Goal: Task Accomplishment & Management: Manage account settings

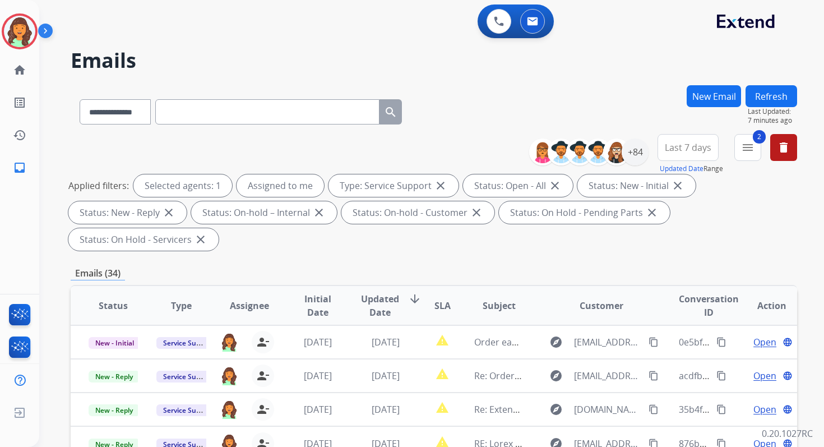
select select "**********"
select select "*"
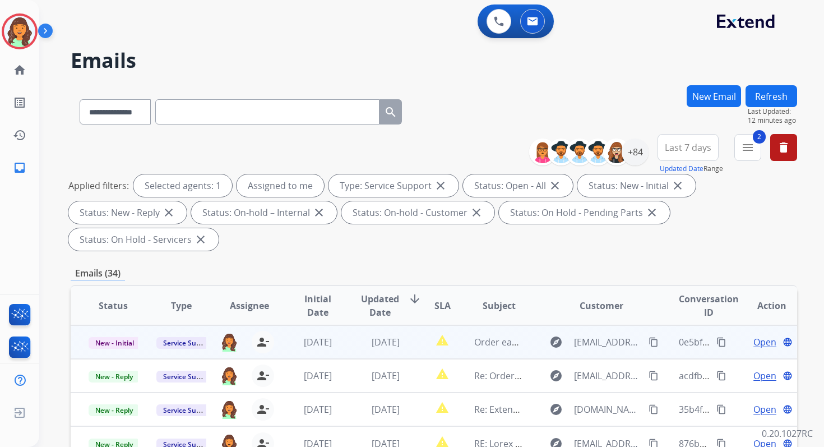
click at [757, 342] on span "Open" at bounding box center [764, 341] width 23 height 13
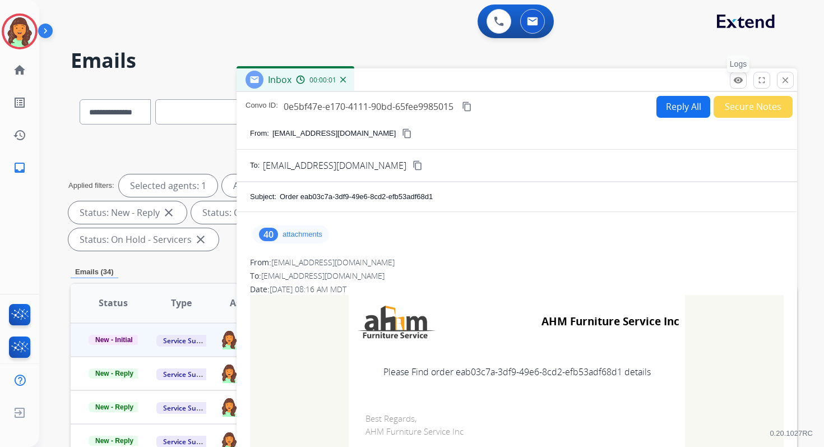
click at [738, 77] on mat-icon "remove_red_eye" at bounding box center [738, 80] width 10 height 10
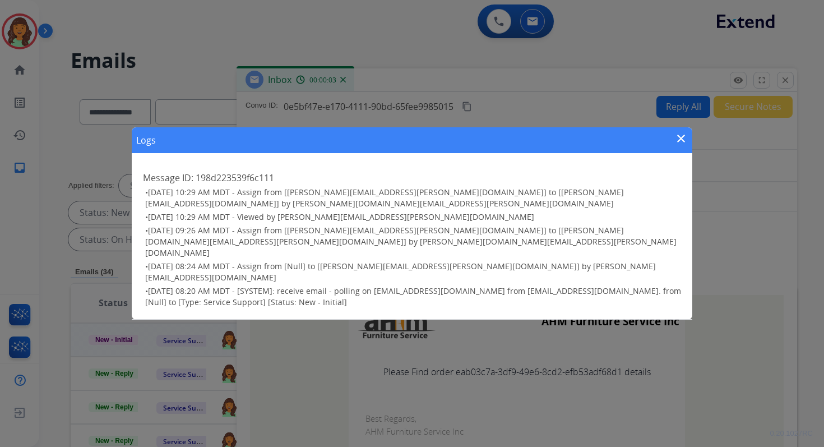
click at [787, 82] on div "Logs close Message ID: 198d223539f6c111 • 08/22/2025 - 10:29 AM MDT - Assign fr…" at bounding box center [412, 223] width 824 height 447
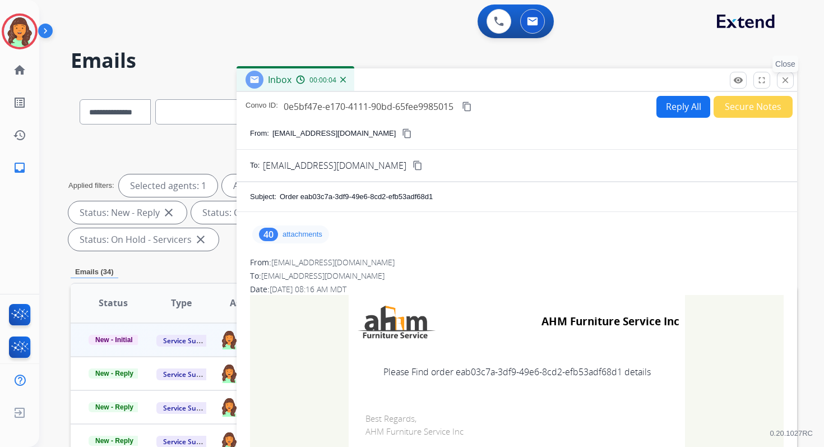
click at [783, 78] on mat-icon "close" at bounding box center [785, 80] width 10 height 10
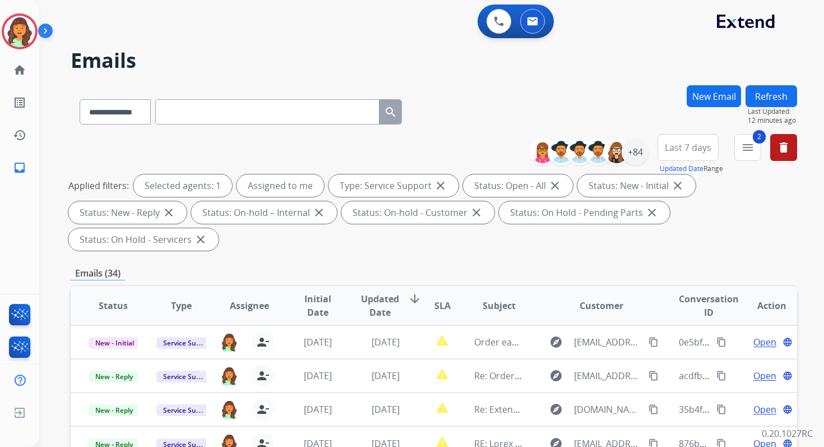
scroll to position [272, 0]
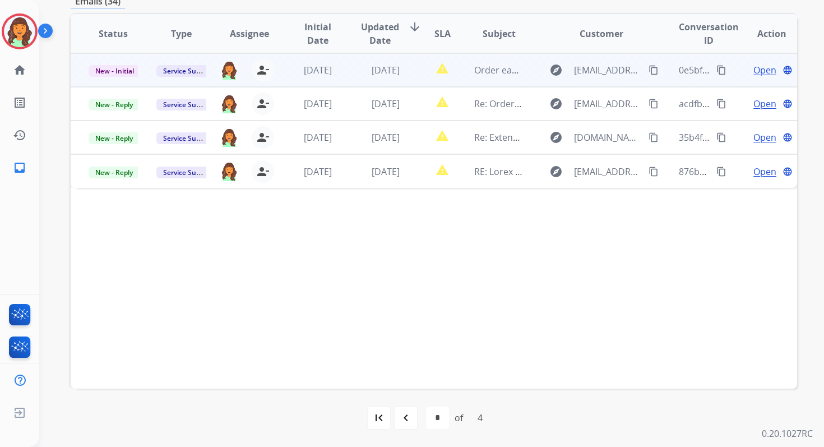
click at [400, 76] on div "[DATE]" at bounding box center [385, 69] width 49 height 13
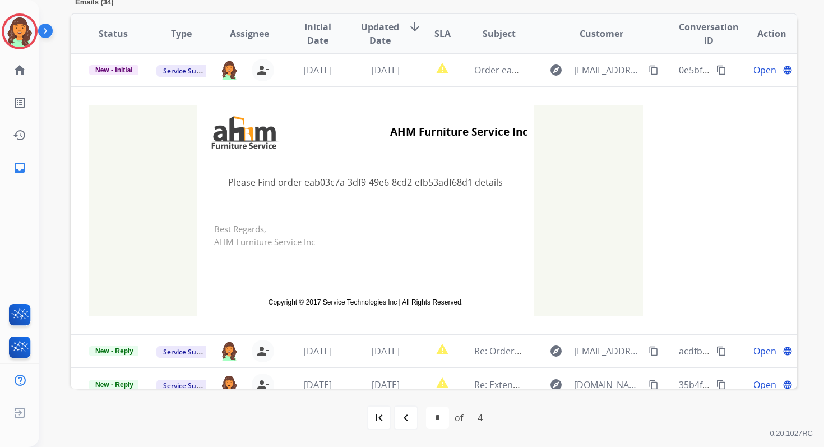
scroll to position [269, 0]
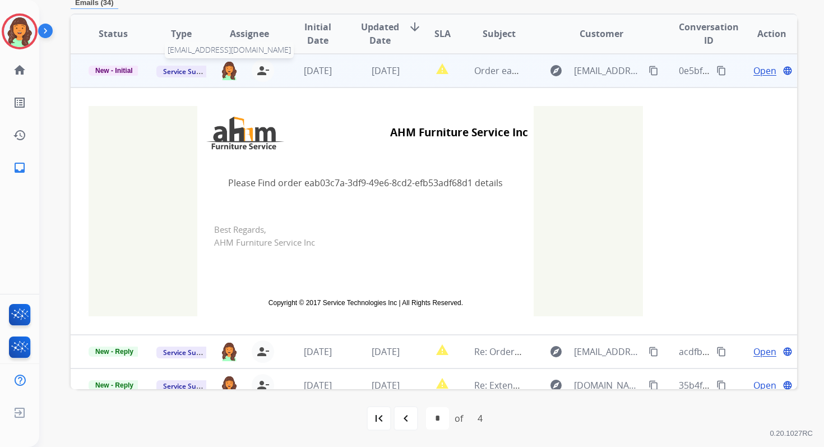
click at [228, 72] on img at bounding box center [229, 70] width 18 height 19
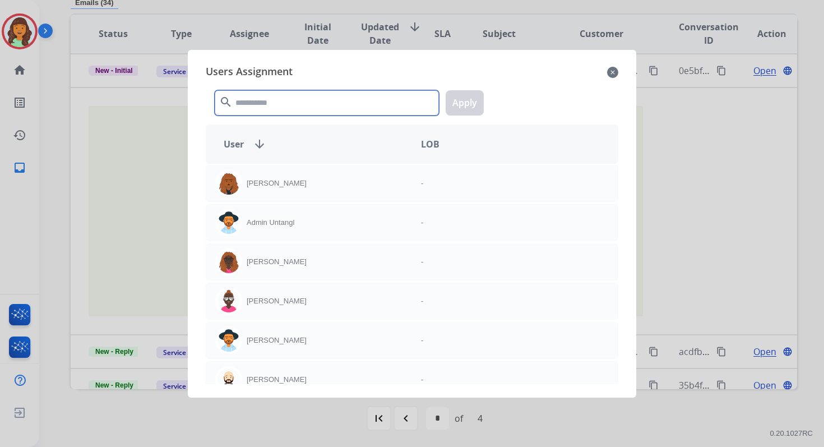
click at [272, 100] on input "text" at bounding box center [327, 102] width 224 height 25
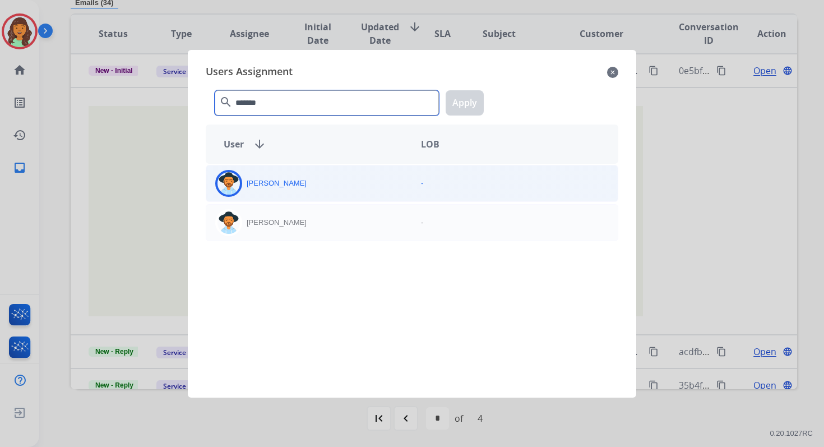
type input "*******"
click at [299, 188] on div "[PERSON_NAME]" at bounding box center [309, 183] width 206 height 27
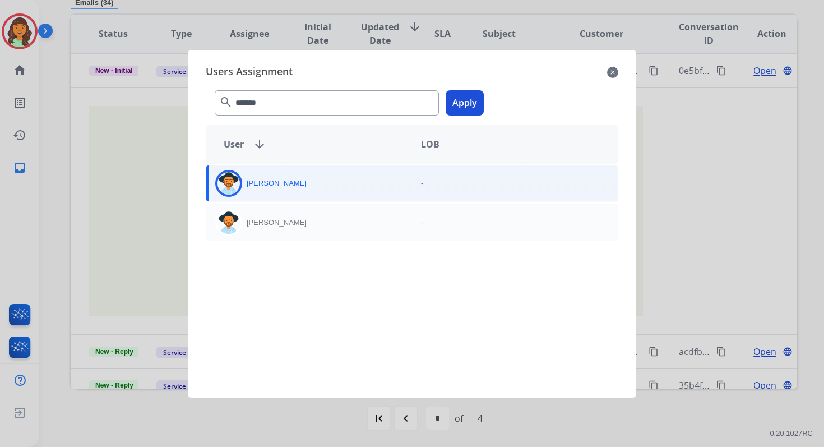
click at [466, 105] on button "Apply" at bounding box center [465, 102] width 38 height 25
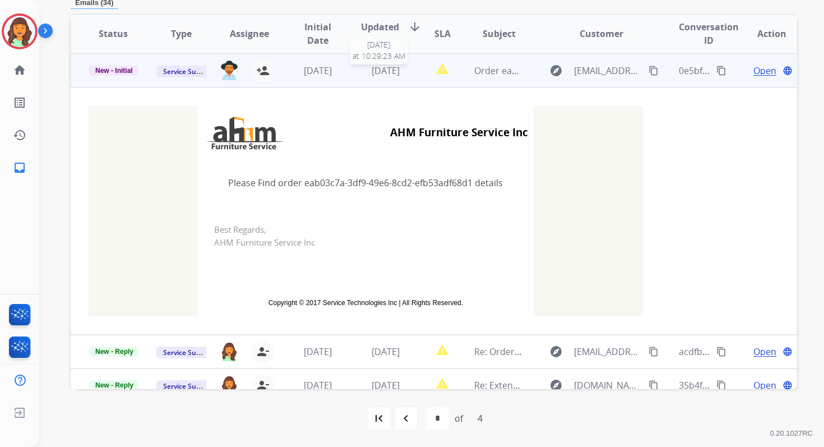
click at [372, 69] on span "[DATE]" at bounding box center [386, 70] width 28 height 12
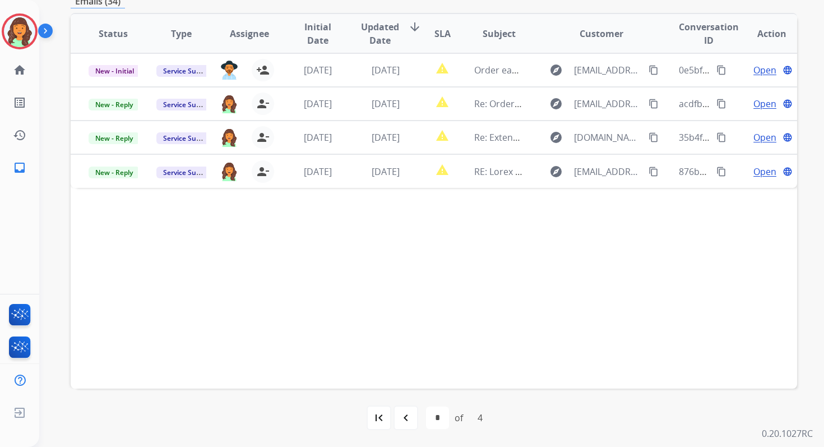
scroll to position [160, 0]
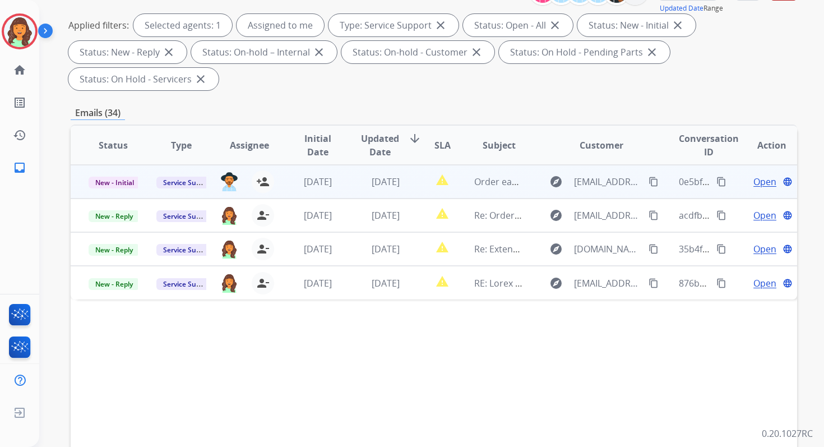
click at [753, 179] on span "Open" at bounding box center [764, 181] width 23 height 13
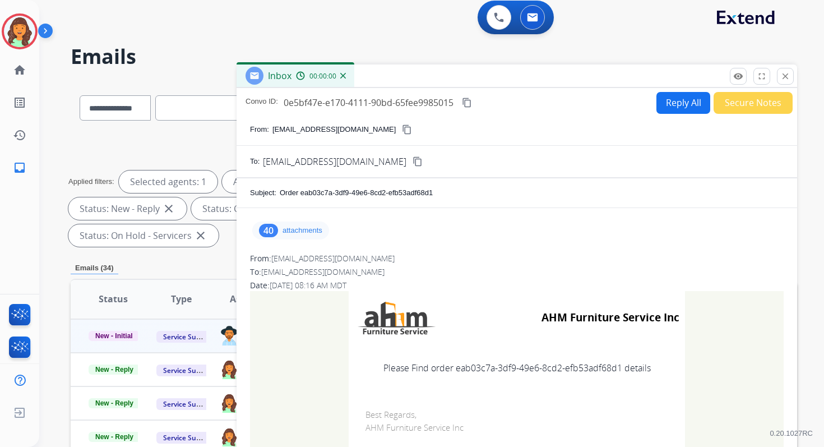
scroll to position [0, 0]
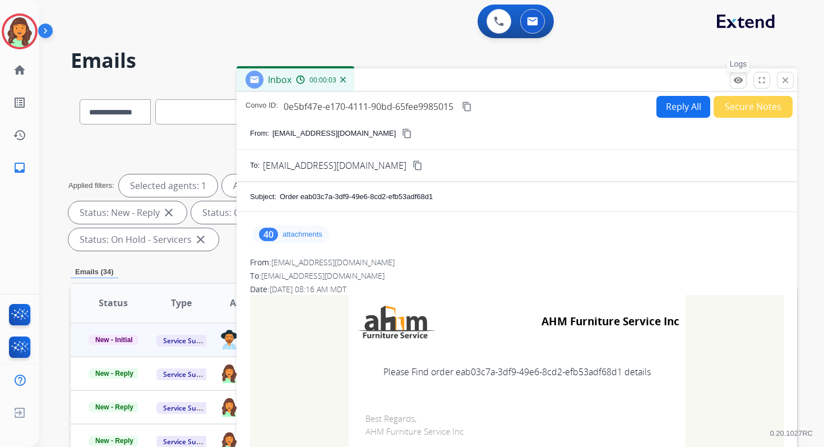
click at [742, 81] on mat-icon "remove_red_eye" at bounding box center [738, 80] width 10 height 10
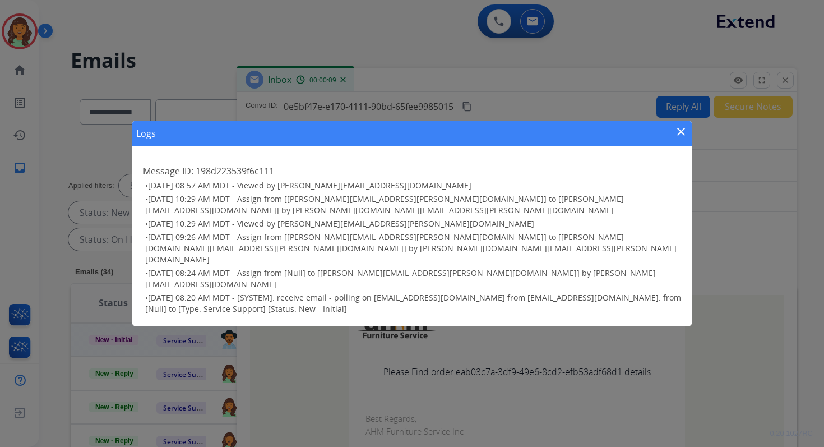
click at [680, 138] on mat-icon "close" at bounding box center [680, 131] width 13 height 13
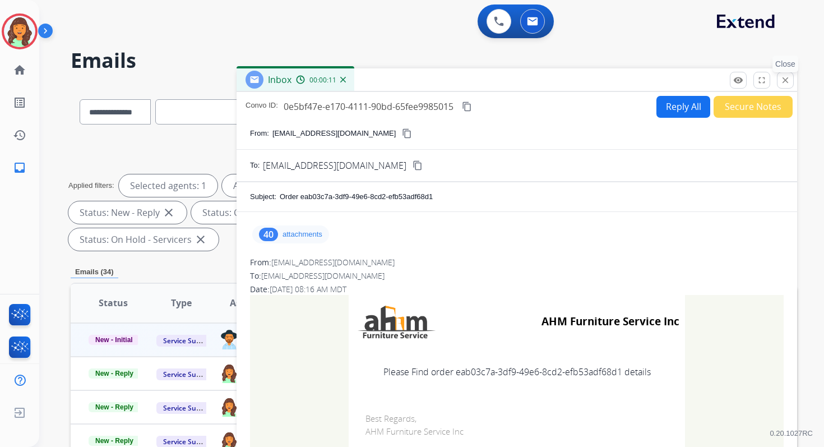
click at [778, 77] on button "close Close" at bounding box center [785, 80] width 17 height 17
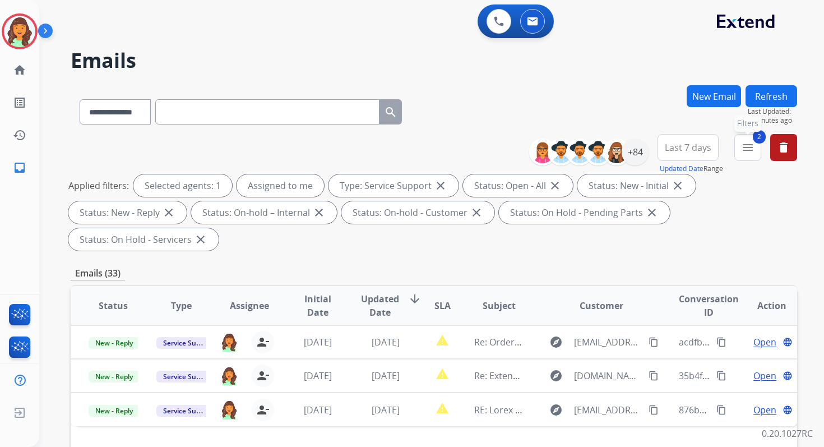
click at [743, 149] on mat-icon "menu" at bounding box center [747, 147] width 13 height 13
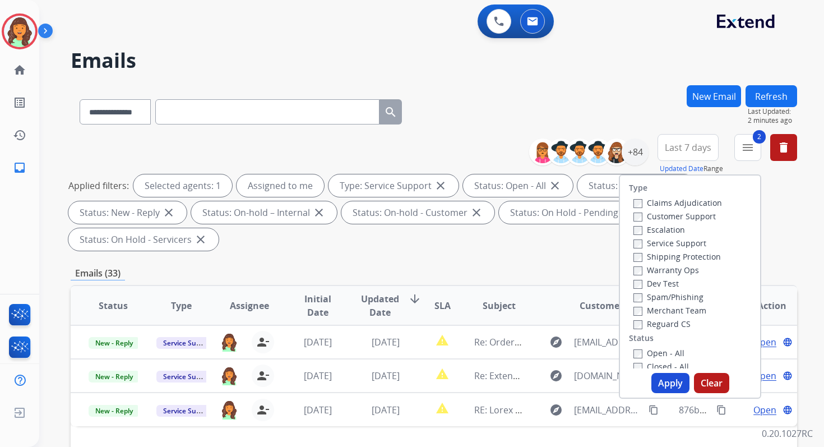
click at [665, 387] on button "Apply" at bounding box center [670, 383] width 38 height 20
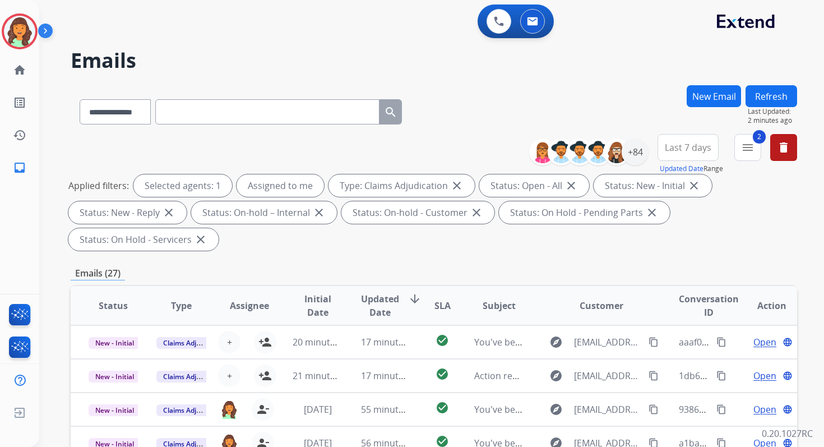
scroll to position [272, 0]
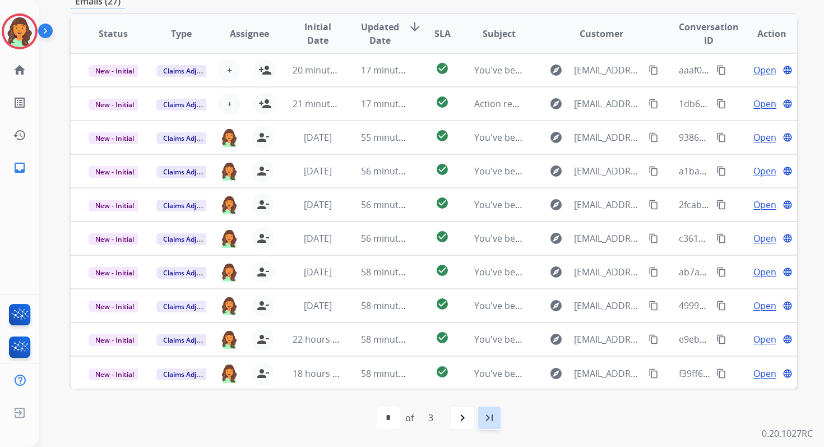
click at [481, 411] on div "last_page" at bounding box center [489, 417] width 25 height 25
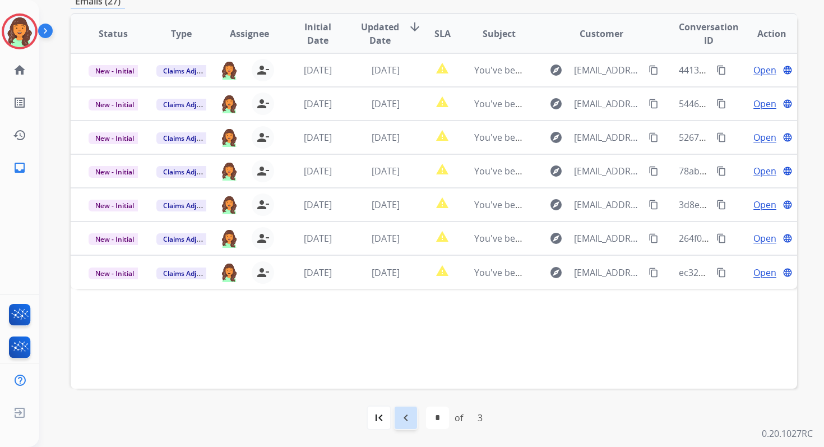
click at [405, 411] on mat-icon "navigate_before" at bounding box center [405, 417] width 13 height 13
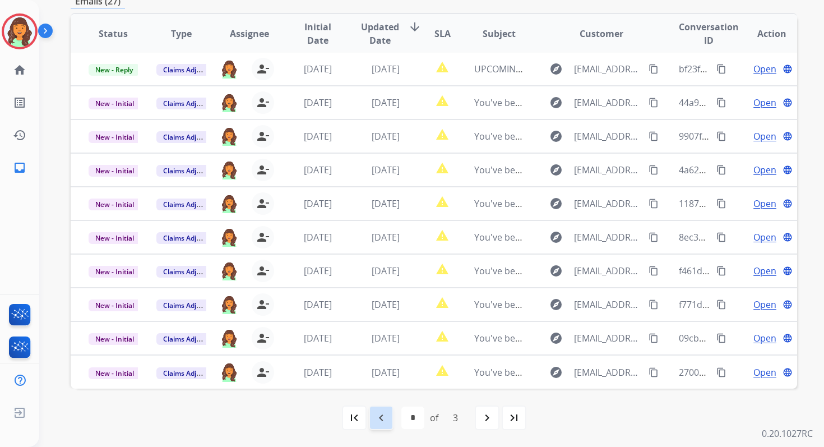
click at [383, 418] on mat-icon "navigate_before" at bounding box center [380, 417] width 13 height 13
select select "*"
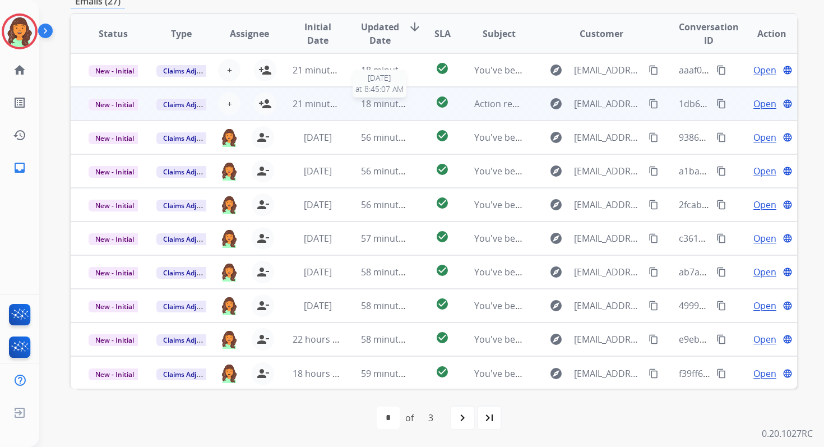
click at [361, 101] on span "18 minutes ago" at bounding box center [393, 104] width 65 height 12
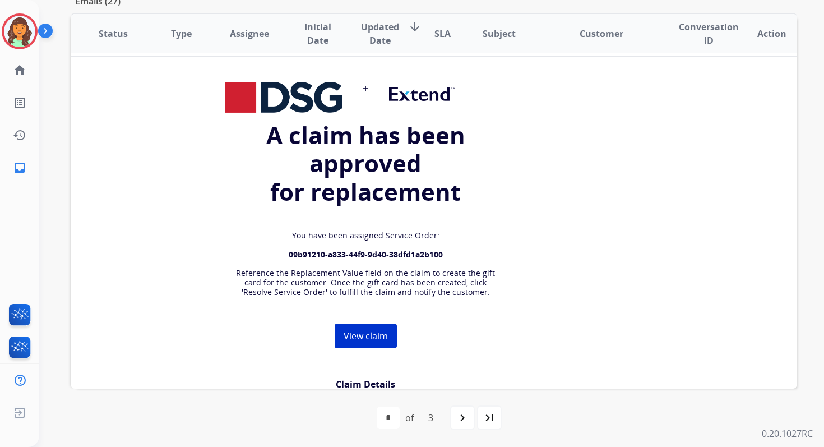
scroll to position [0, 0]
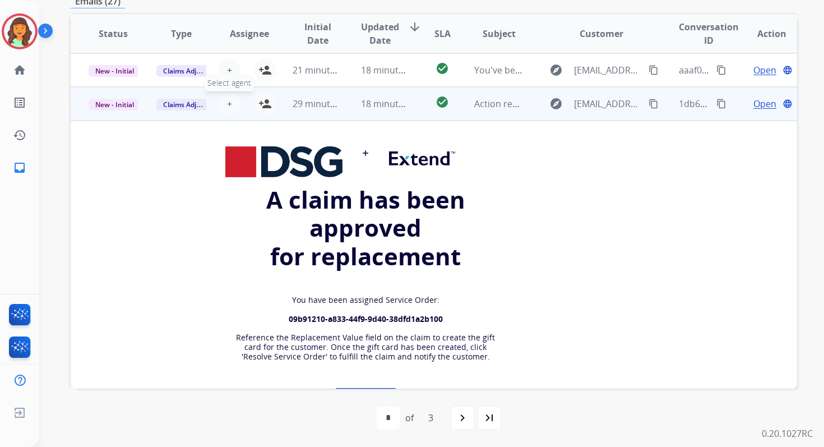
click at [229, 101] on span "+" at bounding box center [229, 103] width 5 height 13
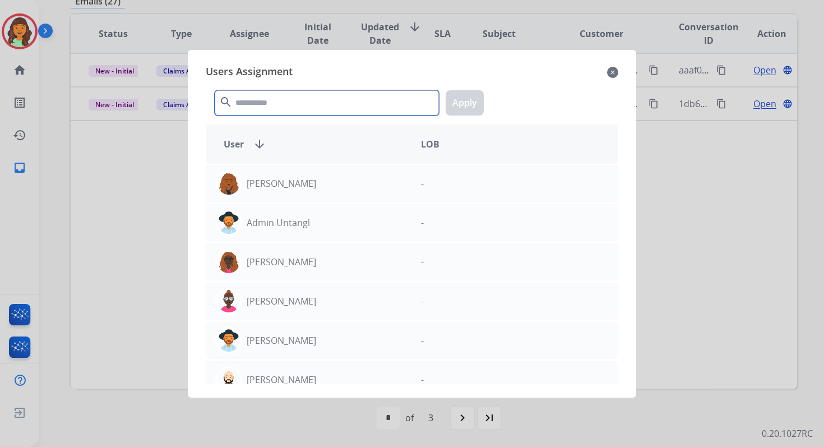
click at [272, 105] on input "text" at bounding box center [327, 102] width 224 height 25
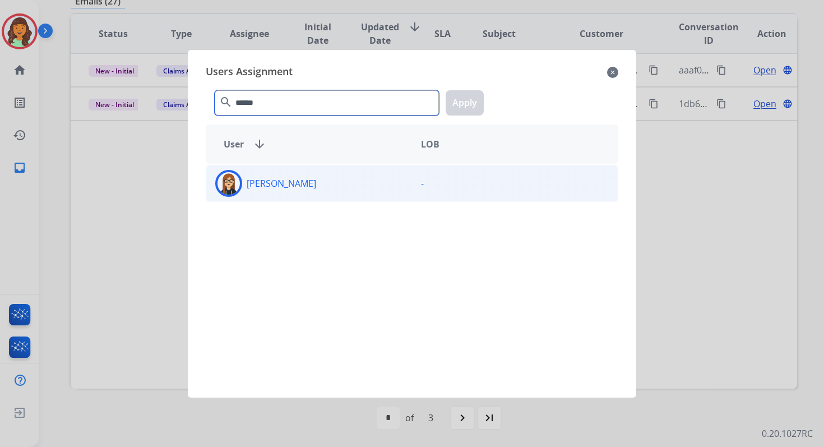
type input "******"
click at [310, 175] on div "[PERSON_NAME]" at bounding box center [309, 183] width 206 height 27
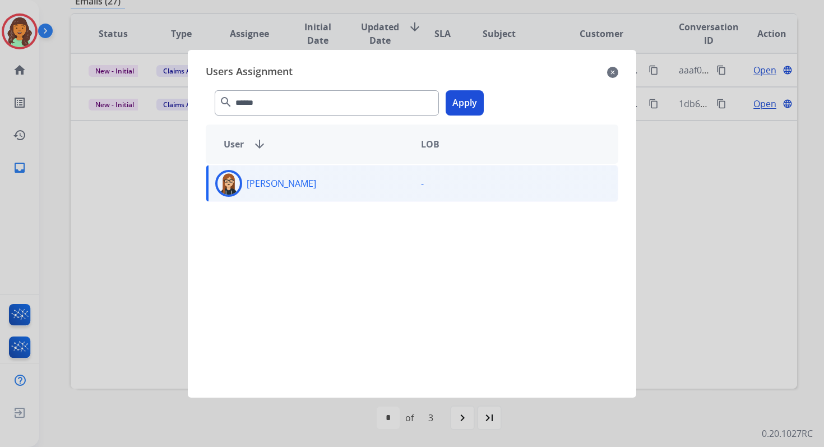
click at [456, 98] on button "Apply" at bounding box center [465, 102] width 38 height 25
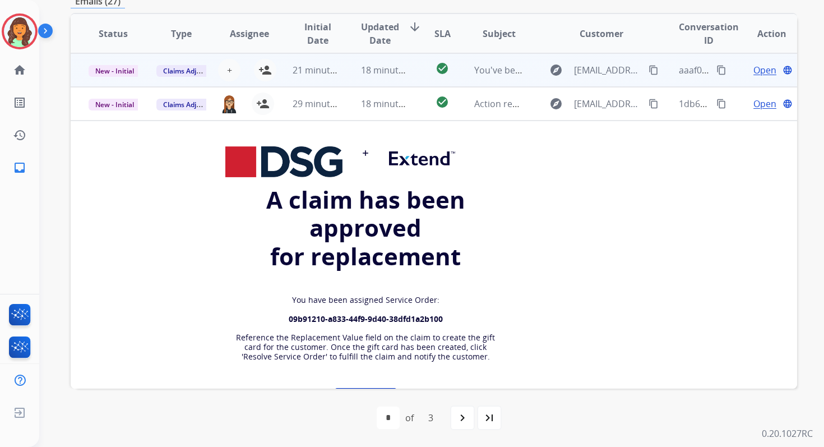
click at [349, 67] on td "18 minutes ago" at bounding box center [377, 70] width 68 height 34
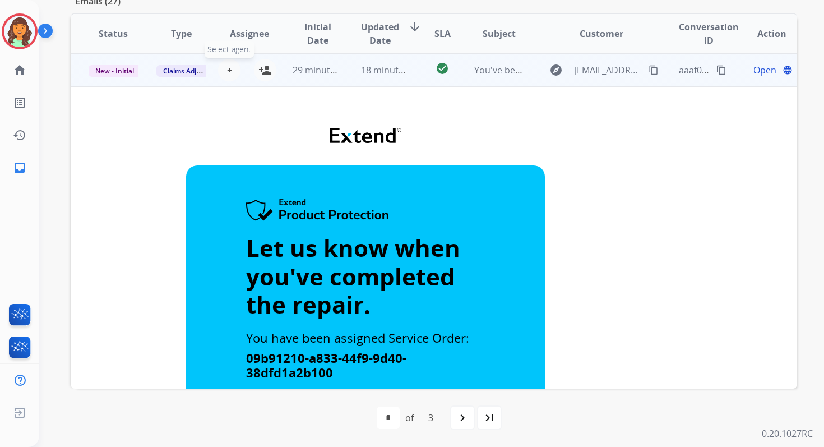
click at [228, 68] on span "+" at bounding box center [229, 69] width 5 height 13
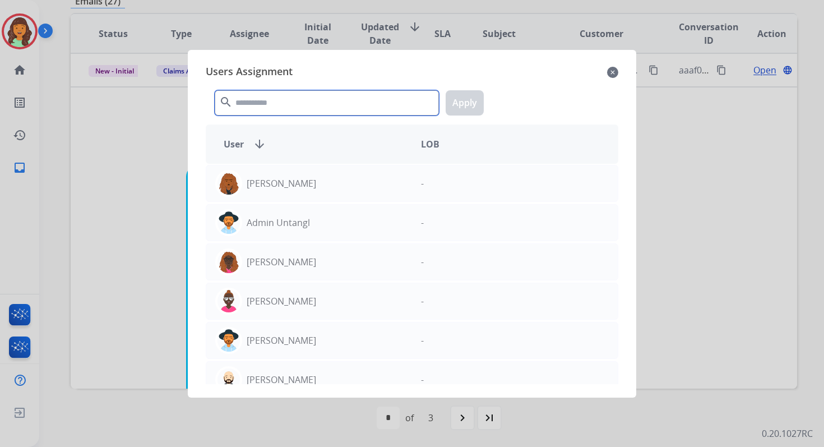
click at [269, 107] on input "text" at bounding box center [327, 102] width 224 height 25
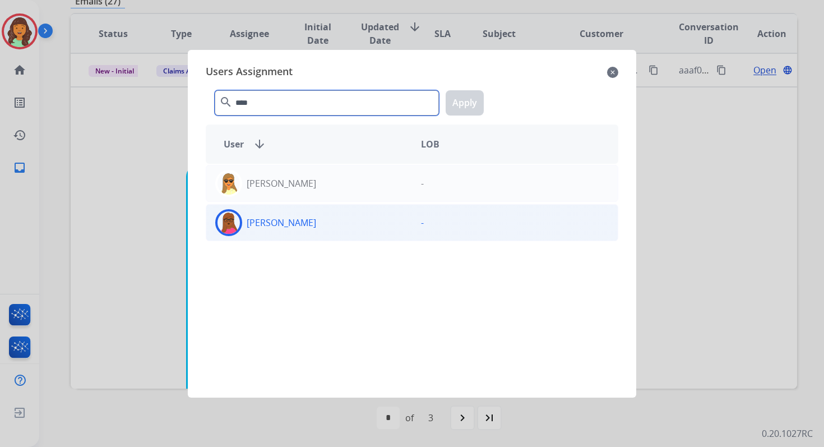
type input "****"
click at [309, 235] on div "Emily Thurman -" at bounding box center [412, 222] width 412 height 37
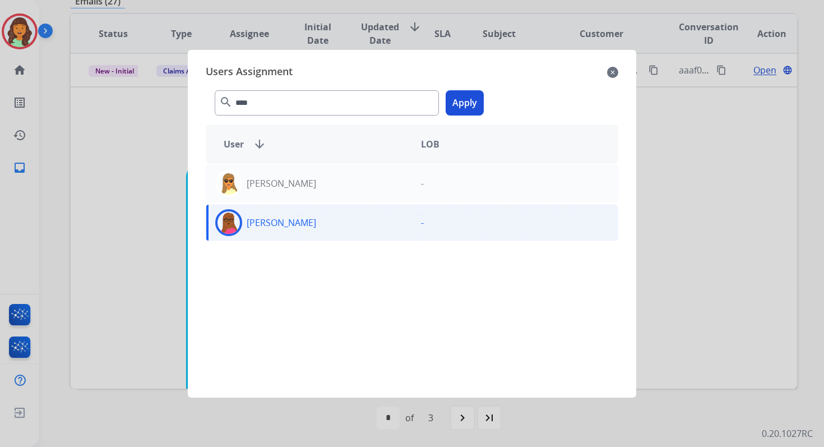
click at [461, 104] on button "Apply" at bounding box center [465, 102] width 38 height 25
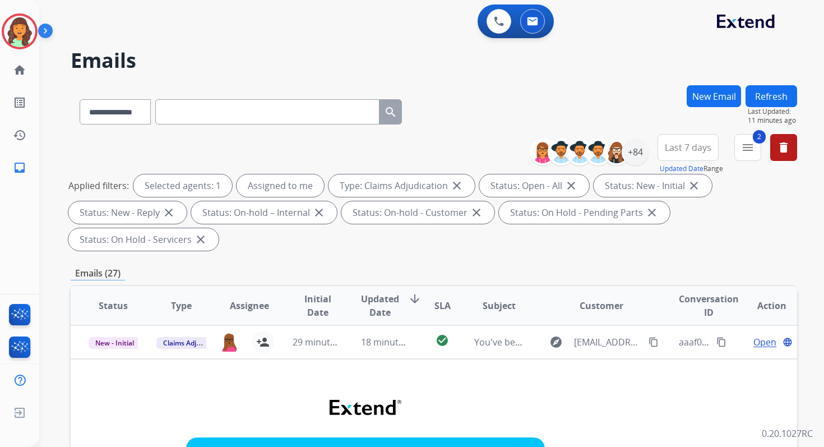
click at [767, 96] on button "Refresh" at bounding box center [771, 96] width 52 height 22
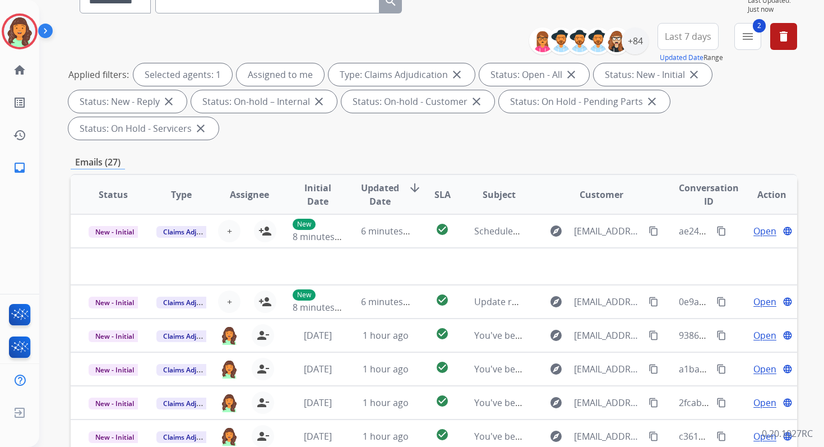
scroll to position [272, 0]
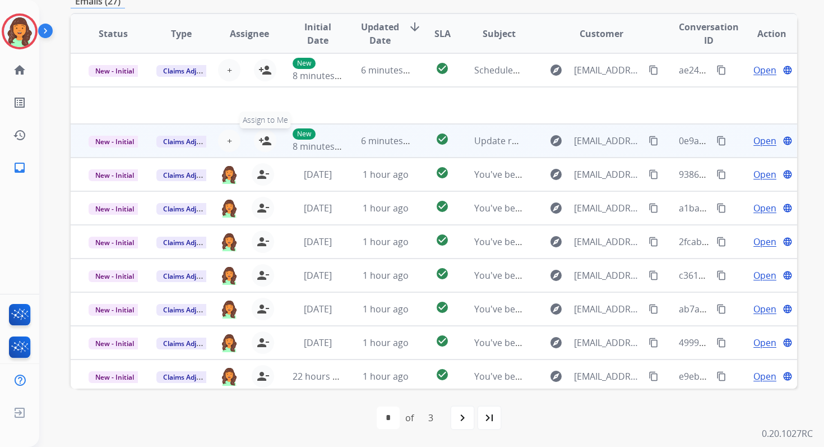
click at [264, 141] on mat-icon "person_add" at bounding box center [264, 140] width 13 height 13
click at [132, 138] on span "New - Initial" at bounding box center [115, 142] width 52 height 12
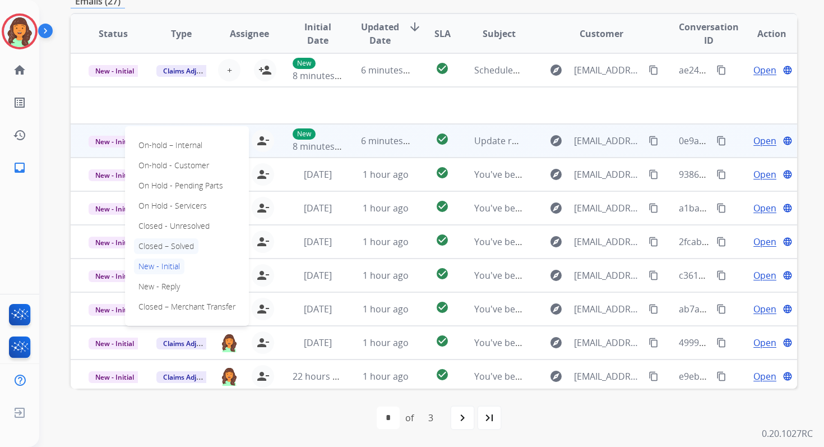
click at [174, 244] on p "Closed – Solved" at bounding box center [166, 246] width 64 height 16
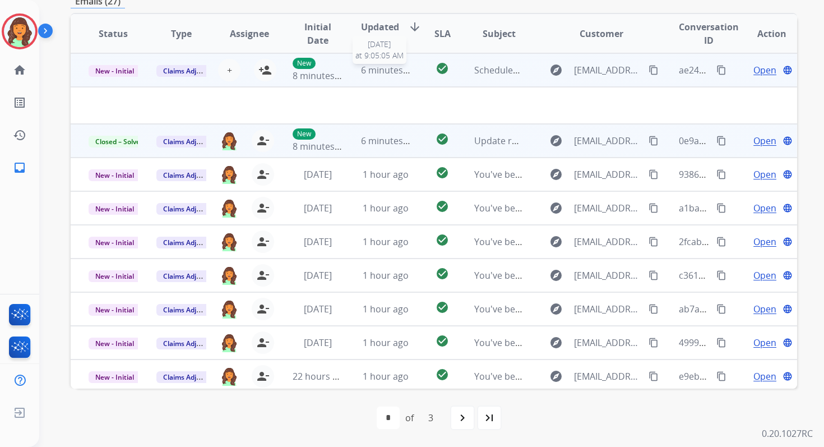
click at [382, 73] on span "6 minutes ago" at bounding box center [391, 70] width 60 height 12
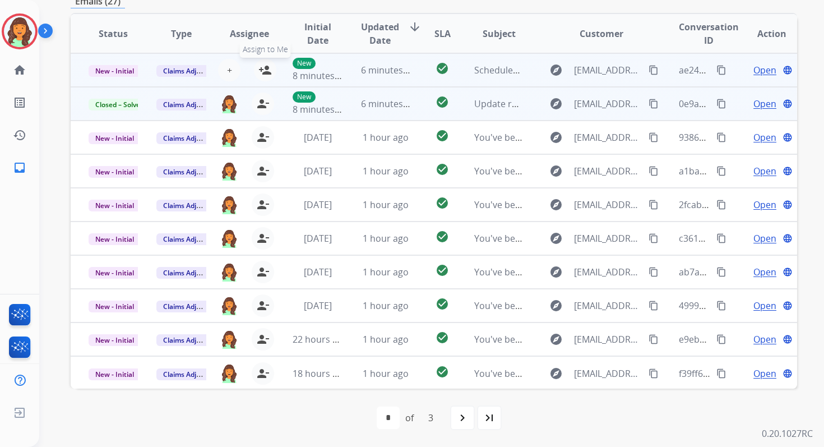
click at [259, 64] on mat-icon "person_add" at bounding box center [264, 69] width 13 height 13
click at [120, 69] on span "New - Initial" at bounding box center [115, 71] width 52 height 12
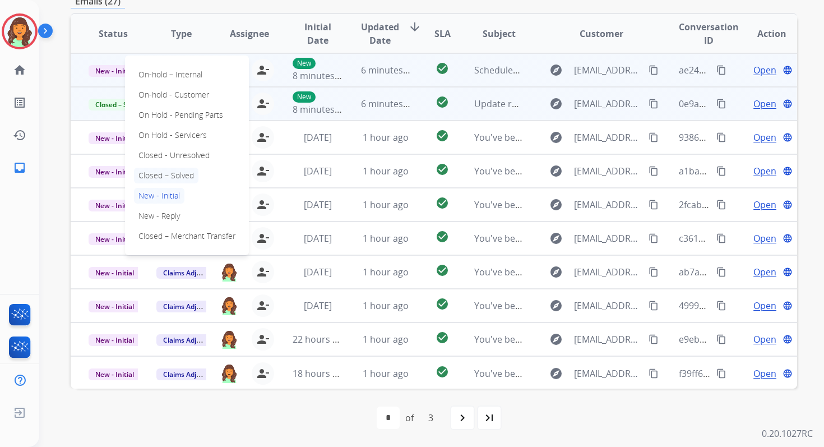
click at [165, 178] on p "Closed – Solved" at bounding box center [166, 176] width 64 height 16
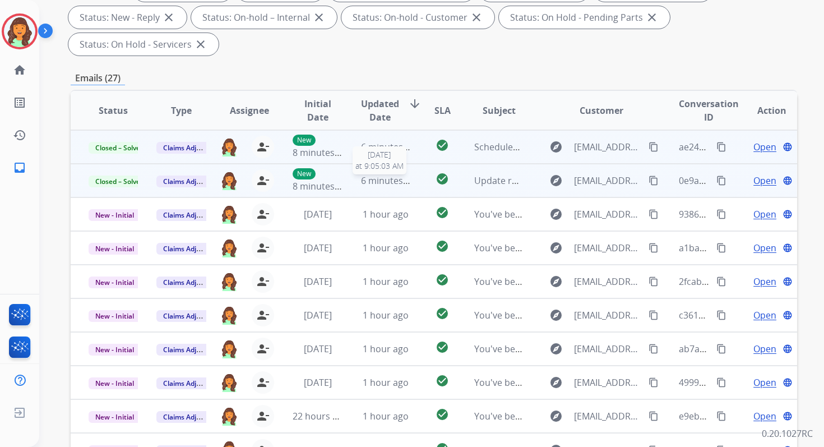
scroll to position [0, 0]
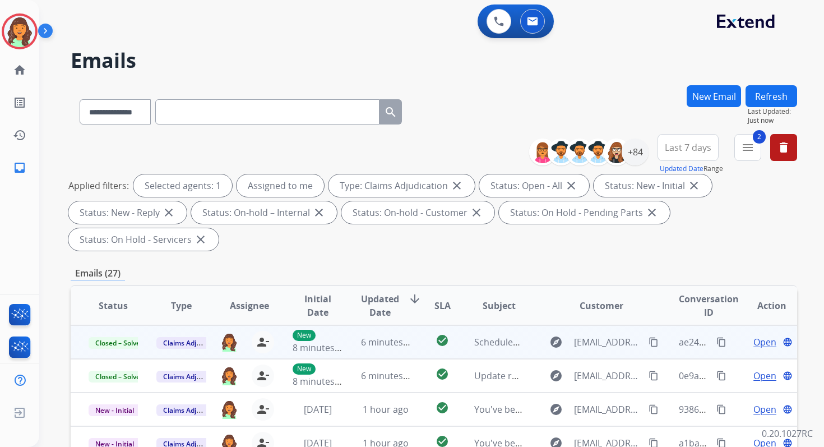
click at [759, 103] on button "Refresh" at bounding box center [771, 96] width 52 height 22
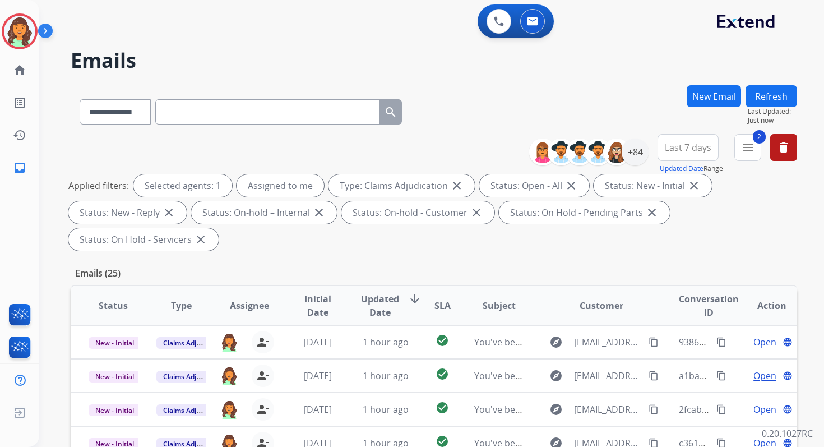
scroll to position [272, 0]
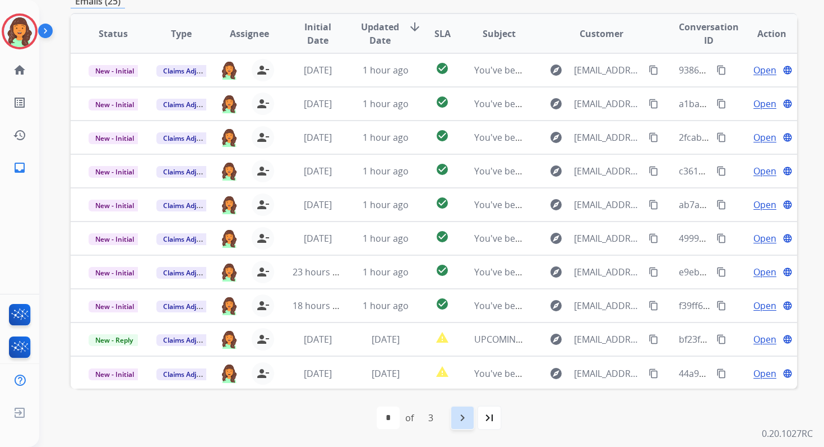
click at [467, 416] on mat-icon "navigate_next" at bounding box center [462, 417] width 13 height 13
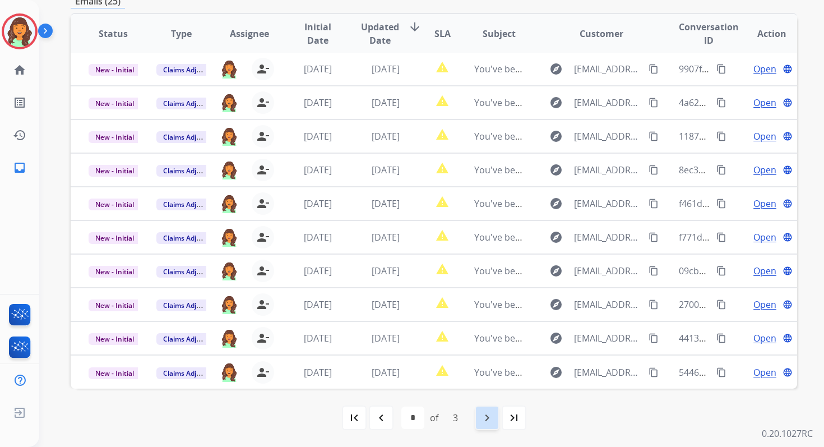
click at [484, 415] on mat-icon "navigate_next" at bounding box center [486, 417] width 13 height 13
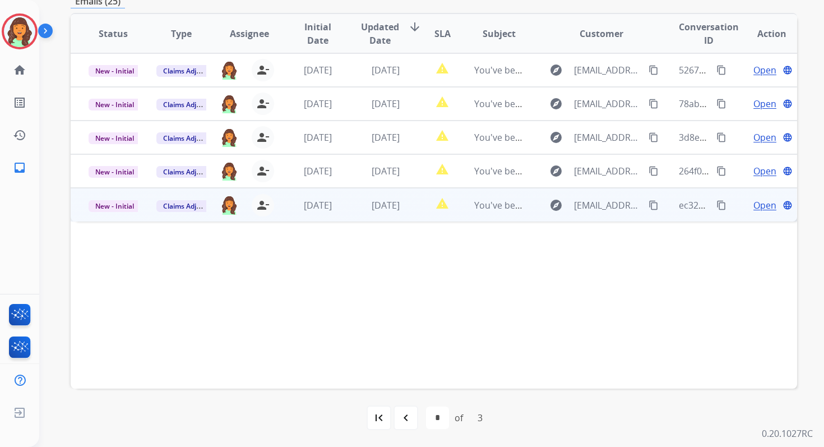
click at [375, 205] on span "[DATE]" at bounding box center [386, 205] width 28 height 12
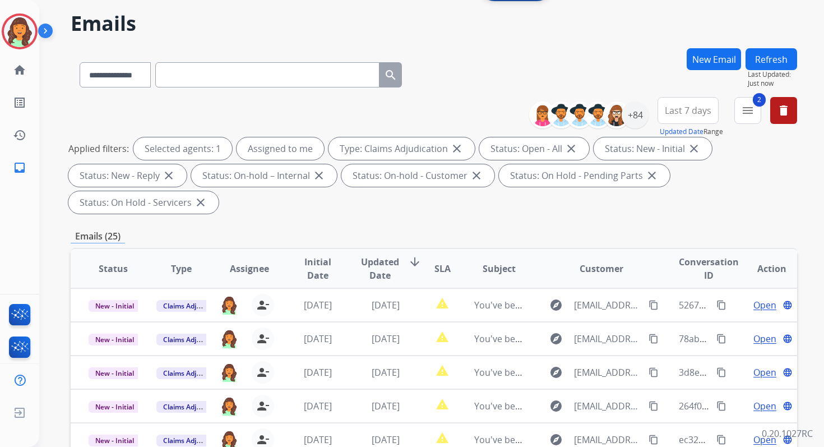
scroll to position [0, 0]
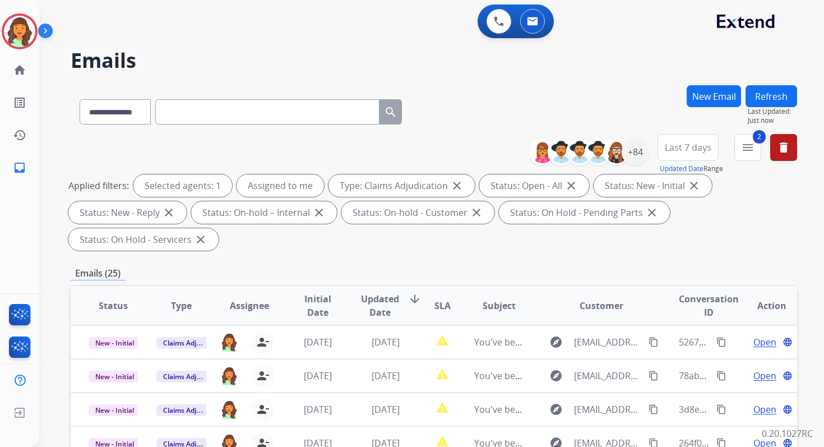
click at [685, 145] on span "Last 7 days" at bounding box center [688, 147] width 47 height 4
click at [668, 279] on div "Last 90 days" at bounding box center [684, 283] width 62 height 17
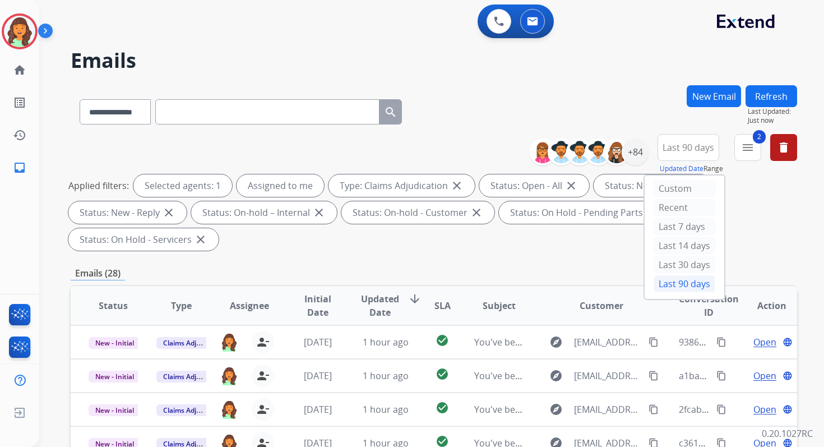
click at [472, 231] on div "Applied filters: Selected agents: 1 Assigned to me Type: Claims Adjudication cl…" at bounding box center [431, 212] width 726 height 76
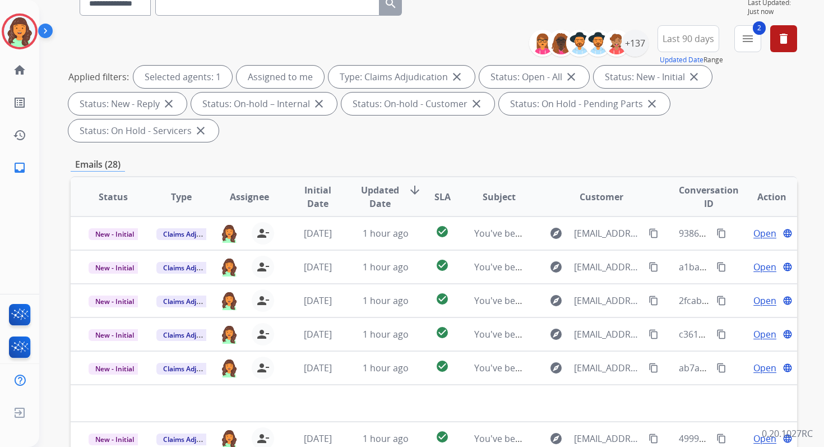
scroll to position [272, 0]
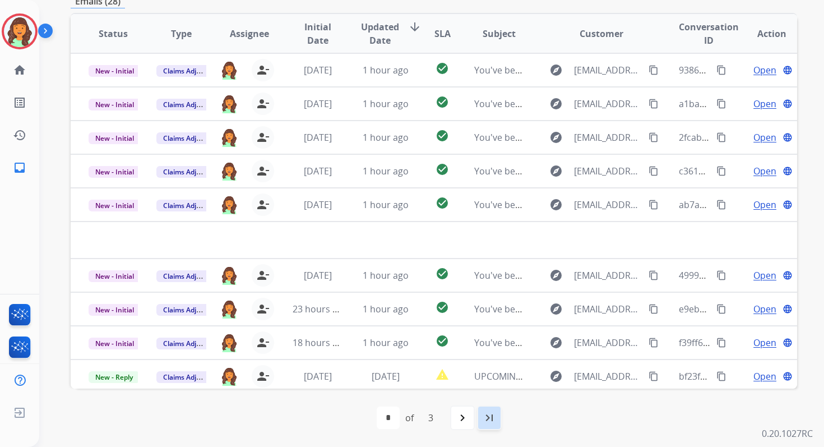
click at [483, 412] on mat-icon "last_page" at bounding box center [489, 417] width 13 height 13
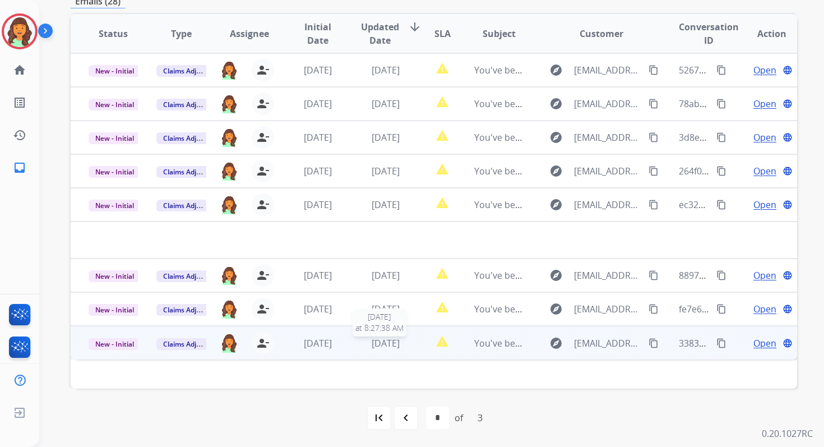
click at [383, 345] on span "4 weeks ago" at bounding box center [386, 343] width 28 height 12
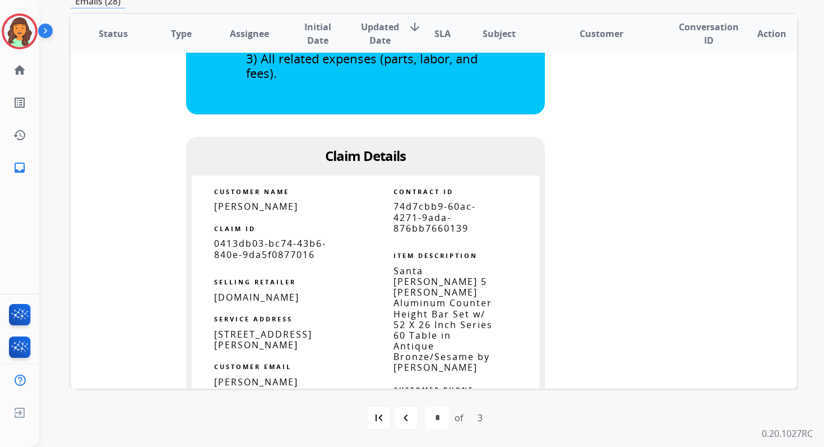
scroll to position [681, 0]
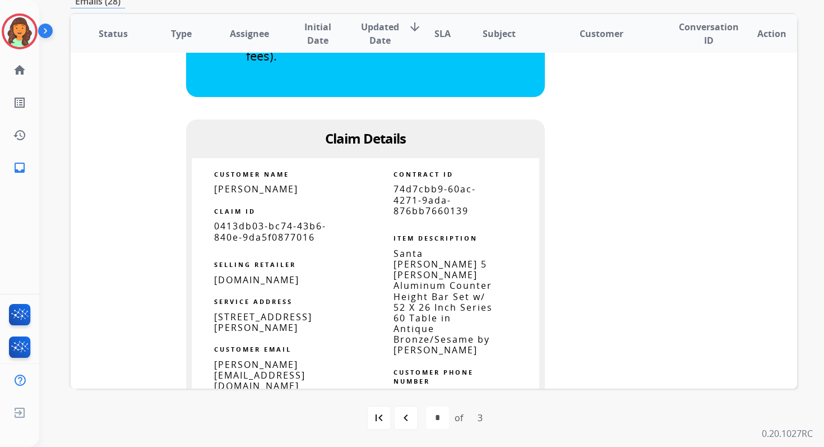
click at [428, 205] on span "74d7cbb9-60ac-4271-9ada-876bb7660139" at bounding box center [434, 200] width 82 height 34
copy tbody
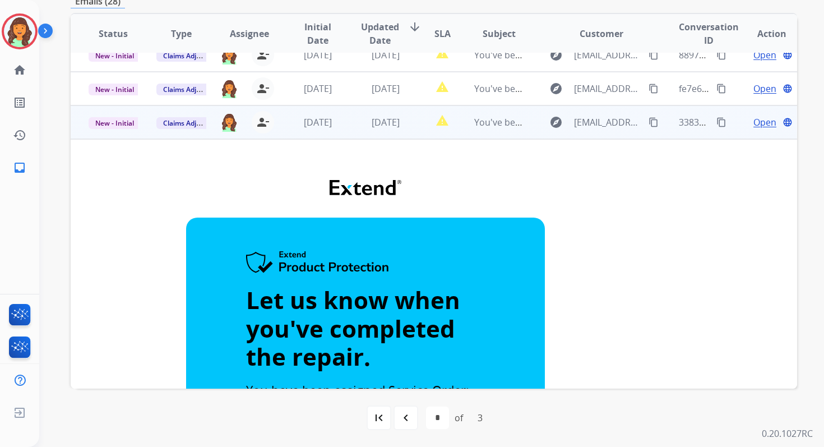
scroll to position [78, 0]
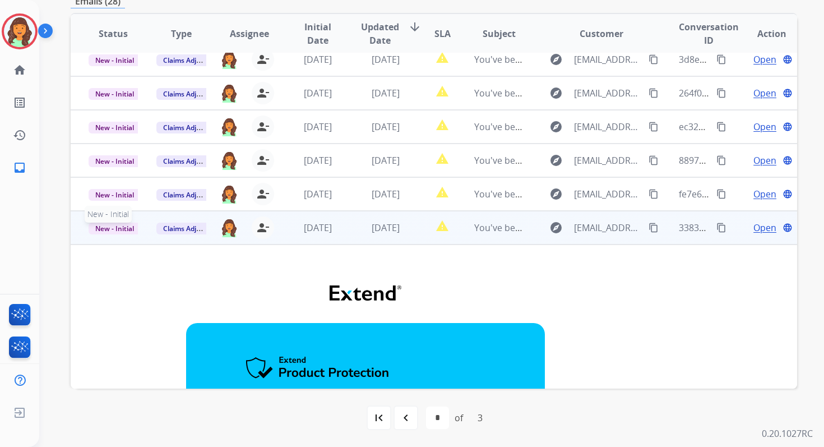
click at [123, 230] on span "New - Initial" at bounding box center [115, 228] width 52 height 12
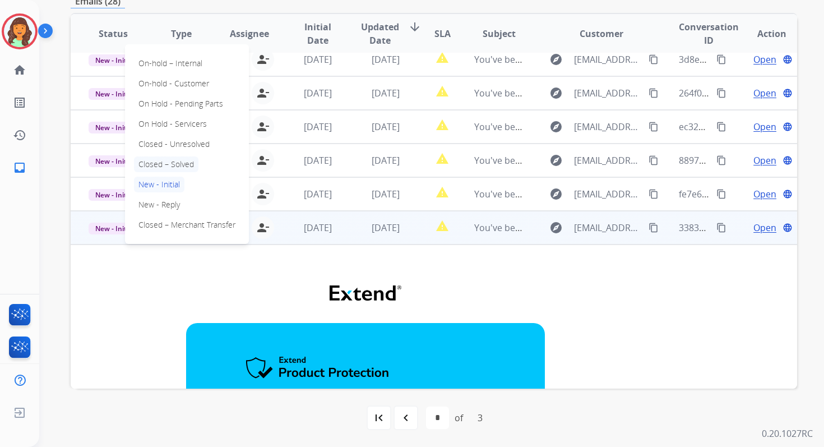
click at [165, 161] on p "Closed – Solved" at bounding box center [166, 164] width 64 height 16
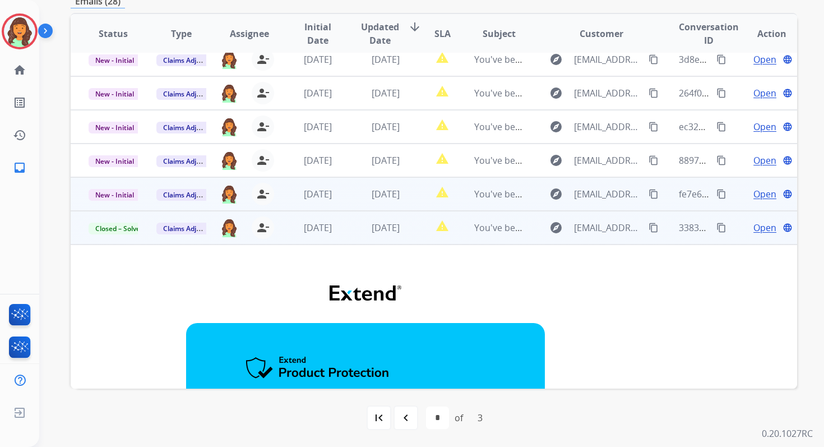
click at [351, 198] on td "[DATE]" at bounding box center [377, 194] width 68 height 34
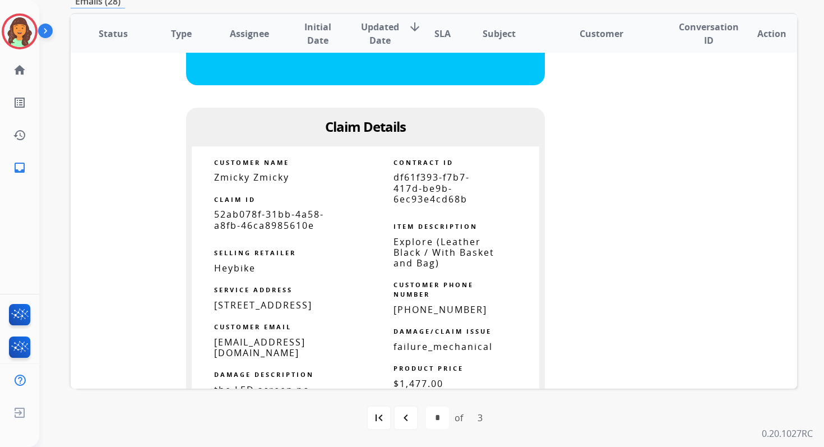
scroll to position [678, 0]
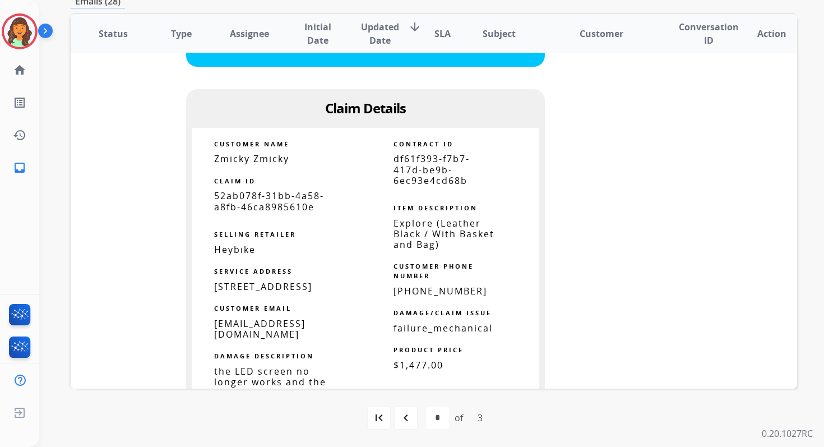
click at [419, 176] on span "df61f393-f7b7-417d-be9b-6ec93e4cd68b" at bounding box center [431, 169] width 76 height 34
copy tbody
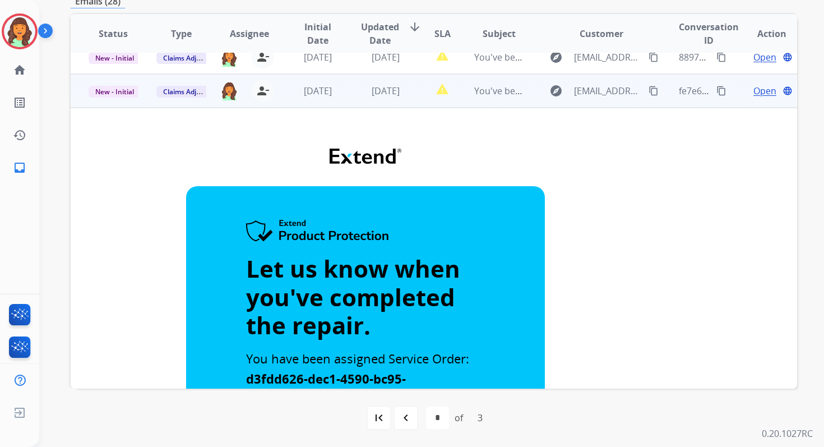
scroll to position [68, 0]
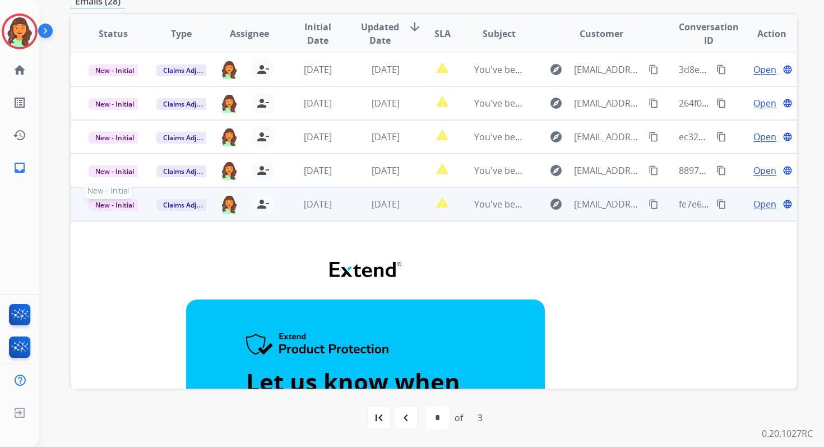
click at [119, 204] on span "New - Initial" at bounding box center [115, 205] width 52 height 12
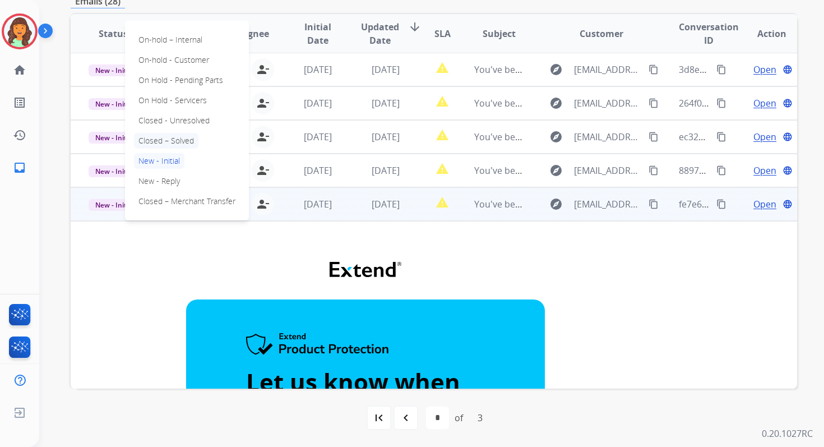
click at [164, 137] on p "Closed – Solved" at bounding box center [166, 141] width 64 height 16
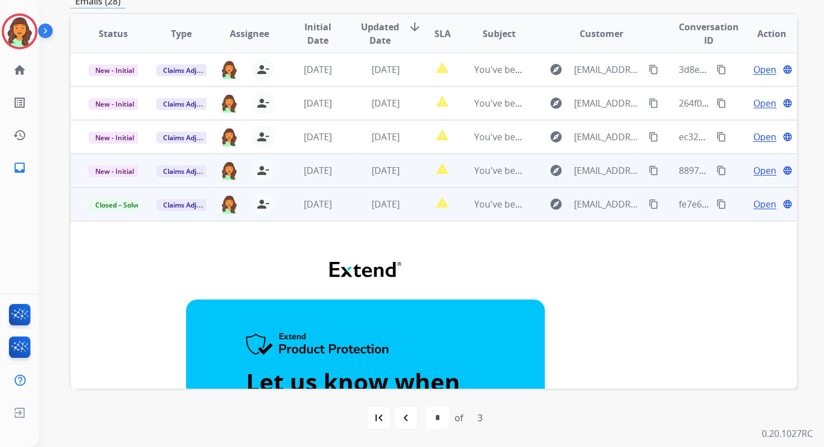
click at [383, 178] on td "[DATE]" at bounding box center [377, 171] width 68 height 34
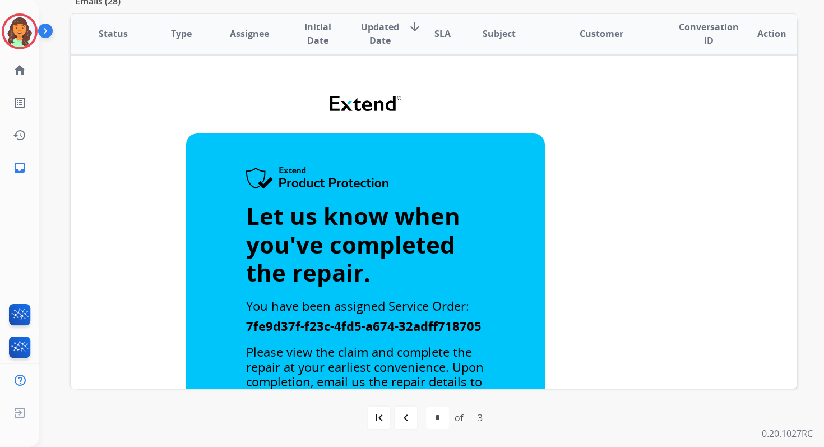
scroll to position [0, 0]
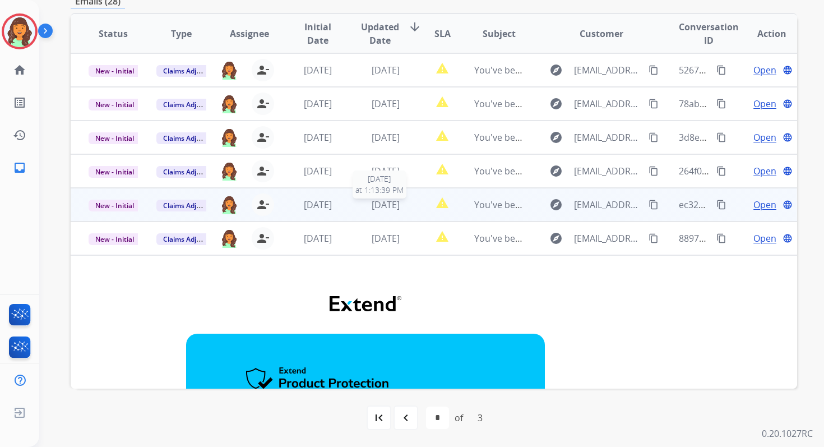
click at [391, 210] on span "[DATE]" at bounding box center [386, 204] width 28 height 12
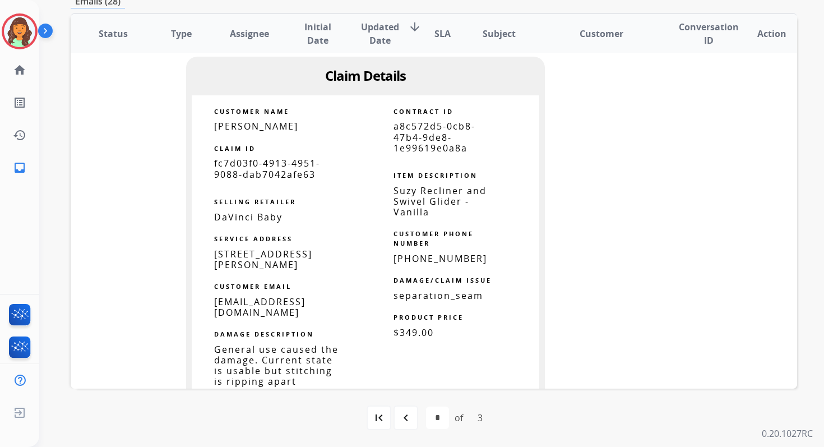
scroll to position [622, 0]
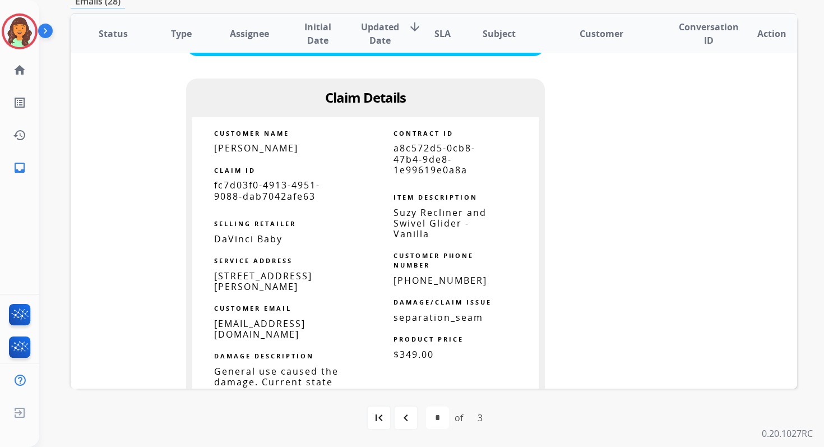
click at [424, 161] on span "a8c572d5-0cb8-47b4-9de8-1e99619e0a8a" at bounding box center [434, 159] width 82 height 34
copy tbody
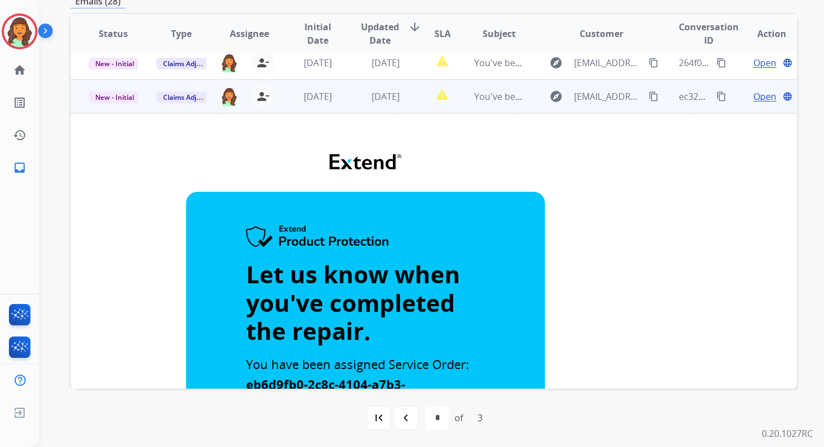
scroll to position [0, 0]
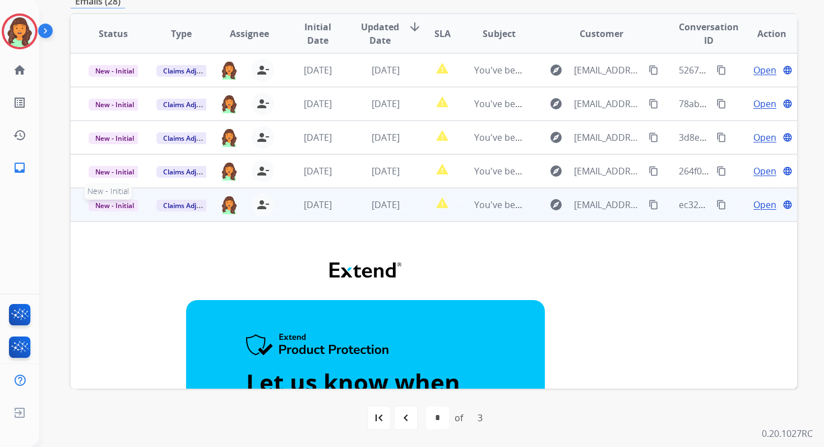
click at [105, 207] on span "New - Initial" at bounding box center [115, 206] width 52 height 12
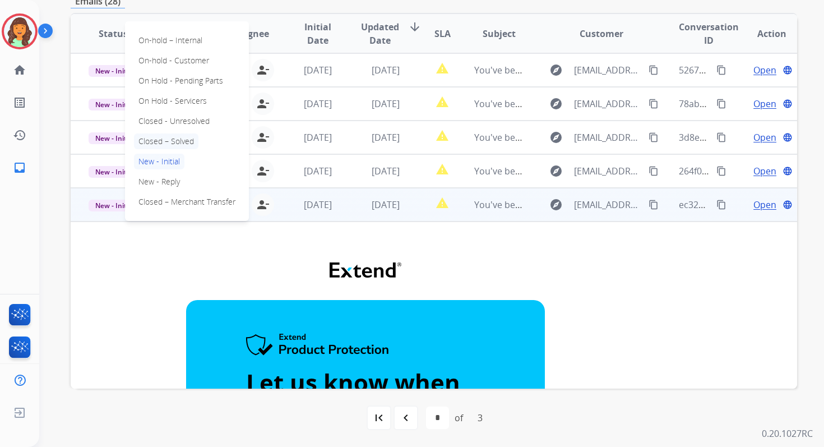
click at [169, 137] on p "Closed – Solved" at bounding box center [166, 141] width 64 height 16
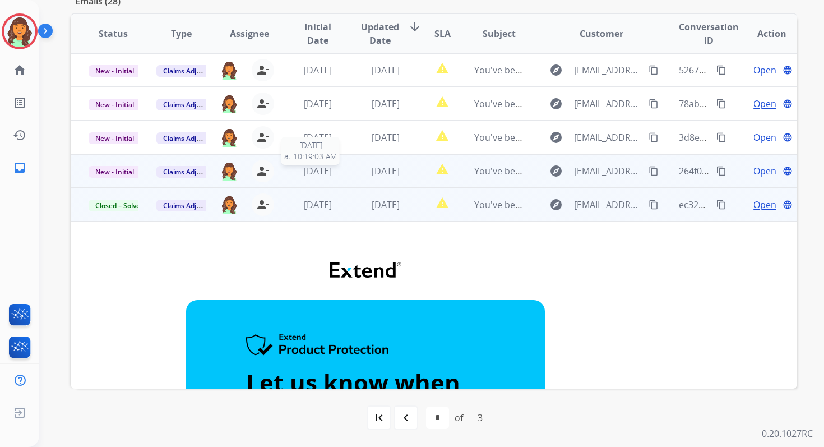
click at [320, 168] on span "[DATE]" at bounding box center [318, 171] width 28 height 12
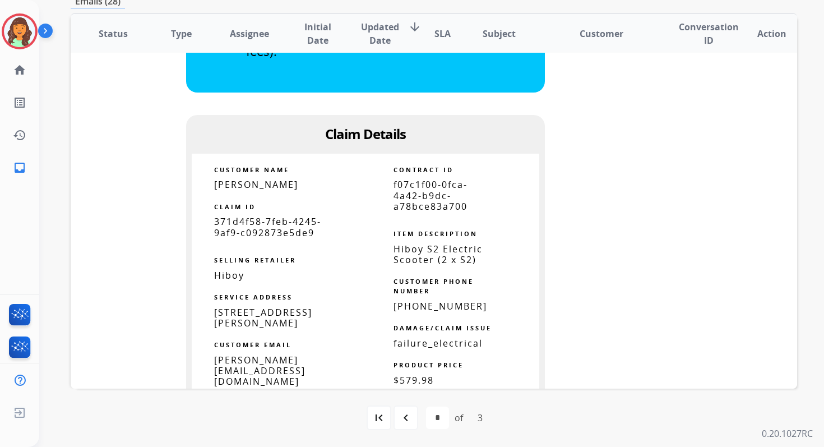
scroll to position [575, 0]
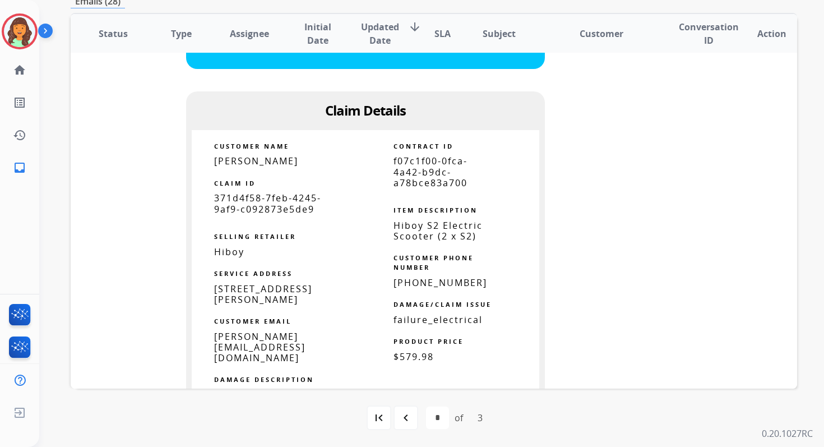
click at [416, 180] on span "f07c1f00-0fca-4a42-b9dc-a78bce83a700" at bounding box center [430, 172] width 74 height 34
copy tbody
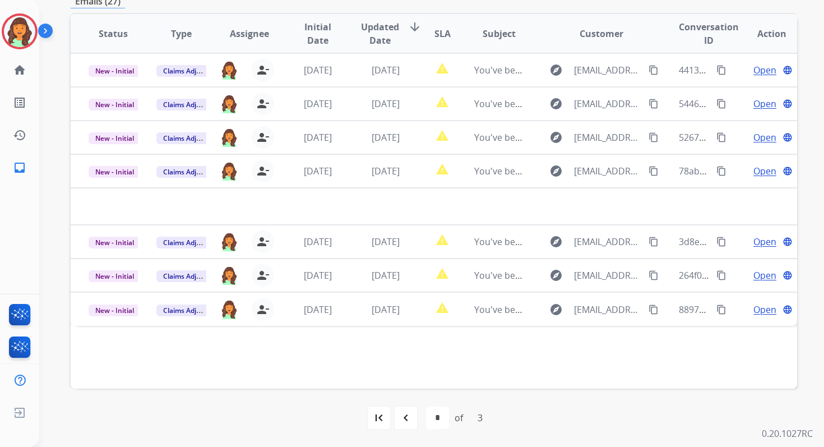
scroll to position [0, 0]
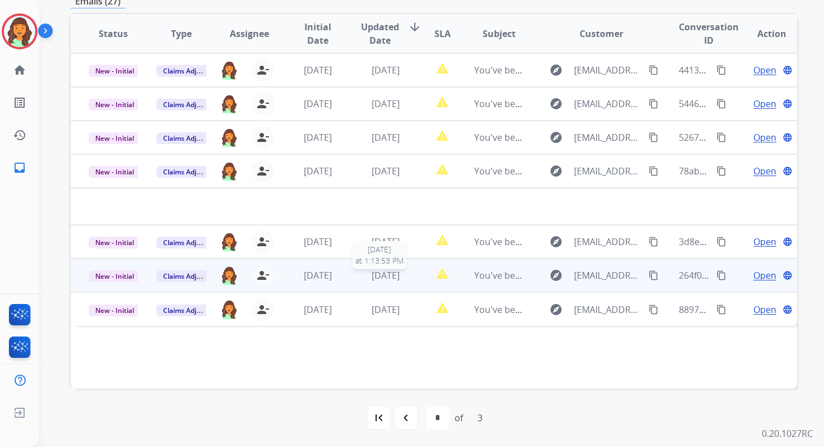
click at [400, 279] on span "[DATE]" at bounding box center [386, 275] width 28 height 12
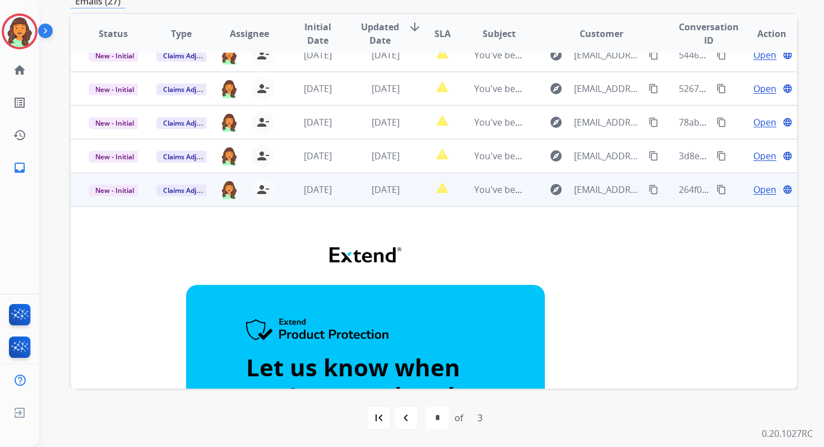
scroll to position [20, 0]
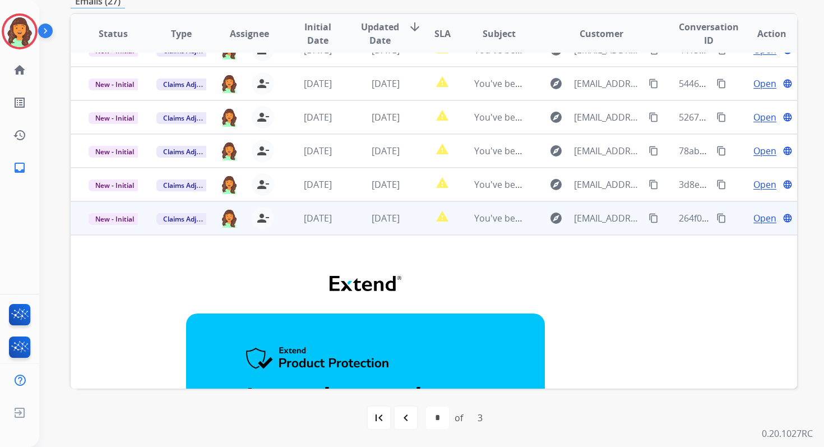
click at [127, 220] on span "New - Initial" at bounding box center [115, 219] width 52 height 12
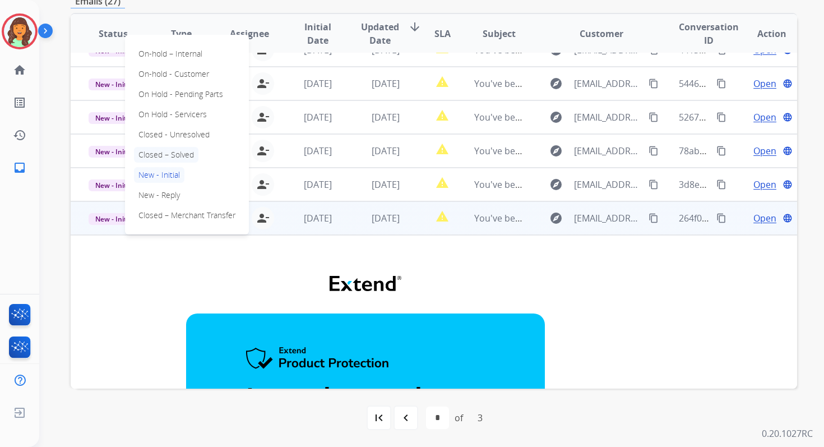
click at [161, 152] on p "Closed – Solved" at bounding box center [166, 155] width 64 height 16
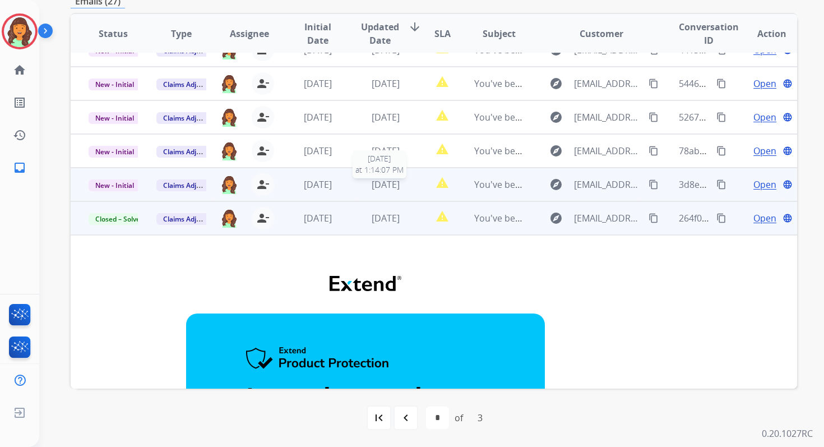
click at [396, 180] on span "[DATE]" at bounding box center [386, 184] width 28 height 12
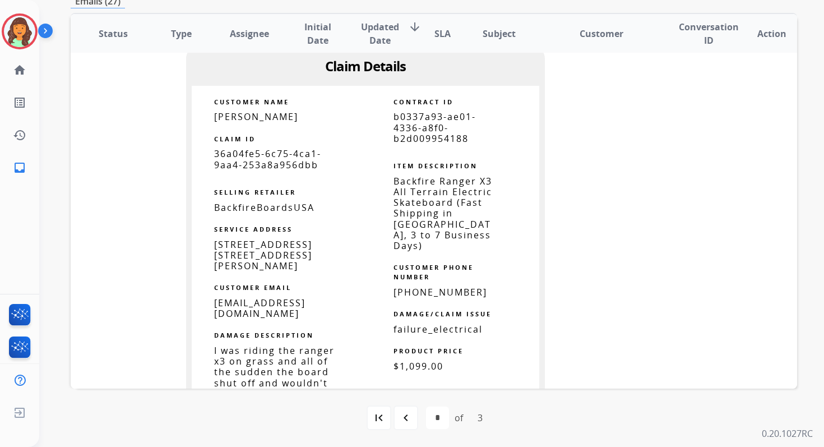
scroll to position [664, 0]
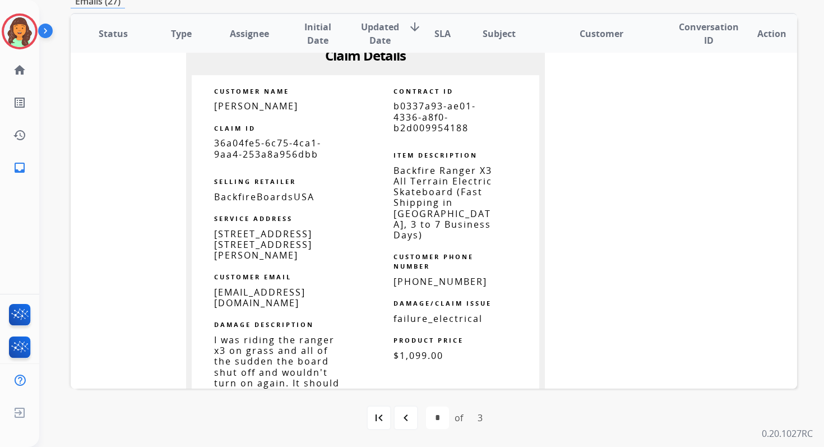
click at [424, 119] on span "b0337a93-ae01-4336-a8f0-b2d009954188" at bounding box center [434, 117] width 82 height 34
copy tbody
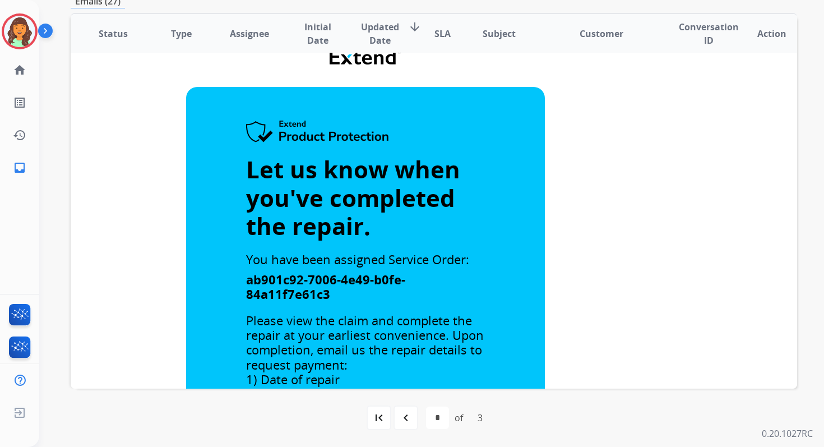
scroll to position [0, 0]
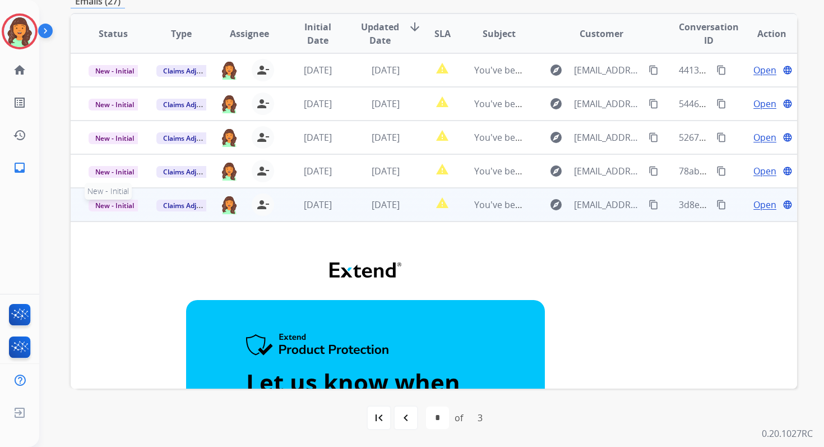
click at [119, 203] on span "New - Initial" at bounding box center [115, 206] width 52 height 12
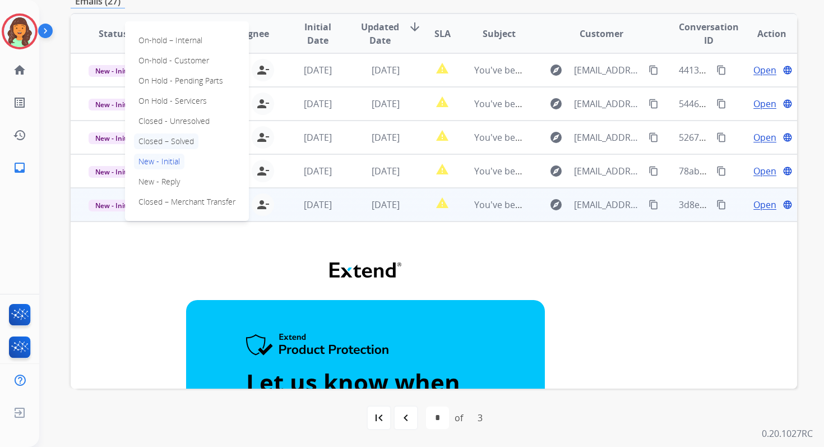
click at [177, 139] on p "Closed – Solved" at bounding box center [166, 141] width 64 height 16
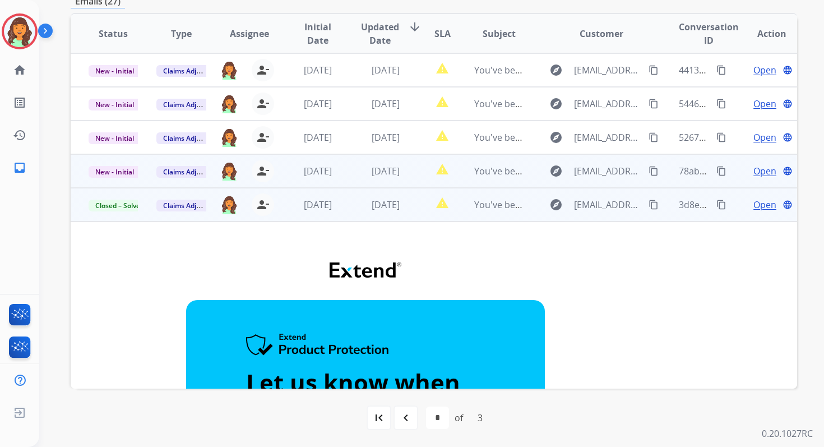
click at [378, 162] on td "[DATE]" at bounding box center [377, 171] width 68 height 34
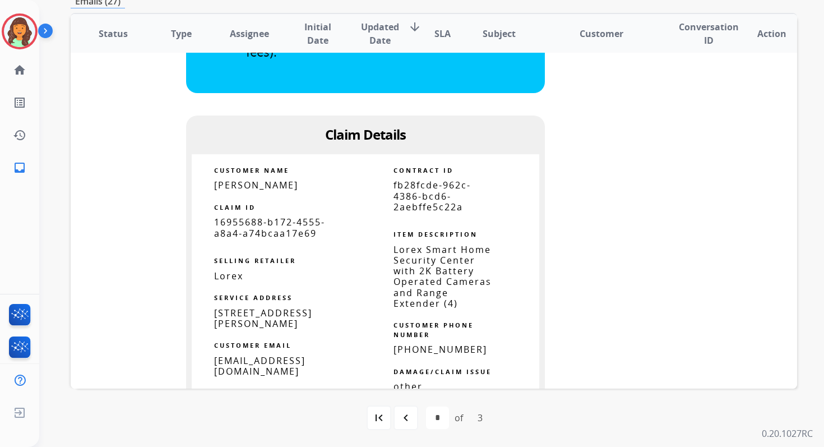
scroll to position [583, 0]
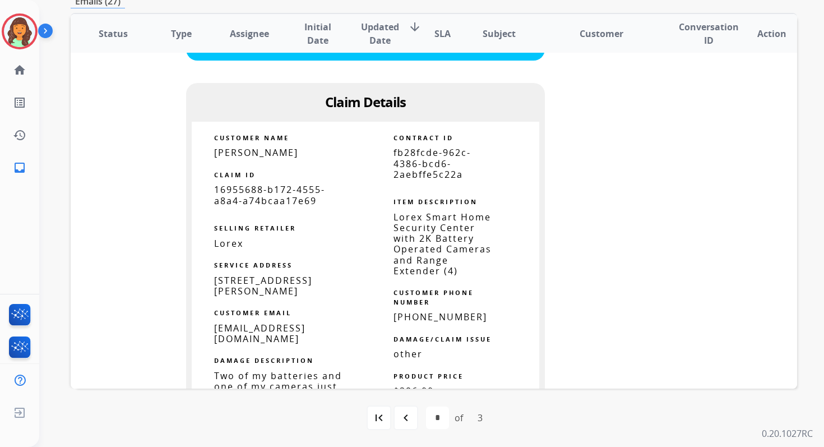
click at [420, 175] on span "fb28fcde-962c-4386-bcd6-2aebffe5c22a" at bounding box center [431, 163] width 77 height 34
copy tbody
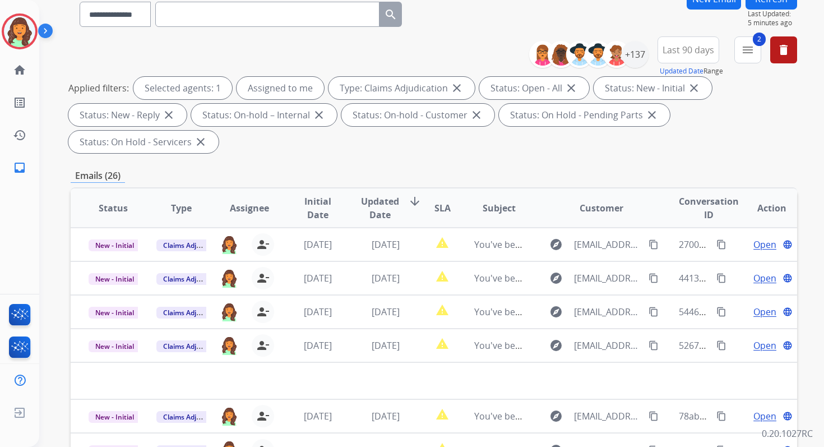
scroll to position [272, 0]
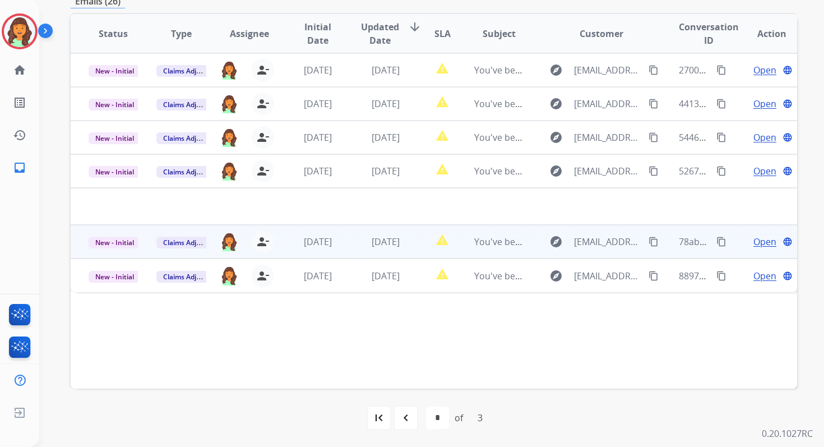
click at [392, 245] on span "[DATE]" at bounding box center [386, 241] width 28 height 12
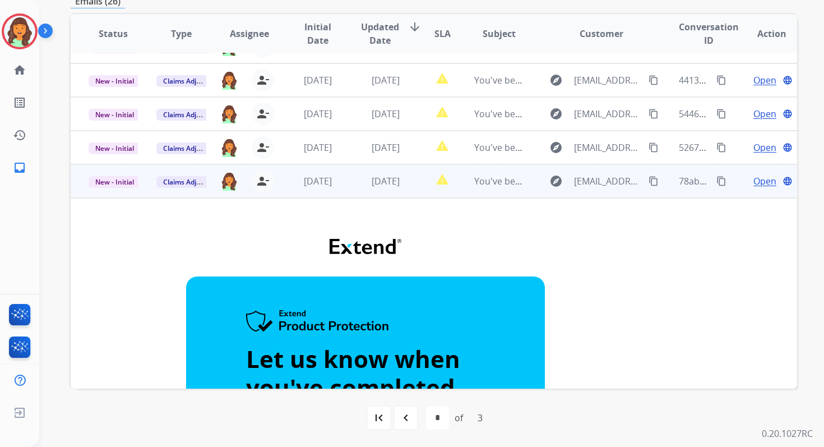
scroll to position [0, 0]
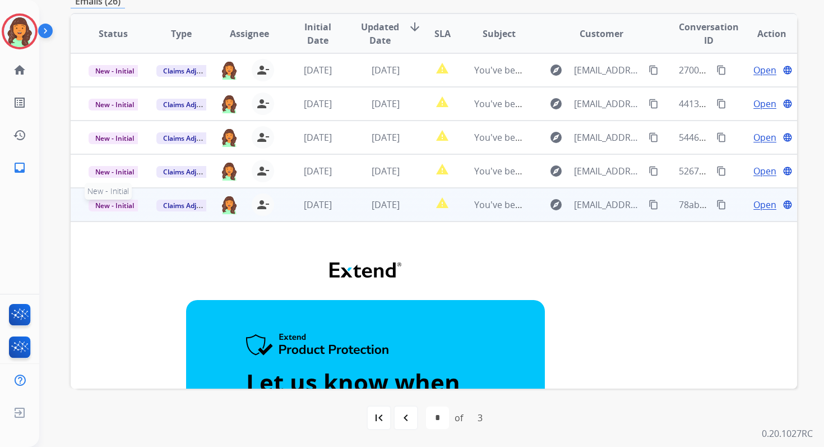
click at [112, 202] on span "New - Initial" at bounding box center [115, 206] width 52 height 12
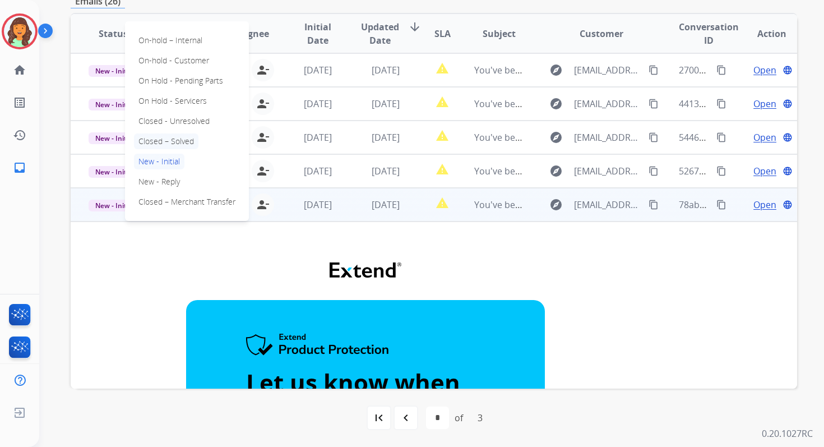
click at [163, 143] on p "Closed – Solved" at bounding box center [166, 141] width 64 height 16
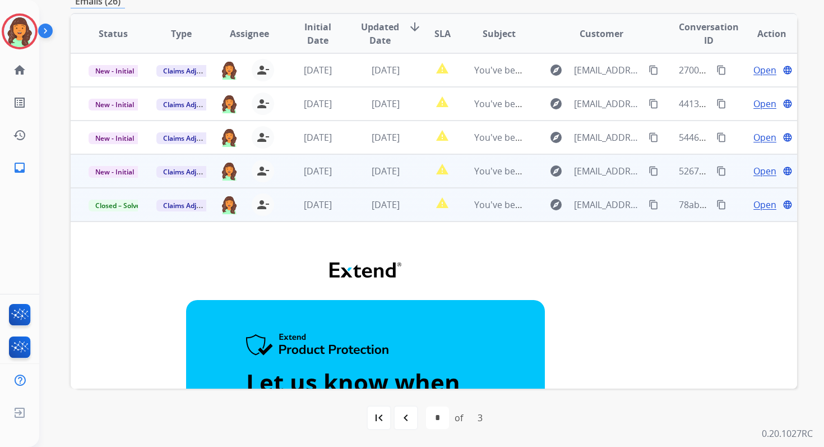
click at [351, 168] on td "[DATE]" at bounding box center [377, 171] width 68 height 34
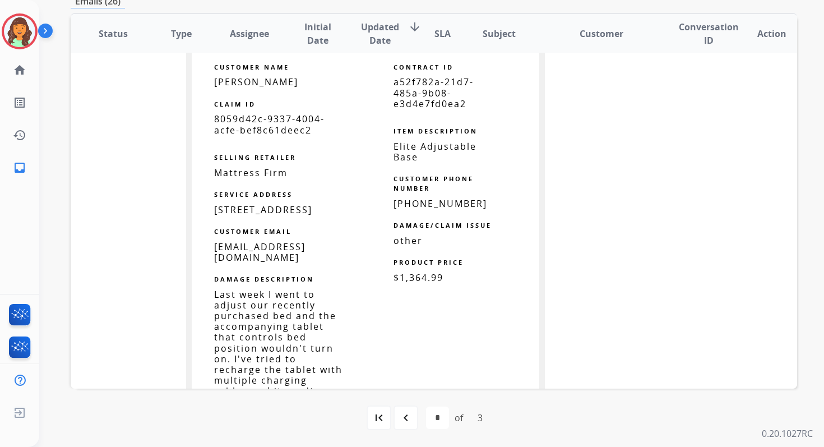
scroll to position [614, 0]
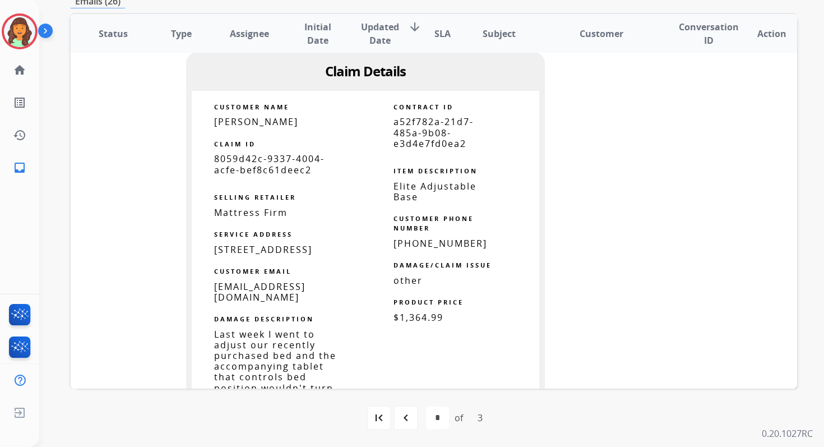
click at [426, 128] on span "a52f782a-21d7-485a-9b08-e3d4e7fd0ea2" at bounding box center [433, 132] width 80 height 34
copy tbody
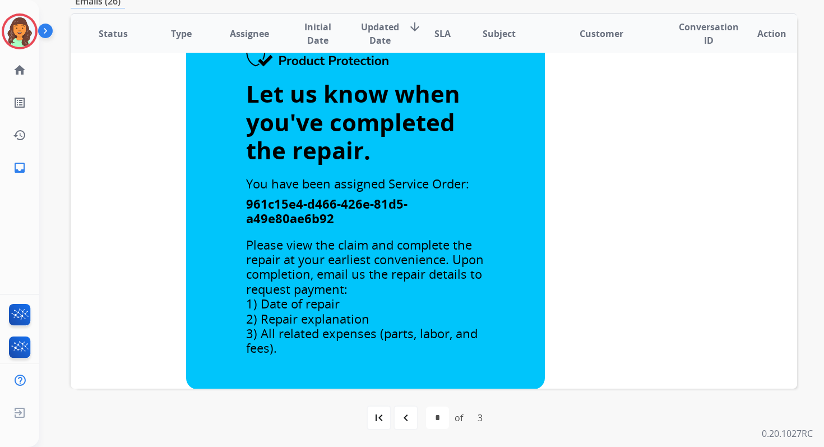
scroll to position [0, 0]
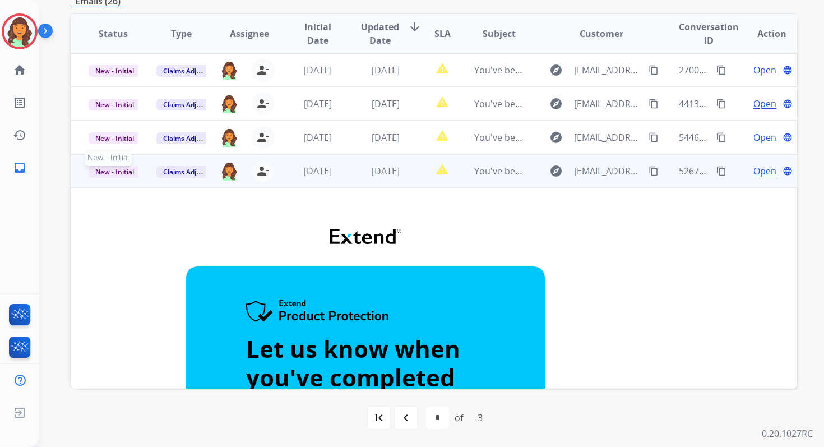
click at [121, 169] on span "New - Initial" at bounding box center [115, 172] width 52 height 12
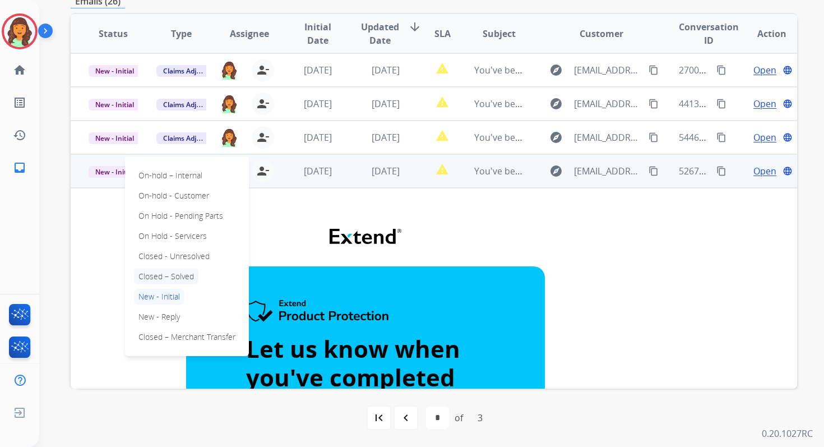
click at [172, 274] on p "Closed – Solved" at bounding box center [166, 276] width 64 height 16
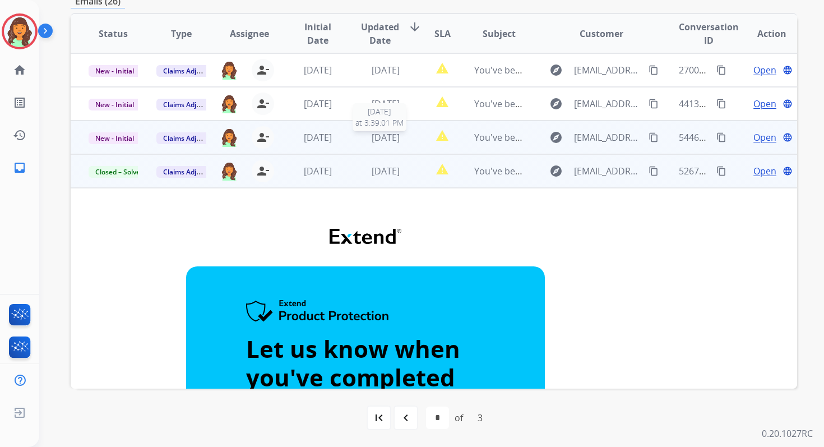
click at [372, 135] on span "[DATE]" at bounding box center [386, 137] width 28 height 12
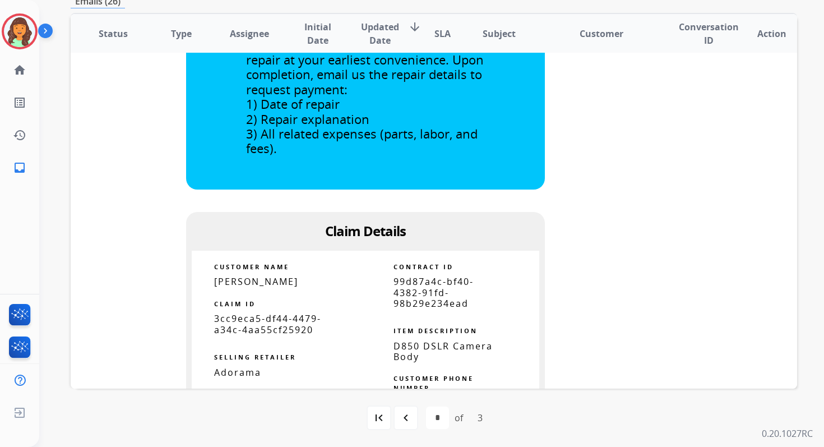
scroll to position [449, 0]
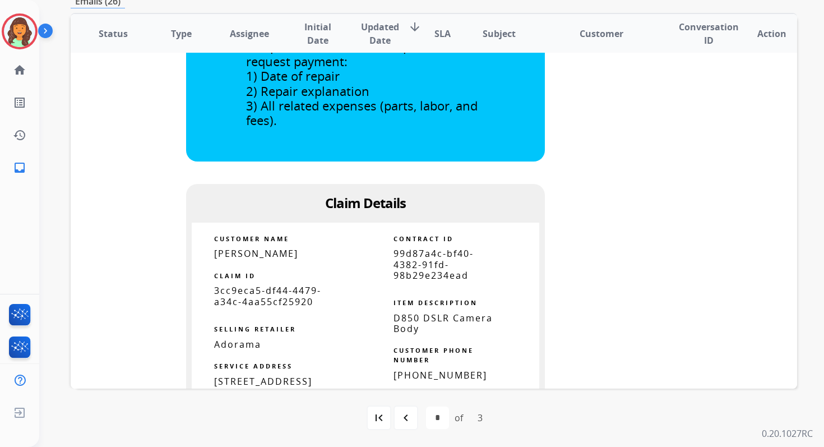
click at [414, 263] on span "99d87a4c-bf40-4382-91fd-98b29e234ead" at bounding box center [433, 264] width 80 height 34
copy tbody
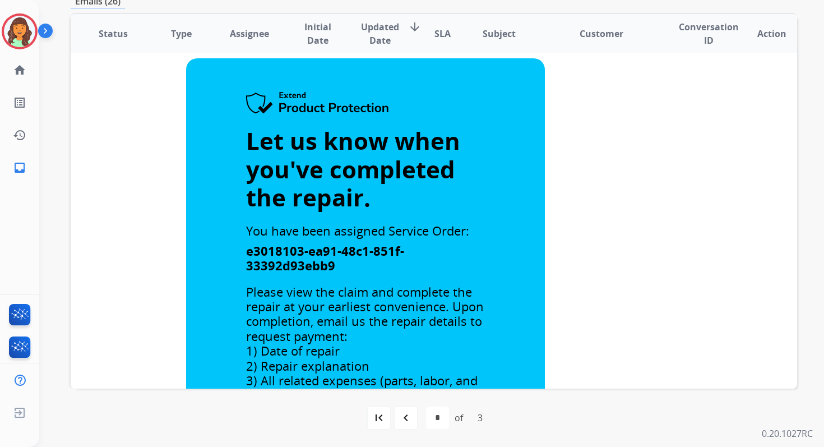
scroll to position [35, 0]
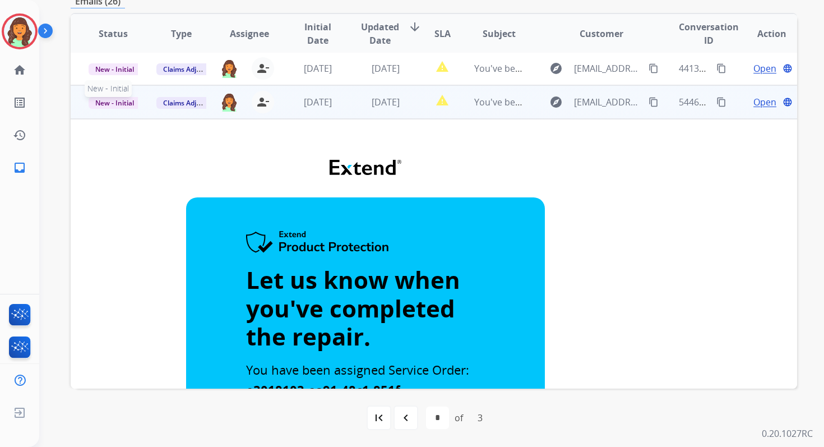
click at [110, 103] on span "New - Initial" at bounding box center [115, 103] width 52 height 12
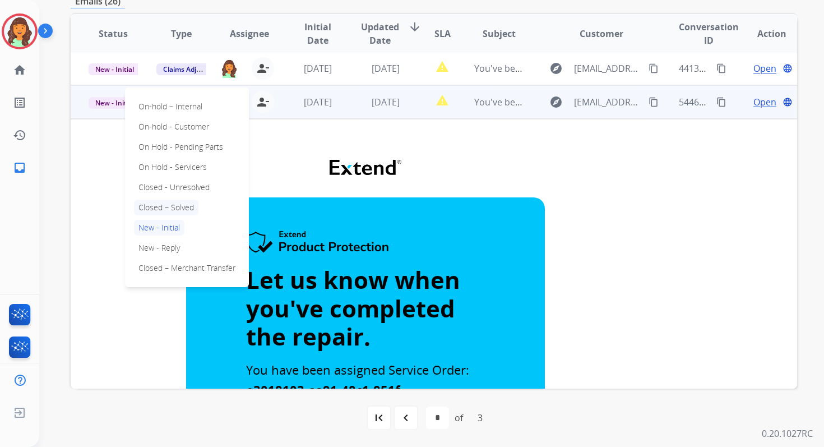
click at [169, 207] on p "Closed – Solved" at bounding box center [166, 208] width 64 height 16
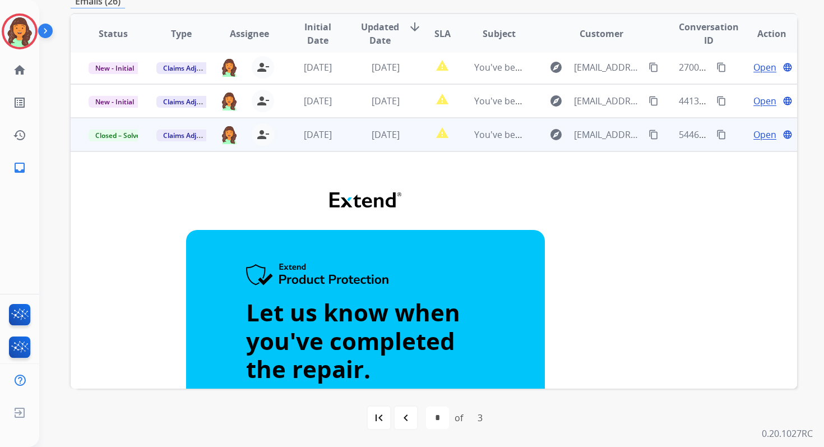
scroll to position [0, 0]
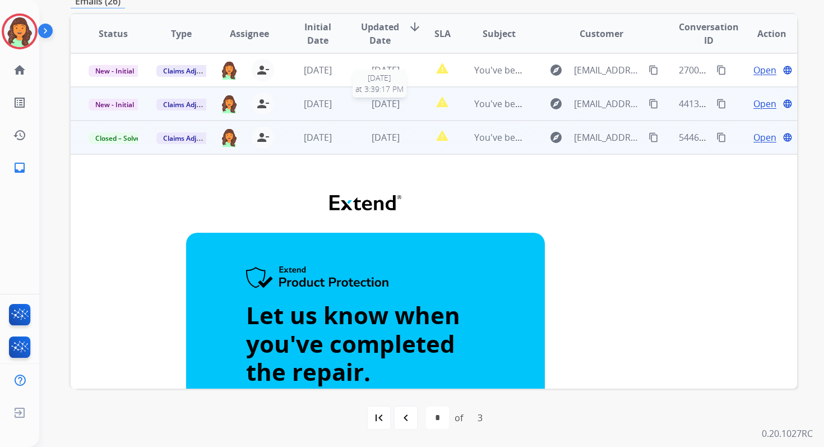
click at [380, 100] on span "[DATE]" at bounding box center [386, 104] width 28 height 12
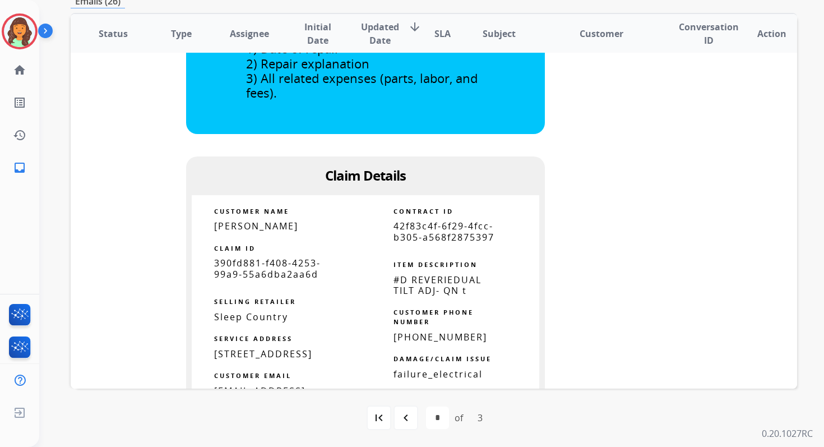
scroll to position [451, 0]
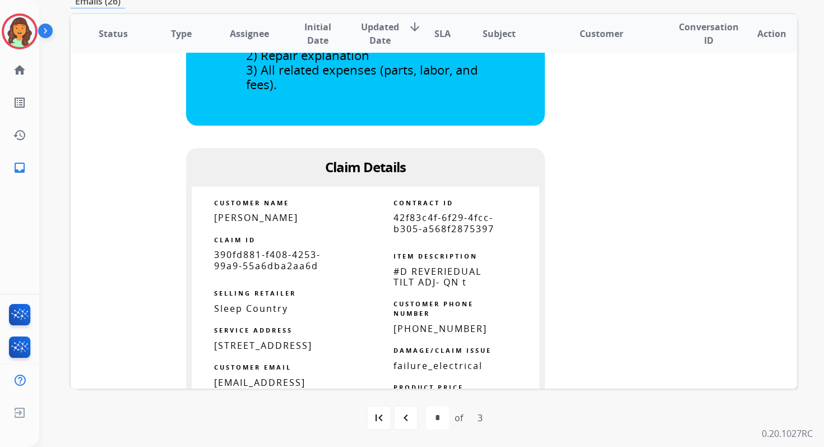
click at [409, 219] on span "42f83c4f-6f29-4fcc-b305-a568f2875397" at bounding box center [443, 222] width 101 height 23
copy tbody
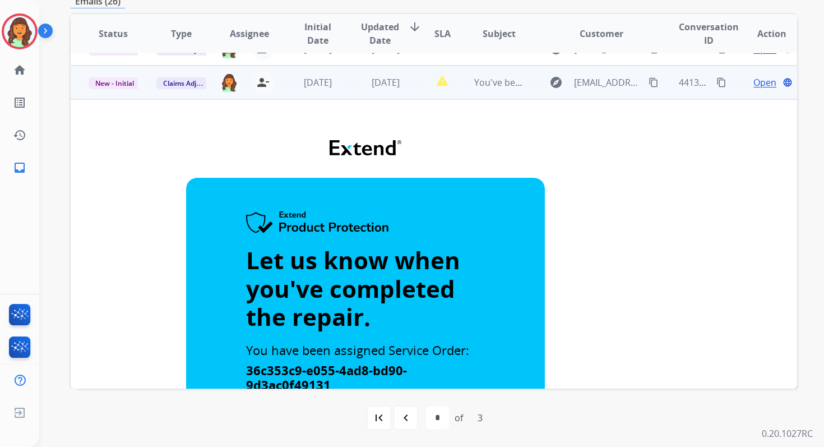
scroll to position [0, 0]
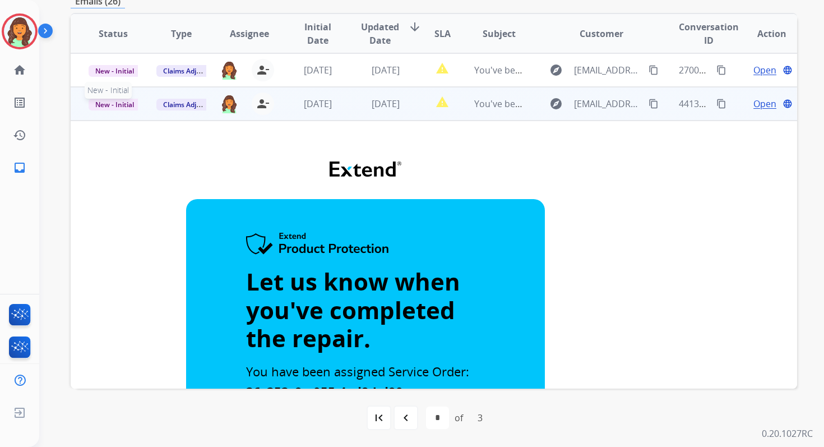
click at [122, 102] on span "New - Initial" at bounding box center [115, 105] width 52 height 12
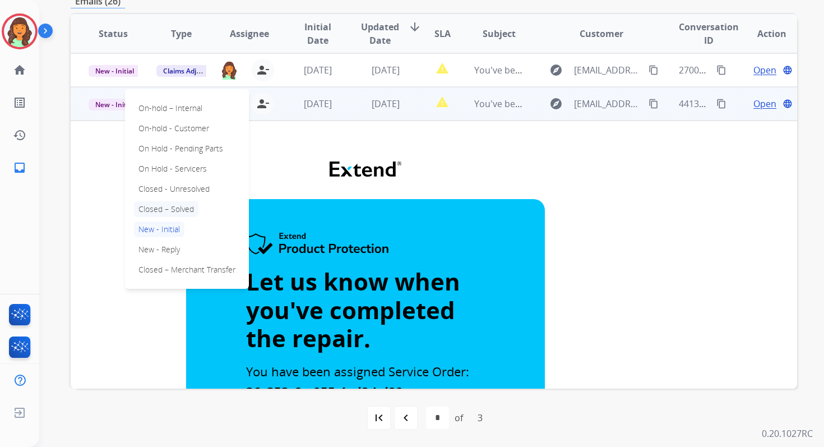
click at [166, 208] on p "Closed – Solved" at bounding box center [166, 209] width 64 height 16
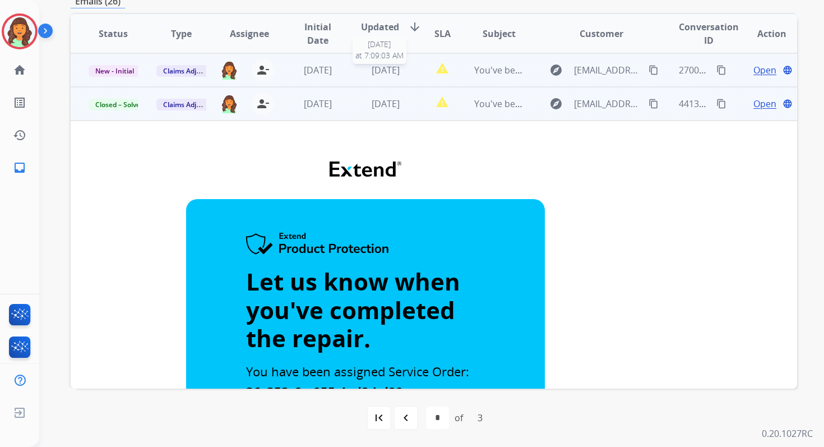
click at [389, 72] on span "[DATE]" at bounding box center [386, 70] width 28 height 12
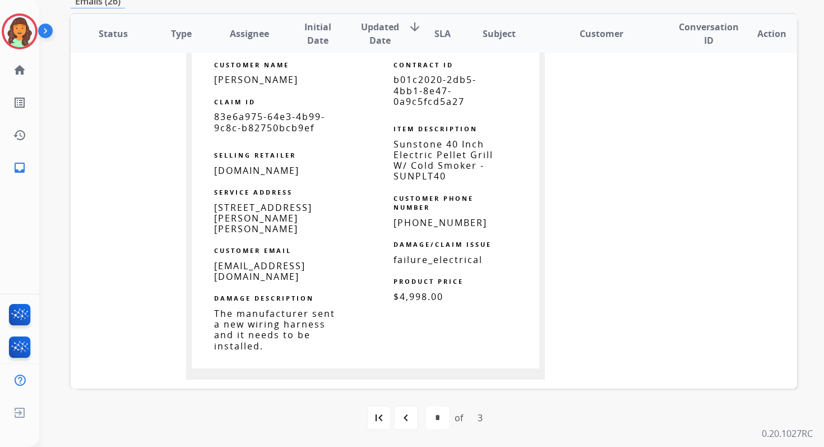
scroll to position [571, 0]
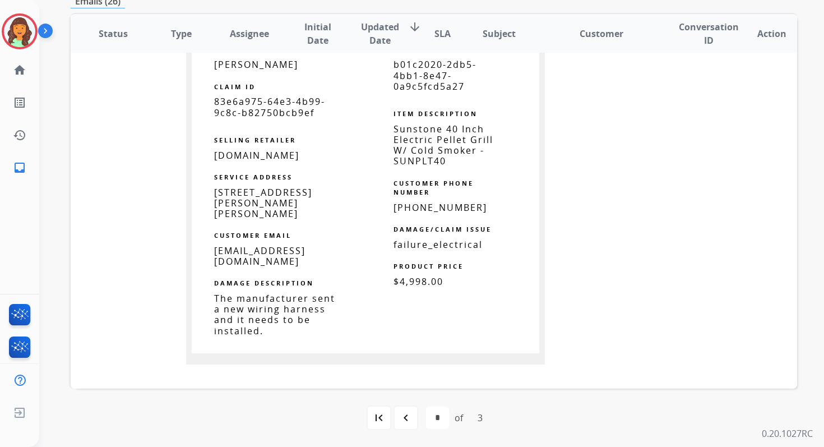
click at [426, 67] on span "b01c2020-2db5-4bb1-8e47-0a9c5fcd5a27" at bounding box center [434, 75] width 83 height 34
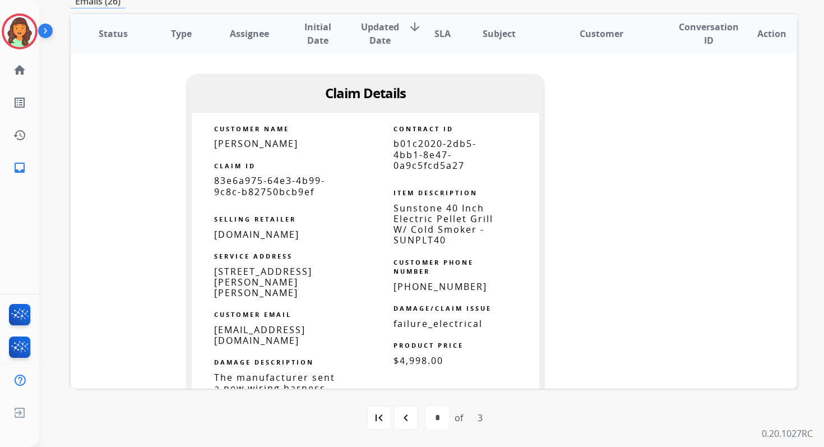
scroll to position [483, 0]
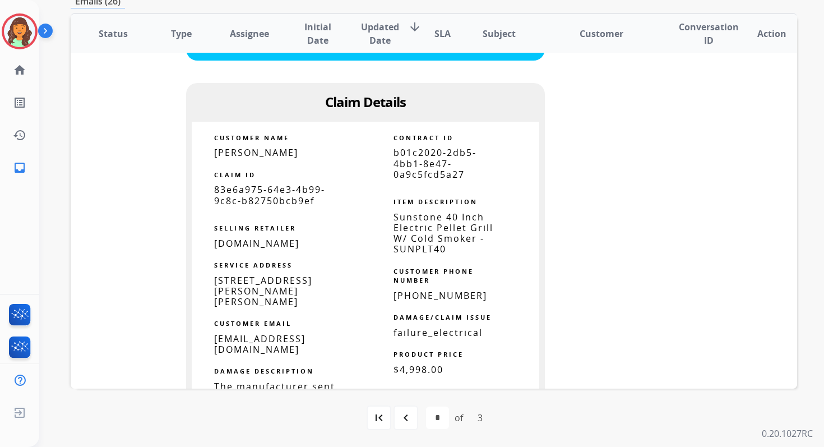
click at [415, 163] on span "b01c2020-2db5-4bb1-8e47-0a9c5fcd5a27" at bounding box center [434, 163] width 83 height 34
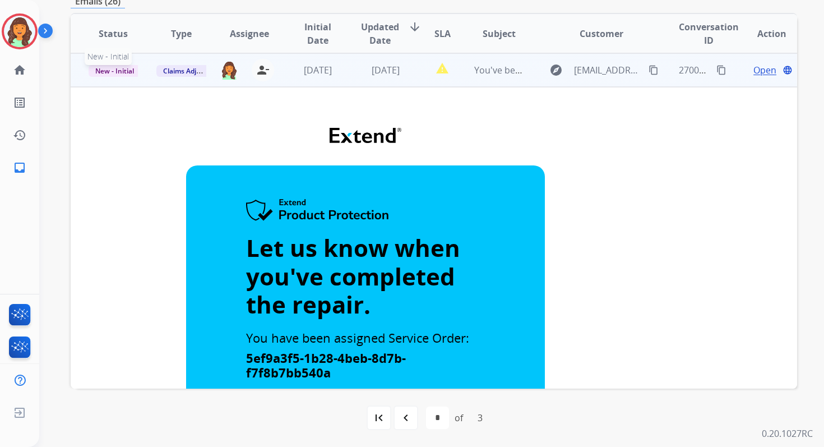
click at [120, 71] on span "New - Initial" at bounding box center [115, 71] width 52 height 12
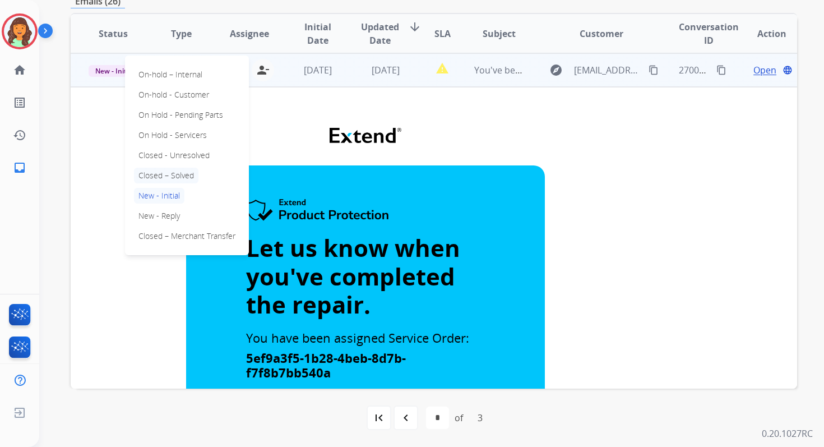
click at [161, 179] on p "Closed – Solved" at bounding box center [166, 176] width 64 height 16
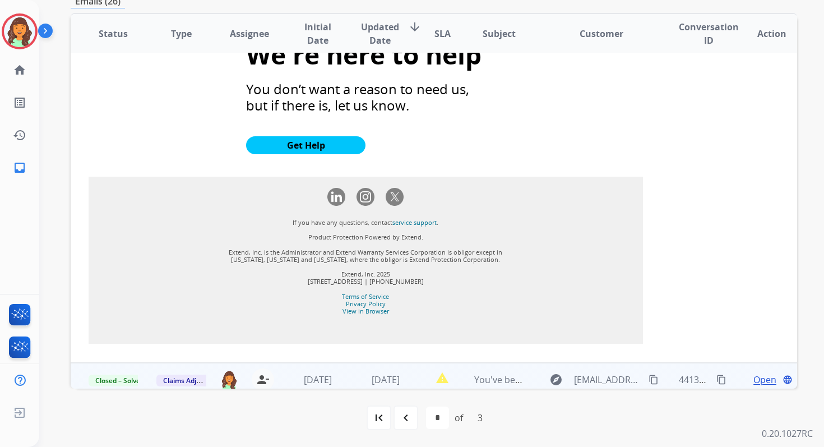
scroll to position [1028, 0]
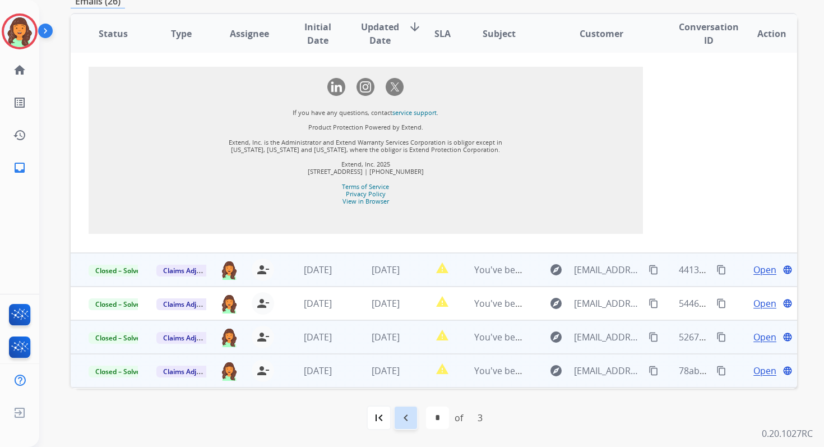
click at [410, 413] on mat-icon "navigate_before" at bounding box center [405, 417] width 13 height 13
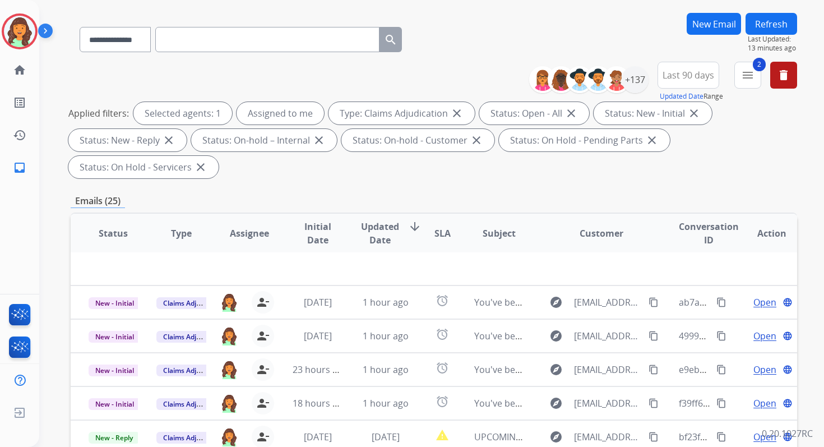
scroll to position [272, 0]
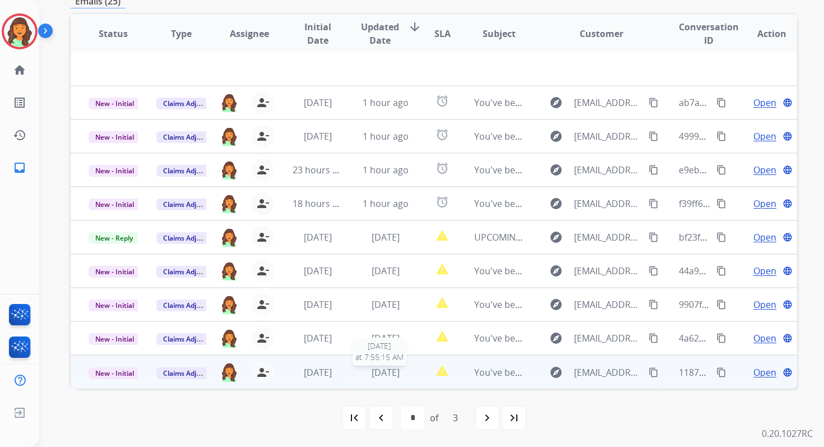
click at [400, 369] on span "[DATE]" at bounding box center [386, 372] width 28 height 12
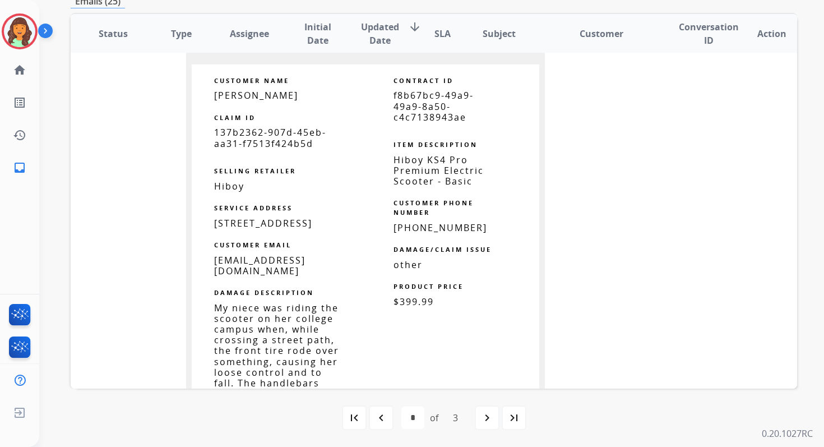
scroll to position [835, 0]
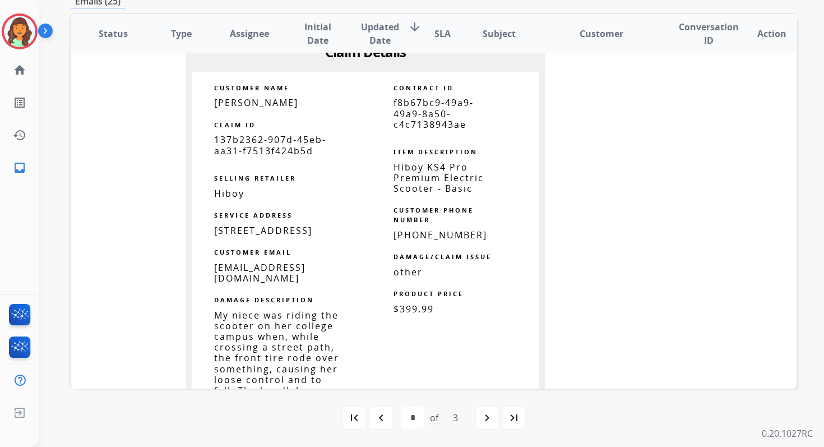
click at [414, 108] on span "f8b67bc9-49a9-49a9-8a50-c4c7138943ae" at bounding box center [433, 113] width 80 height 34
copy tbody
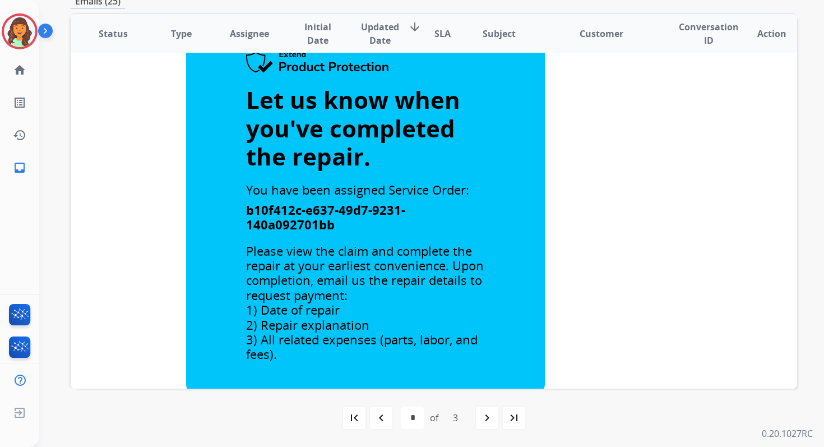
scroll to position [243, 0]
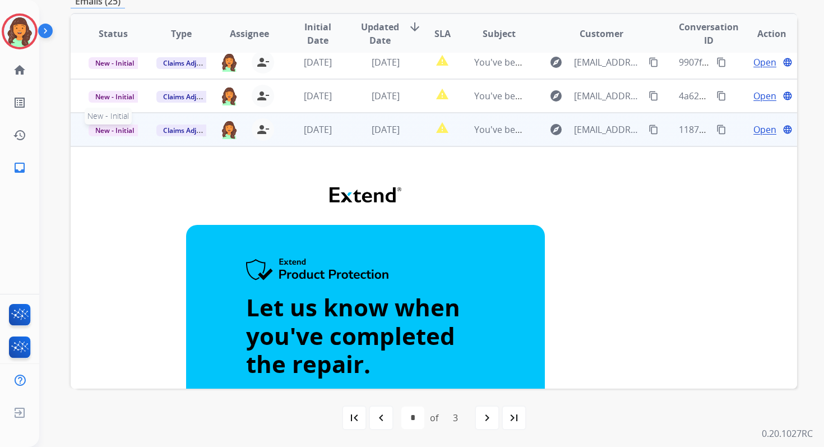
click at [119, 130] on span "New - Initial" at bounding box center [115, 130] width 52 height 12
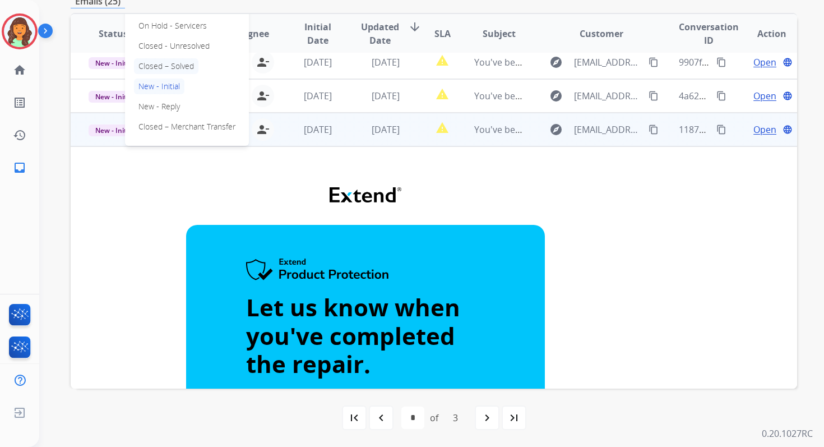
click at [169, 63] on p "Closed – Solved" at bounding box center [166, 66] width 64 height 16
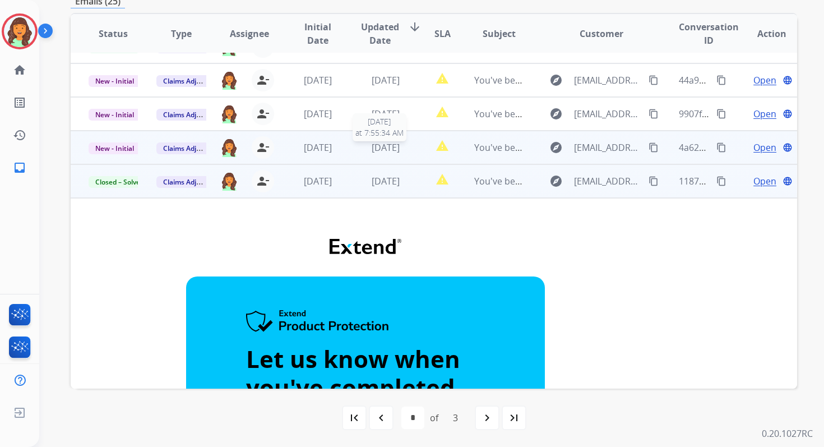
click at [379, 149] on span "[DATE]" at bounding box center [386, 147] width 28 height 12
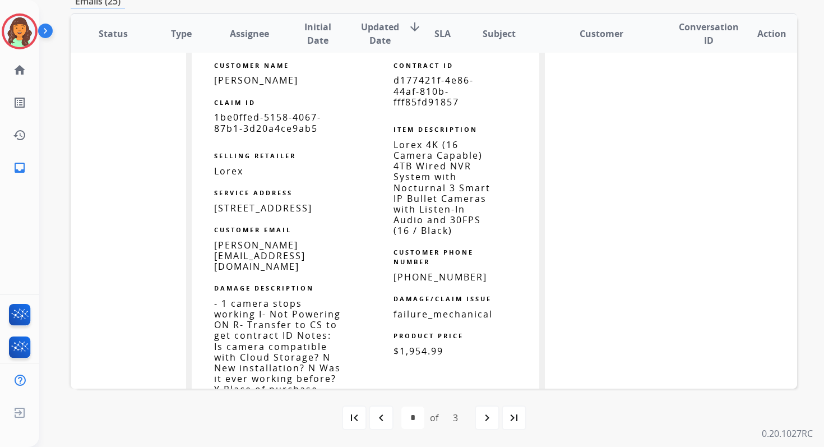
scroll to position [817, 0]
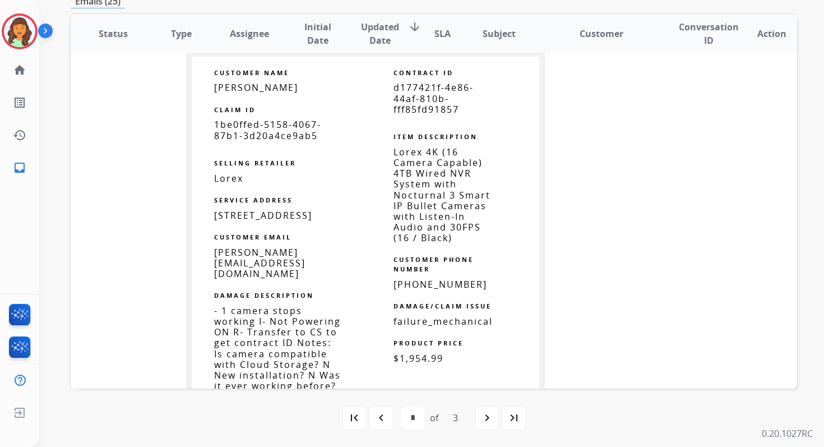
click at [418, 103] on span "d177421f-4e86-44af-810b-fff85fd91857" at bounding box center [433, 98] width 80 height 34
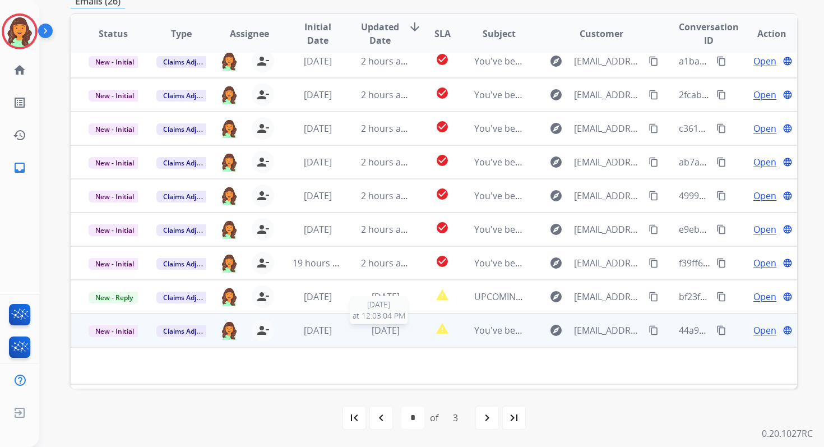
scroll to position [0, 0]
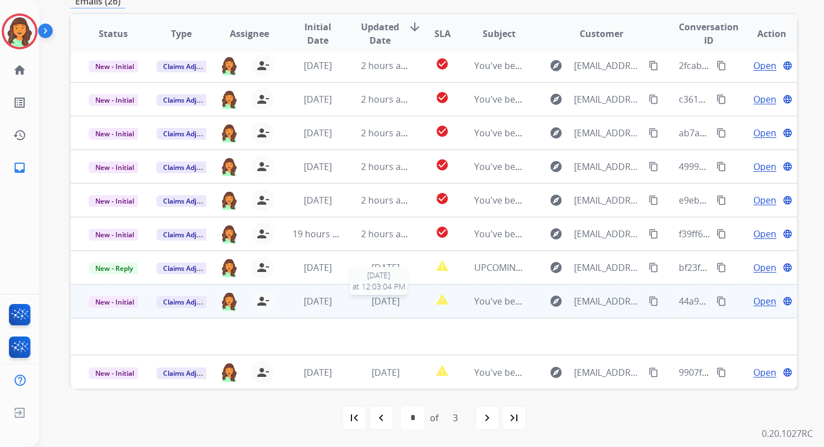
click at [380, 306] on span "[DATE]" at bounding box center [386, 301] width 28 height 12
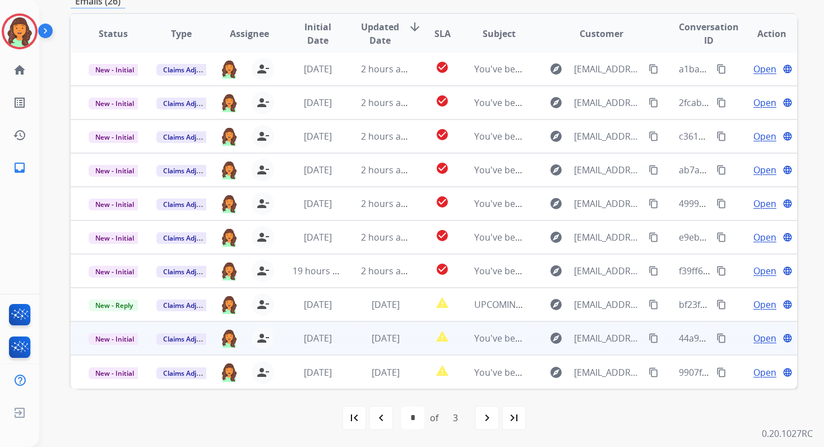
scroll to position [1, 0]
click at [381, 337] on span "[DATE]" at bounding box center [386, 338] width 28 height 12
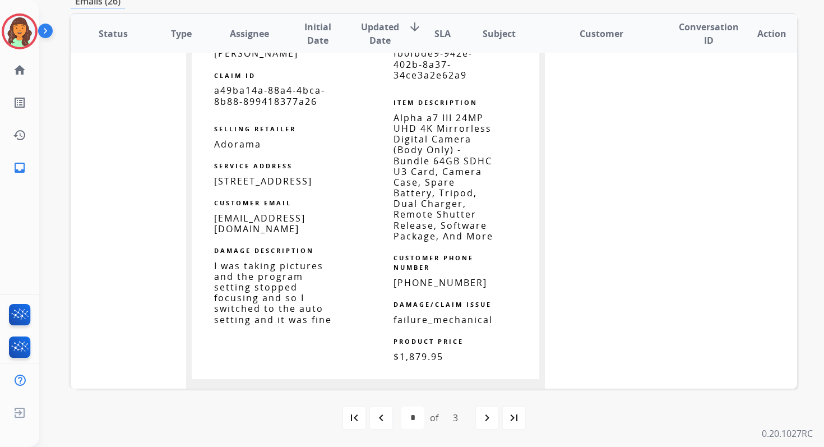
scroll to position [1232, 0]
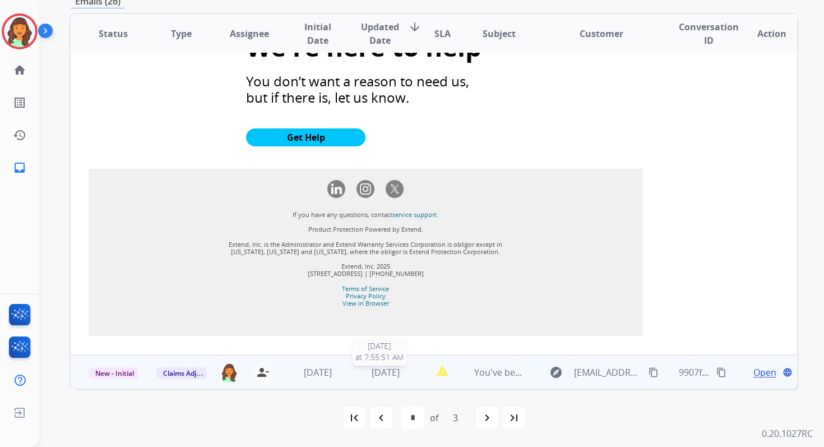
click at [373, 368] on span "[DATE]" at bounding box center [386, 372] width 28 height 12
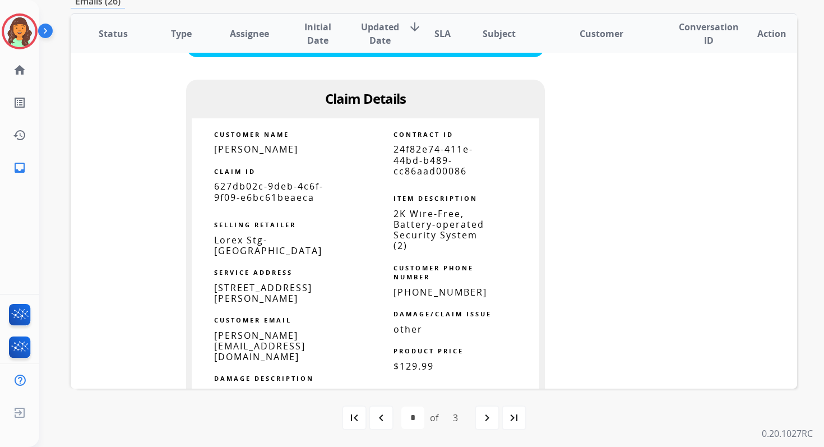
scroll to position [779, 0]
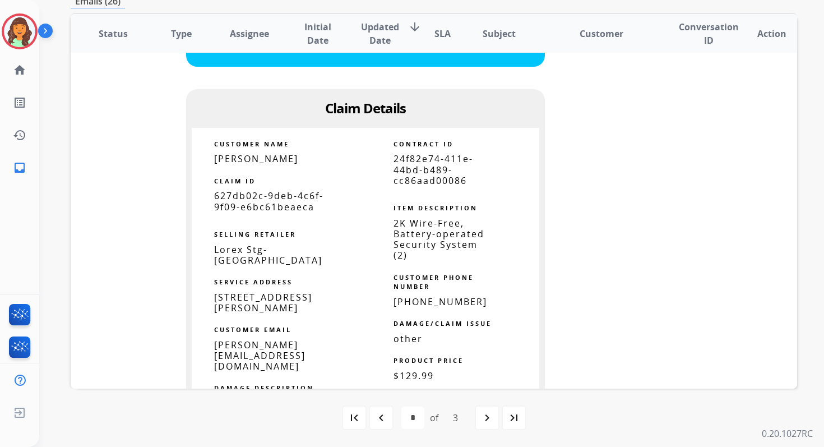
click at [430, 152] on span "24f82e74-411e-44bd-b489-cc86aad00086" at bounding box center [433, 169] width 80 height 34
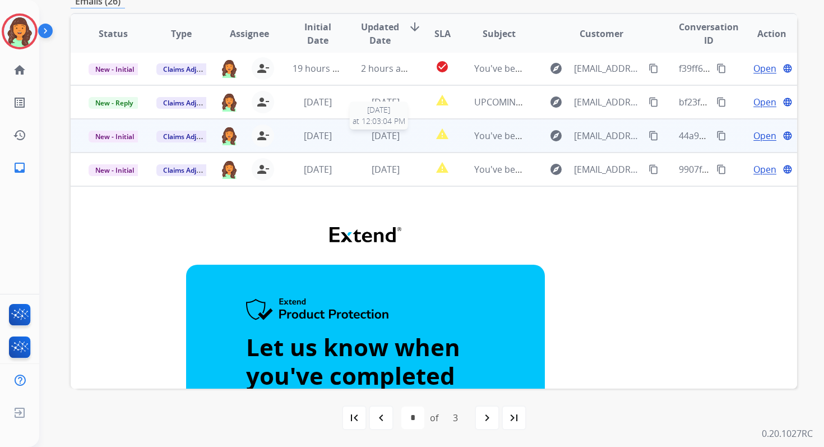
click at [389, 134] on span "[DATE]" at bounding box center [386, 135] width 28 height 12
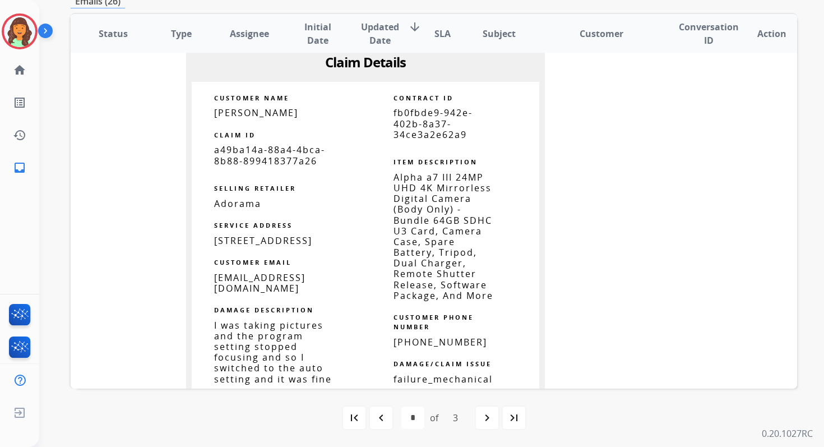
scroll to position [840, 0]
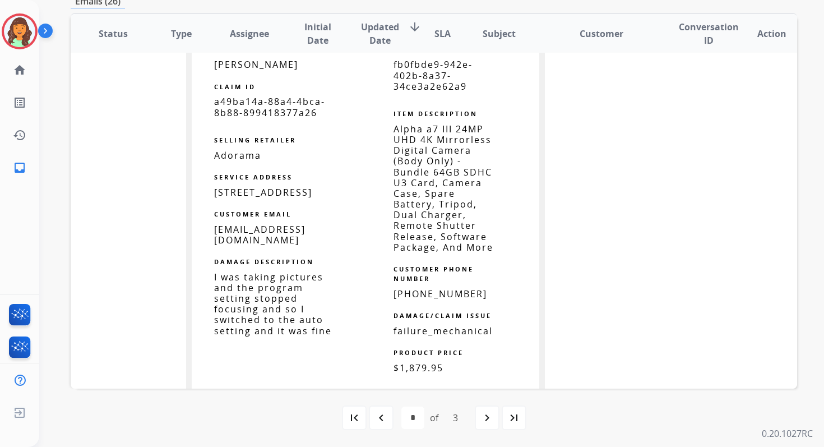
click at [419, 70] on span "fb0fbde9-942e-402b-8a37-34ce3a2e62a9" at bounding box center [432, 75] width 79 height 34
click at [419, 71] on span "fb0fbde9-942e-402b-8a37-34ce3a2e62a9" at bounding box center [432, 75] width 79 height 34
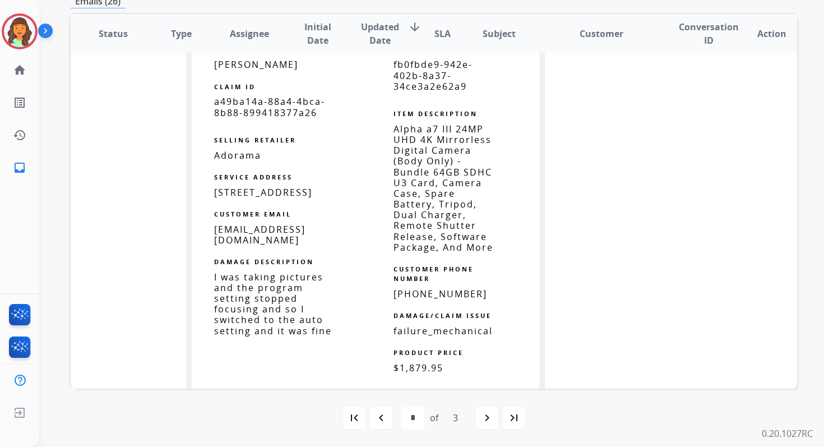
click at [419, 71] on span "fb0fbde9-942e-402b-8a37-34ce3a2e62a9" at bounding box center [432, 75] width 79 height 34
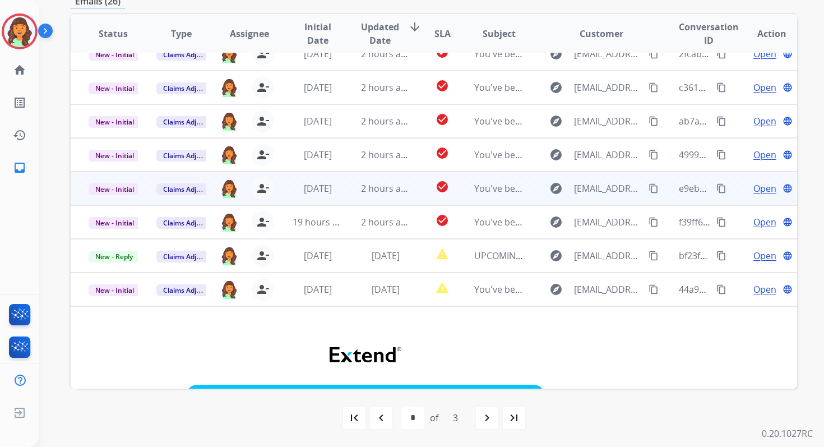
scroll to position [38, 0]
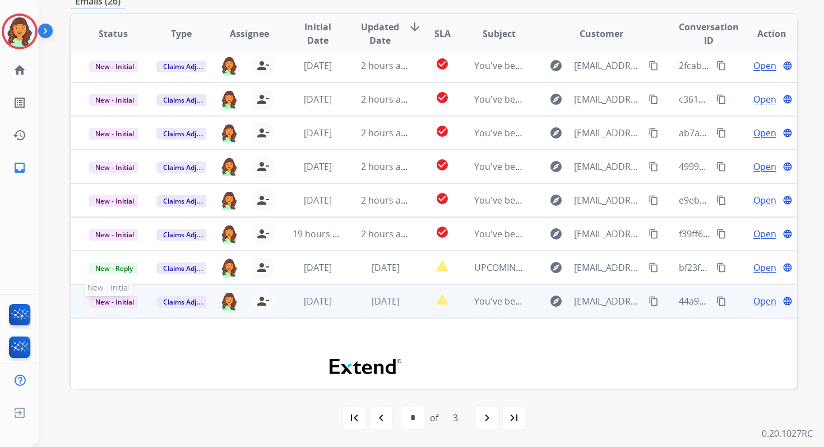
click at [110, 300] on span "New - Initial" at bounding box center [115, 302] width 52 height 12
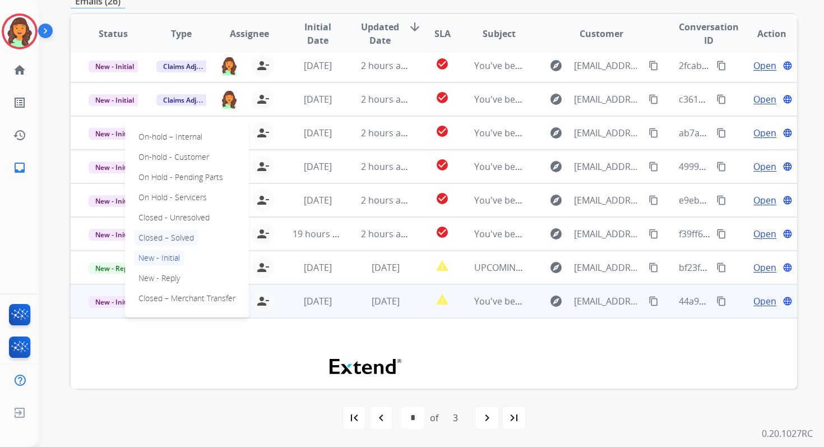
click at [160, 231] on p "Closed – Solved" at bounding box center [166, 238] width 64 height 16
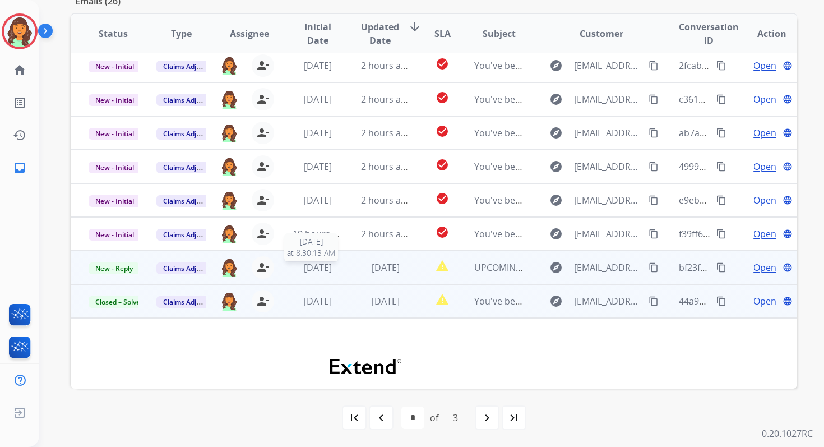
click at [316, 270] on span "[DATE]" at bounding box center [318, 267] width 28 height 12
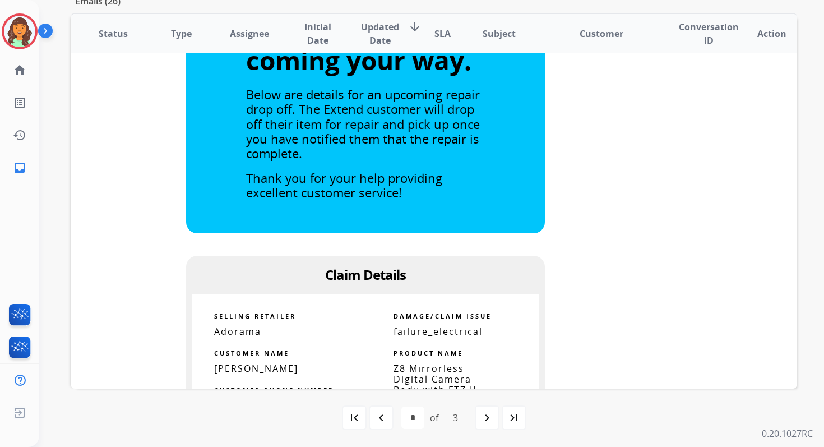
scroll to position [631, 0]
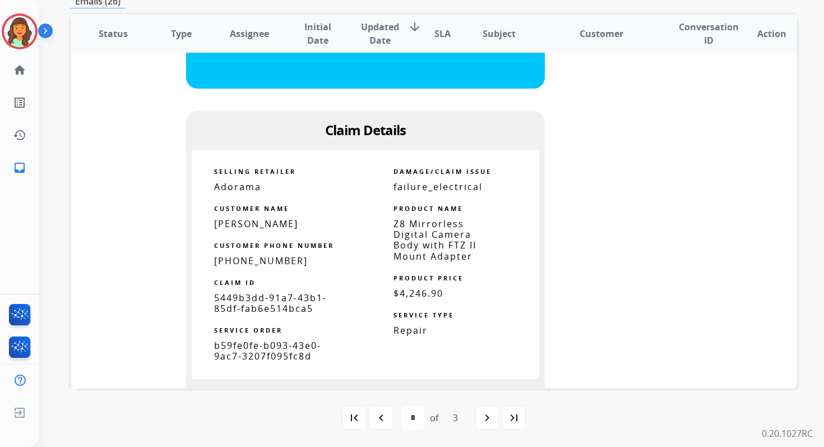
click at [232, 307] on span "5449b3dd-91a7-43b1-85df-fab6e514bca5" at bounding box center [270, 302] width 113 height 23
click at [237, 300] on span "5449b3dd-91a7-43b1-85df-fab6e514bca5" at bounding box center [270, 302] width 113 height 23
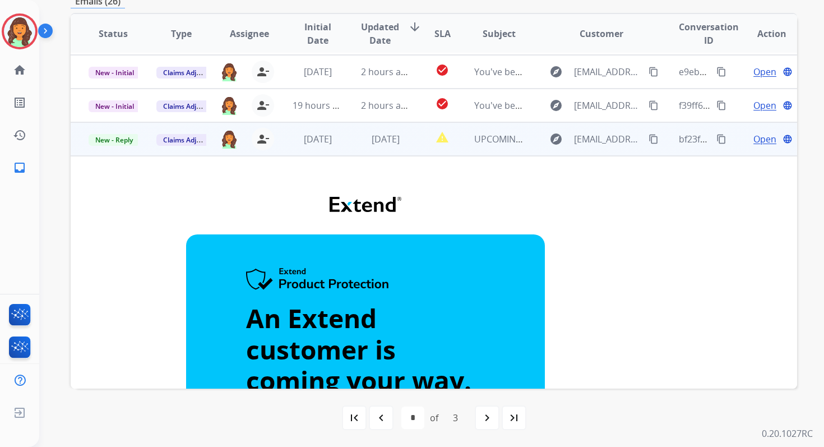
scroll to position [161, 0]
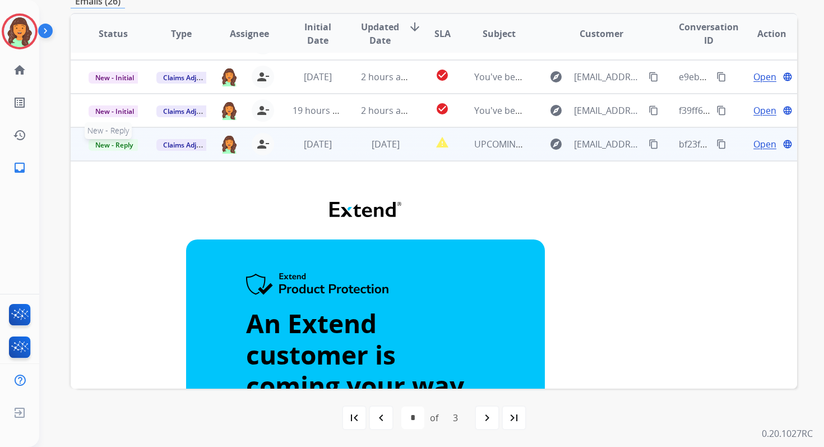
click at [125, 142] on span "New - Reply" at bounding box center [114, 145] width 51 height 12
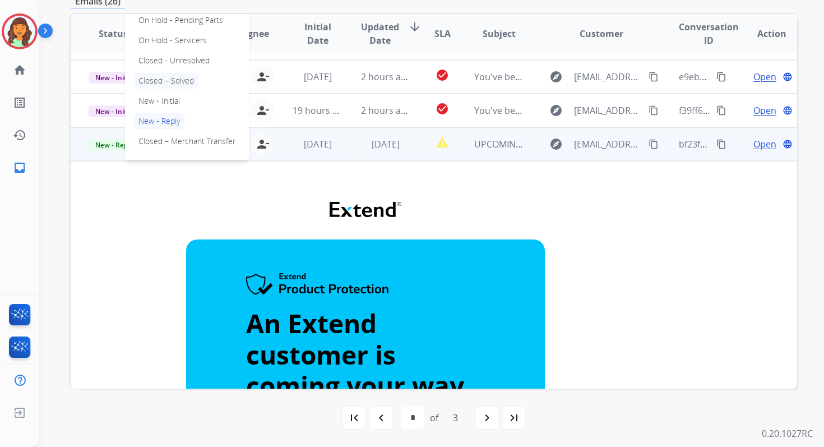
click at [165, 81] on p "Closed – Solved" at bounding box center [166, 81] width 64 height 16
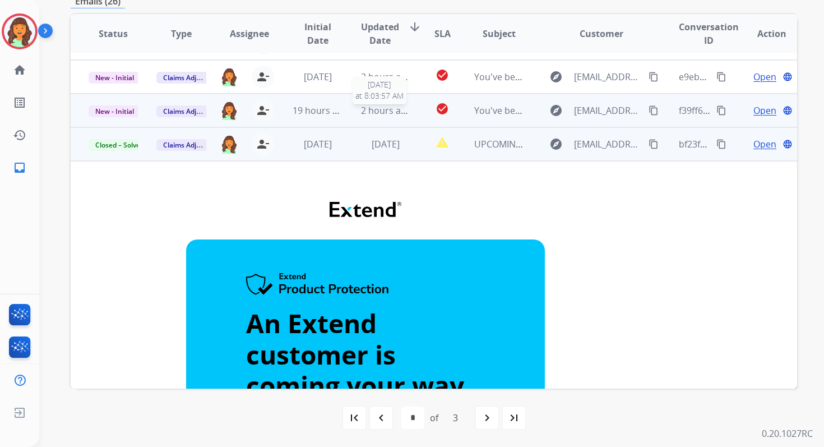
click at [363, 115] on span "2 hours ago" at bounding box center [386, 110] width 50 height 12
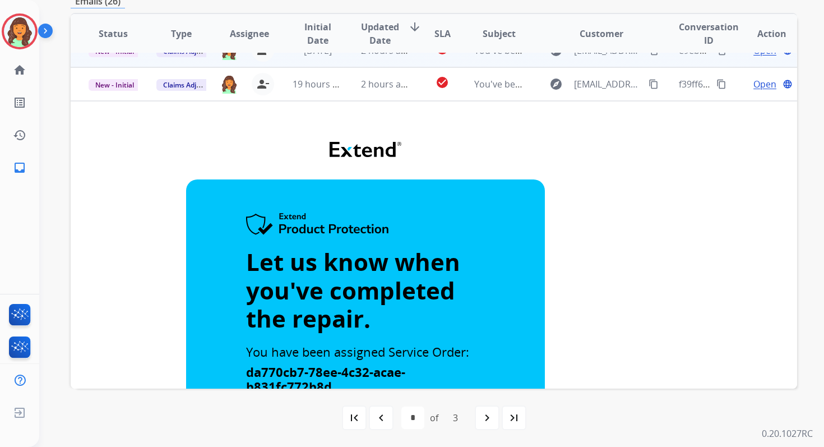
scroll to position [49, 0]
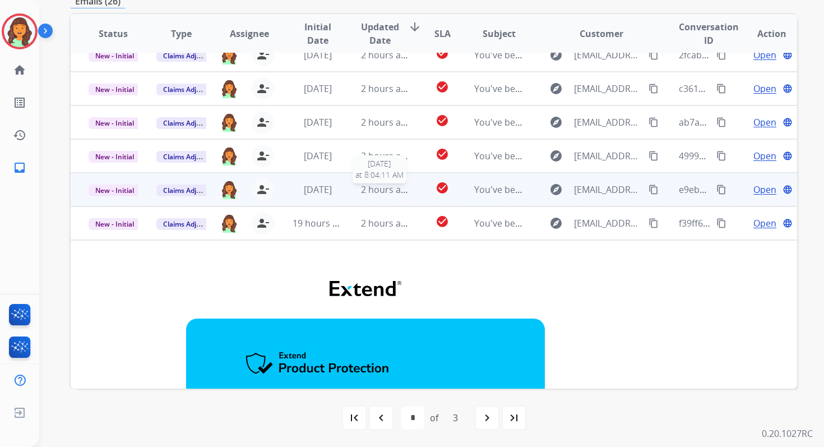
click at [365, 191] on span "2 hours ago" at bounding box center [386, 189] width 50 height 12
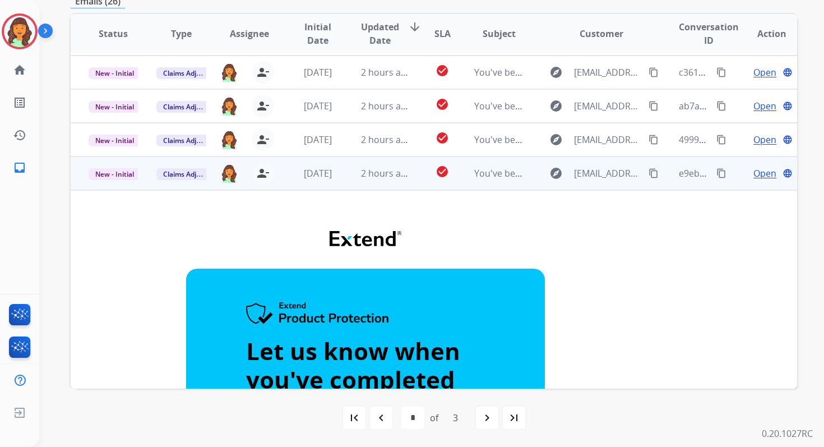
scroll to position [0, 0]
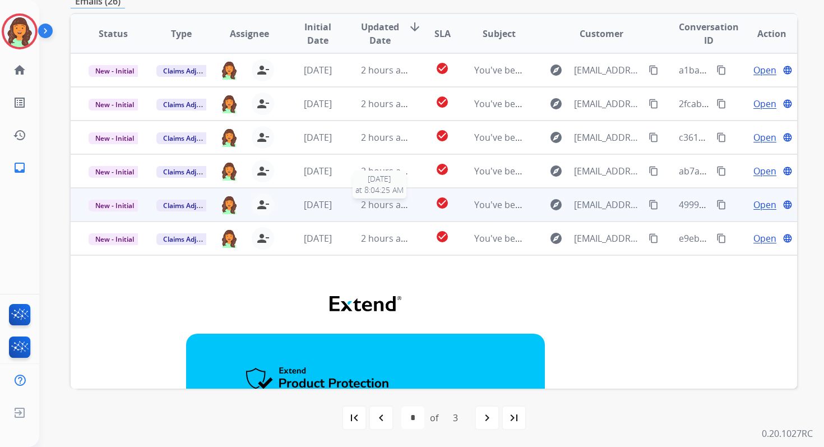
click at [369, 205] on span "2 hours ago" at bounding box center [386, 204] width 50 height 12
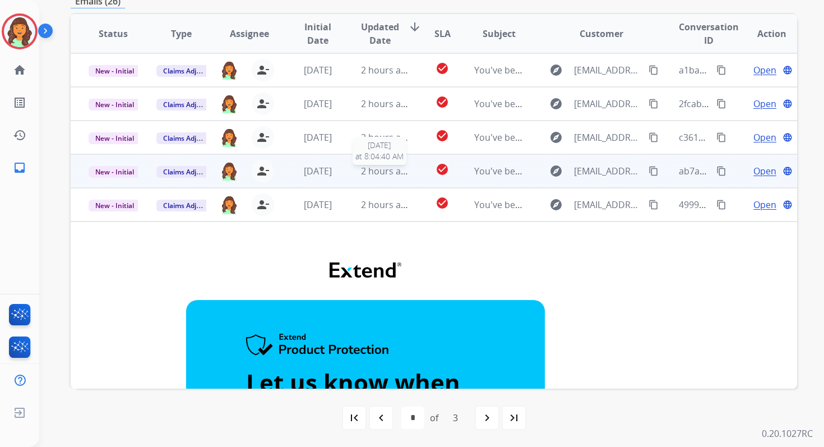
click at [369, 175] on span "2 hours ago" at bounding box center [386, 171] width 50 height 12
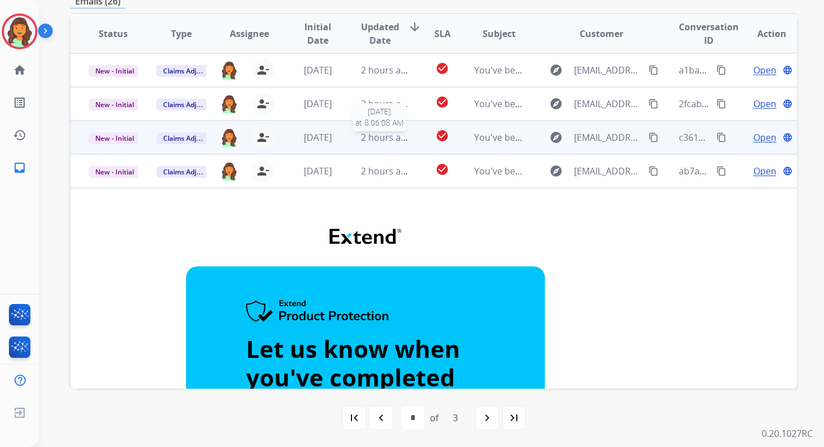
click at [373, 137] on span "2 hours ago" at bounding box center [386, 137] width 50 height 12
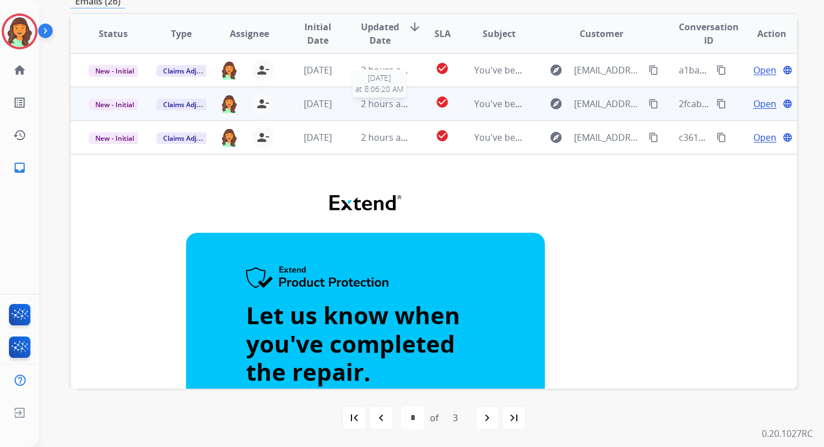
click at [378, 103] on span "2 hours ago" at bounding box center [386, 104] width 50 height 12
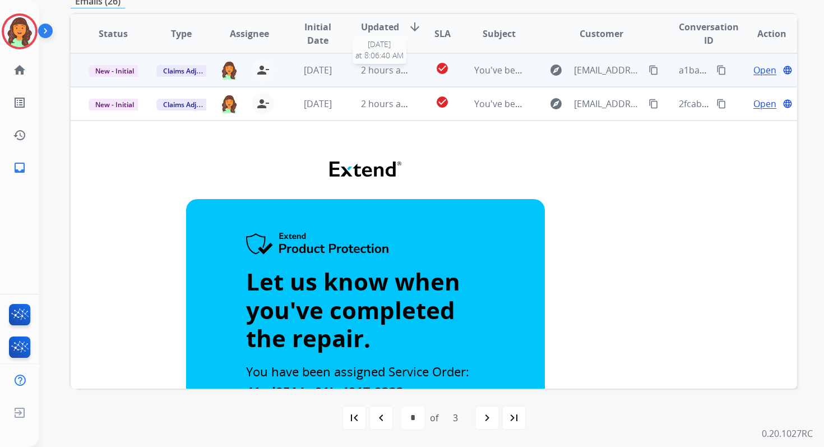
click at [383, 69] on span "2 hours ago" at bounding box center [386, 70] width 50 height 12
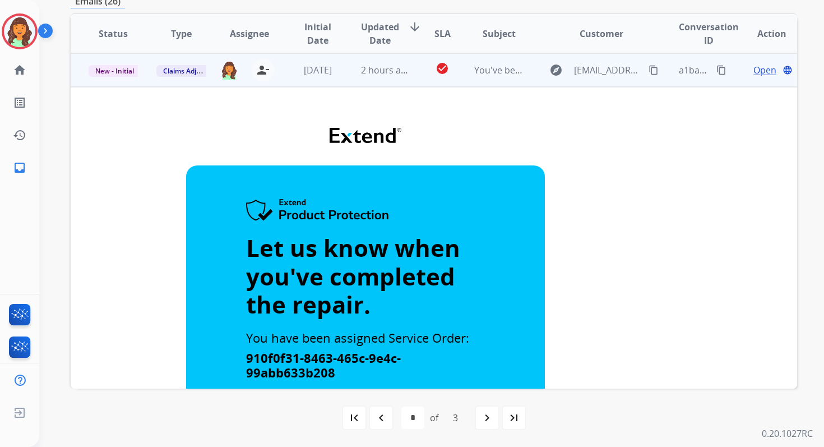
click at [390, 62] on td "2 hours ago" at bounding box center [377, 70] width 68 height 34
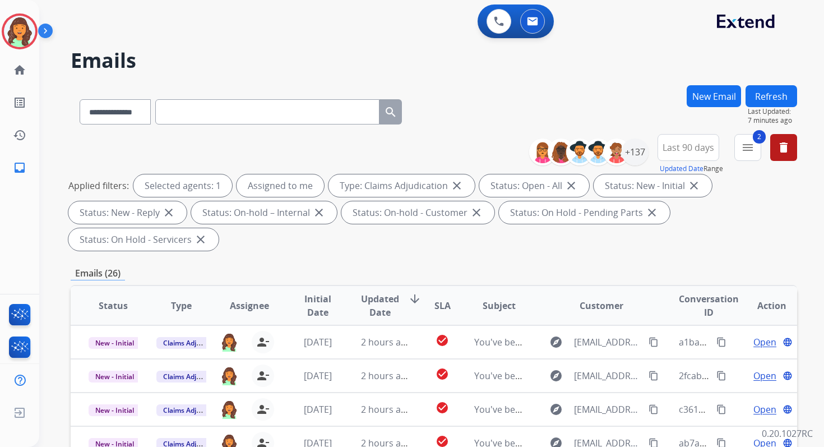
click at [774, 96] on button "Refresh" at bounding box center [771, 96] width 52 height 22
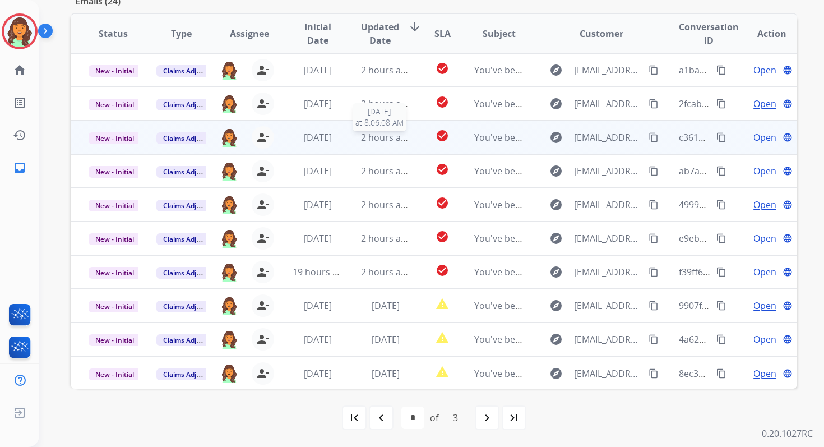
click at [381, 140] on span "2 hours ago" at bounding box center [386, 137] width 50 height 12
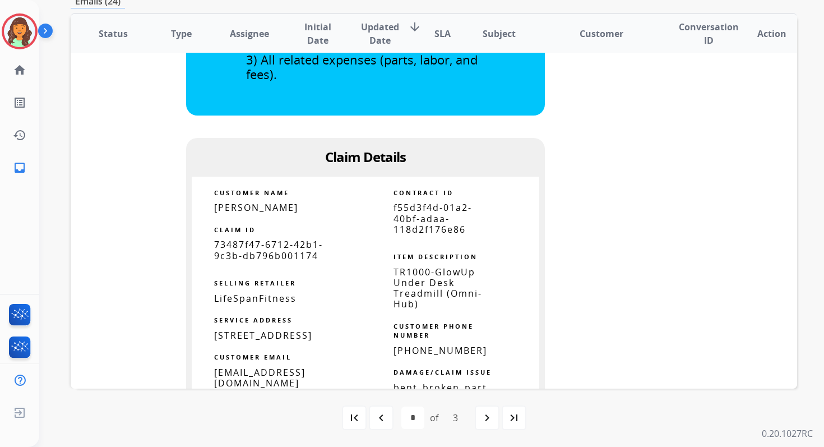
scroll to position [512, 0]
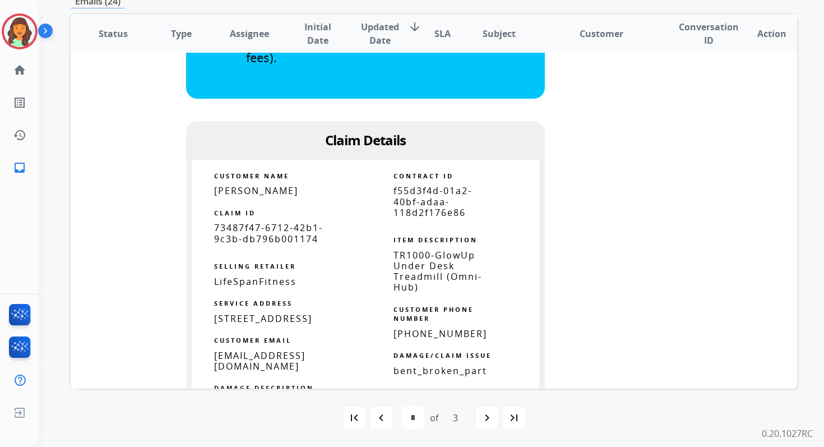
click at [419, 193] on span "f55d3f4d-01a2-40bf-adaa-118d2f176e86" at bounding box center [432, 201] width 78 height 34
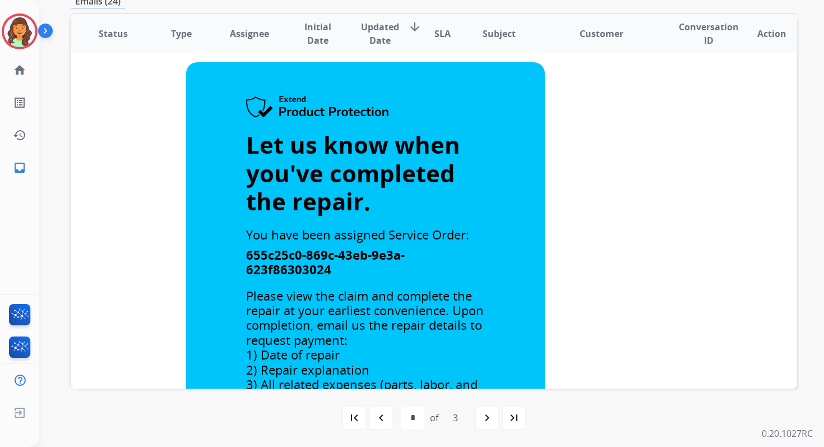
scroll to position [0, 0]
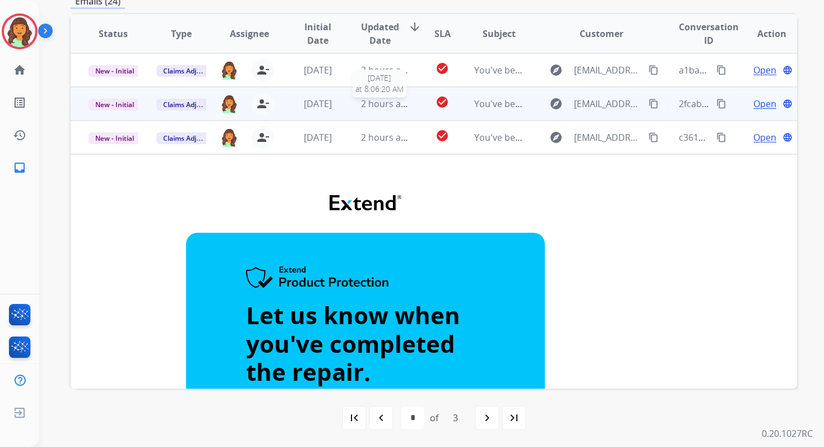
click at [378, 106] on span "2 hours ago" at bounding box center [386, 104] width 50 height 12
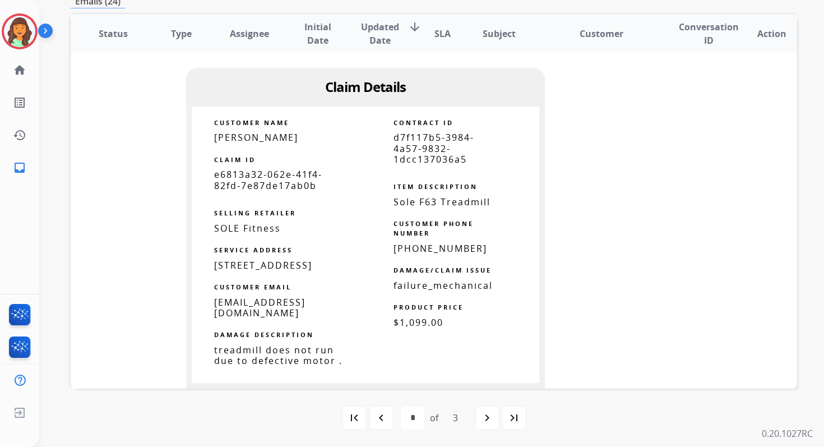
scroll to position [542, 0]
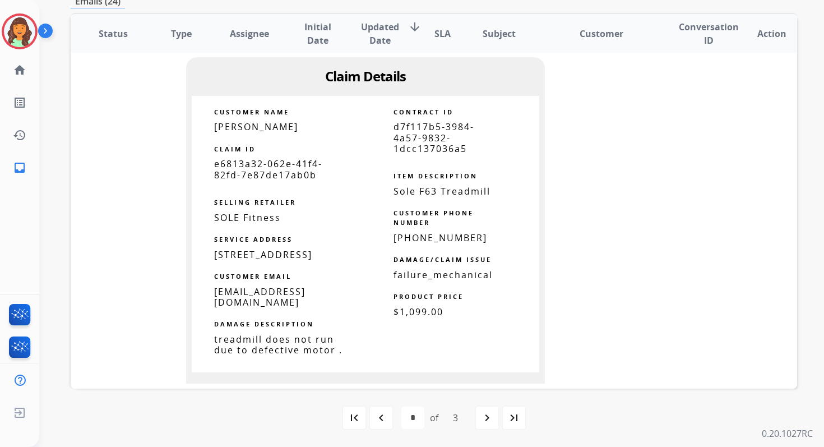
click at [418, 140] on span "d7f117b5-3984-4a57-9832-1dcc137036a5" at bounding box center [433, 137] width 81 height 34
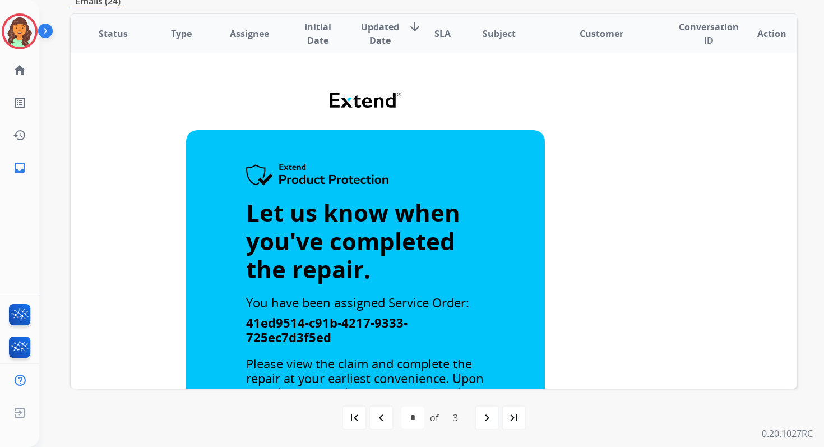
scroll to position [0, 0]
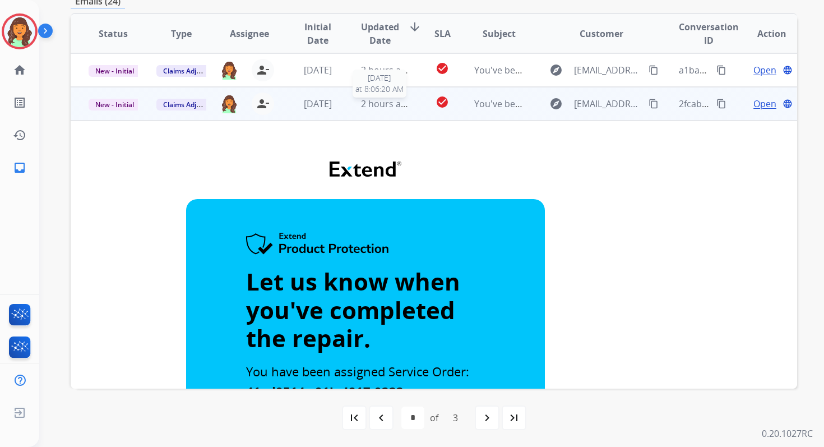
click at [368, 102] on span "2 hours ago" at bounding box center [386, 104] width 50 height 12
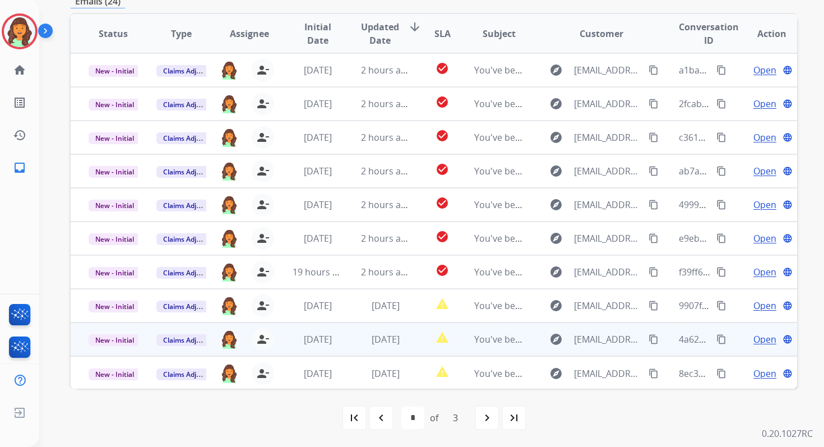
scroll to position [1, 0]
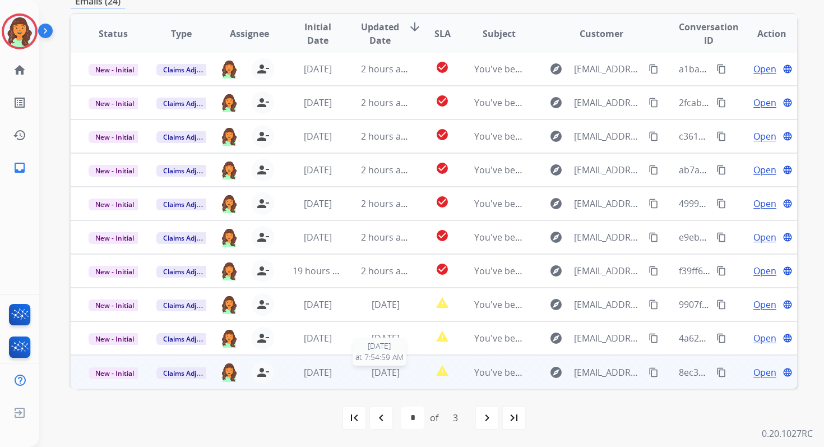
click at [390, 375] on span "[DATE]" at bounding box center [386, 372] width 28 height 12
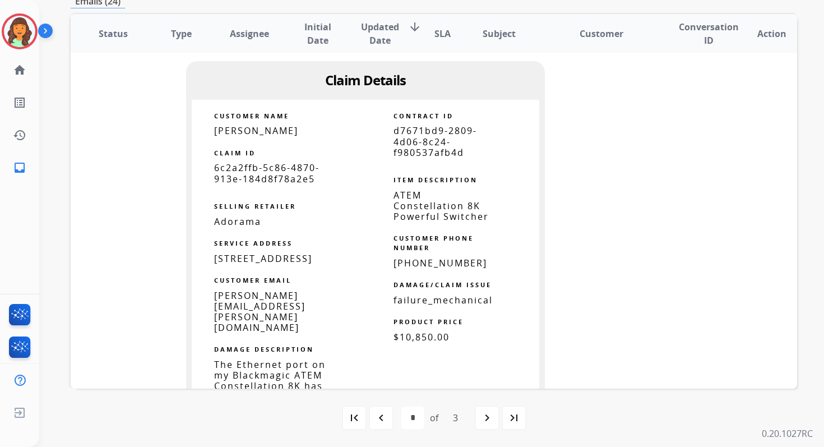
scroll to position [789, 0]
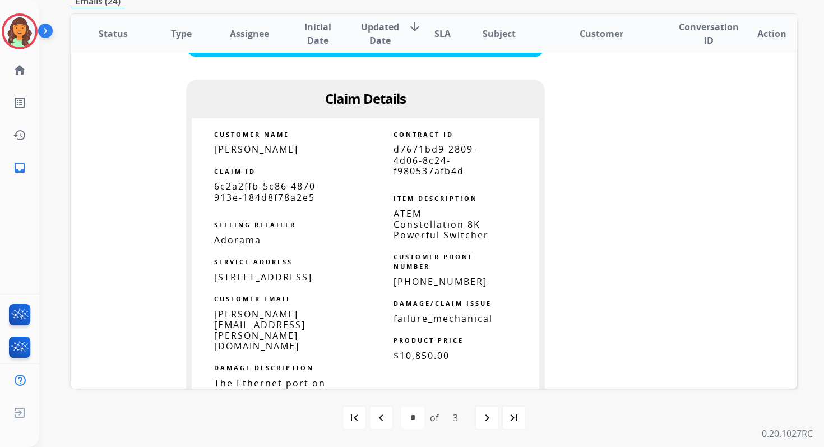
click at [419, 156] on span "d7671bd9-2809-4d06-8c24-f980537afb4d" at bounding box center [435, 160] width 84 height 34
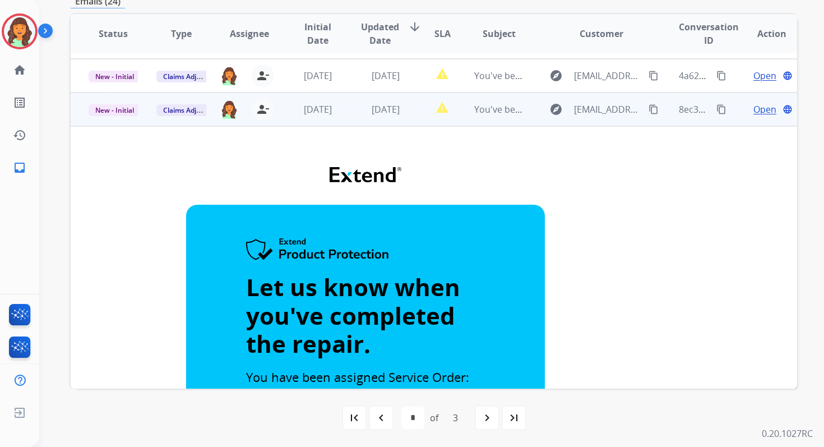
scroll to position [201, 0]
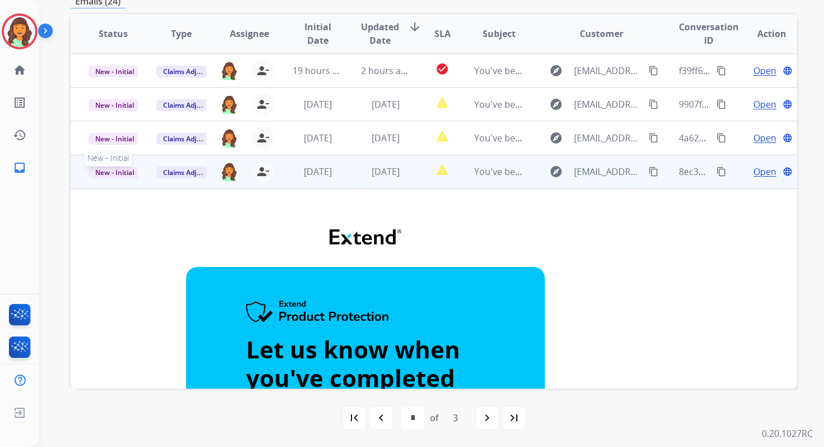
click at [118, 174] on span "New - Initial" at bounding box center [115, 172] width 52 height 12
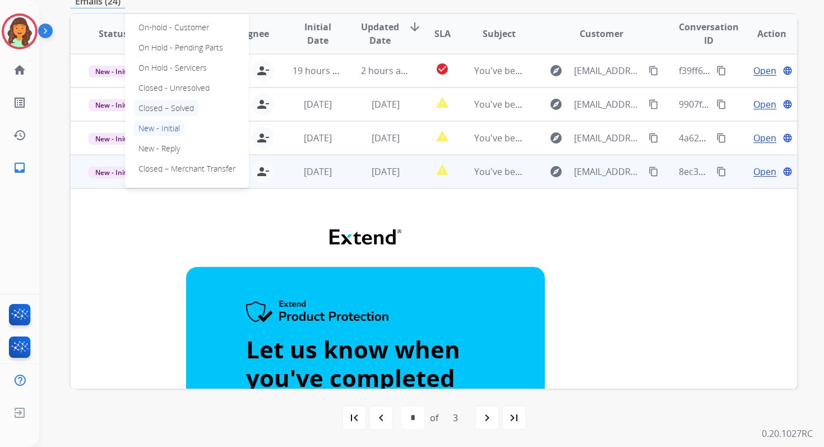
click at [164, 107] on p "Closed – Solved" at bounding box center [166, 108] width 64 height 16
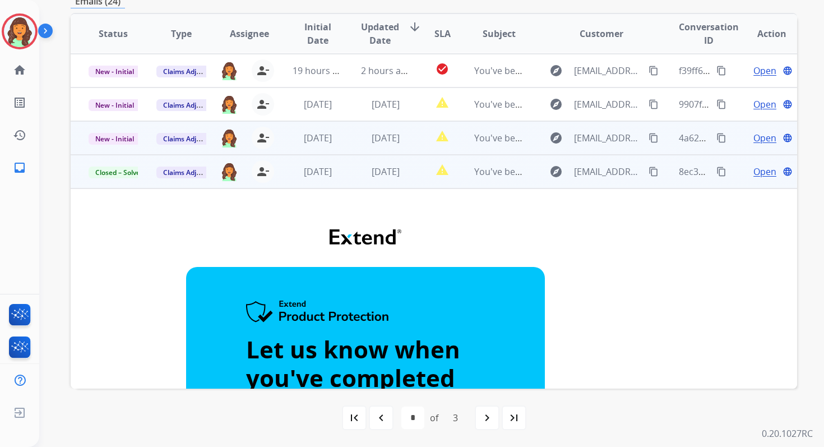
click at [350, 140] on td "[DATE]" at bounding box center [377, 138] width 68 height 34
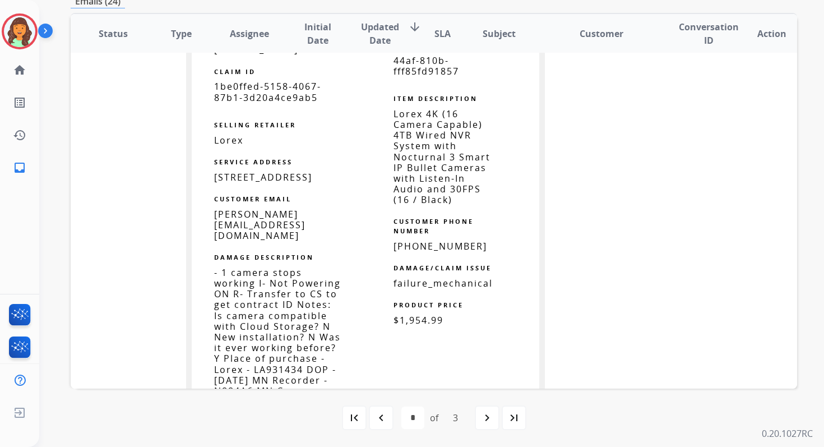
scroll to position [851, 0]
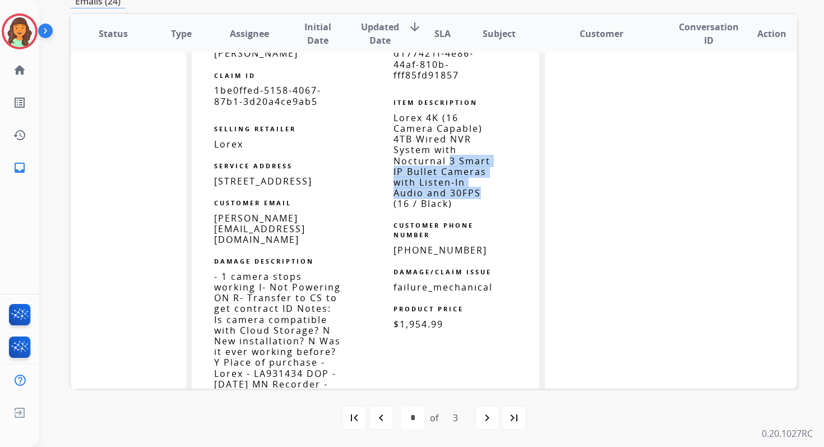
drag, startPoint x: 446, startPoint y: 160, endPoint x: 482, endPoint y: 192, distance: 48.8
click at [482, 192] on p "Lorex 4K (16 Camera Capable) 4TB Wired NVR System with Nocturnal 3 Smart IP Bul…" at bounding box center [443, 161] width 101 height 97
click at [413, 69] on span "d177421f-4e86-44af-810b-fff85fd91857" at bounding box center [433, 64] width 80 height 34
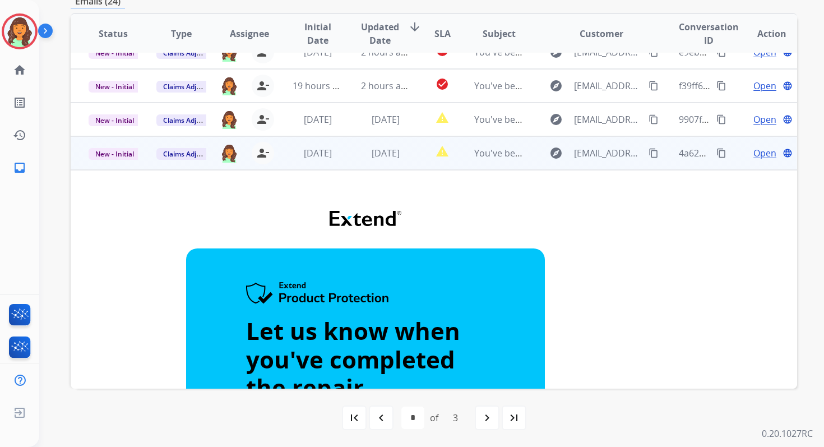
scroll to position [63, 0]
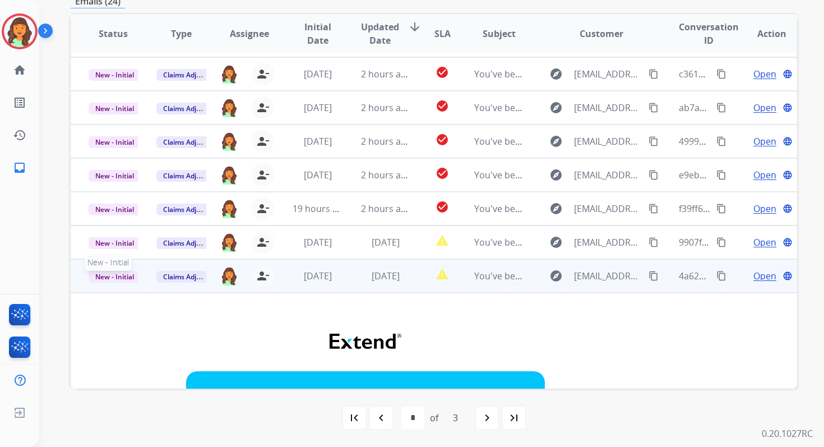
click at [124, 276] on span "New - Initial" at bounding box center [115, 277] width 52 height 12
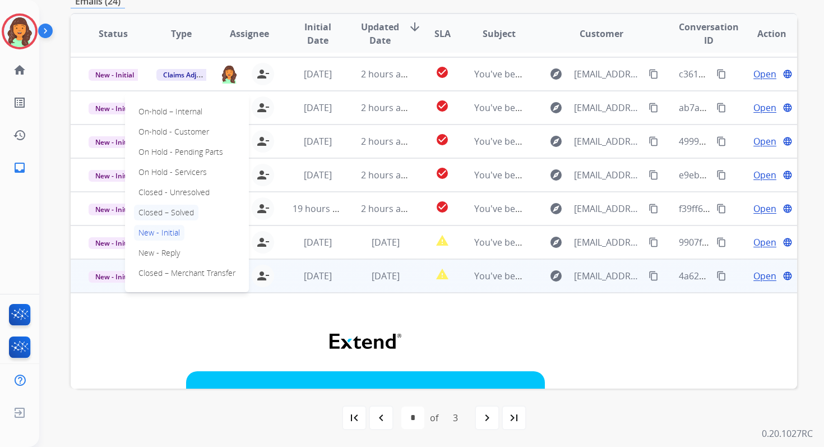
click at [169, 210] on p "Closed – Solved" at bounding box center [166, 213] width 64 height 16
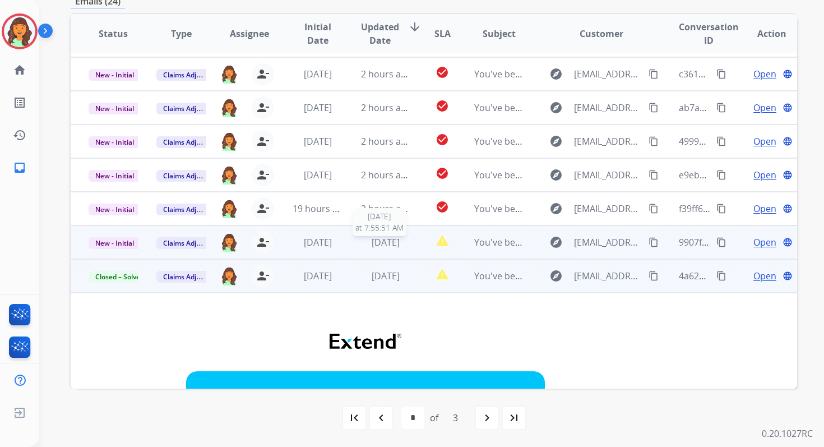
click at [378, 240] on span "[DATE]" at bounding box center [386, 242] width 28 height 12
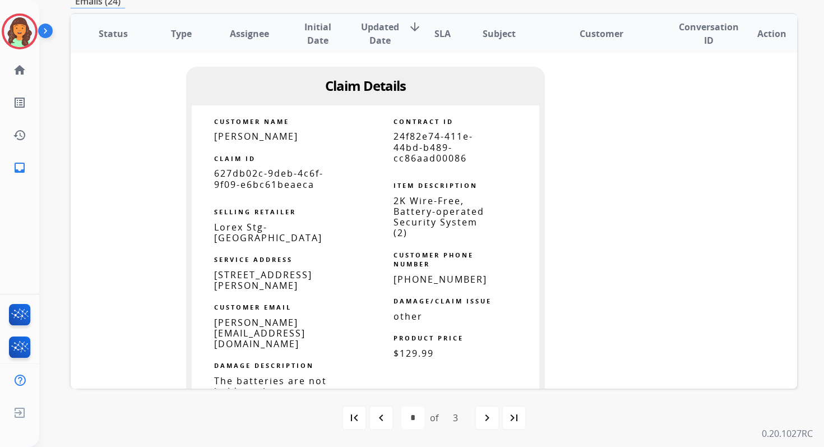
scroll to position [803, 0]
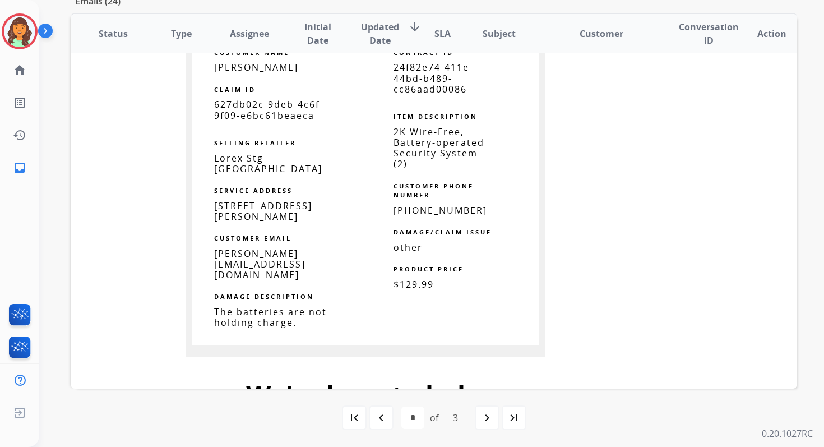
click at [420, 71] on span "24f82e74-411e-44bd-b489-cc86aad00086" at bounding box center [433, 78] width 80 height 34
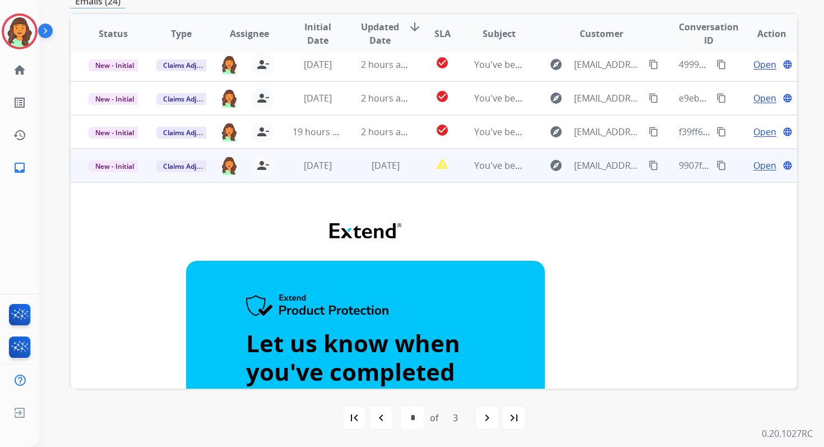
scroll to position [132, 0]
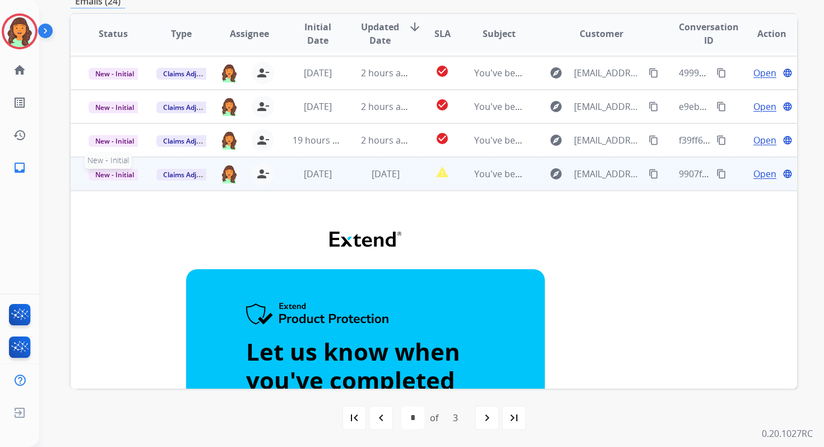
click at [118, 174] on span "New - Initial" at bounding box center [115, 175] width 52 height 12
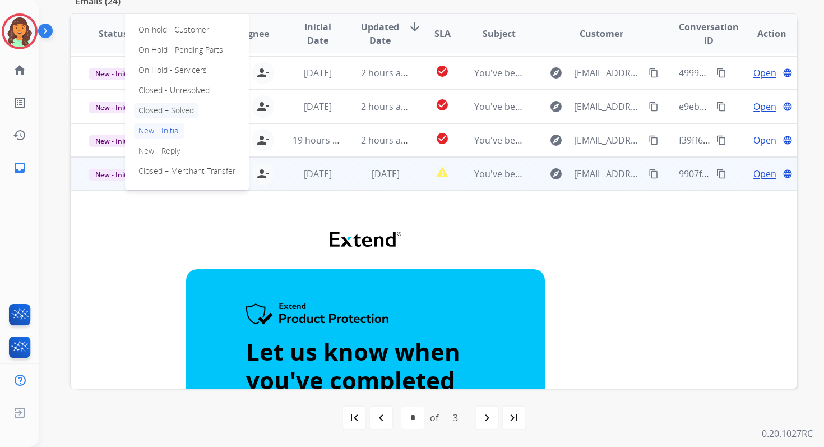
click at [168, 113] on p "Closed – Solved" at bounding box center [166, 111] width 64 height 16
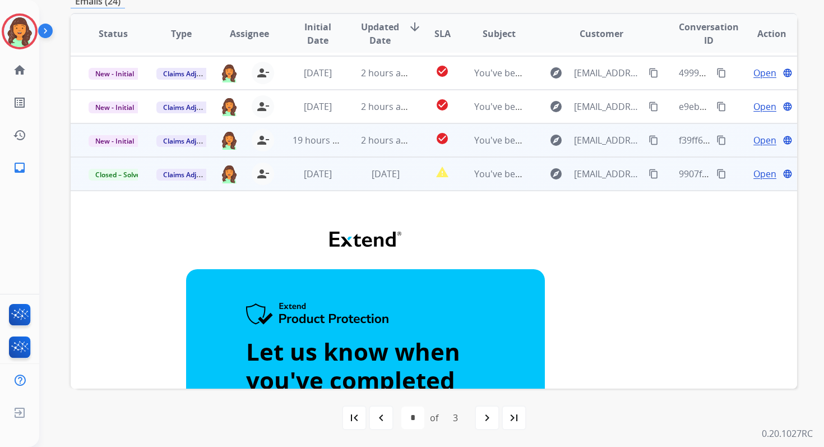
click at [387, 149] on td "2 hours ago" at bounding box center [377, 140] width 68 height 34
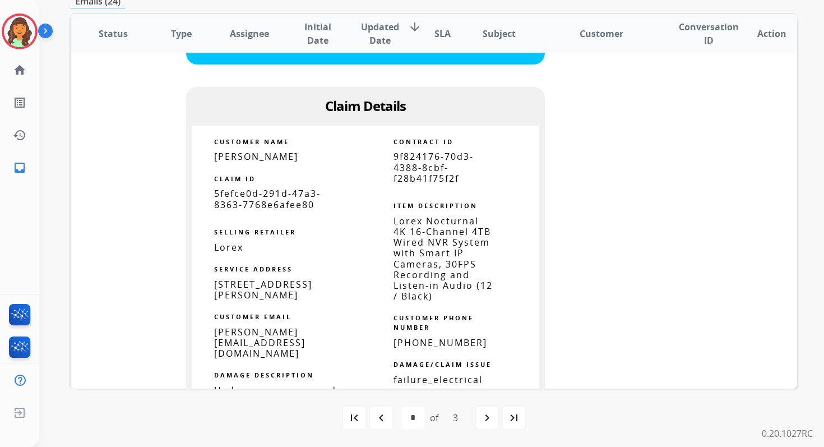
scroll to position [733, 0]
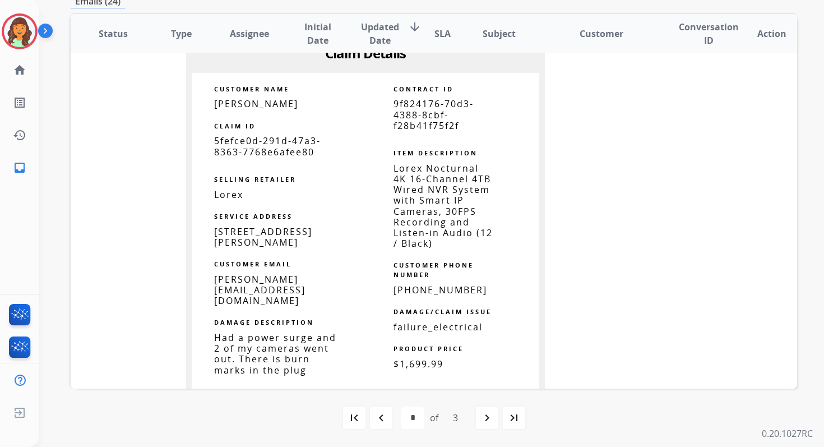
click at [432, 111] on span "9f824176-70d3-4388-8cbf-f28b41f75f2f" at bounding box center [433, 115] width 80 height 34
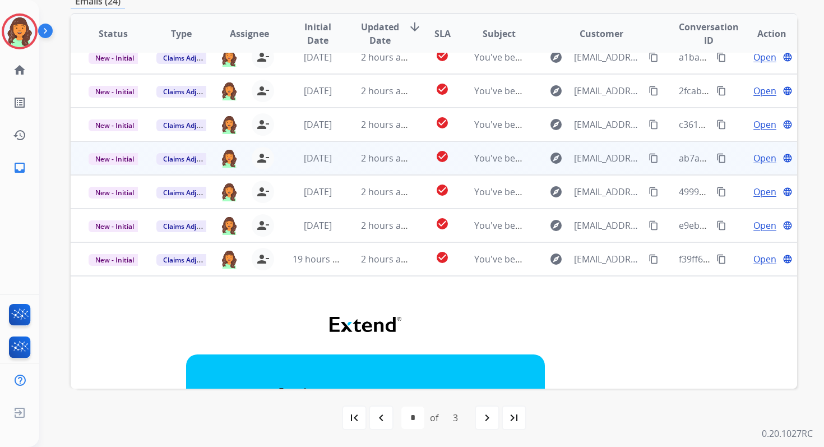
scroll to position [0, 0]
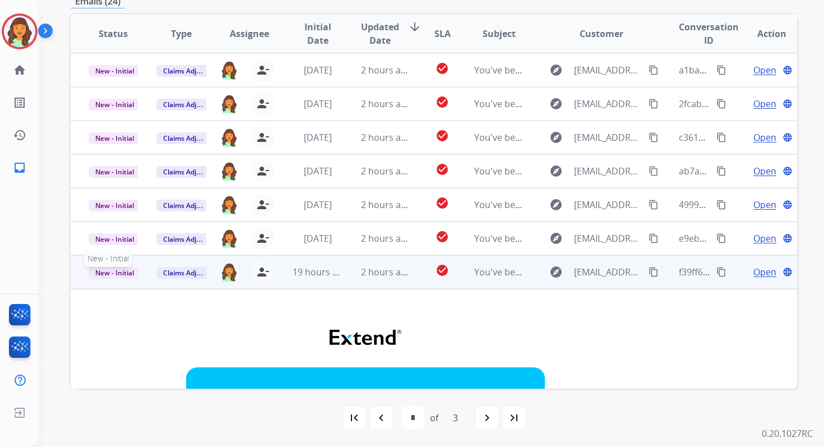
click at [121, 275] on span "New - Initial" at bounding box center [115, 273] width 52 height 12
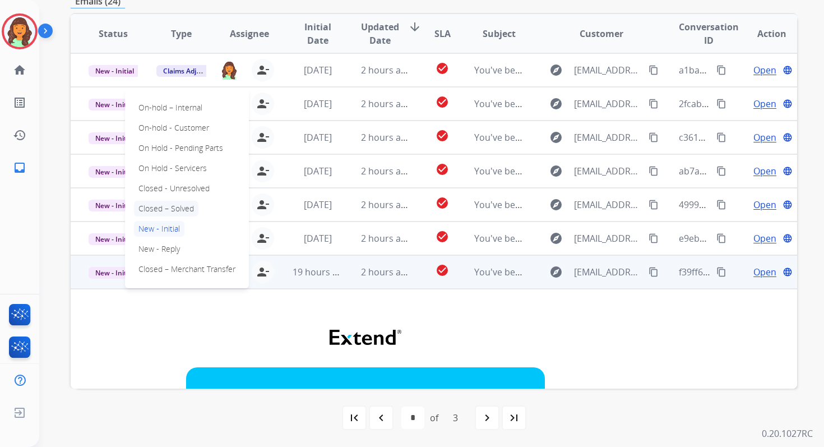
click at [164, 204] on p "Closed – Solved" at bounding box center [166, 209] width 64 height 16
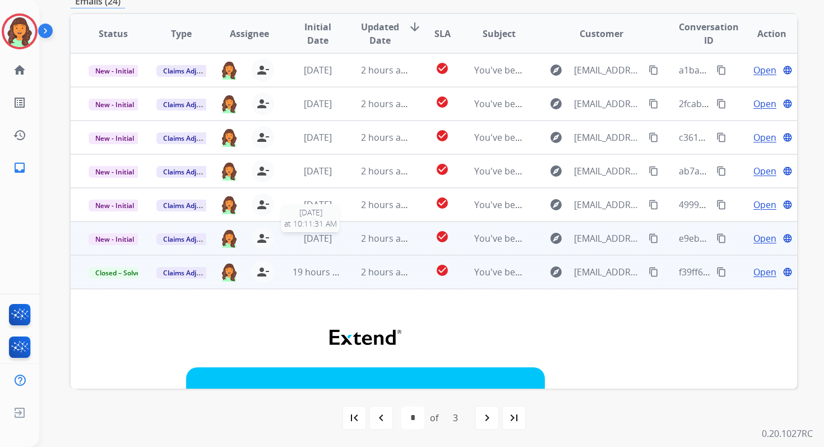
click at [338, 235] on div "[DATE]" at bounding box center [317, 237] width 49 height 13
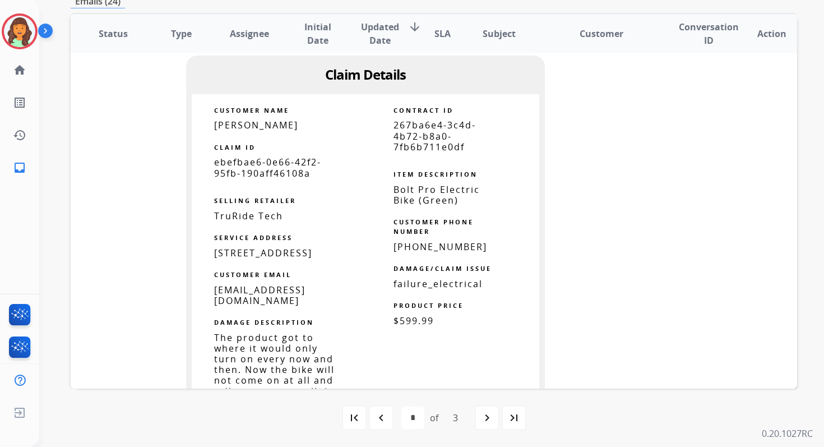
scroll to position [679, 0]
click at [407, 118] on span "267ba6e4-3c4d-4b72-b8a0-7fb6b711e0df" at bounding box center [434, 135] width 82 height 34
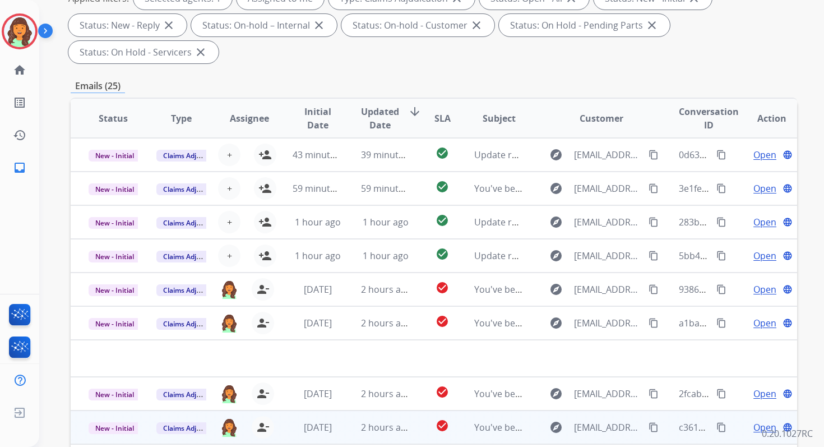
scroll to position [0, 0]
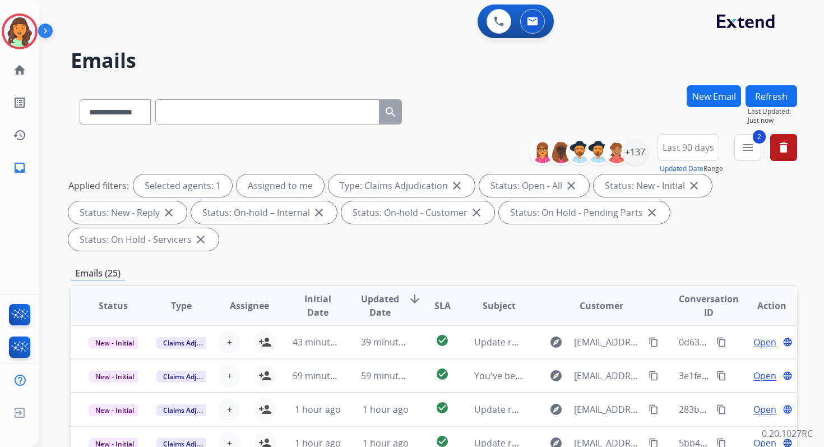
click at [762, 91] on button "Refresh" at bounding box center [771, 96] width 52 height 22
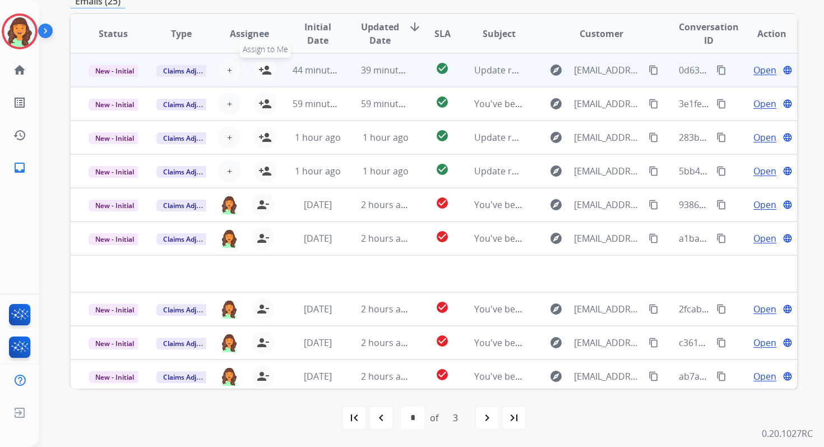
click at [265, 69] on mat-icon "person_add" at bounding box center [264, 69] width 13 height 13
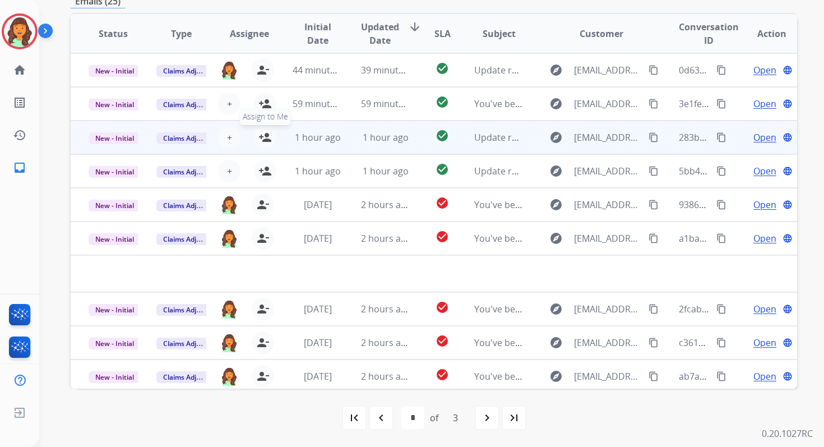
click at [267, 140] on mat-icon "person_add" at bounding box center [264, 137] width 13 height 13
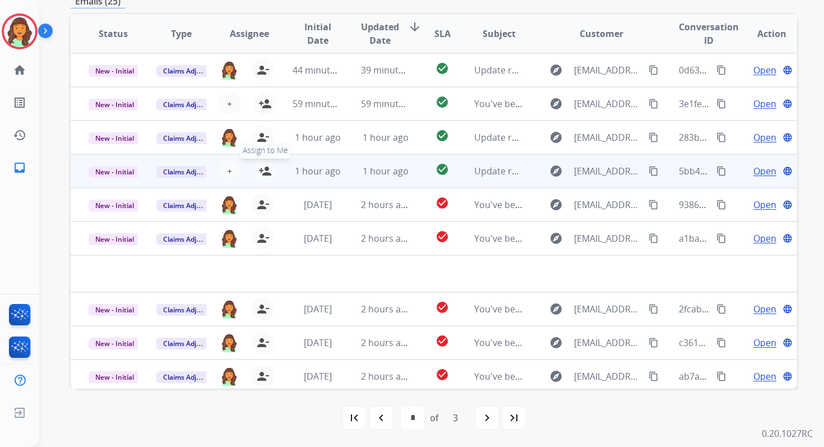
click at [263, 171] on mat-icon "person_add" at bounding box center [264, 170] width 13 height 13
click at [120, 173] on span "New - Initial" at bounding box center [115, 172] width 52 height 12
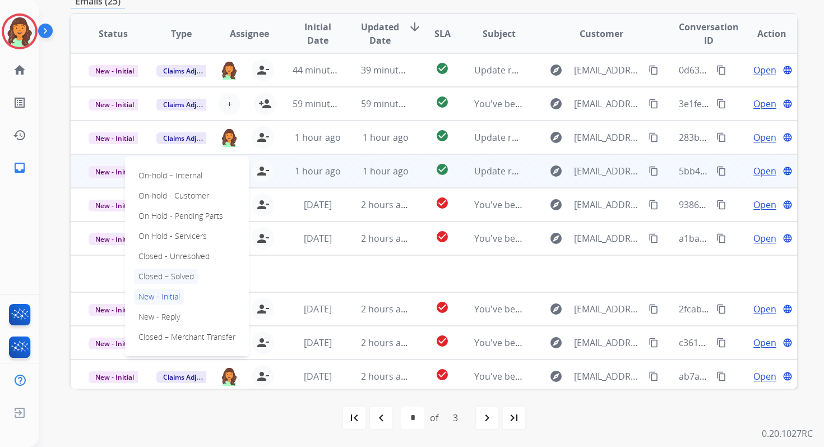
click at [165, 277] on p "Closed – Solved" at bounding box center [166, 276] width 64 height 16
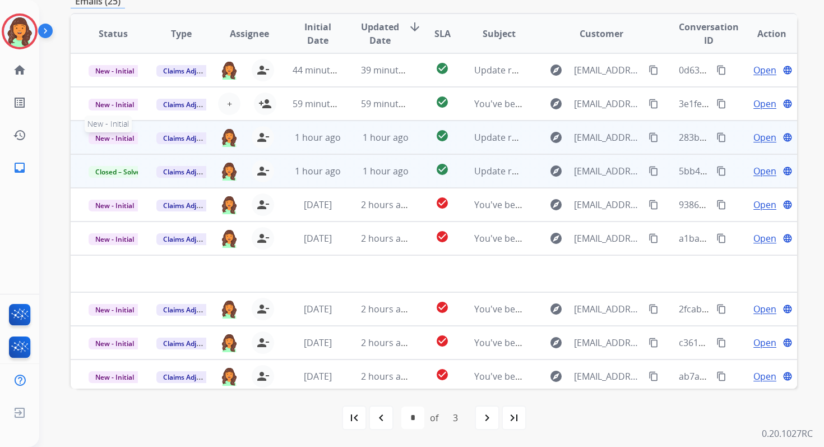
click at [121, 137] on span "New - Initial" at bounding box center [115, 138] width 52 height 12
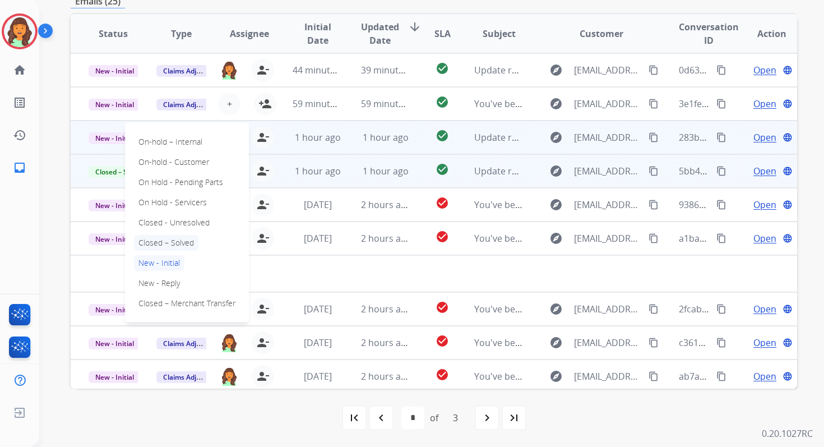
click at [164, 249] on p "Closed – Solved" at bounding box center [166, 243] width 64 height 16
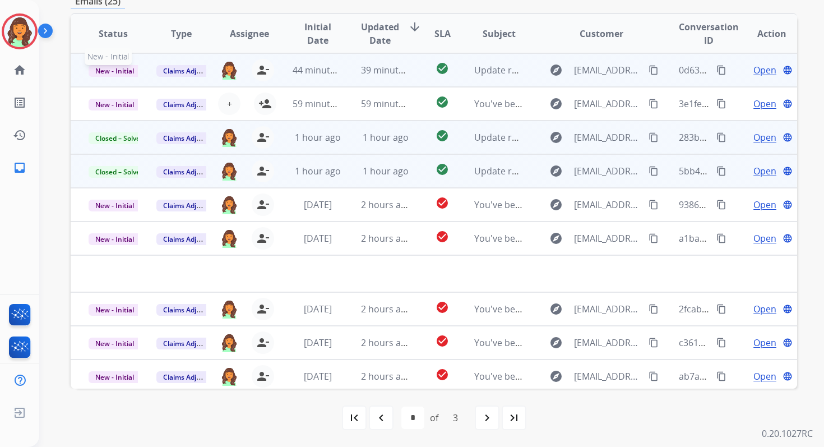
click at [128, 66] on span "New - Initial" at bounding box center [115, 71] width 52 height 12
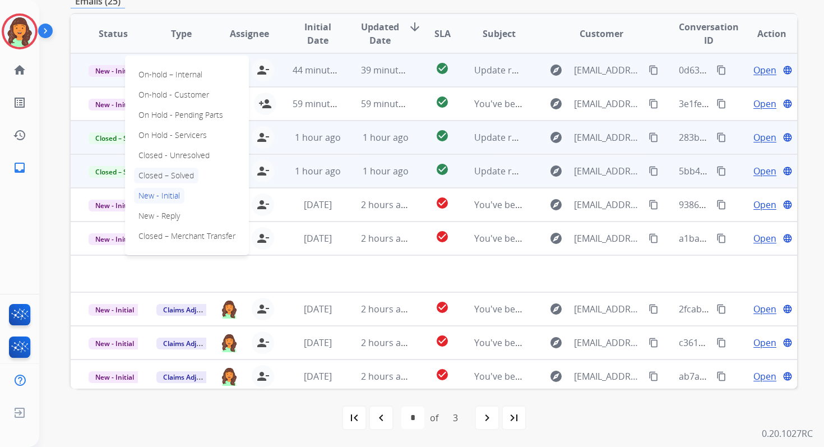
click at [166, 177] on p "Closed – Solved" at bounding box center [166, 176] width 64 height 16
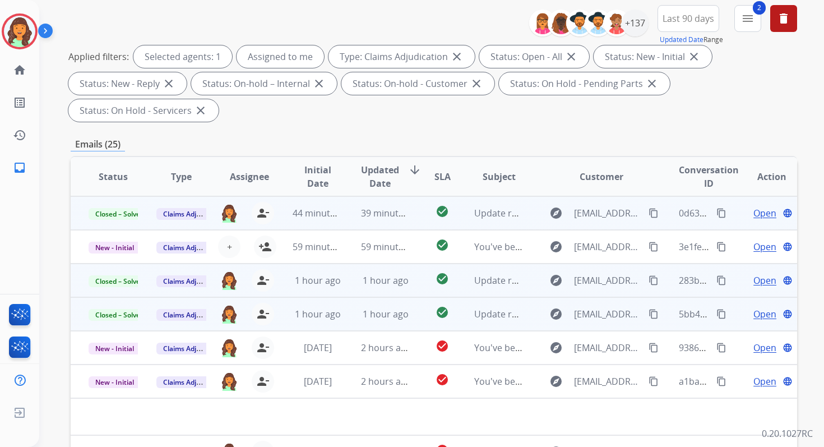
scroll to position [0, 0]
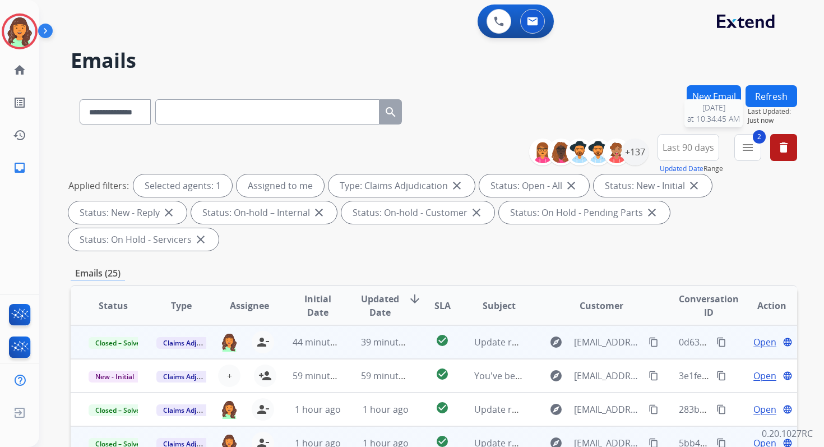
click at [768, 92] on button "Refresh" at bounding box center [771, 96] width 52 height 22
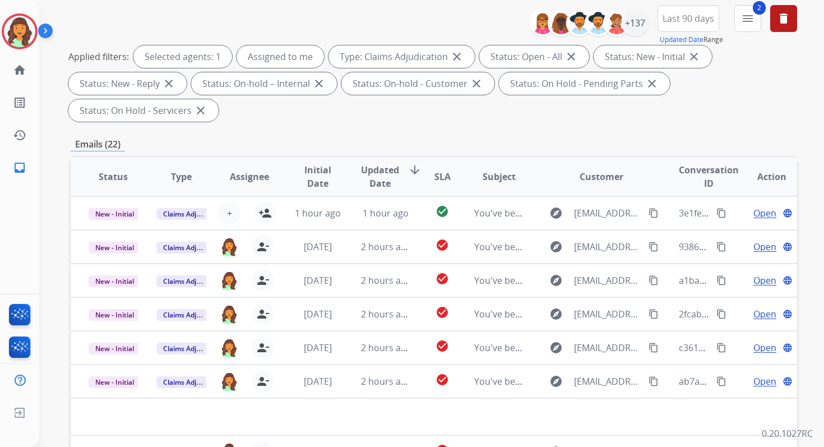
scroll to position [272, 0]
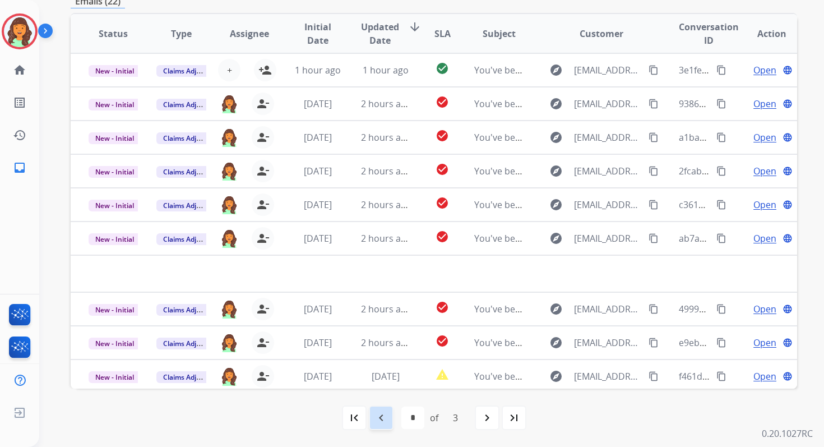
click at [382, 410] on div "navigate_before" at bounding box center [381, 417] width 25 height 25
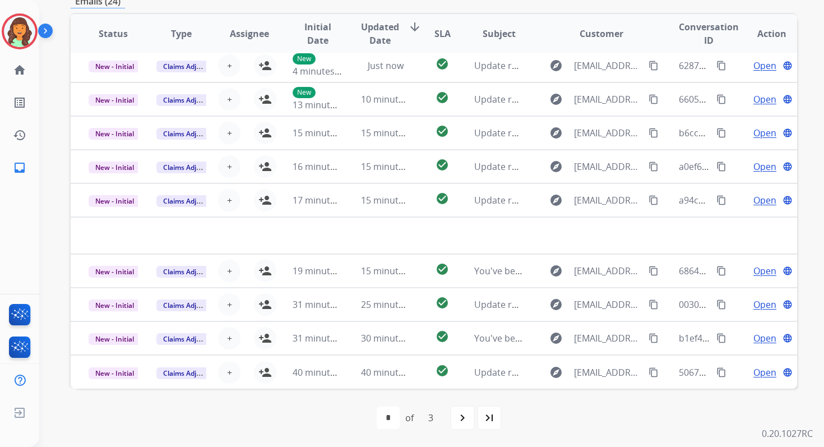
click at [295, 413] on div "first_page navigate_before * * * of 3 navigate_next last_page" at bounding box center [434, 417] width 726 height 22
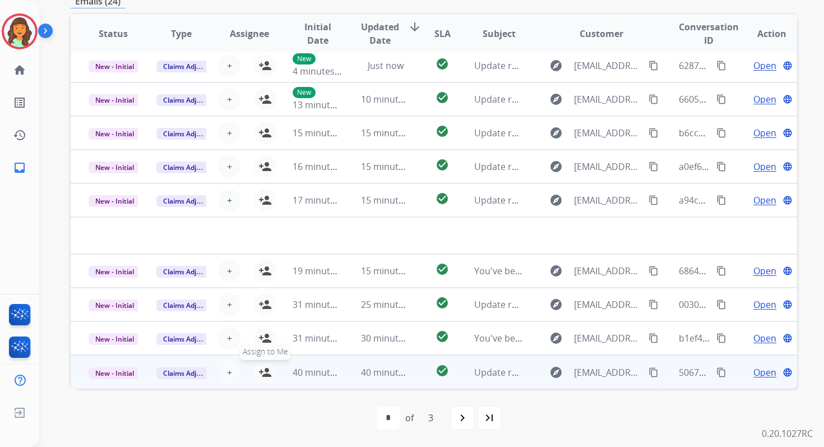
click at [263, 370] on mat-icon "person_add" at bounding box center [264, 371] width 13 height 13
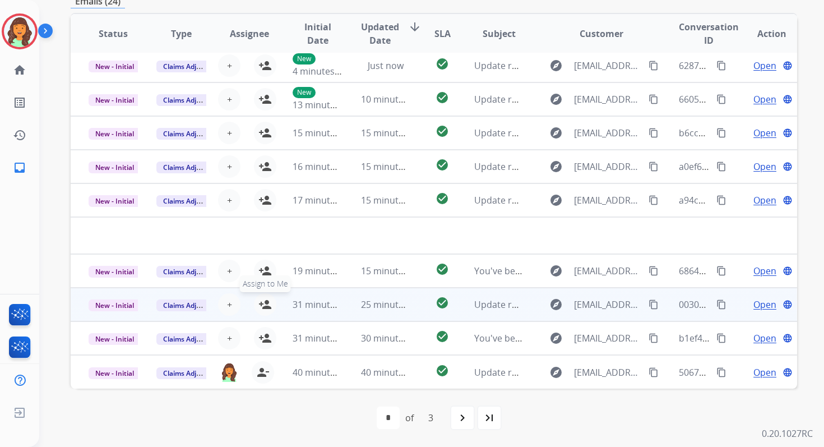
click at [262, 304] on mat-icon "person_add" at bounding box center [264, 304] width 13 height 13
click at [131, 303] on span "New - Initial" at bounding box center [115, 305] width 52 height 12
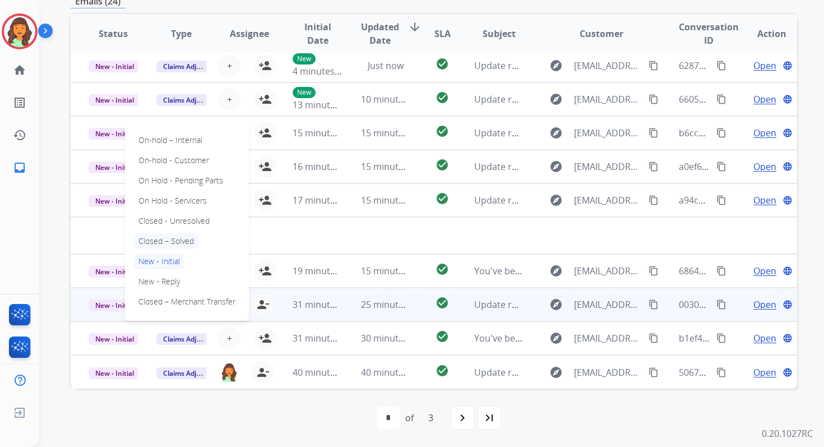
click at [159, 243] on p "Closed – Solved" at bounding box center [166, 241] width 64 height 16
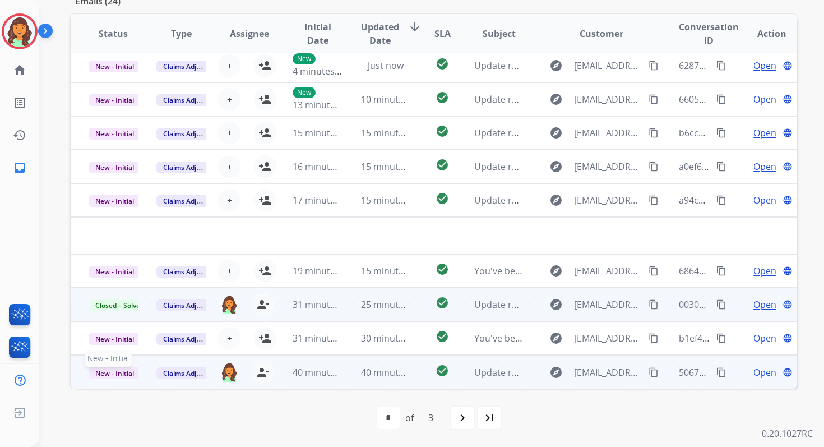
click at [118, 372] on span "New - Initial" at bounding box center [115, 373] width 52 height 12
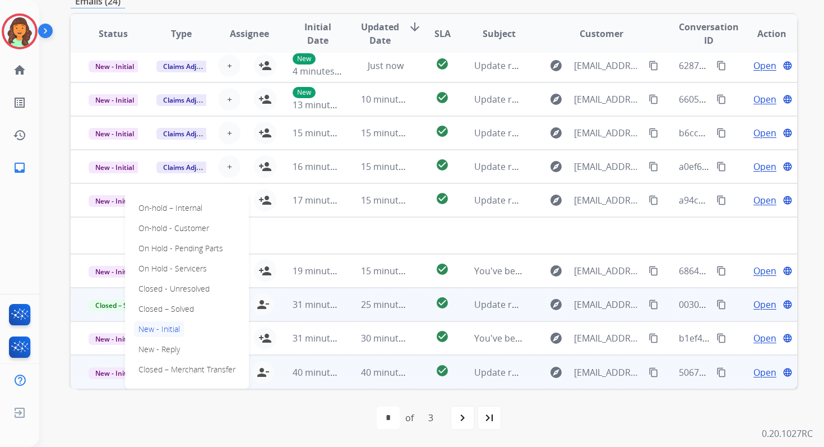
click at [153, 300] on div "On-hold – Internal On-hold - Customer On Hold - Pending Parts On Hold - Service…" at bounding box center [187, 289] width 124 height 200
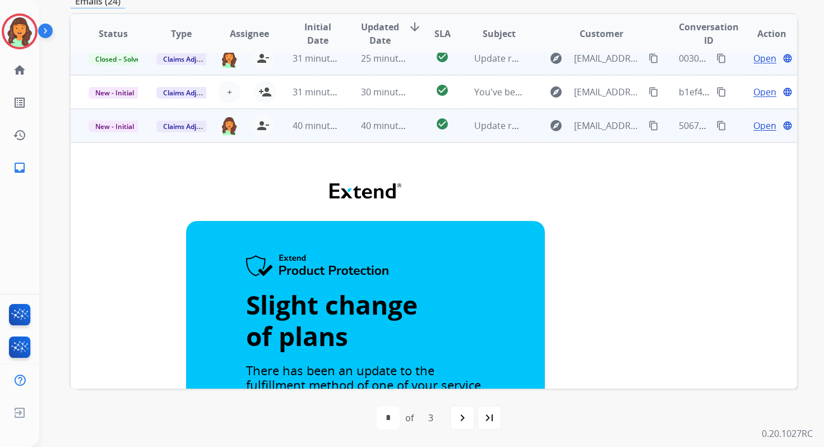
scroll to position [303, 0]
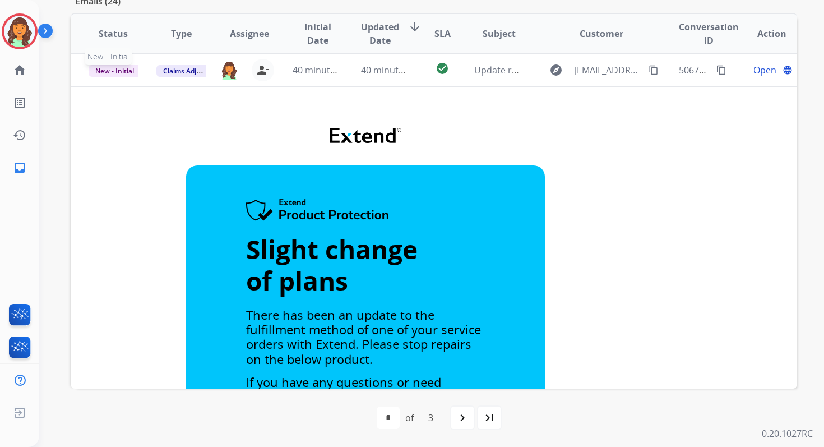
click at [124, 69] on span "New - Initial" at bounding box center [115, 71] width 52 height 12
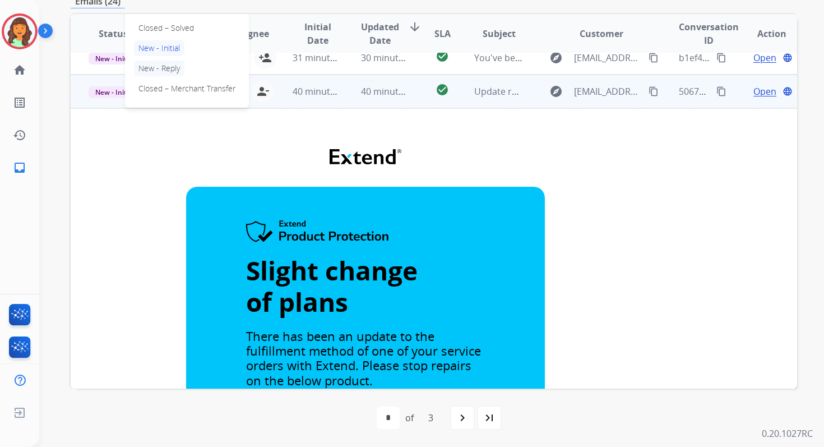
scroll to position [249, 0]
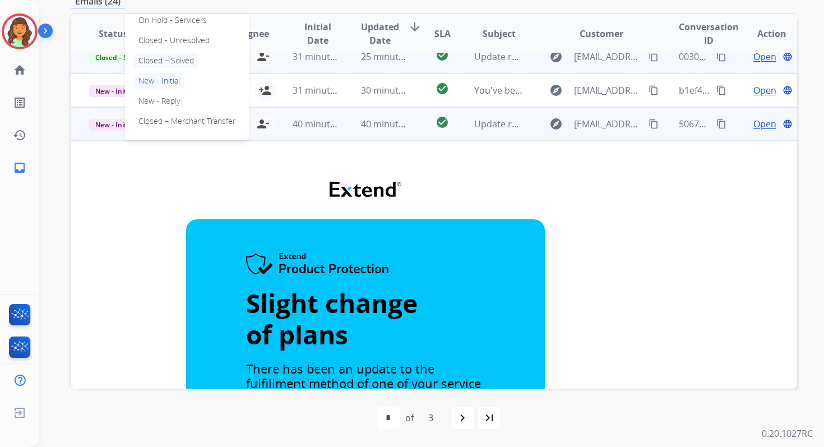
click at [163, 61] on p "Closed – Solved" at bounding box center [166, 61] width 64 height 16
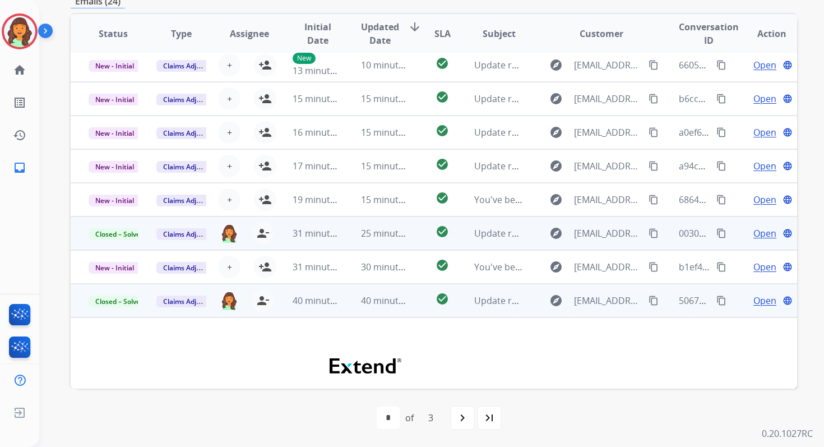
scroll to position [39, 0]
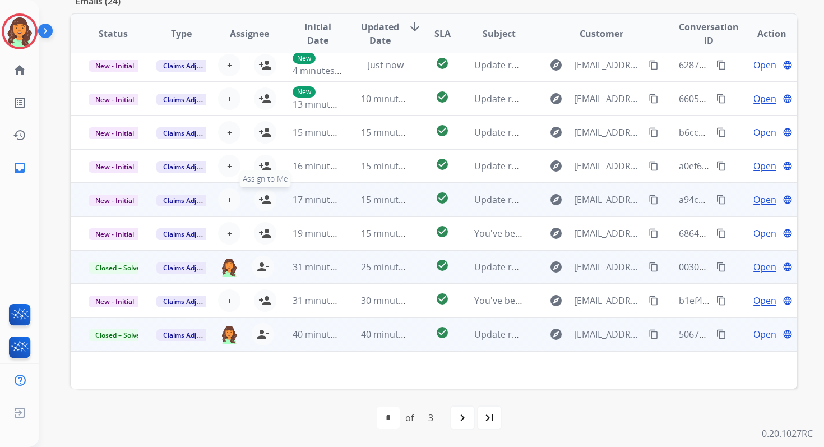
click at [261, 201] on mat-icon "person_add" at bounding box center [264, 199] width 13 height 13
click at [124, 198] on span "New - Initial" at bounding box center [115, 200] width 52 height 12
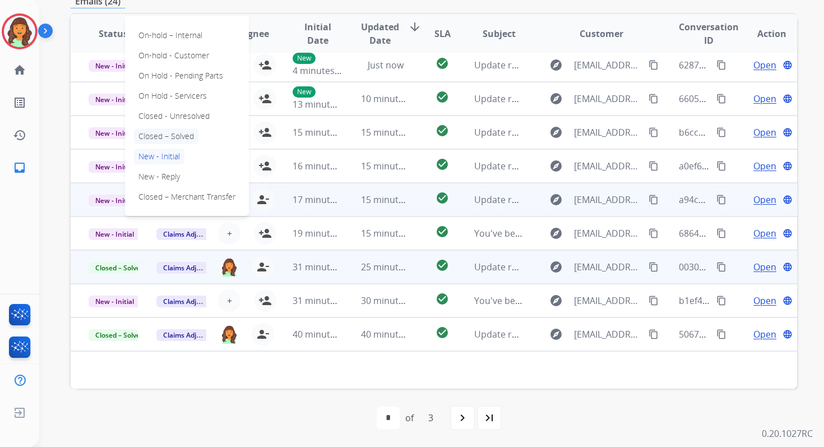
click at [169, 133] on p "Closed – Solved" at bounding box center [166, 136] width 64 height 16
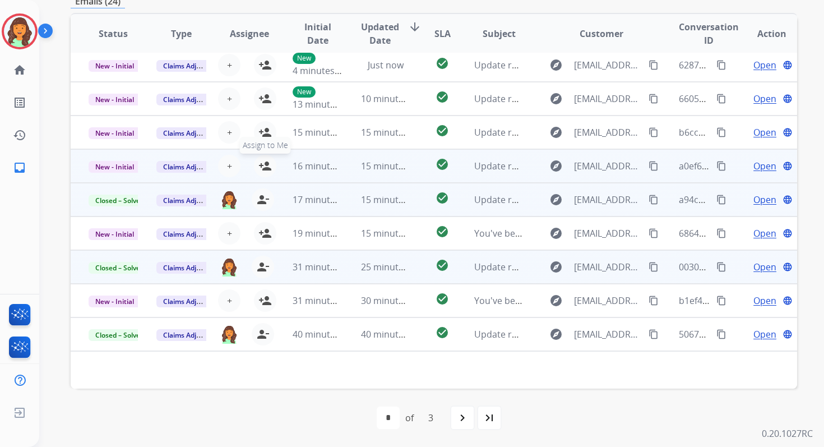
click at [266, 164] on mat-icon "person_add" at bounding box center [264, 165] width 13 height 13
click at [123, 166] on span "New - Initial" at bounding box center [115, 167] width 52 height 12
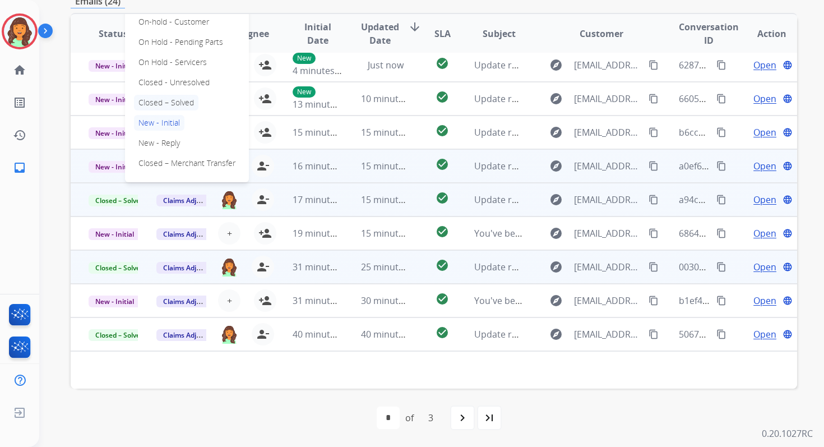
click at [168, 101] on p "Closed – Solved" at bounding box center [166, 103] width 64 height 16
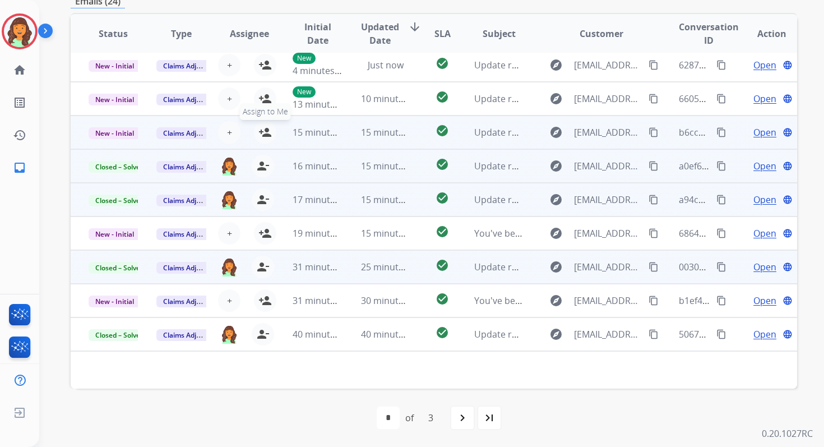
click at [264, 130] on mat-icon "person_add" at bounding box center [264, 132] width 13 height 13
click at [114, 131] on span "New - Initial" at bounding box center [115, 133] width 52 height 12
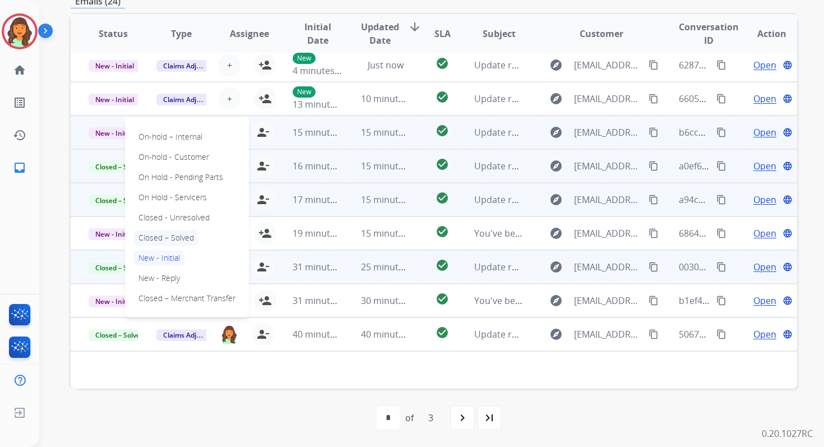
click at [158, 238] on p "Closed – Solved" at bounding box center [166, 238] width 64 height 16
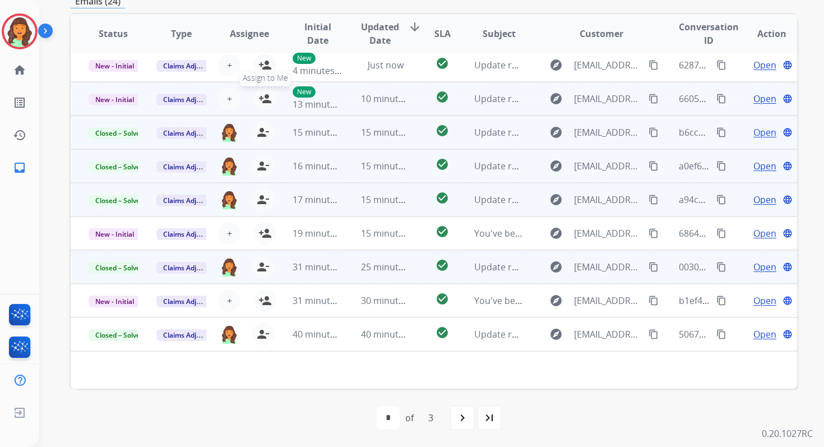
click at [263, 100] on mat-icon "person_add" at bounding box center [264, 98] width 13 height 13
click at [127, 100] on span "New - Initial" at bounding box center [115, 100] width 52 height 12
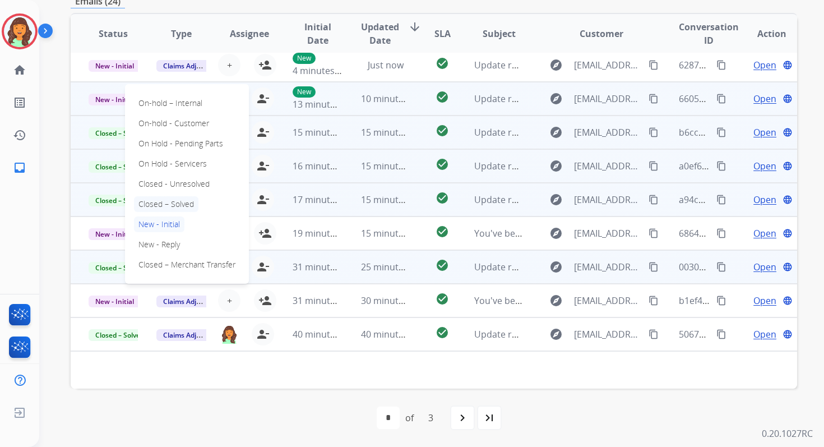
click at [163, 202] on p "Closed – Solved" at bounding box center [166, 204] width 64 height 16
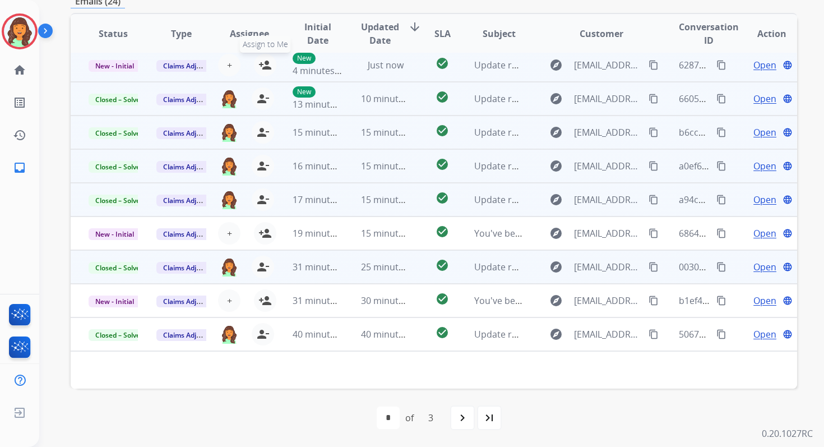
click at [266, 66] on mat-icon "person_add" at bounding box center [264, 64] width 13 height 13
click at [109, 66] on span "New - Initial" at bounding box center [115, 66] width 52 height 12
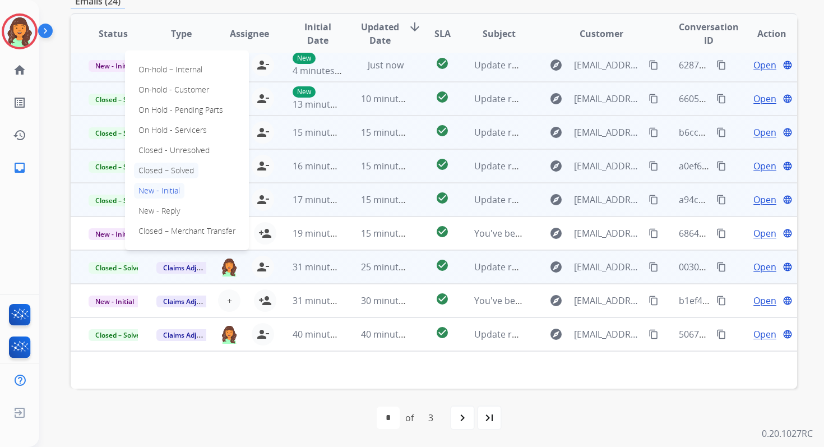
click at [159, 169] on p "Closed – Solved" at bounding box center [166, 171] width 64 height 16
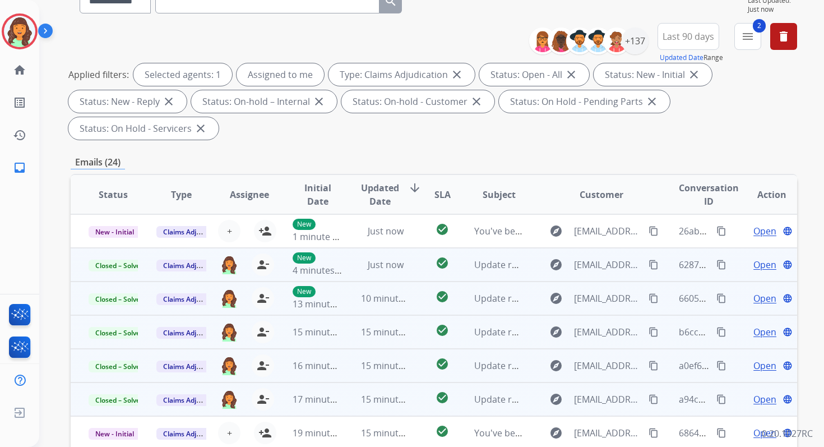
scroll to position [0, 0]
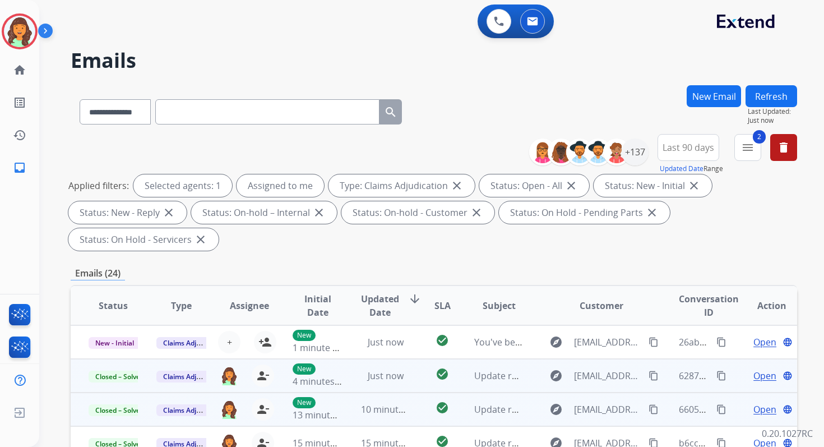
click at [777, 94] on button "Refresh" at bounding box center [771, 96] width 52 height 22
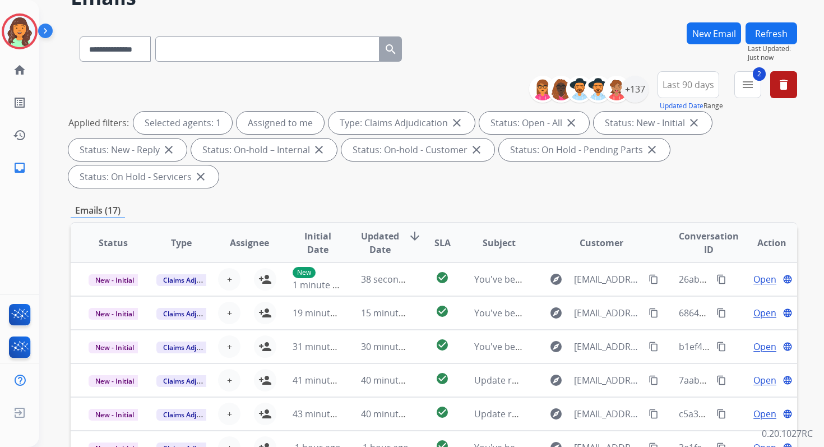
scroll to position [272, 0]
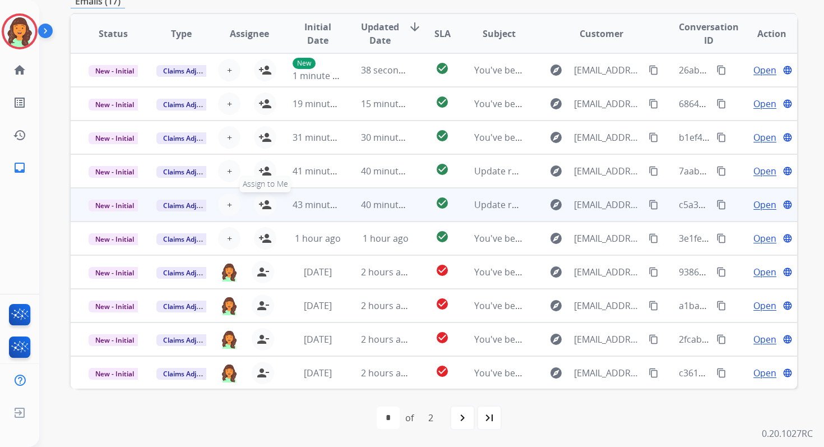
click at [263, 203] on mat-icon "person_add" at bounding box center [264, 204] width 13 height 13
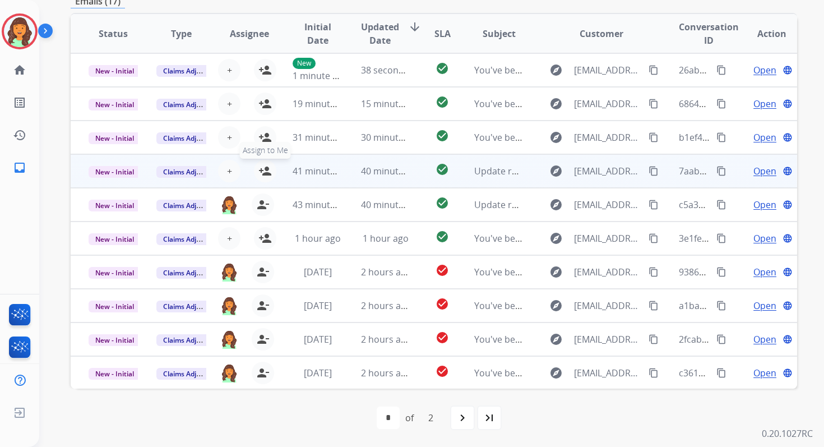
click at [261, 169] on mat-icon "person_add" at bounding box center [264, 170] width 13 height 13
click at [129, 172] on span "New - Initial" at bounding box center [115, 172] width 52 height 12
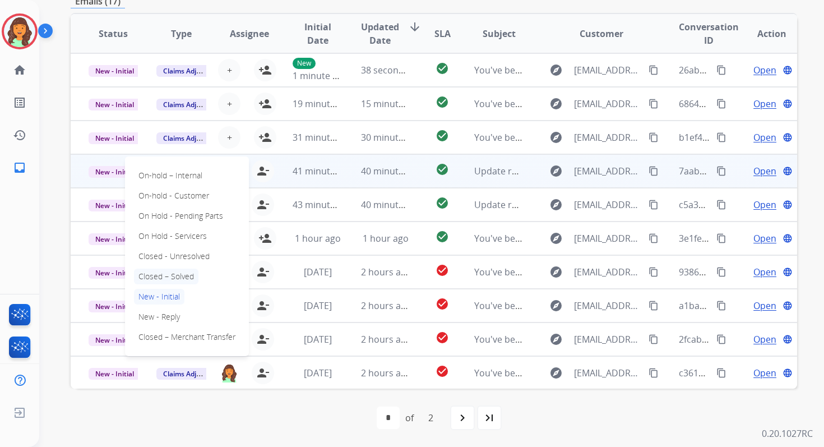
click at [170, 277] on p "Closed – Solved" at bounding box center [166, 276] width 64 height 16
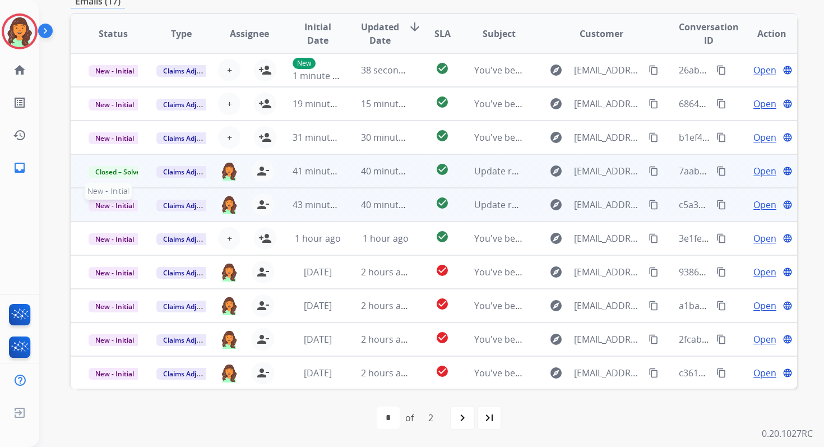
click at [126, 205] on span "New - Initial" at bounding box center [115, 206] width 52 height 12
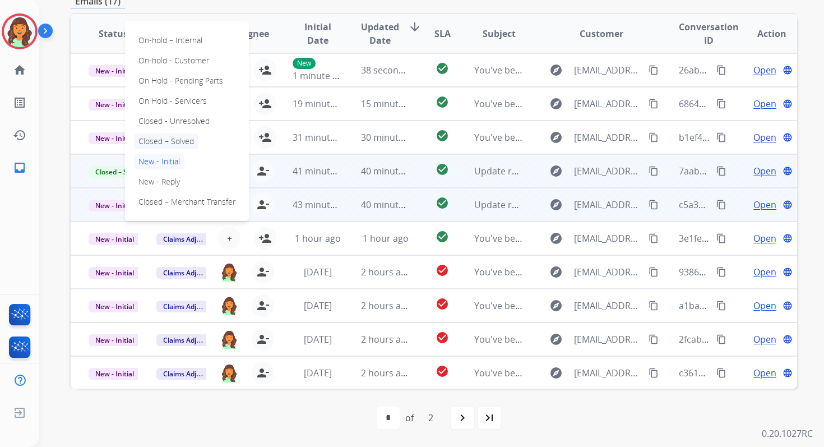
click at [165, 141] on p "Closed – Solved" at bounding box center [166, 141] width 64 height 16
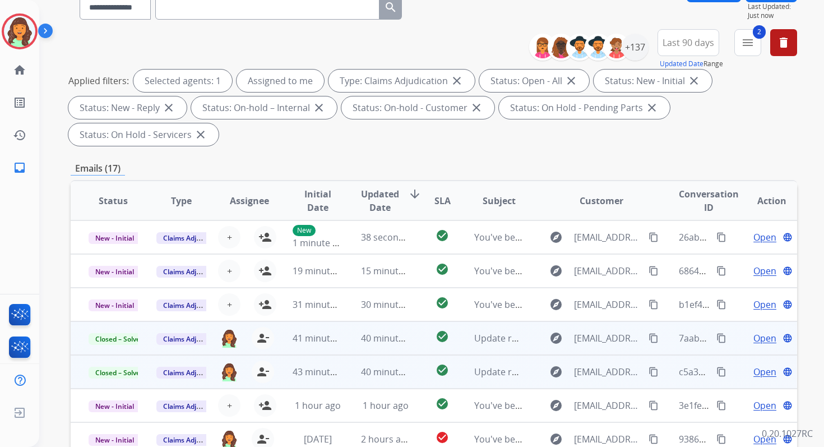
scroll to position [0, 0]
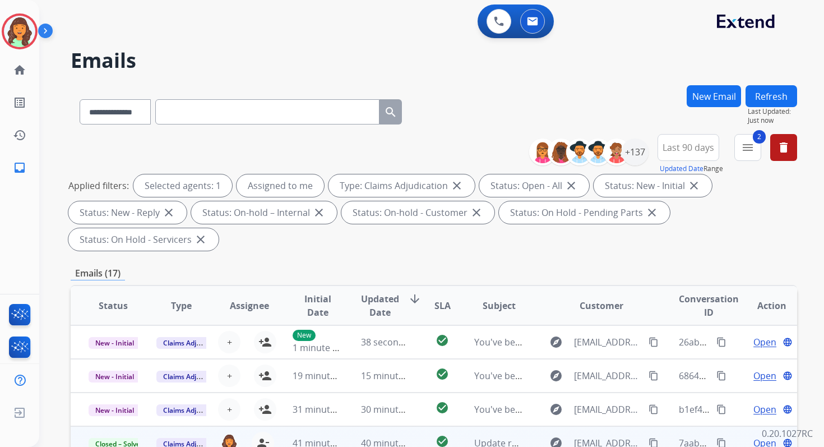
click at [782, 92] on button "Refresh" at bounding box center [771, 96] width 52 height 22
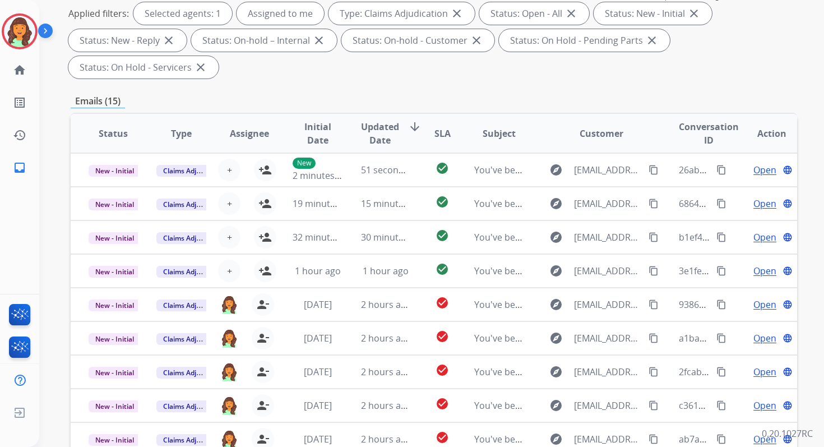
scroll to position [272, 0]
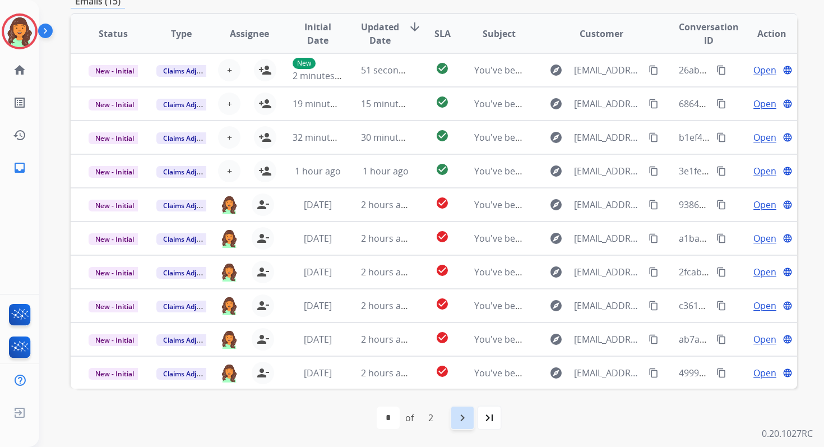
click at [460, 411] on mat-icon "navigate_next" at bounding box center [462, 417] width 13 height 13
select select "*"
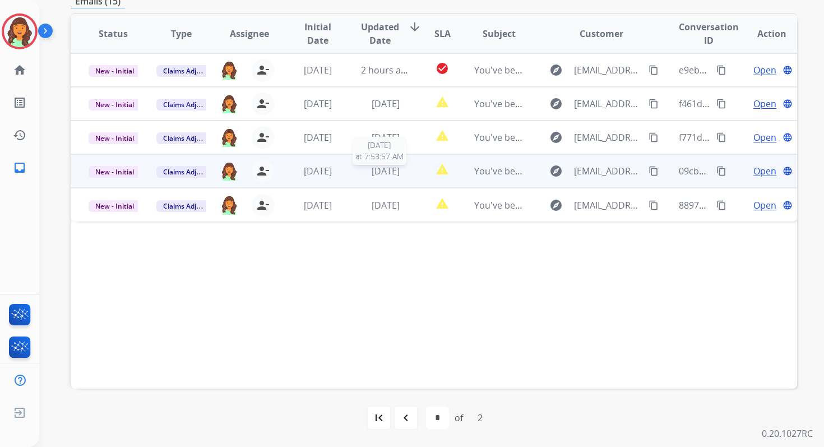
click at [383, 168] on span "[DATE]" at bounding box center [386, 171] width 28 height 12
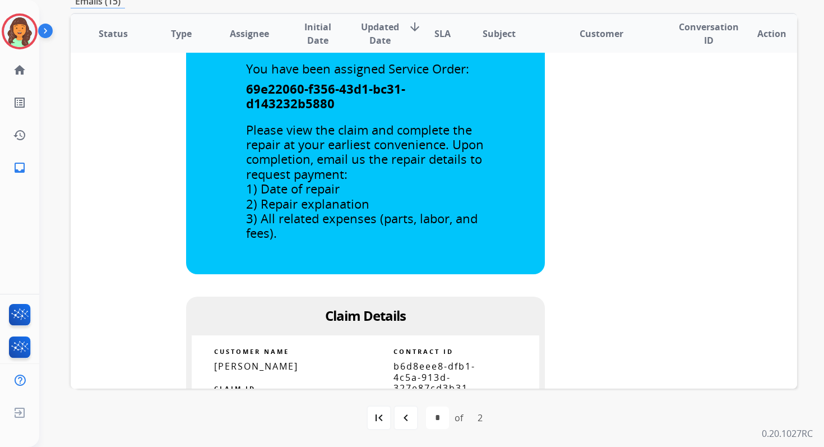
scroll to position [599, 0]
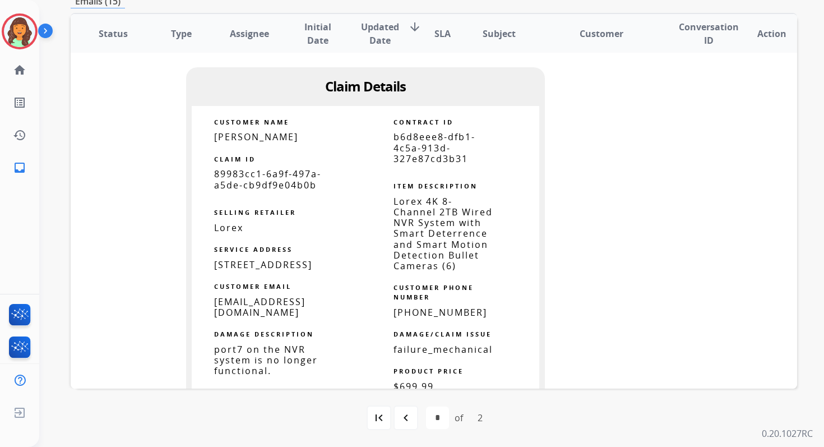
click at [421, 137] on span "b6d8eee8-dfb1-4c5a-913d-327e87cd3b31" at bounding box center [434, 148] width 82 height 34
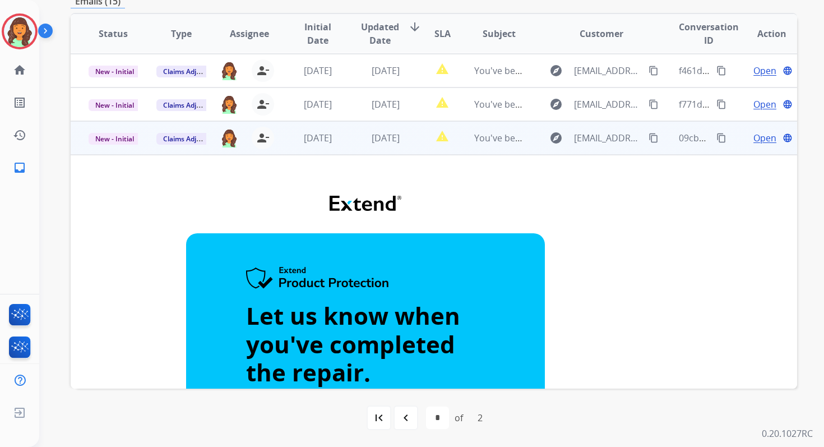
scroll to position [0, 0]
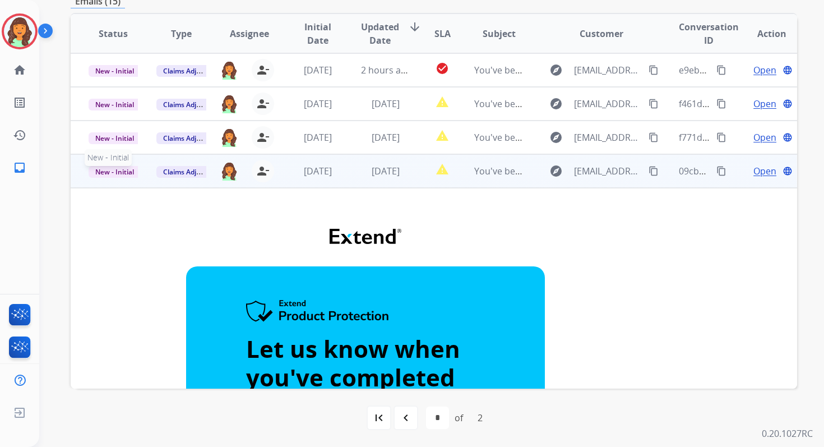
click at [124, 173] on span "New - Initial" at bounding box center [115, 172] width 52 height 12
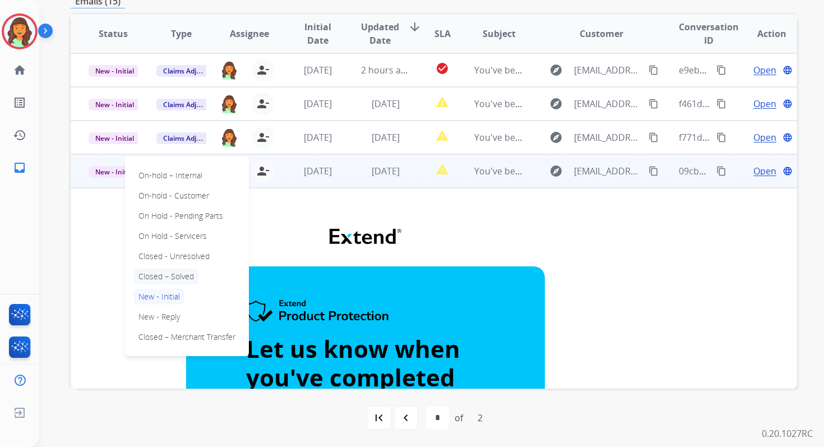
click at [168, 277] on p "Closed – Solved" at bounding box center [166, 276] width 64 height 16
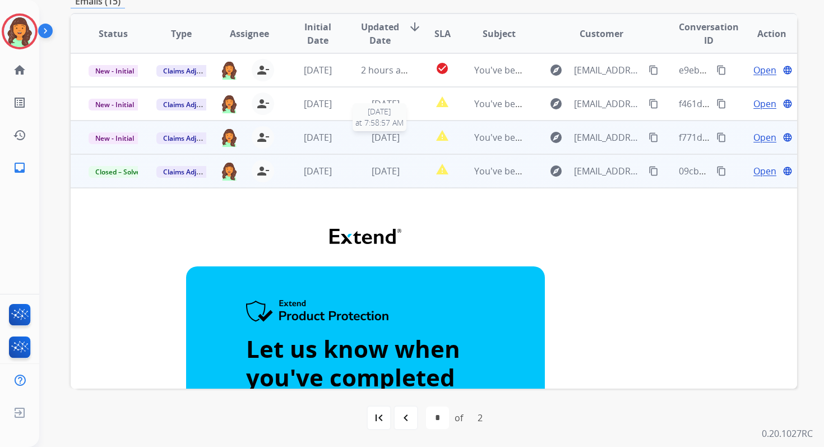
click at [393, 132] on span "[DATE]" at bounding box center [386, 137] width 28 height 12
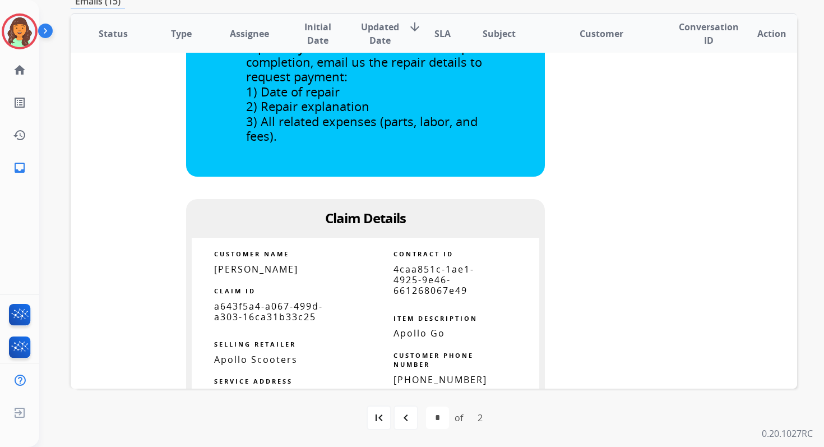
scroll to position [572, 0]
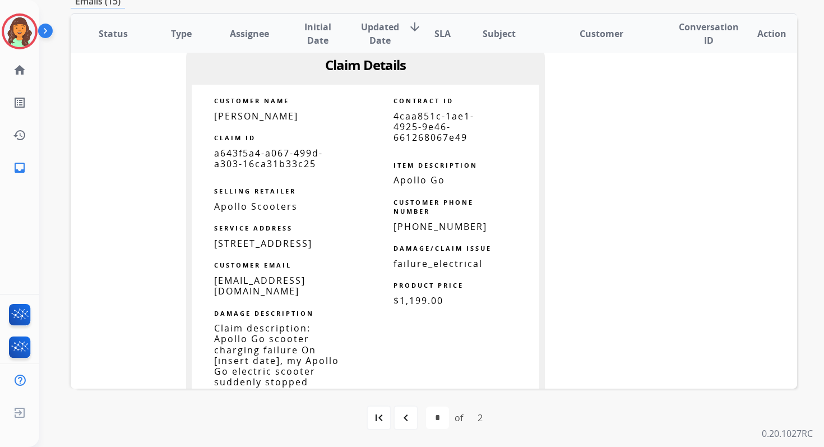
click at [434, 138] on span "4caa851c-1ae1-4925-9e46-661268067e49" at bounding box center [433, 127] width 81 height 34
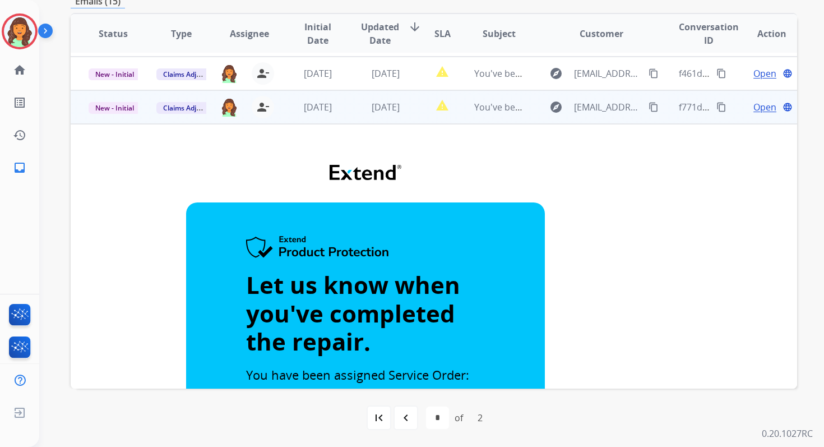
scroll to position [0, 0]
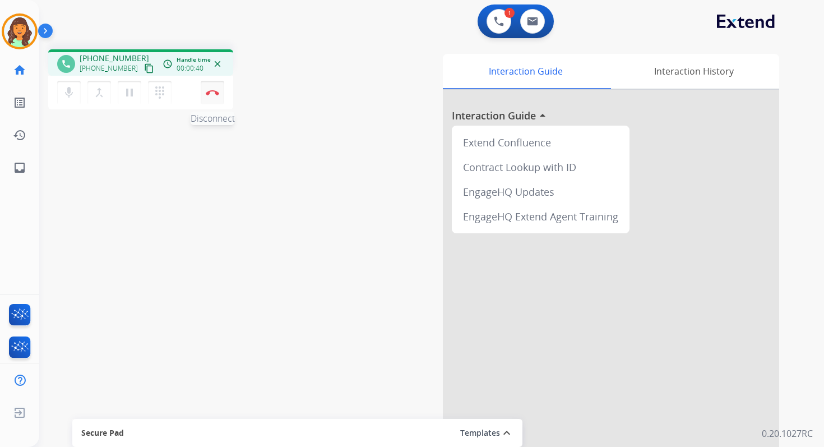
click at [217, 87] on button "Disconnect" at bounding box center [213, 93] width 24 height 24
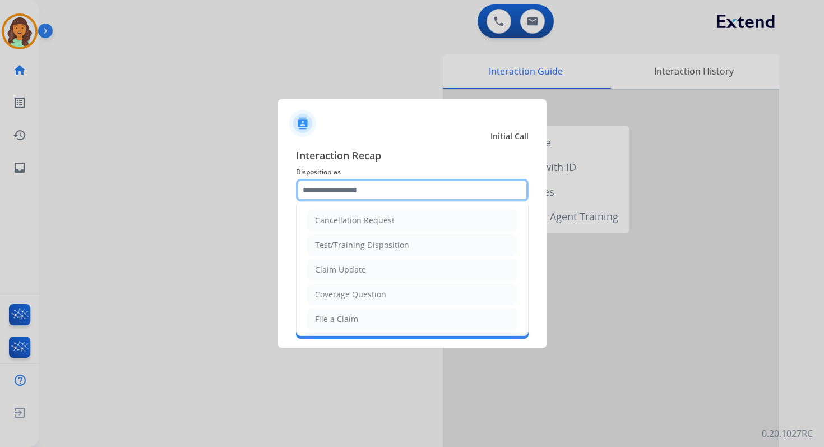
click at [346, 194] on input "text" at bounding box center [412, 190] width 233 height 22
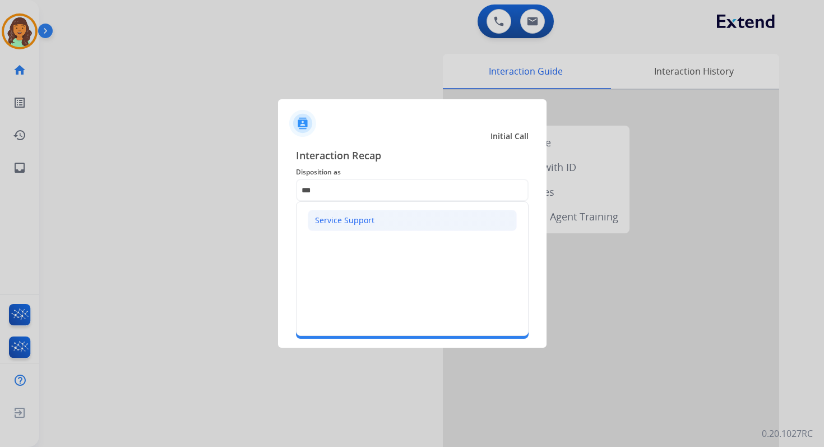
click at [348, 217] on div "Service Support" at bounding box center [344, 220] width 59 height 11
type input "**********"
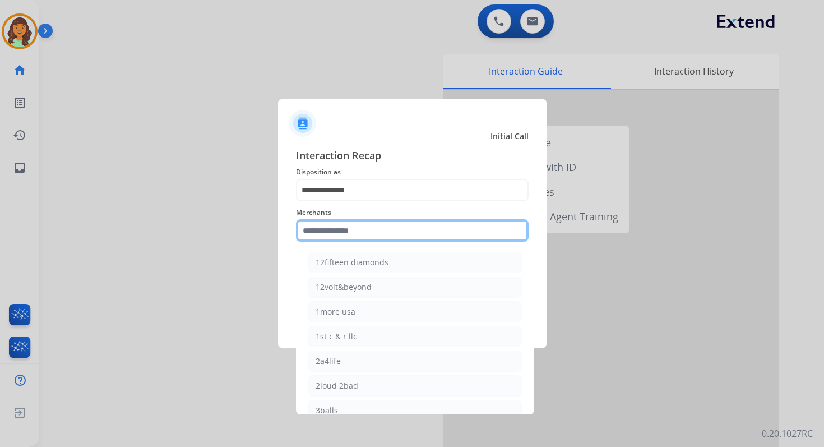
click at [348, 231] on input "text" at bounding box center [412, 230] width 233 height 22
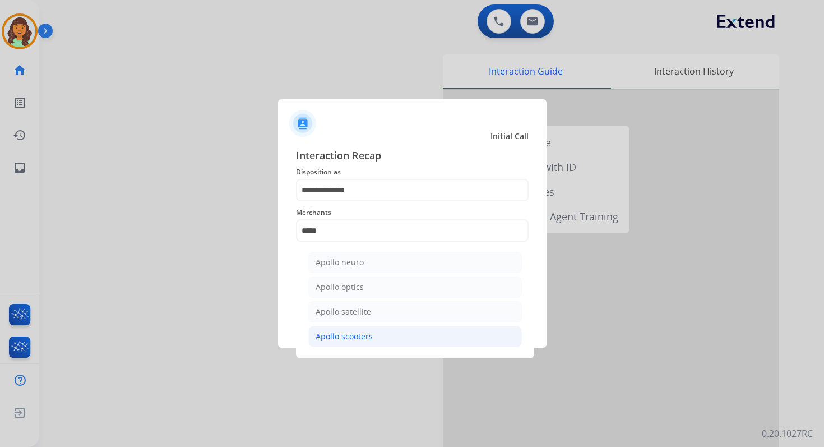
click at [360, 336] on div "Apollo scooters" at bounding box center [344, 336] width 57 height 11
type input "**********"
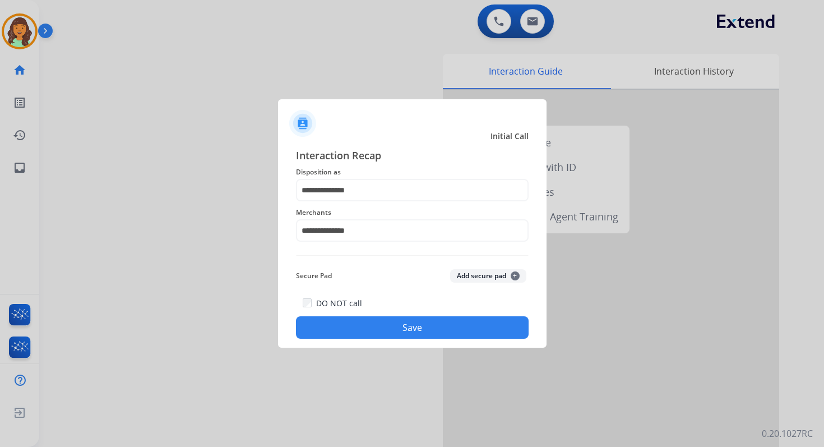
click at [381, 333] on button "Save" at bounding box center [412, 327] width 233 height 22
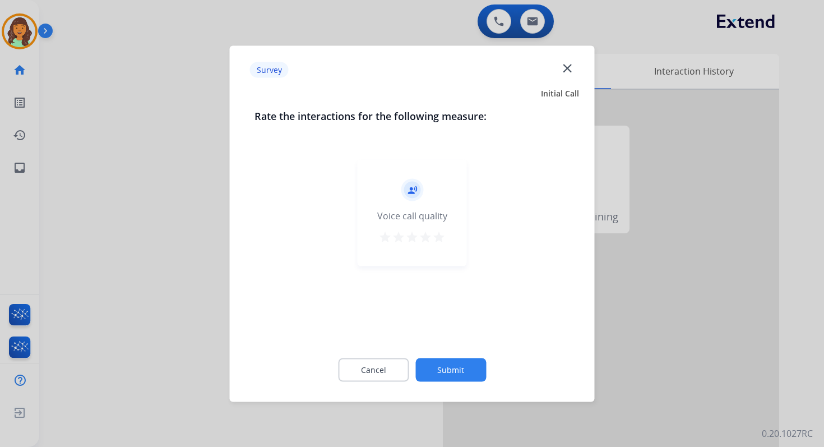
click at [444, 363] on button "Submit" at bounding box center [450, 370] width 71 height 24
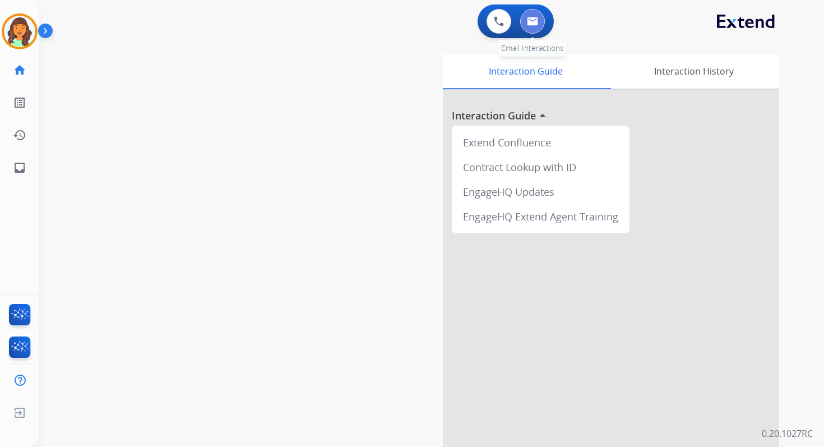
click at [538, 18] on button at bounding box center [532, 21] width 25 height 25
select select "**********"
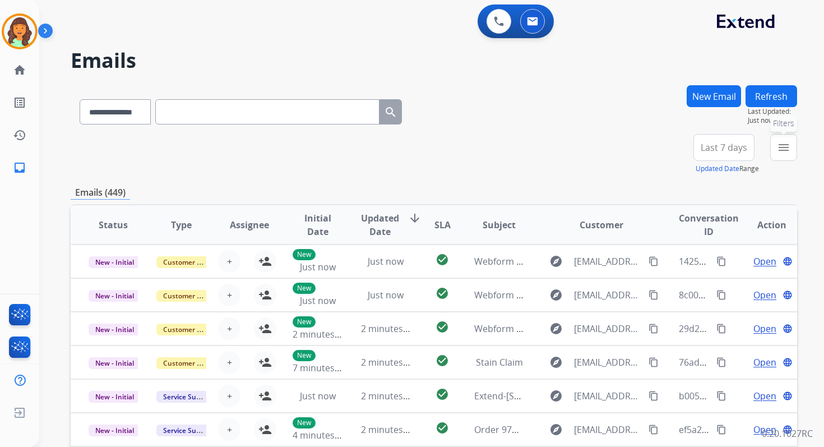
click at [778, 144] on mat-icon "menu" at bounding box center [783, 147] width 13 height 13
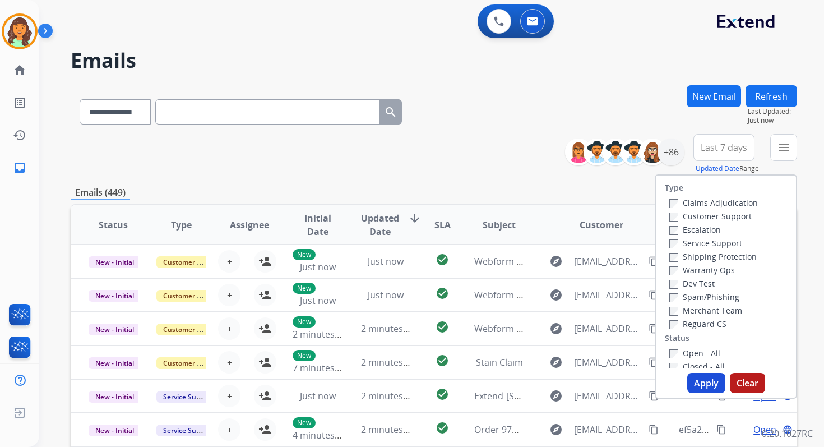
click at [605, 189] on div "Emails (449)" at bounding box center [434, 193] width 726 height 14
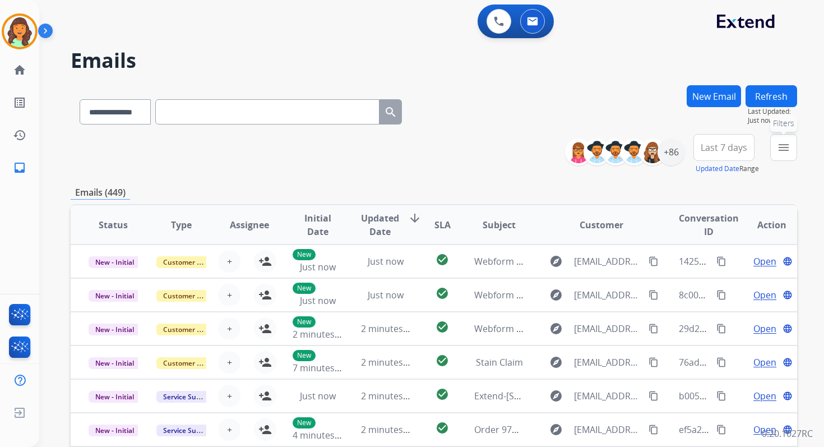
click at [777, 156] on button "menu Filters" at bounding box center [783, 147] width 27 height 27
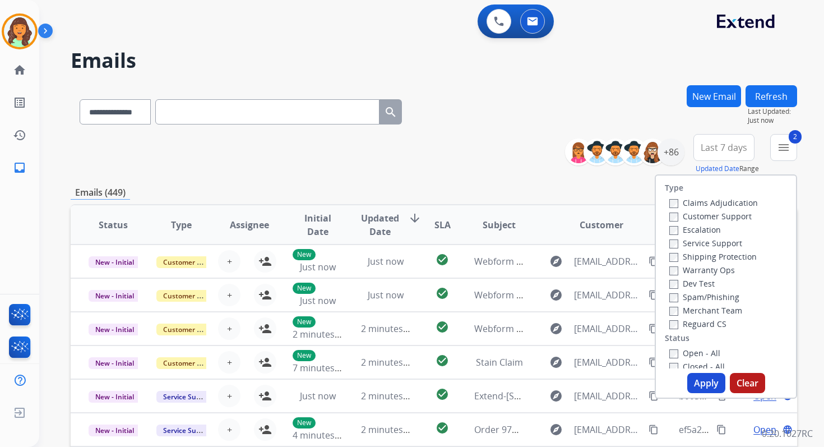
click at [700, 382] on button "Apply" at bounding box center [706, 383] width 38 height 20
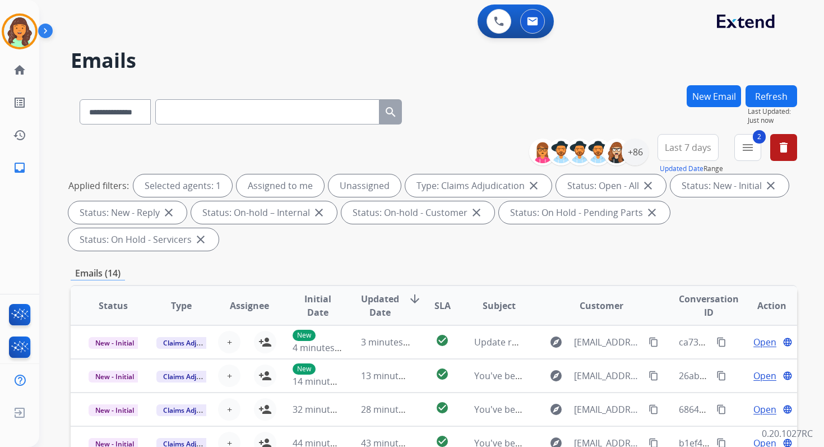
scroll to position [272, 0]
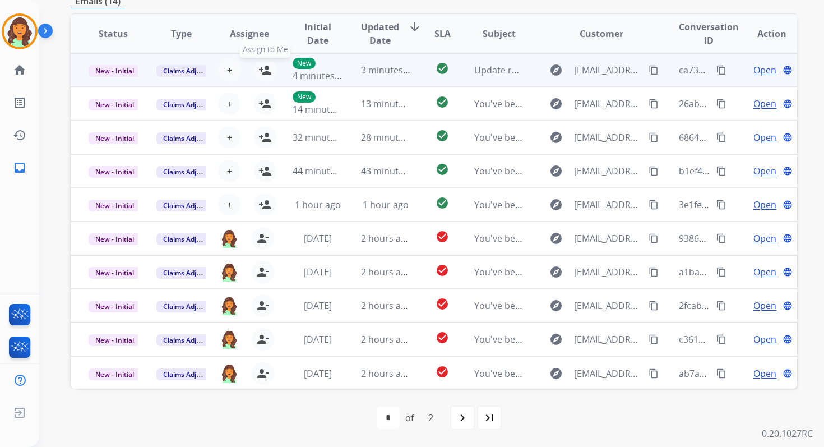
click at [255, 67] on button "person_add Assign to Me" at bounding box center [265, 70] width 22 height 22
click at [127, 68] on span "New - Initial" at bounding box center [115, 71] width 52 height 12
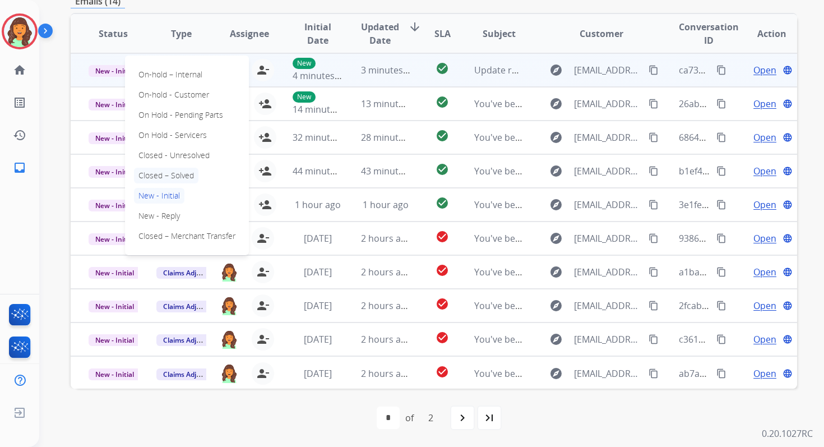
click at [156, 179] on p "Closed – Solved" at bounding box center [166, 176] width 64 height 16
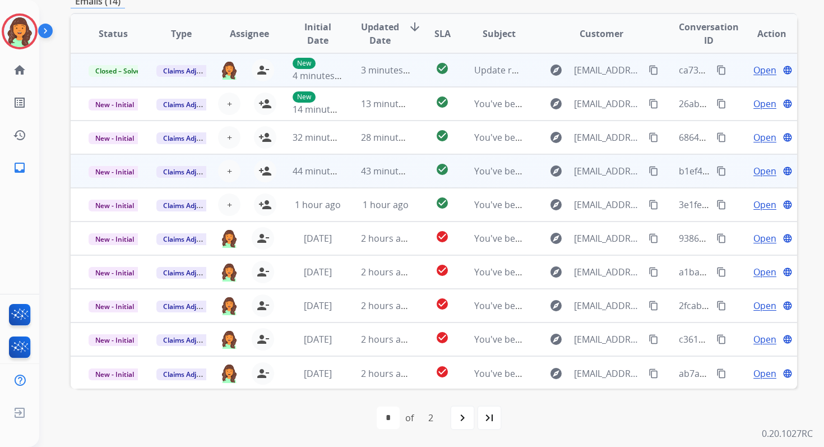
scroll to position [0, 0]
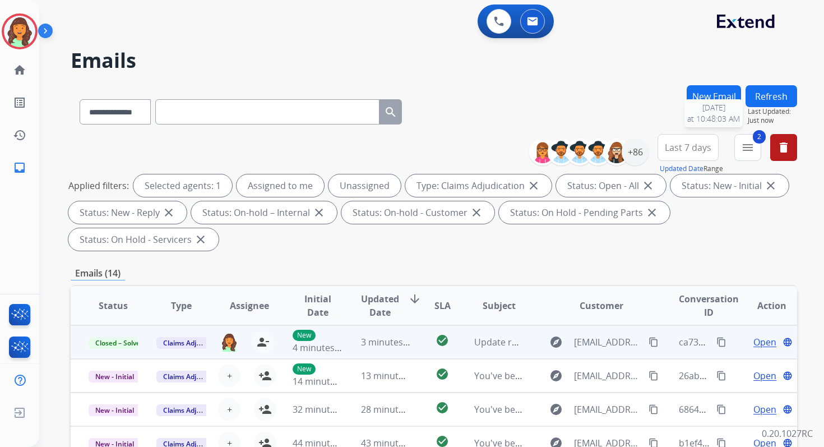
click at [769, 88] on button "Refresh" at bounding box center [771, 96] width 52 height 22
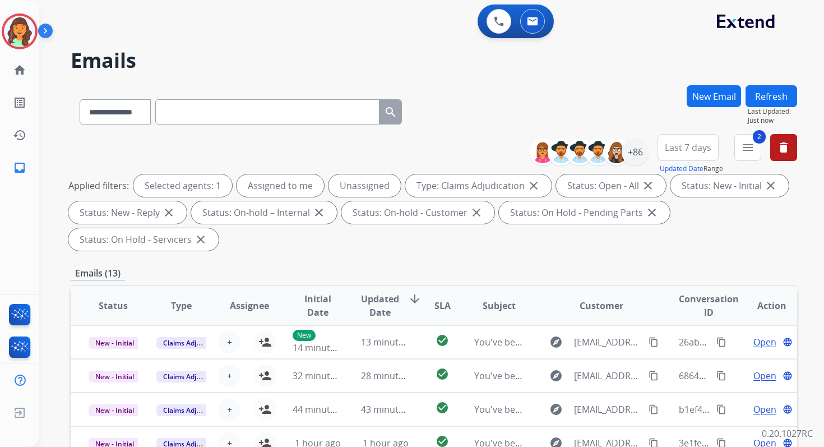
scroll to position [272, 0]
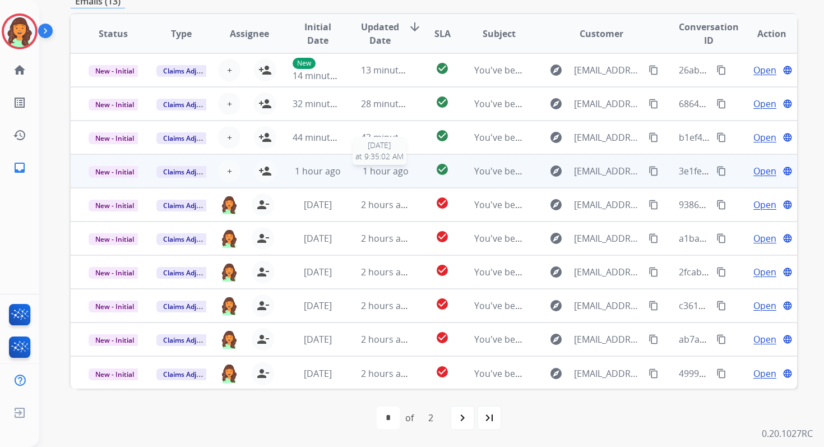
click at [369, 171] on span "1 hour ago" at bounding box center [386, 171] width 46 height 12
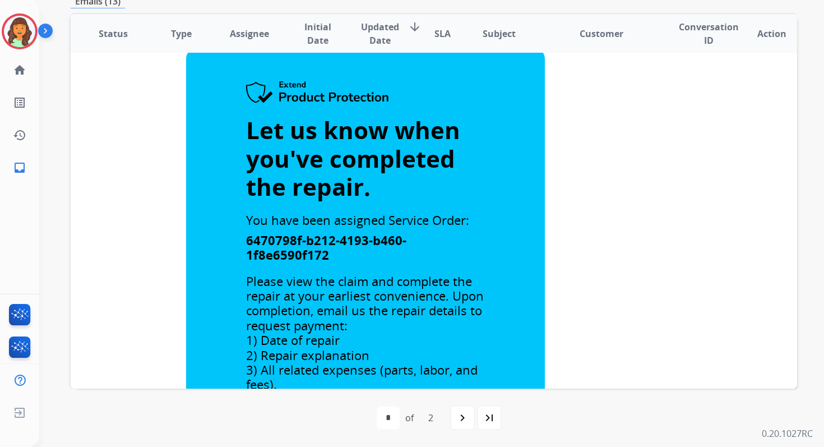
scroll to position [0, 0]
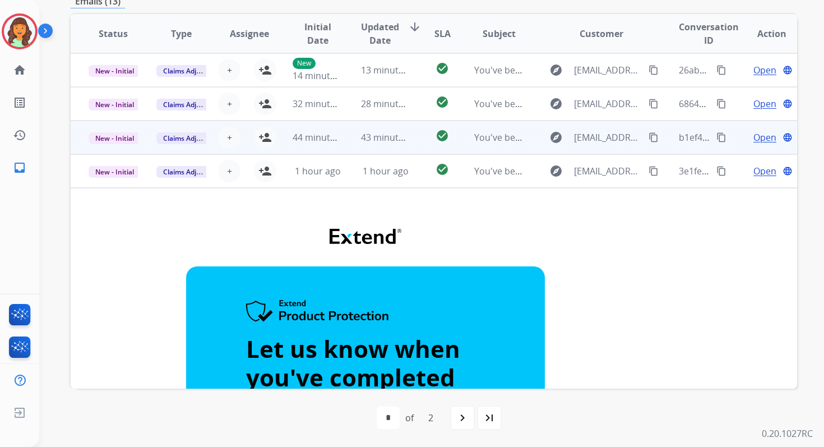
click at [372, 144] on td "43 minutes ago" at bounding box center [377, 137] width 68 height 34
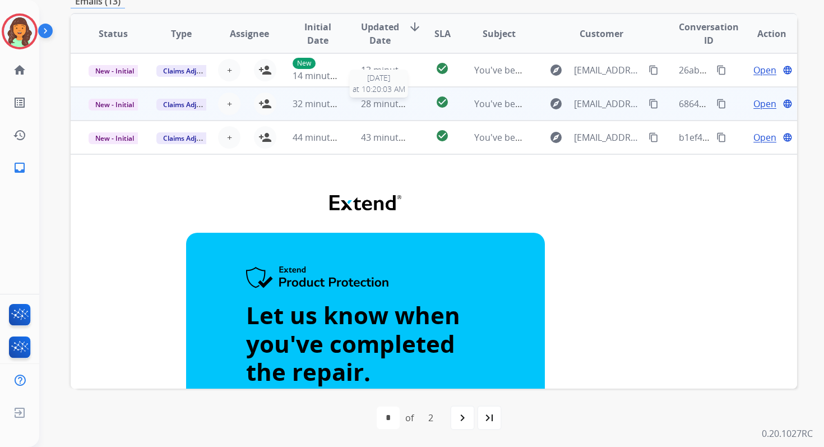
click at [375, 101] on span "28 minutes ago" at bounding box center [393, 104] width 65 height 12
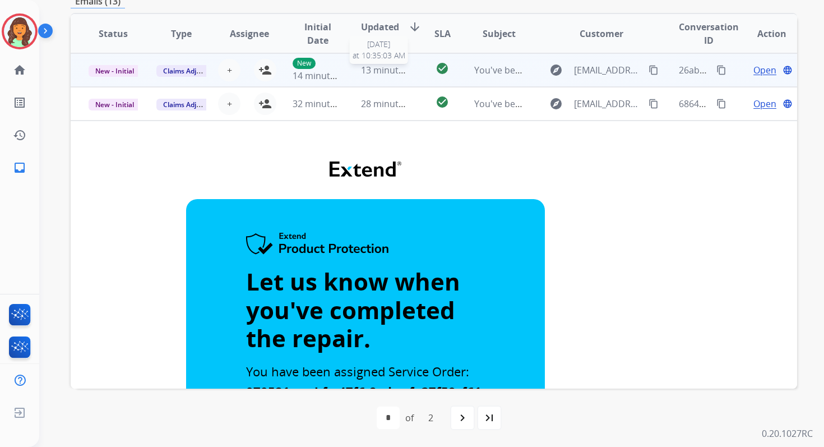
click at [395, 76] on div "13 minutes ago" at bounding box center [385, 69] width 49 height 13
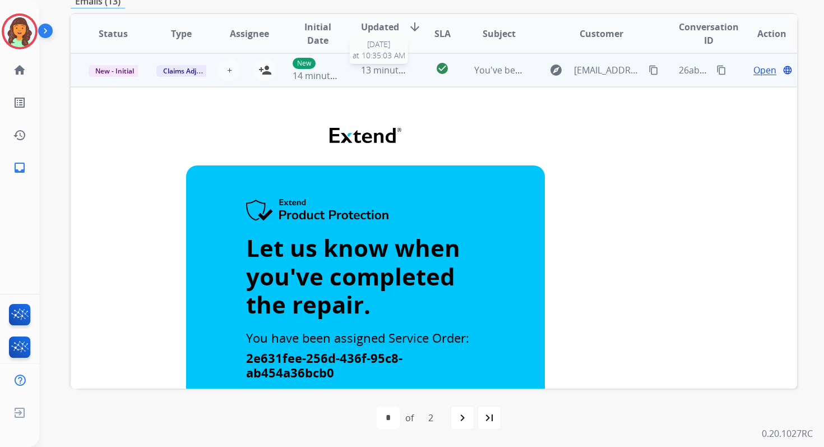
click at [395, 71] on span "13 minutes ago" at bounding box center [393, 70] width 65 height 12
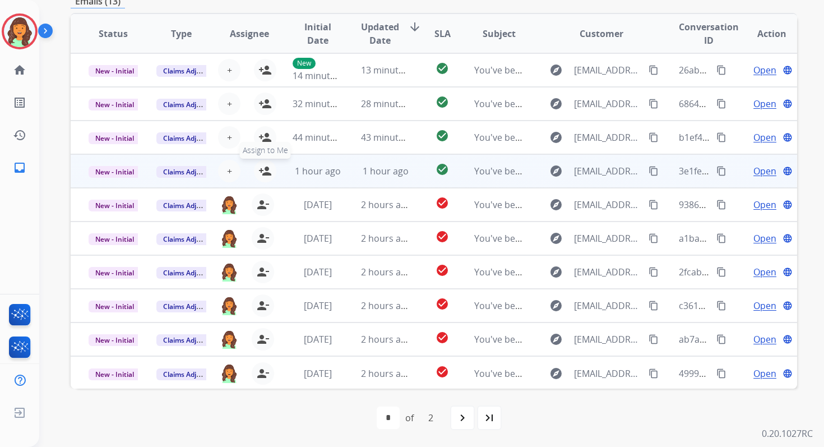
click at [263, 167] on mat-icon "person_add" at bounding box center [264, 170] width 13 height 13
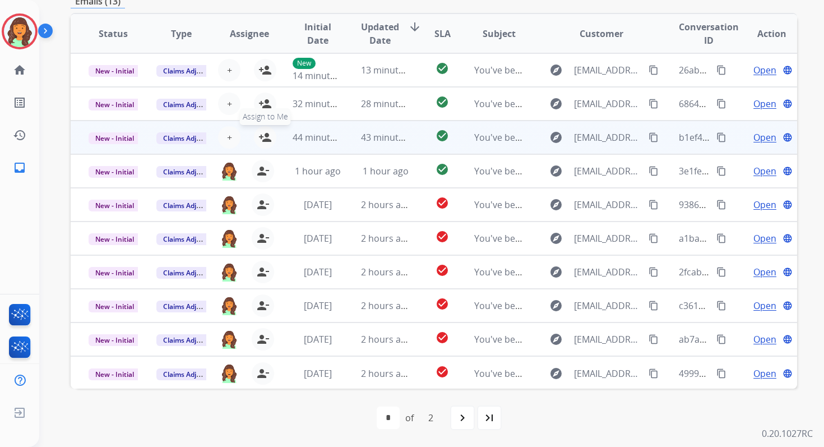
click at [262, 140] on mat-icon "person_add" at bounding box center [264, 137] width 13 height 13
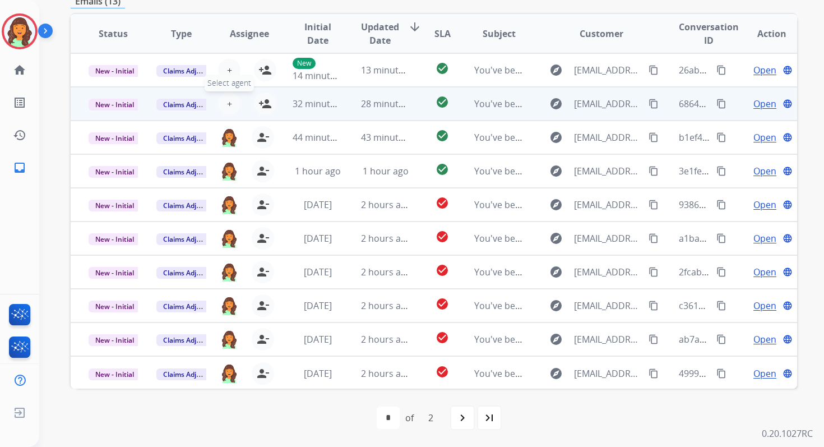
click at [227, 99] on span "+" at bounding box center [229, 103] width 5 height 13
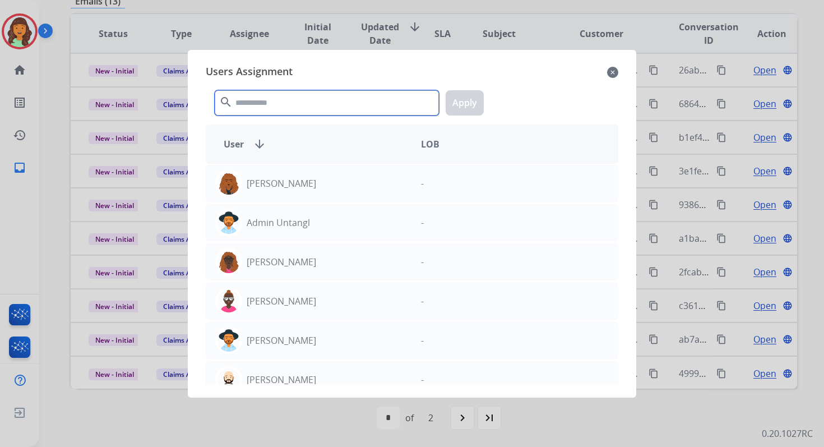
click at [259, 109] on input "text" at bounding box center [327, 102] width 224 height 25
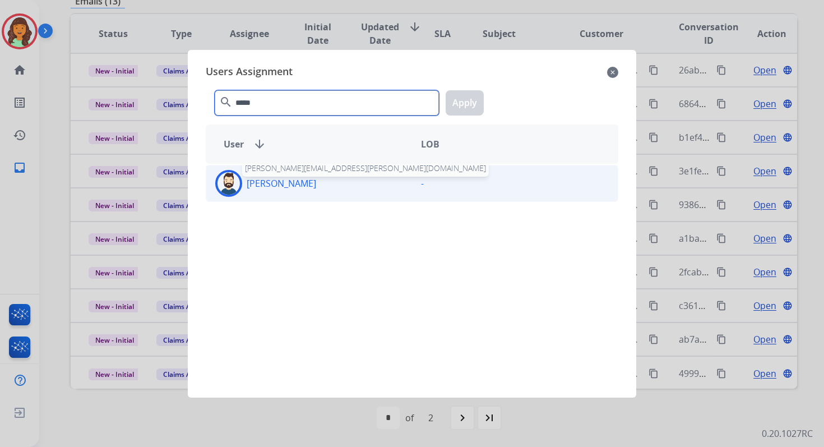
type input "*****"
click at [268, 179] on p "[PERSON_NAME]" at bounding box center [281, 183] width 69 height 13
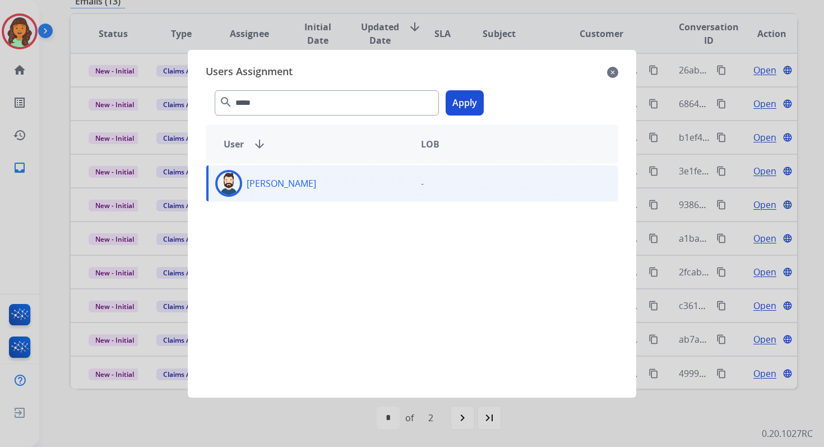
click at [463, 108] on button "Apply" at bounding box center [465, 102] width 38 height 25
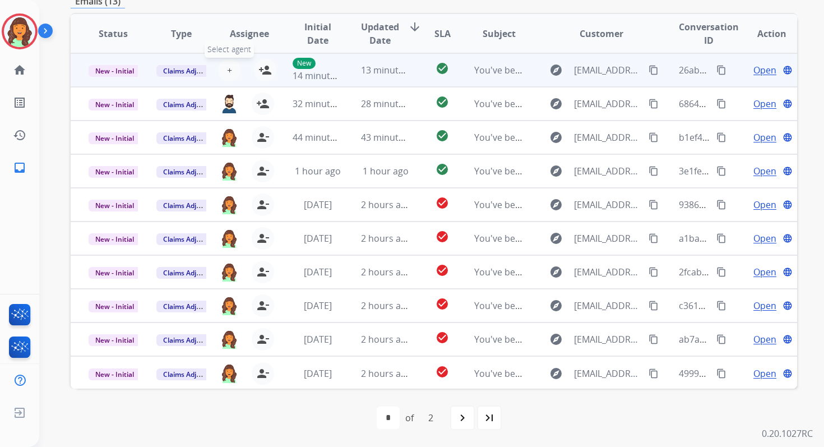
click at [228, 70] on span "+" at bounding box center [229, 69] width 5 height 13
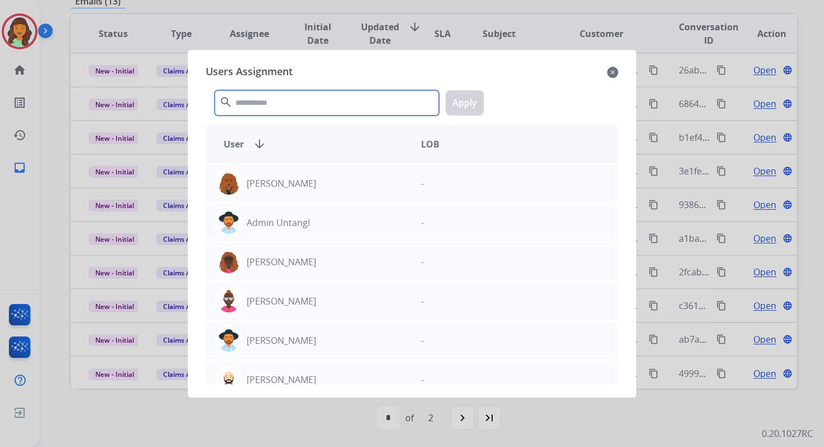
click at [281, 113] on input "text" at bounding box center [327, 102] width 224 height 25
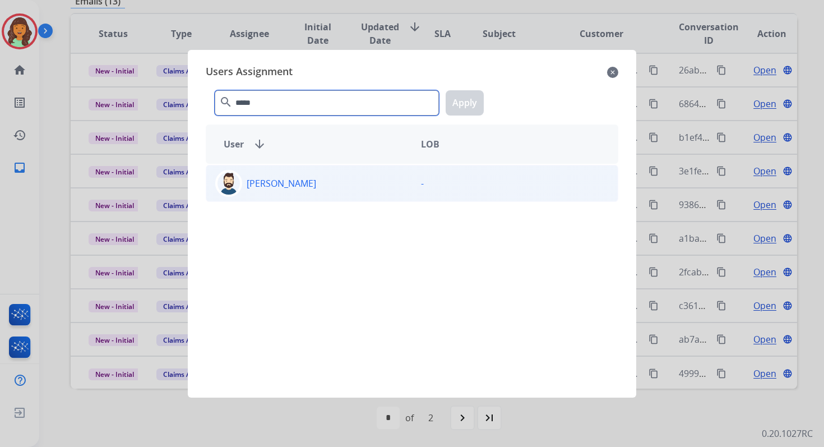
type input "*****"
click at [304, 183] on div "[PERSON_NAME]" at bounding box center [309, 183] width 206 height 27
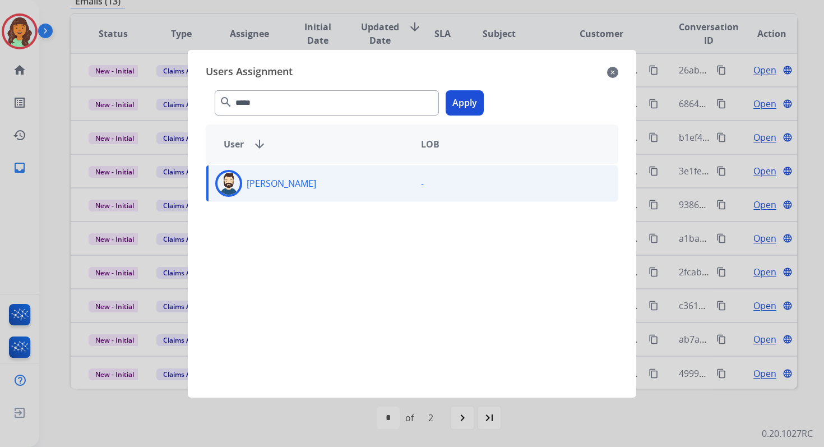
click at [448, 111] on button "Apply" at bounding box center [465, 102] width 38 height 25
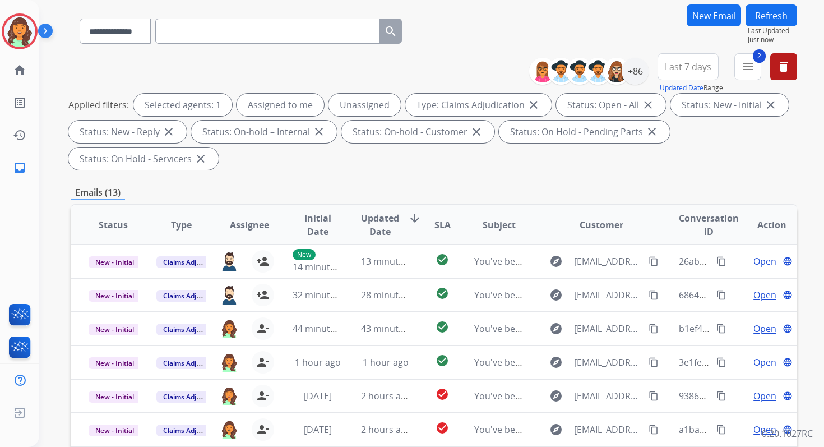
scroll to position [5, 0]
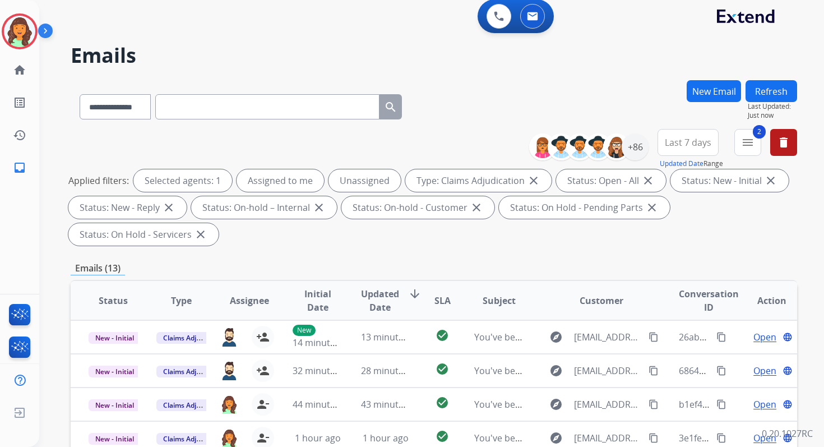
click at [785, 84] on button "Refresh" at bounding box center [771, 91] width 52 height 22
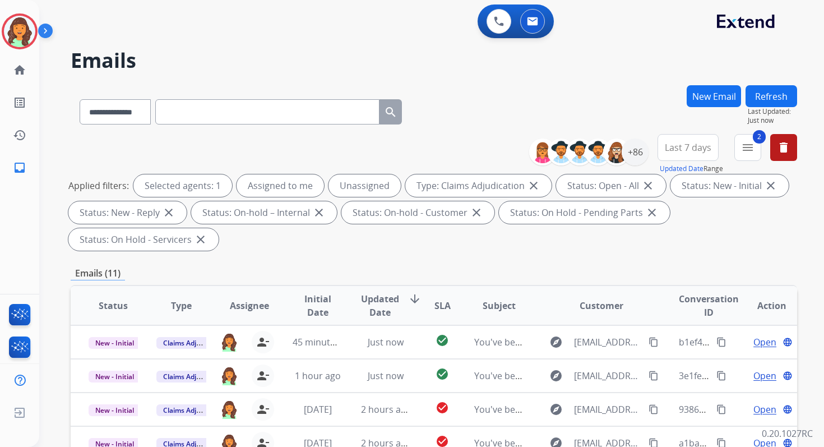
scroll to position [272, 0]
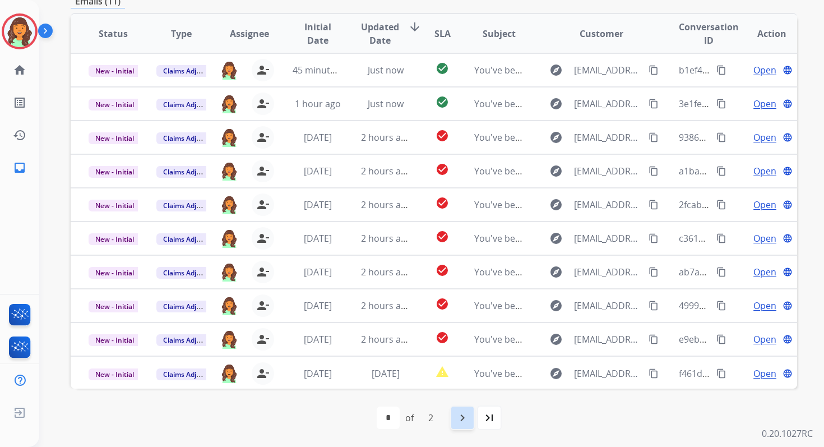
click at [463, 412] on mat-icon "navigate_next" at bounding box center [462, 417] width 13 height 13
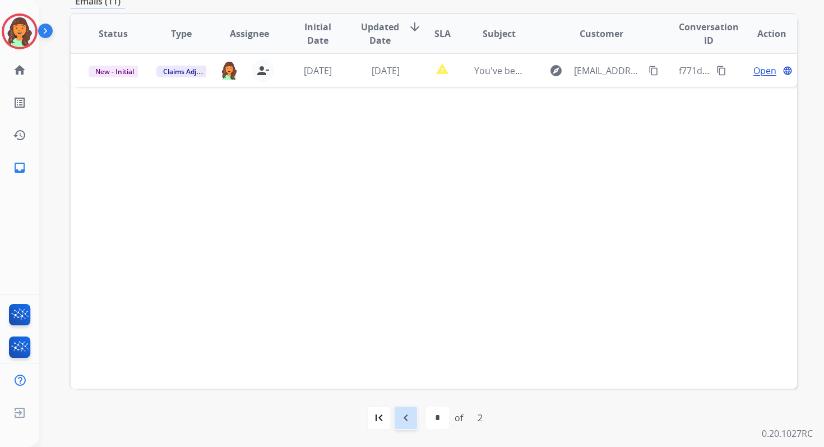
click at [409, 416] on mat-icon "navigate_before" at bounding box center [405, 417] width 13 height 13
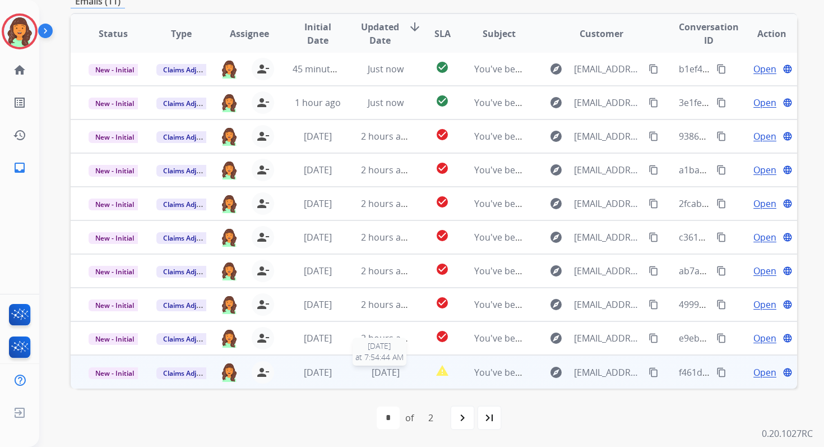
click at [378, 371] on span "[DATE]" at bounding box center [386, 372] width 28 height 12
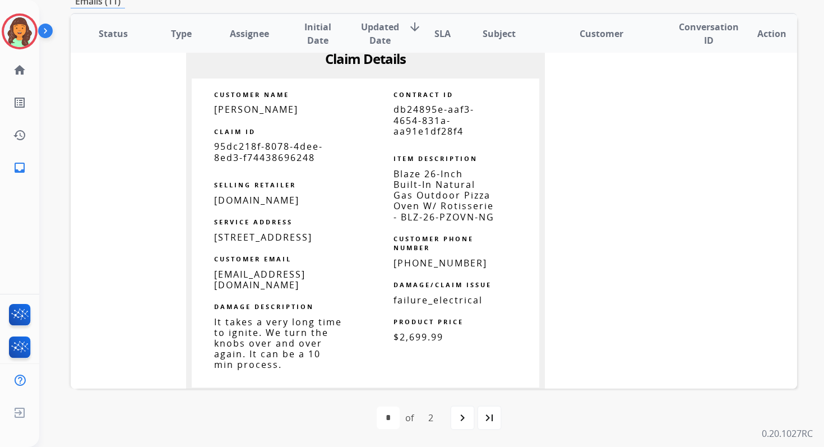
scroll to position [855, 0]
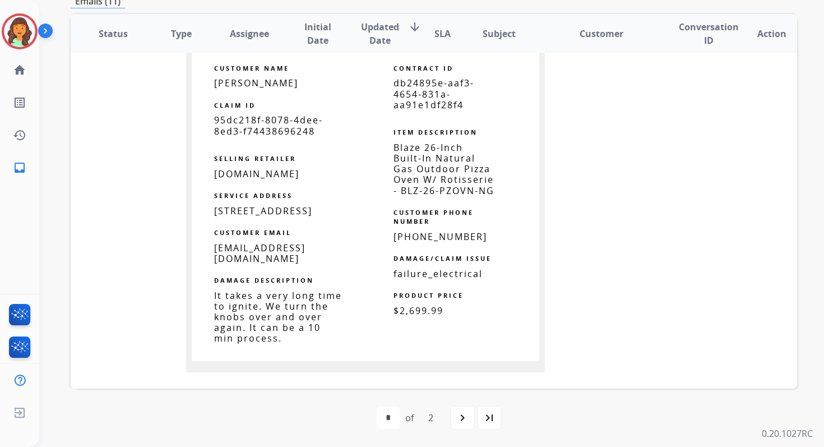
click at [419, 94] on span "db24895e-aaf3-4654-831a-aa91e1df28f4" at bounding box center [433, 94] width 81 height 34
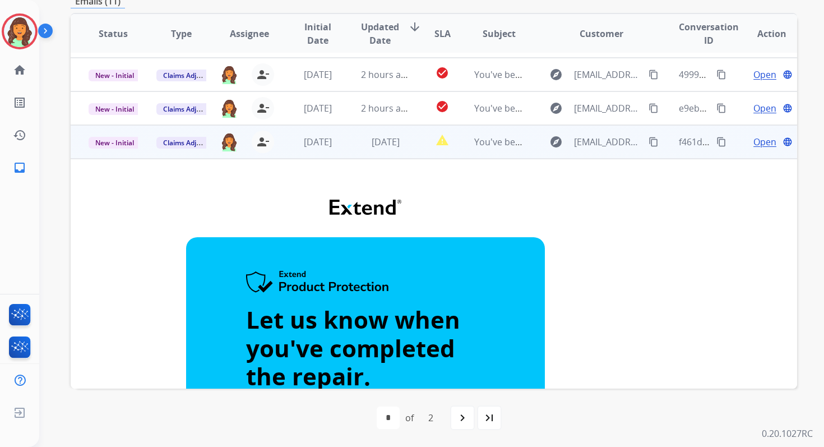
scroll to position [208, 0]
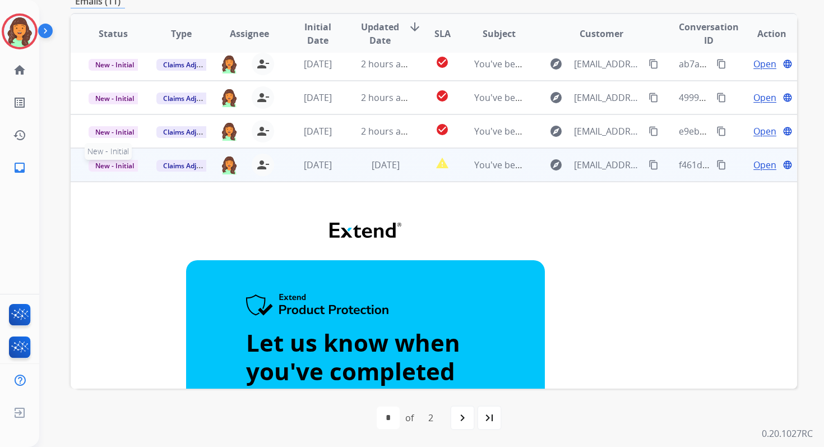
click at [125, 165] on span "New - Initial" at bounding box center [115, 166] width 52 height 12
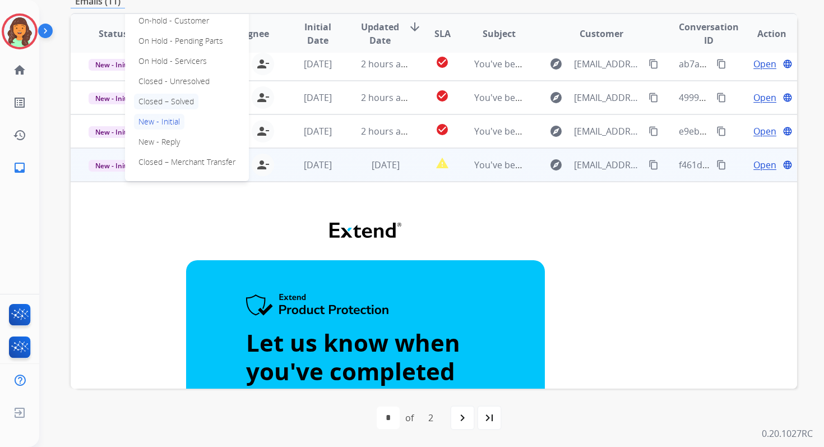
click at [177, 99] on p "Closed – Solved" at bounding box center [166, 102] width 64 height 16
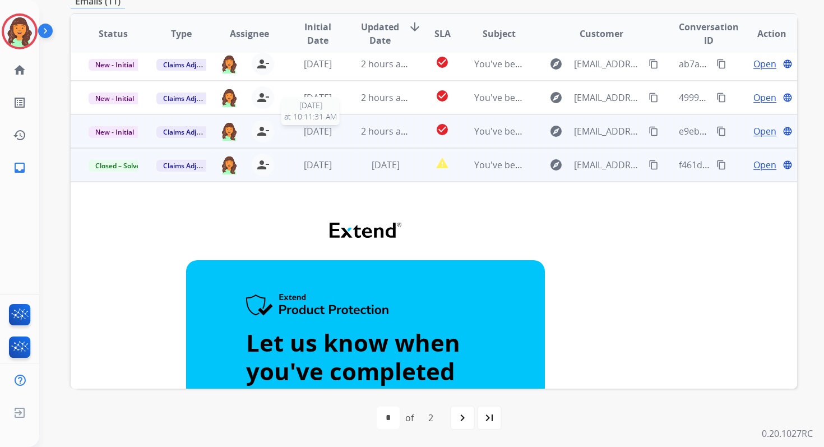
click at [331, 132] on span "[DATE]" at bounding box center [318, 131] width 28 height 12
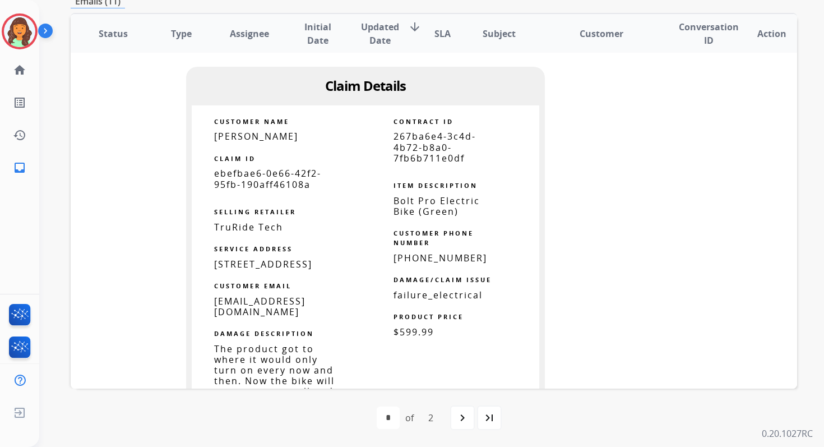
scroll to position [790, 0]
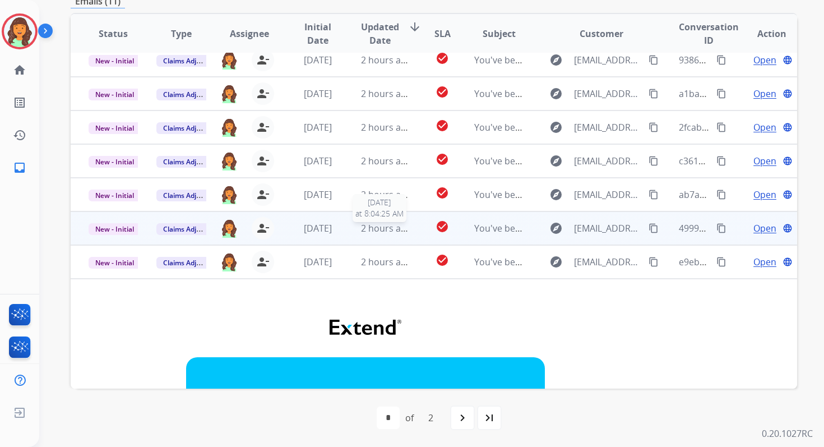
click at [367, 227] on span "2 hours ago" at bounding box center [386, 228] width 50 height 12
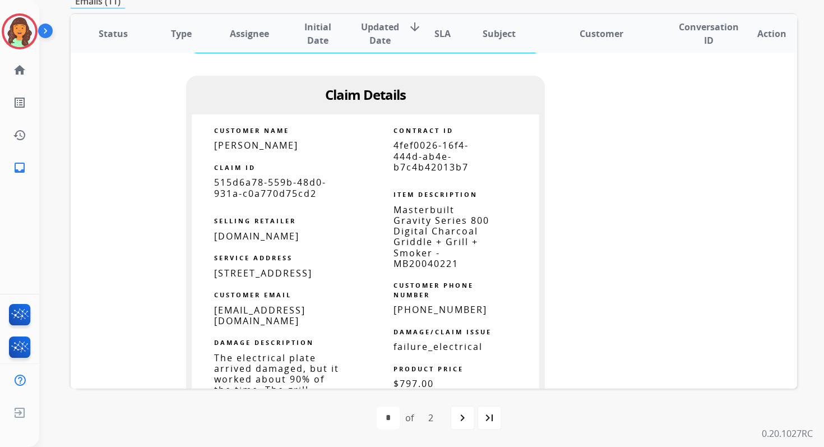
scroll to position [726, 0]
click at [419, 164] on span "4fef0026-16f4-444d-ab4e-b7c4b42013b7" at bounding box center [430, 155] width 75 height 34
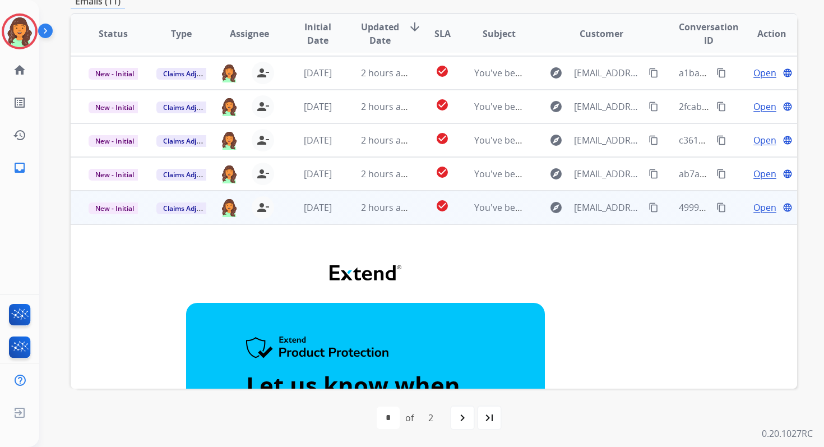
scroll to position [84, 0]
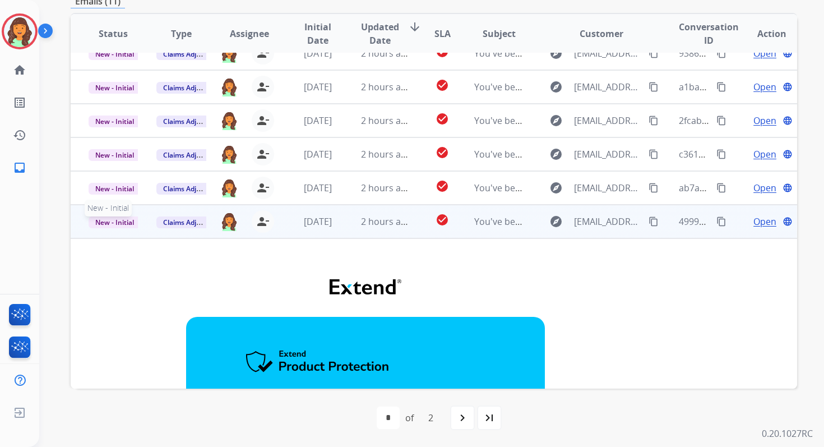
click at [117, 221] on span "New - Initial" at bounding box center [115, 222] width 52 height 12
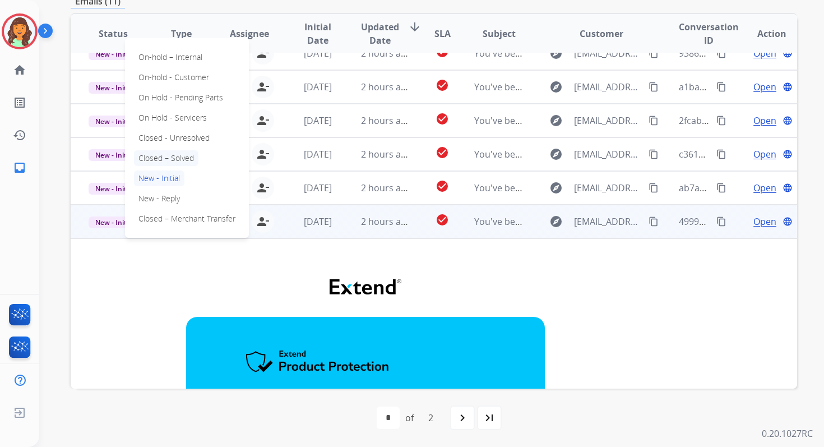
click at [177, 155] on p "Closed – Solved" at bounding box center [166, 158] width 64 height 16
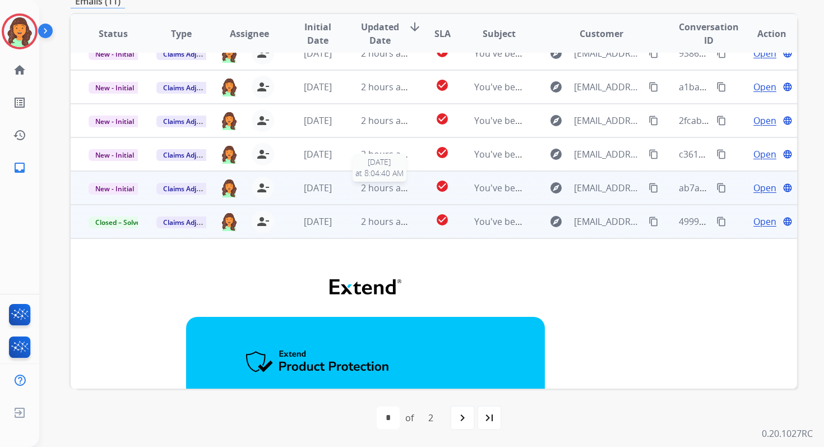
click at [368, 193] on div "2 hours ago" at bounding box center [385, 187] width 49 height 13
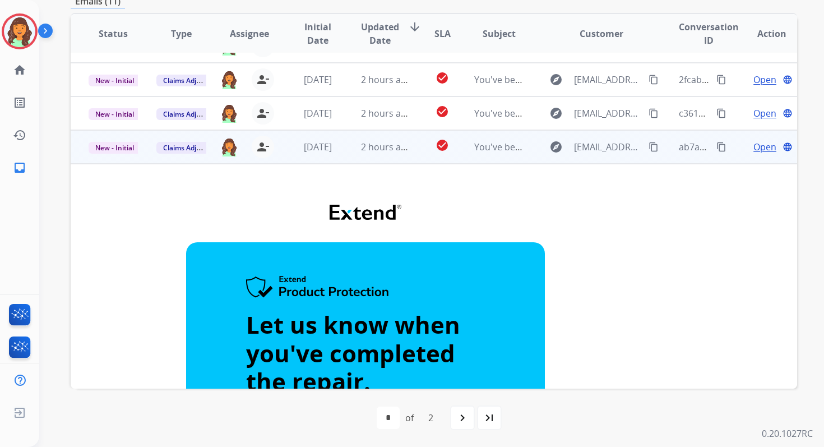
scroll to position [44, 0]
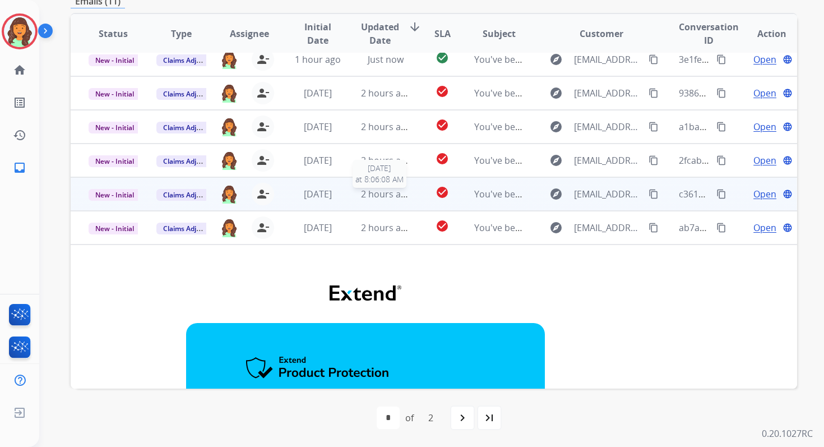
click at [377, 192] on span "2 hours ago" at bounding box center [386, 194] width 50 height 12
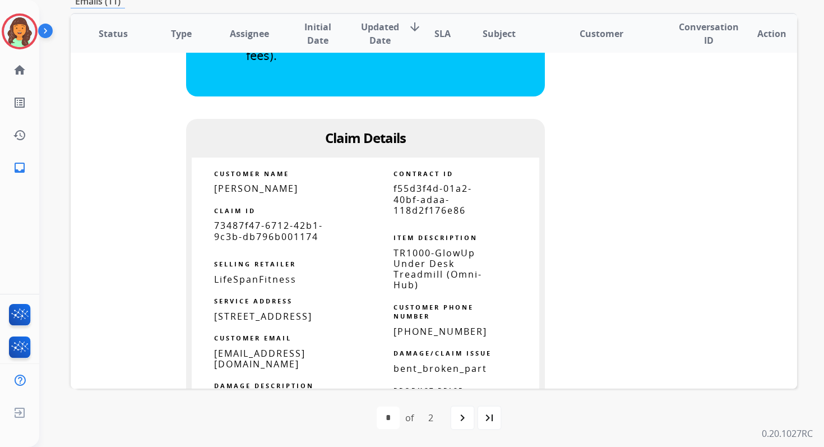
scroll to position [616, 0]
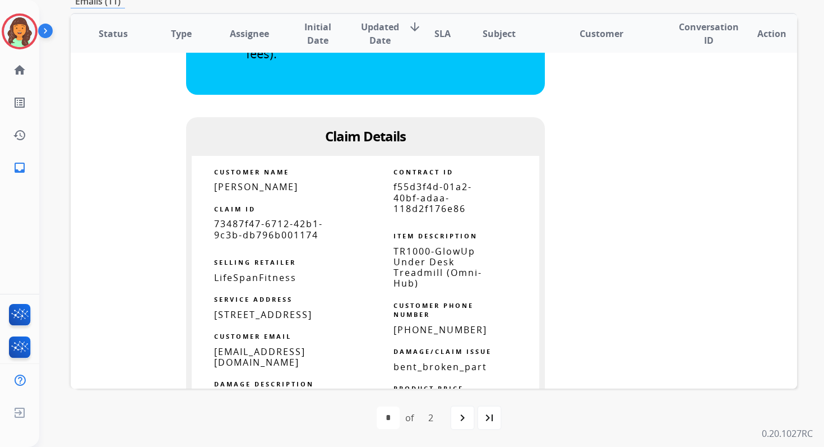
click at [407, 201] on span "f55d3f4d-01a2-40bf-adaa-118d2f176e86" at bounding box center [432, 197] width 78 height 34
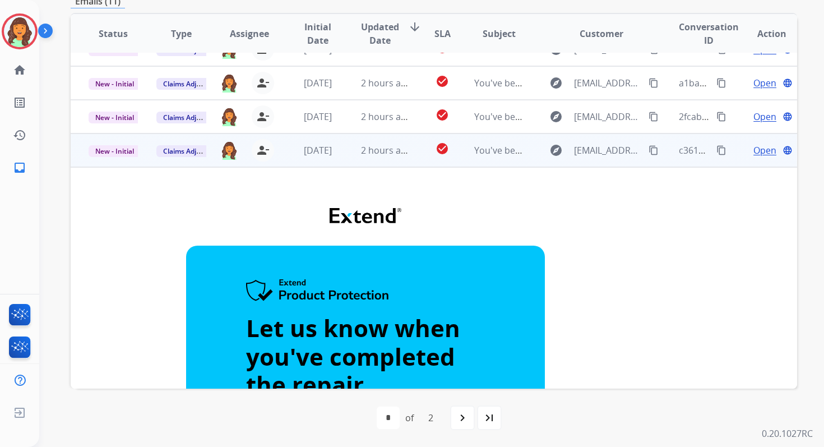
scroll to position [0, 0]
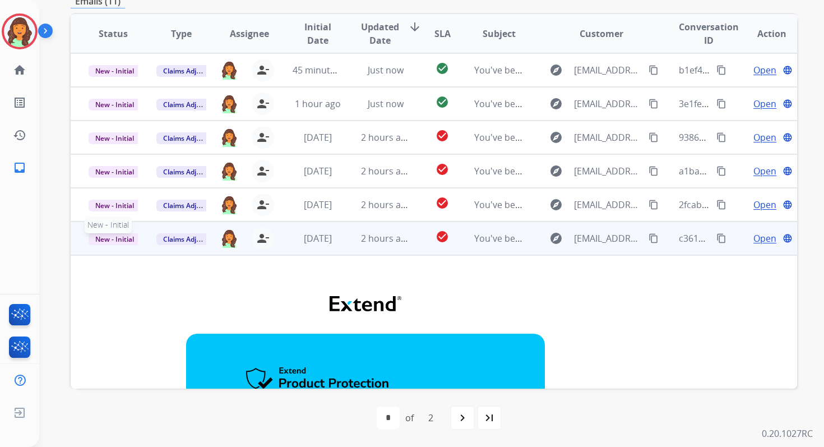
click at [112, 240] on span "New - Initial" at bounding box center [115, 239] width 52 height 12
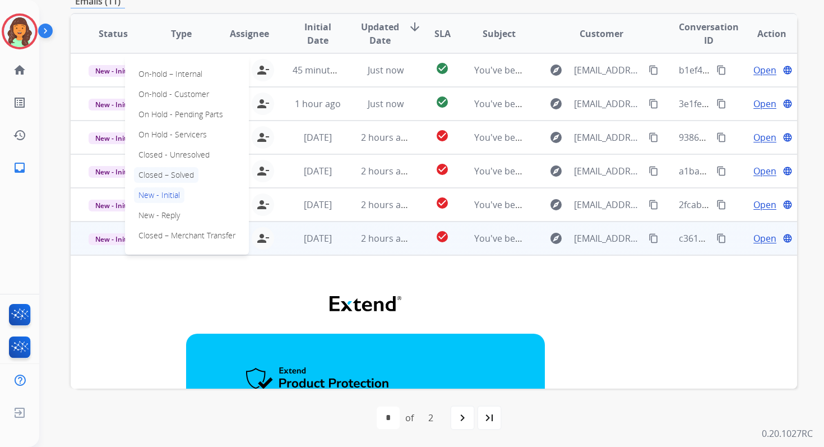
click at [166, 173] on p "Closed – Solved" at bounding box center [166, 175] width 64 height 16
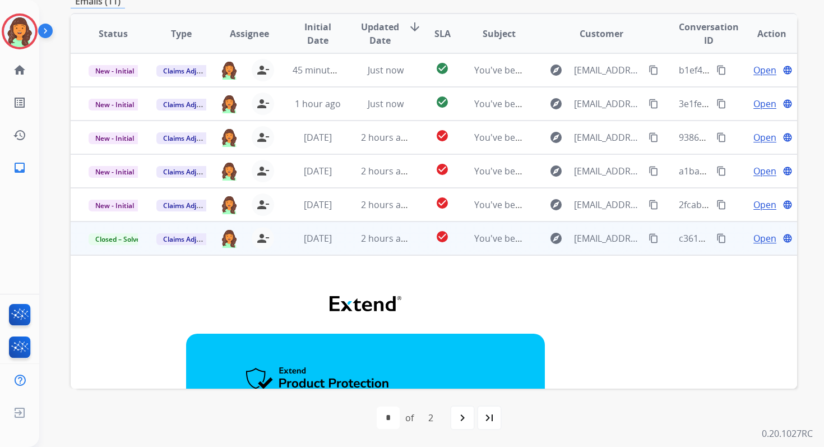
click at [382, 222] on td "2 hours ago" at bounding box center [377, 238] width 68 height 34
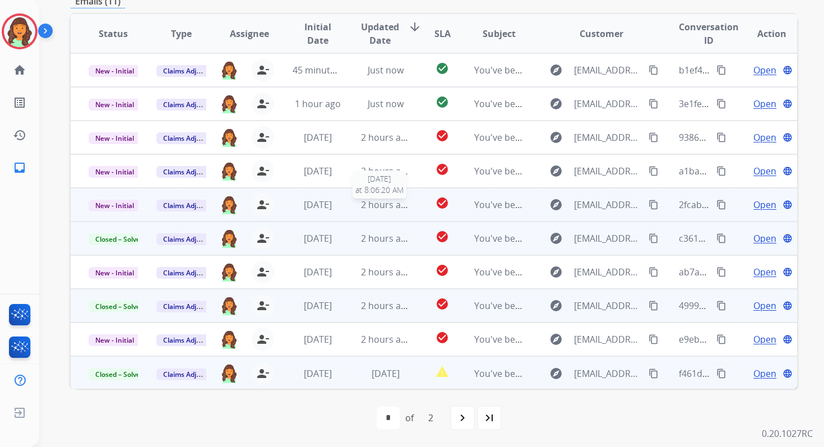
click at [383, 208] on span "2 hours ago" at bounding box center [386, 204] width 50 height 12
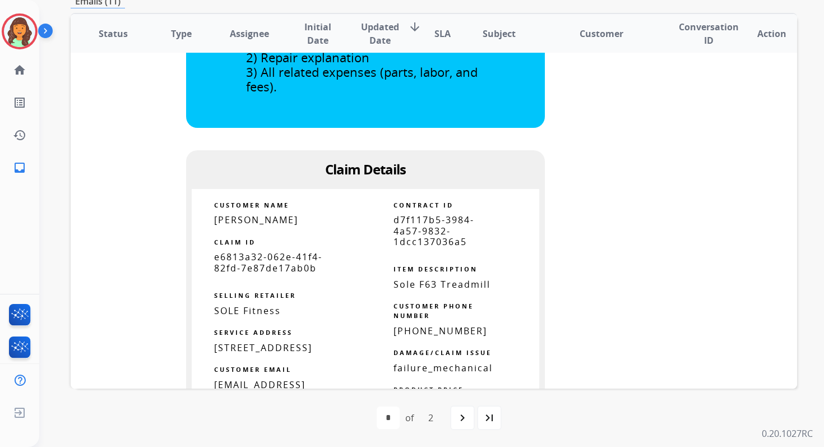
scroll to position [587, 0]
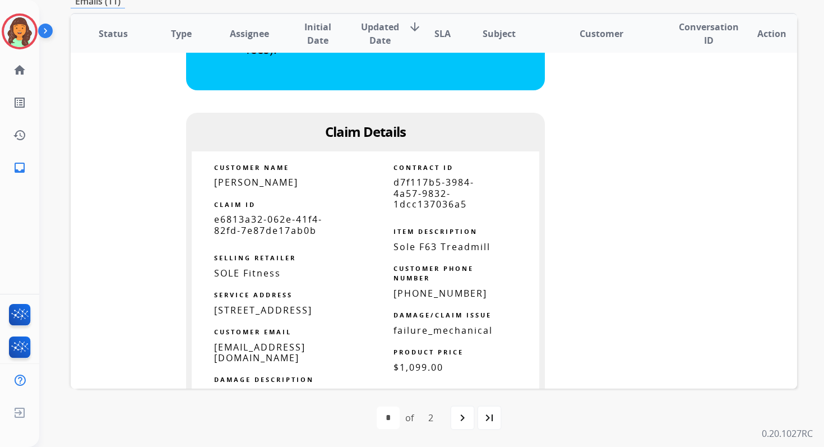
click at [437, 188] on span "d7f117b5-3984-4a57-9832-1dcc137036a5" at bounding box center [433, 193] width 81 height 34
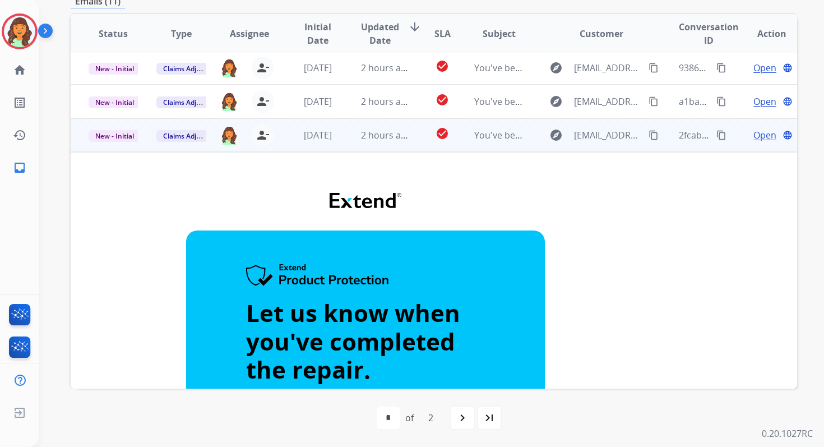
scroll to position [53, 0]
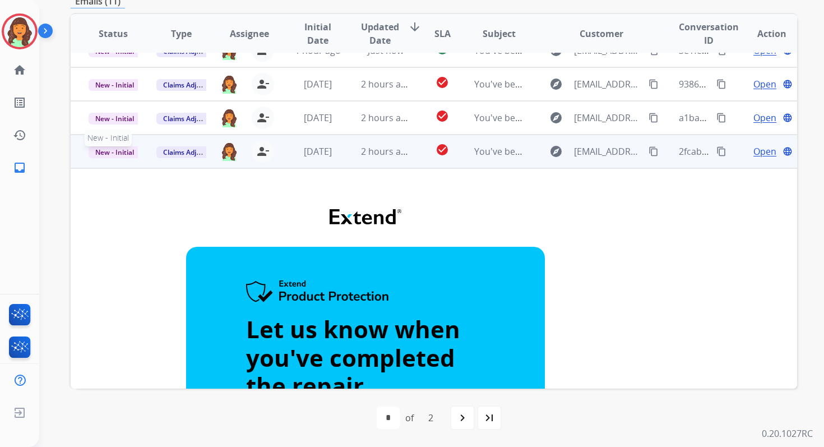
click at [127, 152] on span "New - Initial" at bounding box center [115, 152] width 52 height 12
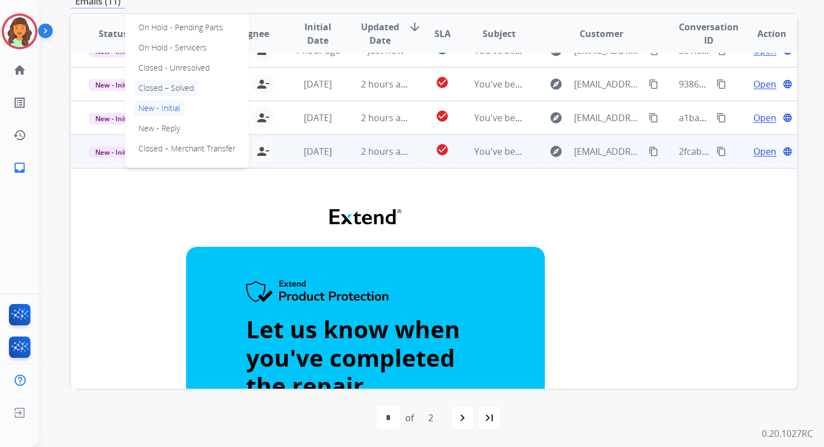
click at [164, 88] on p "Closed – Solved" at bounding box center [166, 88] width 64 height 16
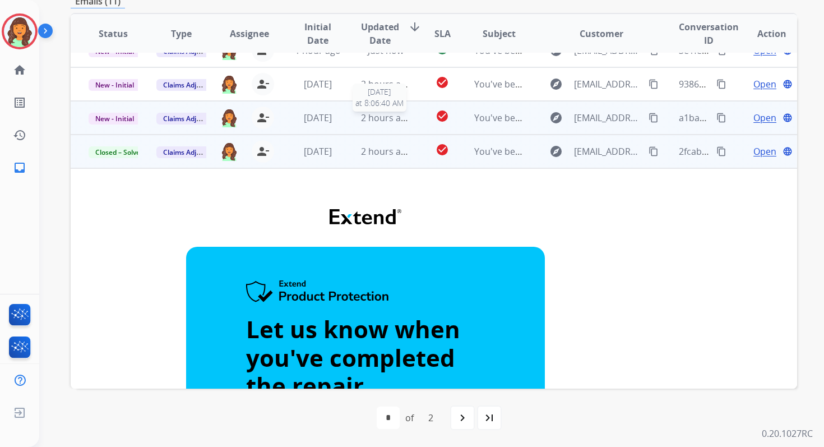
click at [376, 120] on span "2 hours ago" at bounding box center [386, 118] width 50 height 12
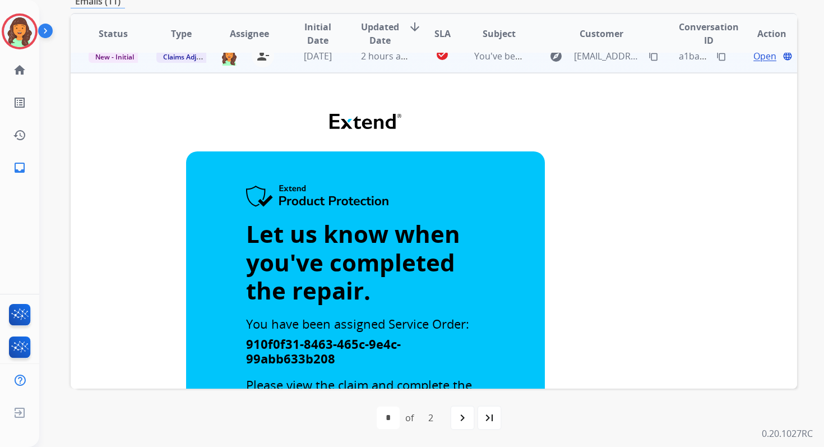
scroll to position [0, 0]
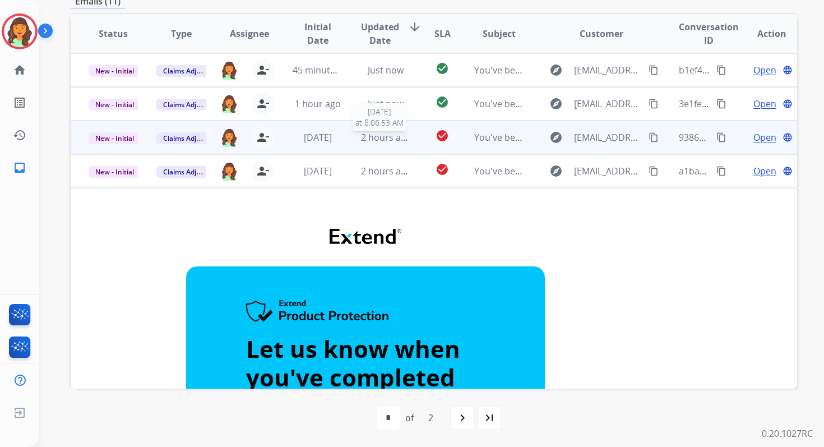
click at [392, 139] on span "2 hours ago" at bounding box center [386, 137] width 50 height 12
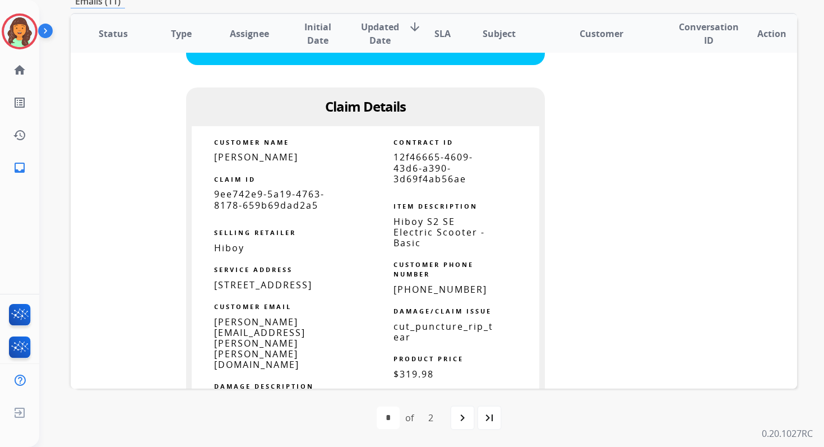
scroll to position [537, 0]
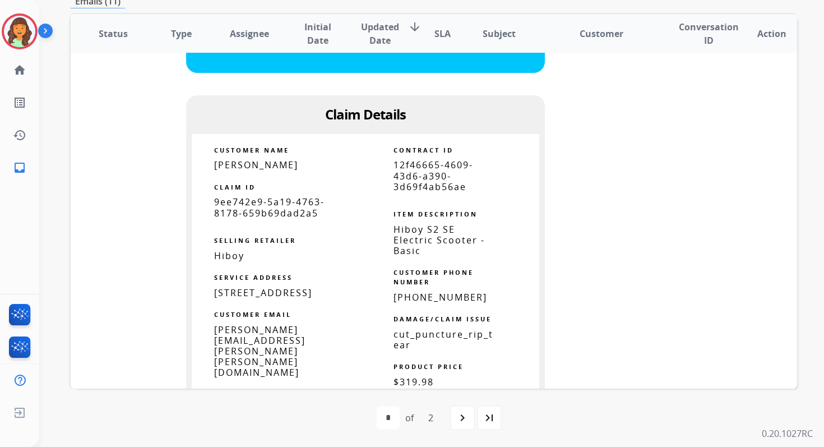
click at [417, 184] on span "12f46665-4609-43d6-a390-3d69f4ab56ae" at bounding box center [433, 176] width 80 height 34
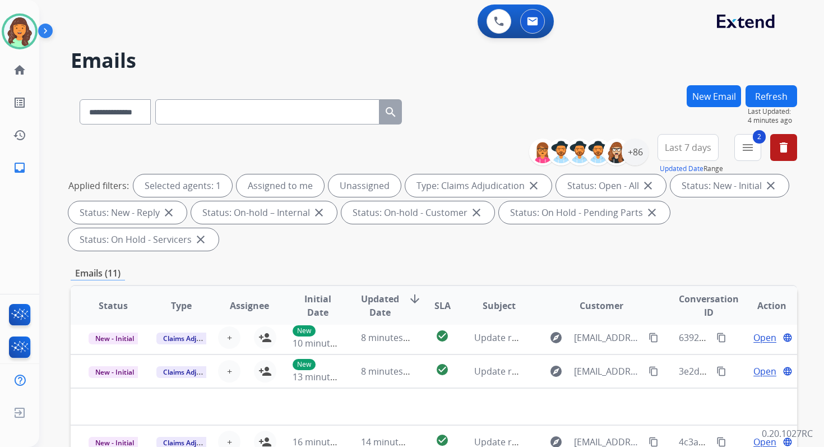
scroll to position [272, 0]
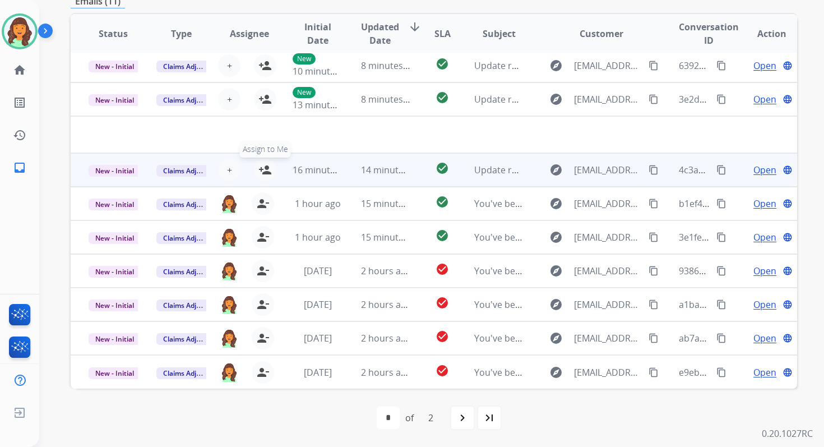
click at [267, 172] on mat-icon "person_add" at bounding box center [264, 169] width 13 height 13
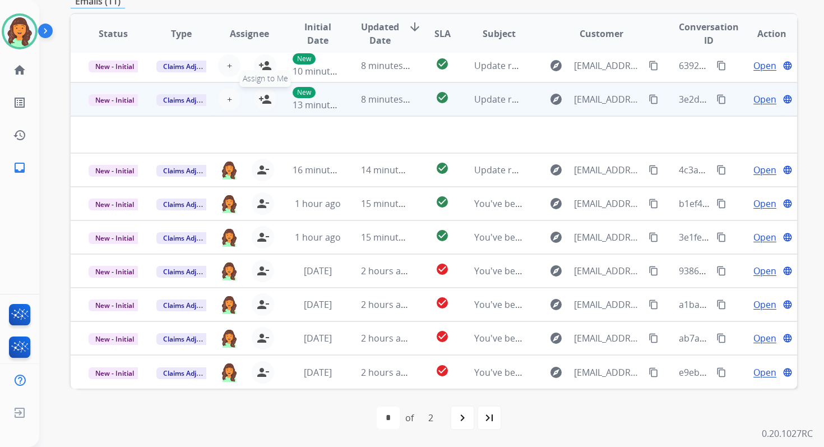
click at [264, 98] on mat-icon "person_add" at bounding box center [264, 98] width 13 height 13
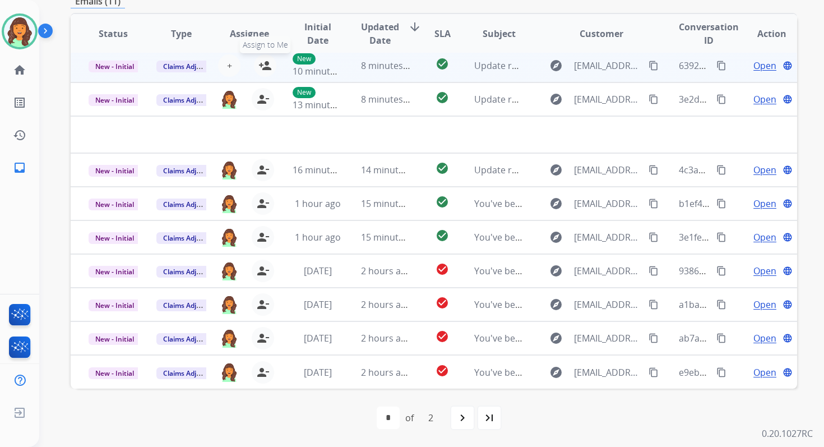
click at [265, 63] on mat-icon "person_add" at bounding box center [264, 65] width 13 height 13
click at [117, 64] on span "New - Initial" at bounding box center [115, 67] width 52 height 12
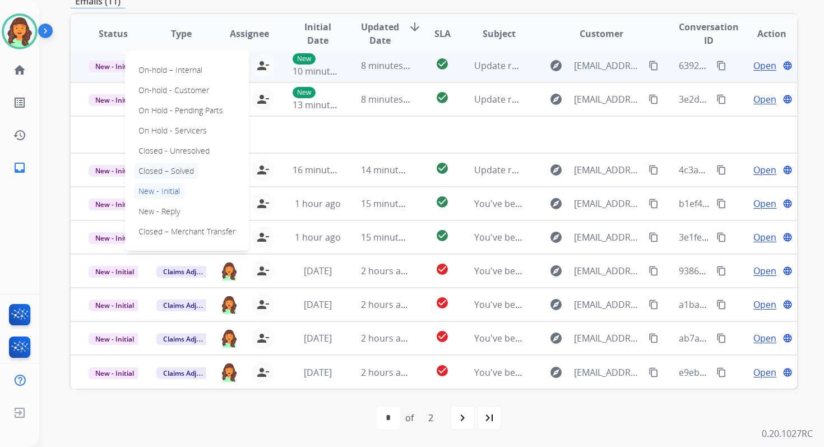
click at [159, 170] on p "Closed – Solved" at bounding box center [166, 171] width 64 height 16
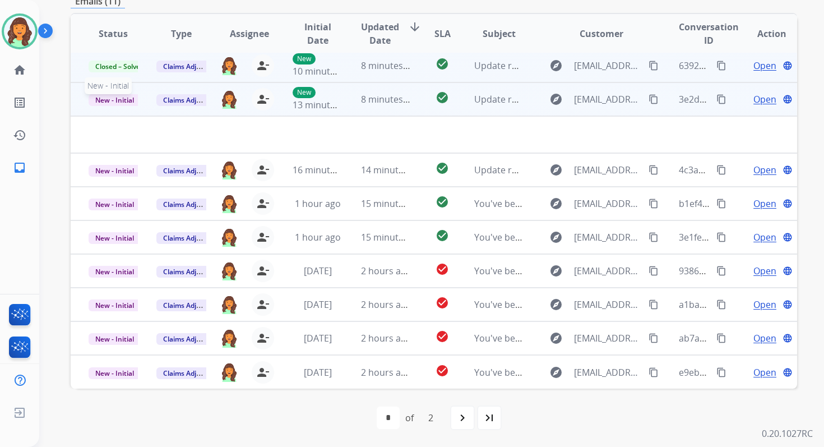
click at [127, 98] on span "New - Initial" at bounding box center [115, 100] width 52 height 12
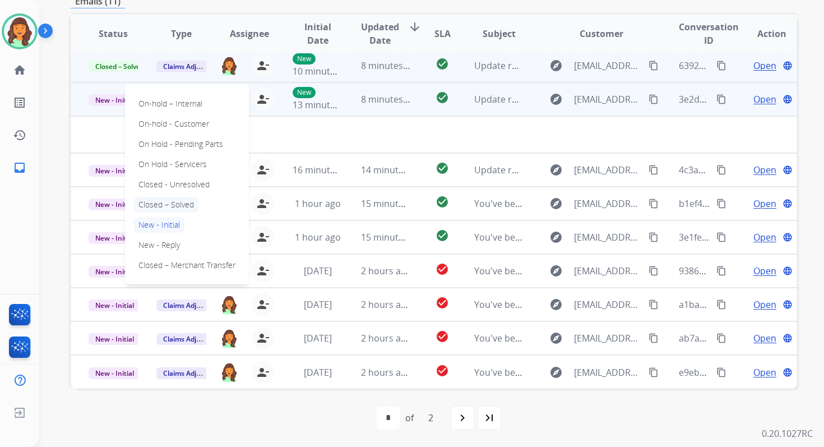
click at [166, 203] on p "Closed – Solved" at bounding box center [166, 205] width 64 height 16
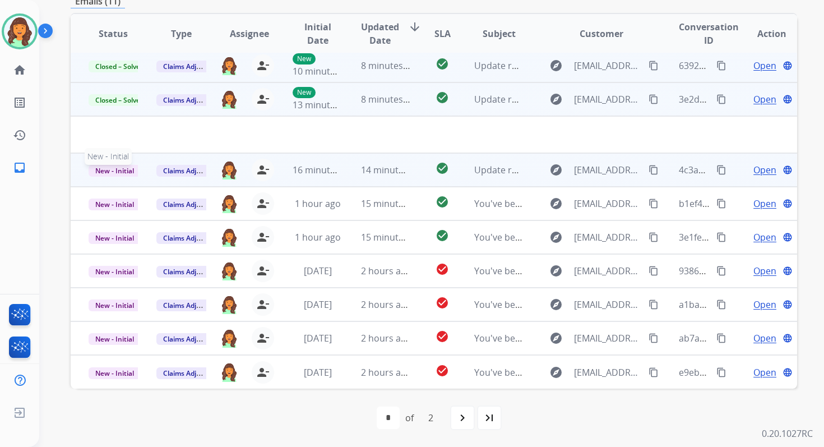
click at [122, 171] on span "New - Initial" at bounding box center [115, 171] width 52 height 12
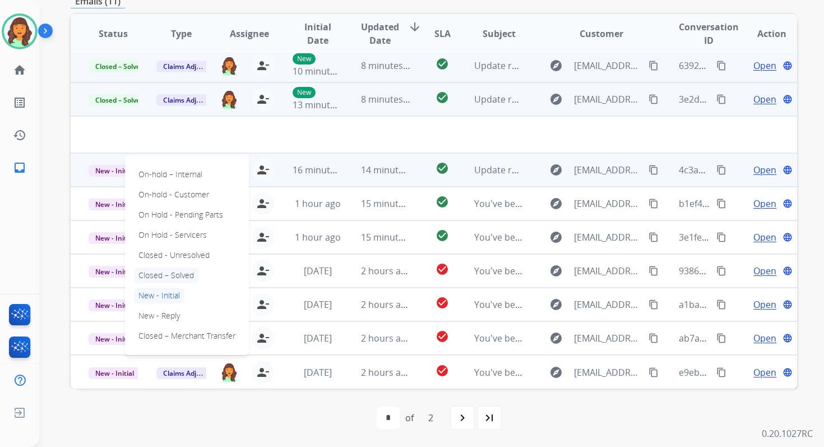
click at [164, 276] on p "Closed – Solved" at bounding box center [166, 275] width 64 height 16
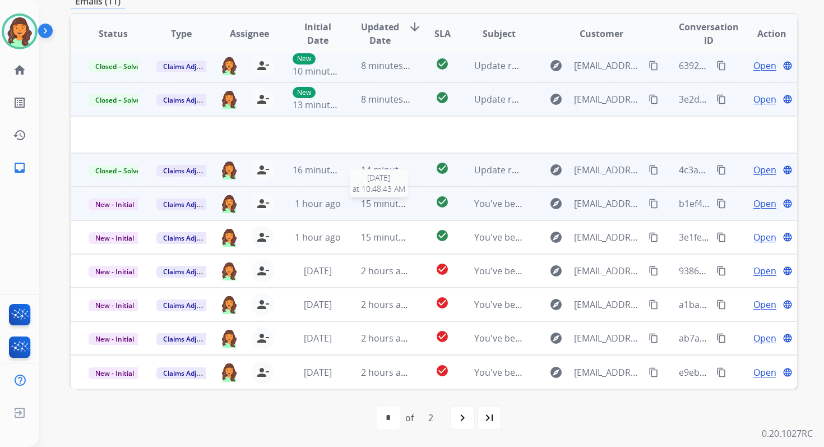
click at [384, 206] on span "15 minutes ago" at bounding box center [393, 203] width 65 height 12
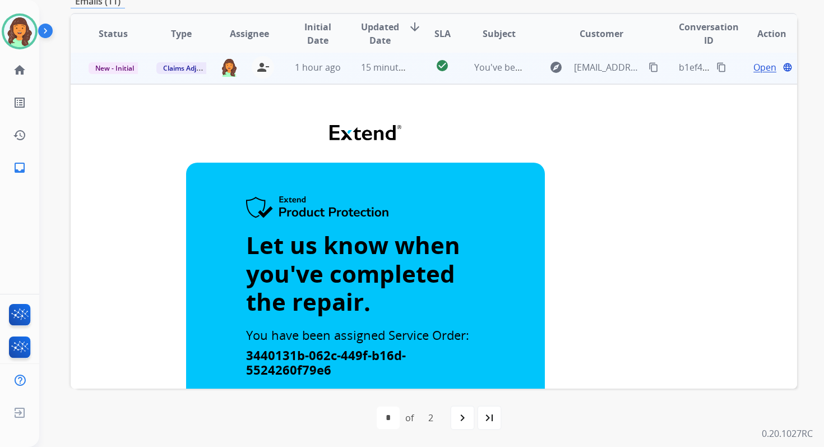
scroll to position [0, 0]
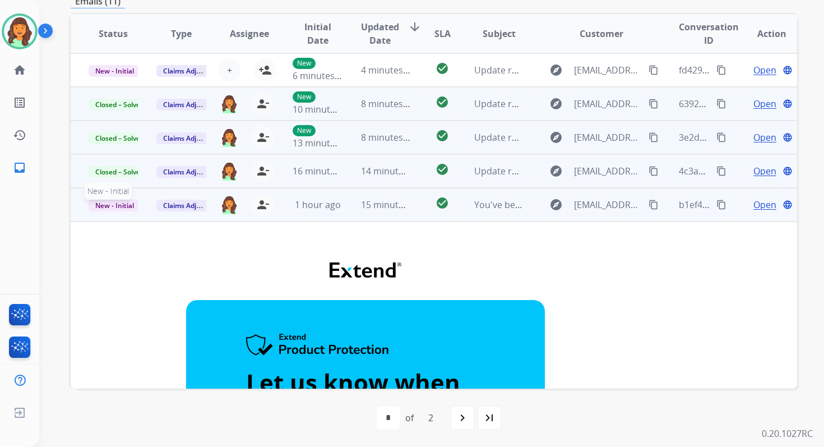
click at [124, 205] on span "New - Initial" at bounding box center [115, 206] width 52 height 12
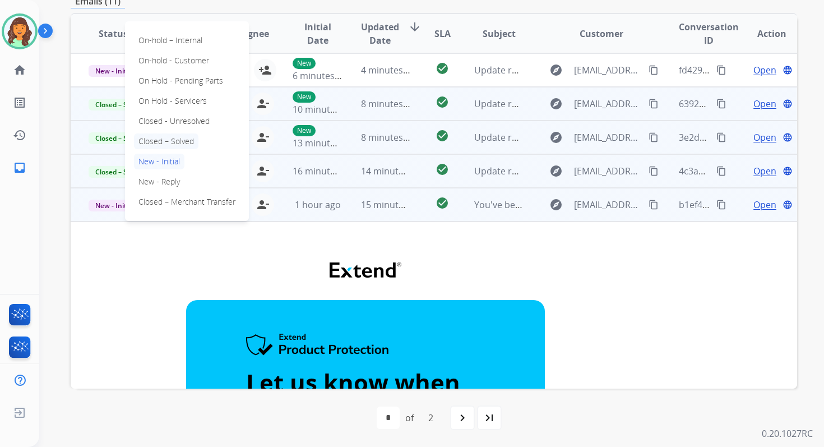
click at [165, 140] on p "Closed – Solved" at bounding box center [166, 141] width 64 height 16
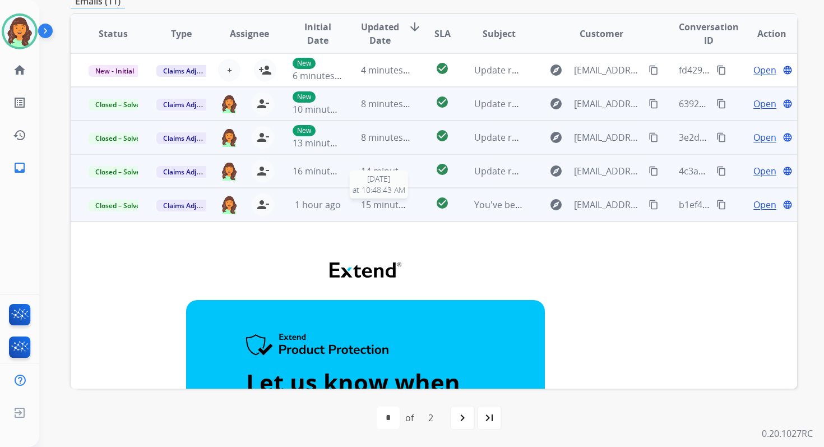
click at [379, 203] on span "15 minutes ago" at bounding box center [393, 204] width 65 height 12
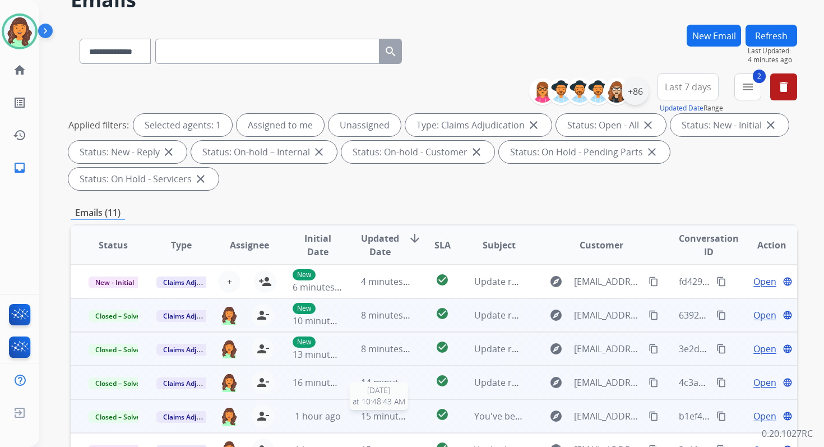
scroll to position [35, 0]
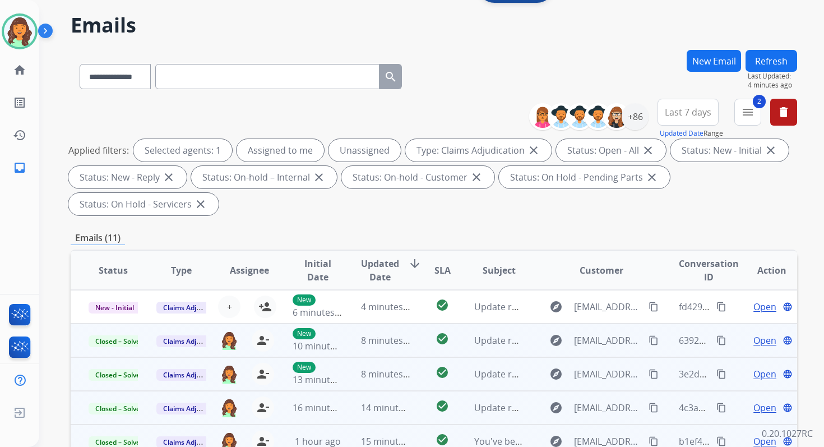
click at [772, 52] on button "Refresh" at bounding box center [771, 61] width 52 height 22
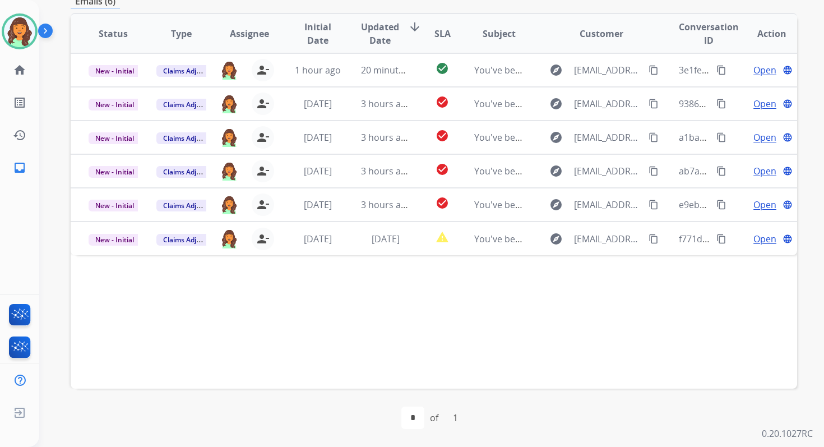
scroll to position [141, 0]
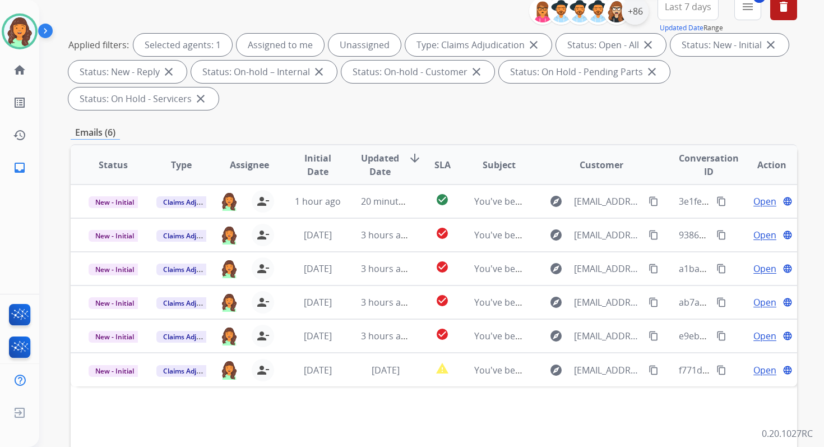
click at [638, 11] on div "+86" at bounding box center [635, 11] width 27 height 27
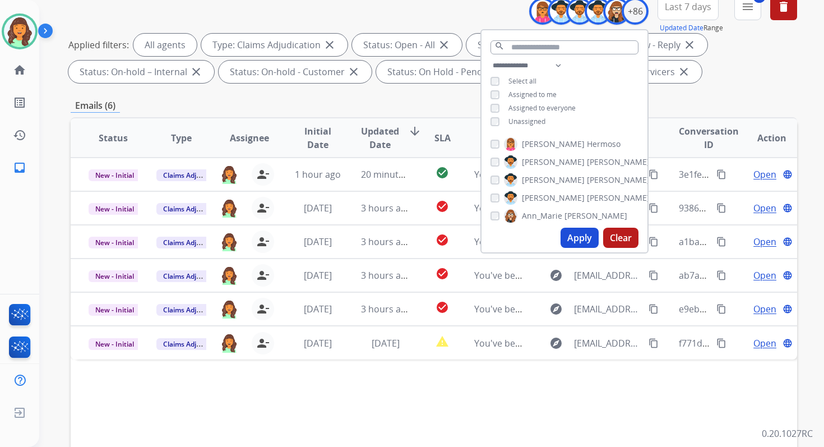
click at [572, 235] on button "Apply" at bounding box center [579, 238] width 38 height 20
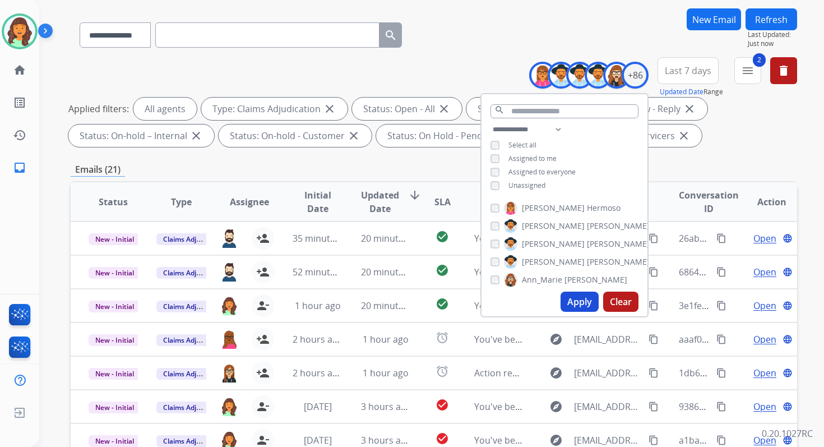
scroll to position [245, 0]
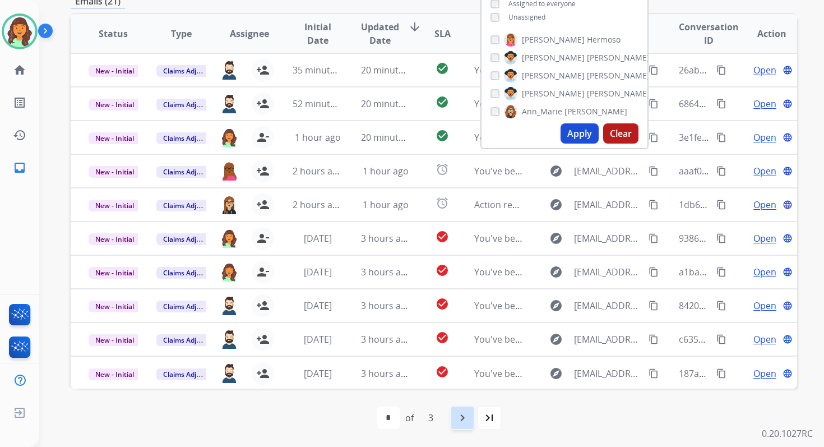
click at [460, 410] on div "navigate_next" at bounding box center [462, 417] width 25 height 25
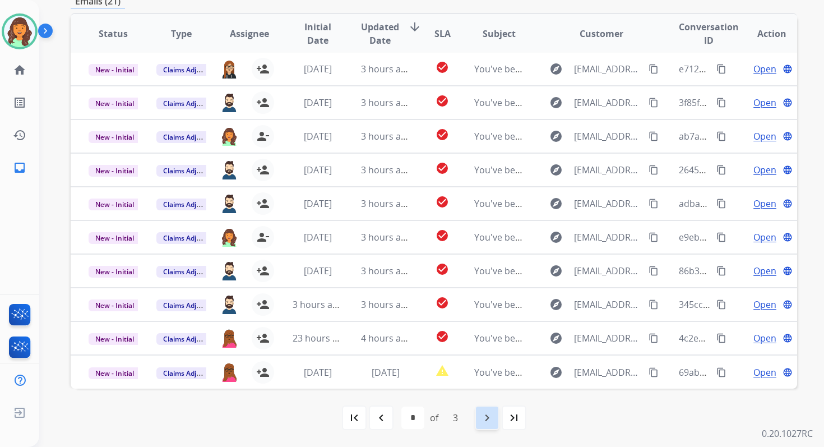
click at [485, 419] on mat-icon "navigate_next" at bounding box center [486, 417] width 13 height 13
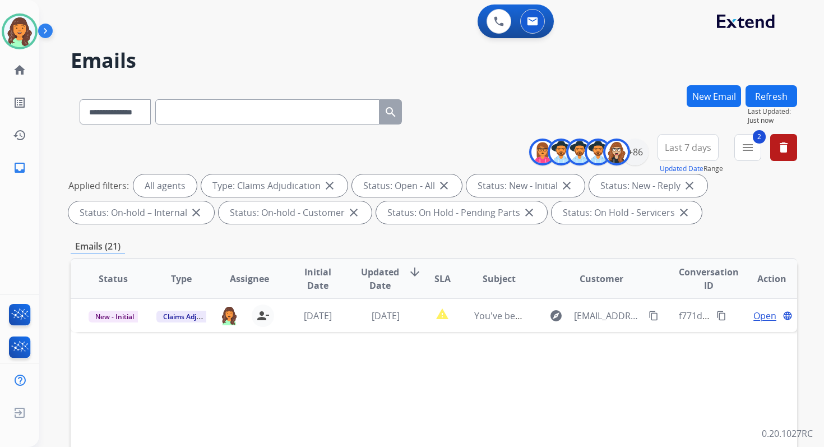
scroll to position [0, 0]
click at [685, 145] on span "Last 7 days" at bounding box center [688, 147] width 47 height 4
click at [679, 280] on div "Last 90 days" at bounding box center [684, 283] width 62 height 17
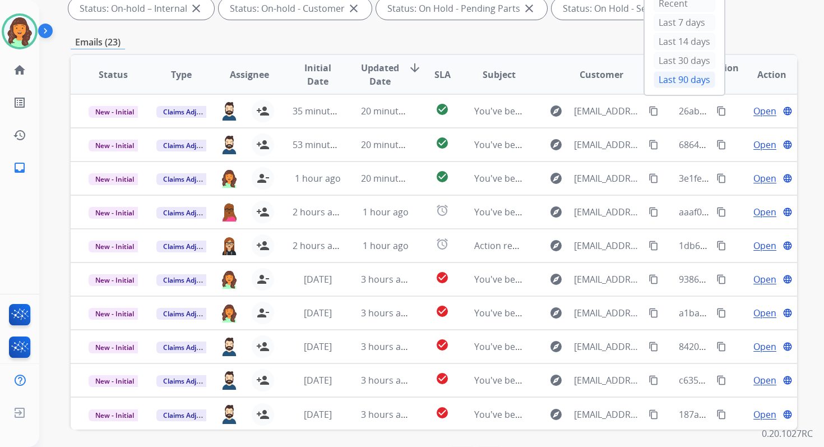
scroll to position [245, 0]
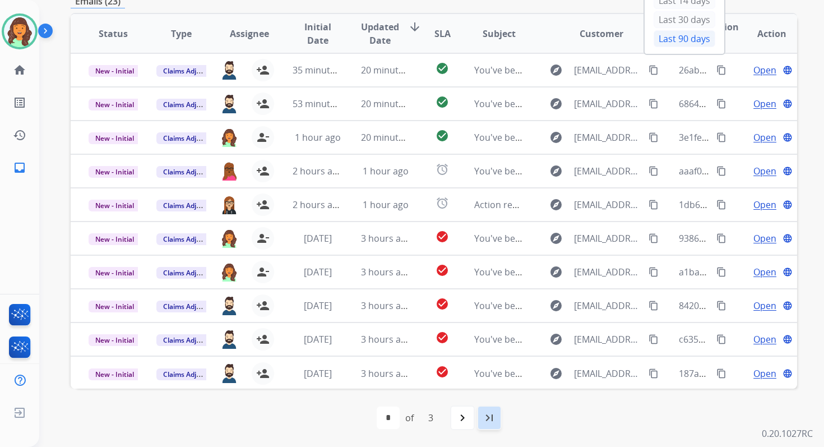
click at [485, 406] on div "last_page" at bounding box center [489, 417] width 25 height 25
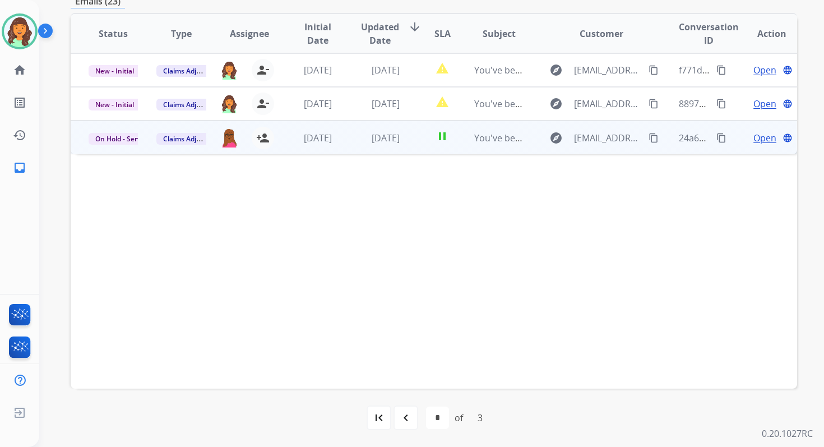
click at [377, 145] on td "[DATE]" at bounding box center [377, 137] width 68 height 34
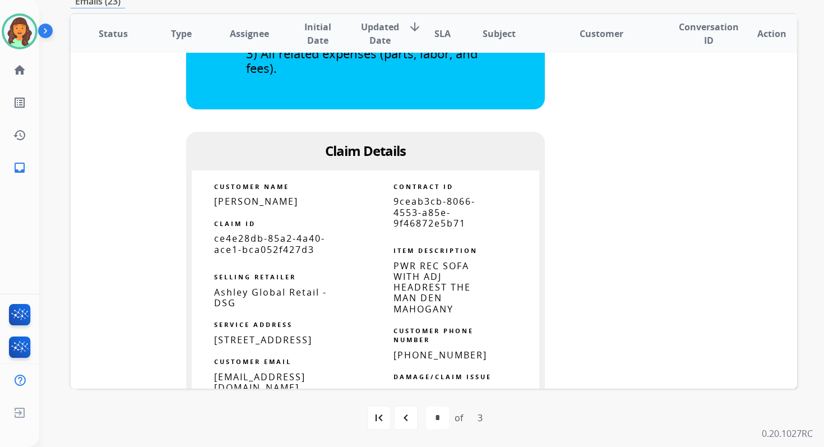
scroll to position [517, 0]
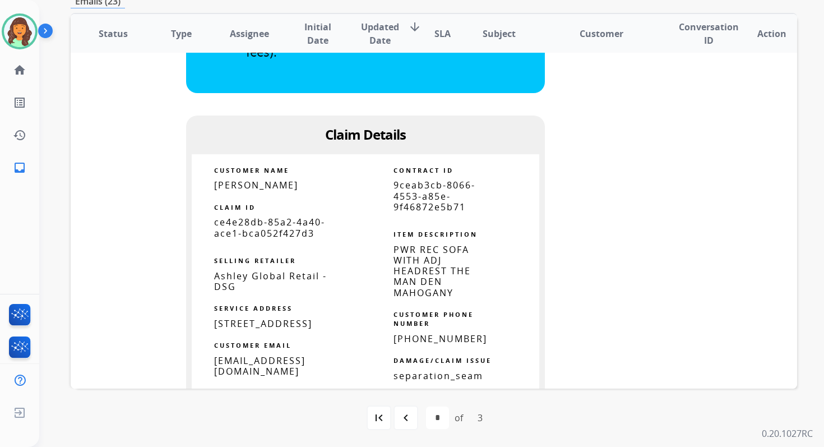
click at [418, 191] on span "9ceab3cb-8066-4553-a85e-9f46872e5b71" at bounding box center [434, 196] width 82 height 34
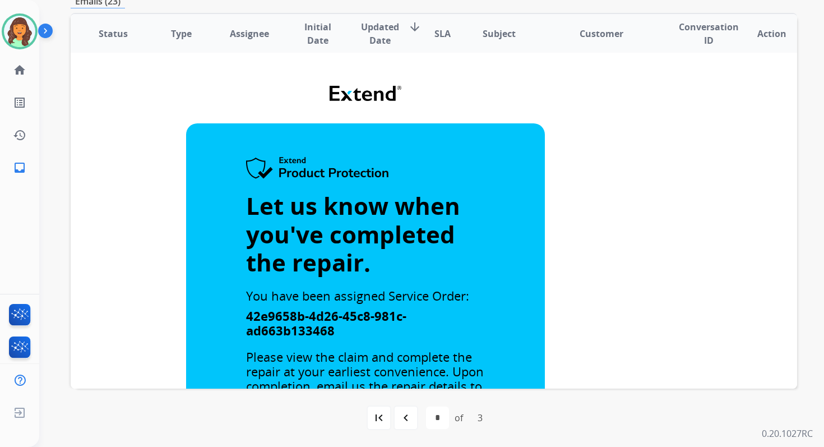
scroll to position [0, 0]
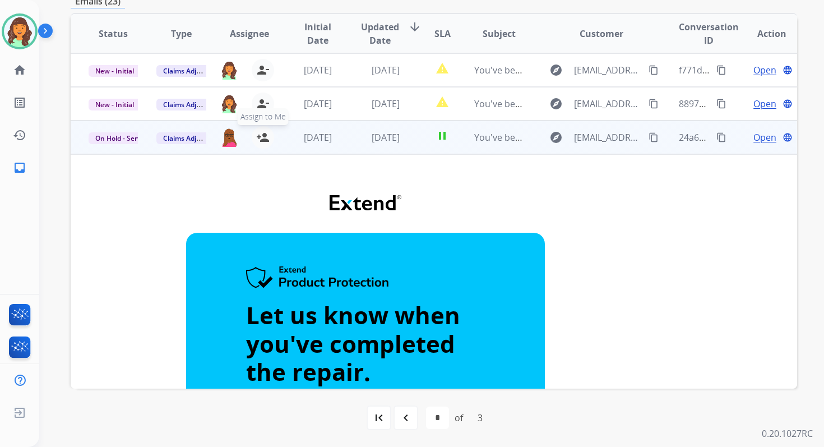
click at [259, 137] on mat-icon "person_add" at bounding box center [262, 137] width 13 height 13
click at [112, 140] on span "On Hold - Servicers" at bounding box center [126, 138] width 74 height 12
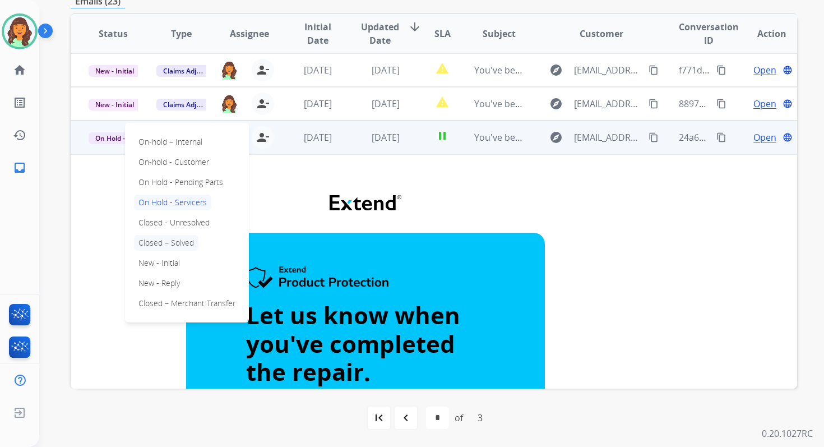
click at [165, 244] on p "Closed – Solved" at bounding box center [166, 243] width 64 height 16
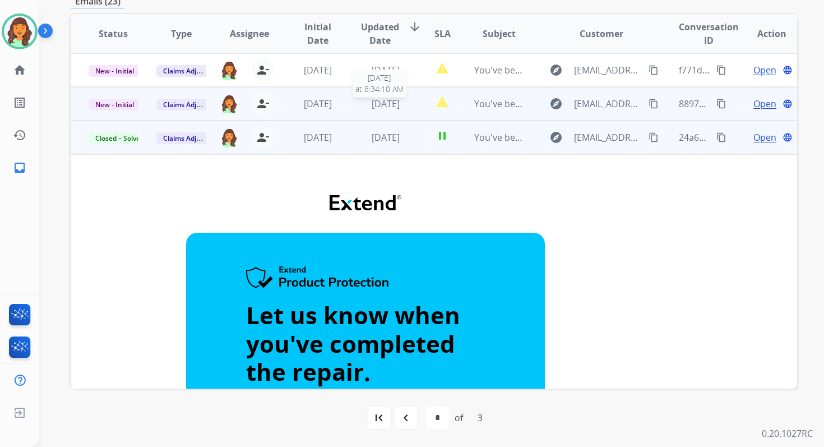
click at [400, 105] on span "[DATE]" at bounding box center [386, 104] width 28 height 12
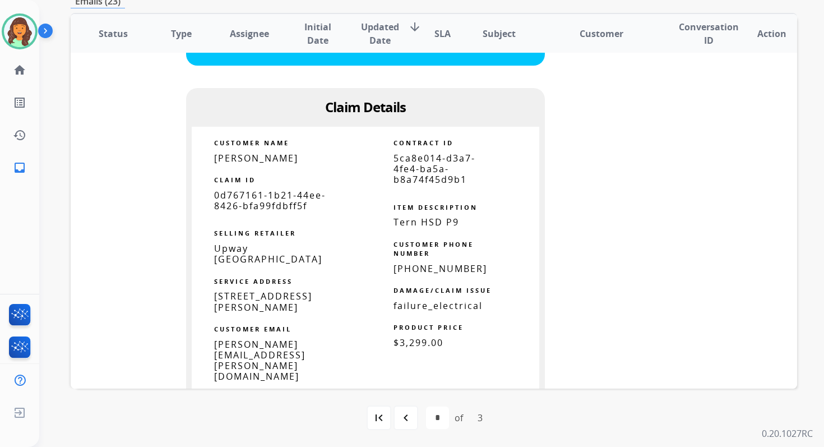
scroll to position [480, 0]
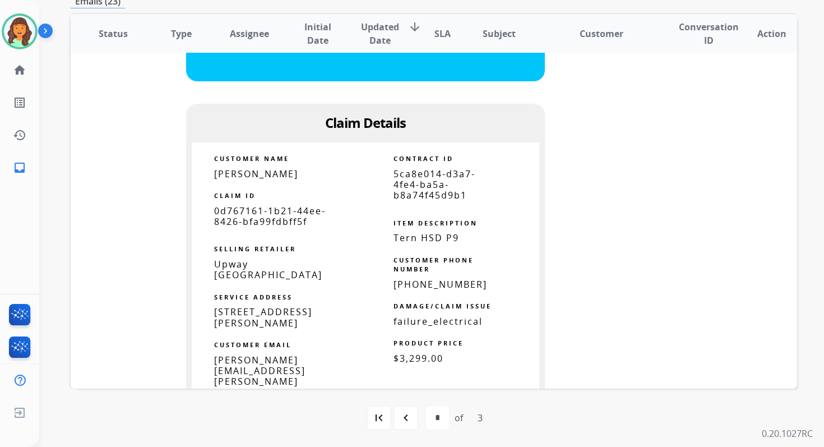
click at [413, 170] on span "5ca8e014-d3a7-4fe4-ba5a-b8a74f45d9b1" at bounding box center [434, 185] width 82 height 34
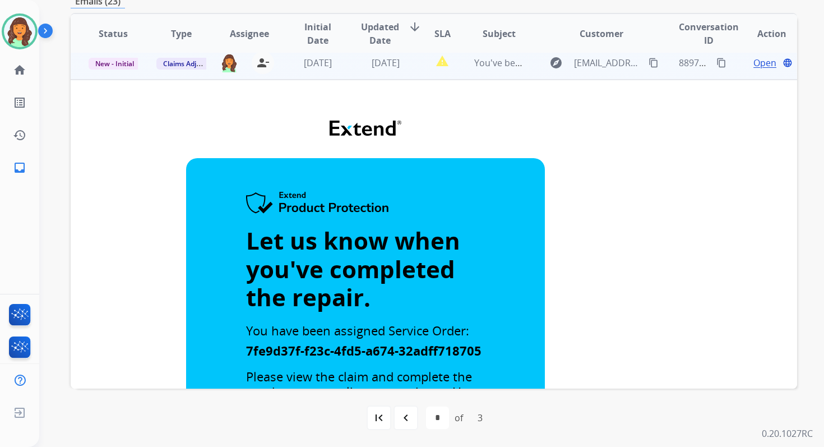
scroll to position [0, 0]
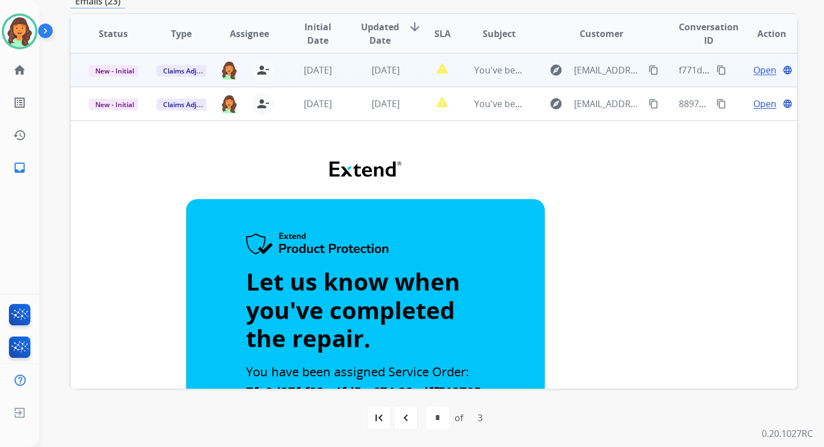
click at [350, 63] on td "[DATE]" at bounding box center [377, 70] width 68 height 34
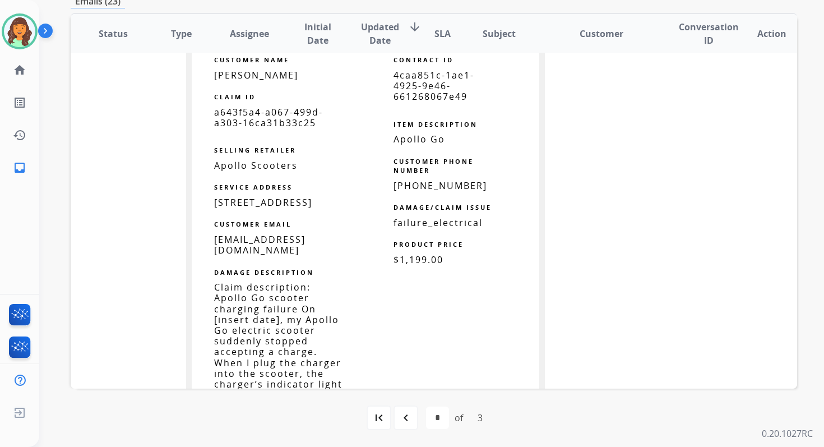
scroll to position [554, 0]
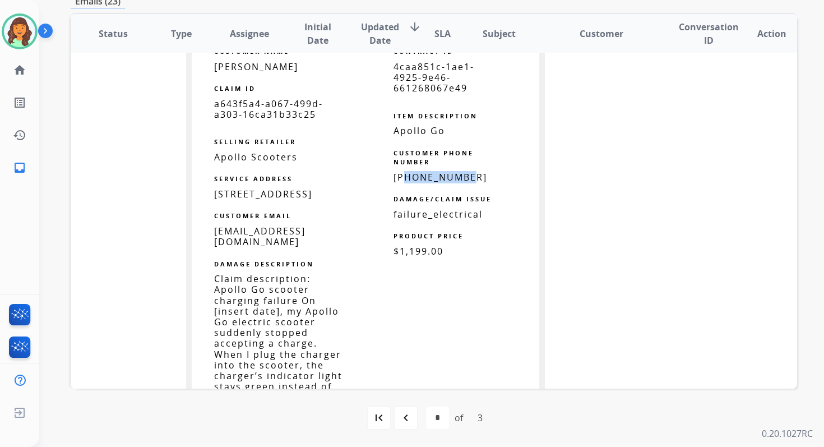
drag, startPoint x: 402, startPoint y: 178, endPoint x: 494, endPoint y: 177, distance: 91.4
click at [494, 177] on td "[PHONE_NUMBER]" at bounding box center [452, 177] width 129 height 11
click at [411, 82] on span "4caa851c-1ae1-4925-9e46-661268067e49" at bounding box center [433, 78] width 81 height 34
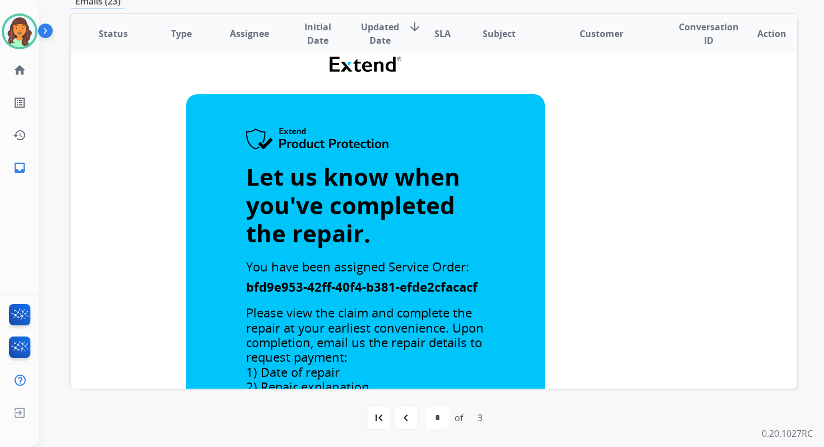
scroll to position [0, 0]
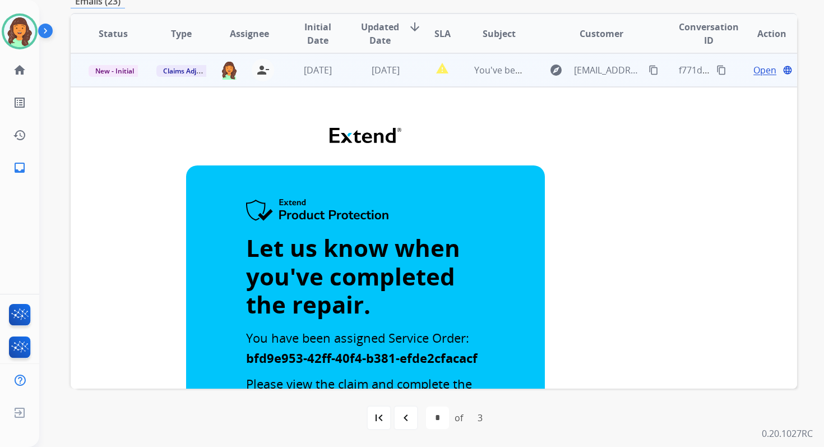
click at [376, 62] on td "[DATE]" at bounding box center [377, 70] width 68 height 34
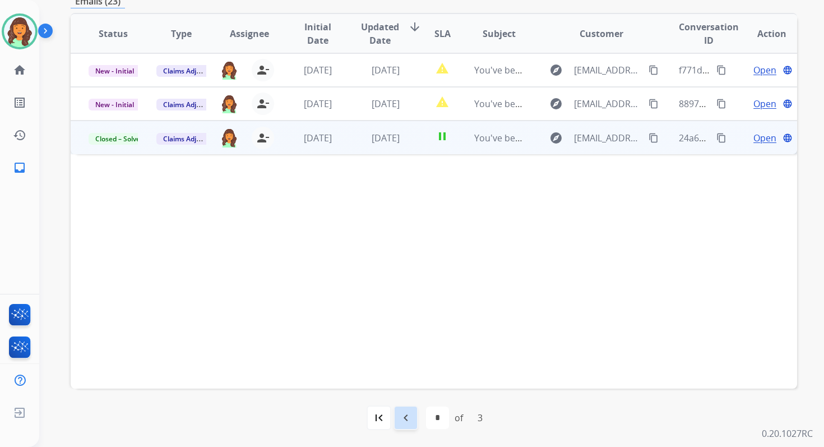
click at [412, 421] on div "navigate_before" at bounding box center [405, 417] width 25 height 25
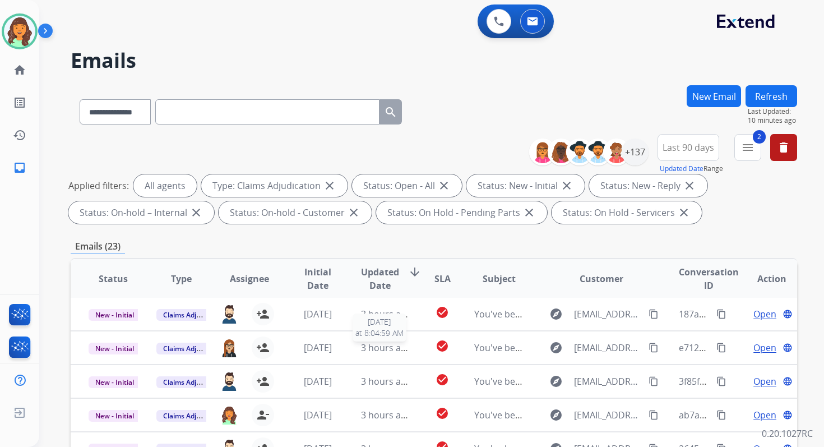
scroll to position [245, 0]
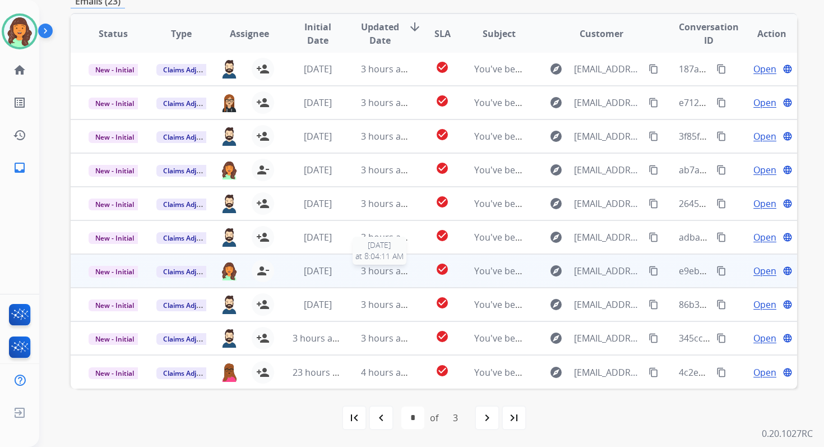
click at [362, 267] on span "3 hours ago" at bounding box center [386, 271] width 50 height 12
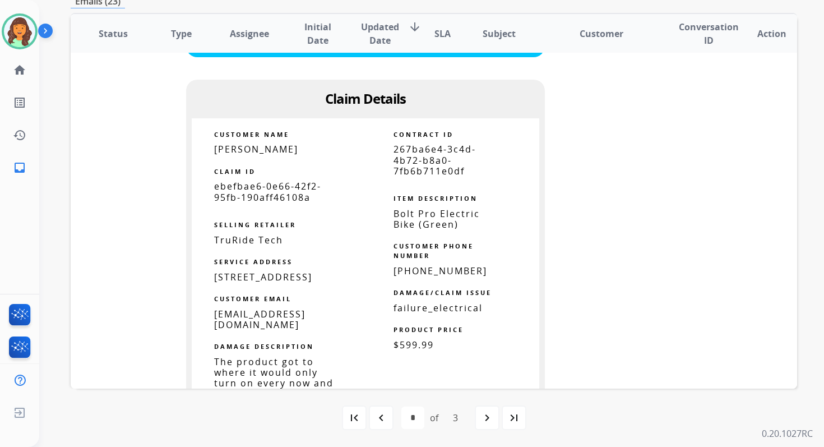
scroll to position [685, 0]
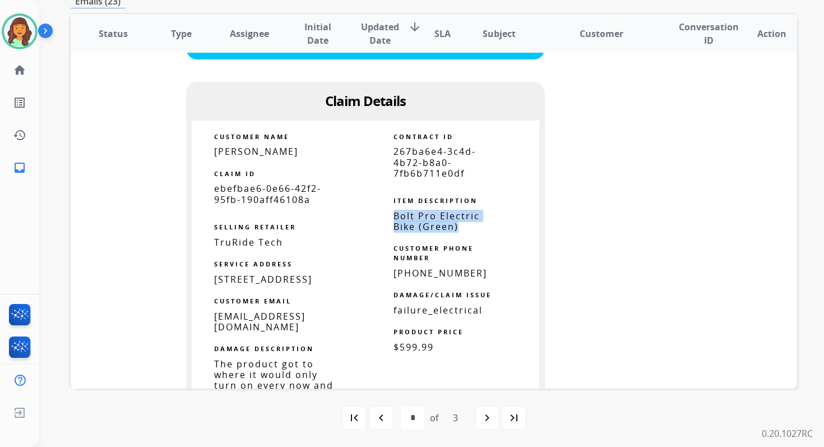
drag, startPoint x: 391, startPoint y: 202, endPoint x: 457, endPoint y: 214, distance: 67.2
click at [457, 214] on p "Bolt Pro Electric Bike (Green)" at bounding box center [443, 221] width 101 height 21
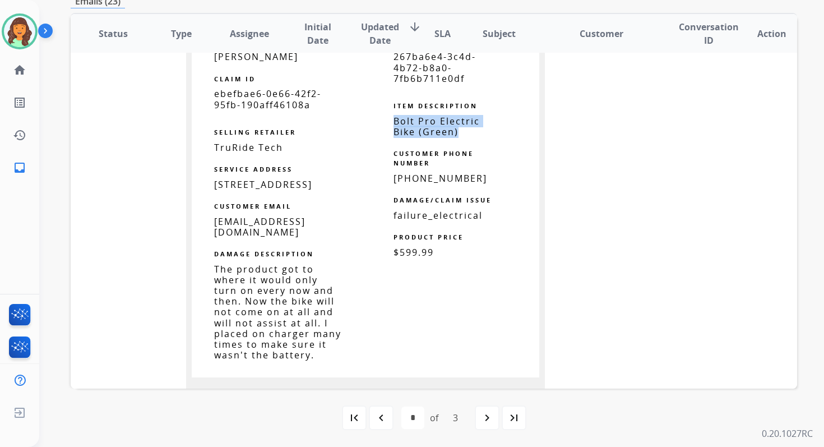
scroll to position [740, 0]
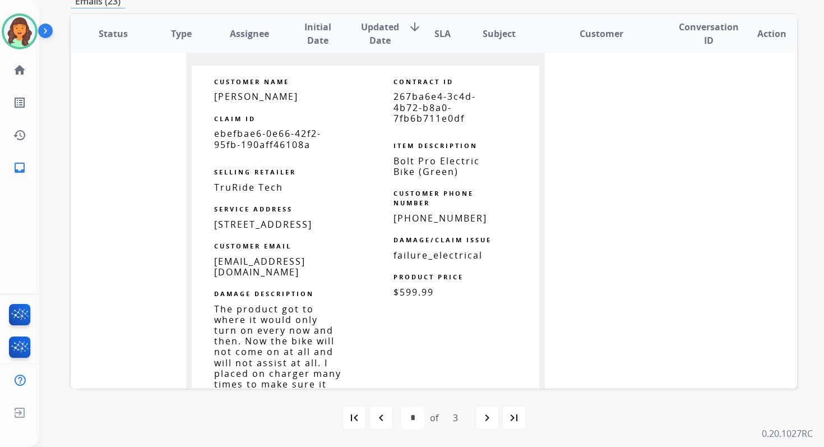
click at [419, 90] on span "267ba6e4-3c4d-4b72-b8a0-7fb6b711e0df" at bounding box center [434, 107] width 82 height 34
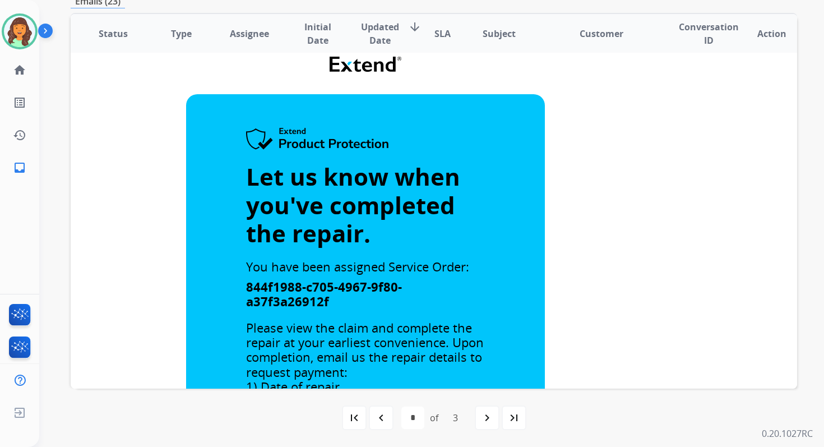
scroll to position [0, 0]
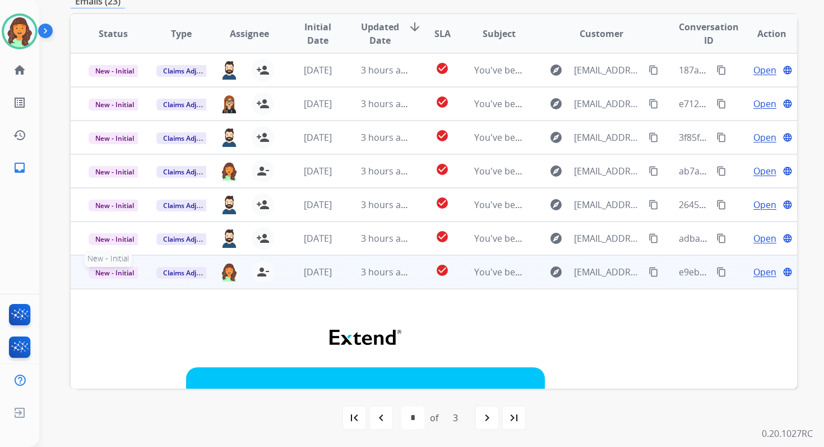
click at [117, 272] on span "New - Initial" at bounding box center [115, 273] width 52 height 12
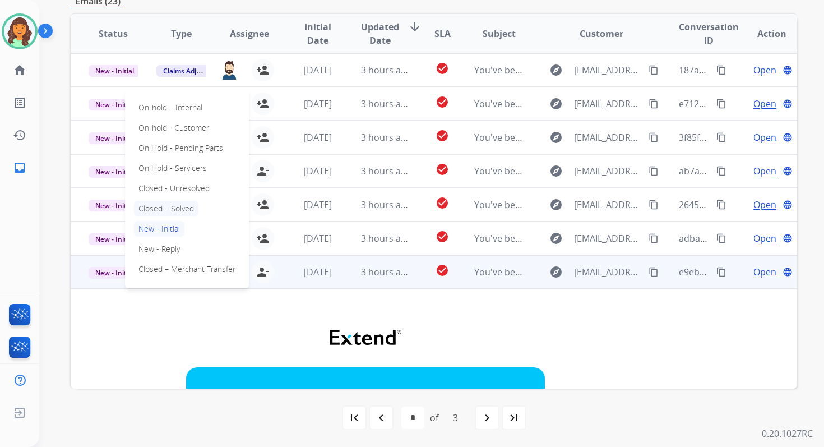
click at [164, 212] on p "Closed – Solved" at bounding box center [166, 209] width 64 height 16
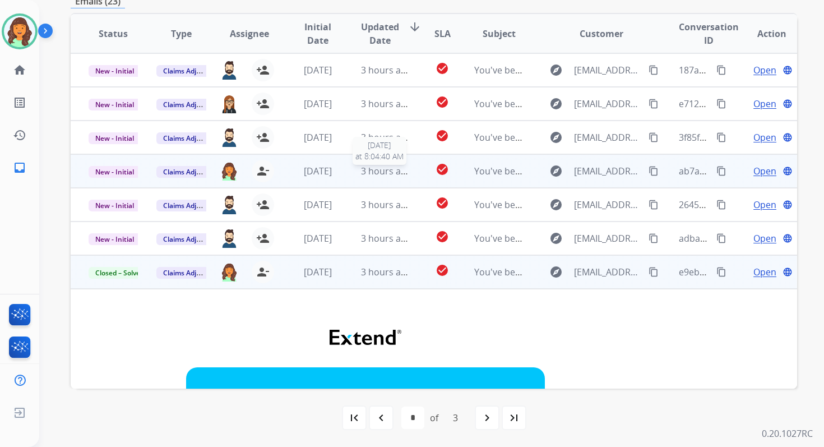
click at [361, 177] on div "3 hours ago" at bounding box center [385, 170] width 49 height 13
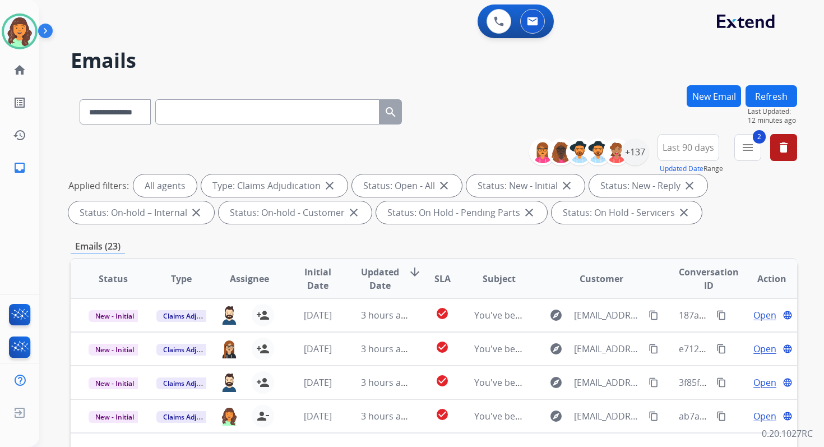
click at [760, 91] on button "Refresh" at bounding box center [771, 96] width 52 height 22
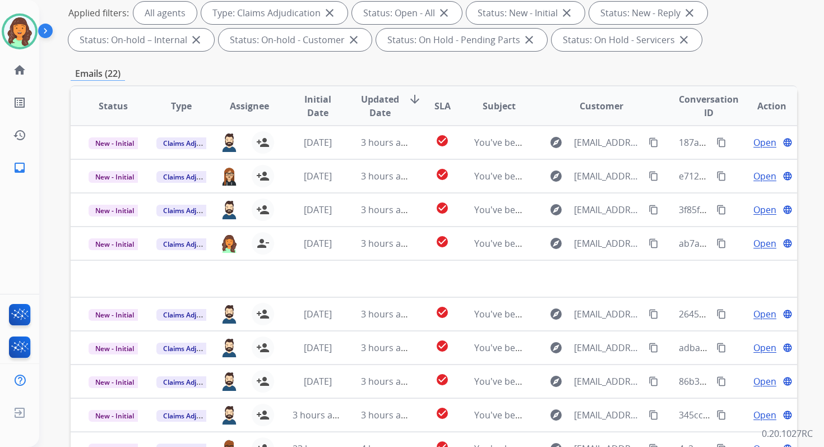
scroll to position [245, 0]
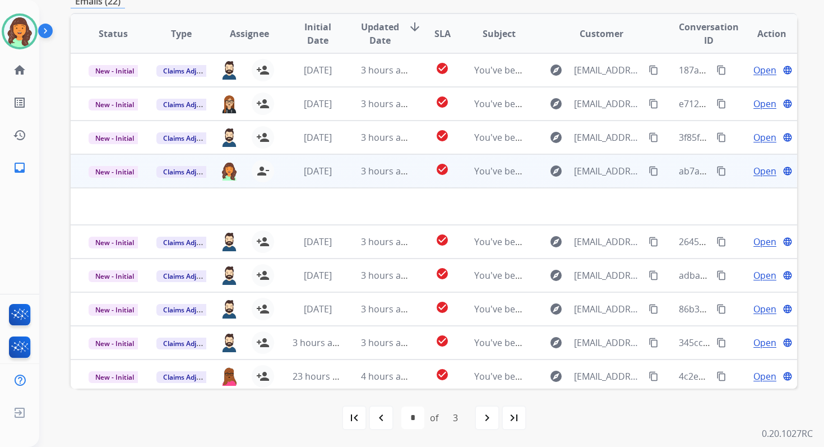
click at [356, 168] on td "3 hours ago" at bounding box center [377, 171] width 68 height 34
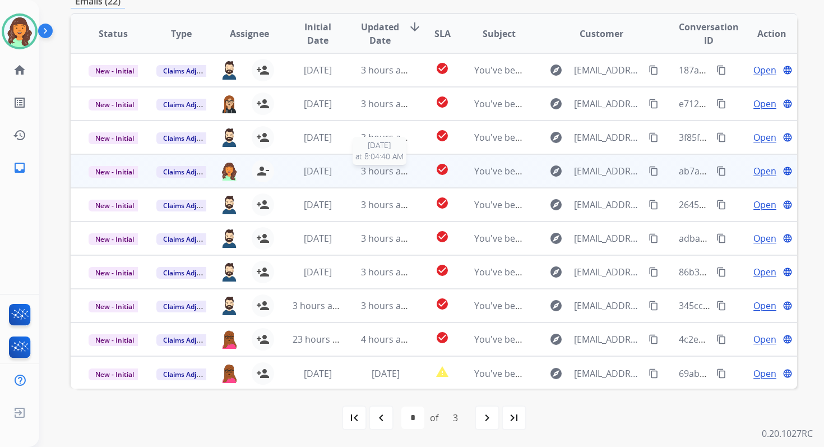
click at [401, 169] on span "3 hours ago" at bounding box center [386, 171] width 50 height 12
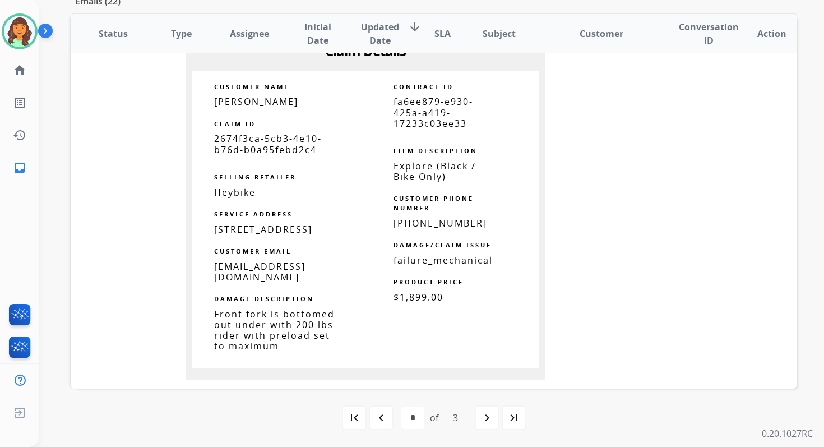
scroll to position [630, 0]
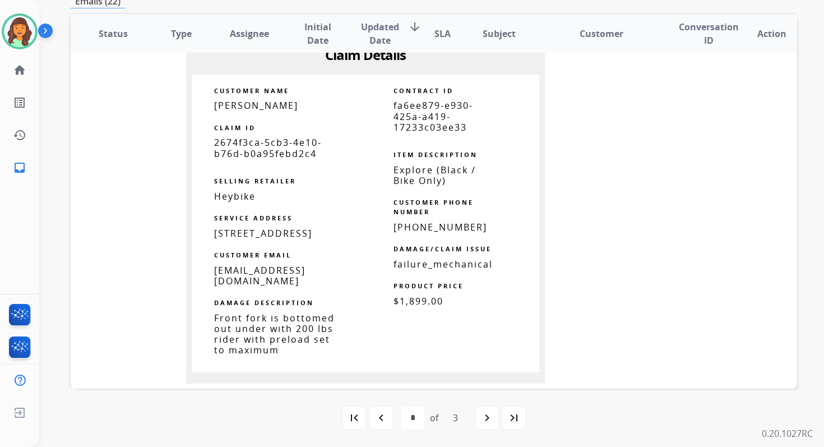
click at [424, 123] on span "fa6ee879-e930-425a-a419-17233c03ee33" at bounding box center [433, 116] width 80 height 34
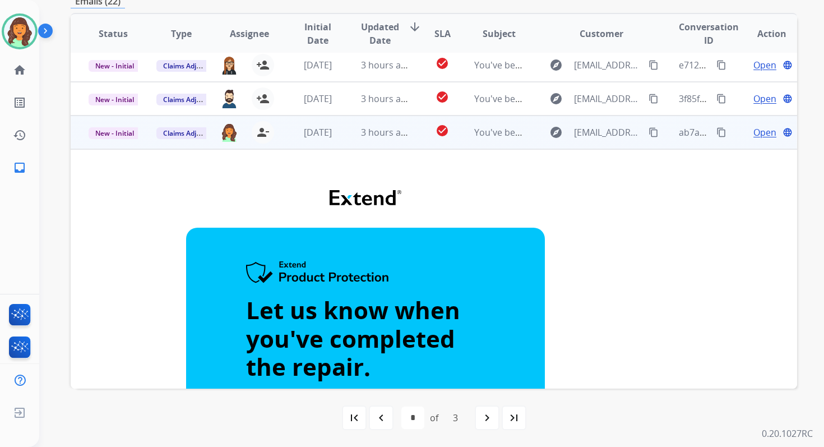
scroll to position [37, 0]
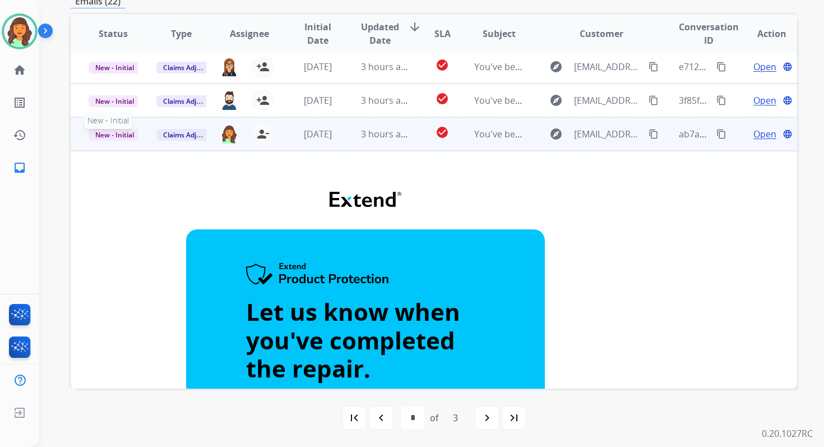
click at [119, 135] on span "New - Initial" at bounding box center [115, 135] width 52 height 12
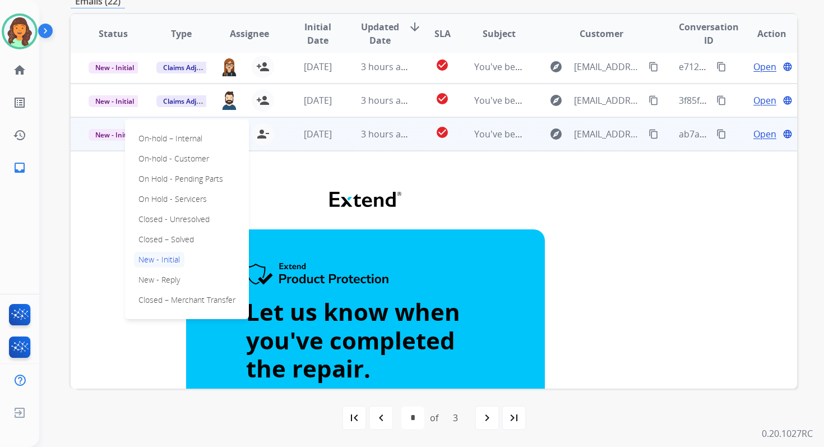
scroll to position [0, 0]
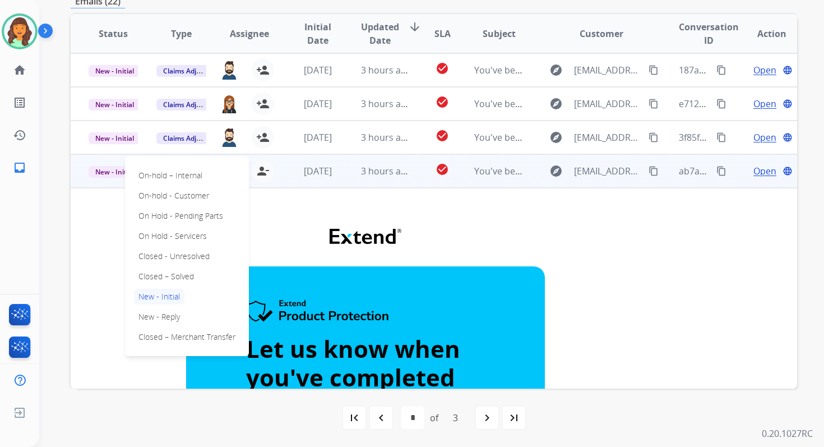
click at [424, 8] on div "**********" at bounding box center [434, 143] width 726 height 606
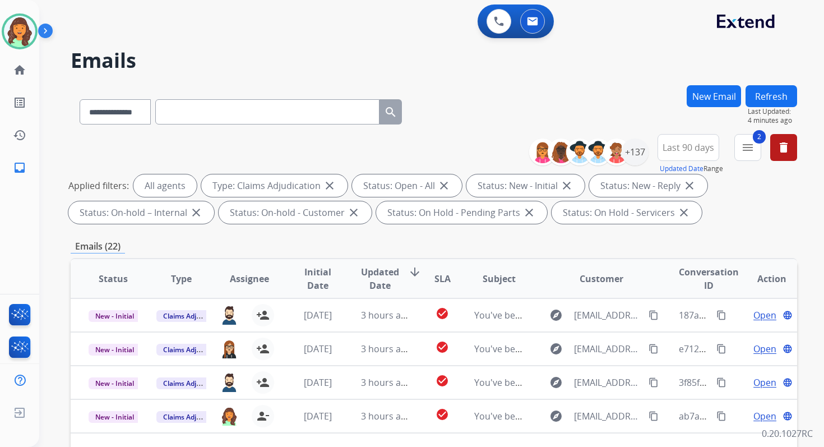
click at [775, 92] on button "Refresh" at bounding box center [771, 96] width 52 height 22
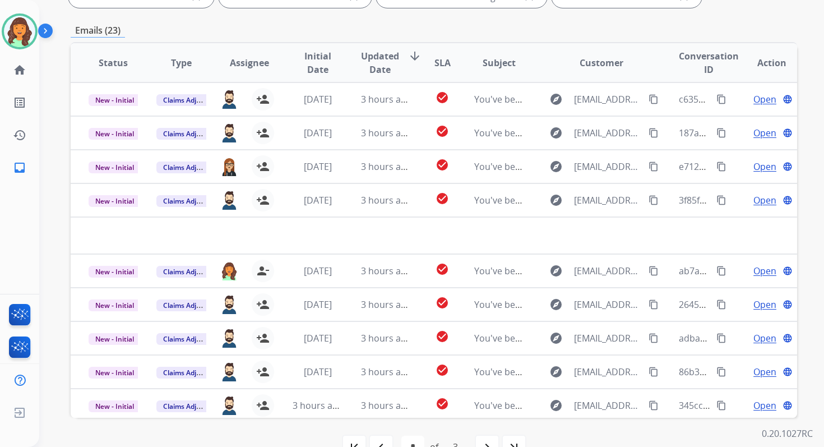
scroll to position [245, 0]
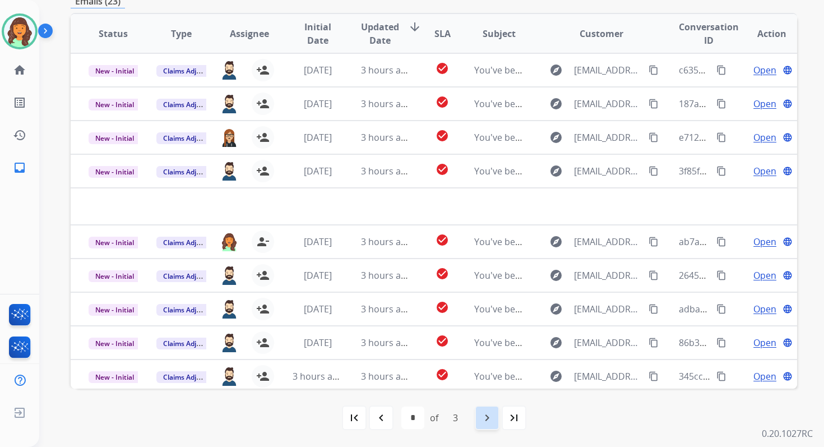
click at [490, 419] on mat-icon "navigate_next" at bounding box center [486, 417] width 13 height 13
select select "*"
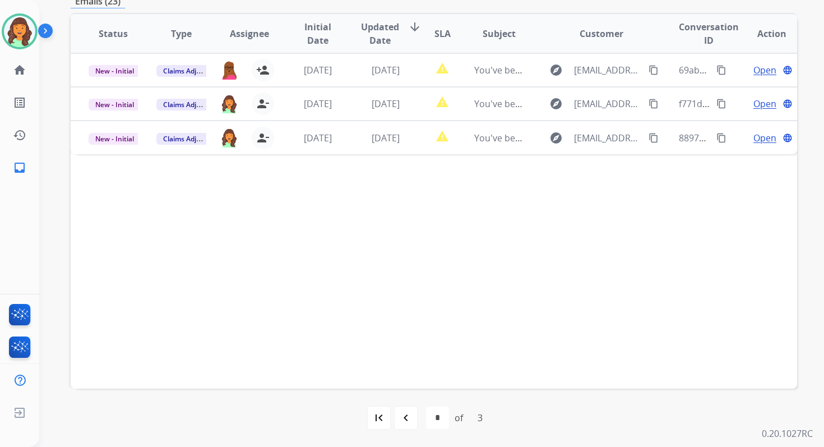
scroll to position [0, 0]
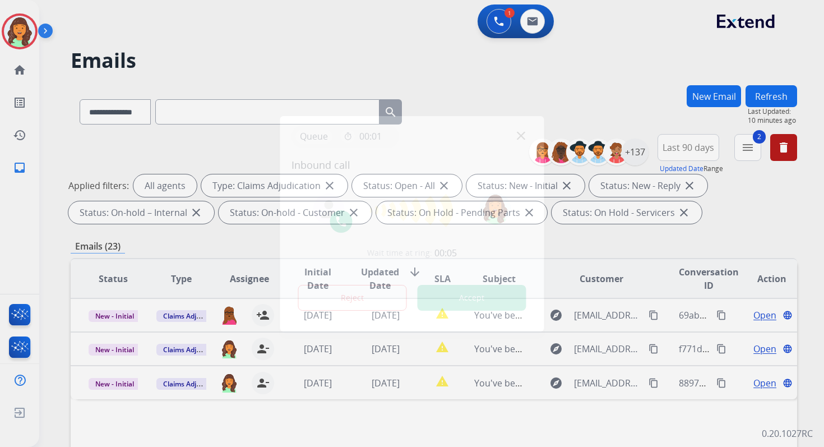
click at [463, 312] on div "Reject Accept" at bounding box center [412, 295] width 242 height 35
click at [468, 302] on button "Accept" at bounding box center [472, 298] width 109 height 26
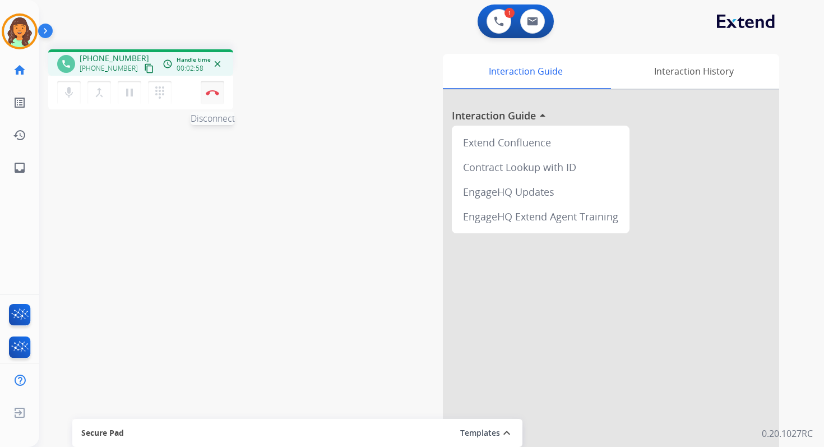
click at [202, 94] on button "Disconnect" at bounding box center [213, 93] width 24 height 24
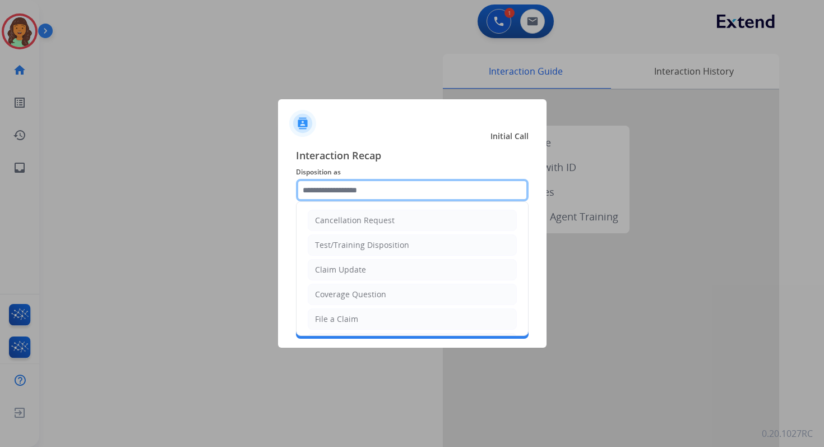
click at [392, 187] on input "text" at bounding box center [412, 190] width 233 height 22
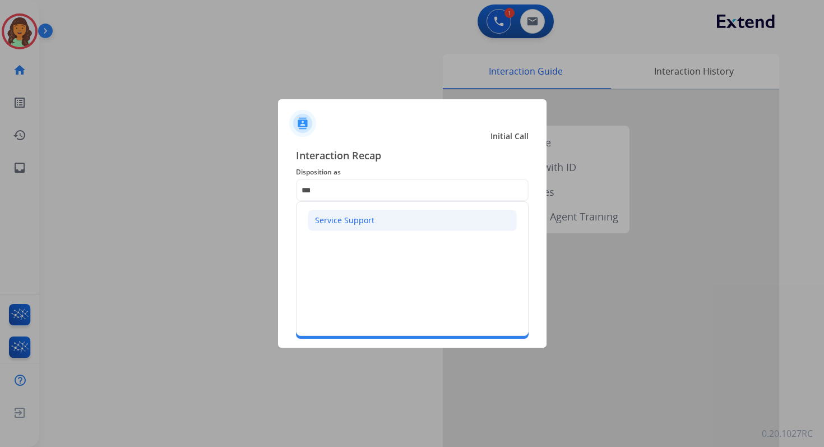
click at [373, 219] on li "Service Support" at bounding box center [412, 220] width 209 height 21
type input "**********"
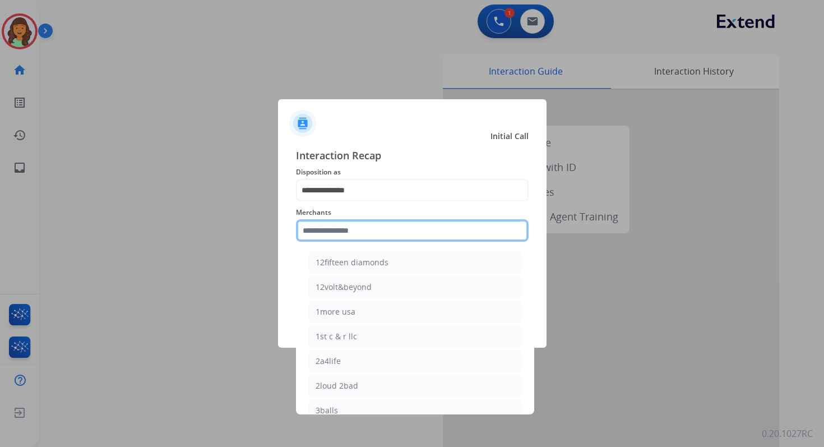
click at [372, 230] on input "text" at bounding box center [412, 230] width 233 height 22
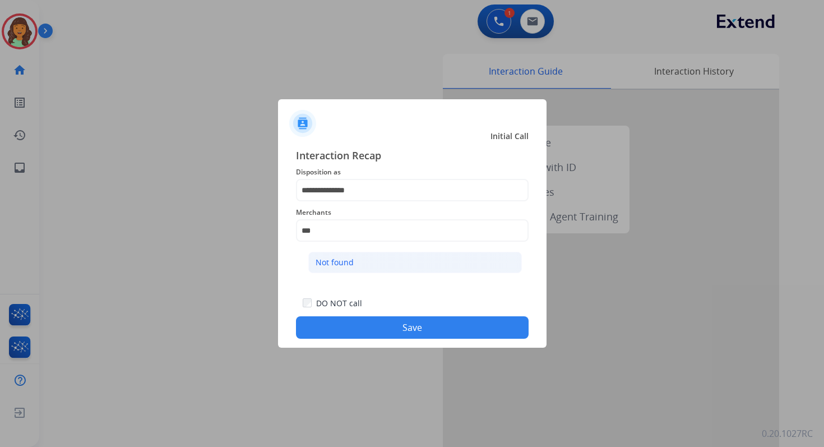
click at [374, 259] on li "Not found" at bounding box center [415, 262] width 214 height 21
type input "*********"
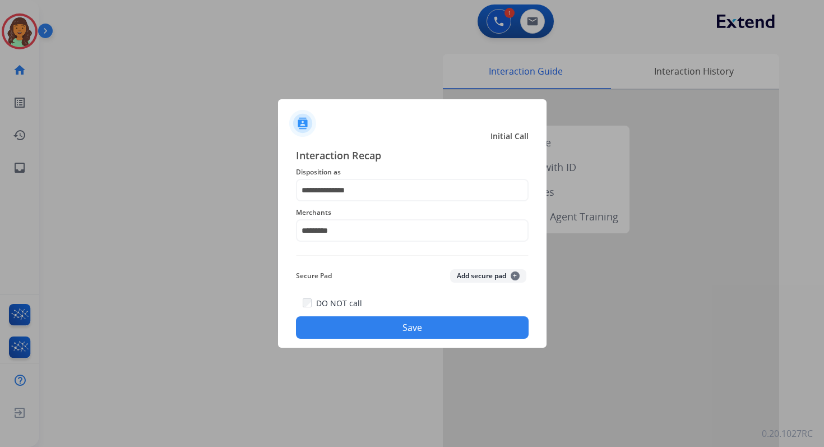
click at [406, 332] on button "Save" at bounding box center [412, 327] width 233 height 22
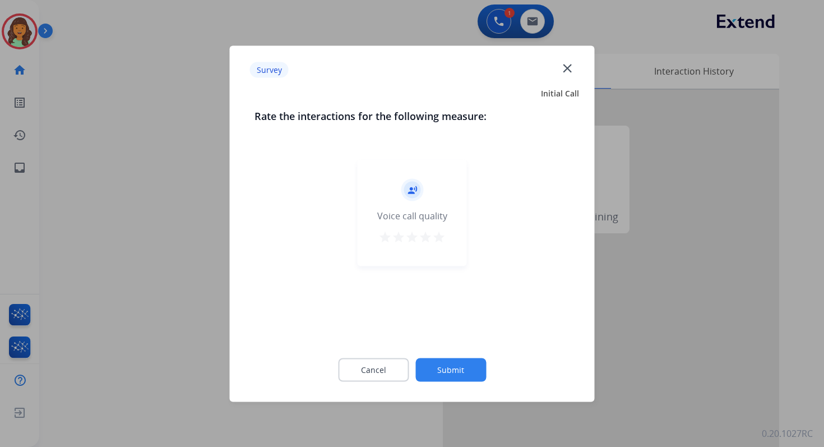
click at [442, 365] on button "Submit" at bounding box center [450, 370] width 71 height 24
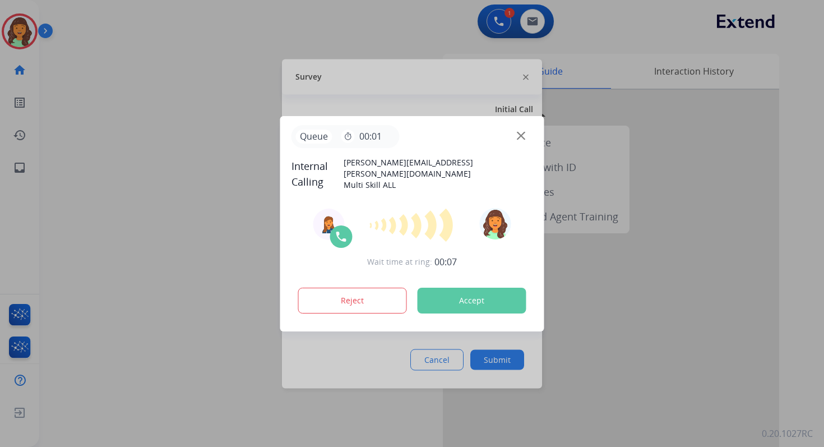
click at [468, 305] on button "Accept" at bounding box center [472, 300] width 109 height 26
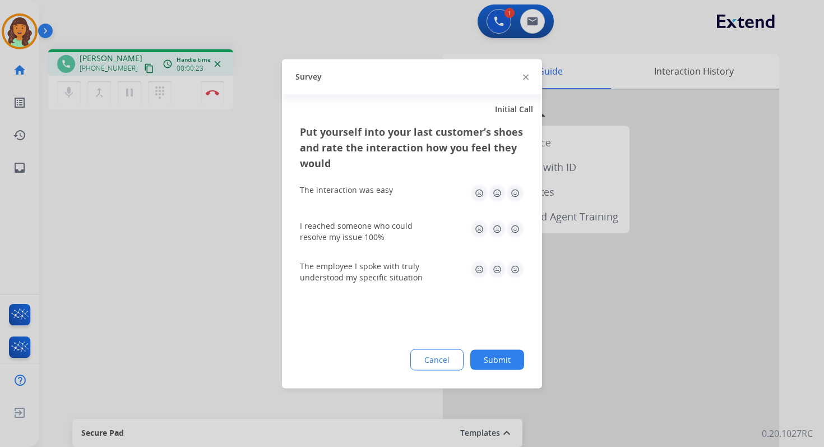
click at [498, 366] on button "Submit" at bounding box center [497, 359] width 54 height 20
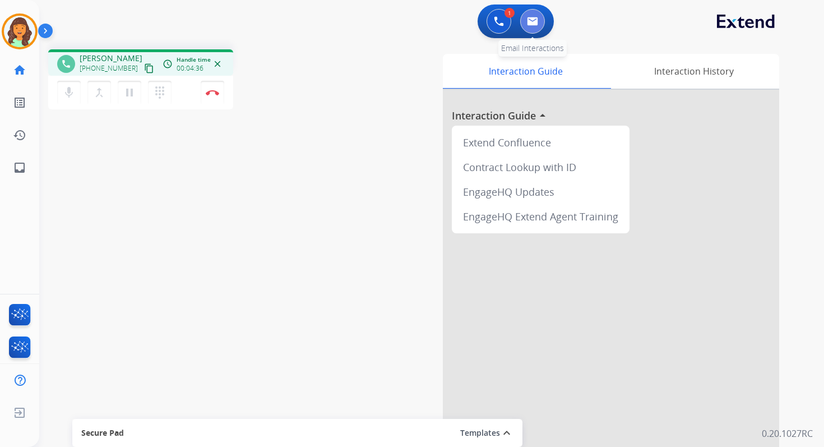
click at [534, 18] on img at bounding box center [532, 21] width 11 height 9
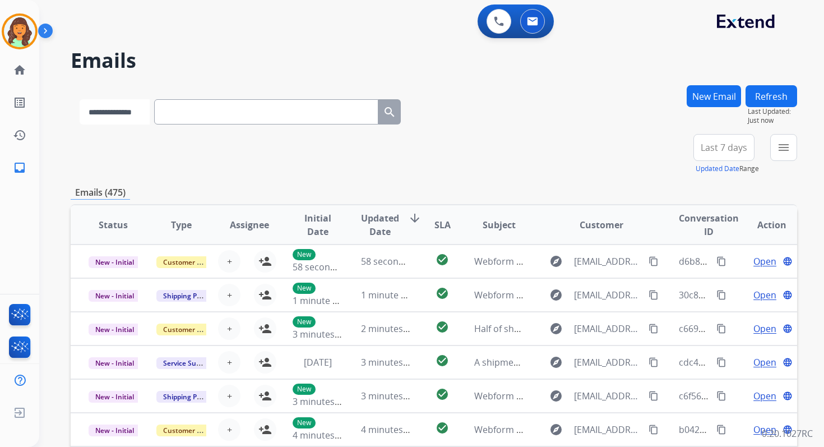
click at [132, 112] on select "**********" at bounding box center [115, 111] width 70 height 25
select select "**********"
click at [80, 99] on select "**********" at bounding box center [115, 111] width 70 height 25
click at [197, 113] on input "text" at bounding box center [267, 111] width 224 height 25
paste input "**********"
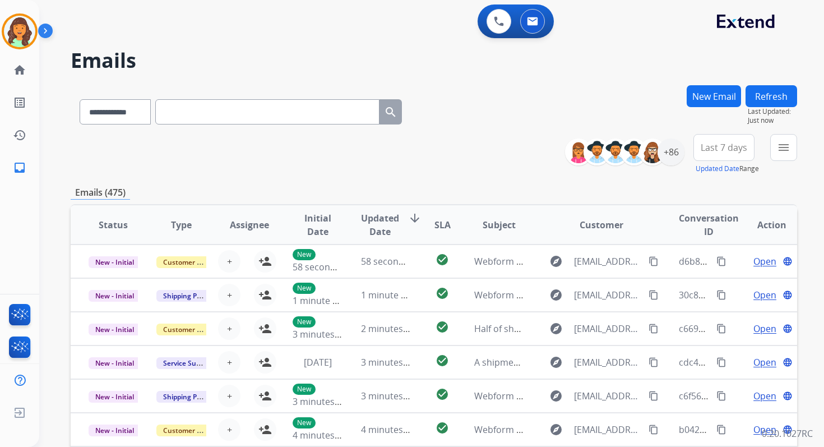
type input "**********"
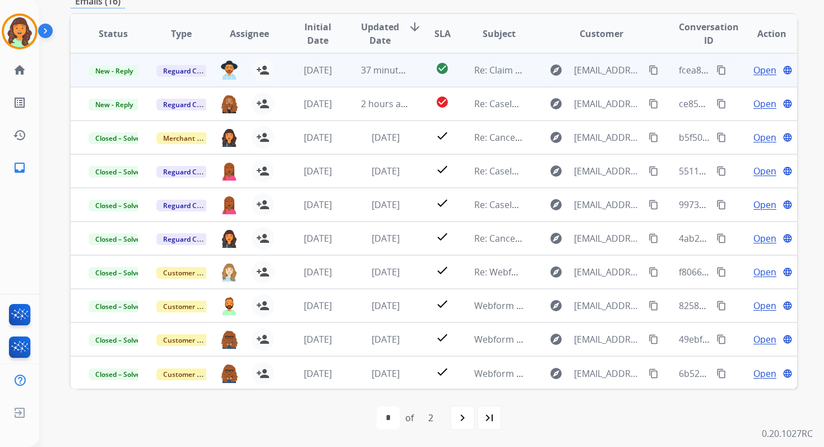
click at [758, 70] on span "Open" at bounding box center [764, 69] width 23 height 13
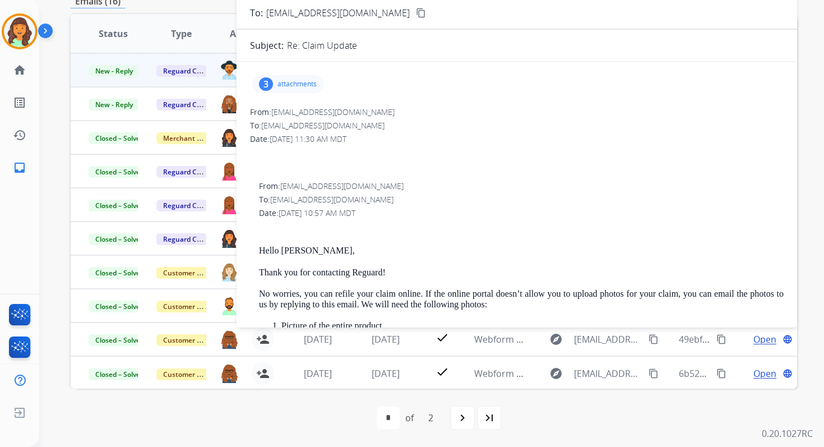
click at [308, 82] on p "attachments" at bounding box center [296, 84] width 39 height 9
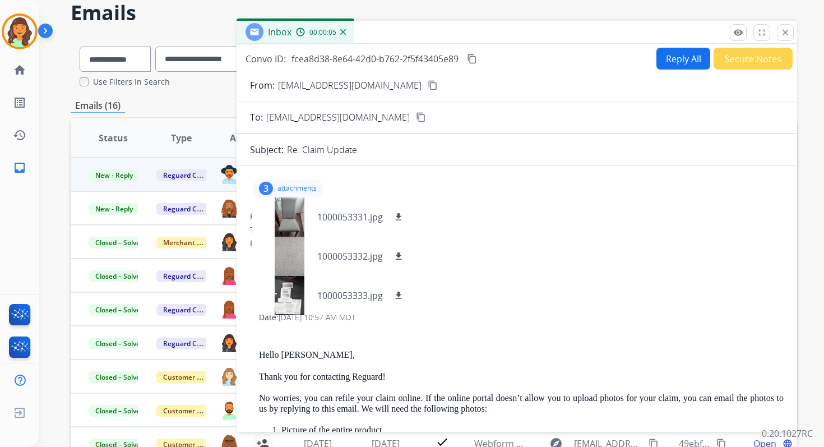
scroll to position [34, 0]
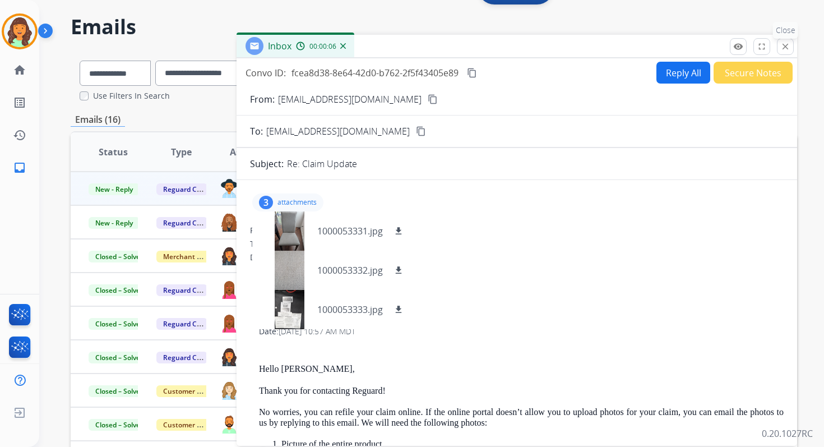
click at [786, 45] on mat-icon "close" at bounding box center [785, 46] width 10 height 10
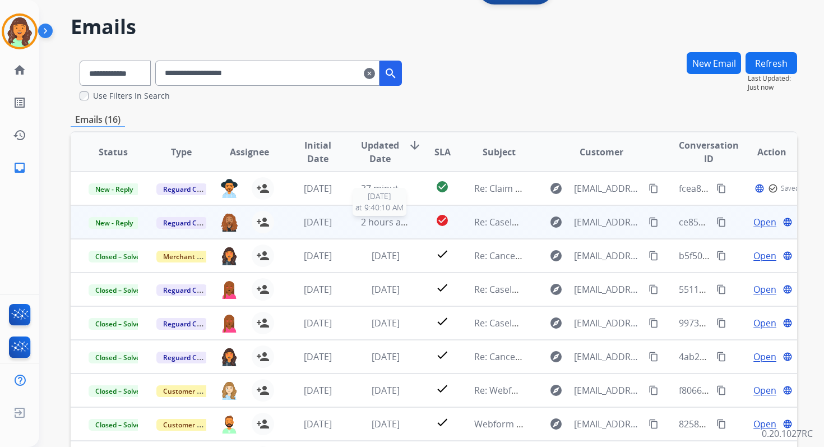
click at [376, 225] on span "2 hours ago" at bounding box center [386, 222] width 50 height 12
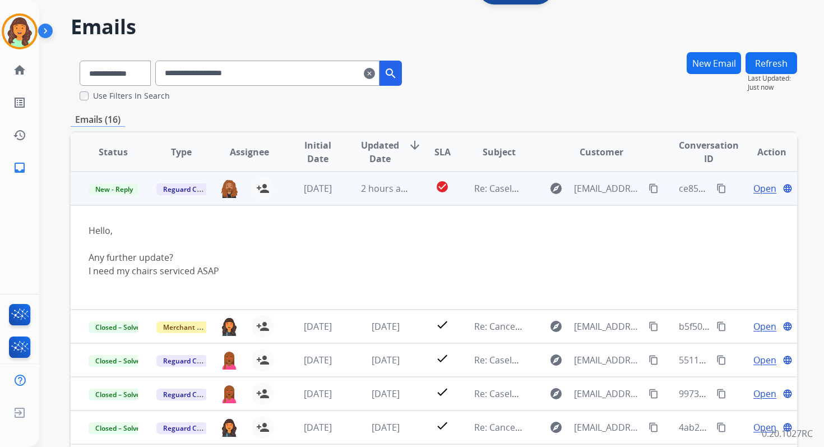
click at [753, 188] on span "Open" at bounding box center [764, 188] width 23 height 13
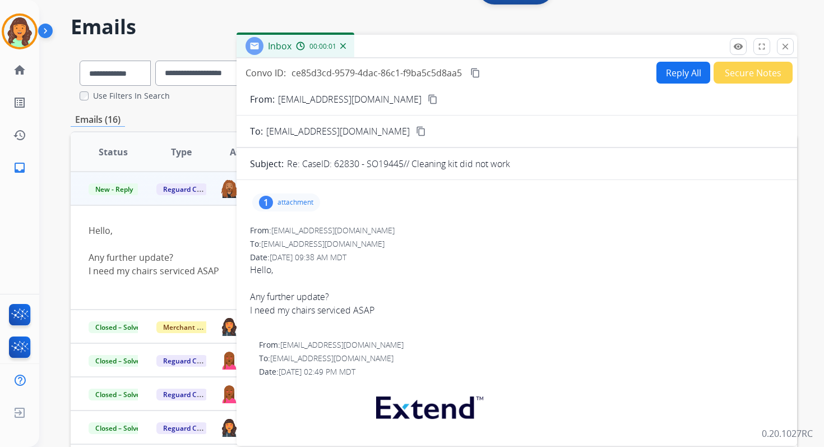
click at [284, 208] on div "1 attachment" at bounding box center [286, 202] width 68 height 18
click at [790, 49] on mat-icon "close" at bounding box center [785, 46] width 10 height 10
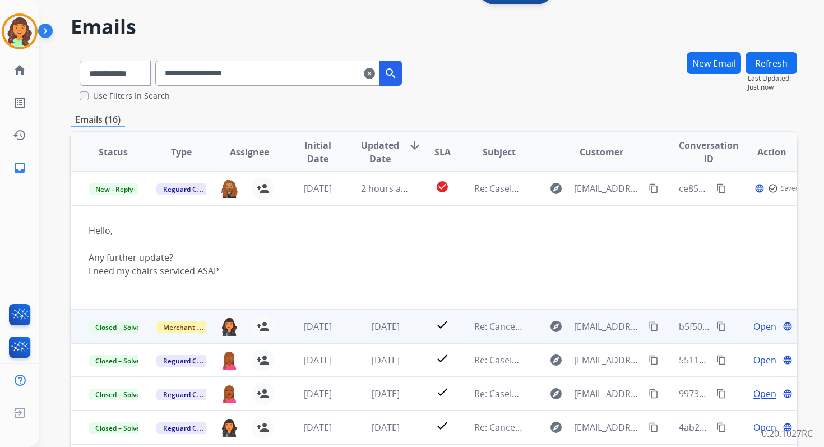
click at [754, 326] on span "Open" at bounding box center [764, 325] width 23 height 13
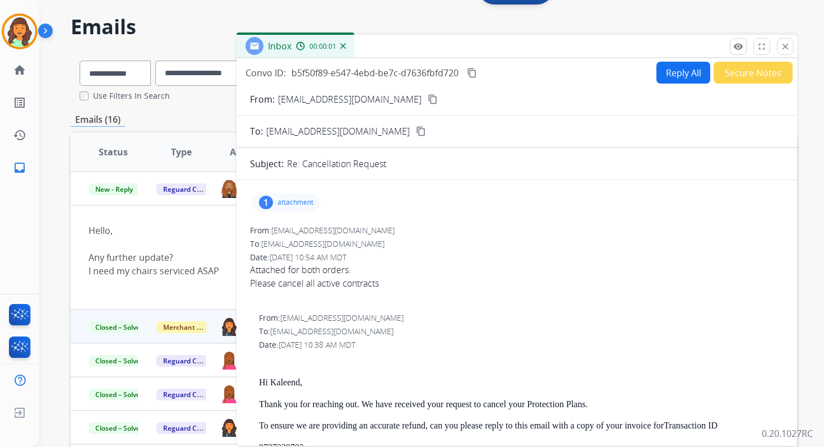
click at [277, 200] on p "attachment" at bounding box center [295, 202] width 36 height 9
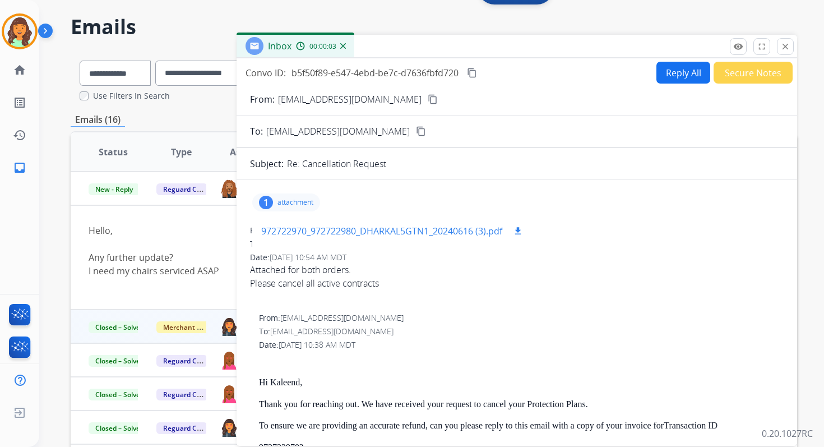
click at [521, 228] on mat-icon "download" at bounding box center [518, 231] width 10 height 10
click at [475, 72] on mat-icon "content_copy" at bounding box center [472, 73] width 10 height 10
click at [784, 48] on mat-icon "close" at bounding box center [785, 46] width 10 height 10
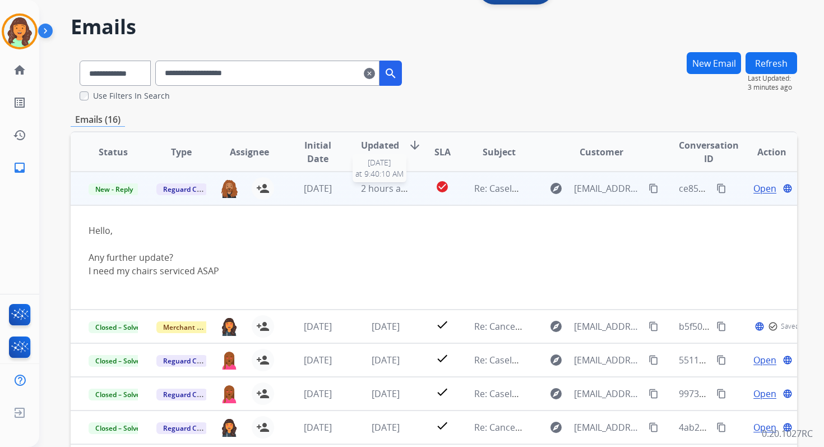
click at [392, 183] on span "2 hours ago" at bounding box center [386, 188] width 50 height 12
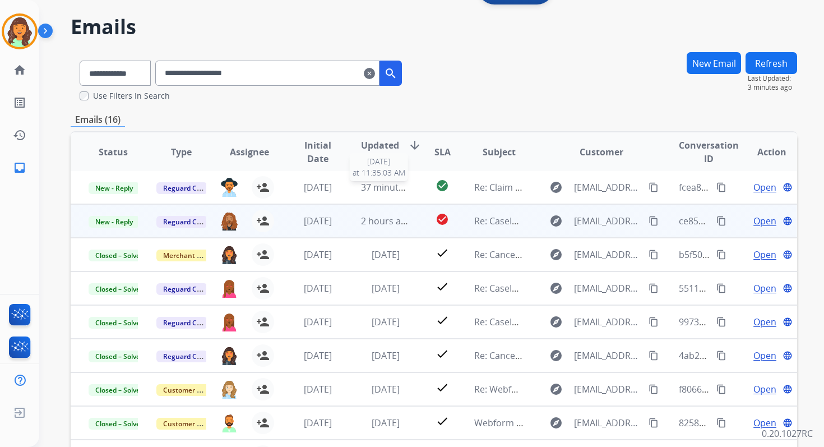
scroll to position [1, 0]
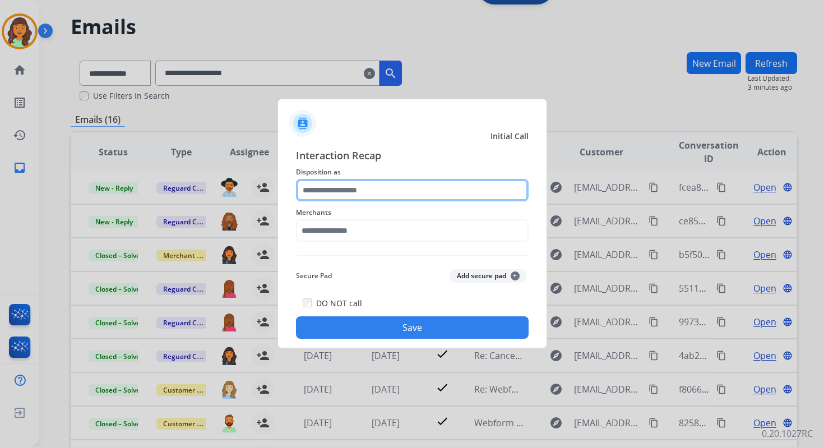
click at [373, 191] on input "text" at bounding box center [412, 190] width 233 height 22
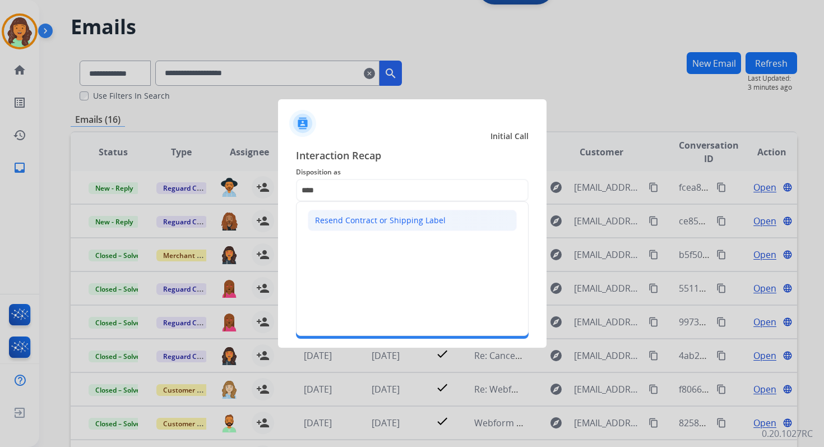
click at [374, 220] on div "Resend Contract or Shipping Label" at bounding box center [380, 220] width 131 height 11
type input "**********"
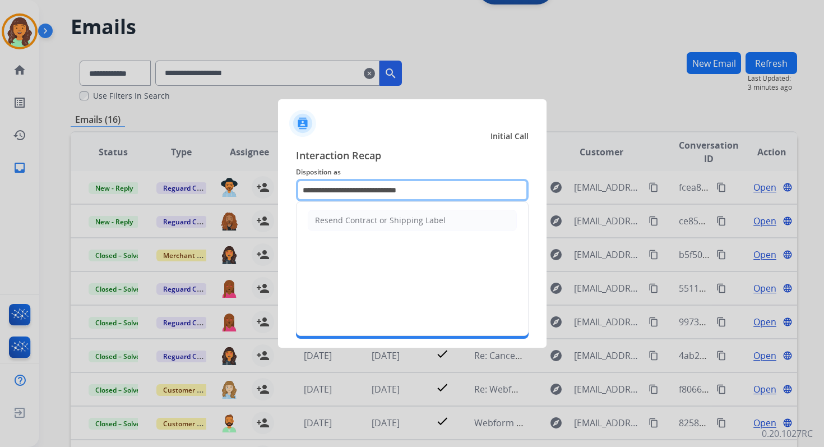
click at [382, 189] on input "**********" at bounding box center [412, 190] width 233 height 22
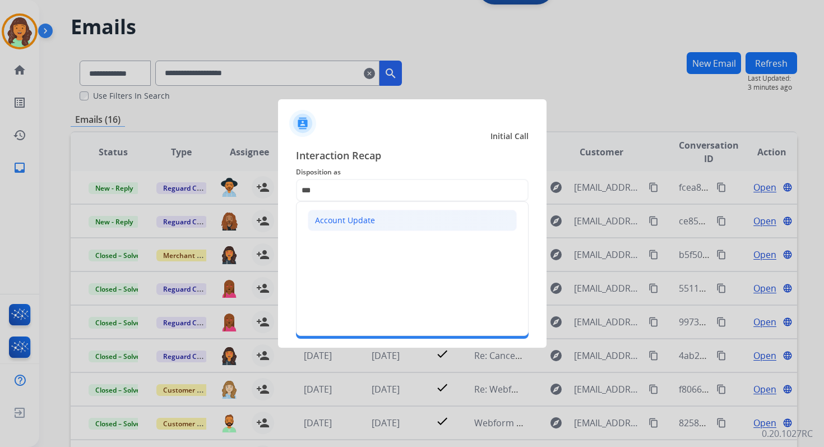
click at [380, 217] on li "Account Update" at bounding box center [412, 220] width 209 height 21
type input "**********"
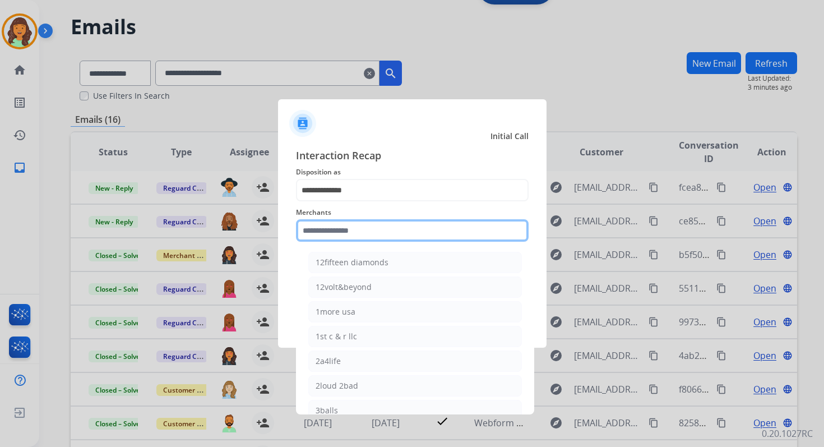
click at [377, 224] on input "text" at bounding box center [412, 230] width 233 height 22
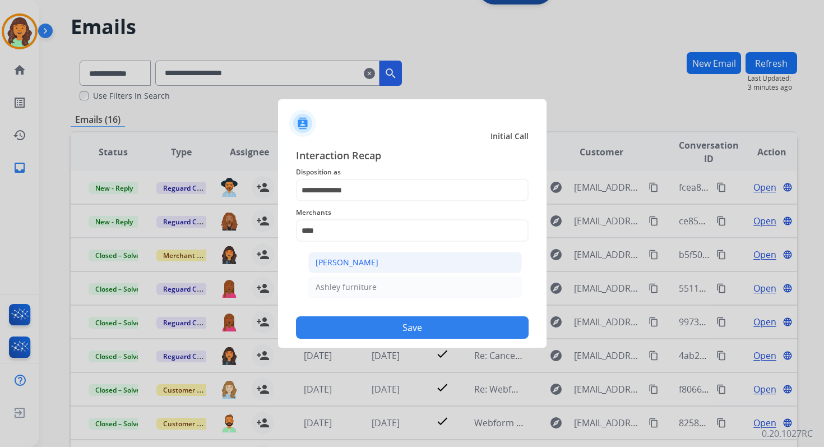
click at [391, 261] on li "[PERSON_NAME]" at bounding box center [415, 262] width 214 height 21
type input "**********"
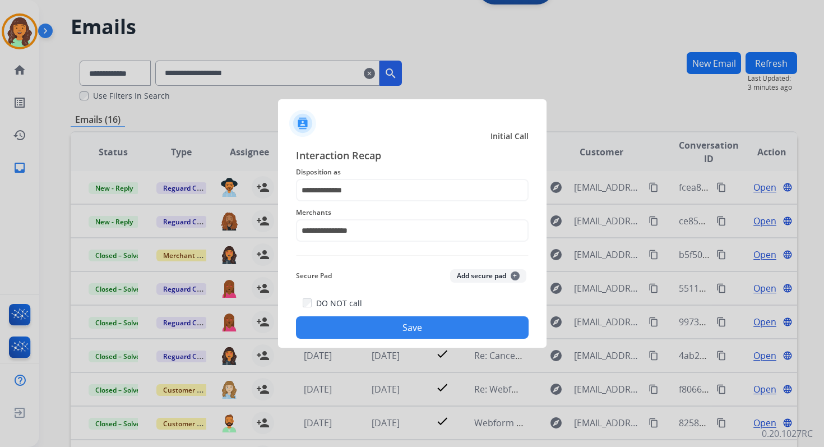
click at [424, 330] on button "Save" at bounding box center [412, 327] width 233 height 22
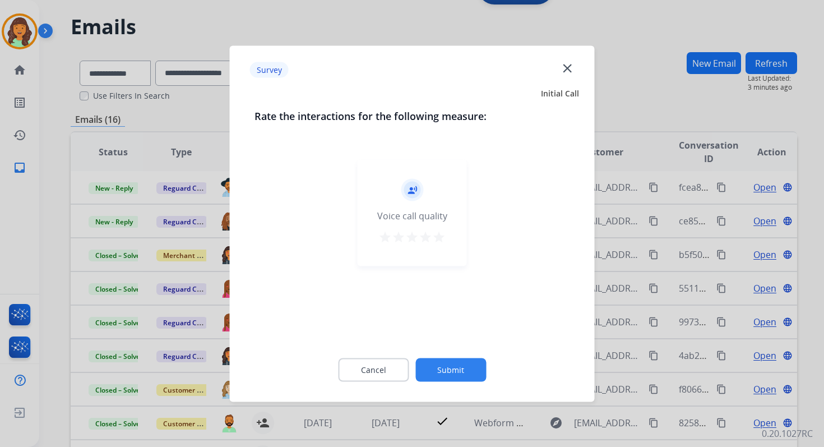
click at [452, 367] on button "Submit" at bounding box center [450, 370] width 71 height 24
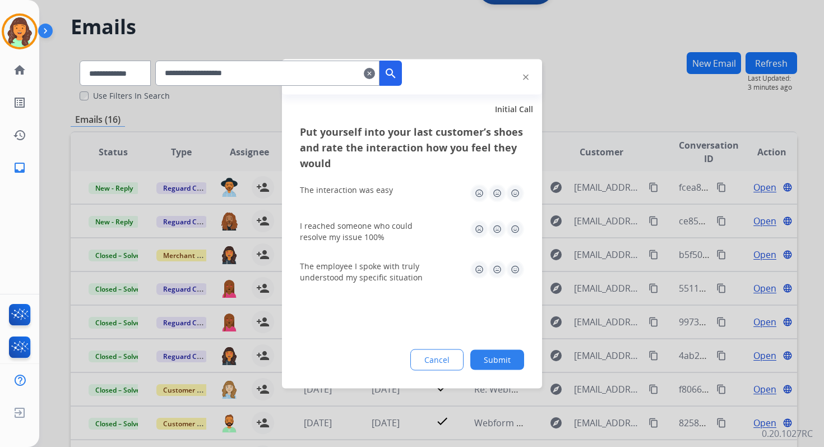
click at [493, 361] on button "Submit" at bounding box center [497, 359] width 54 height 20
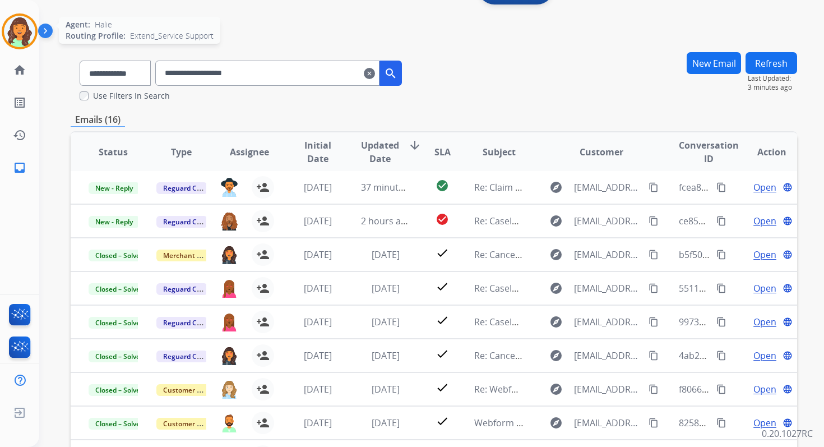
click at [18, 30] on img at bounding box center [19, 31] width 31 height 31
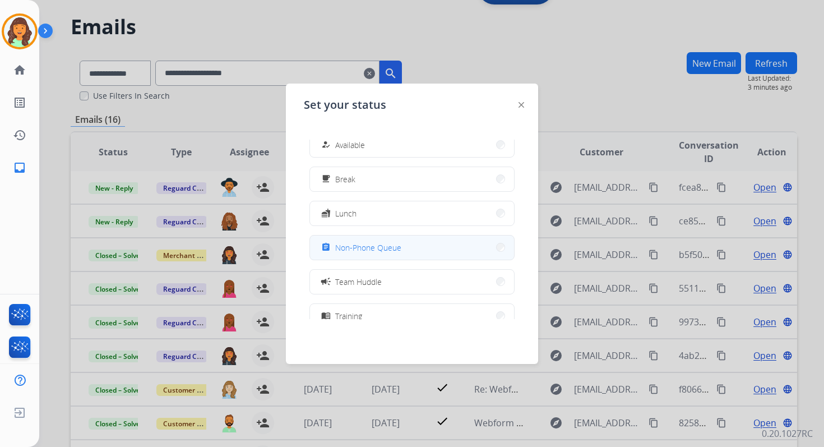
scroll to position [0, 0]
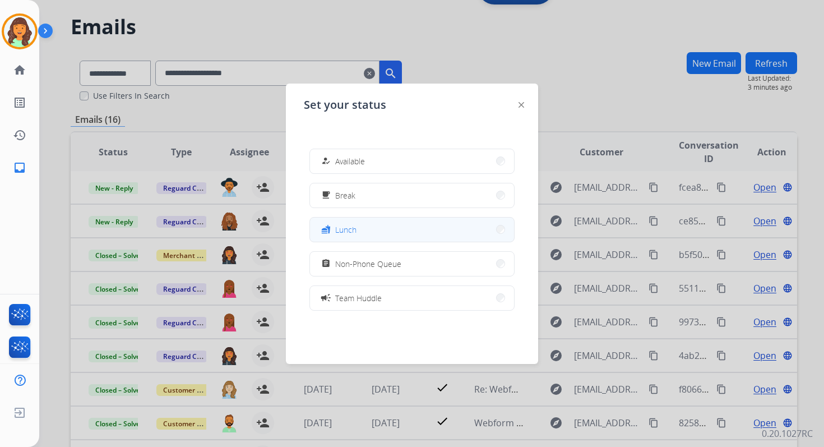
click at [367, 226] on button "fastfood Lunch" at bounding box center [412, 229] width 204 height 24
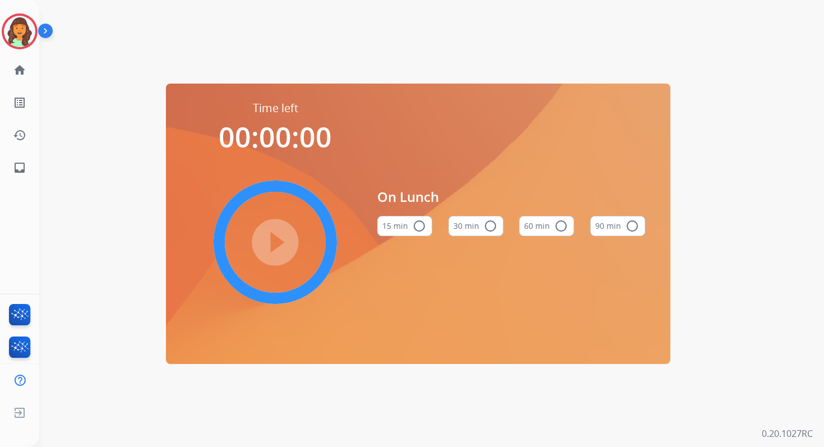
click at [564, 226] on mat-icon "radio_button_unchecked" at bounding box center [560, 225] width 13 height 13
click at [275, 244] on mat-icon "play_circle_filled" at bounding box center [274, 241] width 13 height 13
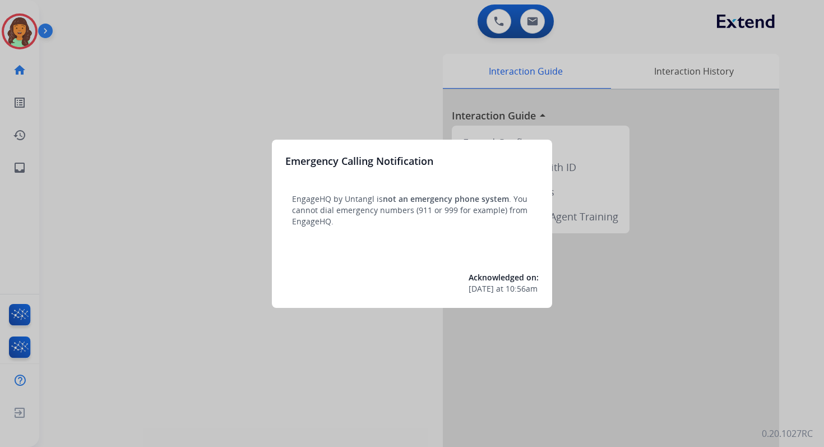
click at [533, 16] on div at bounding box center [412, 223] width 824 height 447
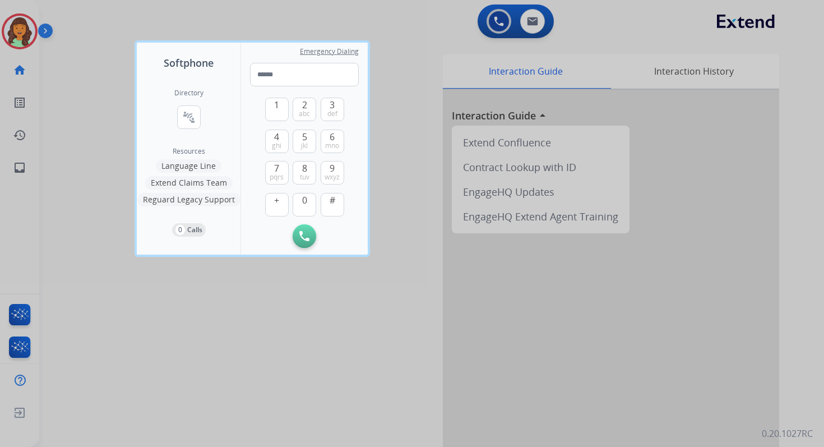
click at [533, 16] on div at bounding box center [412, 223] width 824 height 447
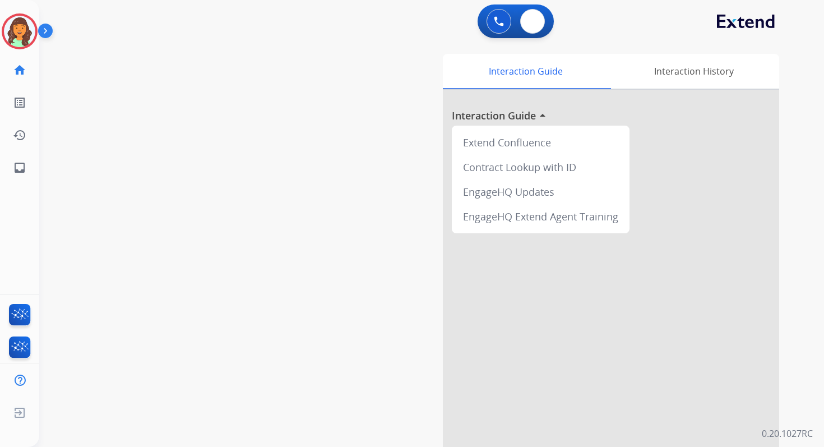
click at [533, 16] on button at bounding box center [532, 21] width 25 height 25
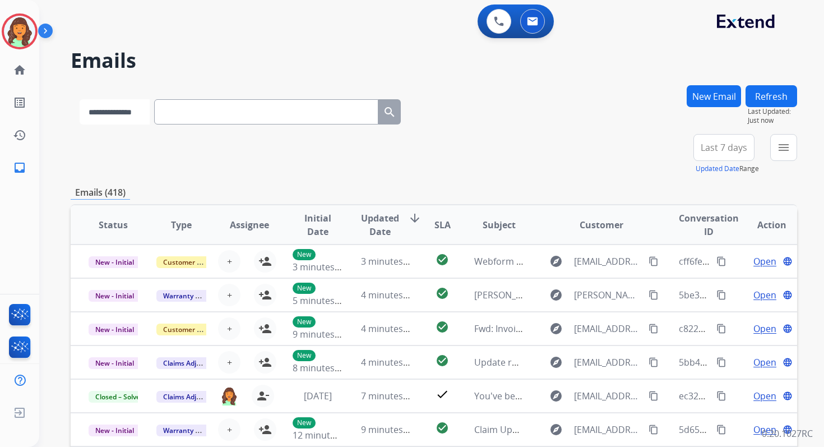
click at [89, 108] on select "**********" at bounding box center [115, 111] width 70 height 25
select select "**********"
click at [80, 99] on select "**********" at bounding box center [115, 111] width 70 height 25
click at [210, 116] on input "text" at bounding box center [267, 111] width 224 height 25
paste input "**********"
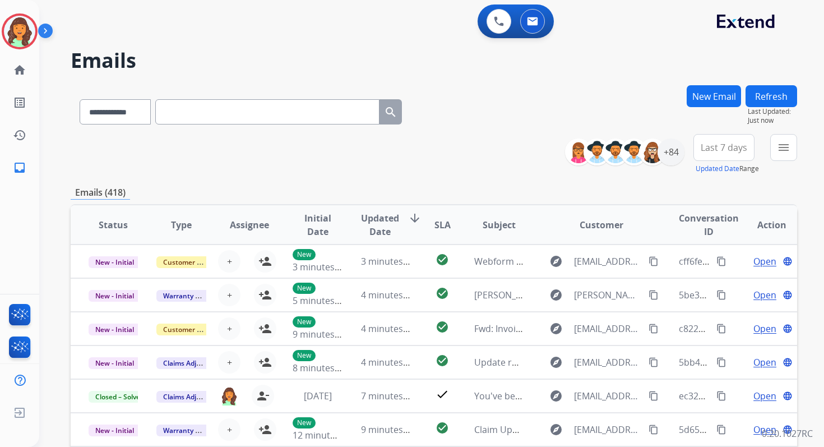
type input "**********"
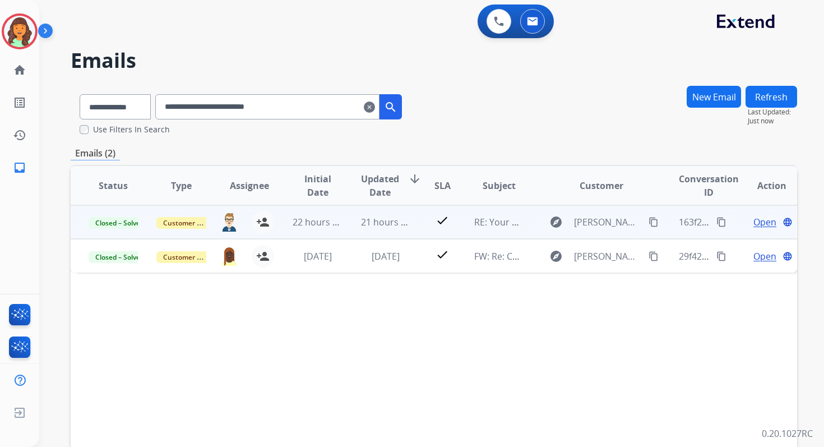
click at [759, 221] on span "Open" at bounding box center [764, 221] width 23 height 13
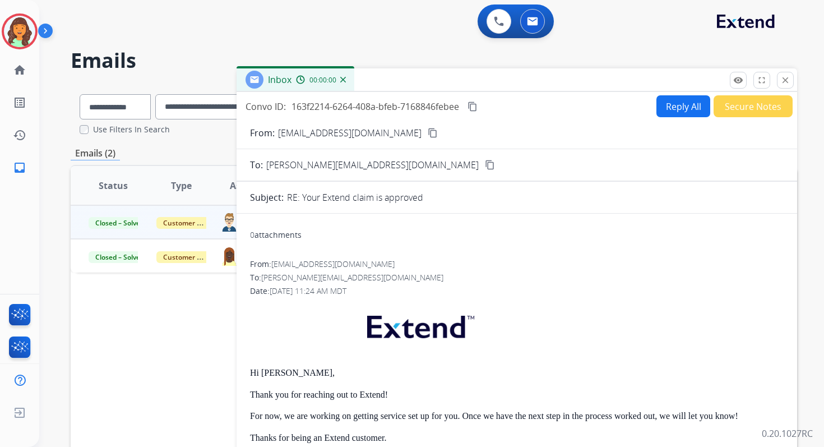
click at [680, 106] on button "Reply All" at bounding box center [683, 106] width 54 height 22
select select "**********"
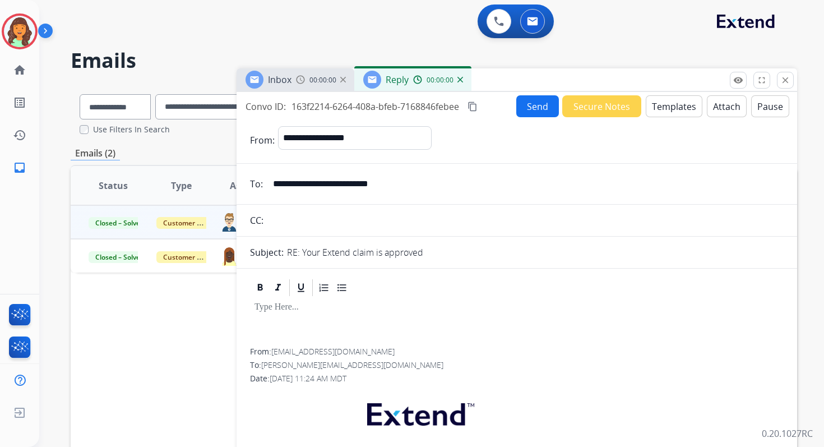
click at [680, 106] on button "Templates" at bounding box center [674, 106] width 57 height 22
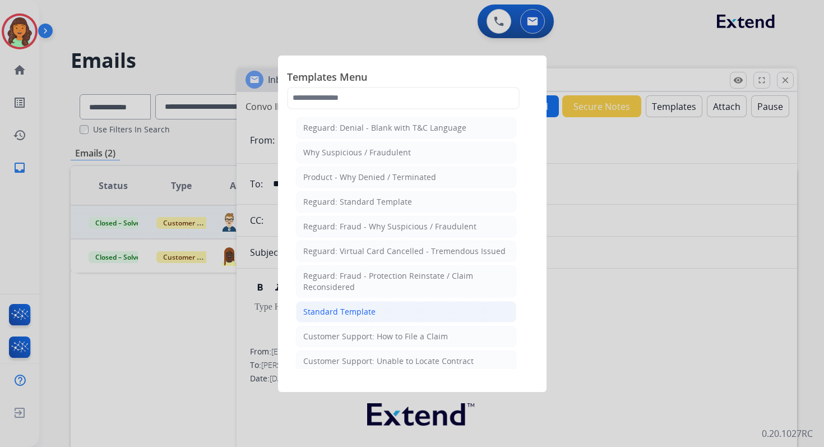
click at [342, 313] on li "Standard Template" at bounding box center [406, 311] width 220 height 21
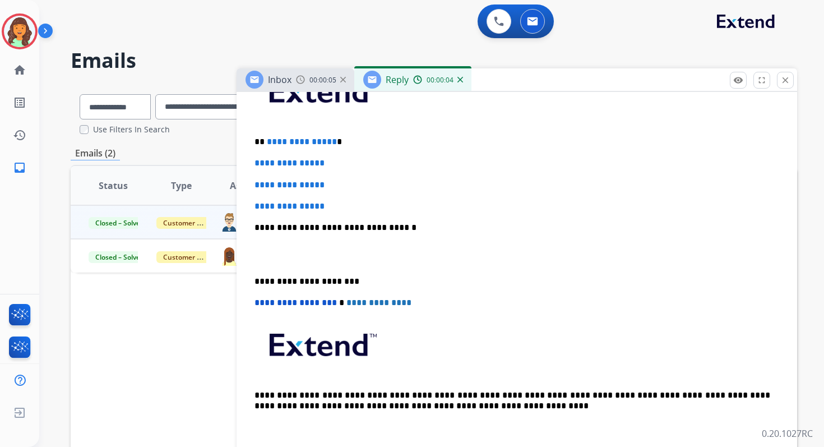
scroll to position [262, 0]
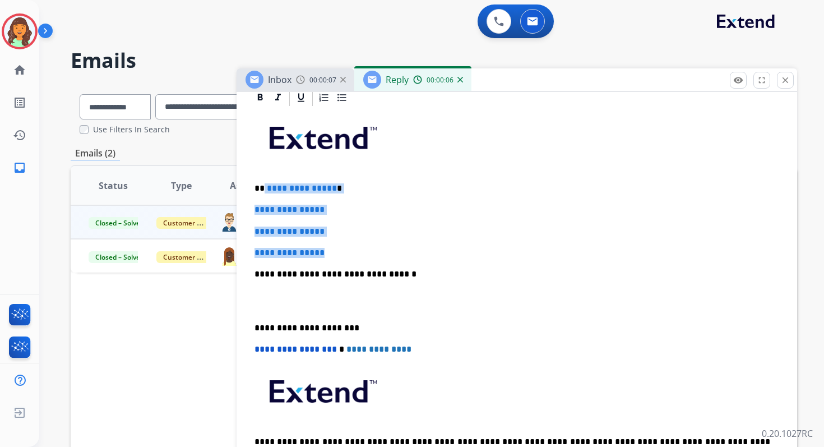
drag, startPoint x: 263, startPoint y: 188, endPoint x: 351, endPoint y: 250, distance: 107.8
click at [351, 250] on div "**********" at bounding box center [517, 301] width 534 height 386
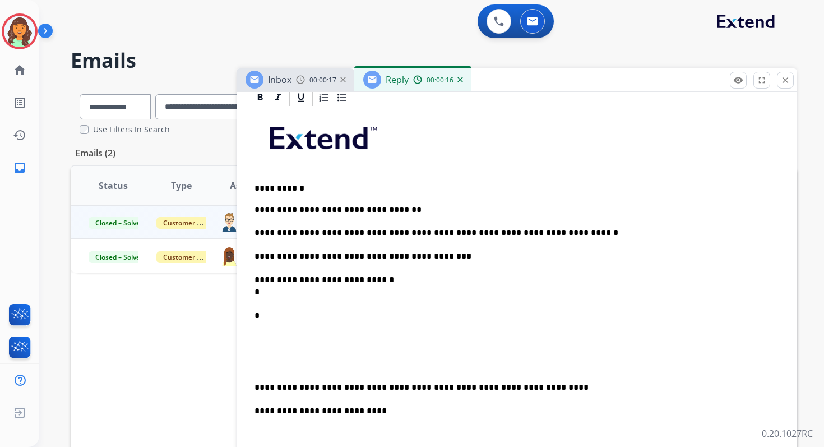
click at [259, 426] on div "**********" at bounding box center [517, 427] width 534 height 639
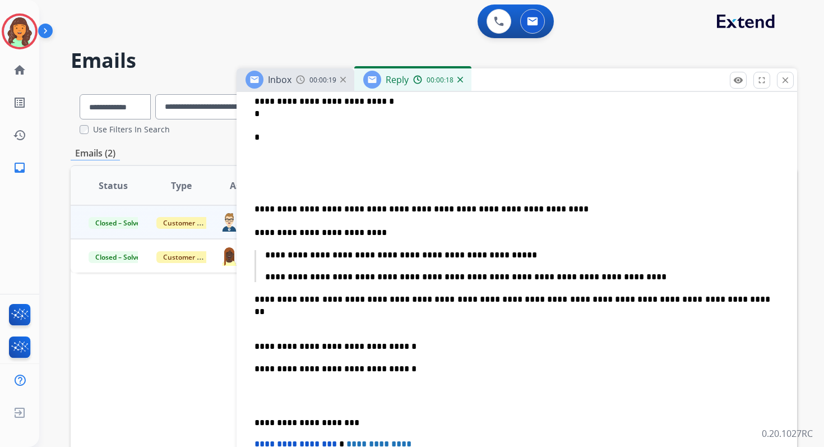
scroll to position [457, 0]
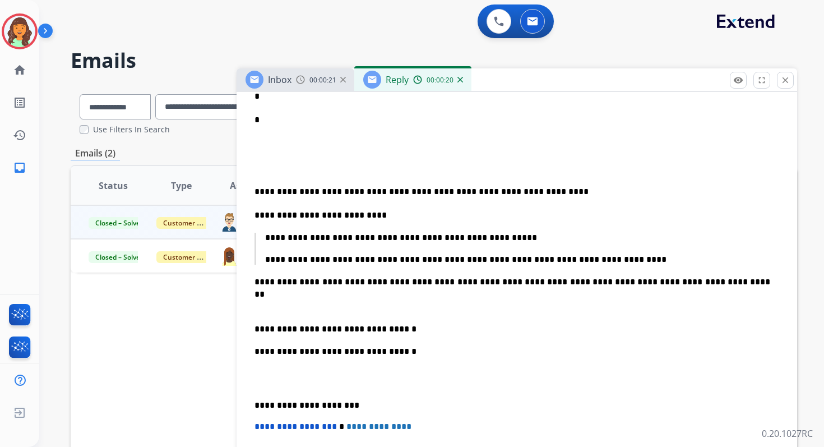
click at [441, 260] on p "**********" at bounding box center [517, 259] width 505 height 10
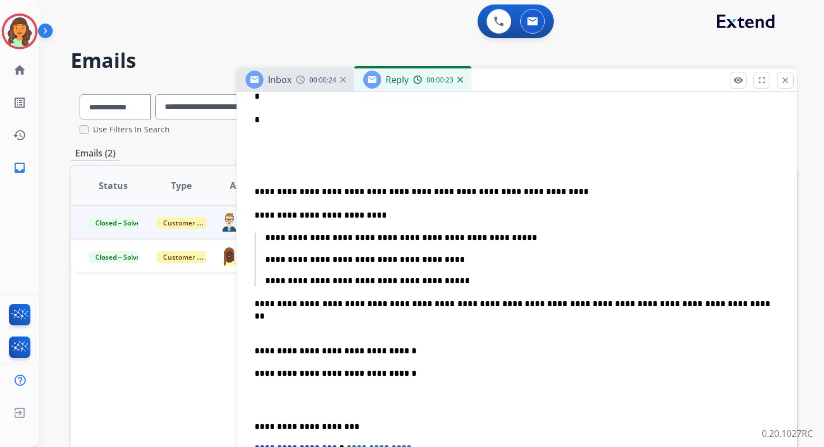
click at [291, 351] on p "**********" at bounding box center [512, 351] width 516 height 12
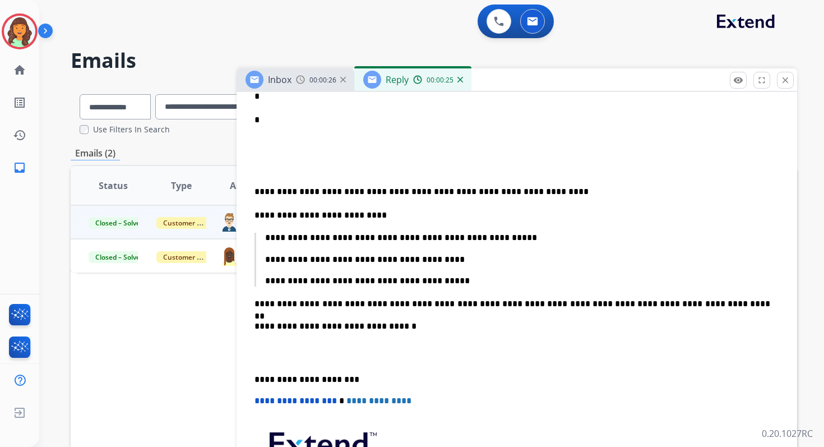
click at [254, 192] on p "**********" at bounding box center [512, 192] width 516 height 12
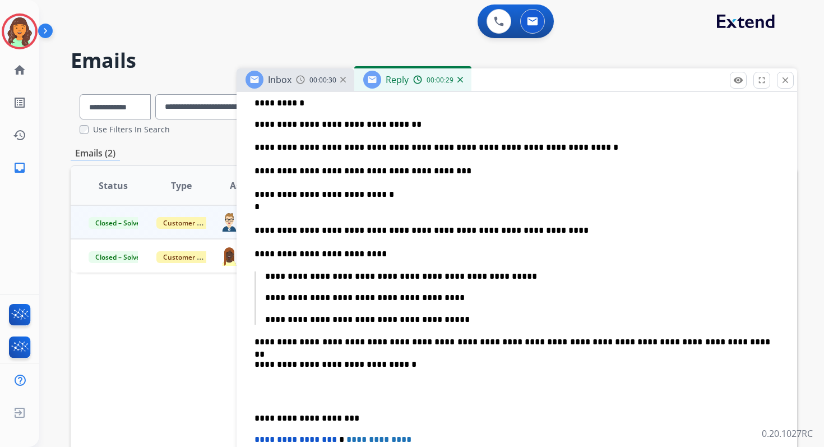
scroll to position [282, 0]
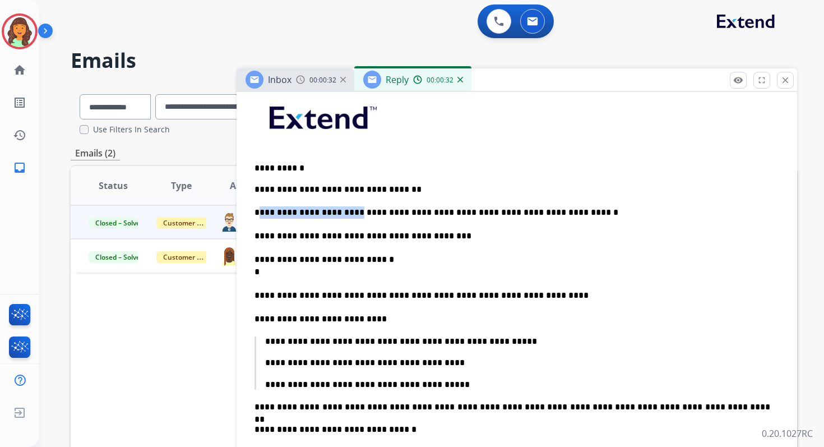
drag, startPoint x: 351, startPoint y: 212, endPoint x: 260, endPoint y: 215, distance: 91.4
click at [259, 215] on p "**********" at bounding box center [512, 212] width 516 height 12
click at [387, 254] on p "**********" at bounding box center [512, 265] width 516 height 25
click at [303, 271] on p "**********" at bounding box center [512, 265] width 516 height 25
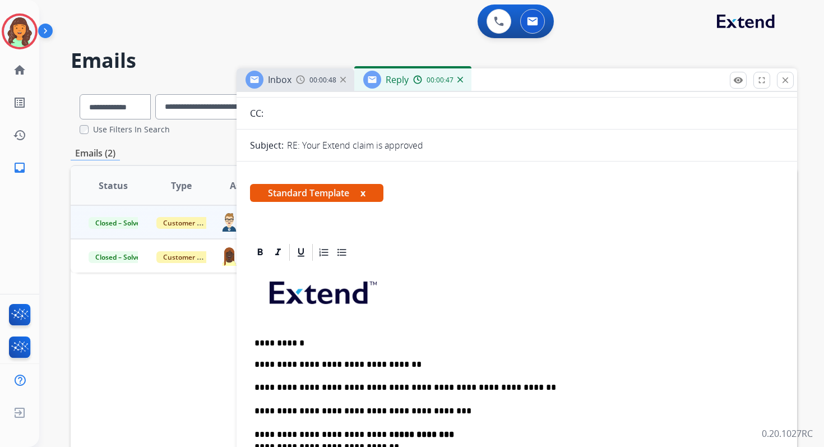
scroll to position [0, 0]
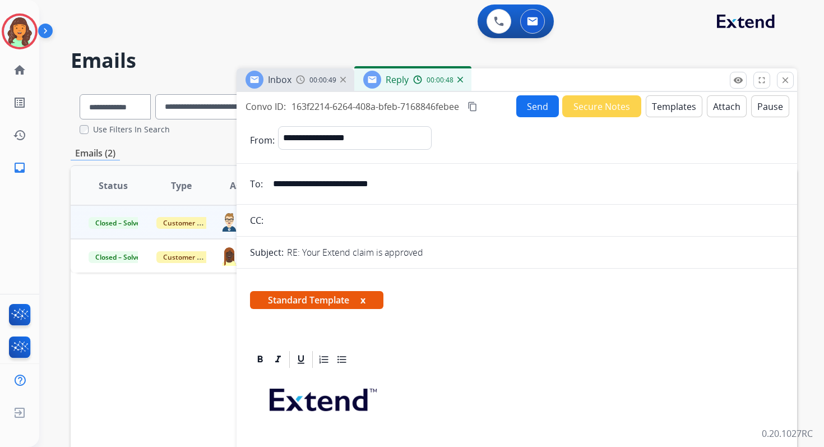
click at [528, 105] on button "Send" at bounding box center [537, 106] width 43 height 22
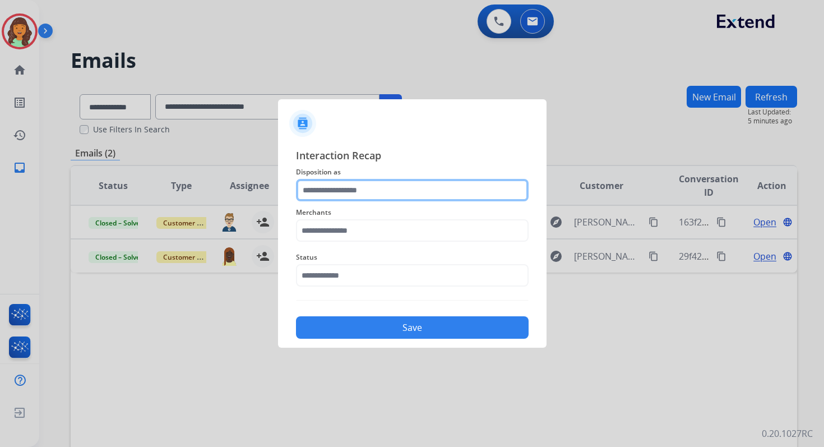
click at [375, 193] on input "text" at bounding box center [412, 190] width 233 height 22
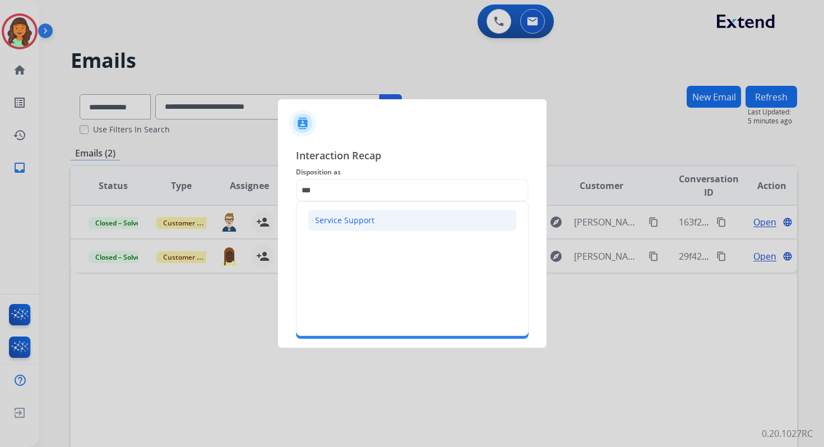
click at [363, 214] on li "Service Support" at bounding box center [412, 220] width 209 height 21
type input "**********"
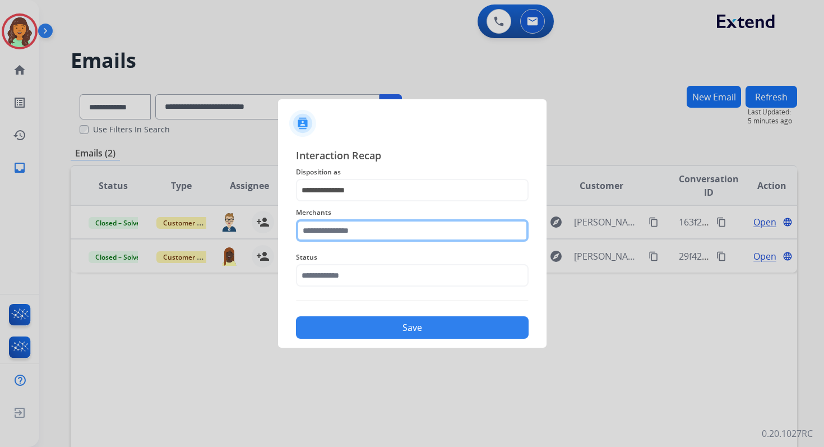
click at [363, 223] on input "text" at bounding box center [412, 230] width 233 height 22
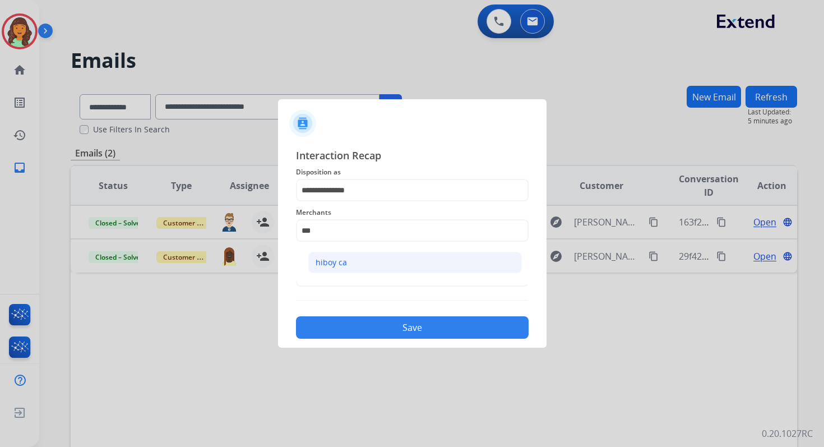
click at [368, 267] on li "hiboy ca" at bounding box center [415, 262] width 214 height 21
type input "********"
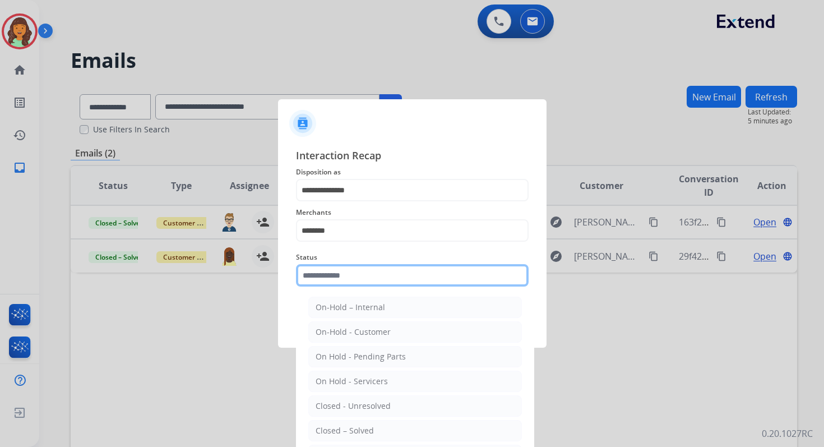
click at [366, 280] on input "text" at bounding box center [412, 275] width 233 height 22
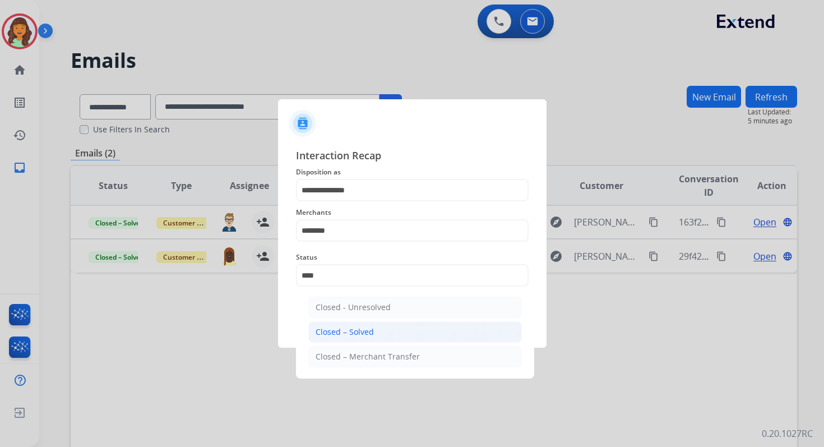
click at [378, 326] on li "Closed – Solved" at bounding box center [415, 331] width 214 height 21
type input "**********"
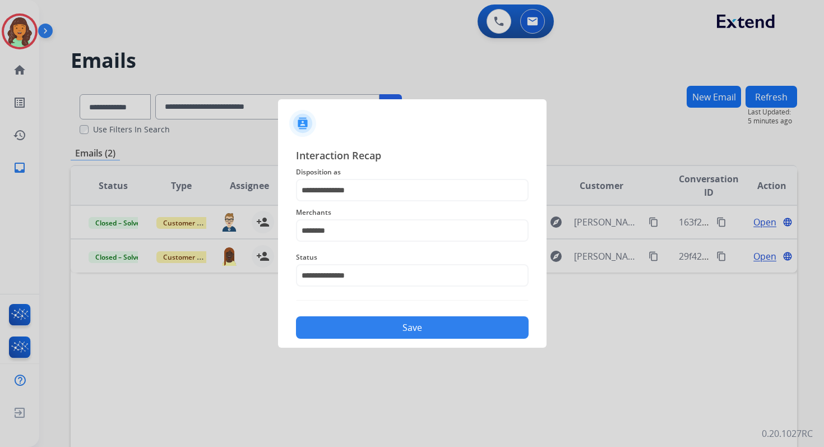
click at [378, 326] on button "Save" at bounding box center [412, 327] width 233 height 22
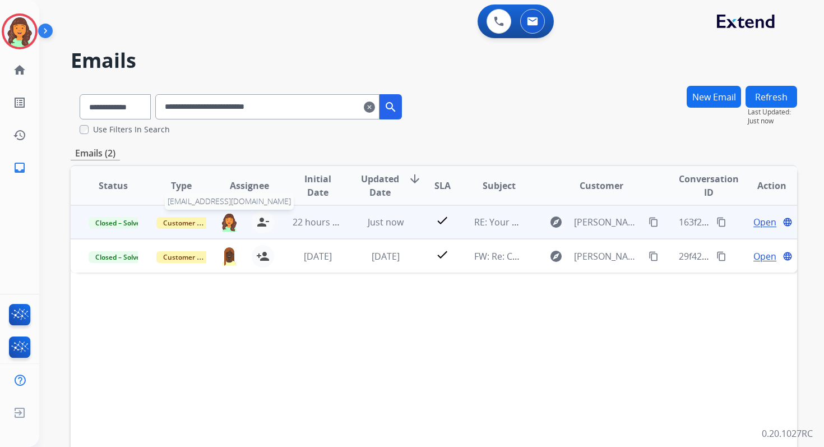
click at [227, 219] on img at bounding box center [229, 221] width 18 height 19
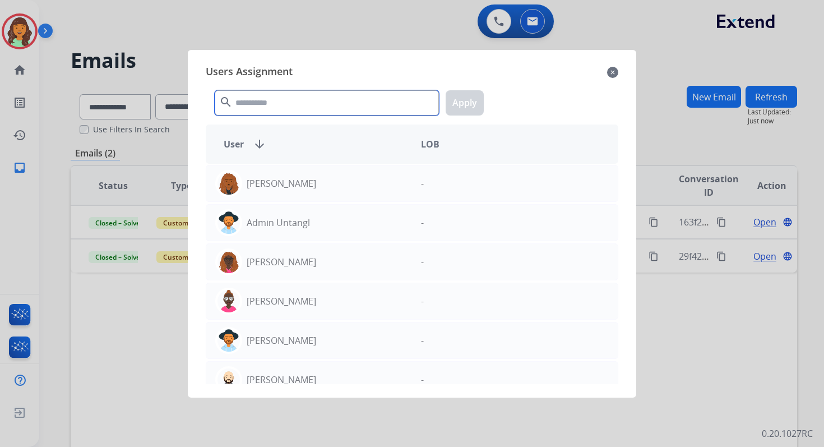
click at [304, 96] on input "text" at bounding box center [327, 102] width 224 height 25
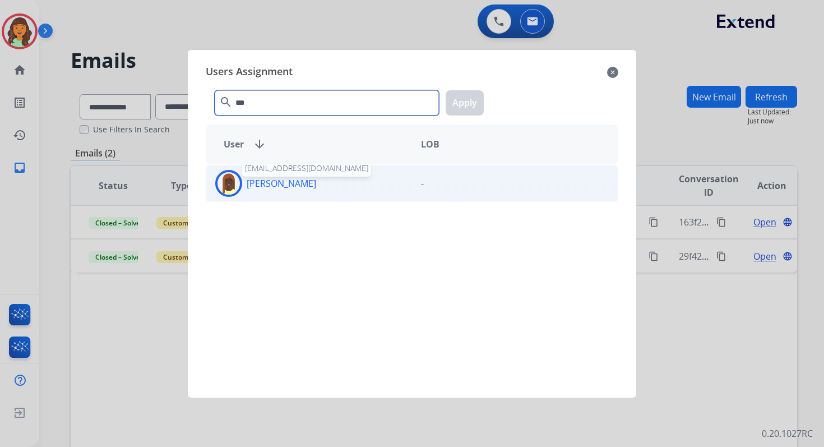
type input "***"
click at [302, 196] on div "[PERSON_NAME] -" at bounding box center [412, 183] width 412 height 37
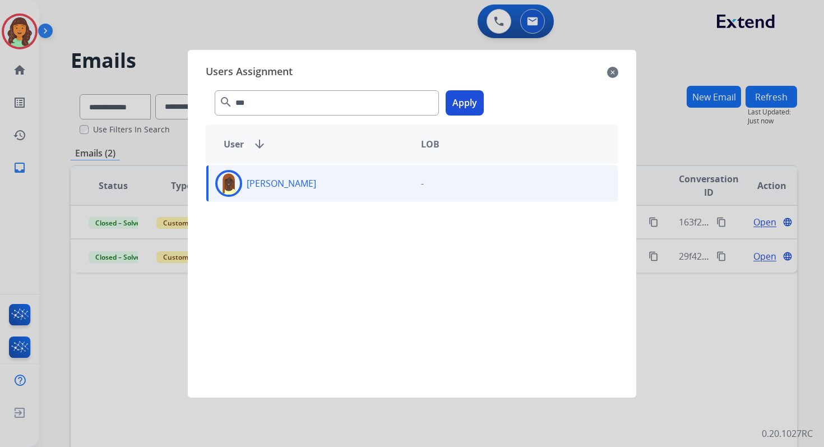
click at [462, 104] on button "Apply" at bounding box center [465, 102] width 38 height 25
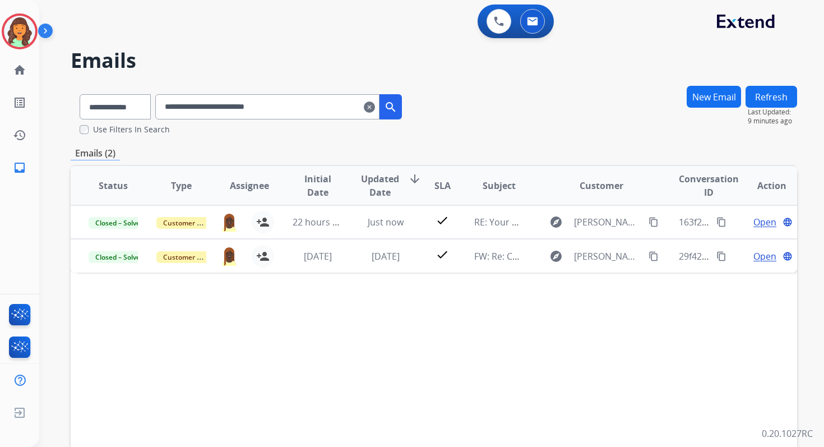
click at [375, 108] on mat-icon "clear" at bounding box center [369, 106] width 11 height 13
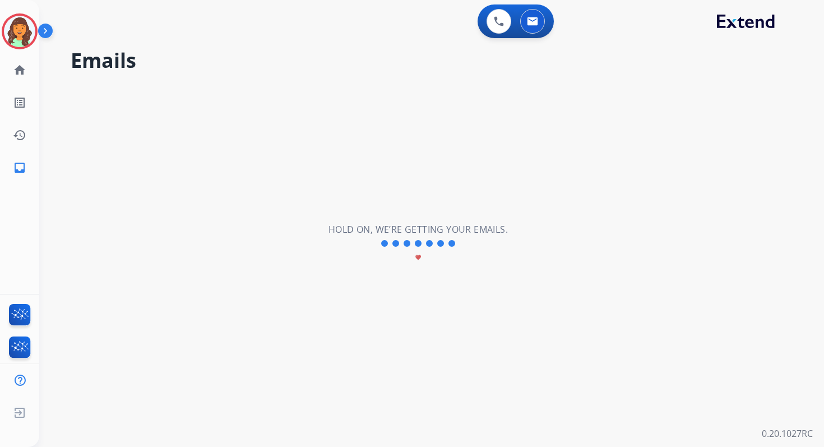
select select "**********"
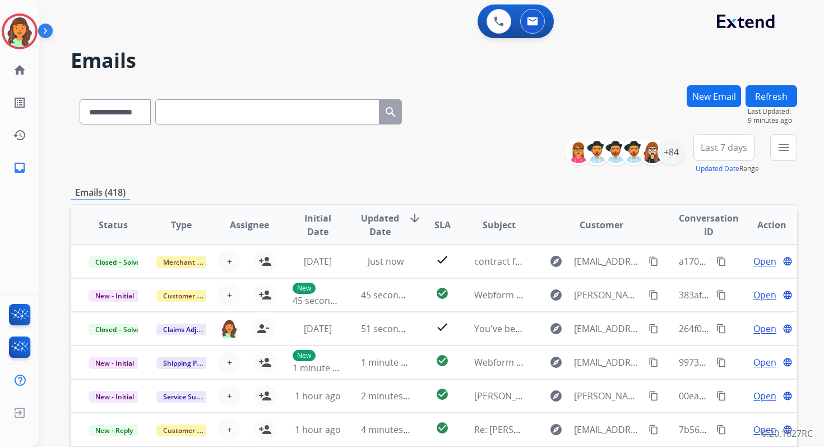
click at [722, 96] on button "New Email" at bounding box center [714, 96] width 54 height 22
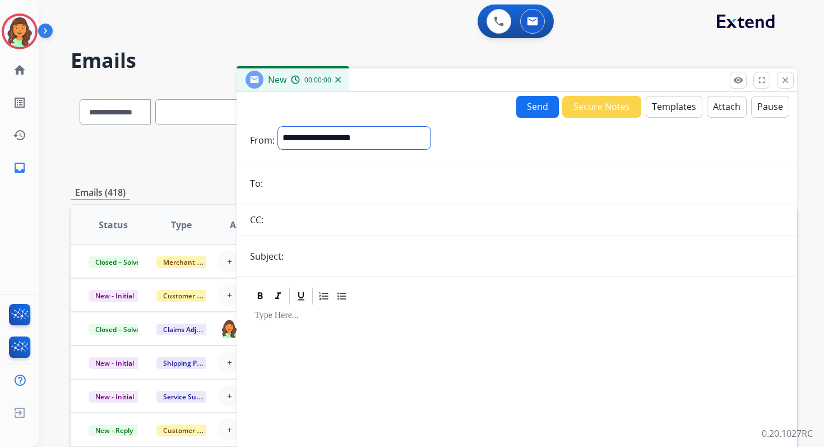
click at [370, 145] on select "**********" at bounding box center [354, 138] width 152 height 22
select select "**********"
click at [278, 127] on select "**********" at bounding box center [354, 138] width 152 height 22
click at [337, 188] on input "email" at bounding box center [524, 184] width 517 height 22
type input "**********"
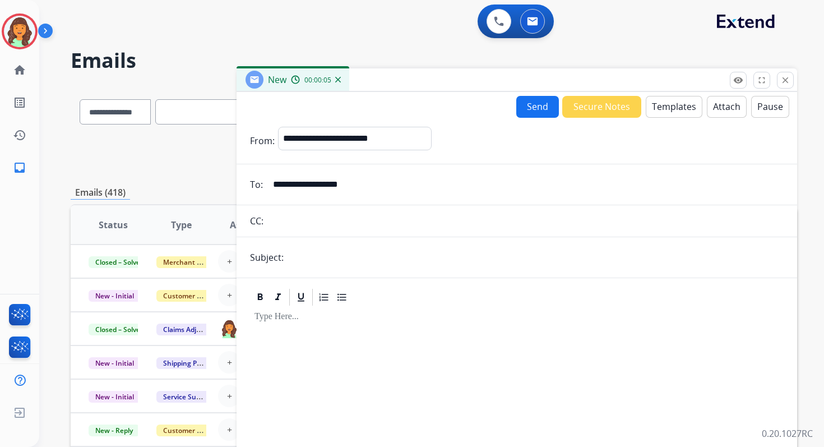
click at [341, 256] on input "text" at bounding box center [535, 257] width 497 height 22
paste input "**********"
type input "**********"
click at [674, 105] on button "Templates" at bounding box center [674, 107] width 57 height 22
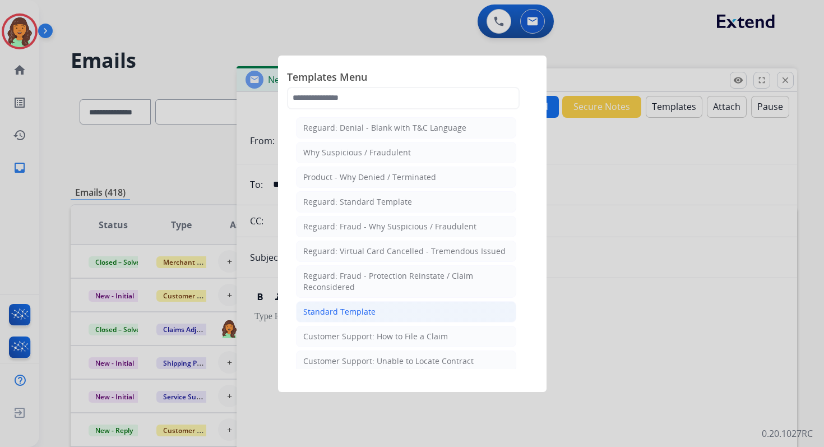
click at [353, 307] on div "Standard Template" at bounding box center [339, 311] width 72 height 11
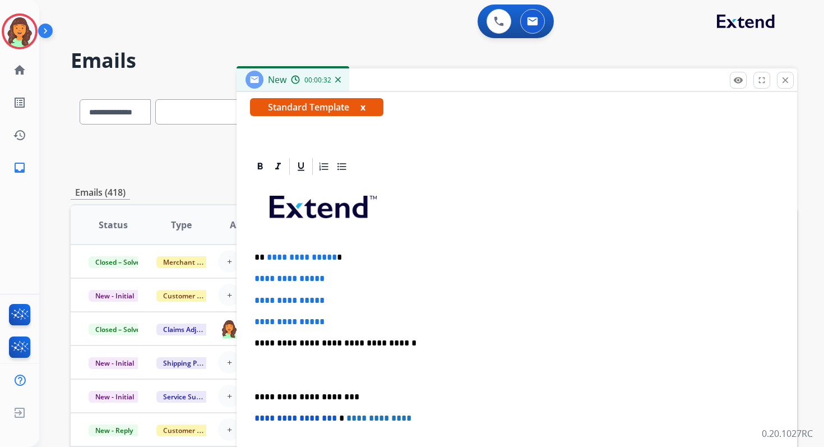
scroll to position [259, 0]
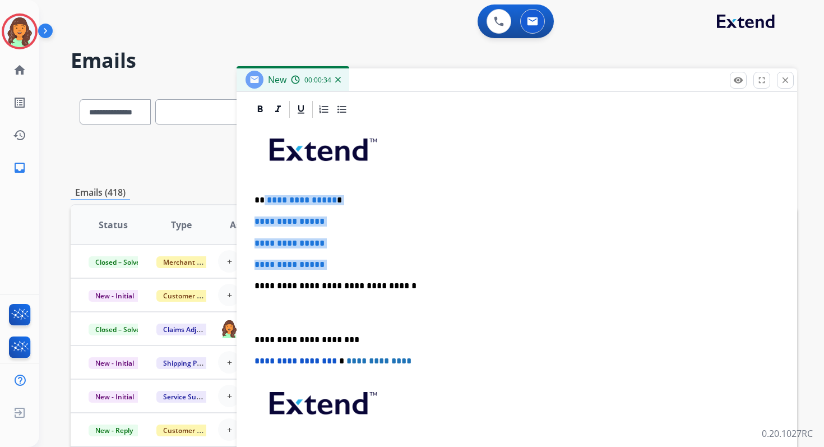
drag, startPoint x: 264, startPoint y: 201, endPoint x: 335, endPoint y: 271, distance: 99.5
click at [335, 271] on div "**********" at bounding box center [517, 312] width 534 height 386
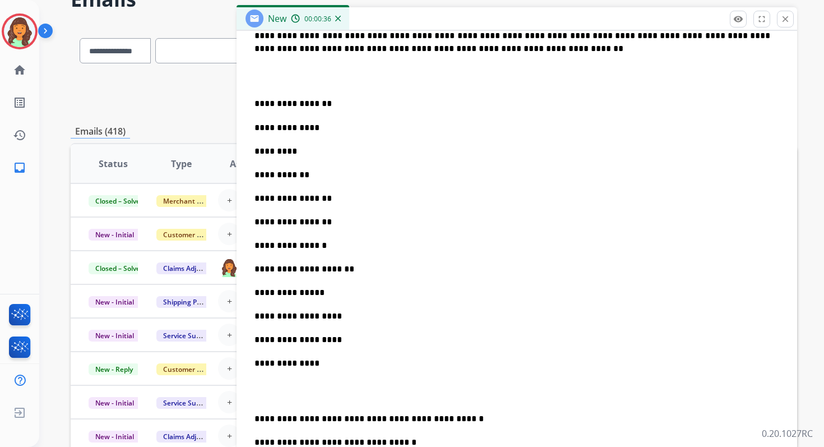
scroll to position [63, 0]
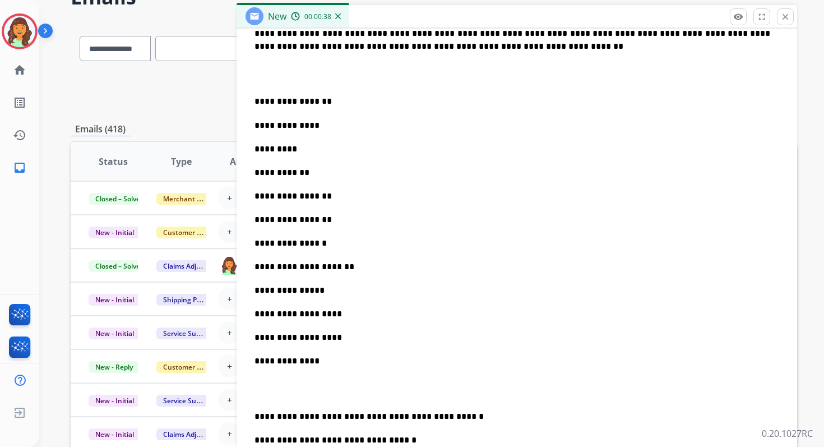
click at [253, 101] on div "**********" at bounding box center [517, 262] width 534 height 795
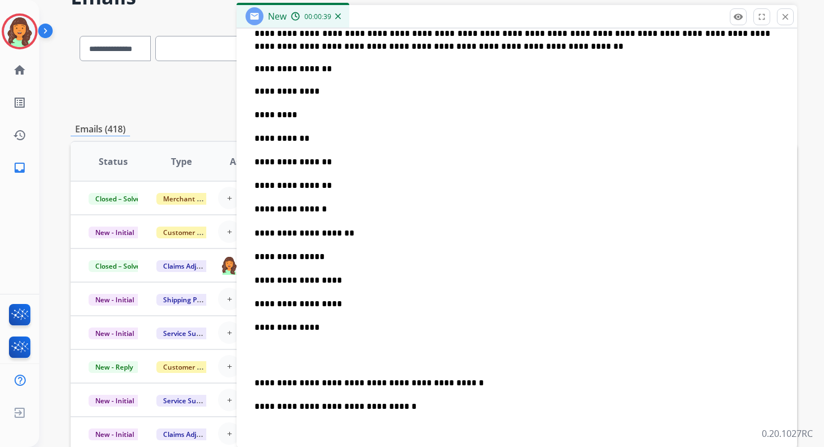
click at [284, 164] on p "**********" at bounding box center [512, 162] width 516 height 12
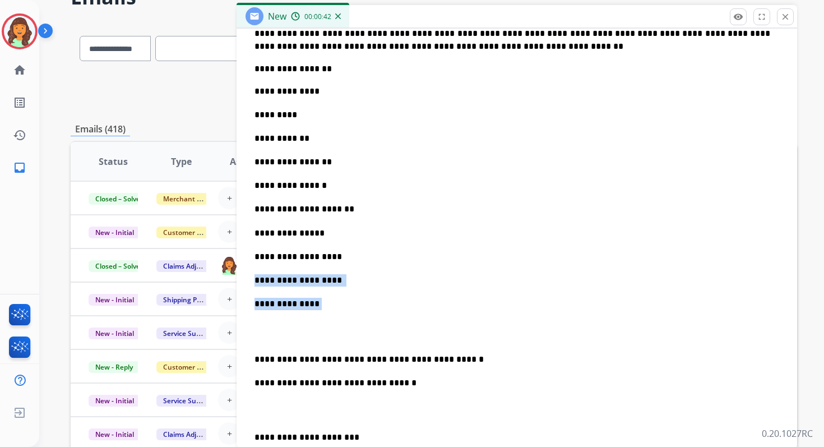
drag, startPoint x: 256, startPoint y: 280, endPoint x: 317, endPoint y: 302, distance: 64.9
click at [317, 302] on div "**********" at bounding box center [517, 234] width 534 height 738
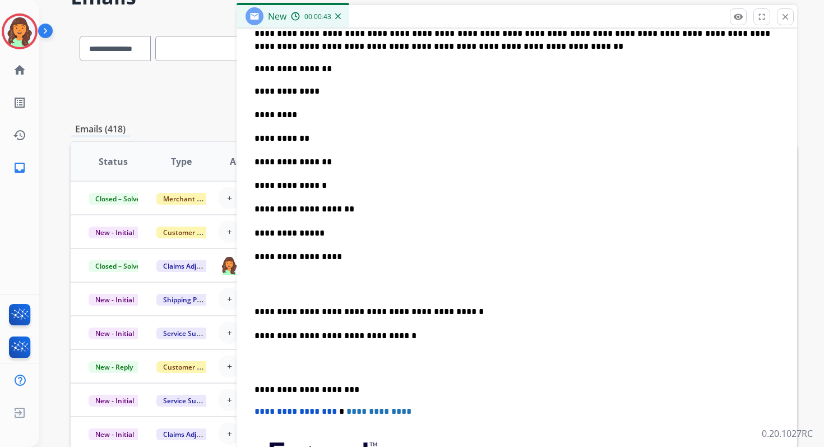
click at [299, 283] on p at bounding box center [516, 284] width 525 height 21
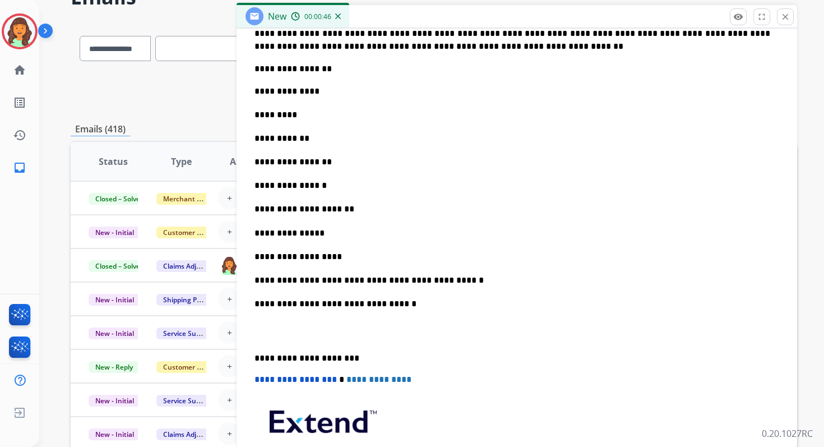
click at [372, 307] on p "**********" at bounding box center [512, 304] width 516 height 12
click at [298, 354] on p "**********" at bounding box center [512, 358] width 516 height 10
click at [259, 378] on span "**********" at bounding box center [295, 379] width 82 height 8
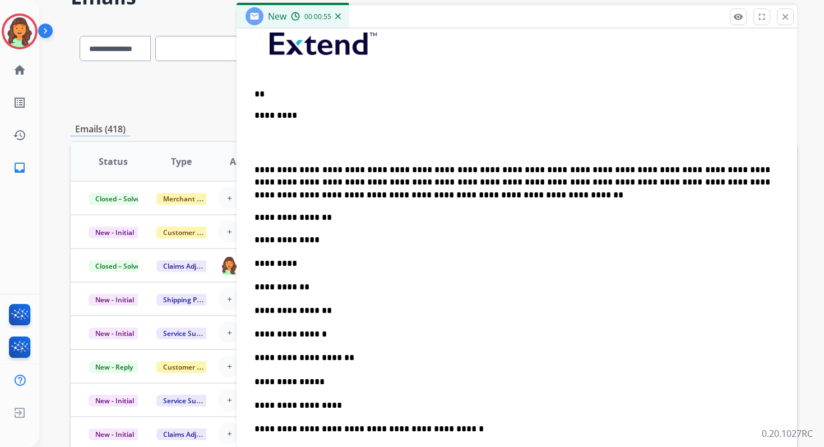
scroll to position [248, 0]
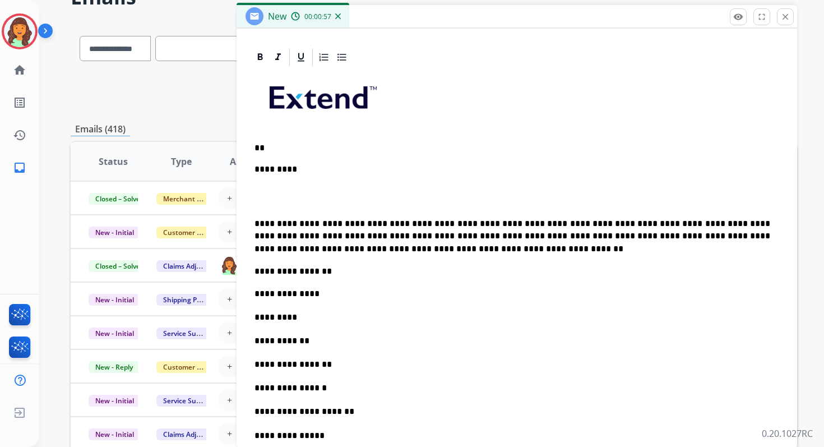
click at [257, 218] on p "**********" at bounding box center [512, 235] width 516 height 37
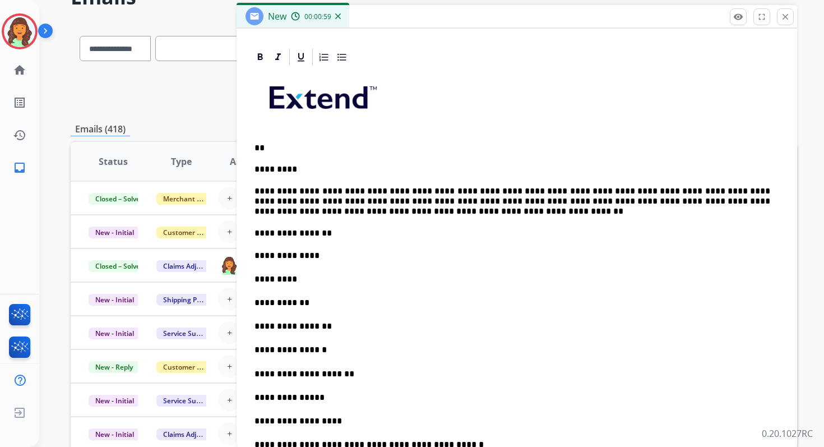
click at [277, 143] on p "**" at bounding box center [512, 148] width 516 height 10
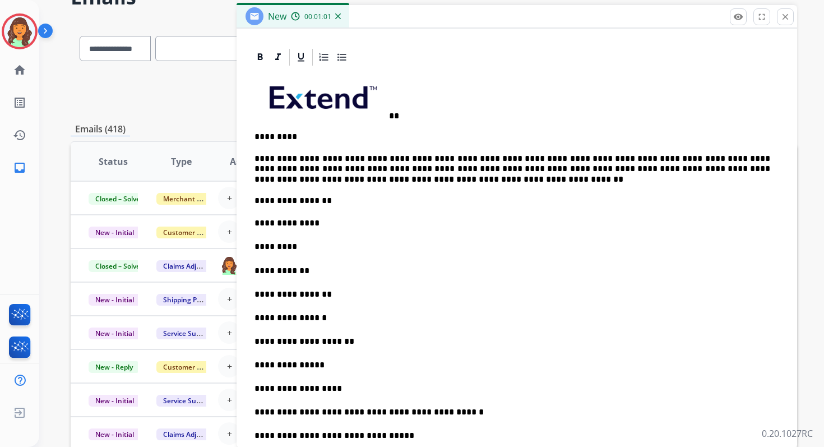
click at [419, 112] on p "**" at bounding box center [512, 96] width 516 height 49
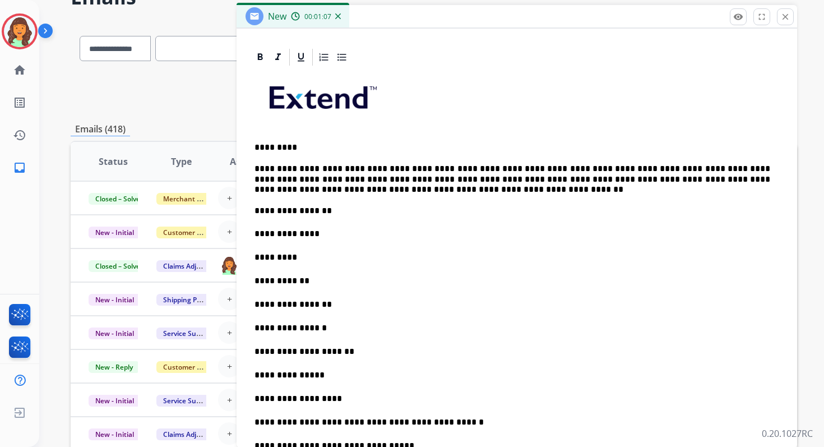
click at [337, 234] on p "**********" at bounding box center [512, 234] width 516 height 12
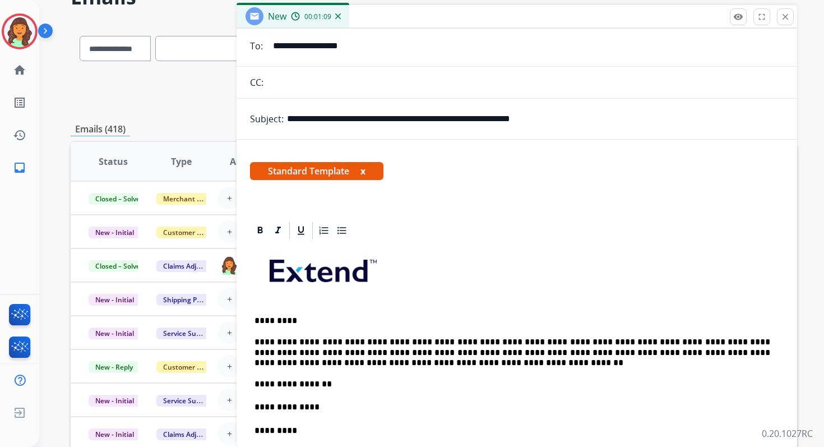
drag, startPoint x: 521, startPoint y: 119, endPoint x: 595, endPoint y: 119, distance: 74.0
click at [595, 119] on input "**********" at bounding box center [535, 119] width 497 height 22
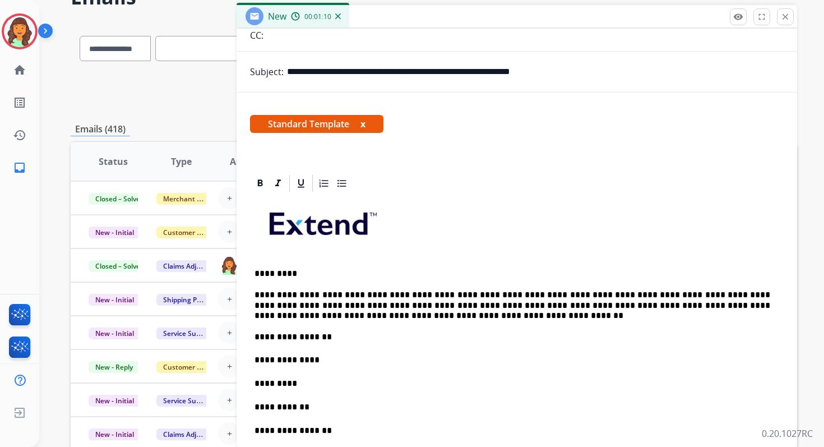
scroll to position [185, 0]
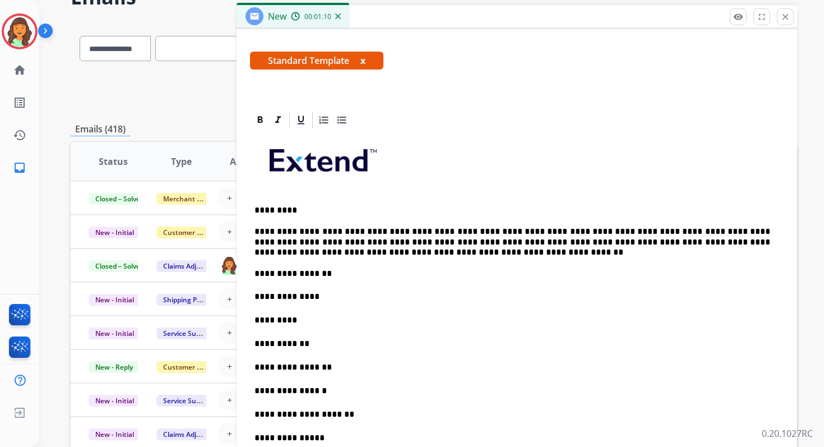
click at [345, 299] on p "**********" at bounding box center [512, 296] width 516 height 12
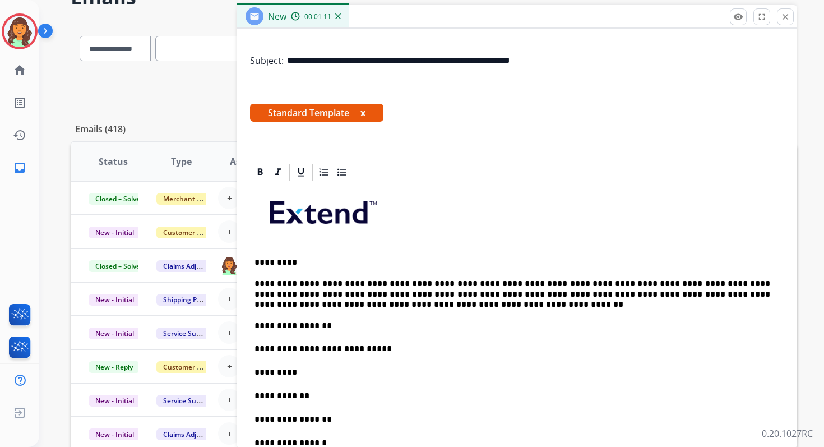
scroll to position [54, 0]
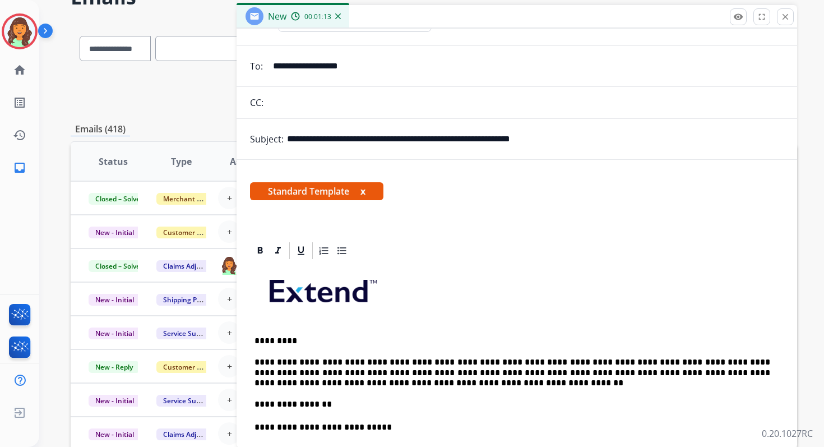
drag, startPoint x: 344, startPoint y: 139, endPoint x: 514, endPoint y: 139, distance: 170.4
click at [514, 139] on input "**********" at bounding box center [535, 139] width 497 height 22
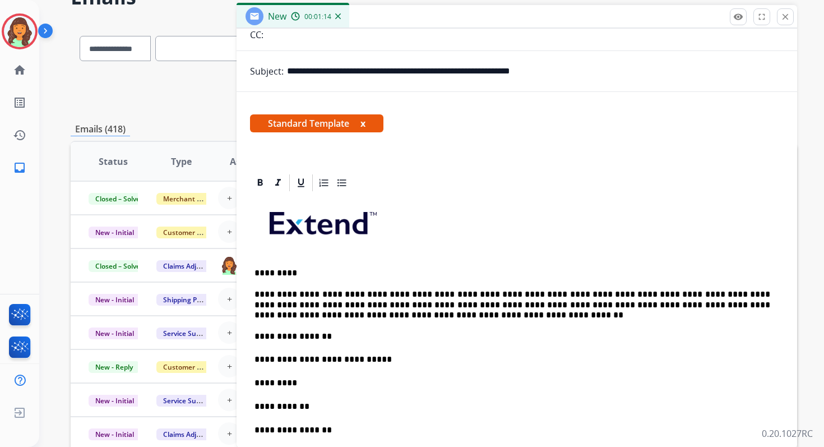
scroll to position [151, 0]
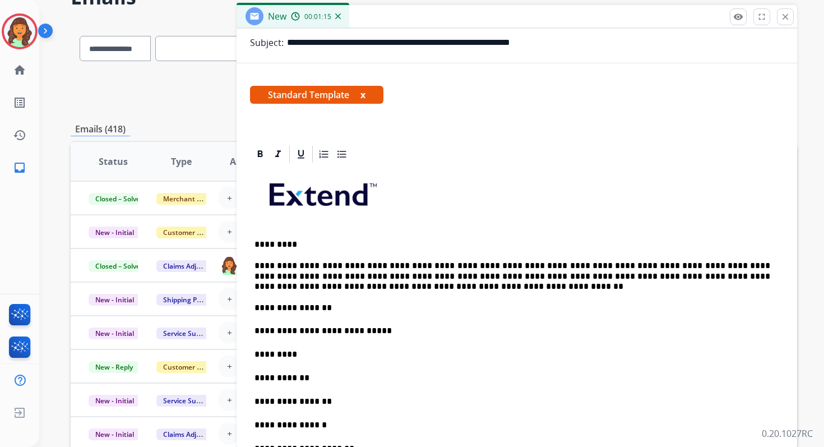
click at [309, 350] on p "*********" at bounding box center [512, 354] width 516 height 12
click at [310, 379] on p "**********" at bounding box center [512, 378] width 516 height 12
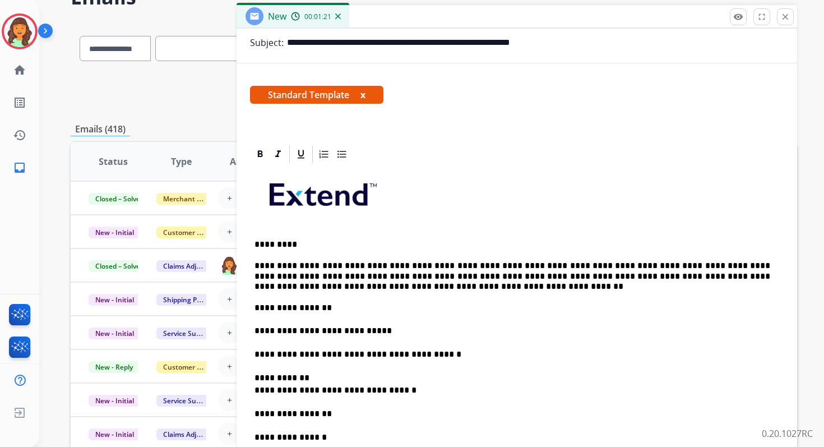
click at [327, 414] on p "**********" at bounding box center [512, 413] width 516 height 12
click at [326, 416] on p "**********" at bounding box center [512, 413] width 516 height 12
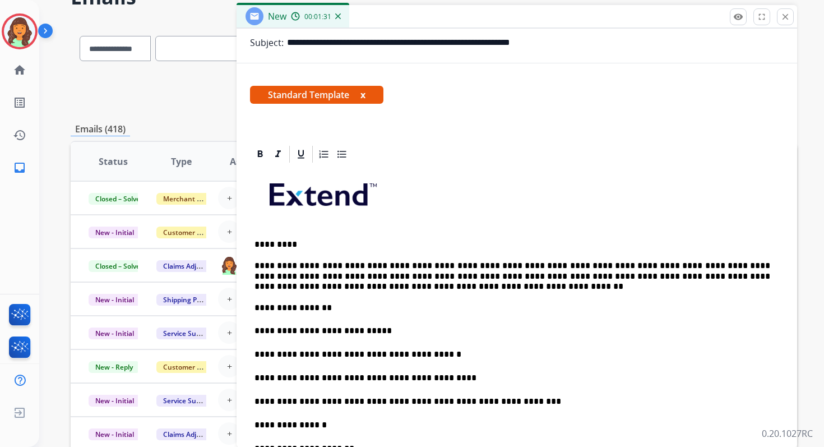
click at [331, 425] on p "**********" at bounding box center [512, 425] width 516 height 12
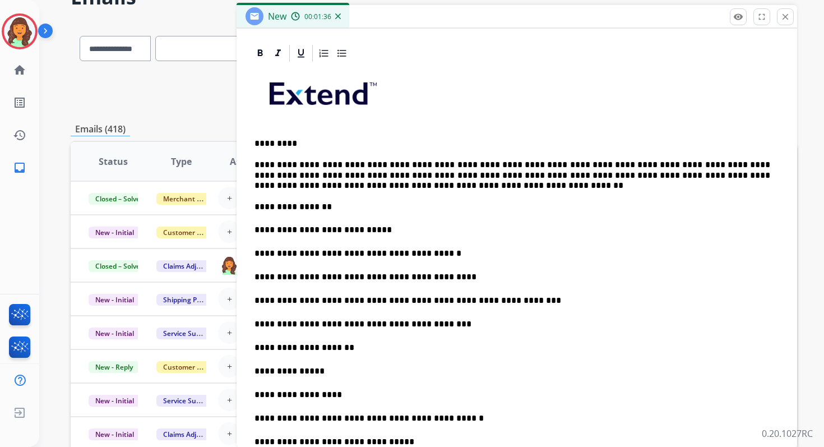
scroll to position [328, 0]
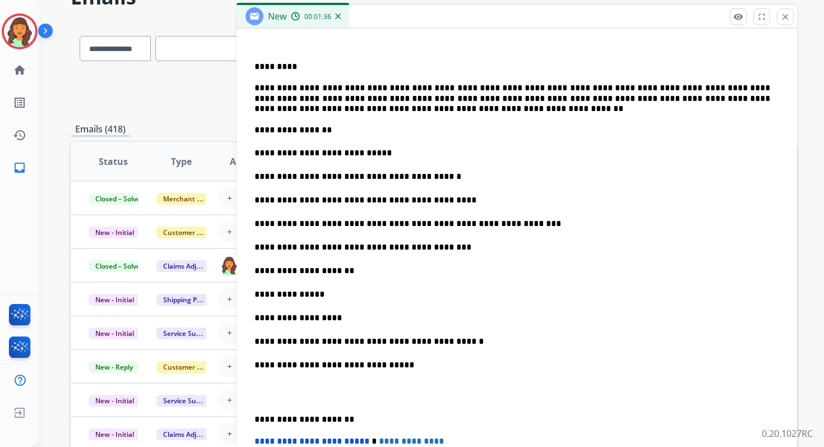
click at [362, 270] on p "**********" at bounding box center [512, 271] width 516 height 12
click at [328, 293] on p "**********" at bounding box center [512, 294] width 516 height 12
click at [346, 316] on p "**********" at bounding box center [512, 318] width 516 height 12
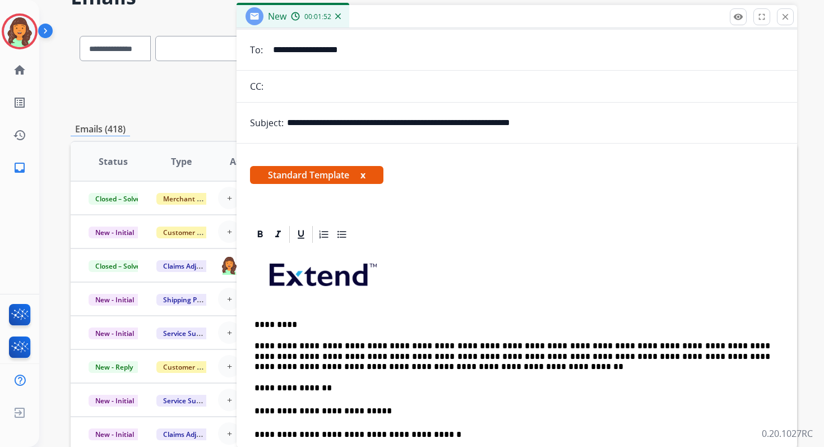
scroll to position [0, 0]
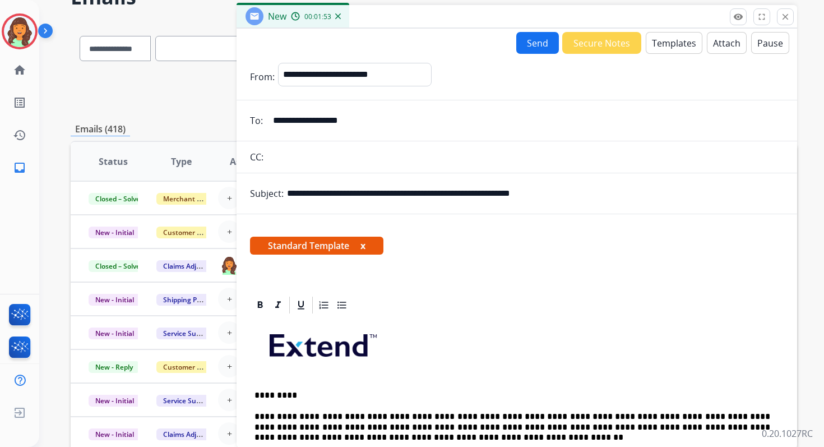
click at [532, 37] on button "Send" at bounding box center [537, 43] width 43 height 22
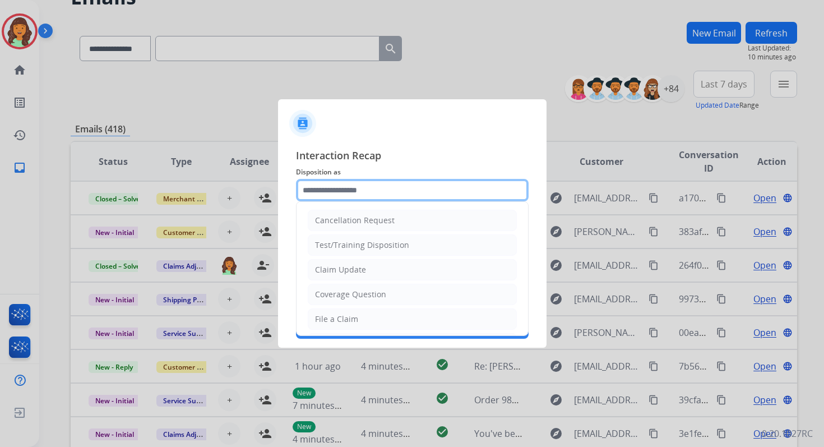
click at [400, 184] on input "text" at bounding box center [412, 190] width 233 height 22
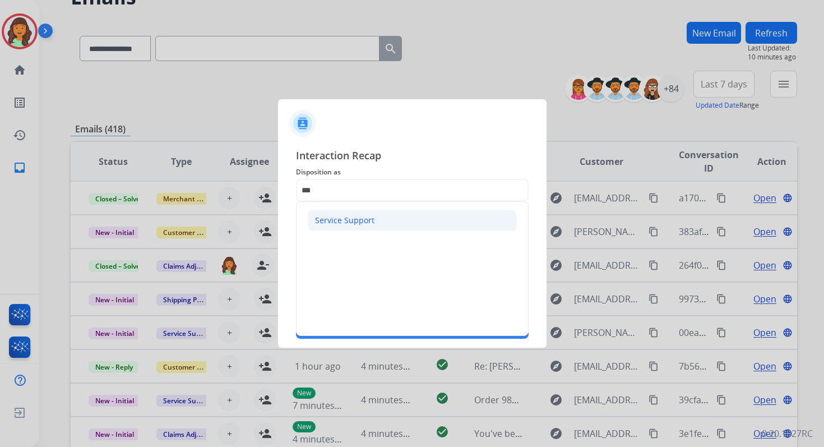
click at [355, 218] on div "Service Support" at bounding box center [344, 220] width 59 height 11
type input "**********"
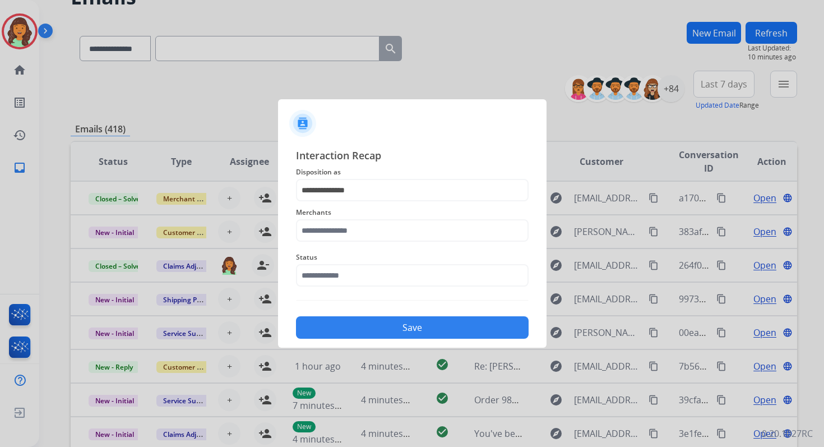
click at [355, 244] on div "Merchants" at bounding box center [412, 223] width 233 height 45
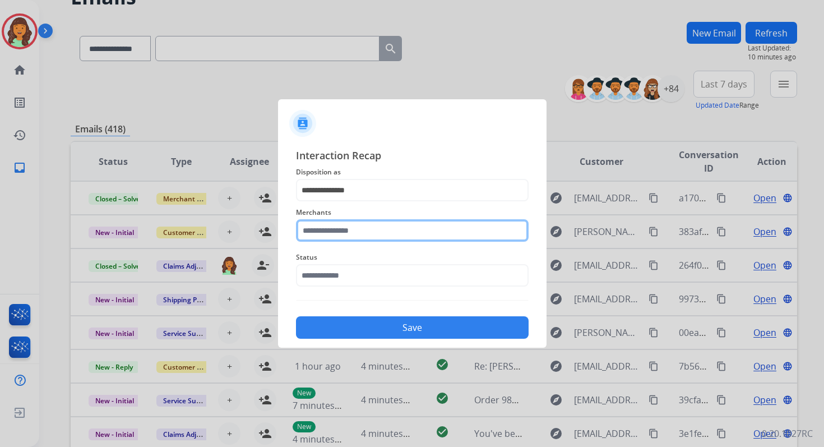
click at [355, 228] on input "text" at bounding box center [412, 230] width 233 height 22
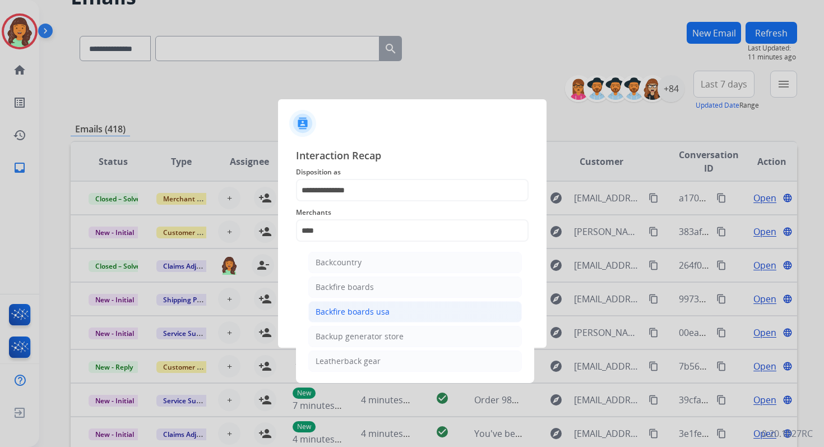
click at [373, 309] on div "Backfire boards usa" at bounding box center [353, 311] width 74 height 11
type input "**********"
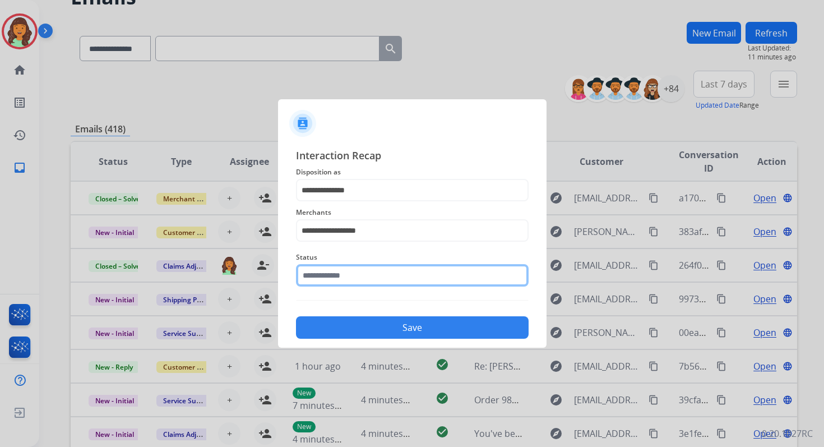
click at [364, 279] on input "text" at bounding box center [412, 275] width 233 height 22
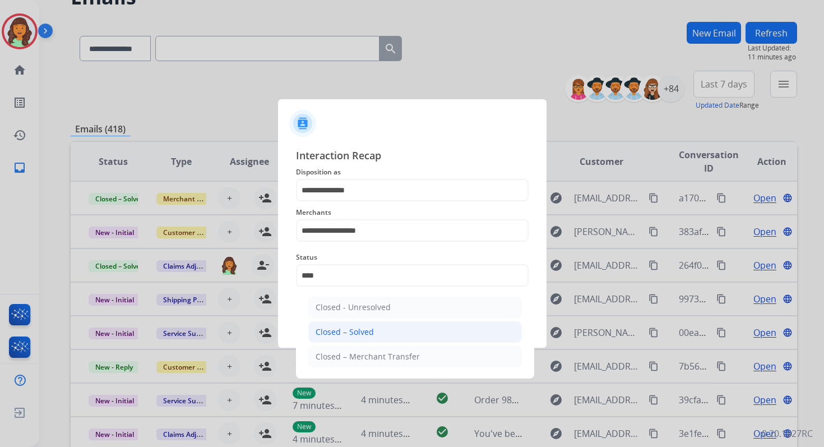
click at [374, 322] on li "Closed – Solved" at bounding box center [415, 331] width 214 height 21
type input "**********"
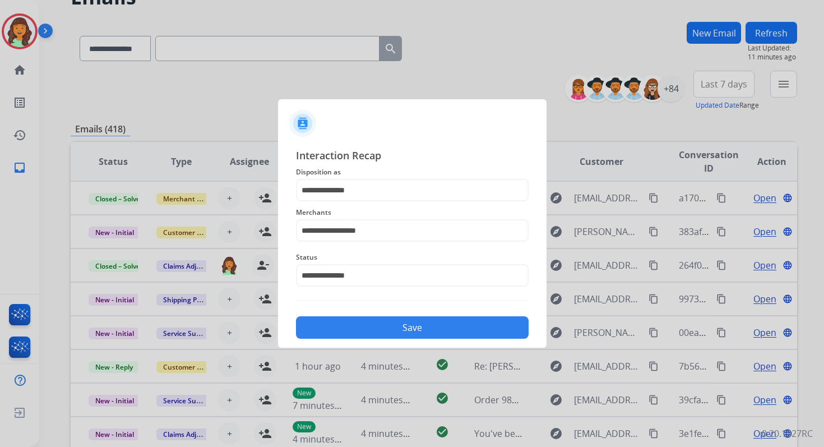
click at [374, 322] on button "Save" at bounding box center [412, 327] width 233 height 22
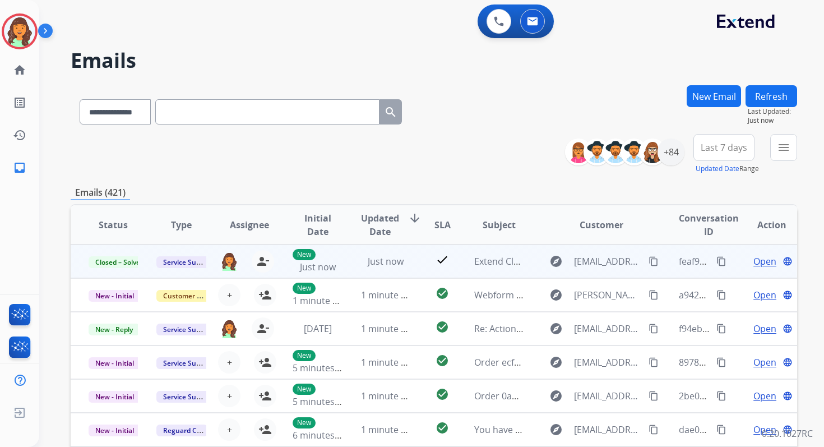
click at [716, 259] on mat-icon "content_copy" at bounding box center [721, 261] width 10 height 10
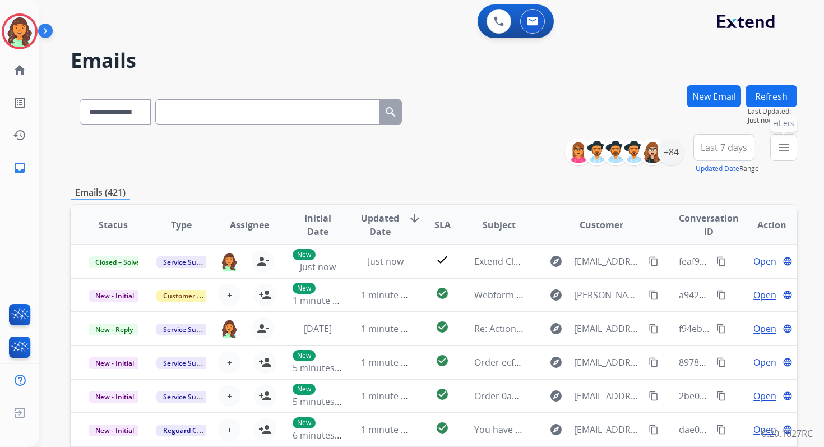
click at [775, 142] on button "menu Filters" at bounding box center [783, 147] width 27 height 27
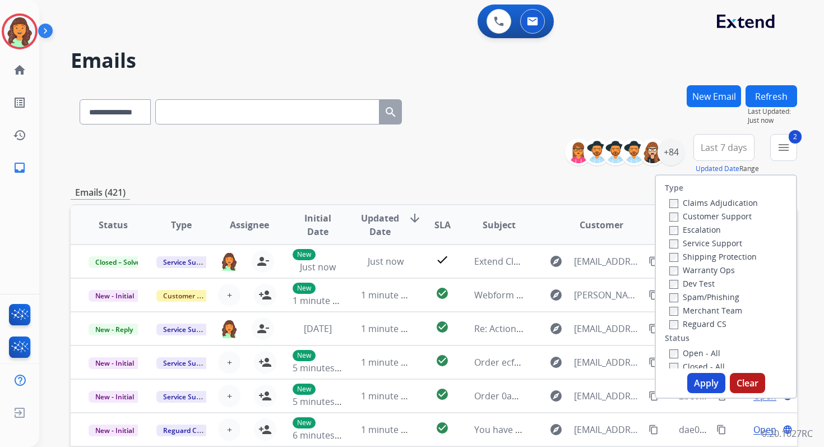
click at [701, 382] on button "Apply" at bounding box center [706, 383] width 38 height 20
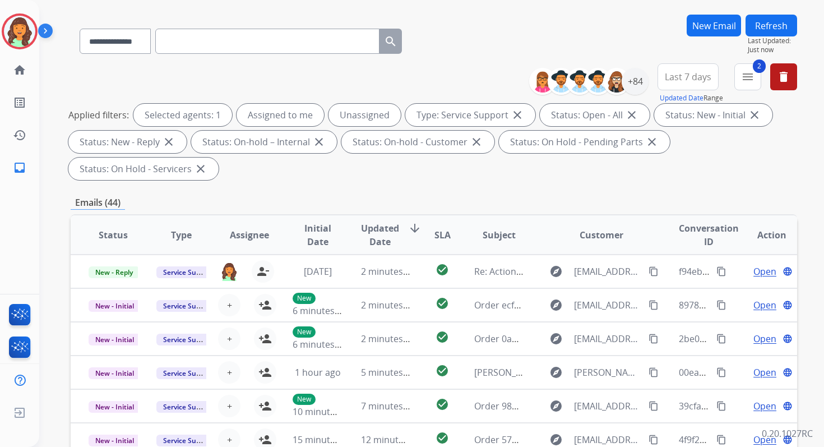
scroll to position [272, 0]
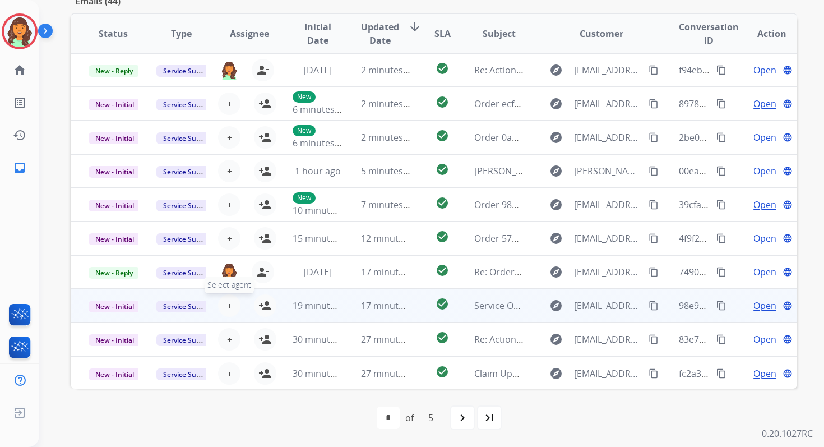
click at [228, 306] on span "+" at bounding box center [229, 305] width 5 height 13
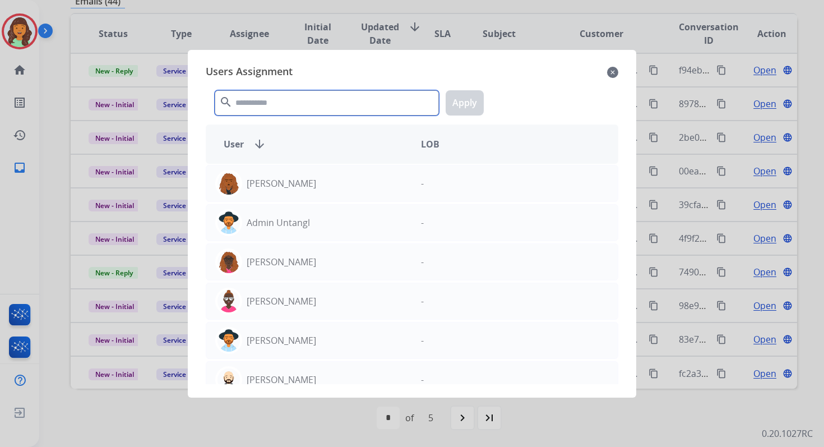
click at [310, 110] on input "text" at bounding box center [327, 102] width 224 height 25
type input "*"
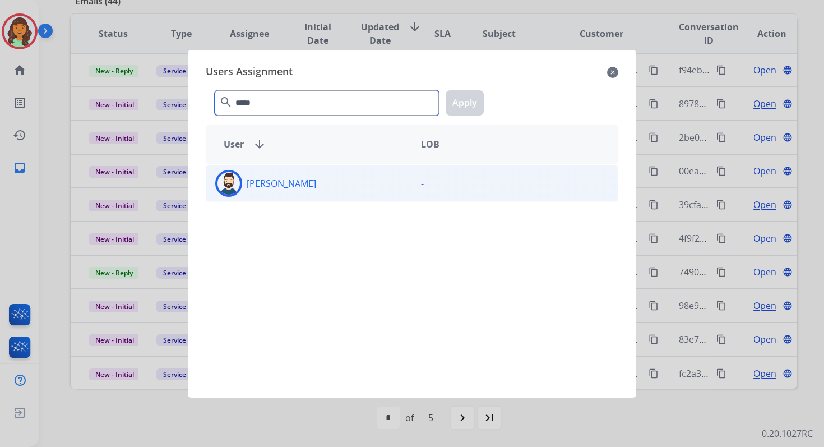
type input "*****"
click at [303, 182] on div "[PERSON_NAME]" at bounding box center [309, 183] width 206 height 27
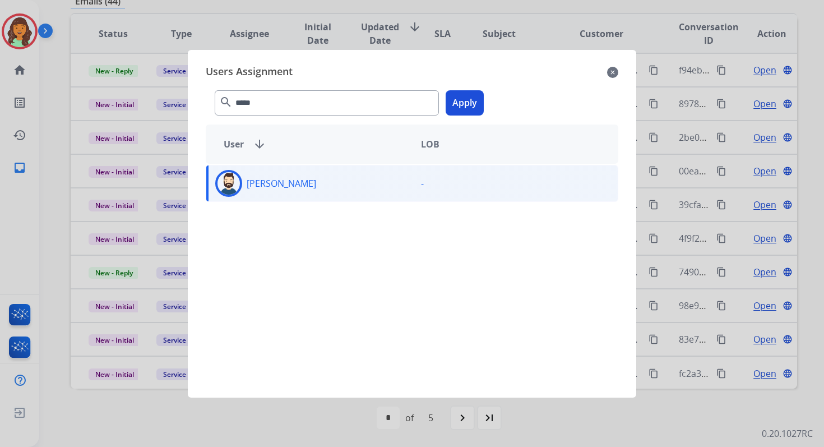
click at [458, 103] on button "Apply" at bounding box center [465, 102] width 38 height 25
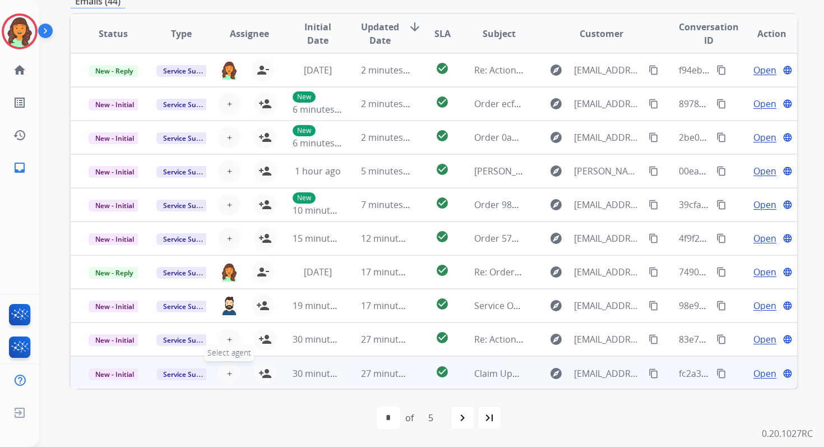
click at [229, 371] on span "+" at bounding box center [229, 373] width 5 height 13
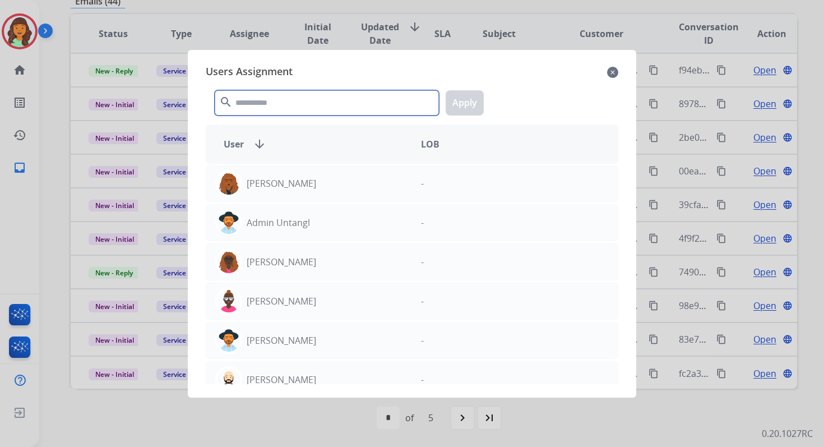
click at [294, 104] on input "text" at bounding box center [327, 102] width 224 height 25
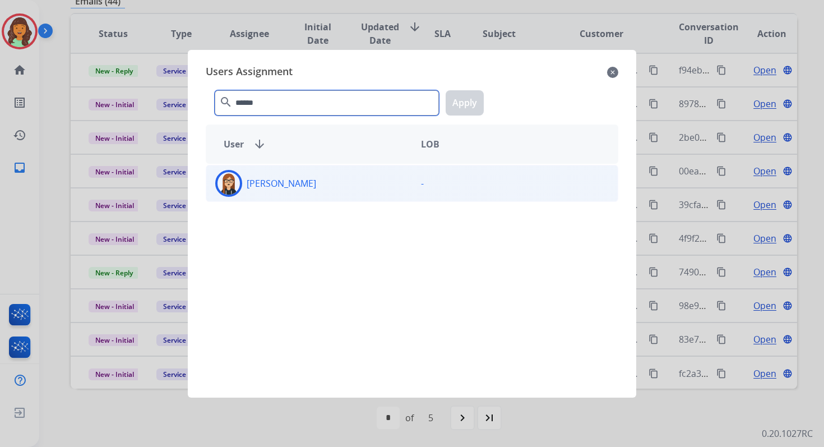
type input "******"
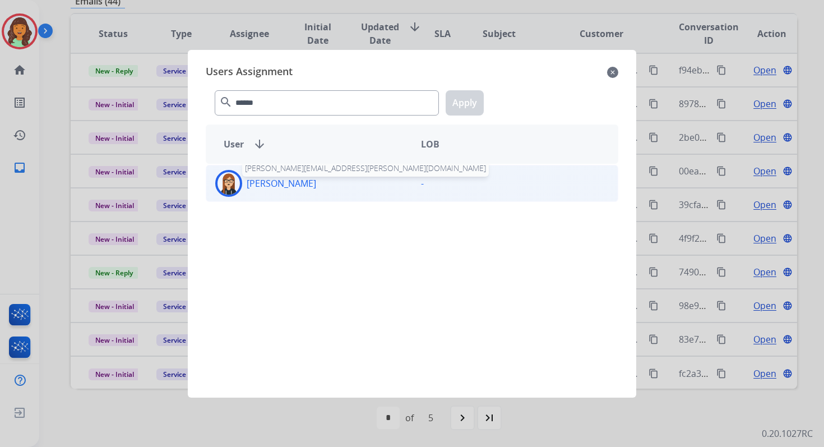
click at [301, 179] on p "[PERSON_NAME]" at bounding box center [281, 183] width 69 height 13
click at [467, 102] on button "Apply" at bounding box center [465, 102] width 38 height 25
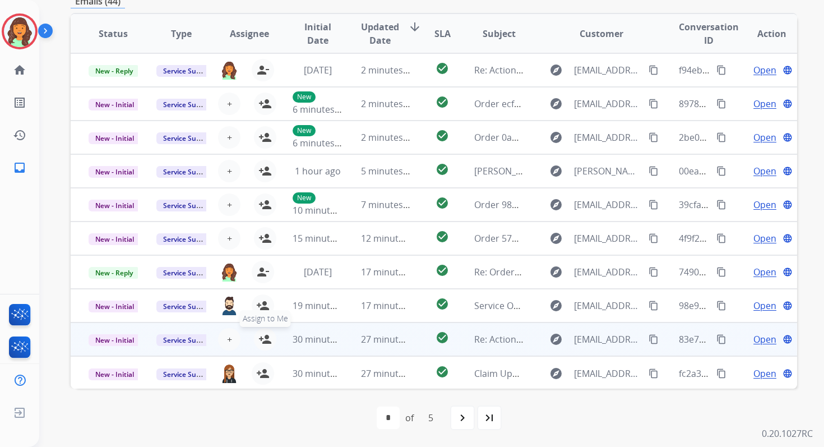
click at [264, 336] on mat-icon "person_add" at bounding box center [264, 338] width 13 height 13
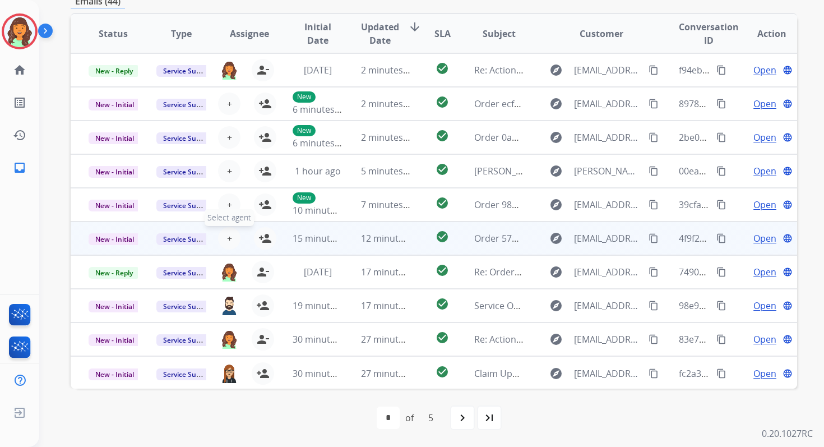
click at [228, 237] on span "+" at bounding box center [229, 237] width 5 height 13
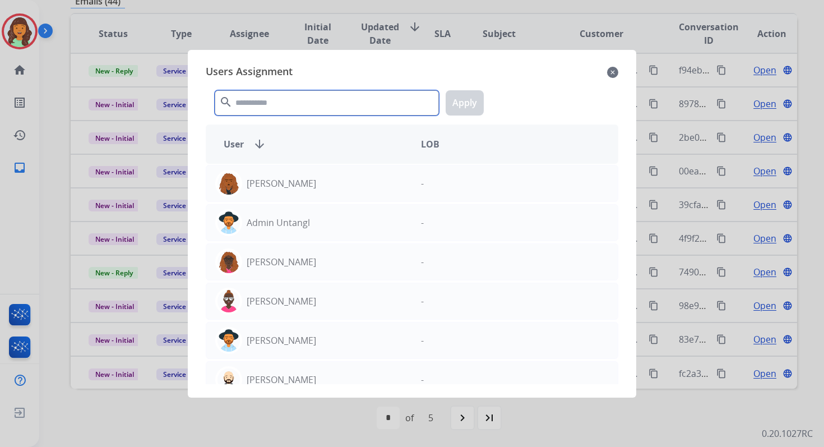
click at [288, 99] on input "text" at bounding box center [327, 102] width 224 height 25
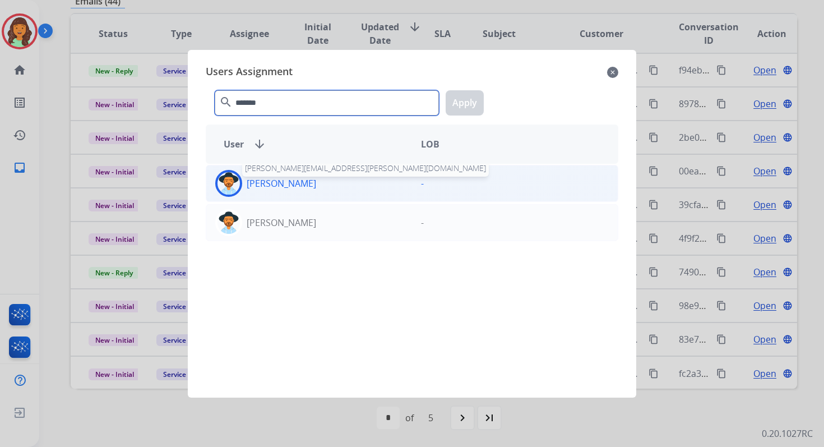
type input "*******"
click at [296, 188] on p "[PERSON_NAME]" at bounding box center [281, 183] width 69 height 13
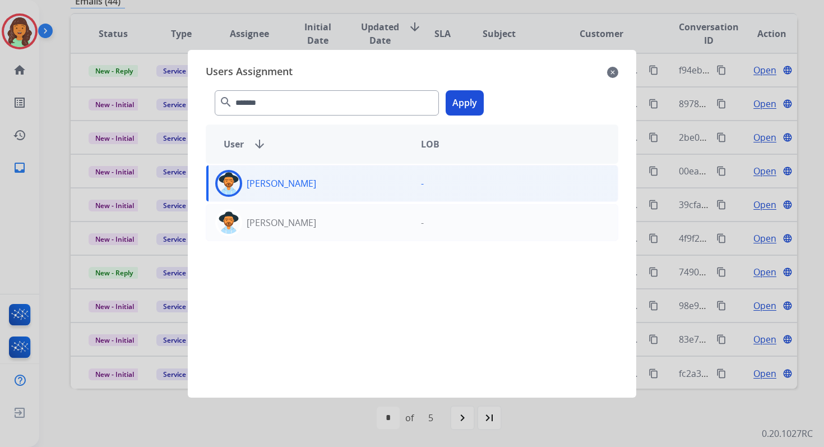
click at [469, 100] on button "Apply" at bounding box center [465, 102] width 38 height 25
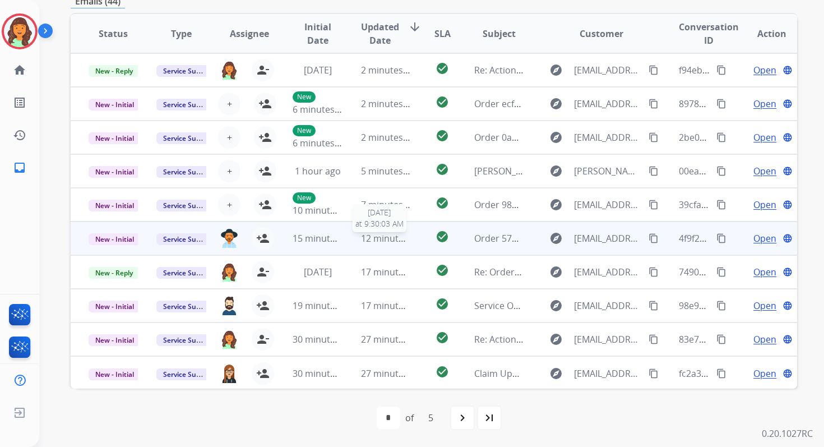
click at [386, 235] on span "12 minutes ago" at bounding box center [393, 238] width 65 height 12
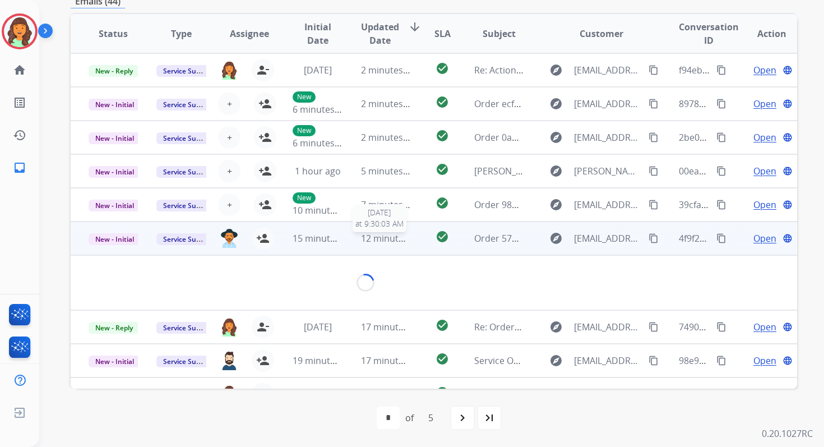
scroll to position [269, 0]
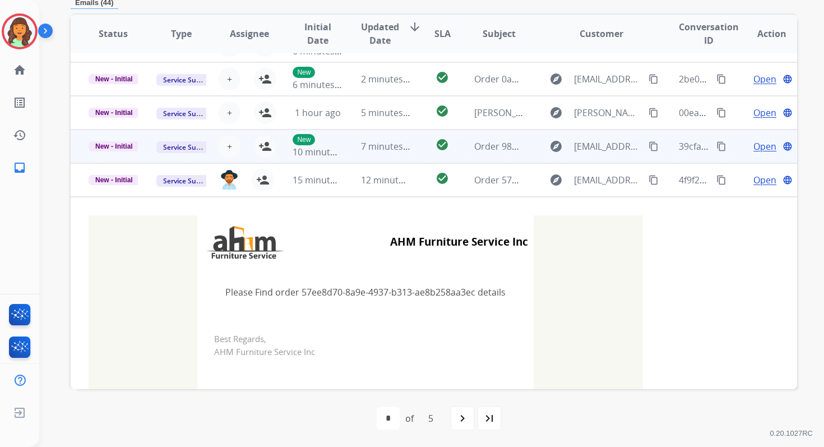
click at [343, 152] on td "7 minutes ago" at bounding box center [377, 146] width 68 height 34
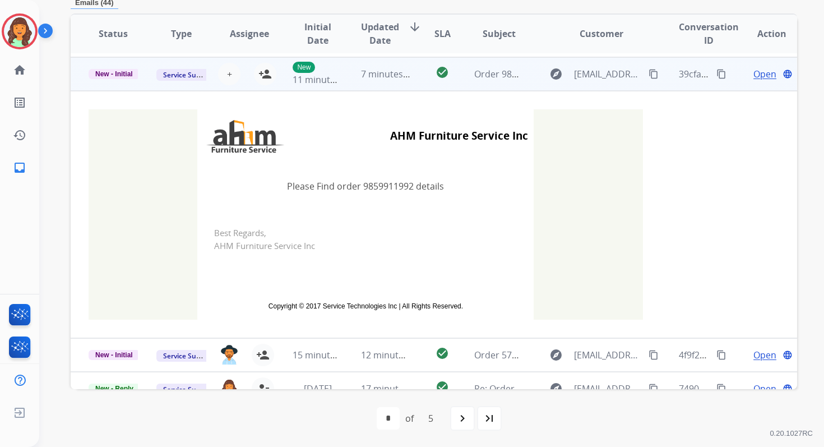
scroll to position [135, 0]
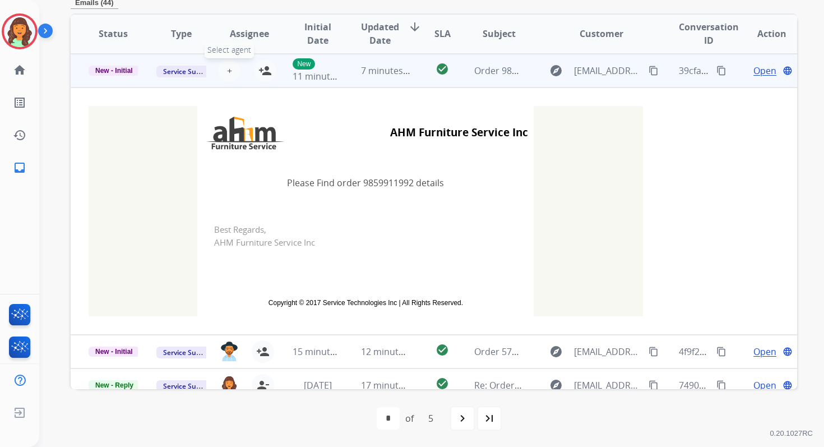
click at [227, 70] on span "+" at bounding box center [229, 70] width 5 height 13
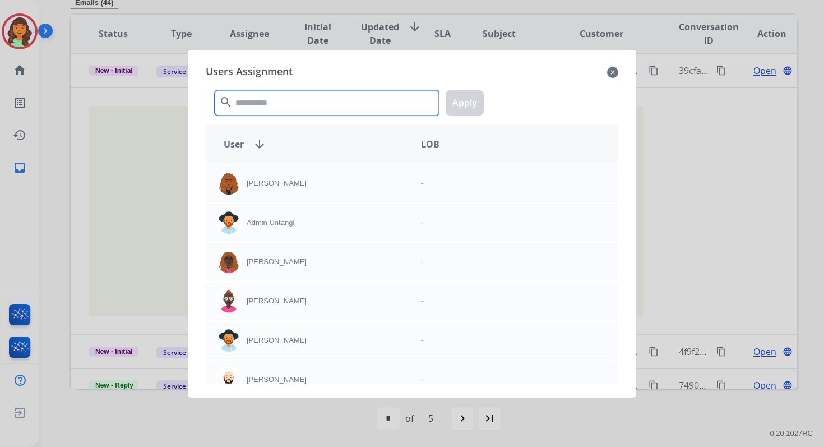
click at [261, 106] on input "text" at bounding box center [327, 102] width 224 height 25
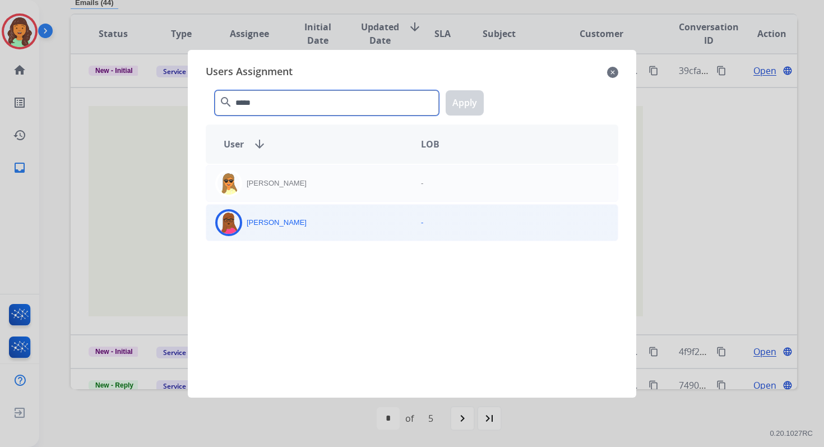
type input "*****"
click at [285, 221] on p "[PERSON_NAME]" at bounding box center [277, 222] width 60 height 11
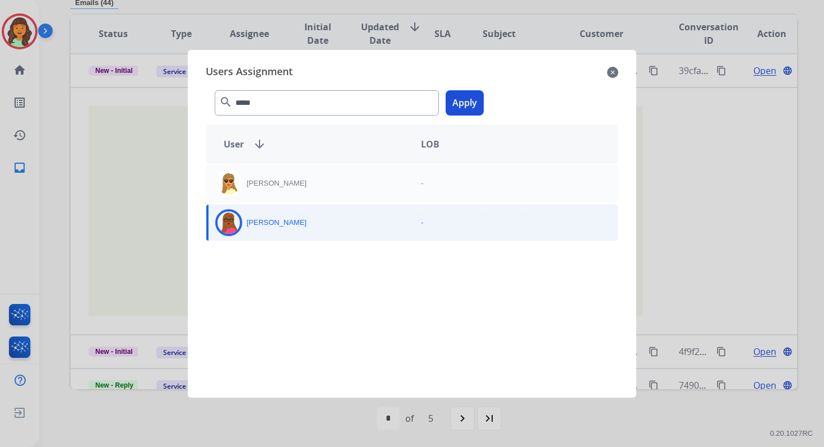
click at [469, 106] on button "Apply" at bounding box center [465, 102] width 38 height 25
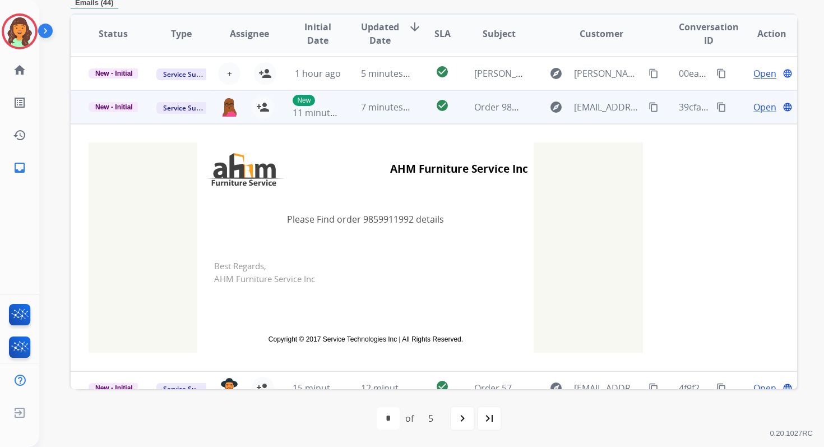
scroll to position [31, 0]
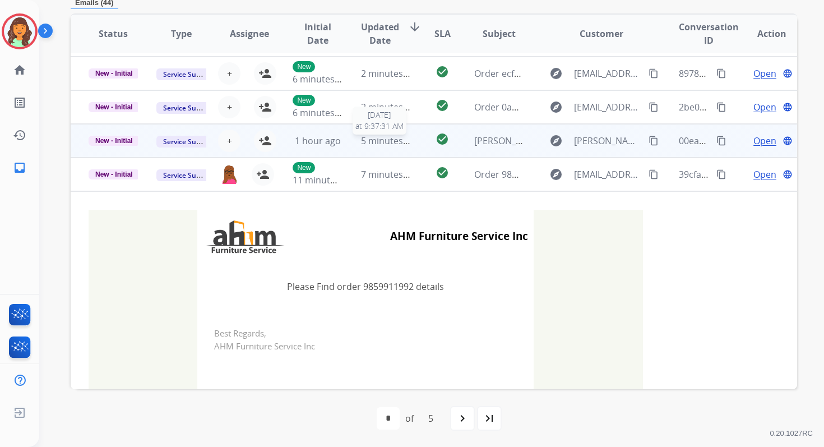
click at [389, 136] on span "5 minutes ago" at bounding box center [391, 141] width 60 height 12
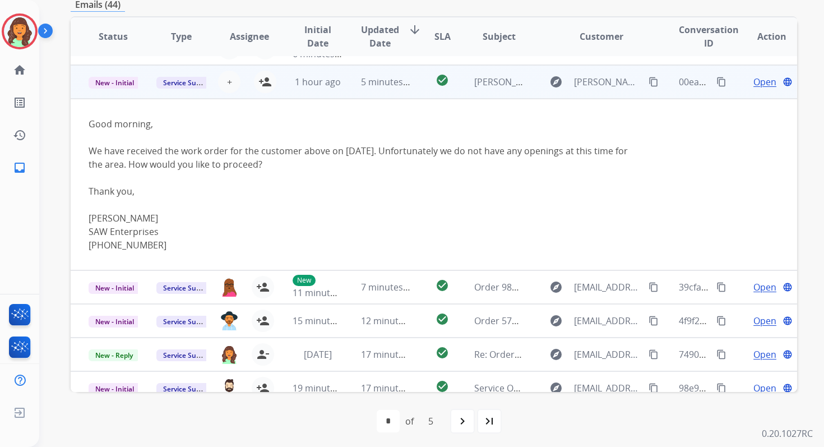
scroll to position [101, 0]
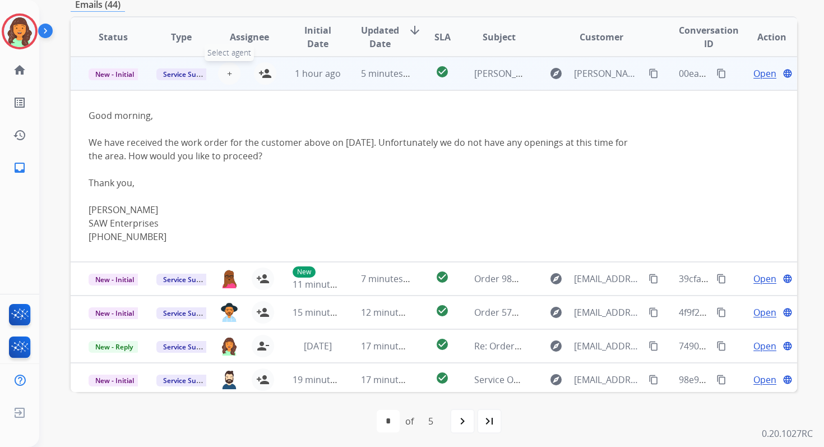
click at [227, 73] on span "+" at bounding box center [229, 73] width 5 height 13
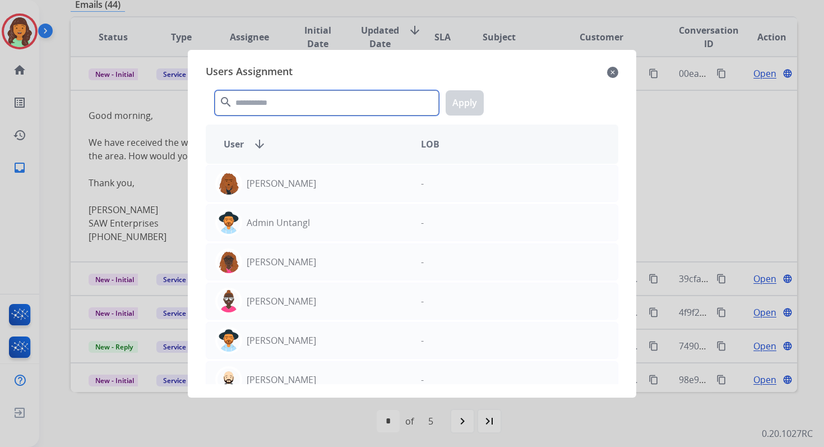
click at [266, 100] on input "text" at bounding box center [327, 102] width 224 height 25
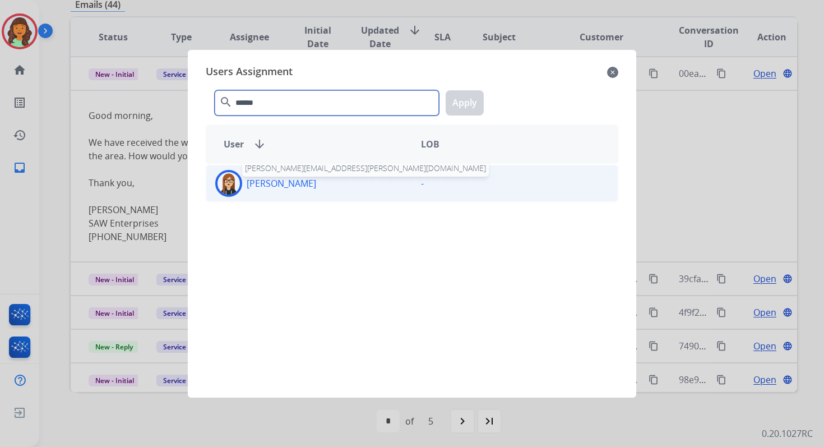
type input "******"
click at [298, 180] on p "[PERSON_NAME]" at bounding box center [281, 183] width 69 height 13
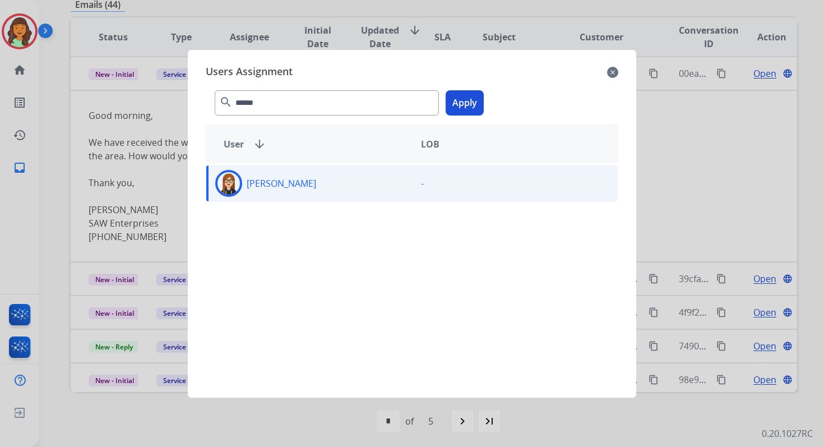
click at [464, 99] on button "Apply" at bounding box center [465, 102] width 38 height 25
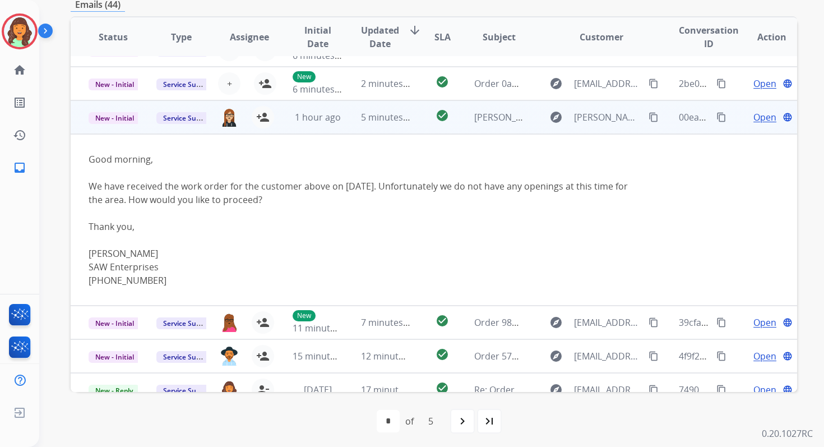
scroll to position [0, 0]
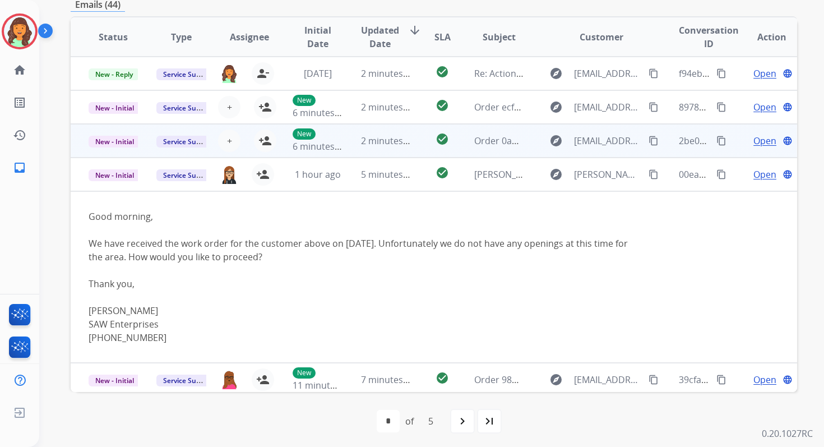
click at [347, 140] on td "2 minutes ago" at bounding box center [377, 141] width 68 height 34
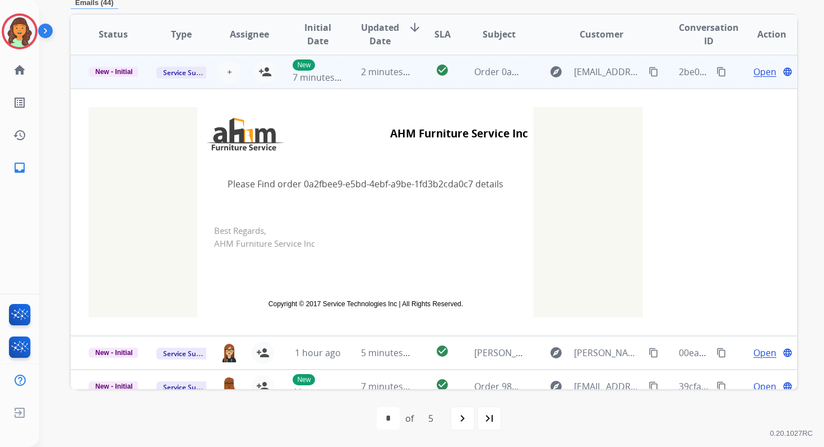
scroll to position [67, 0]
click at [229, 72] on span "+" at bounding box center [229, 70] width 5 height 13
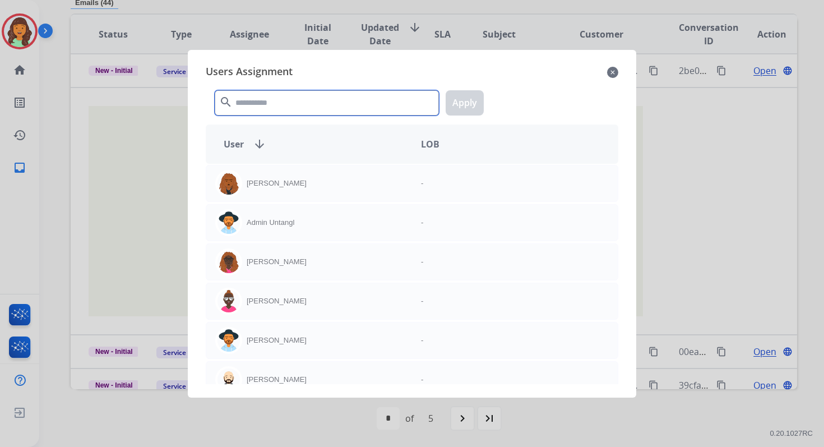
click at [253, 103] on input "text" at bounding box center [327, 102] width 224 height 25
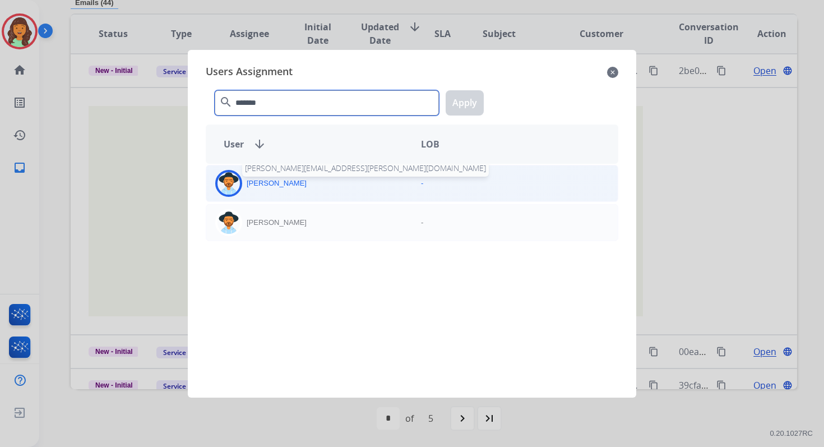
type input "*******"
click at [275, 180] on p "[PERSON_NAME]" at bounding box center [277, 183] width 60 height 11
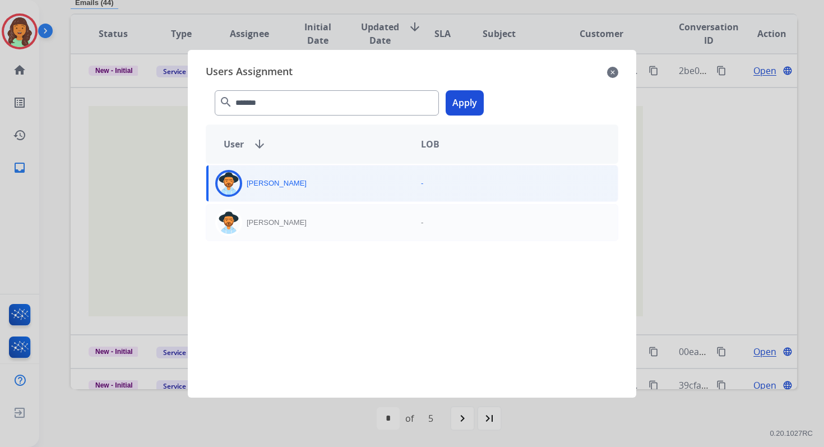
click at [461, 100] on button "Apply" at bounding box center [465, 102] width 38 height 25
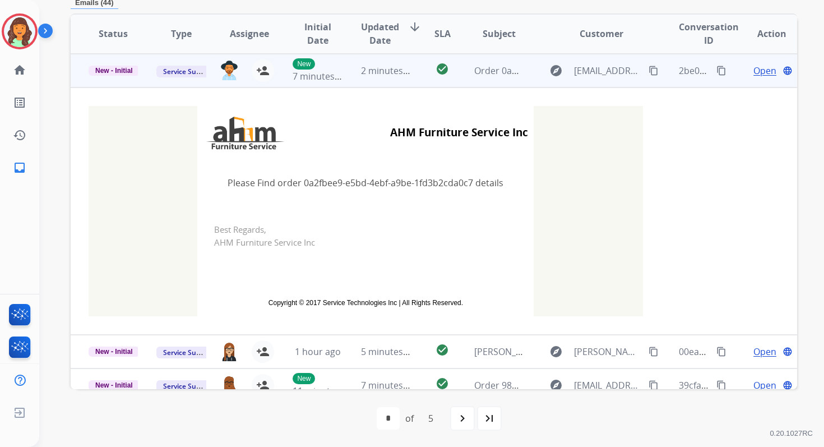
scroll to position [0, 0]
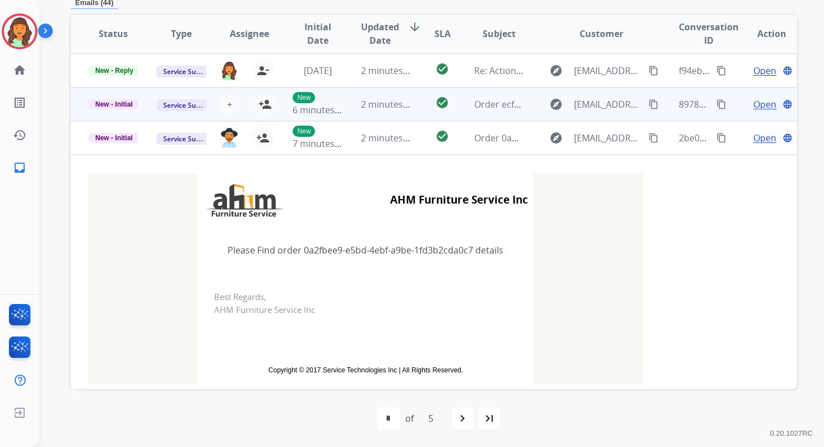
click at [354, 104] on td "2 minutes ago" at bounding box center [377, 104] width 68 height 34
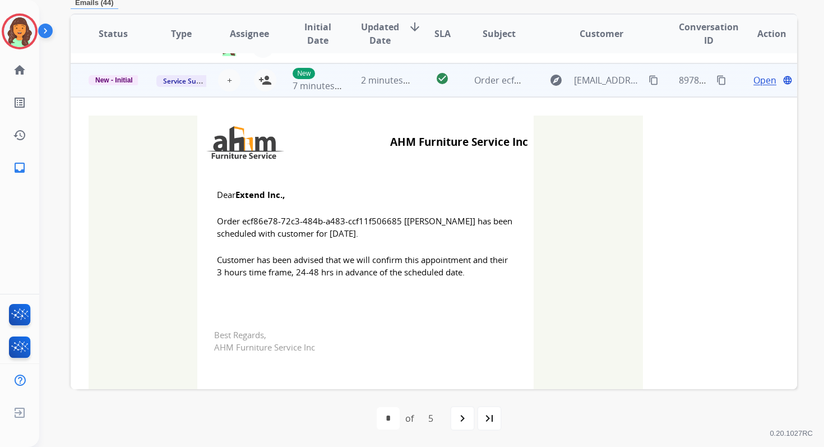
scroll to position [34, 0]
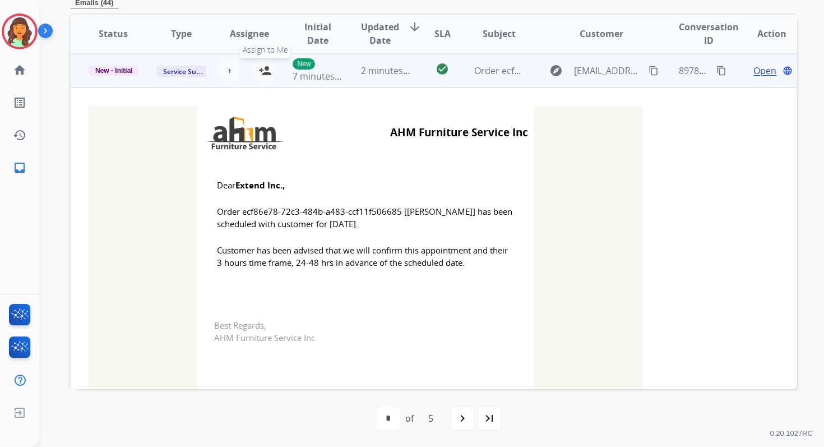
click at [265, 71] on mat-icon "person_add" at bounding box center [264, 70] width 13 height 13
click at [124, 72] on span "New - Initial" at bounding box center [114, 71] width 51 height 10
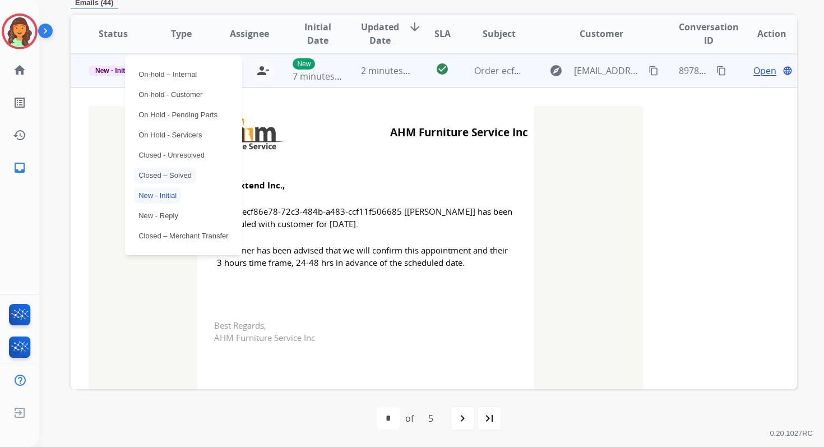
click at [169, 172] on p "Closed – Solved" at bounding box center [165, 176] width 62 height 16
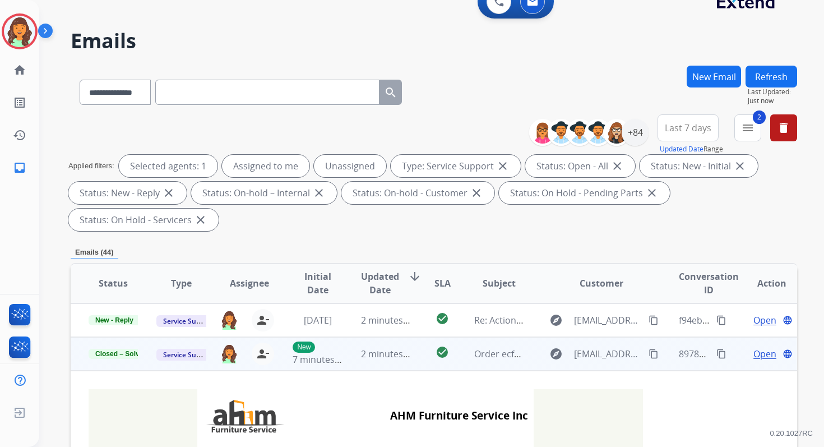
scroll to position [0, 0]
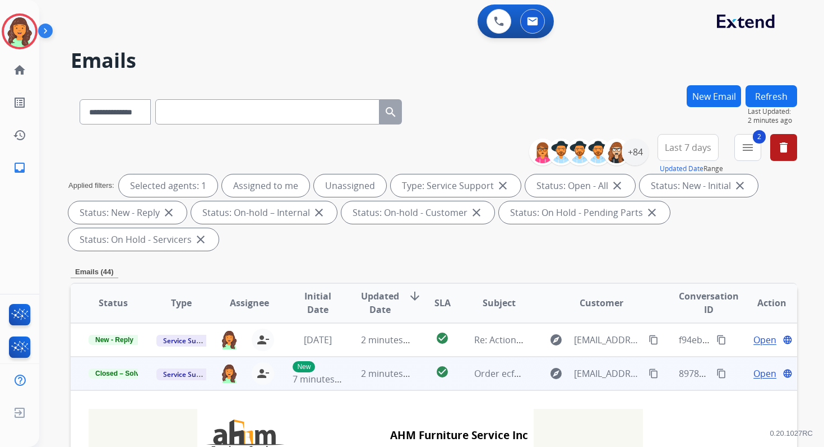
click at [783, 94] on button "Refresh" at bounding box center [771, 96] width 52 height 22
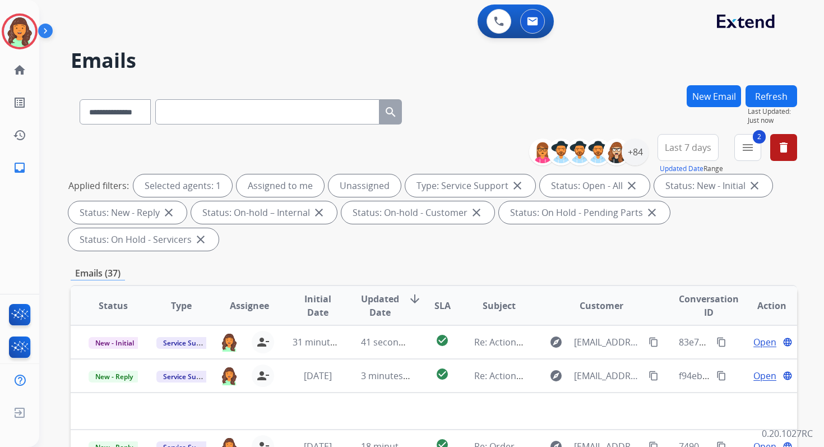
scroll to position [272, 0]
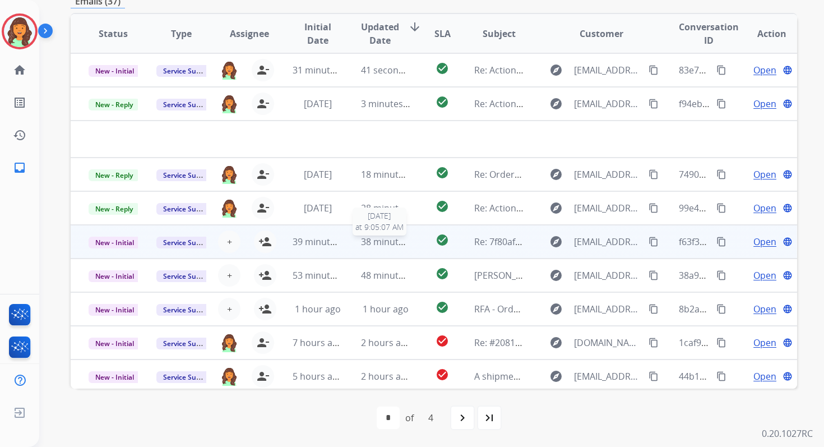
click at [388, 244] on span "38 minutes ago" at bounding box center [393, 241] width 65 height 12
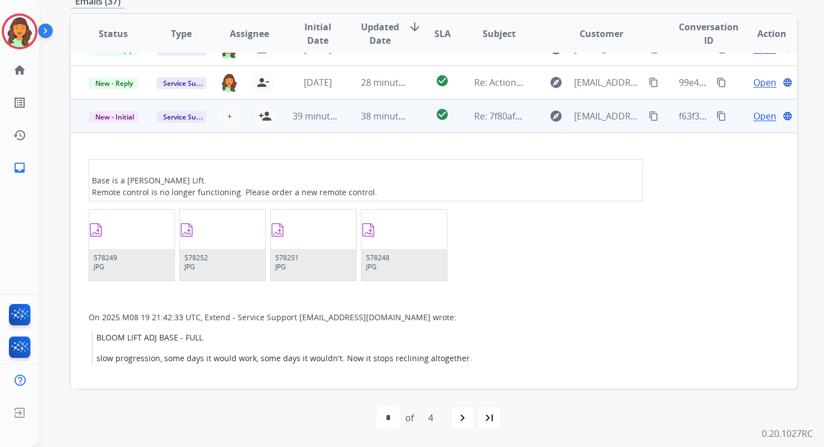
scroll to position [135, 0]
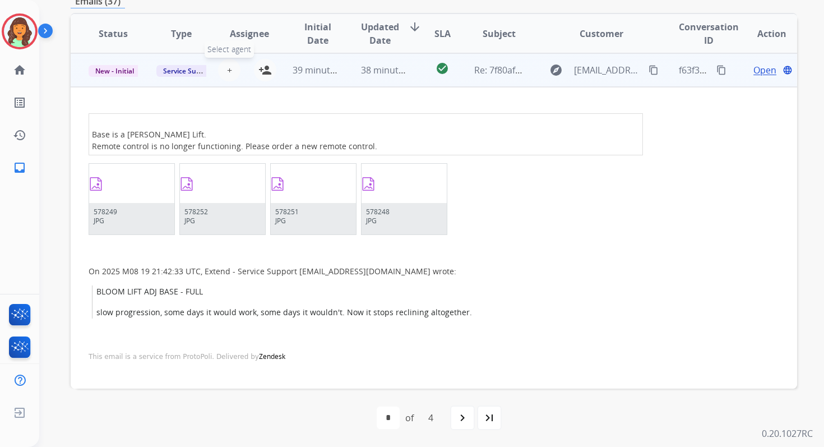
click at [227, 69] on span "+" at bounding box center [229, 69] width 5 height 13
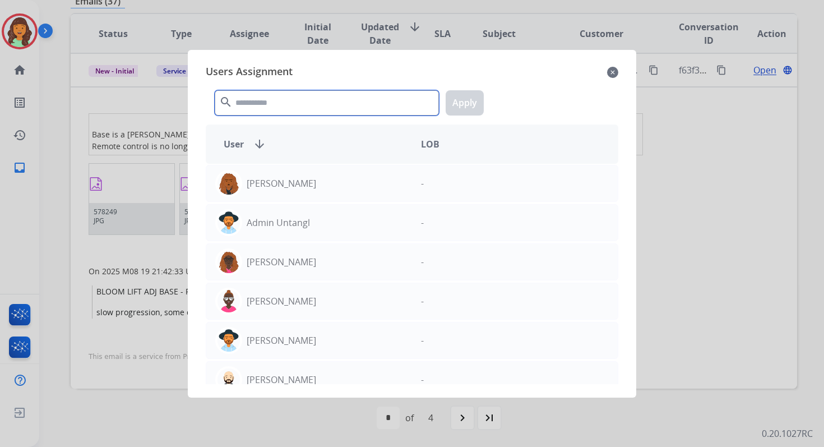
click at [273, 101] on input "text" at bounding box center [327, 102] width 224 height 25
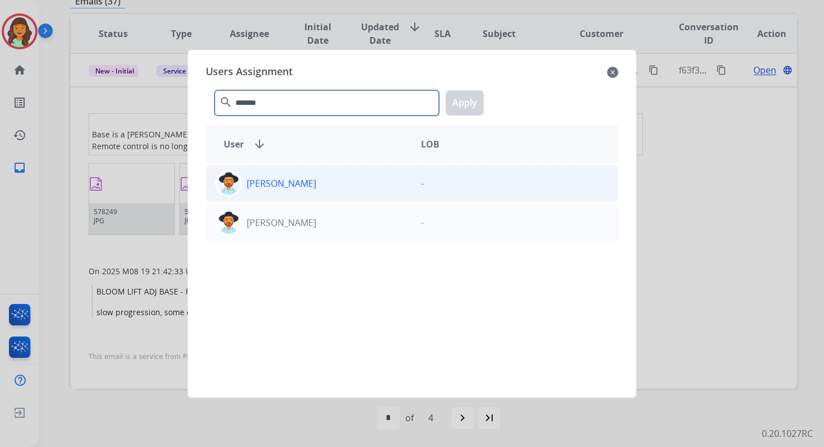
type input "*******"
click at [300, 200] on div "[PERSON_NAME] -" at bounding box center [412, 183] width 412 height 37
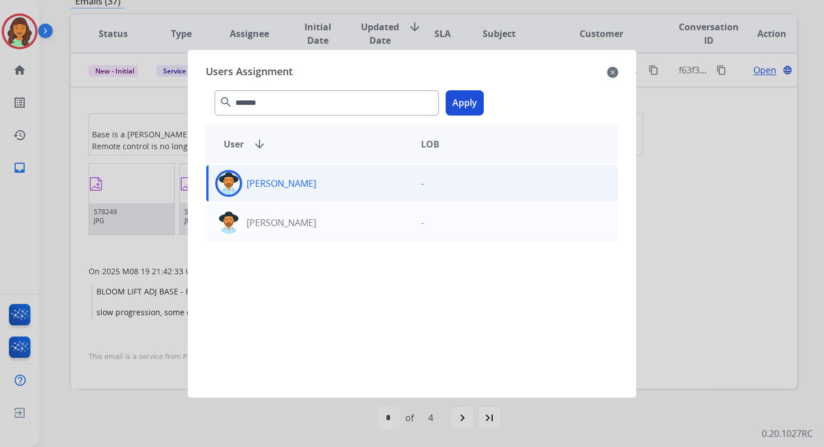
click at [478, 92] on button "Apply" at bounding box center [465, 102] width 38 height 25
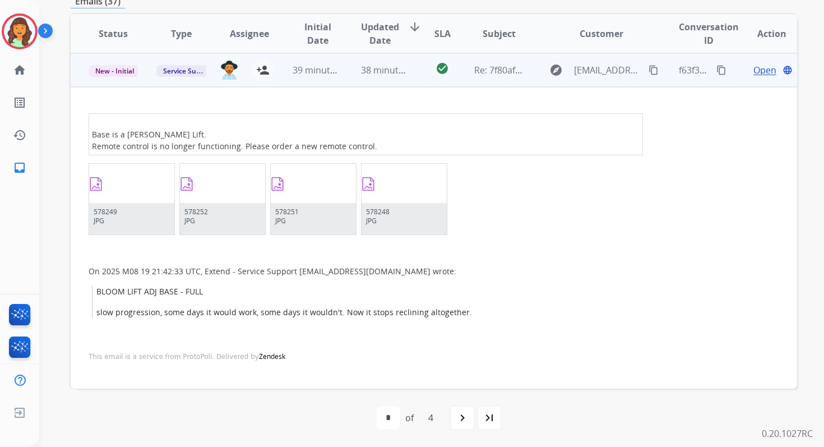
click at [394, 73] on span "38 minutes ago" at bounding box center [393, 70] width 65 height 12
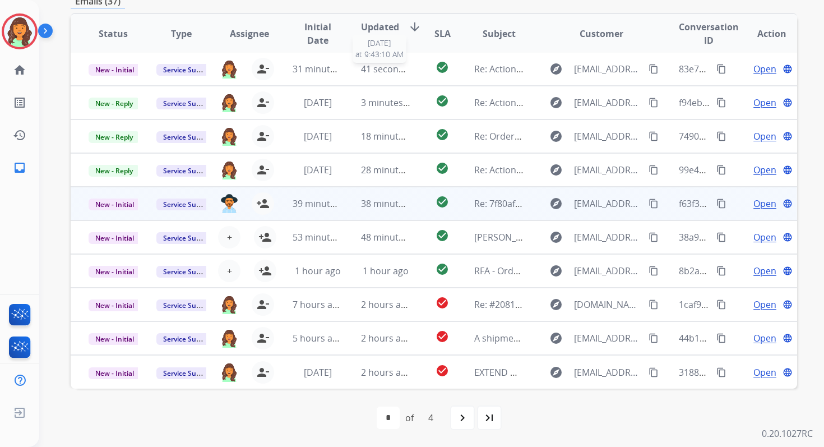
scroll to position [1, 0]
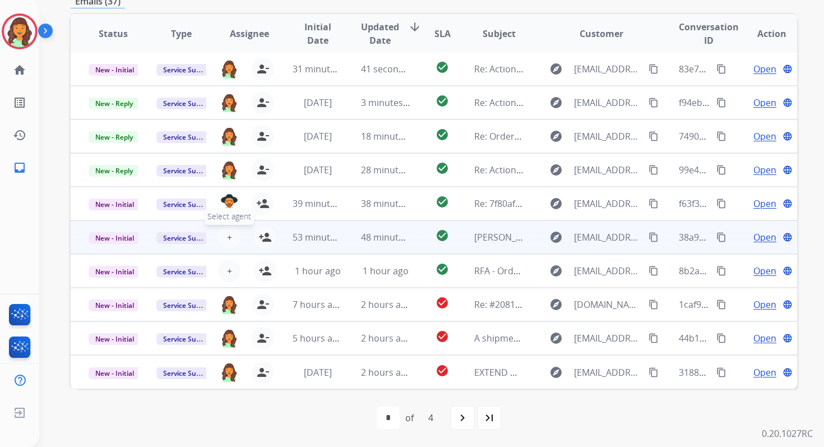
click at [230, 238] on button "+ Select agent" at bounding box center [229, 237] width 22 height 22
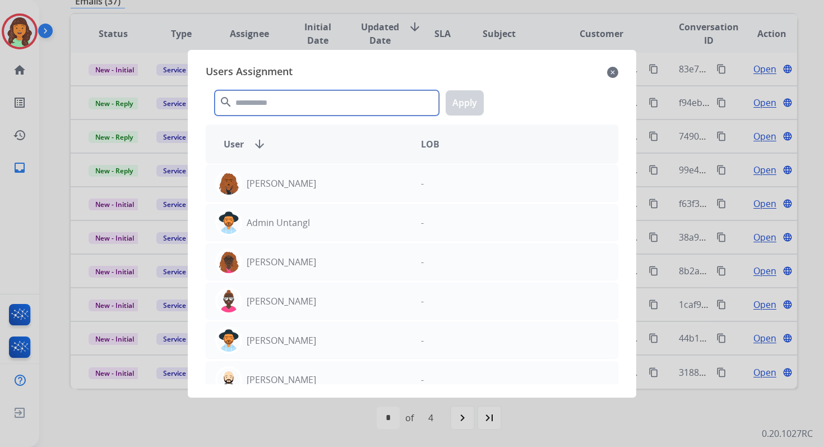
click at [268, 95] on input "text" at bounding box center [327, 102] width 224 height 25
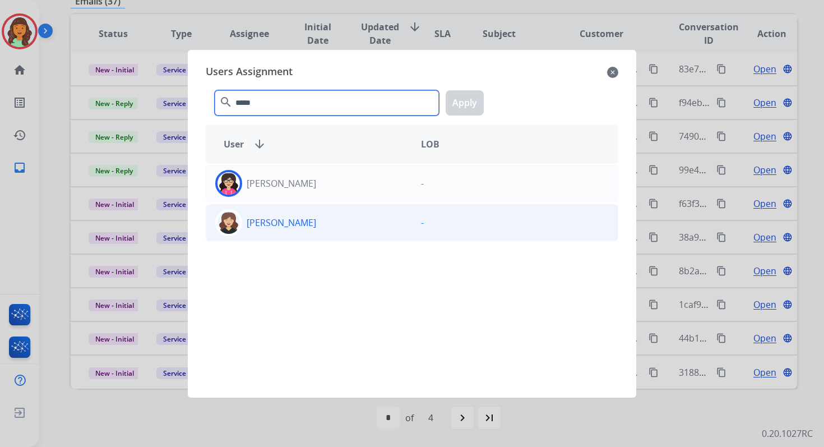
type input "*****"
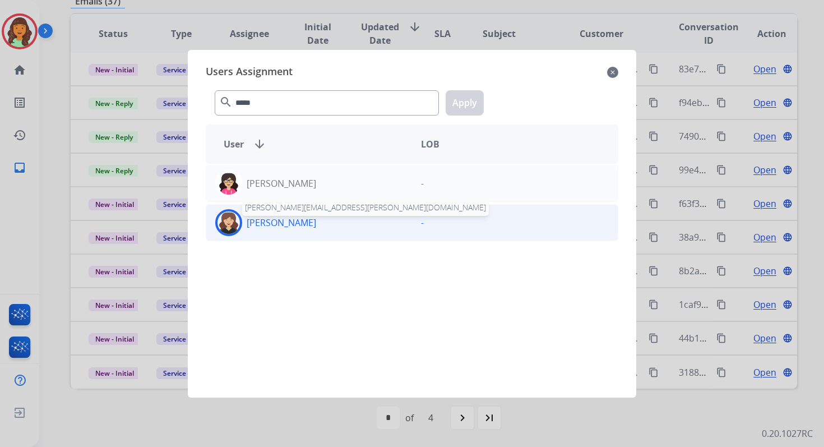
click at [287, 219] on p "[PERSON_NAME]" at bounding box center [281, 222] width 69 height 13
click at [467, 106] on button "Apply" at bounding box center [465, 102] width 38 height 25
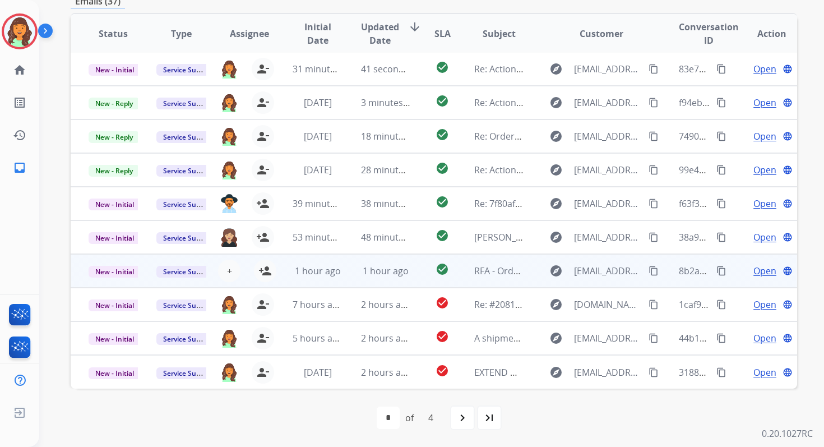
click at [293, 269] on div "1 hour ago" at bounding box center [317, 270] width 49 height 13
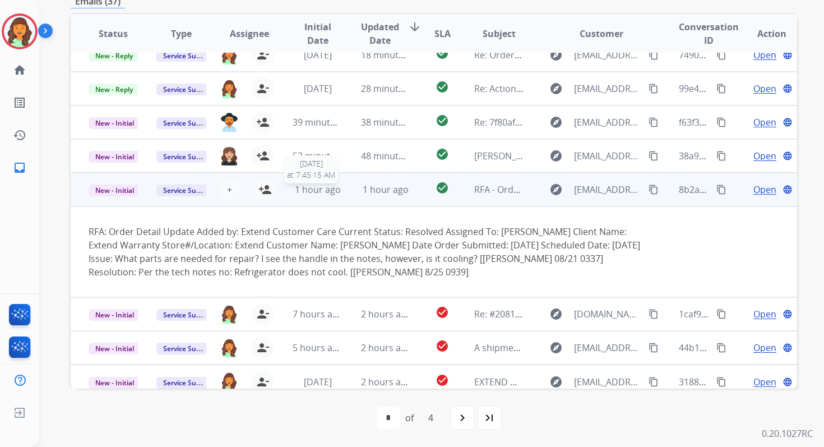
scroll to position [92, 0]
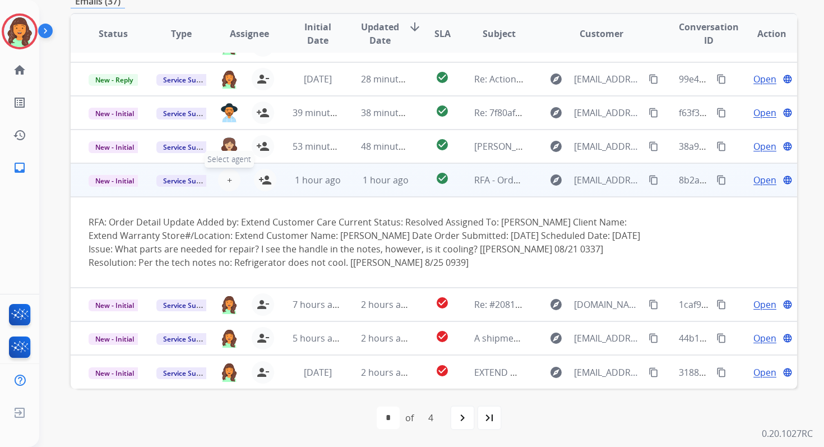
click at [228, 179] on span "+" at bounding box center [229, 179] width 5 height 13
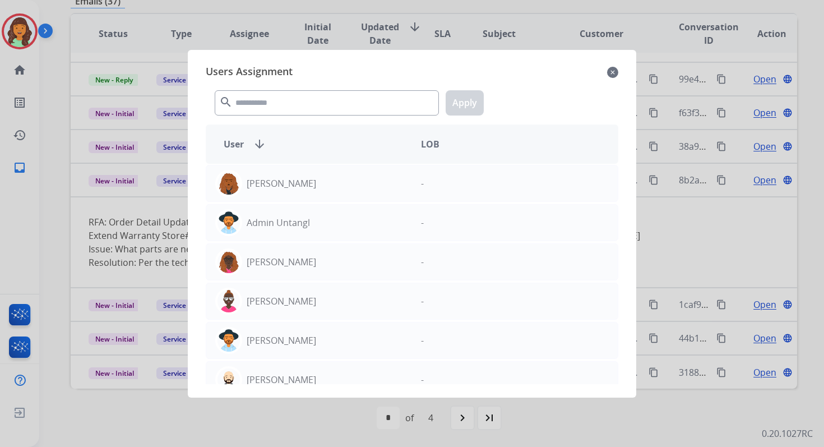
click at [296, 89] on div "search Apply" at bounding box center [412, 100] width 412 height 39
click at [296, 102] on input "text" at bounding box center [327, 102] width 224 height 25
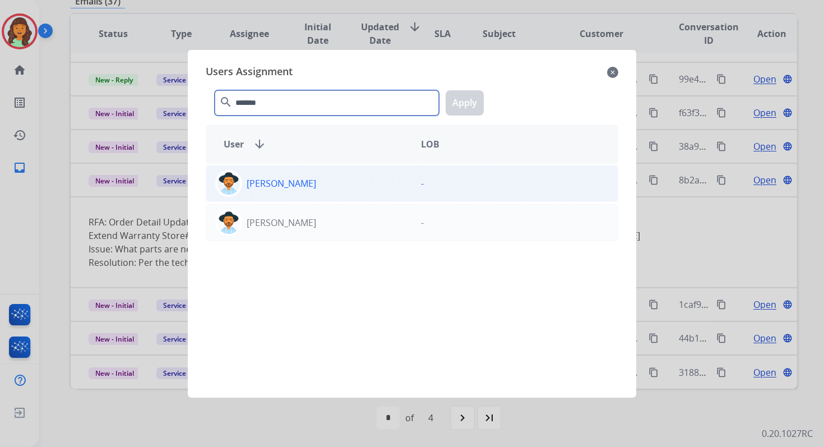
type input "*******"
click at [313, 184] on div "[PERSON_NAME]" at bounding box center [309, 183] width 206 height 27
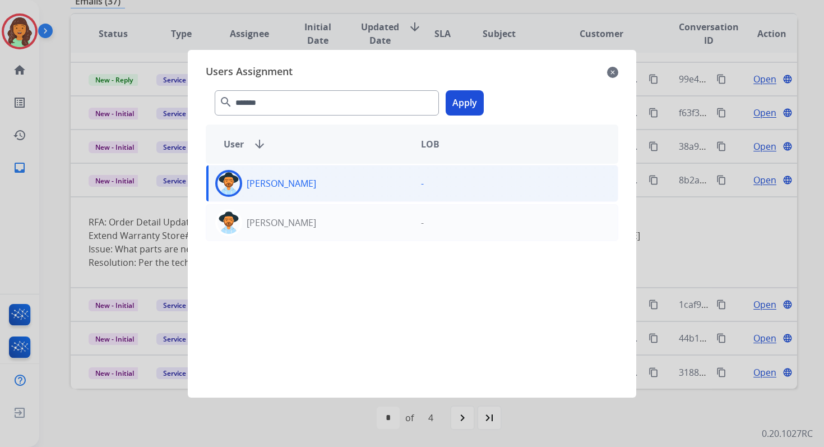
click at [461, 101] on button "Apply" at bounding box center [465, 102] width 38 height 25
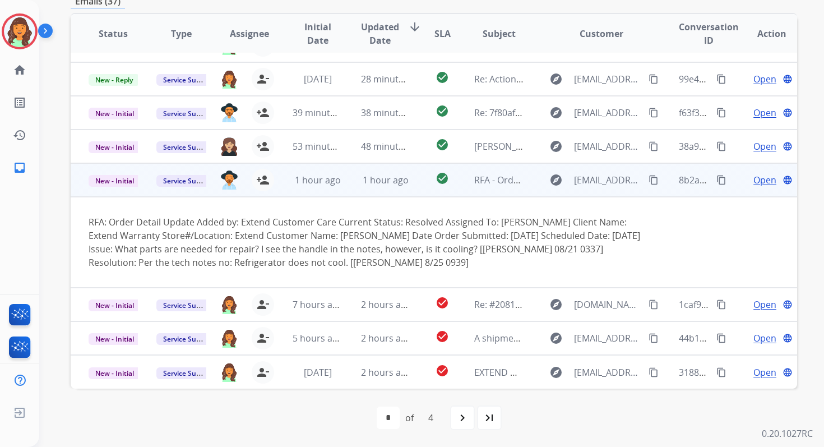
click at [379, 189] on td "1 hour ago" at bounding box center [377, 180] width 68 height 34
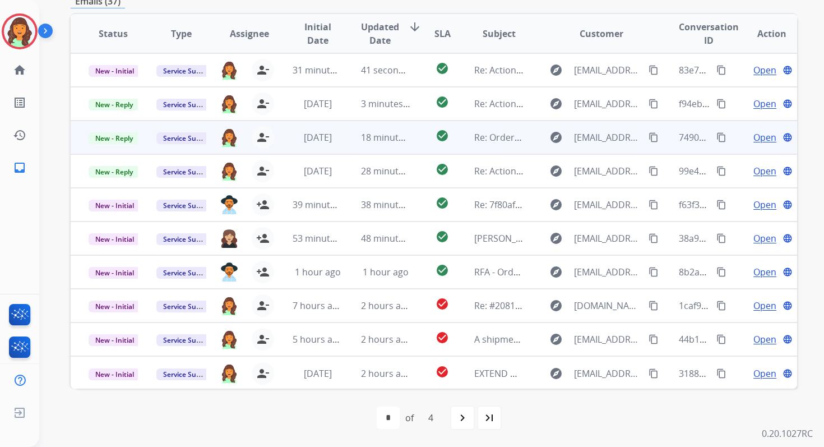
scroll to position [63, 0]
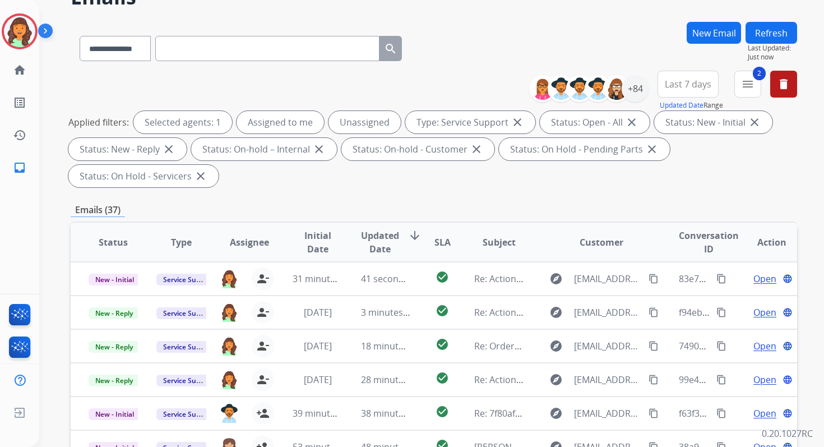
click at [782, 38] on button "Refresh" at bounding box center [771, 33] width 52 height 22
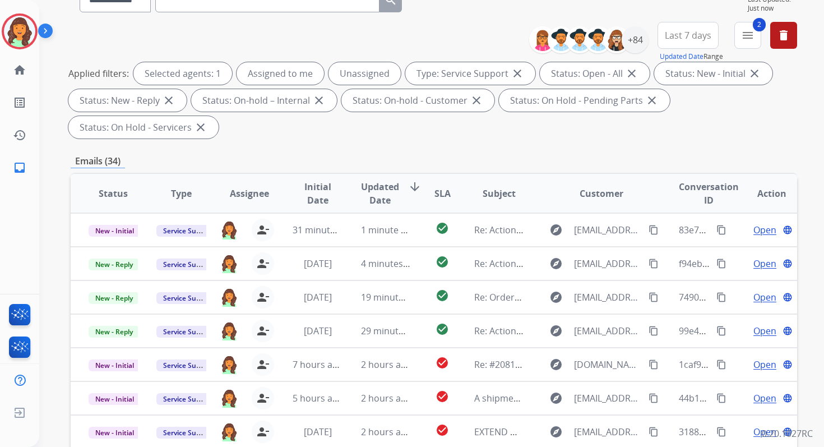
scroll to position [272, 0]
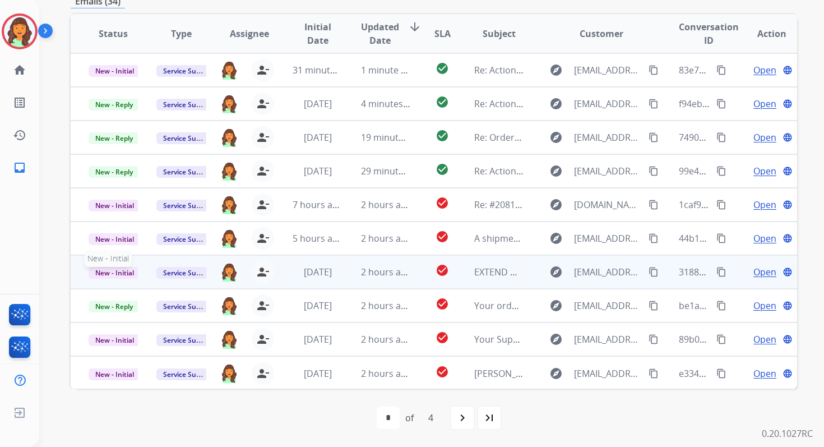
click at [122, 273] on span "New - Initial" at bounding box center [115, 273] width 52 height 12
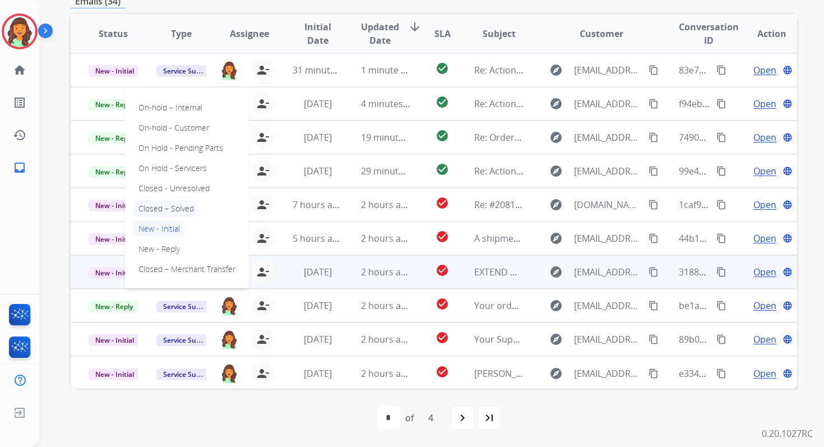
click at [179, 209] on p "Closed – Solved" at bounding box center [166, 209] width 64 height 16
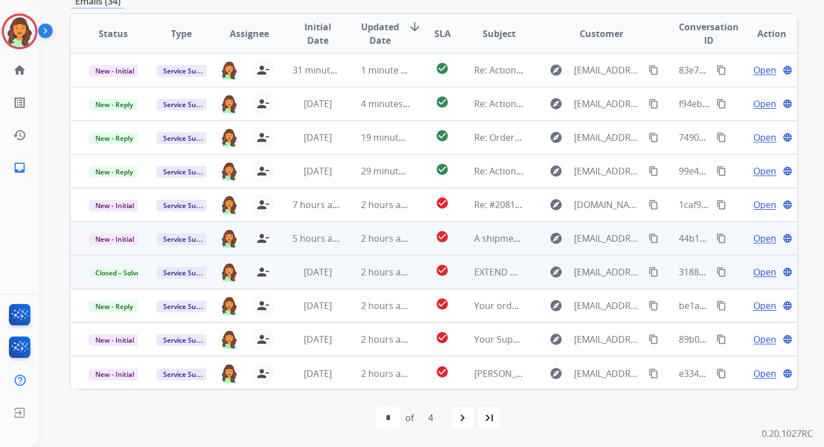
click at [343, 240] on td "2 hours ago" at bounding box center [377, 238] width 68 height 34
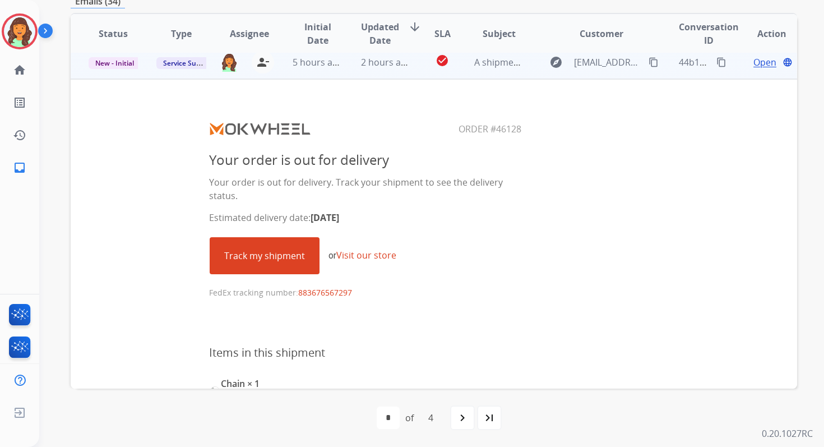
scroll to position [0, 0]
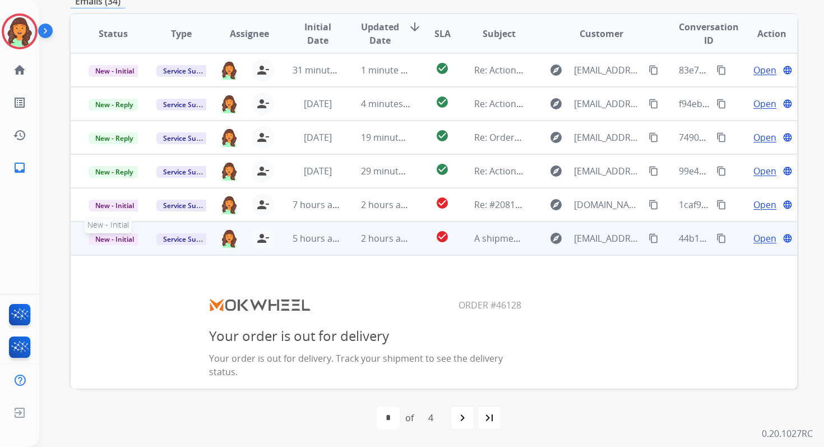
click at [118, 238] on span "New - Initial" at bounding box center [115, 239] width 52 height 12
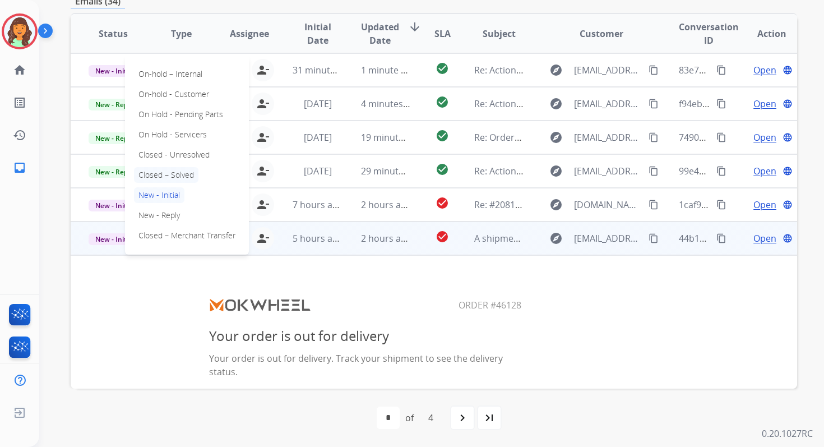
click at [187, 171] on p "Closed – Solved" at bounding box center [166, 175] width 64 height 16
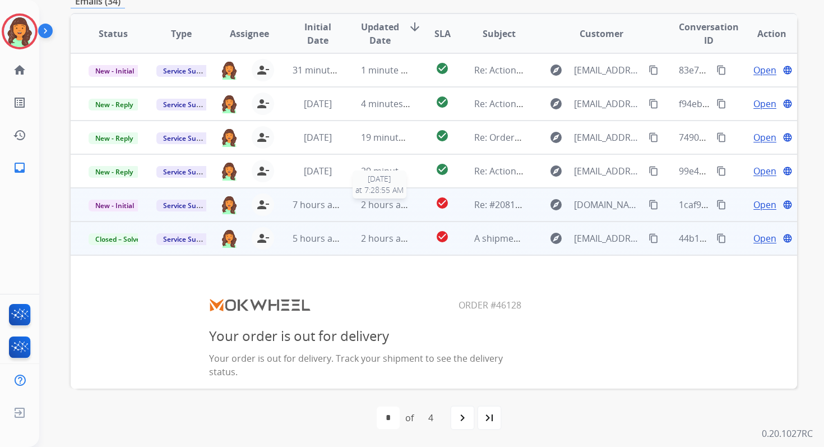
click at [382, 208] on span "2 hours ago" at bounding box center [386, 204] width 50 height 12
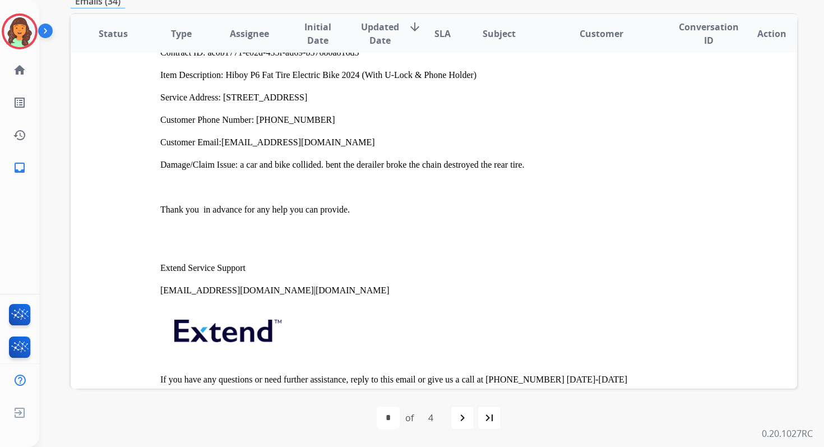
scroll to position [4145, 0]
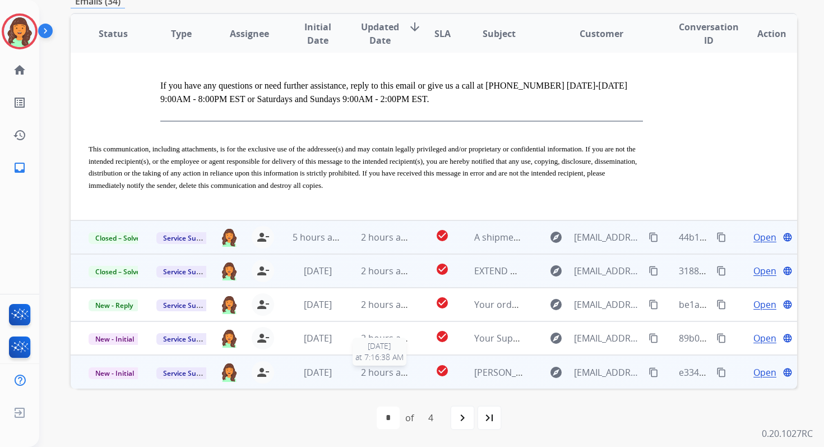
click at [387, 367] on span "2 hours ago" at bounding box center [386, 372] width 50 height 12
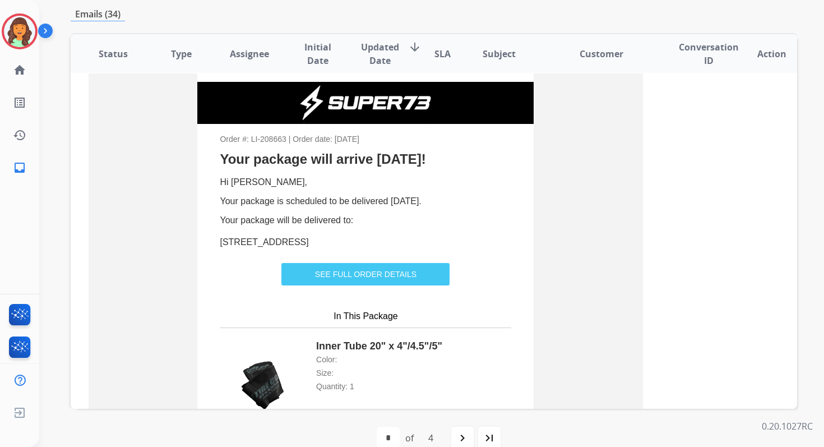
scroll to position [303, 0]
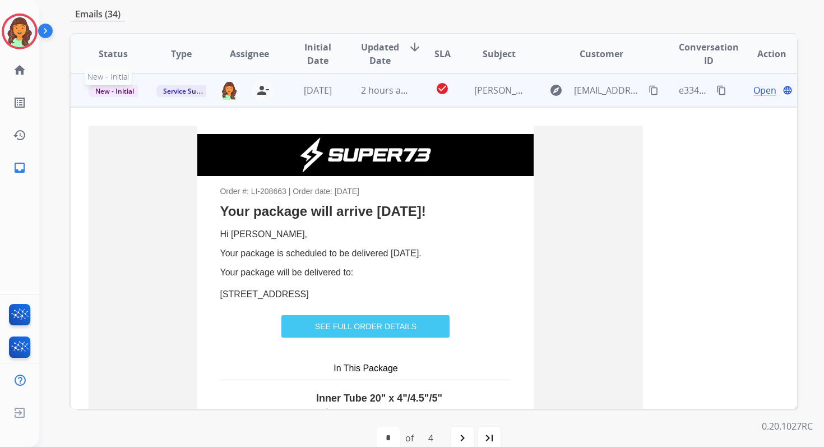
click at [121, 92] on span "New - Initial" at bounding box center [115, 91] width 52 height 12
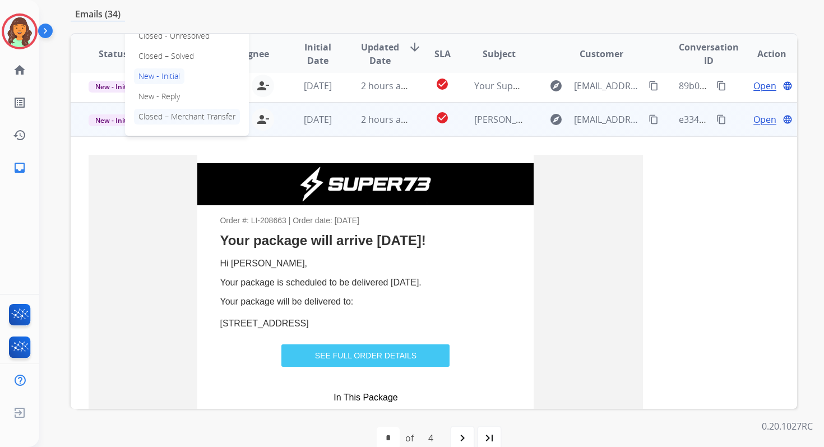
scroll to position [252, 0]
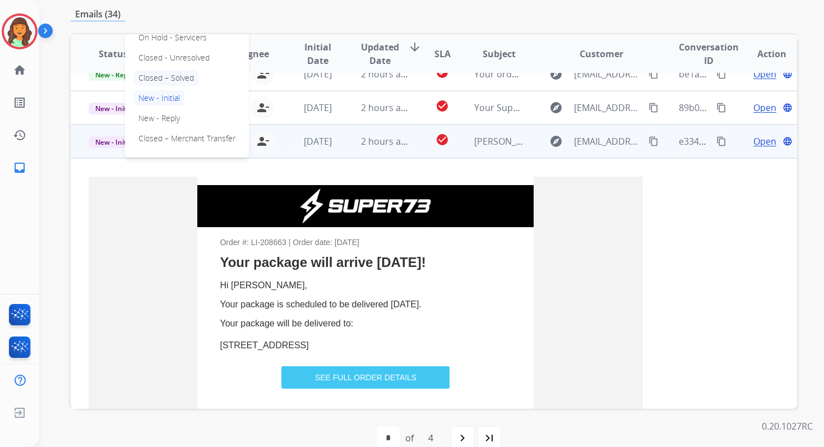
click at [159, 76] on p "Closed – Solved" at bounding box center [166, 78] width 64 height 16
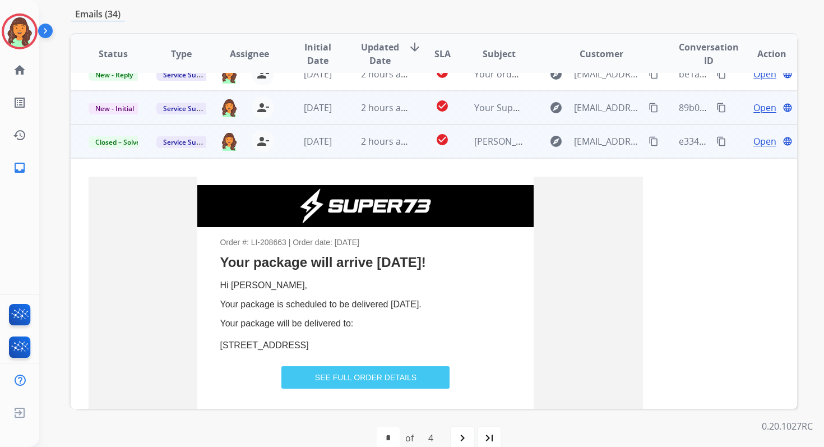
click at [343, 111] on td "2 hours ago" at bounding box center [377, 108] width 68 height 34
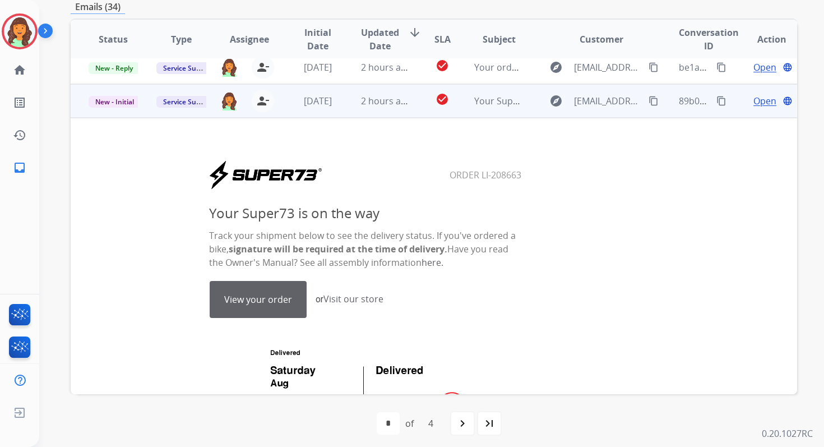
scroll to position [269, 0]
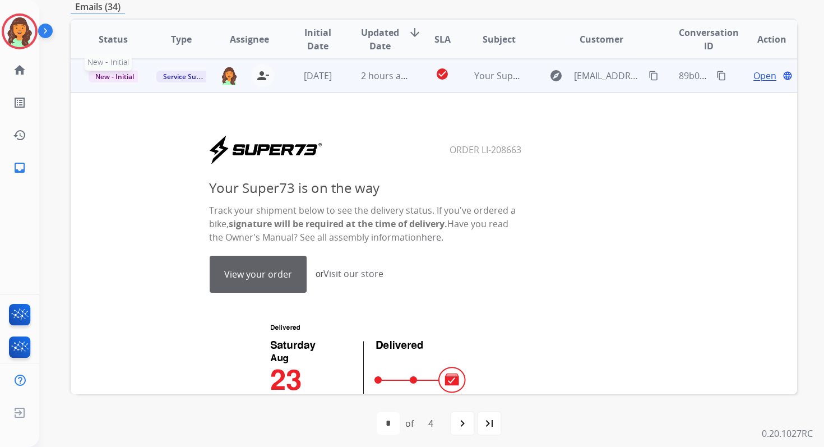
click at [127, 77] on span "New - Initial" at bounding box center [115, 77] width 52 height 12
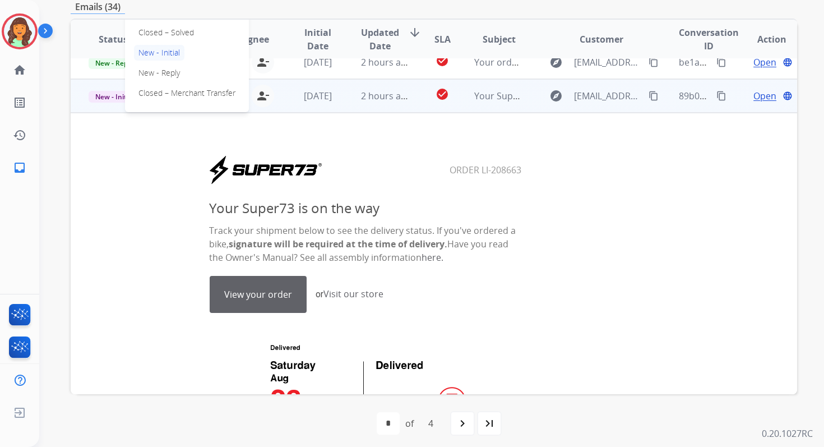
scroll to position [244, 0]
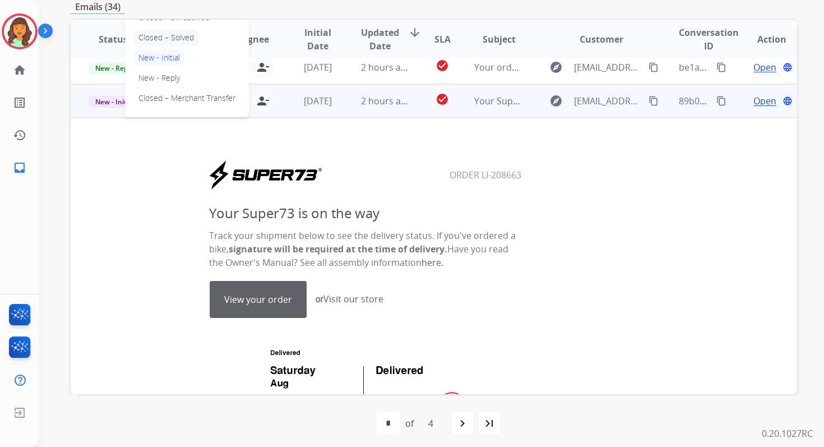
click at [165, 41] on p "Closed – Solved" at bounding box center [166, 38] width 64 height 16
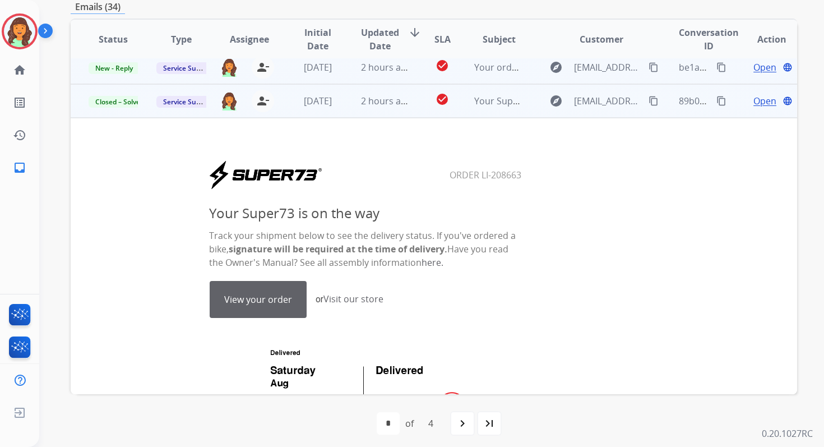
click at [354, 72] on td "2 hours ago" at bounding box center [377, 67] width 68 height 34
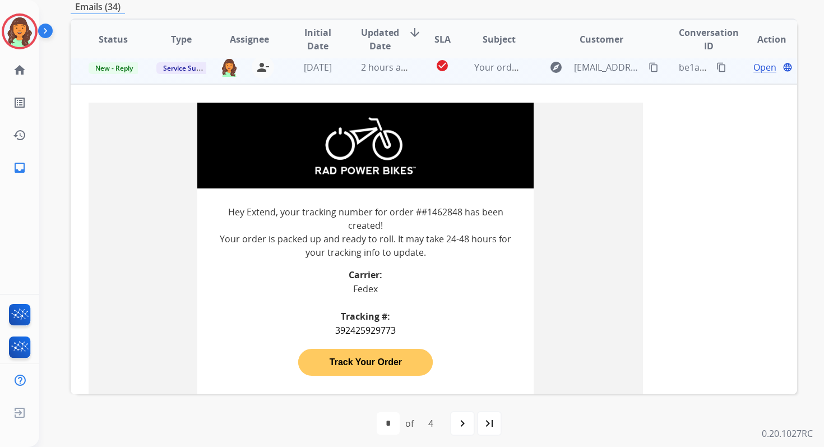
scroll to position [235, 0]
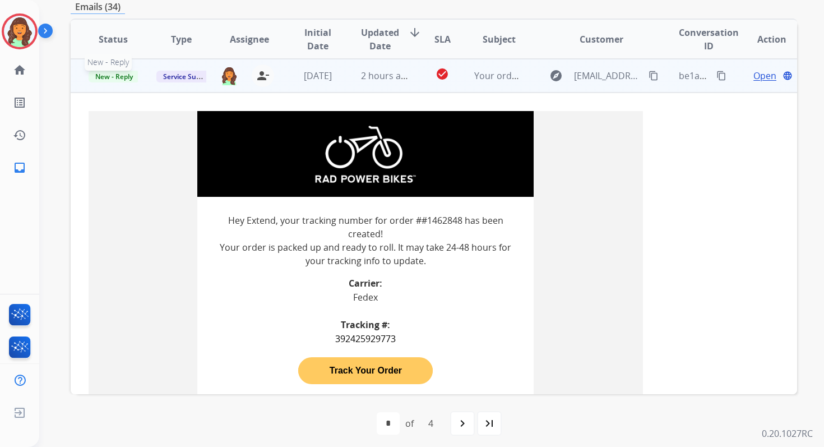
click at [128, 78] on span "New - Reply" at bounding box center [114, 77] width 51 height 12
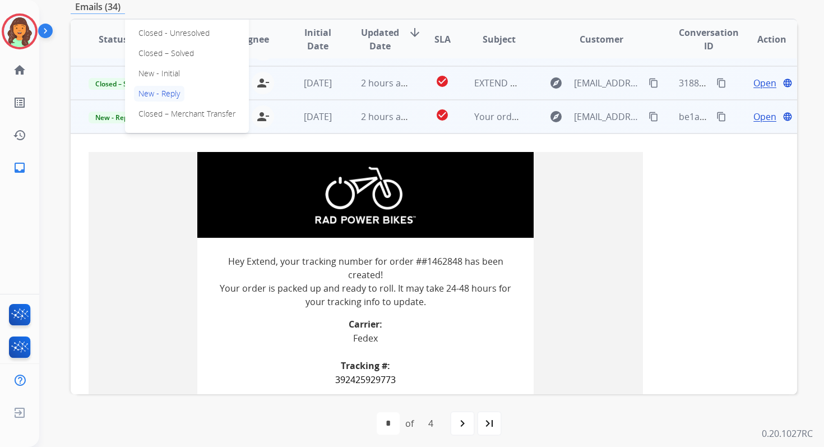
click at [165, 52] on p "Closed – Solved" at bounding box center [166, 53] width 64 height 16
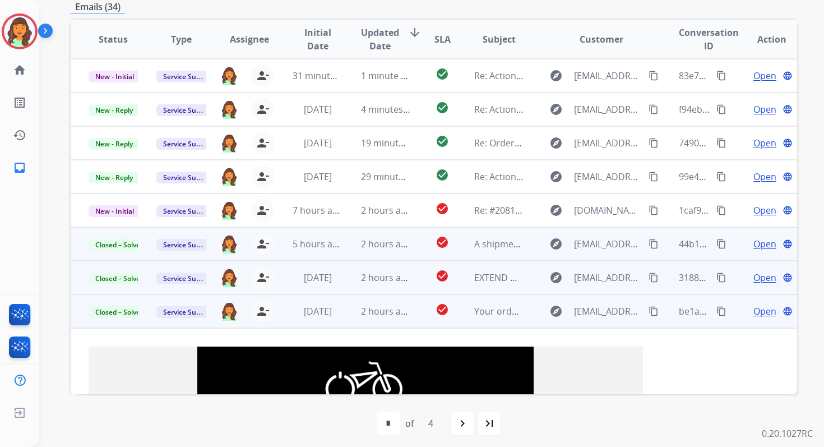
scroll to position [0, 0]
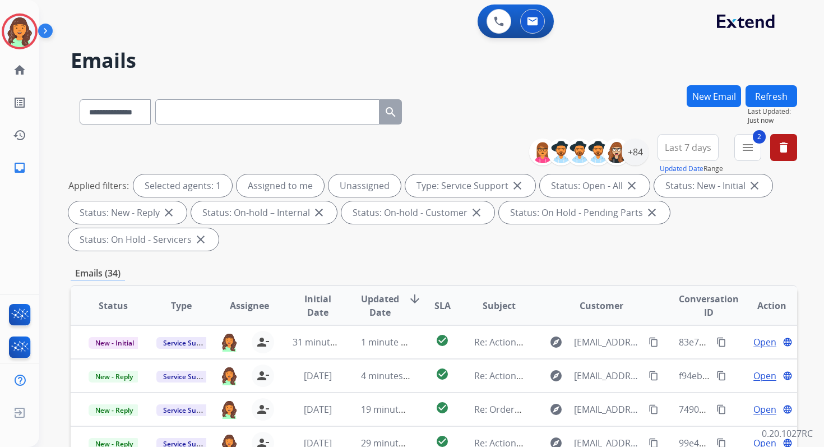
click at [755, 85] on div "Refresh Last Updated: Just now" at bounding box center [771, 105] width 52 height 40
click at [757, 92] on button "Refresh" at bounding box center [771, 96] width 52 height 22
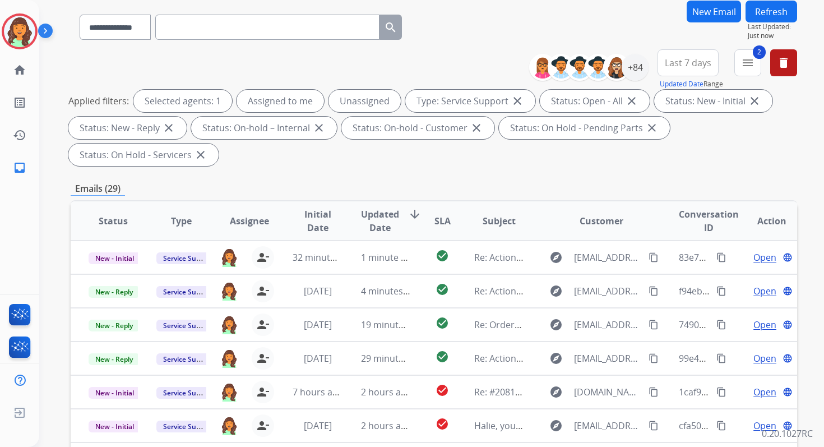
scroll to position [272, 0]
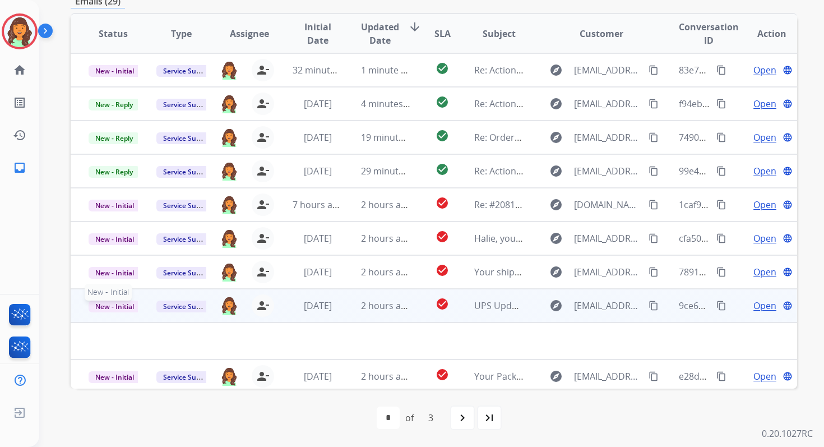
click at [119, 307] on span "New - Initial" at bounding box center [115, 306] width 52 height 12
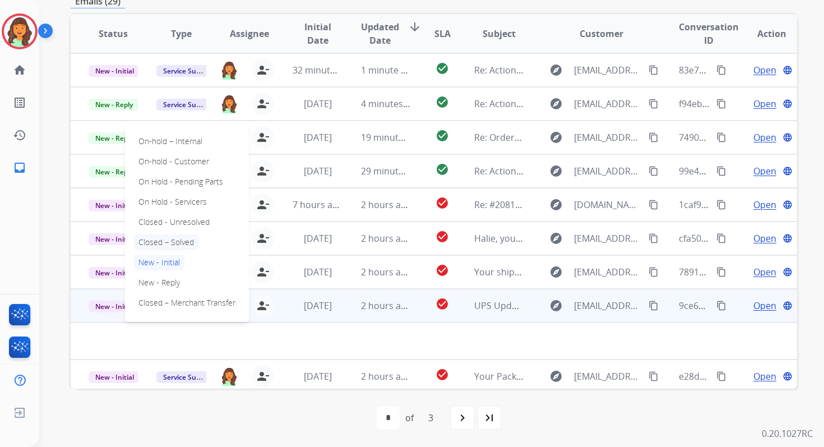
click at [160, 238] on p "Closed – Solved" at bounding box center [166, 242] width 64 height 16
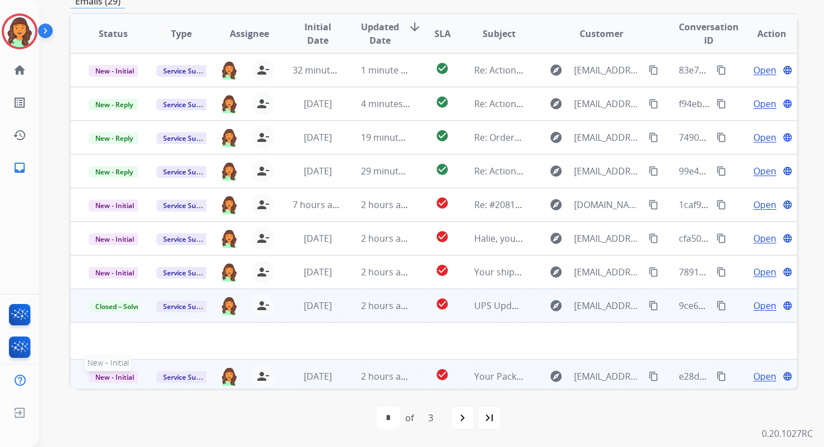
click at [117, 377] on span "New - Initial" at bounding box center [115, 377] width 52 height 12
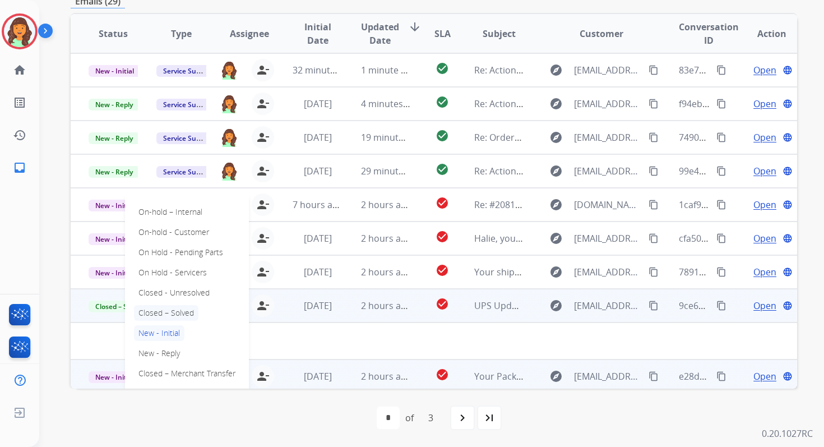
click at [166, 316] on p "Closed – Solved" at bounding box center [166, 313] width 64 height 16
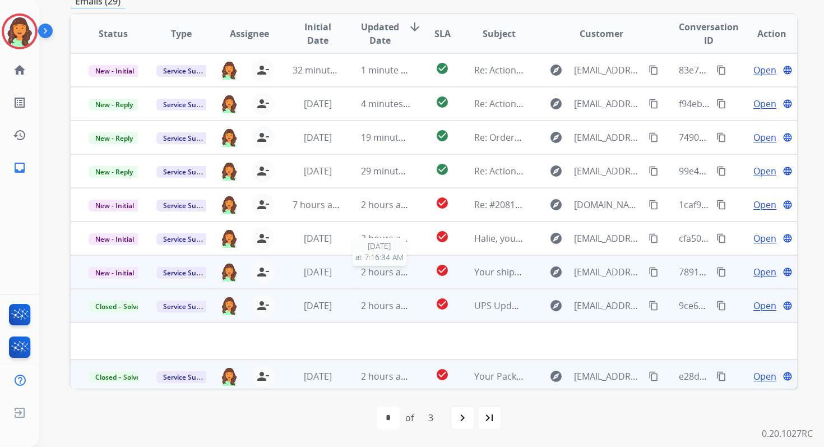
click at [387, 277] on span "2 hours ago" at bounding box center [386, 272] width 50 height 12
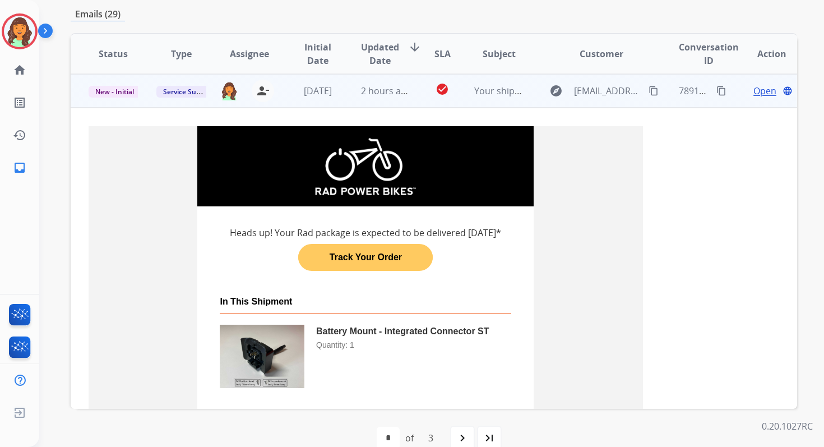
scroll to position [202, 0]
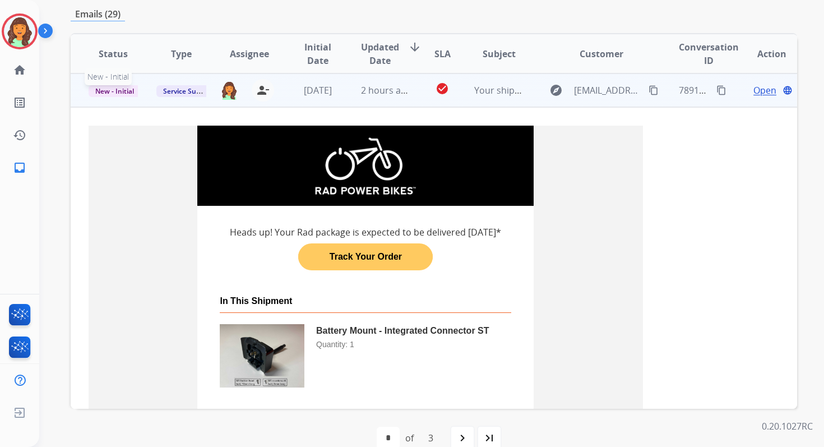
click at [124, 87] on span "New - Initial" at bounding box center [115, 91] width 52 height 12
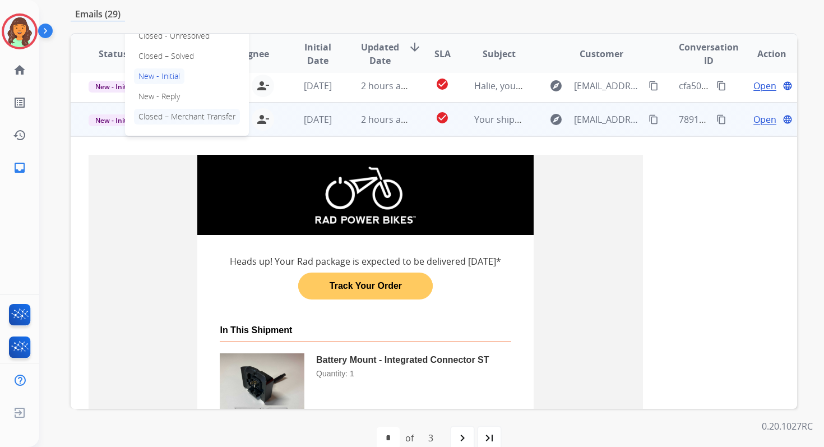
scroll to position [151, 0]
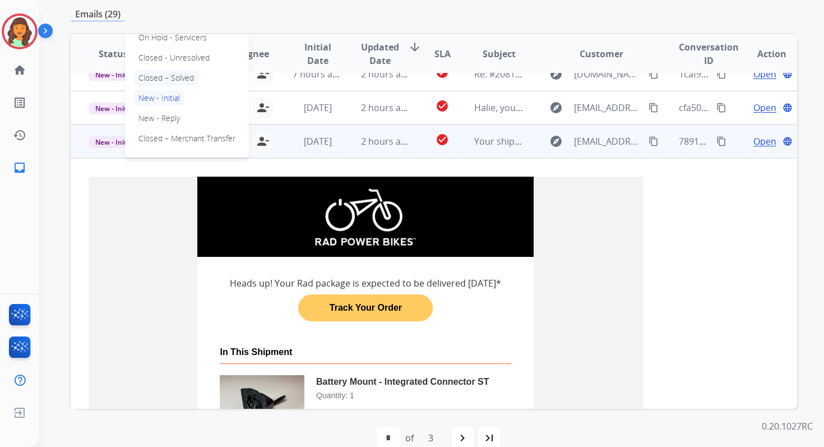
click at [168, 75] on p "Closed – Solved" at bounding box center [166, 78] width 64 height 16
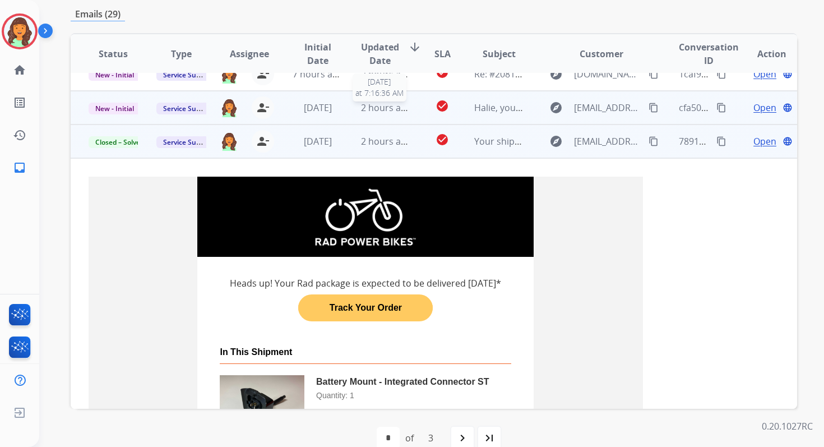
click at [383, 112] on span "2 hours ago" at bounding box center [386, 107] width 50 height 12
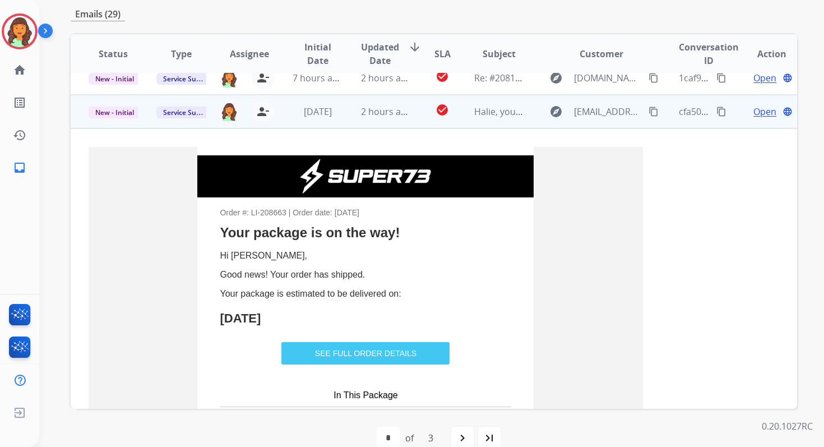
scroll to position [168, 0]
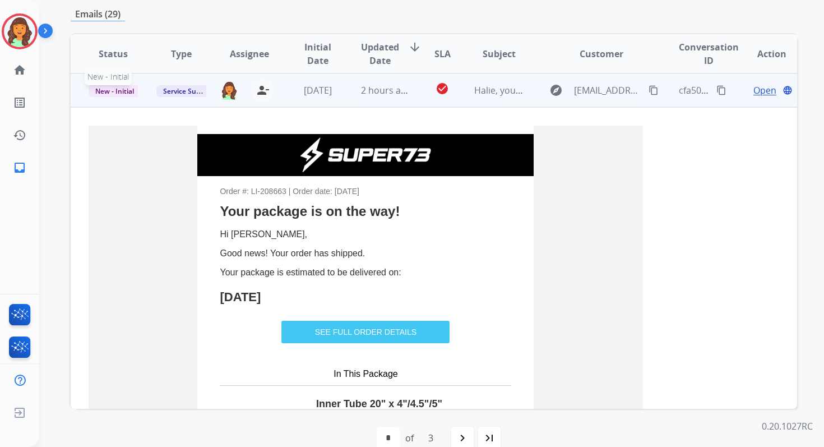
click at [124, 89] on span "New - Initial" at bounding box center [115, 91] width 52 height 12
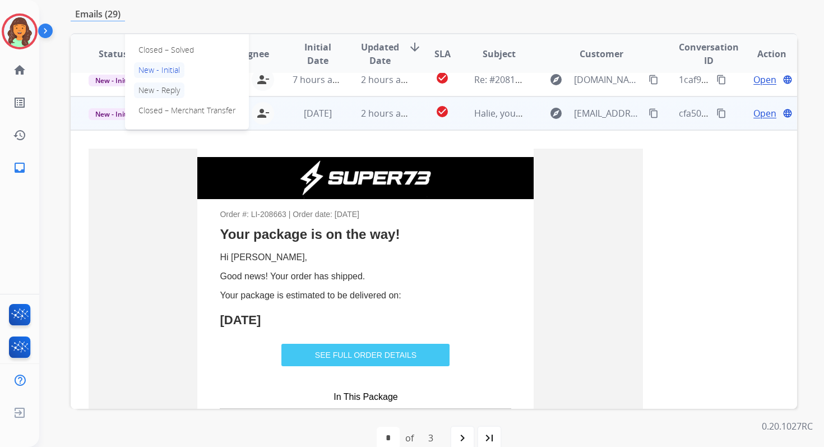
scroll to position [126, 0]
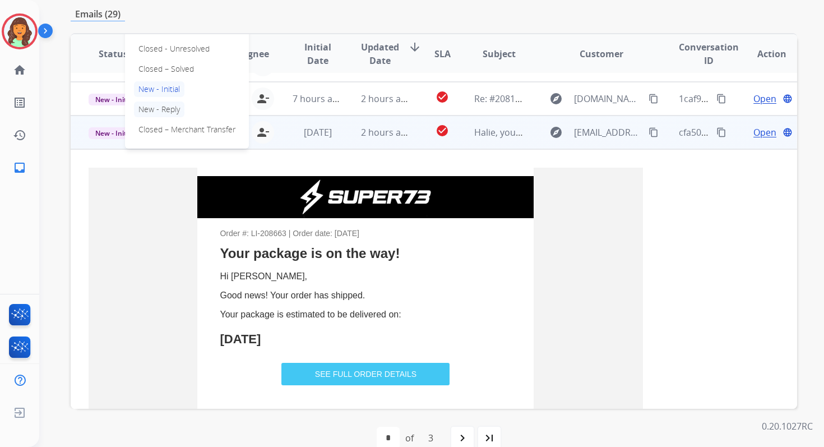
click at [161, 64] on p "Closed – Solved" at bounding box center [166, 69] width 64 height 16
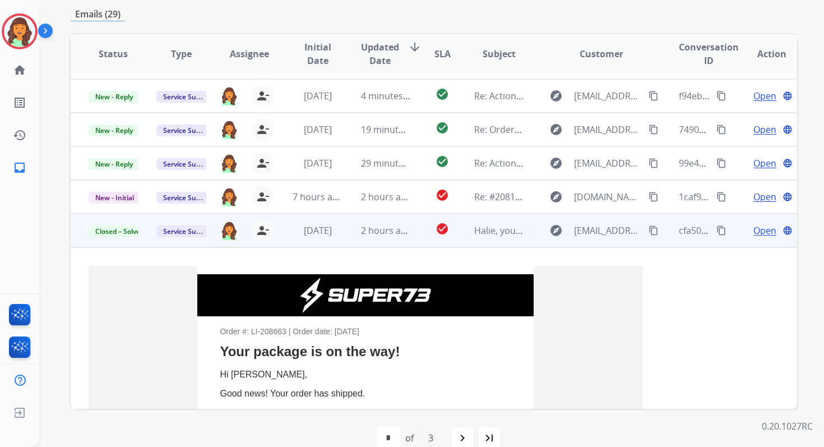
scroll to position [26, 0]
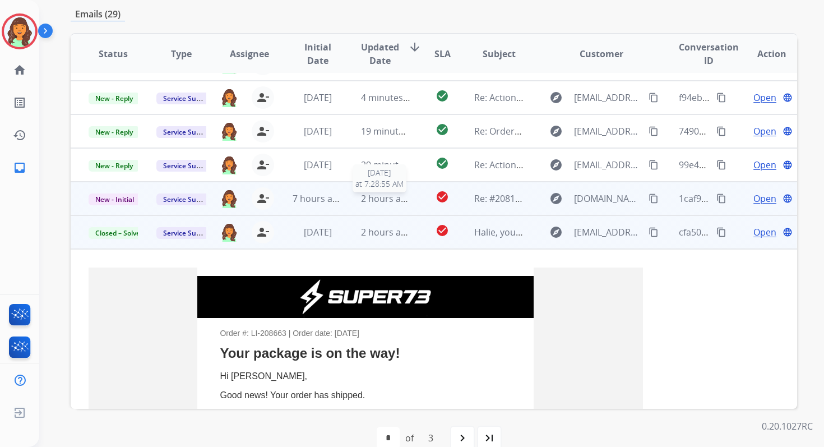
click at [384, 202] on span "2 hours ago" at bounding box center [386, 198] width 50 height 12
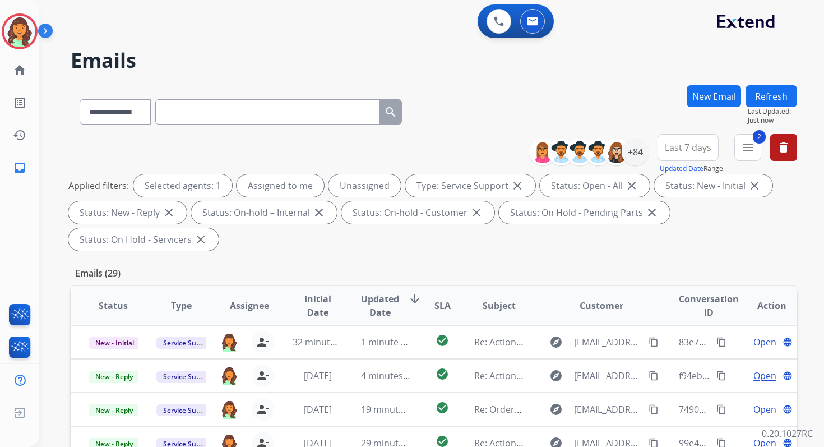
click at [771, 102] on button "Refresh" at bounding box center [771, 96] width 52 height 22
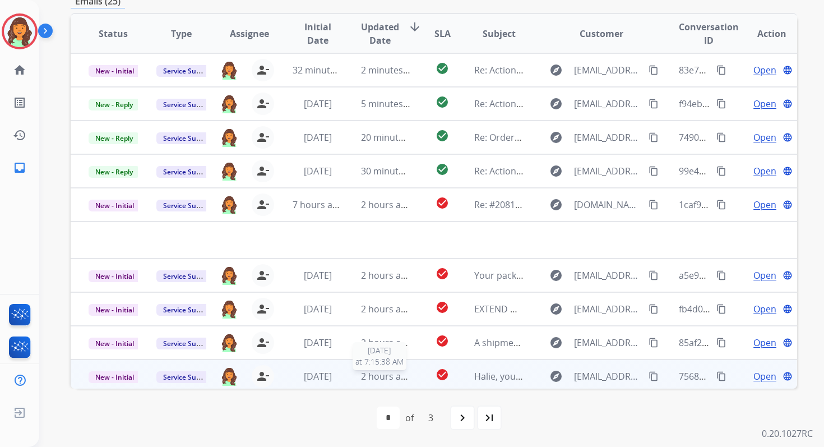
click at [399, 381] on span "2 hours ago" at bounding box center [386, 376] width 50 height 12
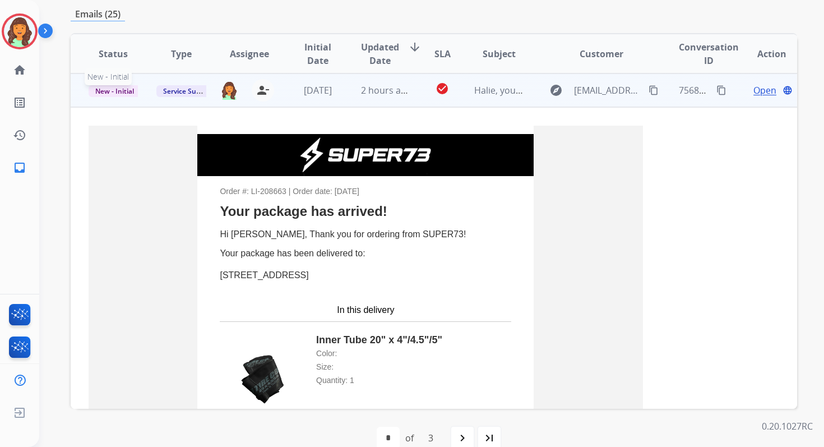
click at [128, 94] on span "New - Initial" at bounding box center [115, 91] width 52 height 12
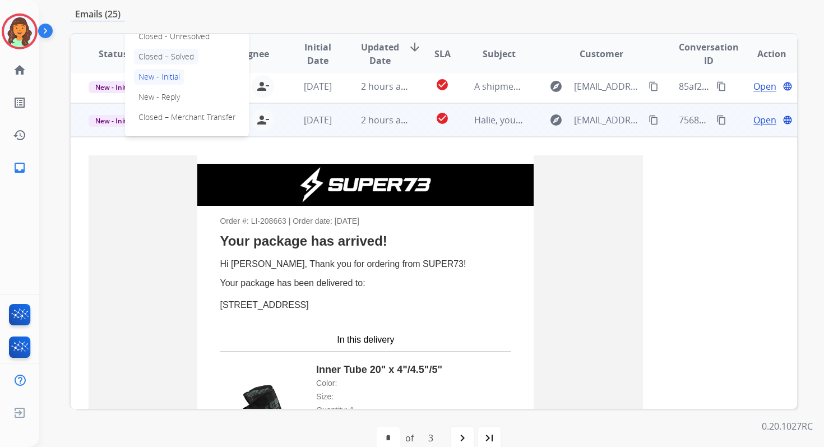
click at [159, 55] on p "Closed – Solved" at bounding box center [166, 57] width 64 height 16
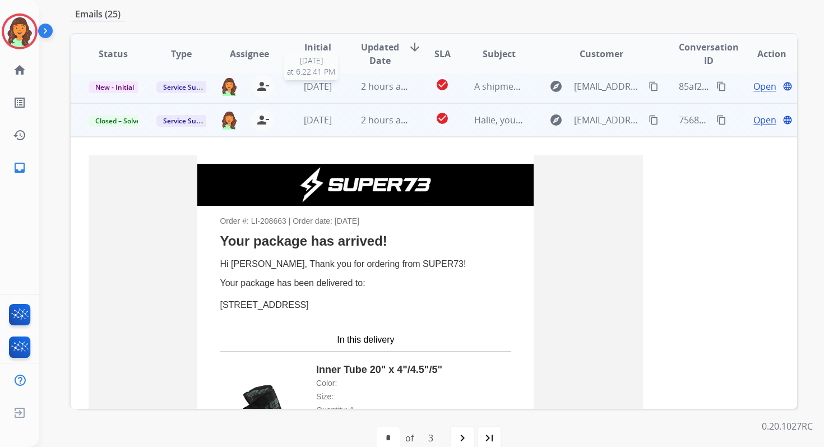
click at [311, 84] on span "[DATE]" at bounding box center [318, 86] width 28 height 12
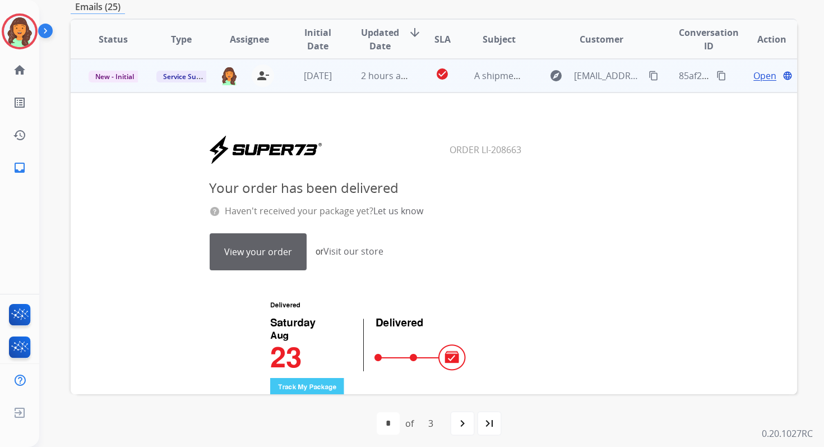
click at [122, 73] on span "New - Initial" at bounding box center [115, 77] width 52 height 12
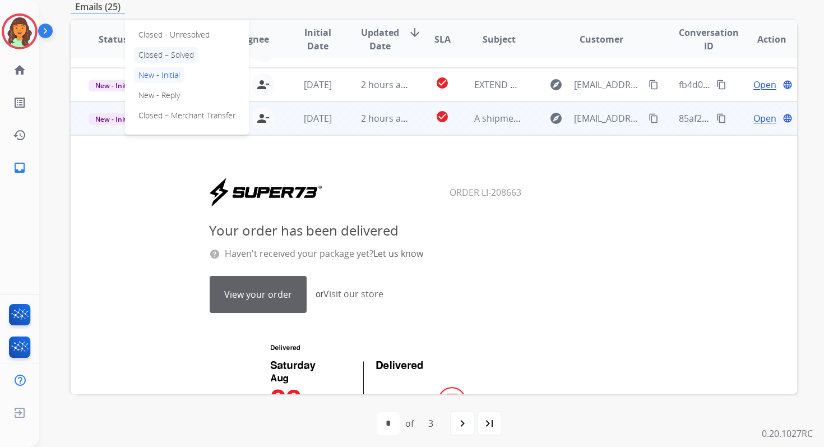
click at [175, 53] on p "Closed – Solved" at bounding box center [166, 55] width 64 height 16
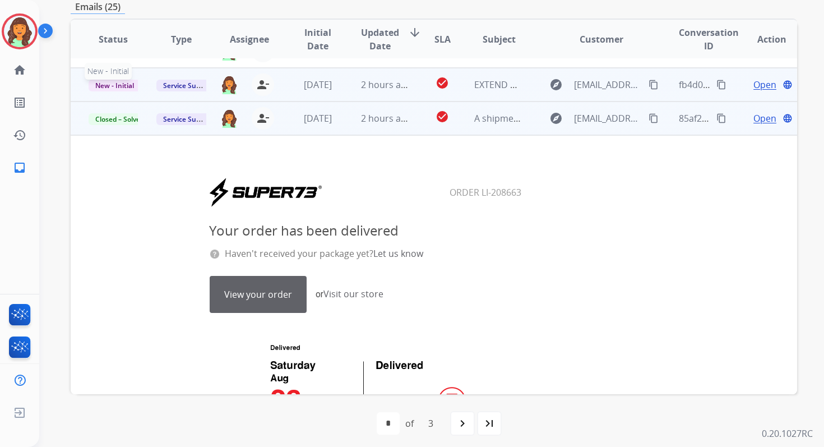
click at [123, 87] on span "New - Initial" at bounding box center [115, 86] width 52 height 12
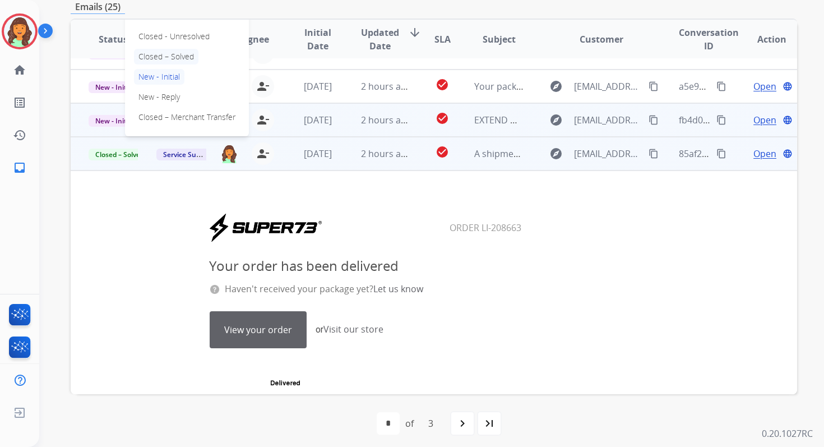
click at [158, 57] on p "Closed – Solved" at bounding box center [166, 57] width 64 height 16
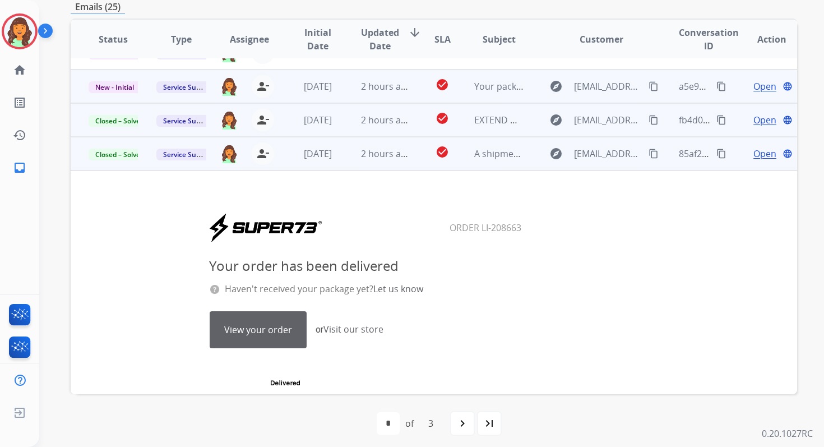
click at [344, 87] on td "2 hours ago" at bounding box center [377, 86] width 68 height 34
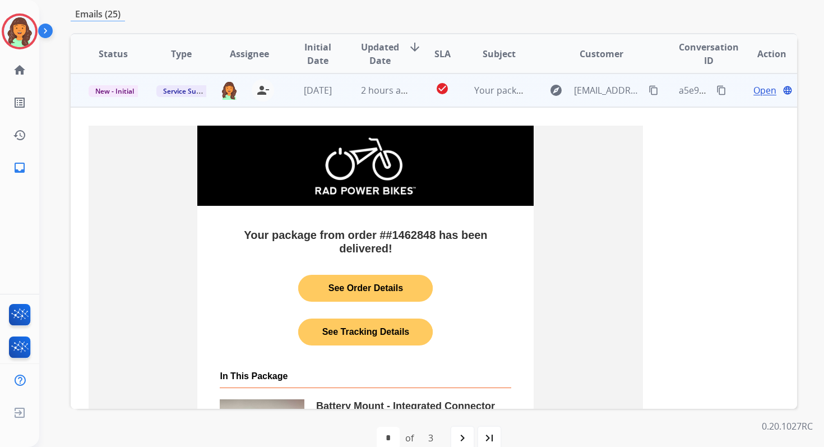
click at [126, 89] on span "New - Initial" at bounding box center [115, 91] width 52 height 12
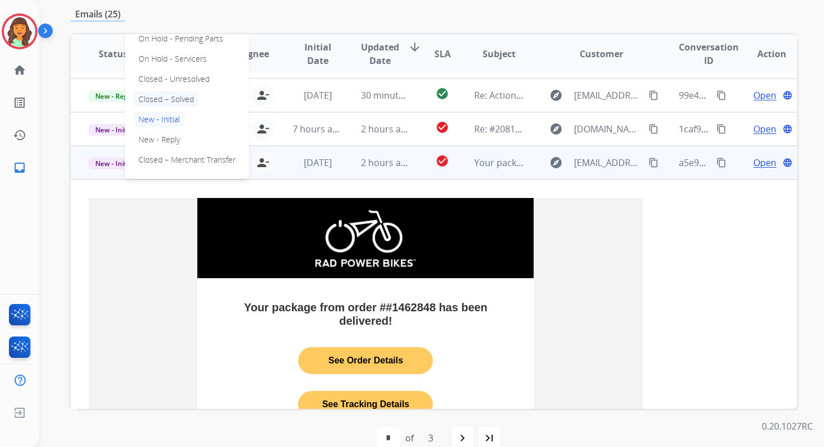
click at [166, 98] on p "Closed – Solved" at bounding box center [166, 99] width 64 height 16
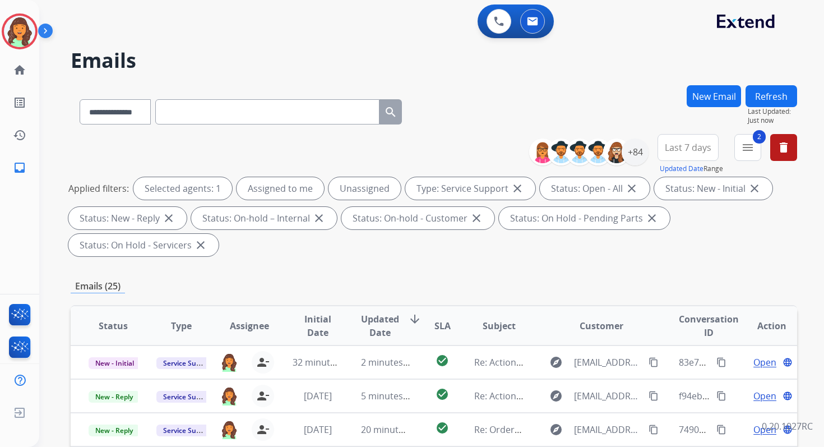
click at [776, 86] on button "Refresh" at bounding box center [771, 96] width 52 height 22
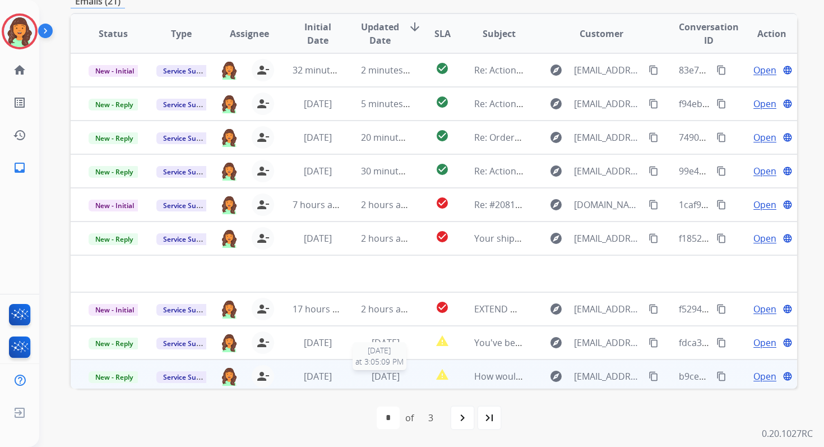
click at [385, 375] on span "[DATE]" at bounding box center [386, 376] width 28 height 12
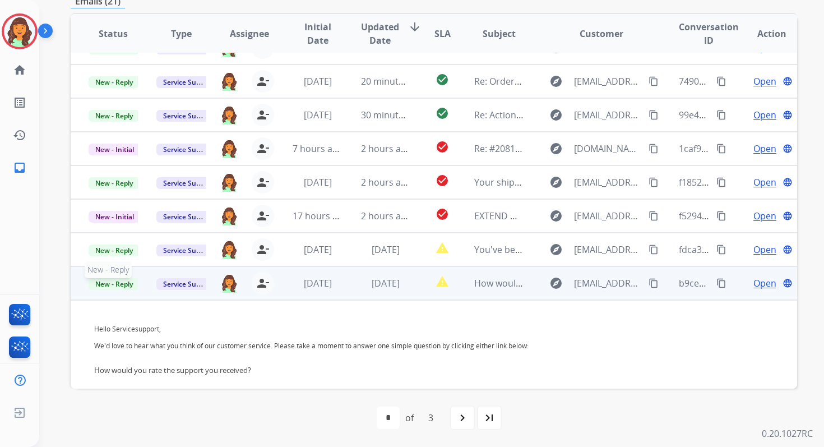
click at [112, 282] on span "New - Reply" at bounding box center [114, 284] width 51 height 12
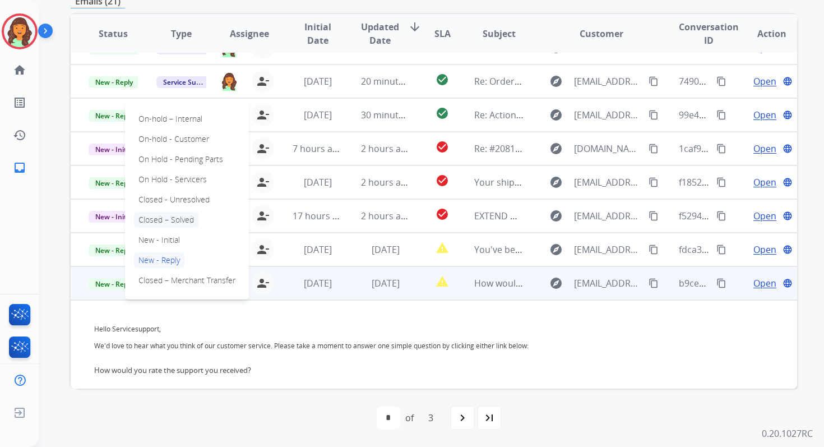
click at [181, 217] on p "Closed – Solved" at bounding box center [166, 220] width 64 height 16
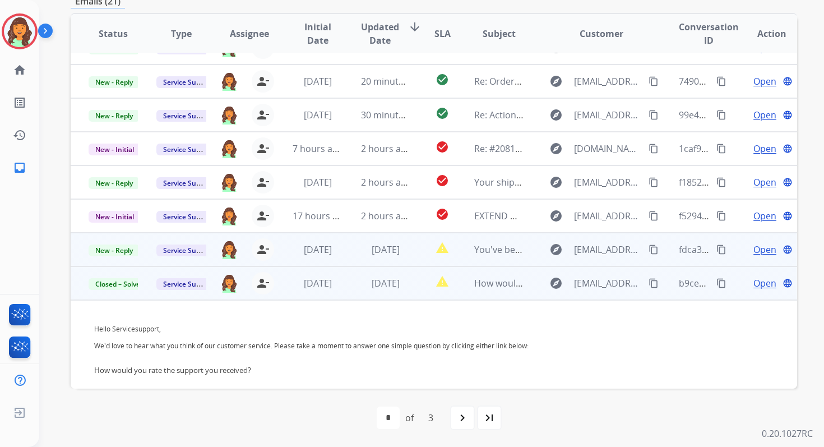
click at [355, 246] on td "[DATE]" at bounding box center [377, 250] width 68 height 34
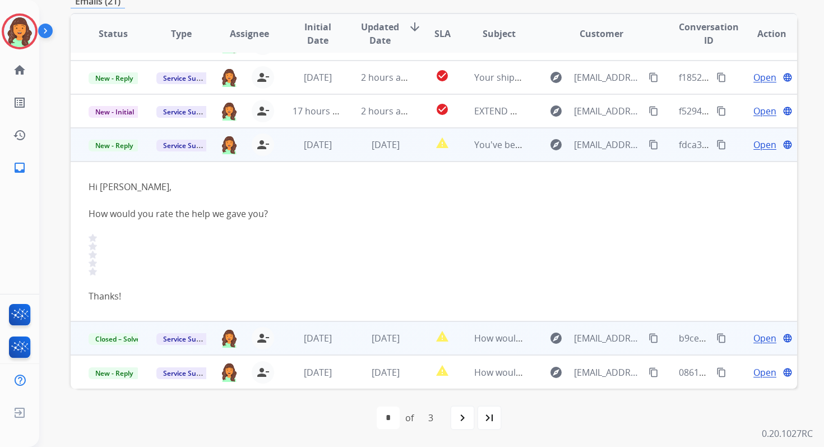
click at [758, 147] on span "Open" at bounding box center [764, 144] width 23 height 13
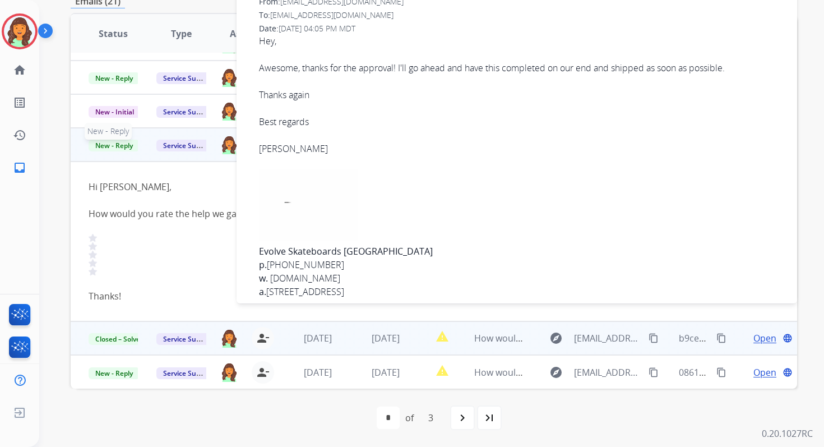
click at [105, 149] on span "New - Reply" at bounding box center [114, 146] width 51 height 12
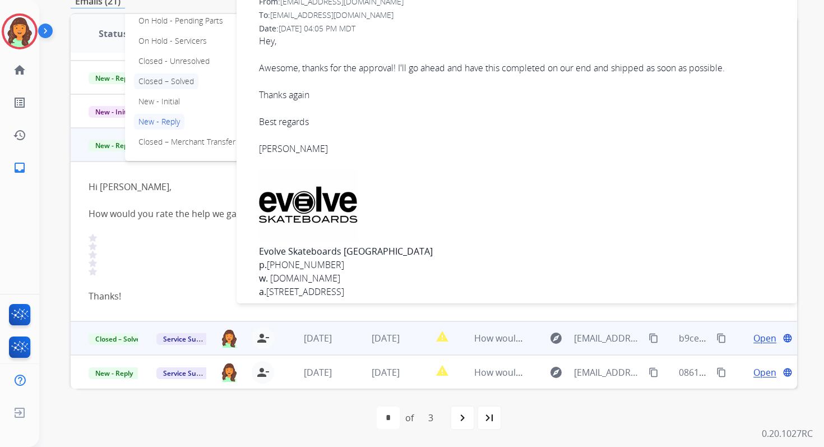
click at [162, 80] on p "Closed – Solved" at bounding box center [166, 81] width 64 height 16
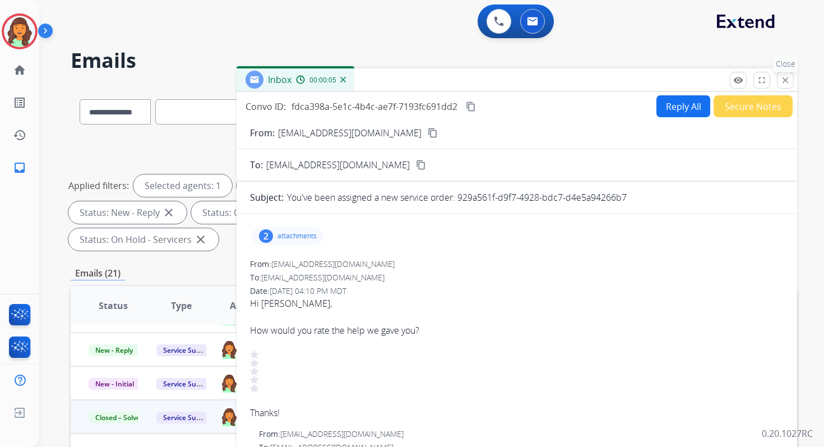
click at [789, 81] on mat-icon "close" at bounding box center [785, 80] width 10 height 10
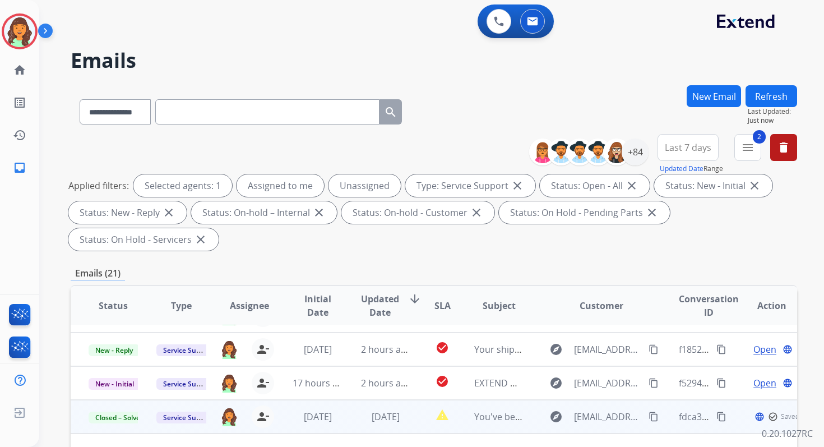
click at [782, 96] on button "Refresh" at bounding box center [771, 96] width 52 height 22
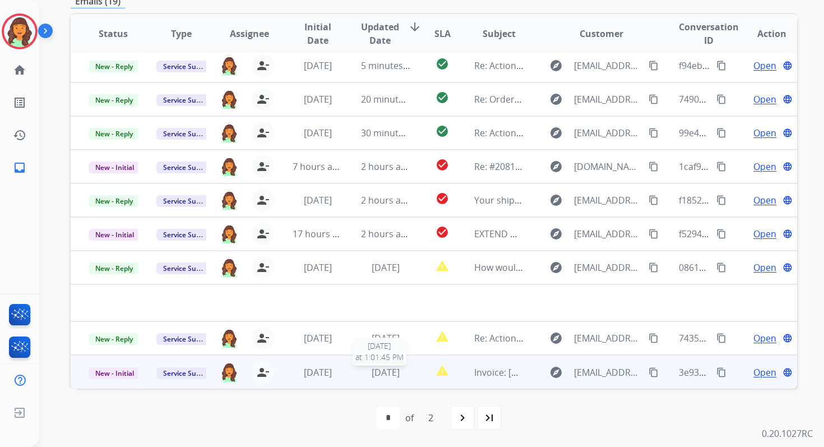
click at [372, 372] on span "[DATE]" at bounding box center [386, 372] width 28 height 12
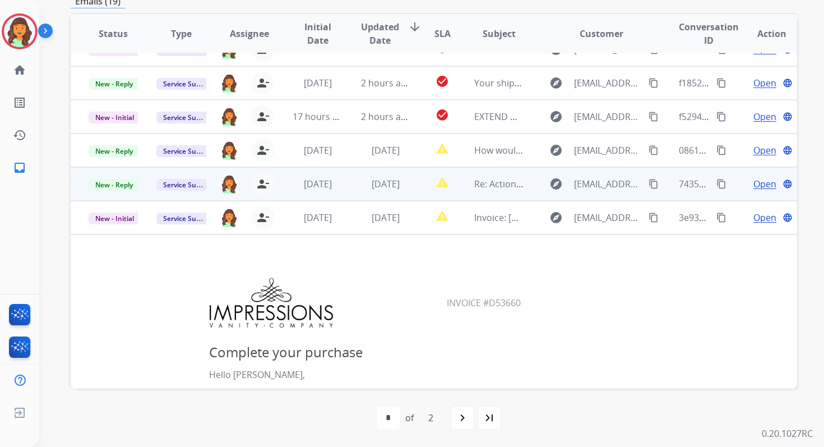
click at [381, 193] on td "[DATE]" at bounding box center [377, 184] width 68 height 34
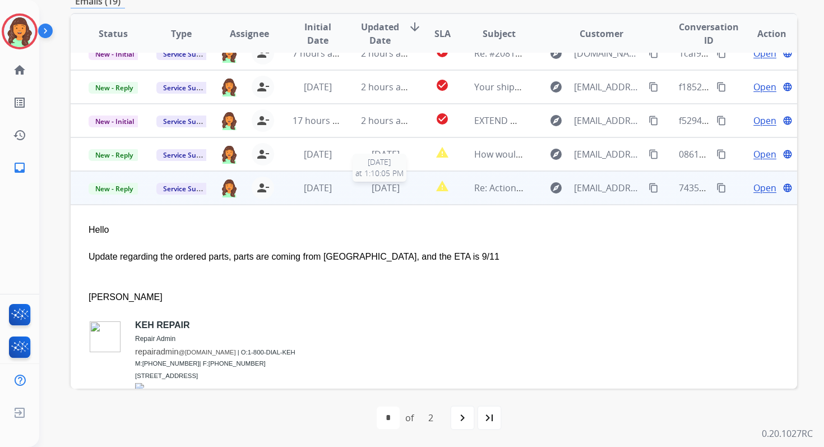
click at [381, 191] on span "[DATE]" at bounding box center [386, 188] width 28 height 12
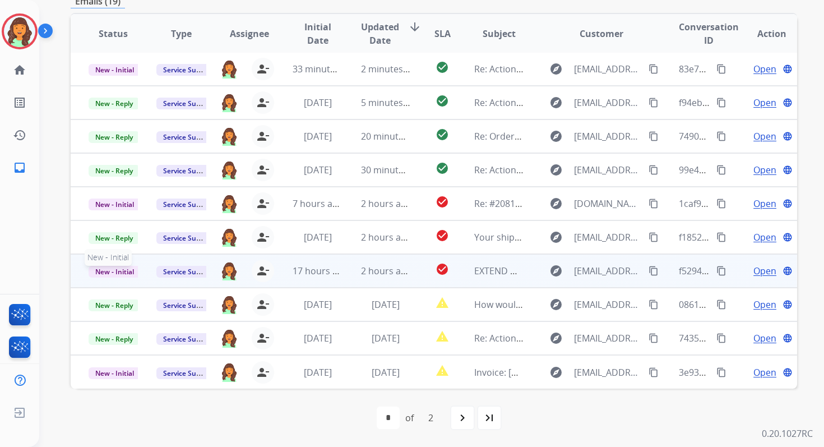
click at [112, 268] on span "New - Initial" at bounding box center [115, 272] width 52 height 12
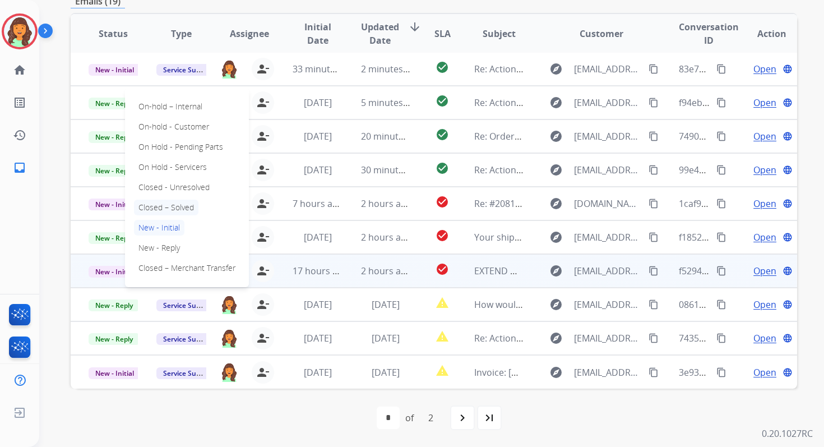
click at [156, 206] on p "Closed – Solved" at bounding box center [166, 208] width 64 height 16
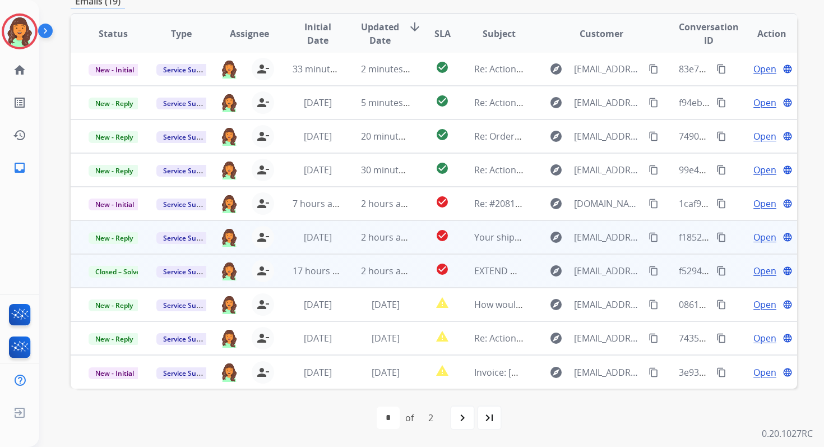
click at [360, 228] on td "2 hours ago" at bounding box center [377, 237] width 68 height 34
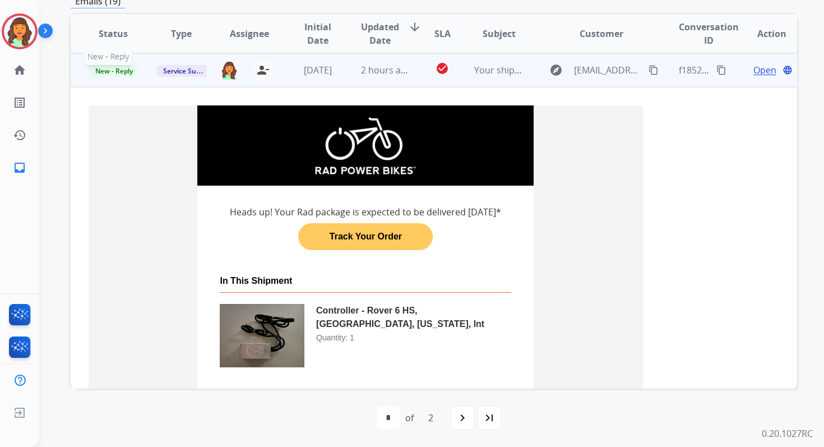
click at [120, 71] on span "New - Reply" at bounding box center [114, 71] width 51 height 12
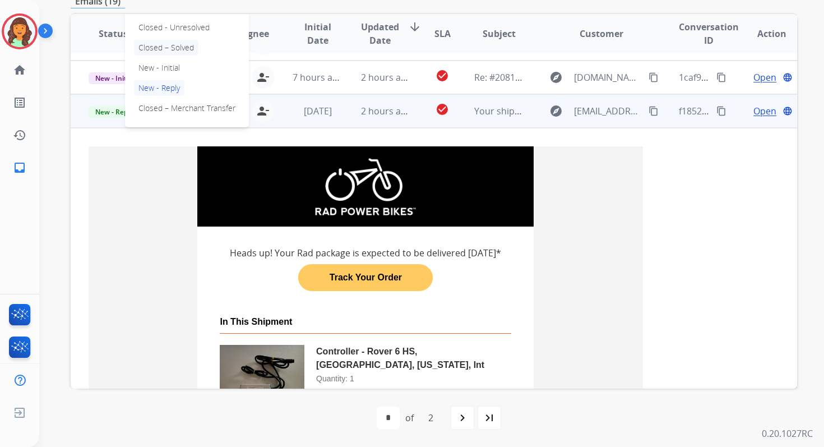
click at [171, 45] on p "Closed – Solved" at bounding box center [166, 48] width 64 height 16
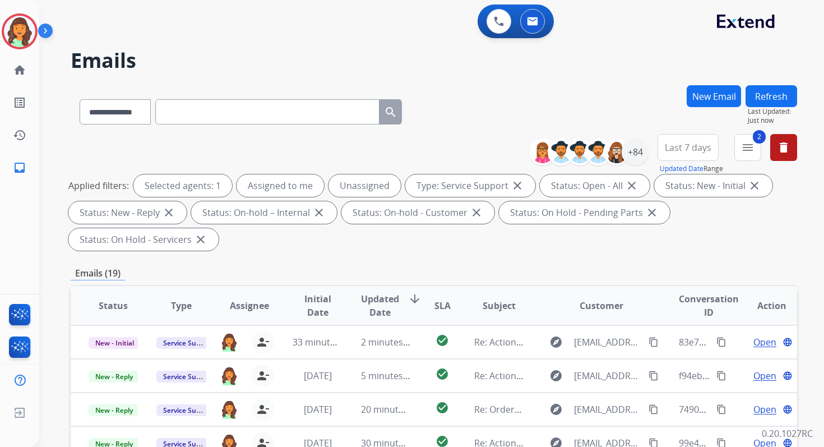
click at [770, 92] on button "Refresh" at bounding box center [771, 96] width 52 height 22
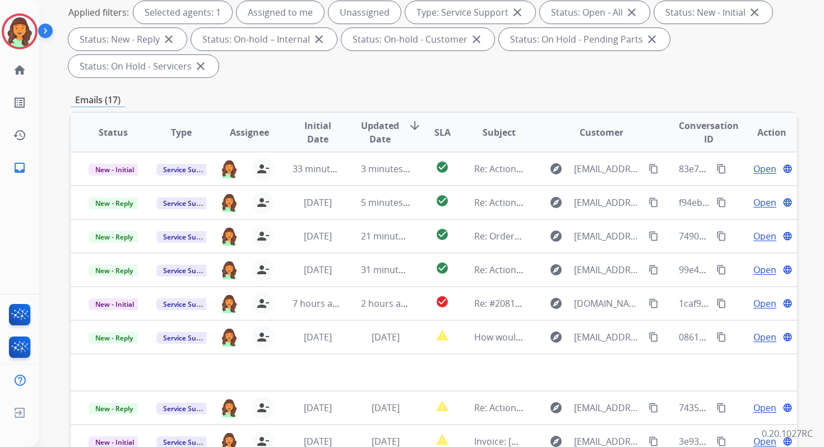
scroll to position [272, 0]
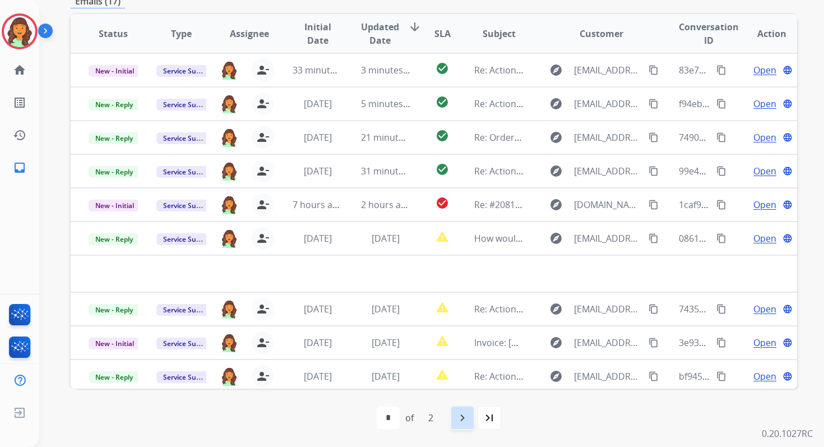
click at [466, 409] on div "navigate_next" at bounding box center [462, 417] width 25 height 25
select select "*"
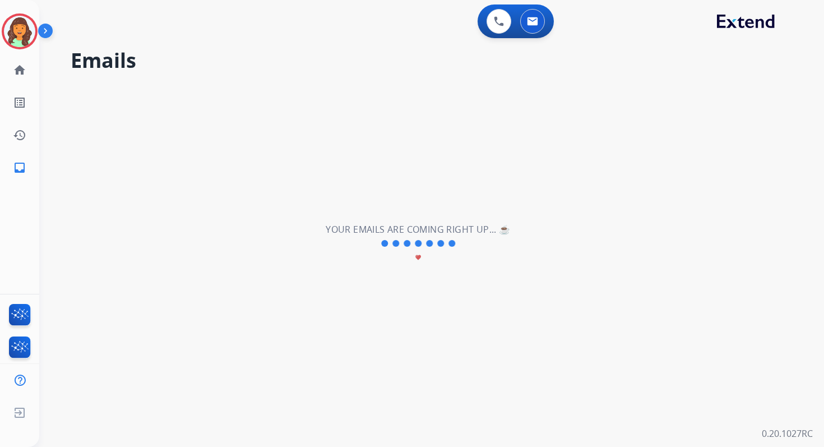
scroll to position [0, 0]
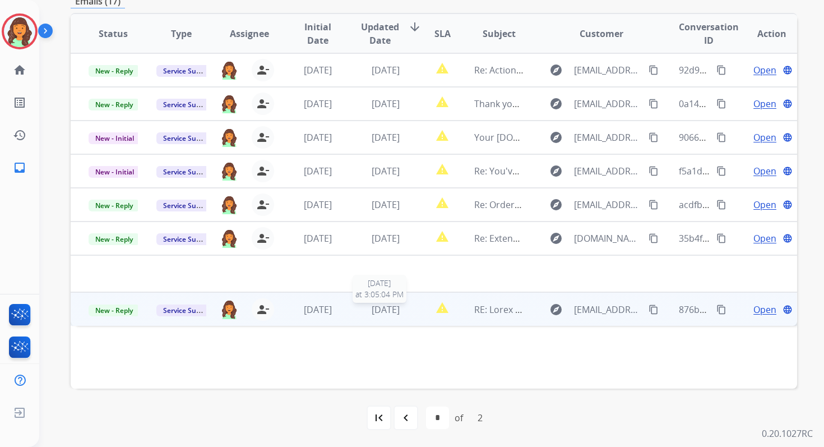
click at [392, 305] on span "[DATE]" at bounding box center [386, 309] width 28 height 12
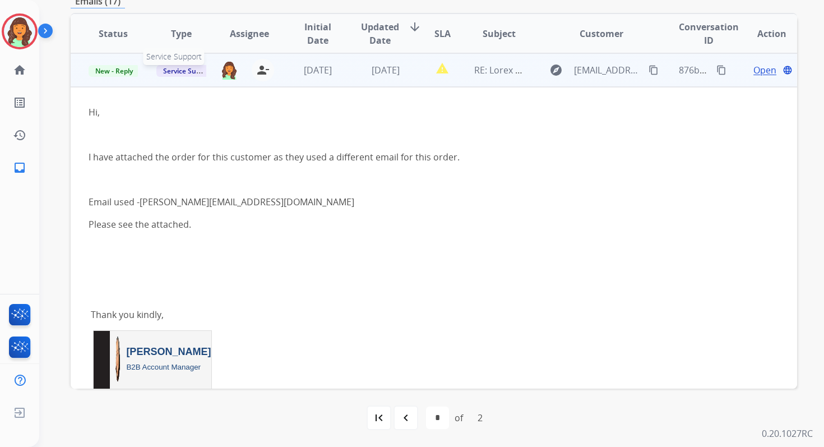
click at [191, 71] on span "Service Support" at bounding box center [188, 71] width 64 height 12
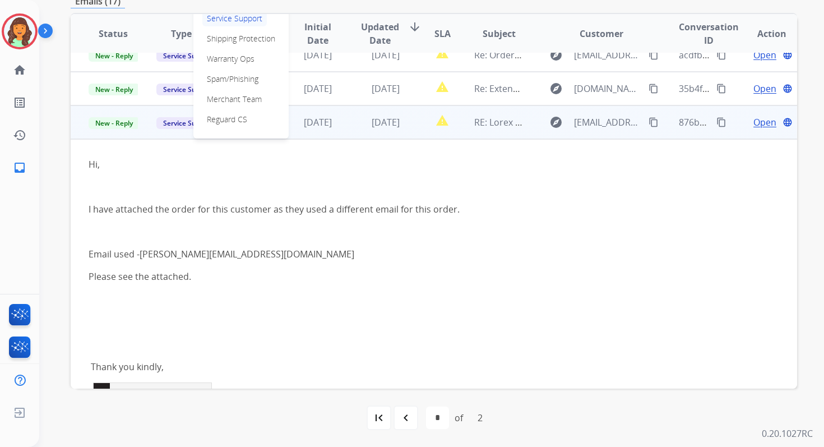
scroll to position [108, 0]
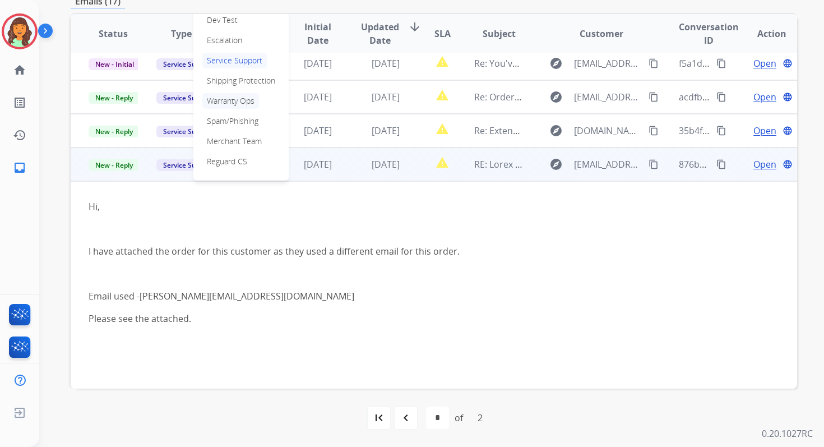
click at [223, 105] on p "Warranty Ops" at bounding box center [230, 101] width 57 height 16
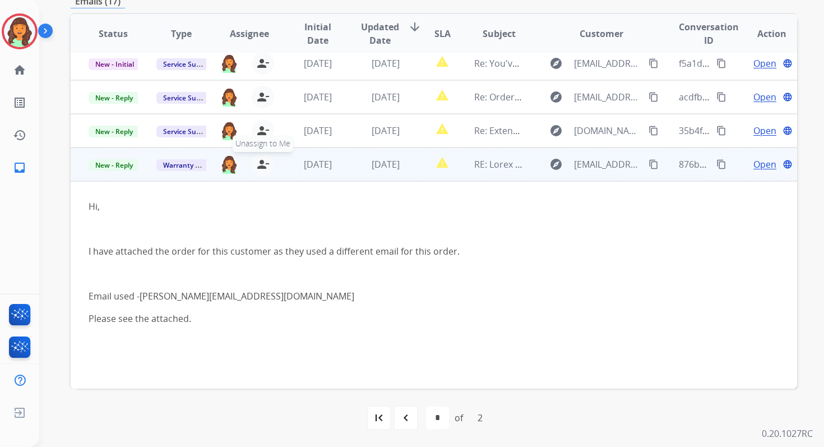
click at [262, 166] on mat-icon "person_remove" at bounding box center [262, 163] width 13 height 13
click at [770, 168] on div "Open language" at bounding box center [771, 163] width 50 height 13
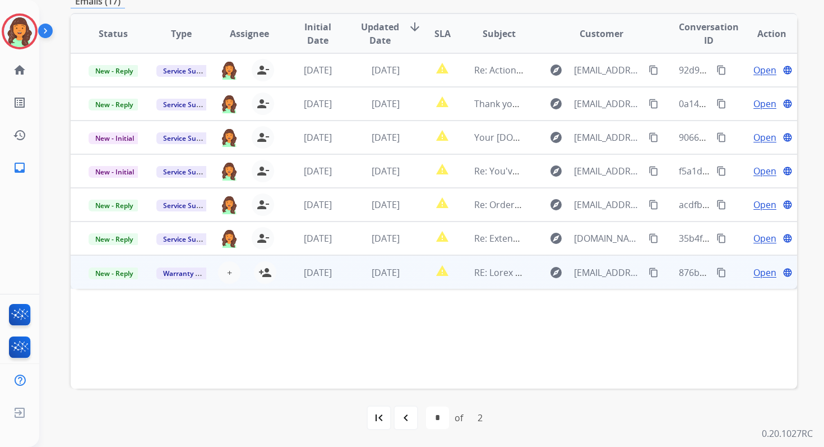
scroll to position [0, 0]
click at [716, 269] on mat-icon "content_copy" at bounding box center [721, 272] width 10 height 10
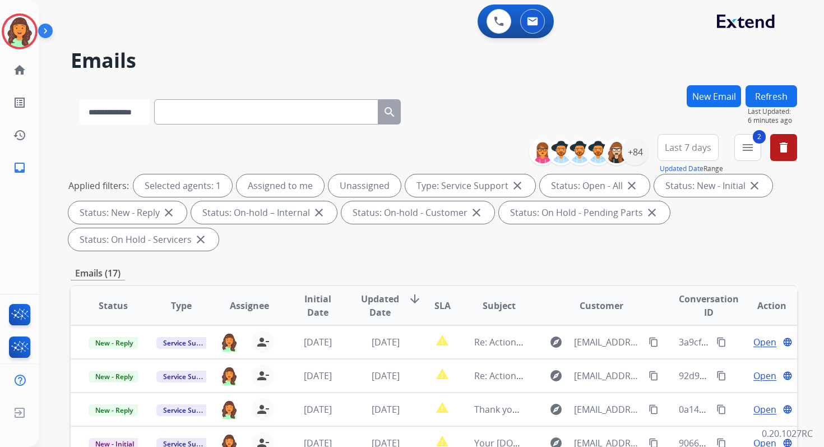
click at [149, 115] on select "**********" at bounding box center [115, 111] width 70 height 25
click at [80, 99] on select "**********" at bounding box center [115, 111] width 70 height 25
click at [783, 151] on mat-icon "delete" at bounding box center [783, 147] width 13 height 13
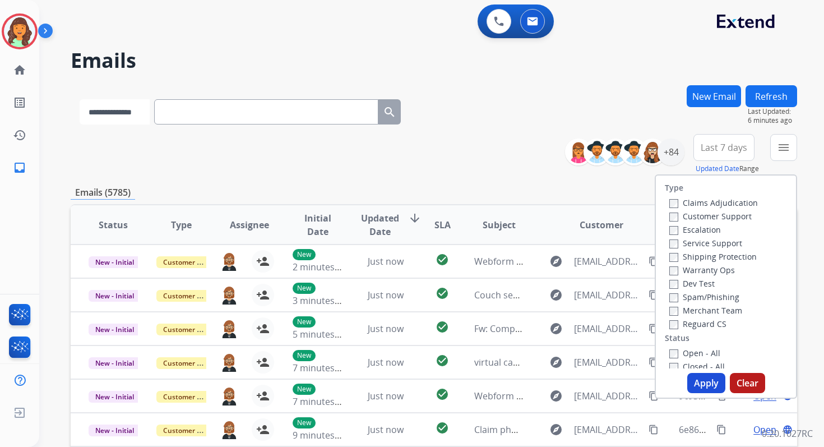
click at [142, 114] on select "**********" at bounding box center [115, 111] width 70 height 25
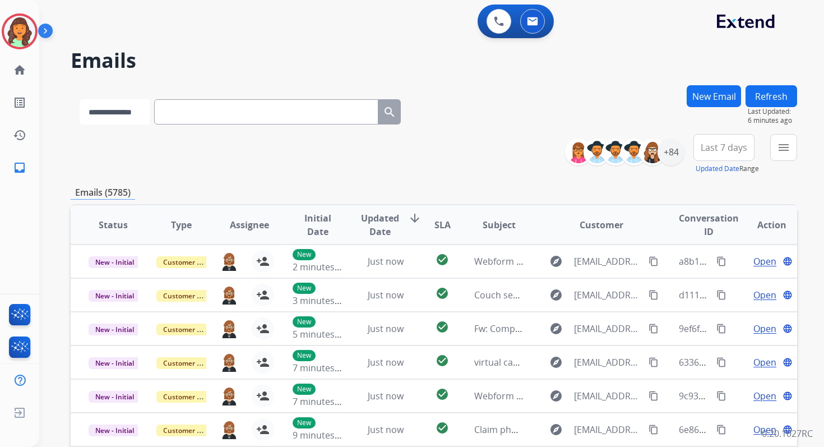
select select "**********"
click at [80, 99] on select "**********" at bounding box center [115, 111] width 70 height 25
click at [189, 119] on input "text" at bounding box center [267, 111] width 224 height 25
paste input "**********"
type input "**********"
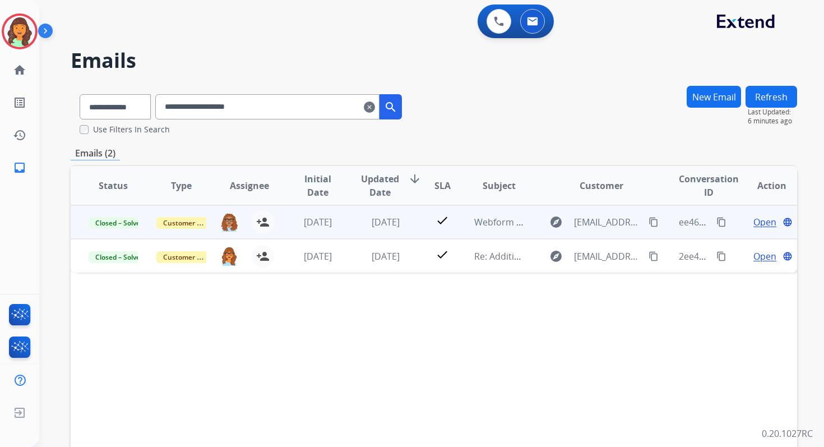
click at [755, 226] on span "Open" at bounding box center [764, 221] width 23 height 13
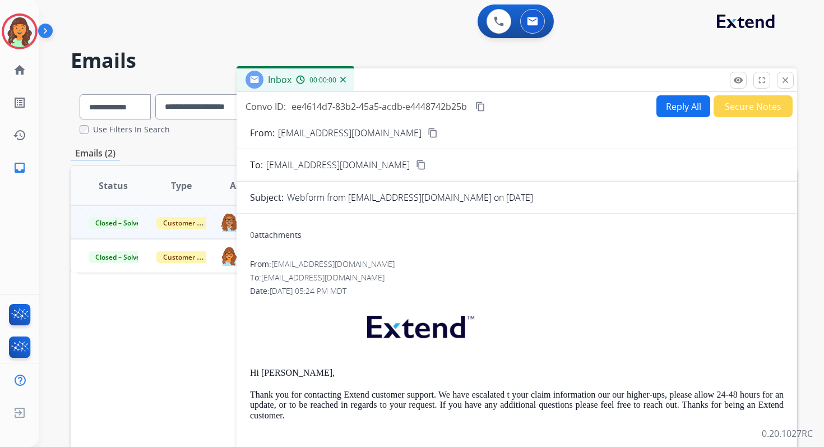
click at [673, 108] on button "Reply All" at bounding box center [683, 106] width 54 height 22
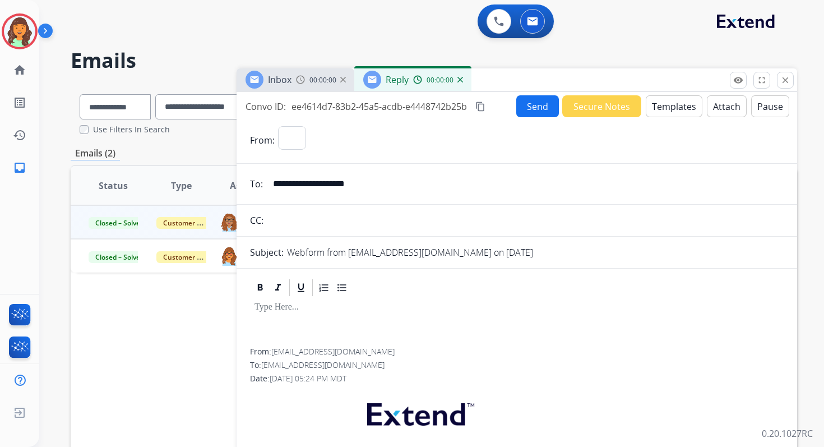
select select "**********"
click at [673, 108] on button "Templates" at bounding box center [674, 106] width 57 height 22
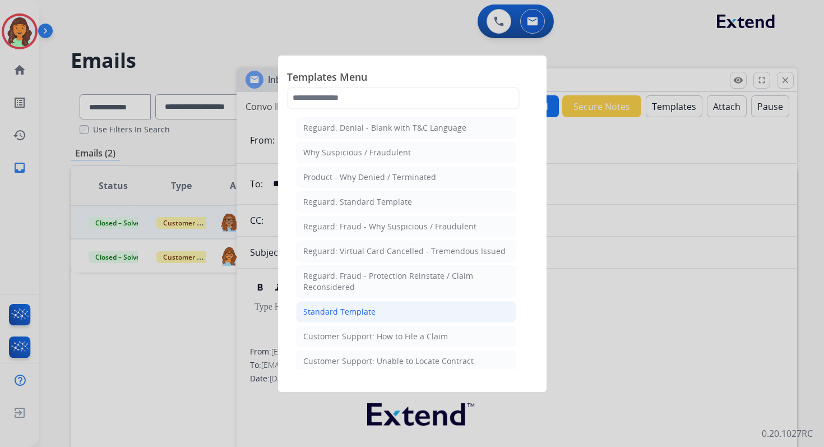
click at [333, 309] on div "Standard Template" at bounding box center [339, 311] width 72 height 11
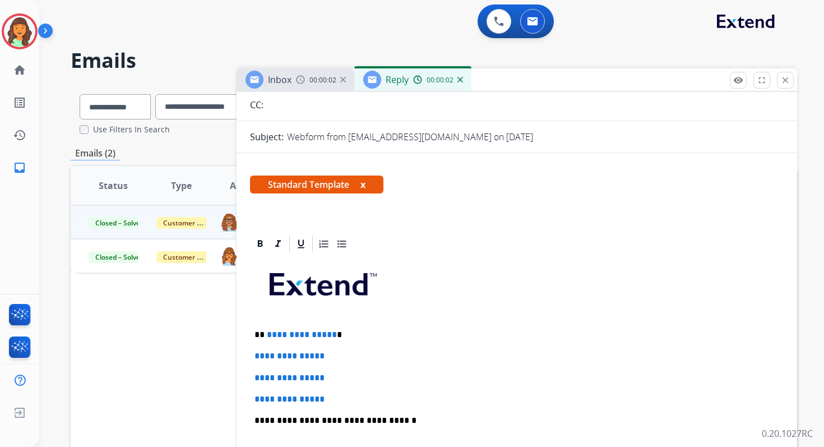
scroll to position [189, 0]
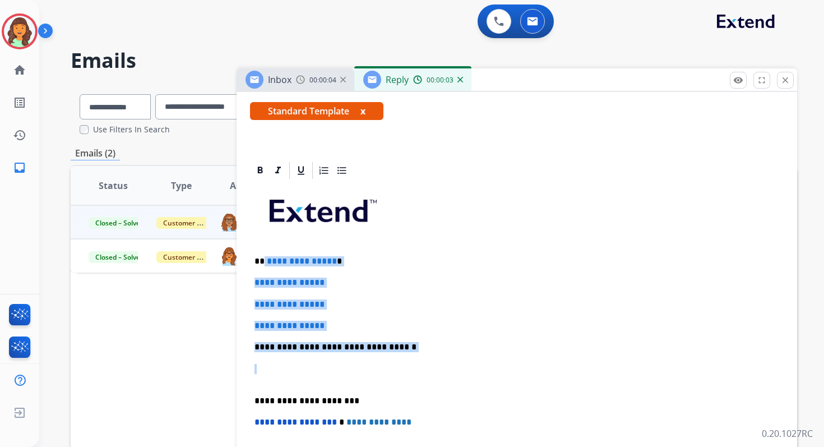
drag, startPoint x: 263, startPoint y: 262, endPoint x: 405, endPoint y: 353, distance: 168.7
click at [405, 353] on div "**********" at bounding box center [517, 373] width 534 height 386
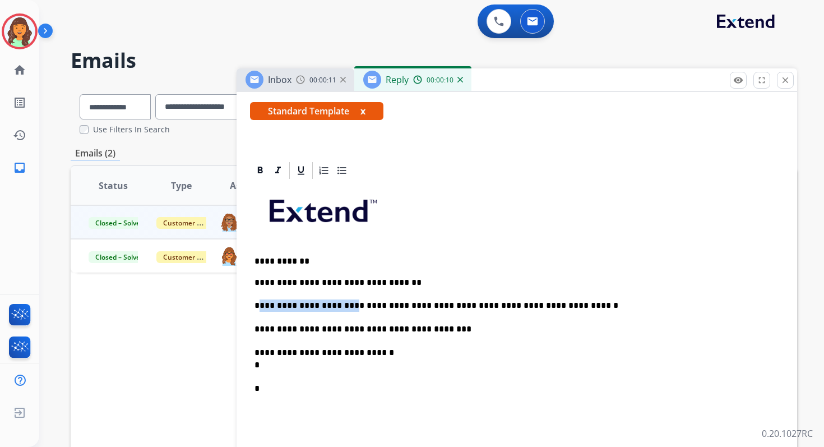
drag, startPoint x: 350, startPoint y: 305, endPoint x: 259, endPoint y: 307, distance: 91.4
click at [258, 307] on p "**********" at bounding box center [512, 305] width 516 height 12
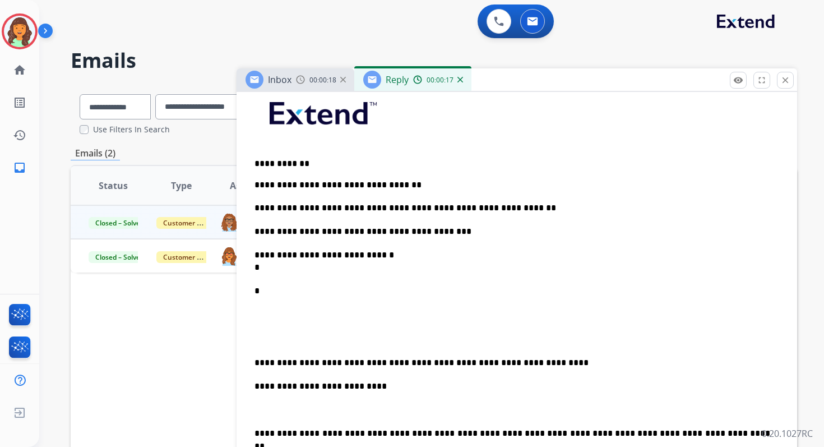
scroll to position [332, 0]
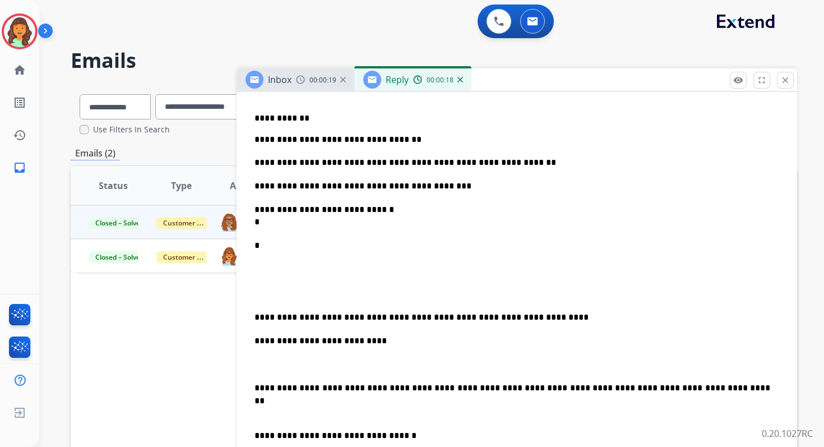
click at [350, 342] on p "**********" at bounding box center [512, 341] width 516 height 12
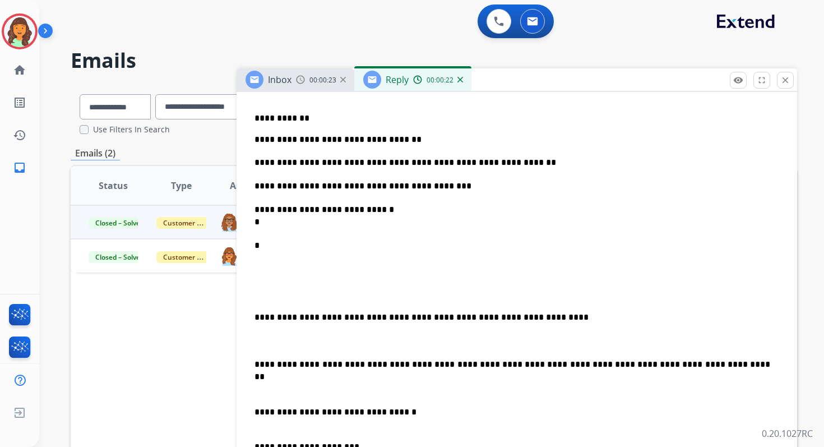
click at [462, 363] on p "**********" at bounding box center [512, 364] width 516 height 12
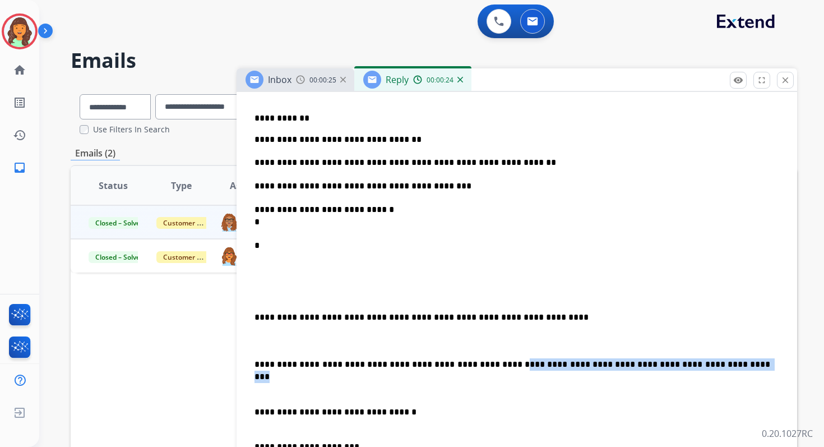
drag, startPoint x: 467, startPoint y: 365, endPoint x: 744, endPoint y: 365, distance: 276.9
click at [744, 365] on p "**********" at bounding box center [512, 364] width 516 height 12
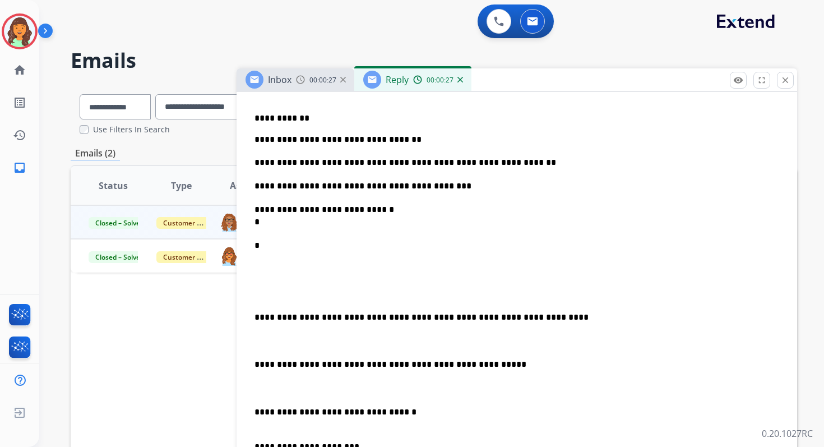
click at [253, 363] on div "**********" at bounding box center [517, 325] width 534 height 574
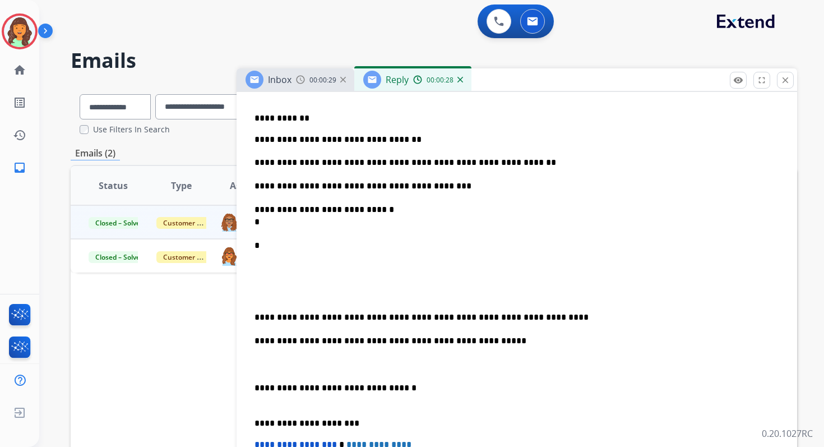
click at [252, 316] on div "**********" at bounding box center [517, 313] width 534 height 551
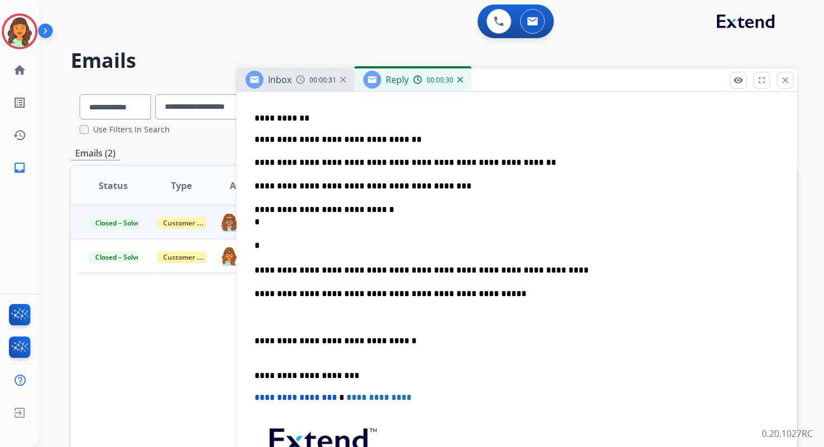
click at [254, 297] on p "**********" at bounding box center [512, 293] width 516 height 12
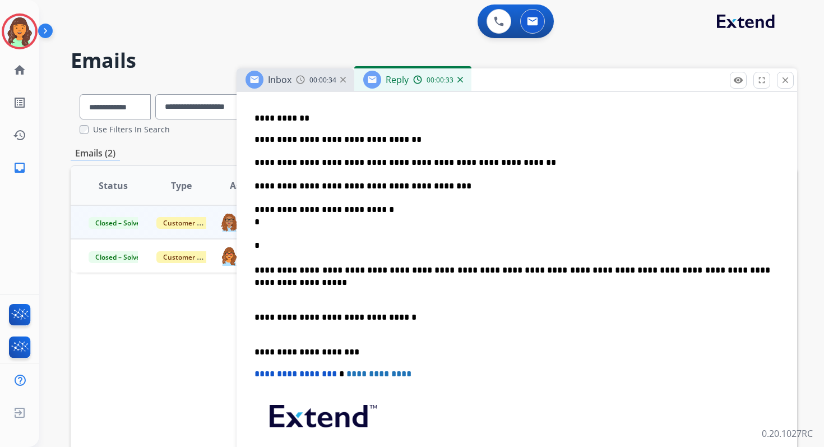
click at [721, 270] on p "**********" at bounding box center [512, 257] width 516 height 37
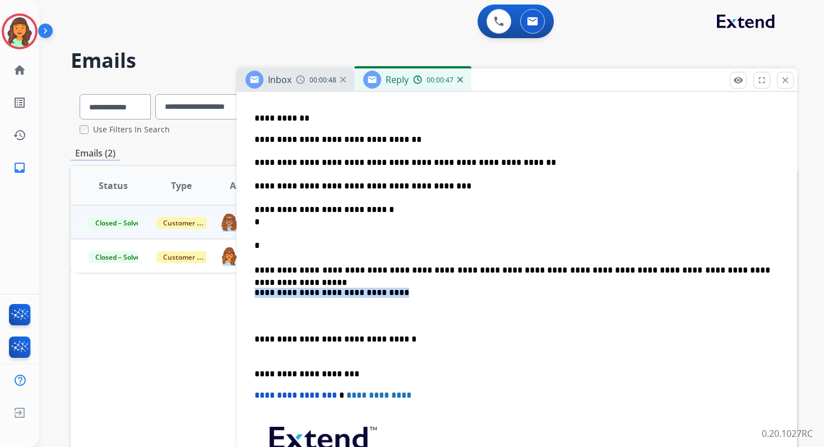
drag, startPoint x: 404, startPoint y: 292, endPoint x: 239, endPoint y: 291, distance: 165.3
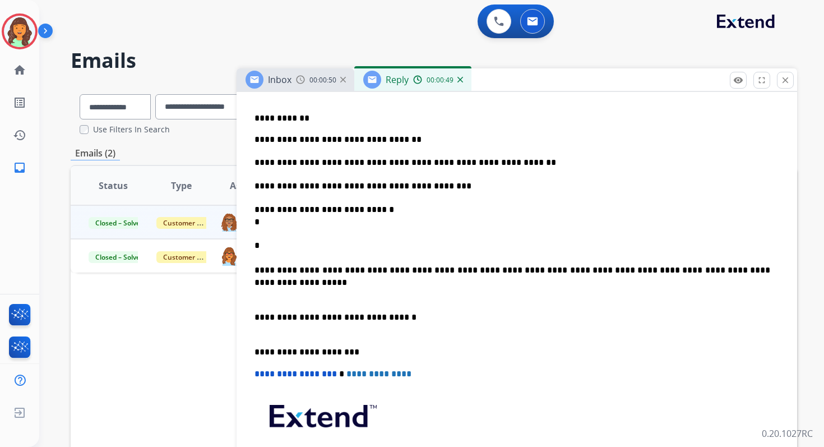
click at [261, 293] on p at bounding box center [516, 293] width 525 height 12
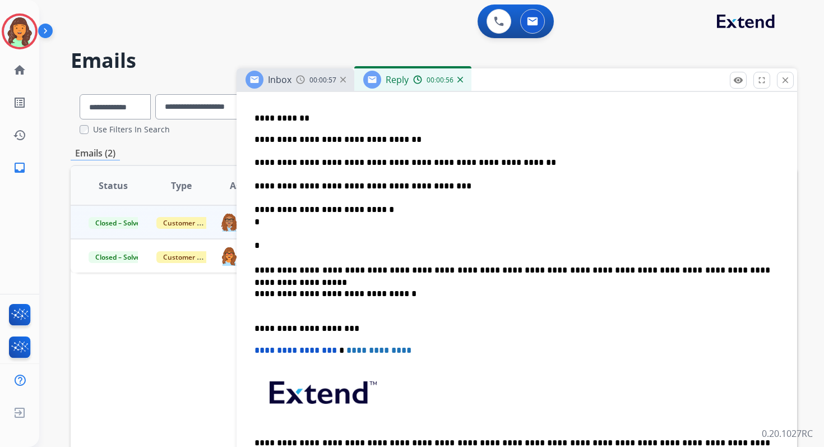
click at [281, 223] on p "**********" at bounding box center [512, 215] width 516 height 25
drag, startPoint x: 272, startPoint y: 247, endPoint x: 240, endPoint y: 245, distance: 32.6
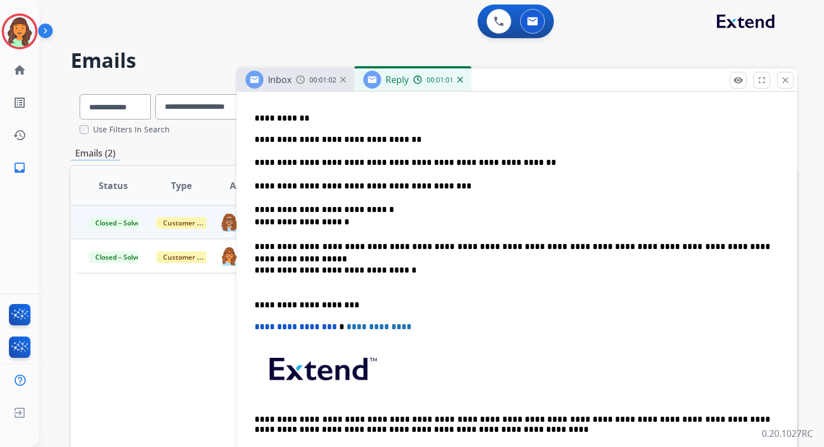
click at [295, 119] on p "**********" at bounding box center [512, 118] width 516 height 10
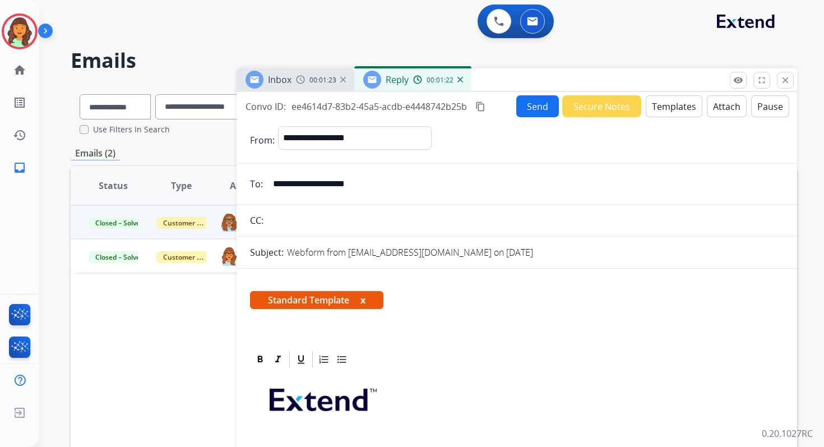
click at [532, 103] on button "Send" at bounding box center [537, 106] width 43 height 22
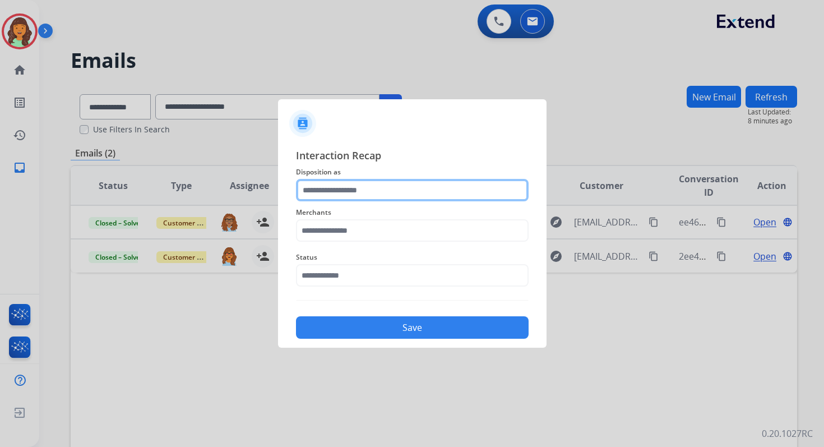
click at [350, 196] on input "text" at bounding box center [412, 190] width 233 height 22
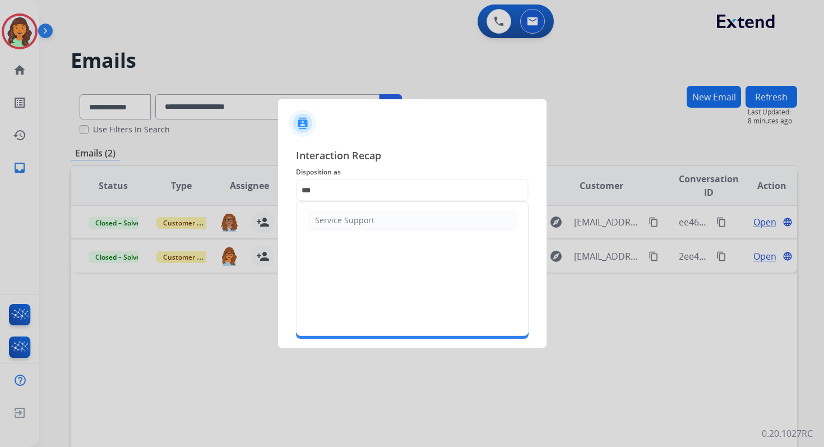
click at [341, 214] on li "Service Support" at bounding box center [412, 220] width 209 height 21
type input "**********"
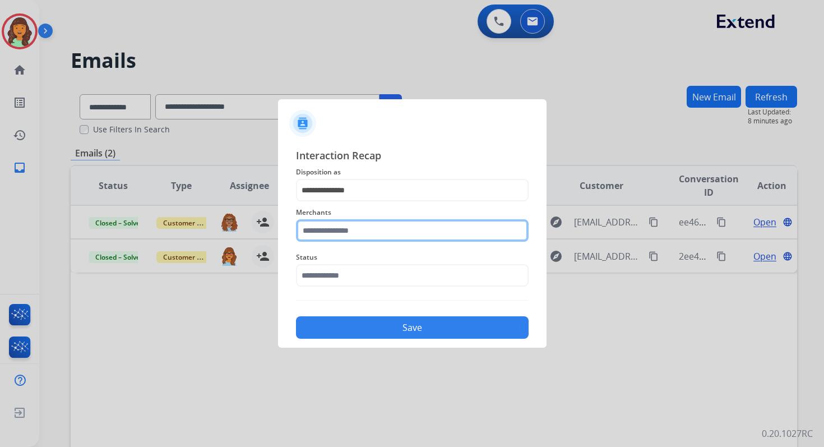
click at [350, 231] on input "text" at bounding box center [412, 230] width 233 height 22
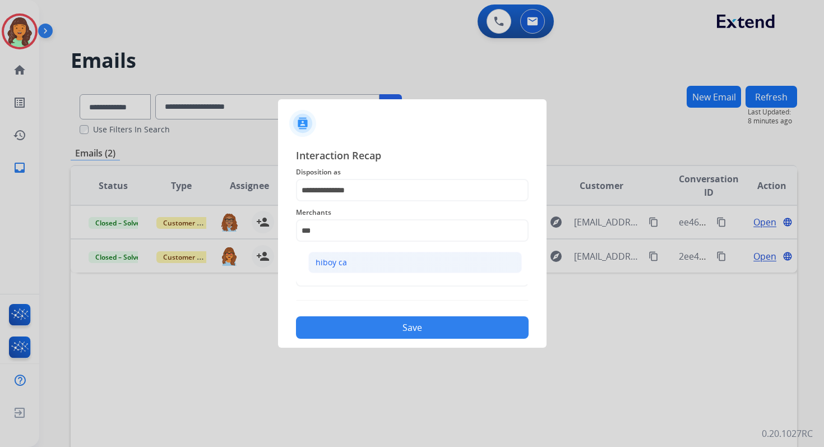
click at [354, 261] on li "hiboy ca" at bounding box center [415, 262] width 214 height 21
type input "********"
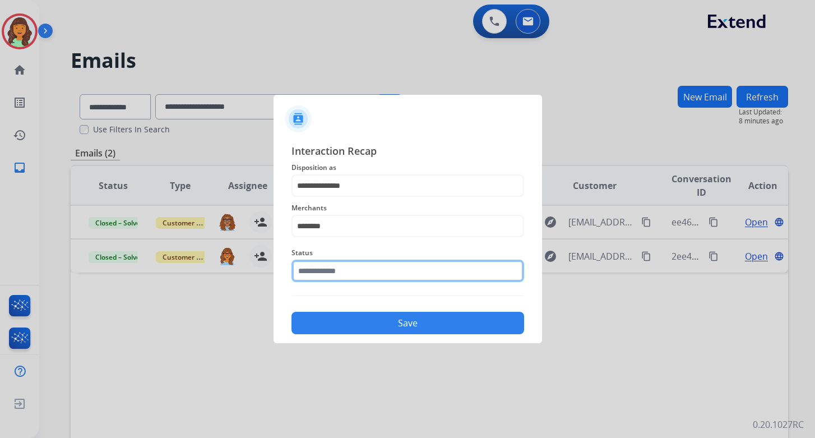
click at [360, 277] on input "text" at bounding box center [407, 270] width 233 height 22
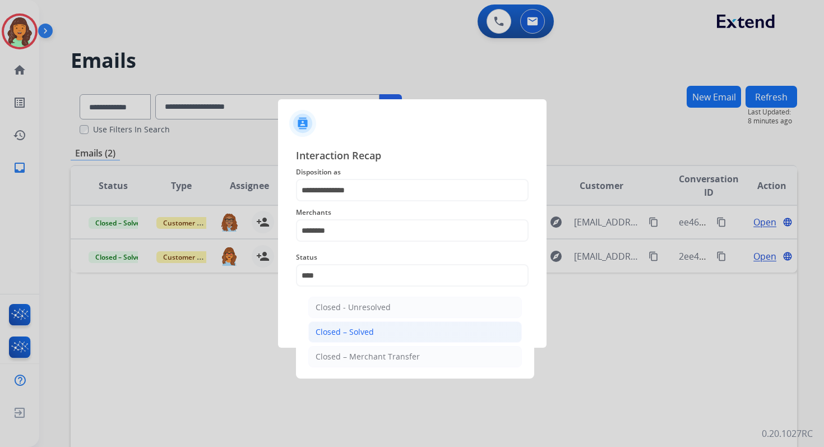
click at [371, 324] on li "Closed – Solved" at bounding box center [415, 331] width 214 height 21
type input "**********"
click at [371, 324] on button "Save" at bounding box center [412, 327] width 233 height 22
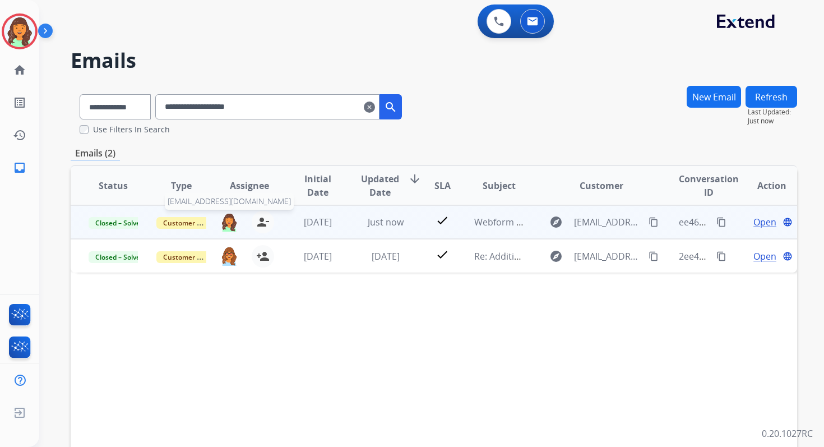
click at [232, 226] on img at bounding box center [229, 221] width 18 height 19
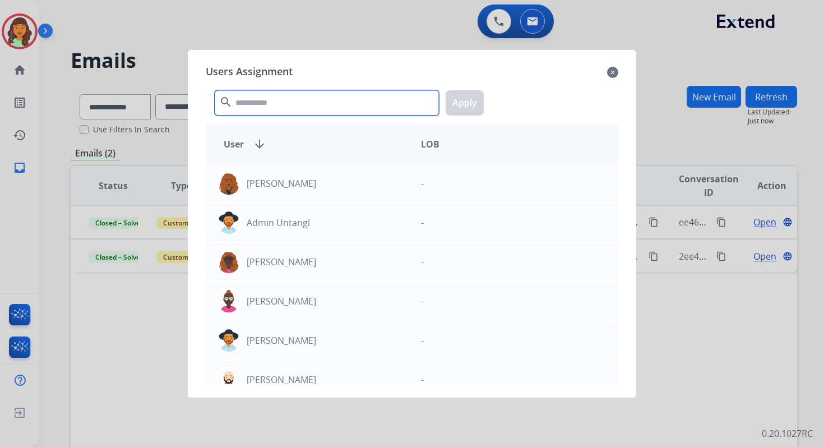
click at [271, 102] on input "text" at bounding box center [327, 102] width 224 height 25
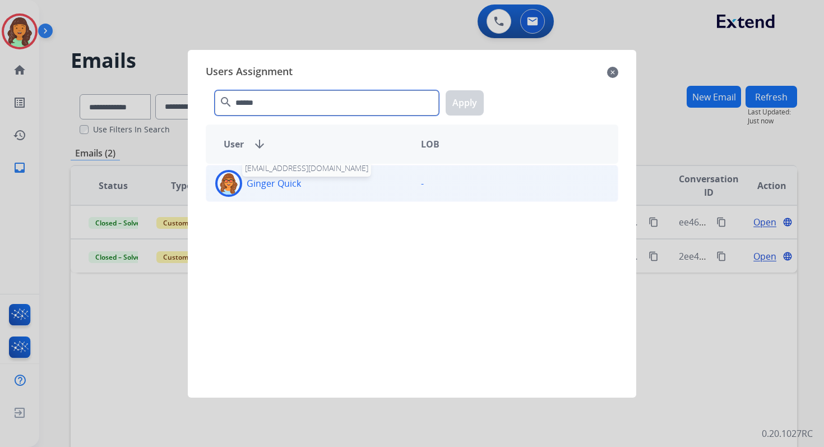
type input "******"
click at [279, 185] on p "Ginger Quick" at bounding box center [274, 183] width 54 height 13
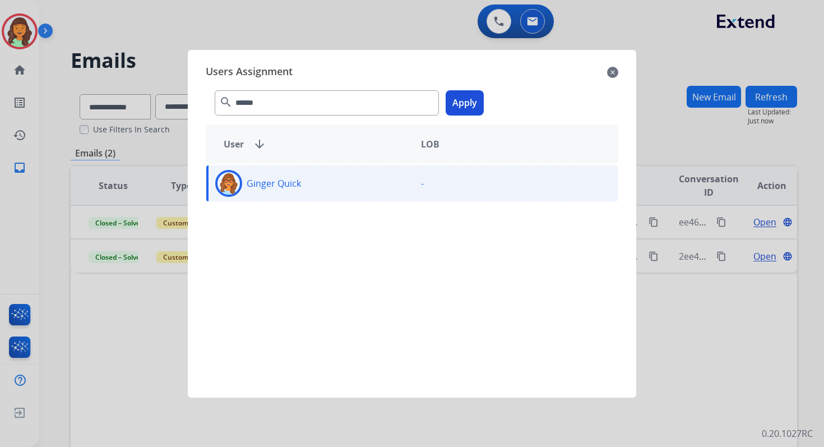
click at [477, 103] on button "Apply" at bounding box center [465, 102] width 38 height 25
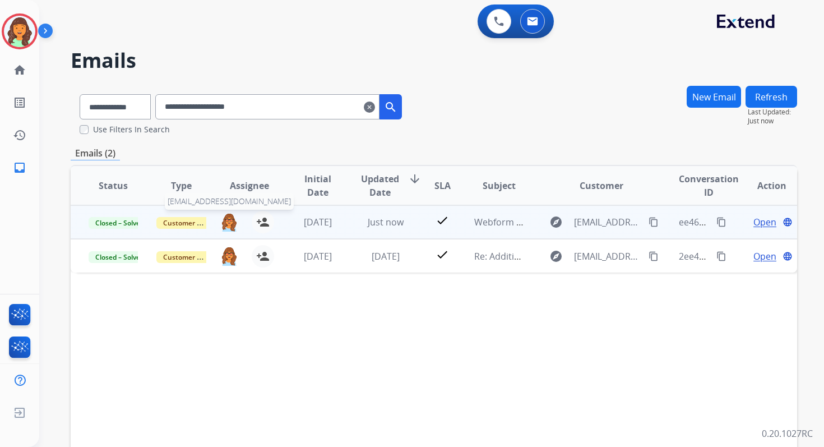
click at [230, 222] on img at bounding box center [229, 221] width 18 height 19
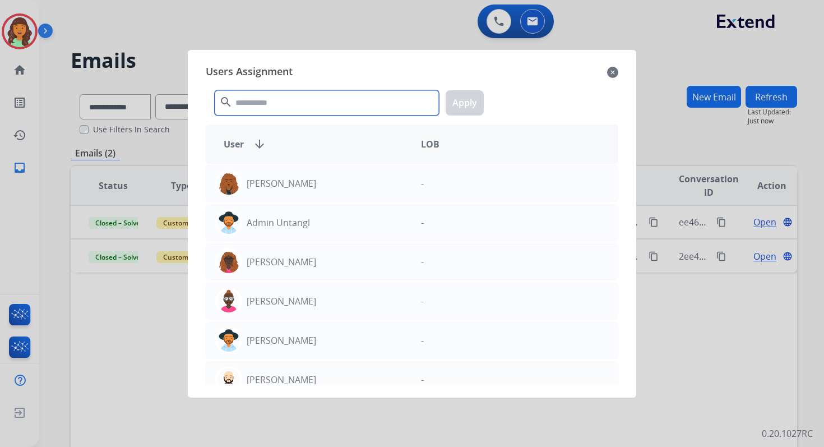
click at [265, 103] on input "text" at bounding box center [327, 102] width 224 height 25
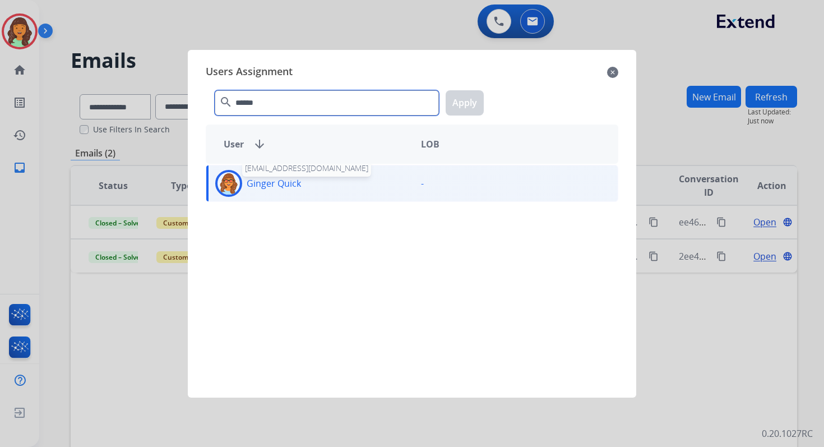
type input "******"
click at [279, 188] on p "Ginger Quick" at bounding box center [274, 183] width 54 height 13
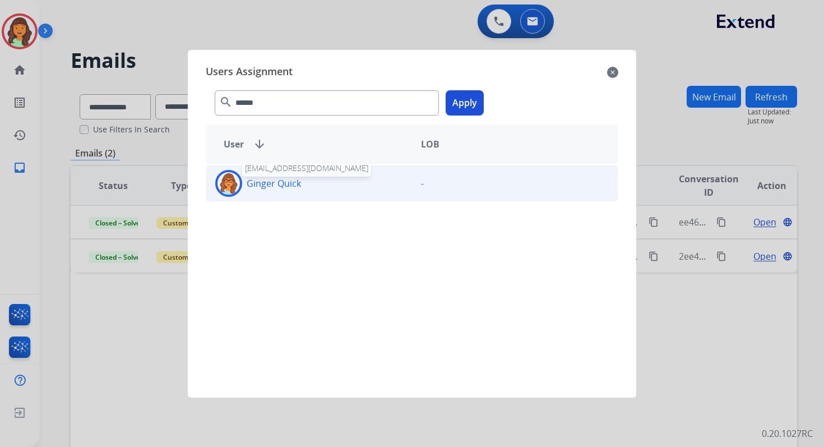
click at [281, 189] on p "Ginger Quick" at bounding box center [274, 183] width 54 height 13
click at [461, 108] on button "Apply" at bounding box center [465, 102] width 38 height 25
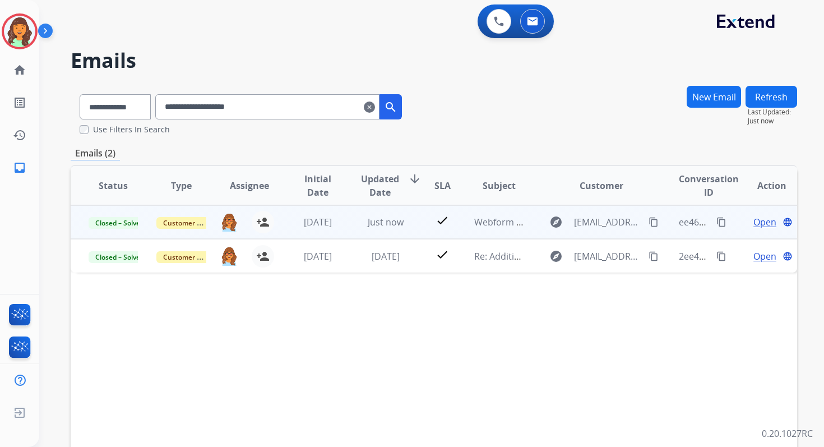
click at [753, 222] on span "Open" at bounding box center [764, 221] width 23 height 13
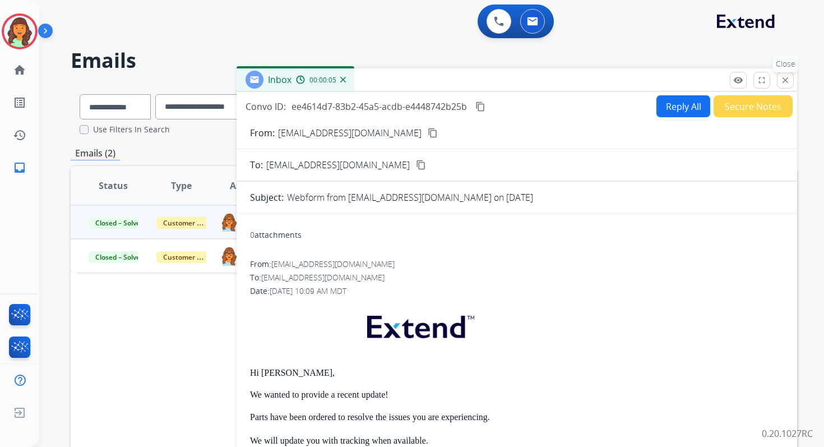
click at [784, 82] on mat-icon "close" at bounding box center [785, 80] width 10 height 10
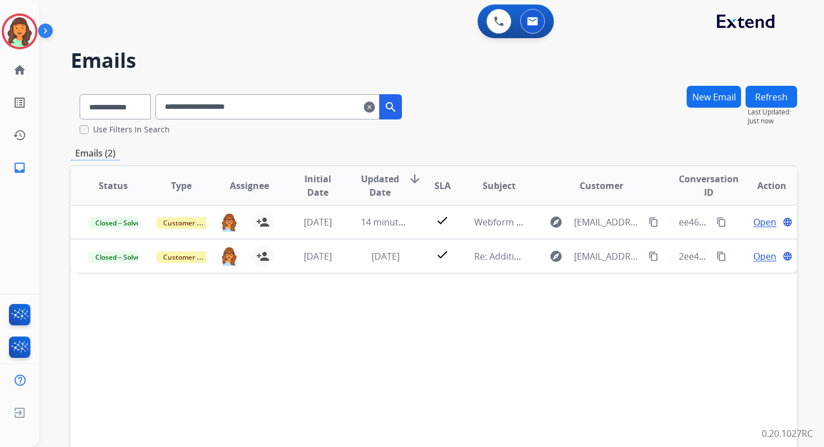
click at [375, 104] on mat-icon "clear" at bounding box center [369, 106] width 11 height 13
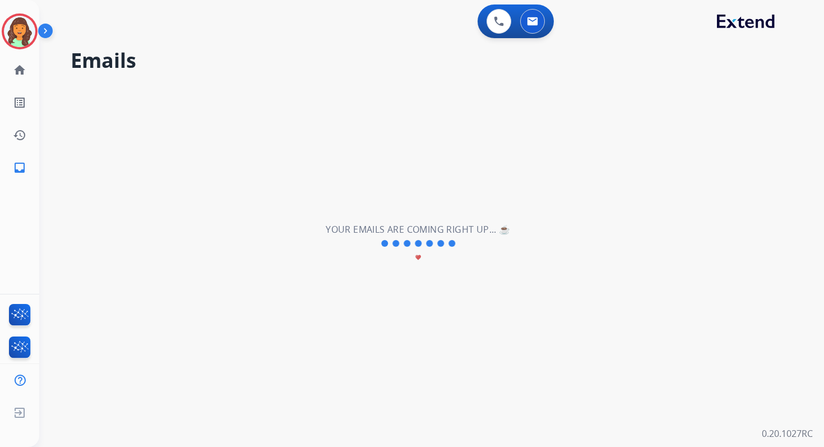
select select "**********"
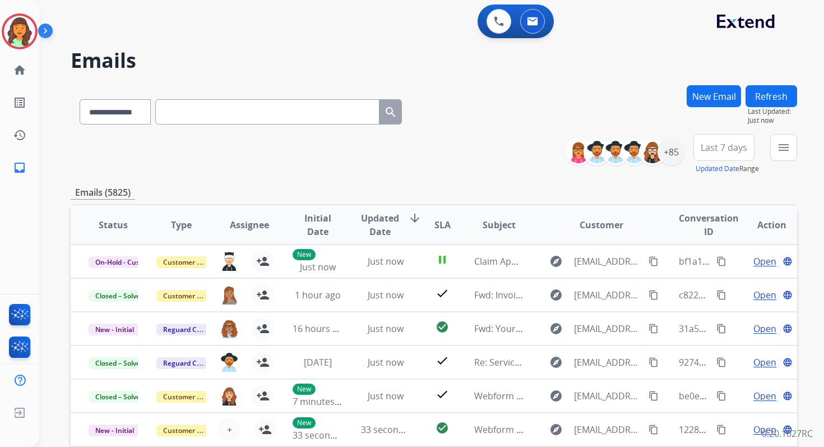
click at [716, 95] on button "New Email" at bounding box center [714, 96] width 54 height 22
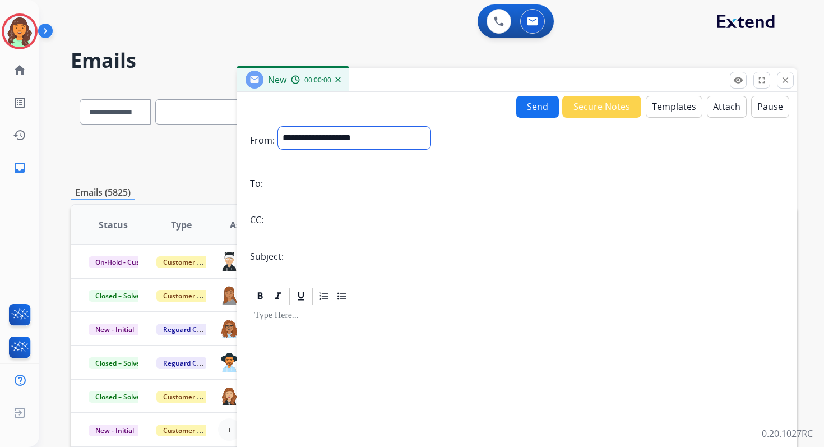
click at [355, 127] on select "**********" at bounding box center [354, 138] width 152 height 22
select select "**********"
click at [278, 127] on select "**********" at bounding box center [354, 138] width 152 height 22
click at [326, 186] on input "email" at bounding box center [524, 184] width 517 height 22
type input "**********"
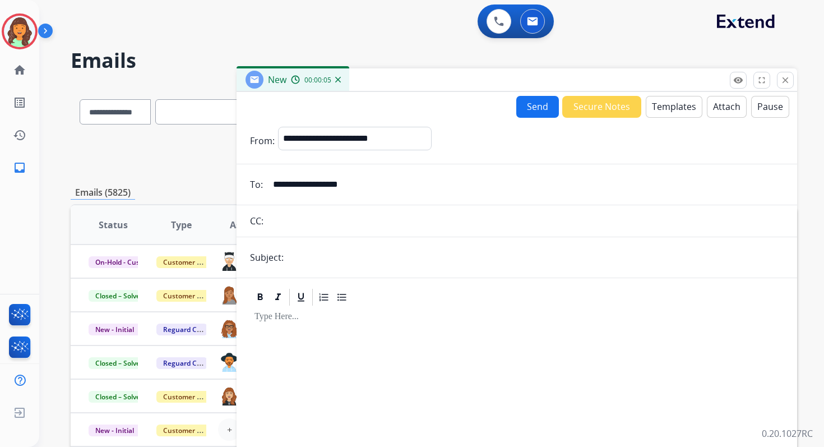
click at [318, 258] on input "text" at bounding box center [535, 257] width 497 height 22
type input "**********"
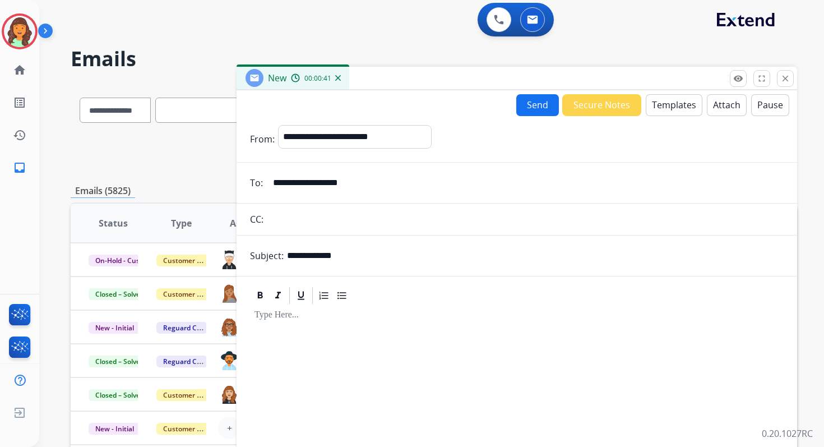
click at [668, 102] on button "Templates" at bounding box center [674, 105] width 57 height 22
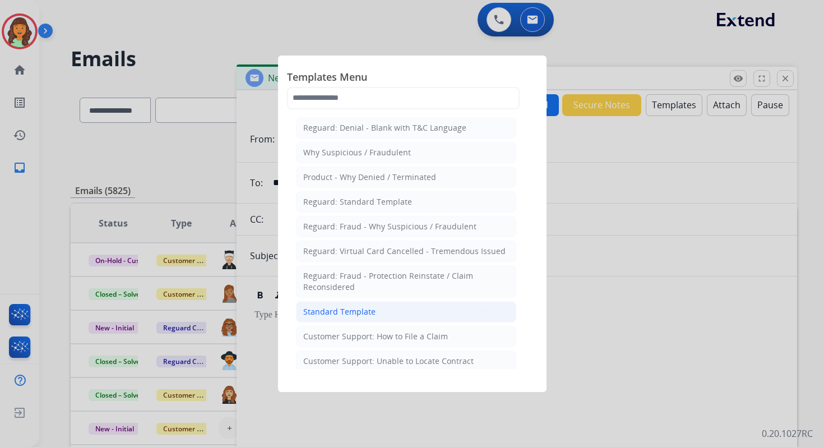
click at [355, 306] on div "Standard Template" at bounding box center [339, 311] width 72 height 11
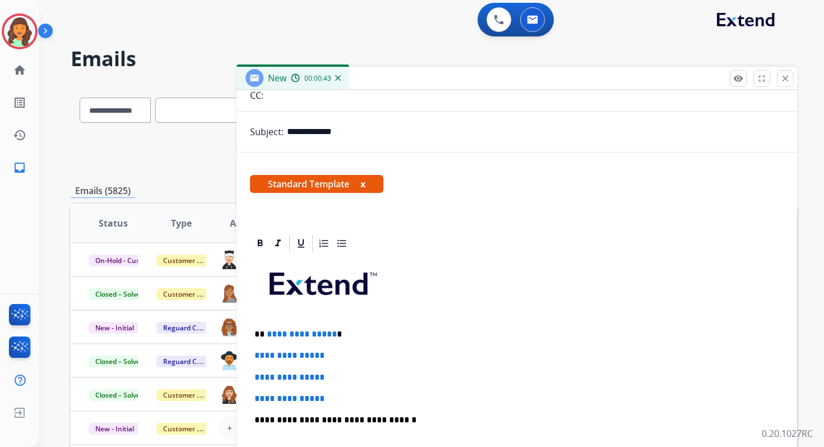
scroll to position [251, 0]
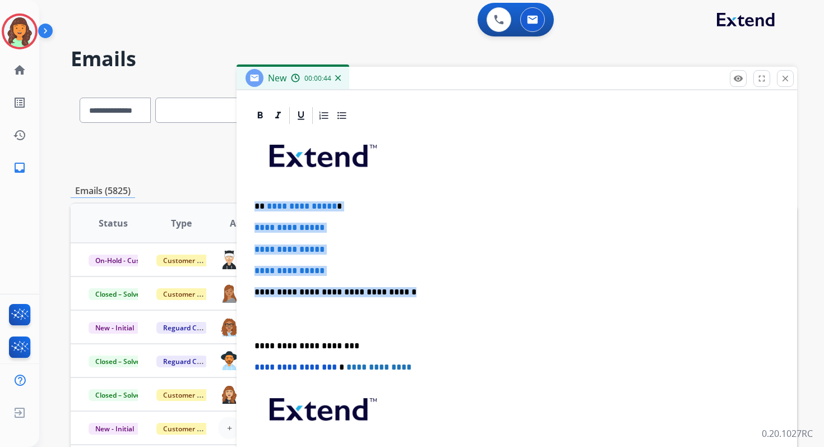
drag, startPoint x: 254, startPoint y: 202, endPoint x: 395, endPoint y: 295, distance: 167.9
click at [395, 295] on div "**********" at bounding box center [517, 319] width 534 height 386
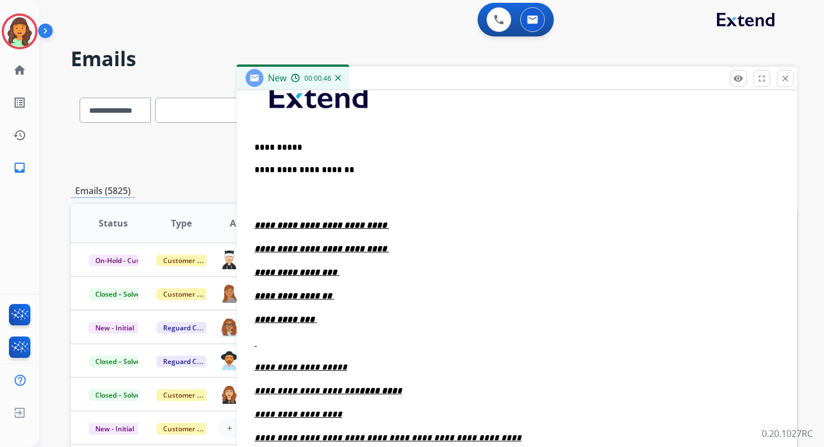
scroll to position [311, 0]
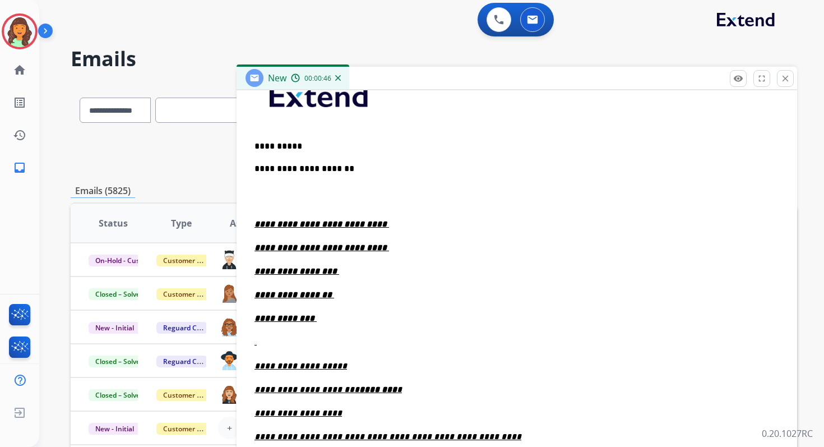
click at [266, 199] on p at bounding box center [516, 196] width 525 height 21
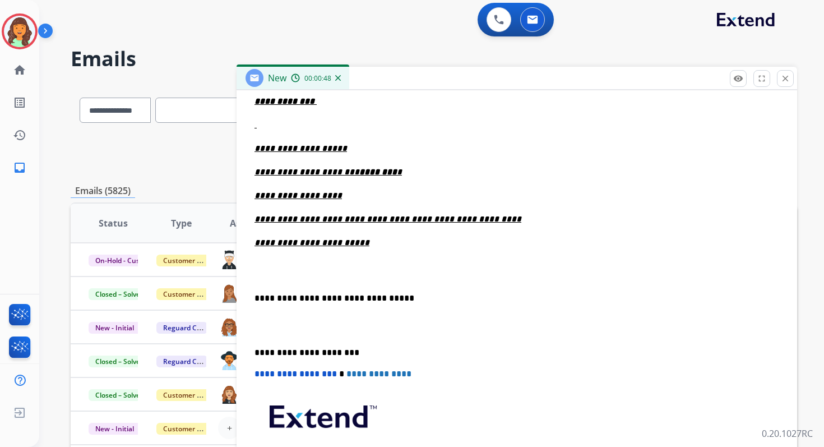
scroll to position [511, 0]
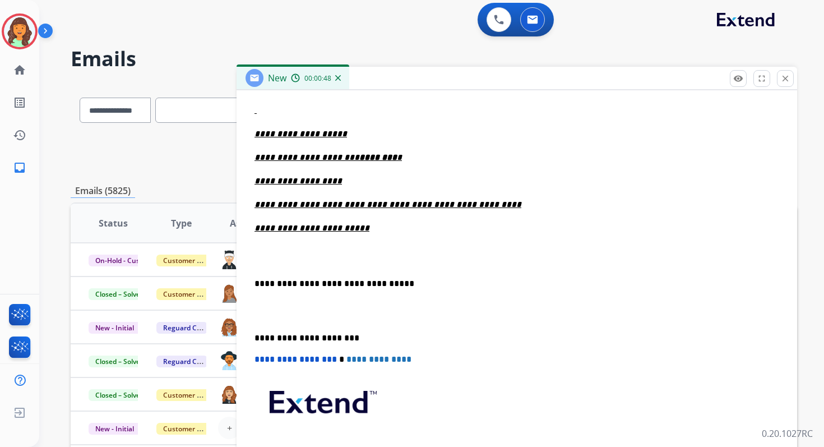
click at [268, 257] on p at bounding box center [516, 255] width 525 height 21
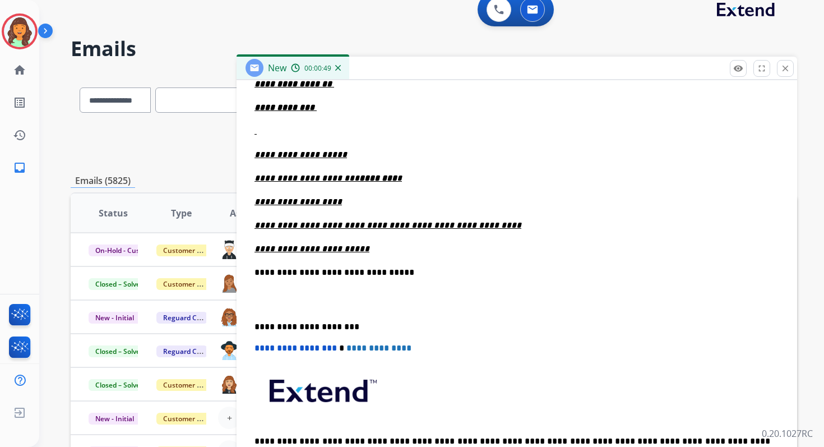
scroll to position [33, 0]
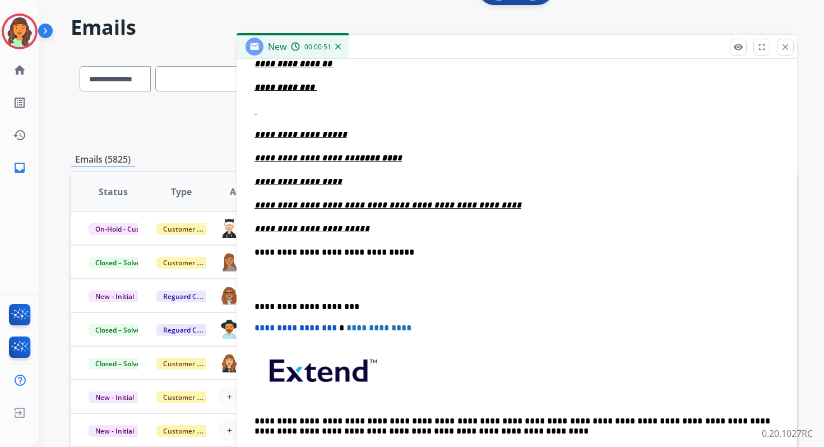
click at [302, 309] on p "**********" at bounding box center [512, 307] width 516 height 10
click at [258, 330] on span "**********" at bounding box center [295, 327] width 82 height 8
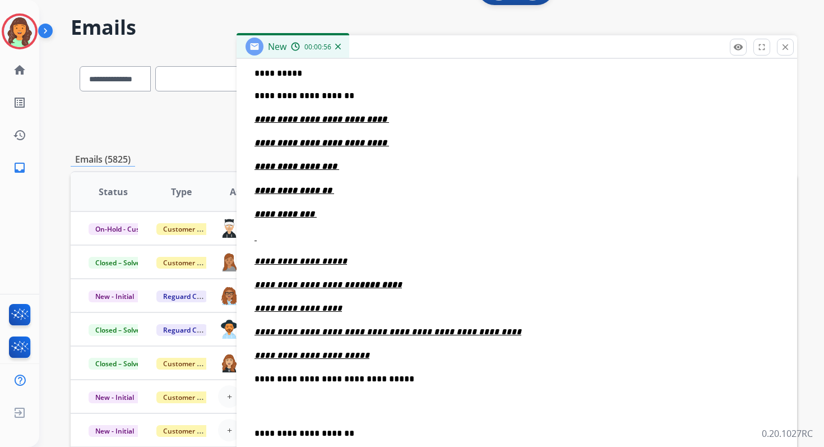
scroll to position [302, 0]
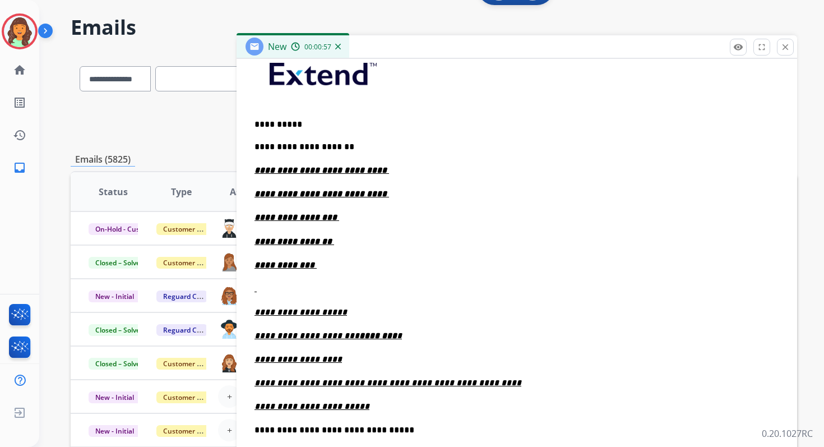
click at [381, 168] on p "**********" at bounding box center [516, 170] width 525 height 12
drag, startPoint x: 368, startPoint y: 167, endPoint x: 505, endPoint y: 166, distance: 137.3
click at [504, 167] on p "**********" at bounding box center [516, 170] width 525 height 12
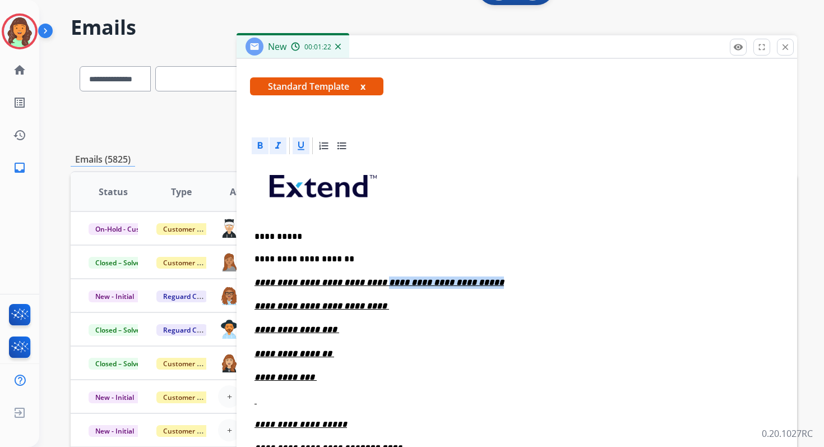
scroll to position [179, 0]
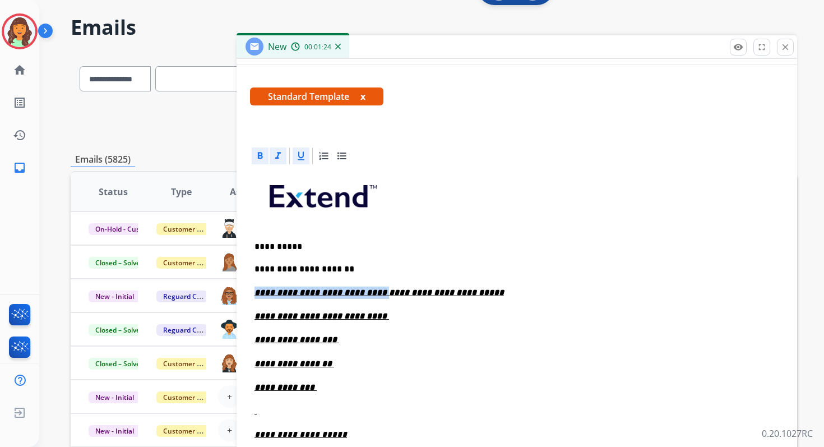
click at [278, 156] on icon at bounding box center [277, 155] width 11 height 11
click at [296, 156] on icon at bounding box center [300, 155] width 11 height 11
click at [258, 156] on icon at bounding box center [260, 155] width 5 height 7
click at [346, 268] on p "**********" at bounding box center [512, 269] width 516 height 12
click at [461, 288] on p "**********" at bounding box center [512, 292] width 516 height 12
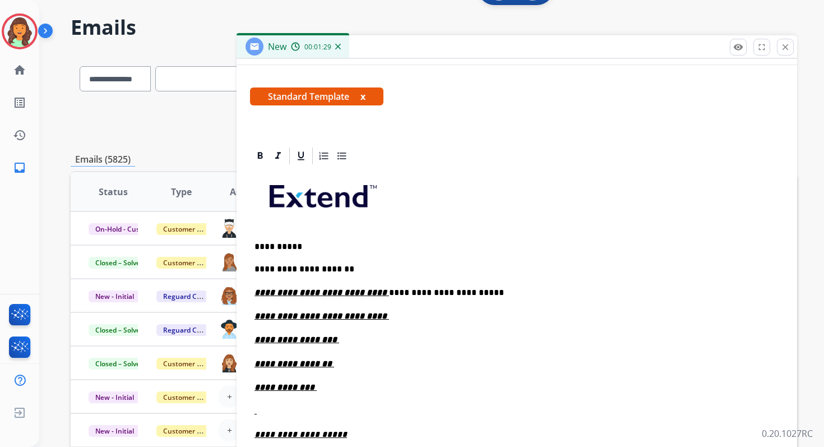
click at [359, 266] on p "**********" at bounding box center [512, 269] width 516 height 12
click at [341, 364] on p "**********" at bounding box center [516, 364] width 525 height 12
click at [349, 337] on p "**********" at bounding box center [516, 339] width 525 height 12
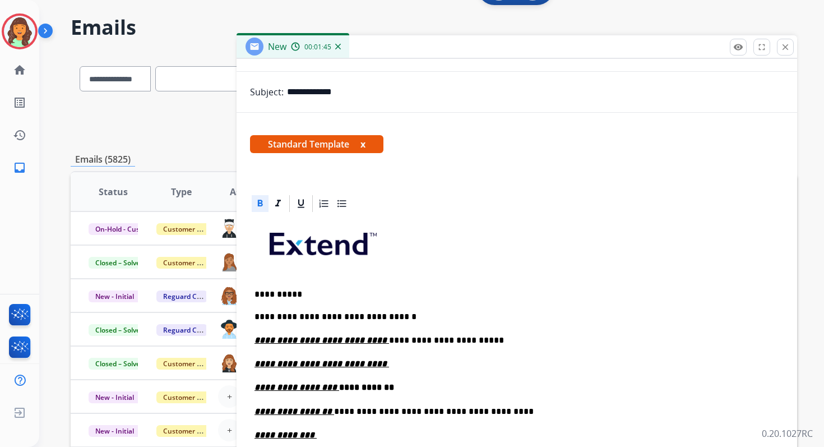
scroll to position [0, 0]
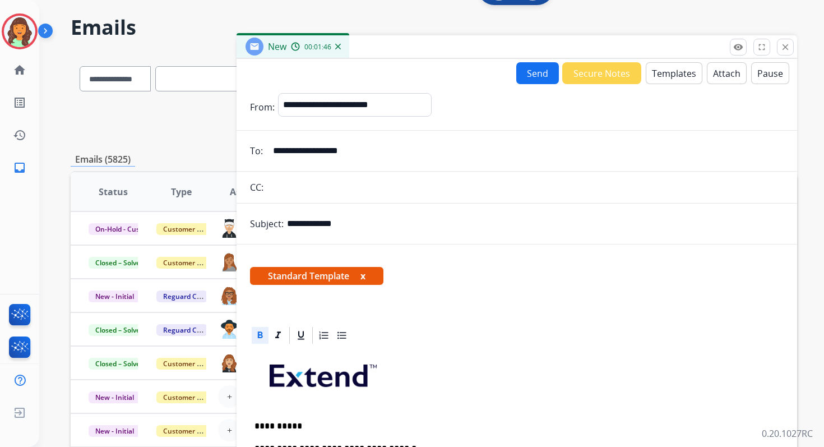
click at [428, 217] on input "**********" at bounding box center [535, 223] width 497 height 22
paste input "**********"
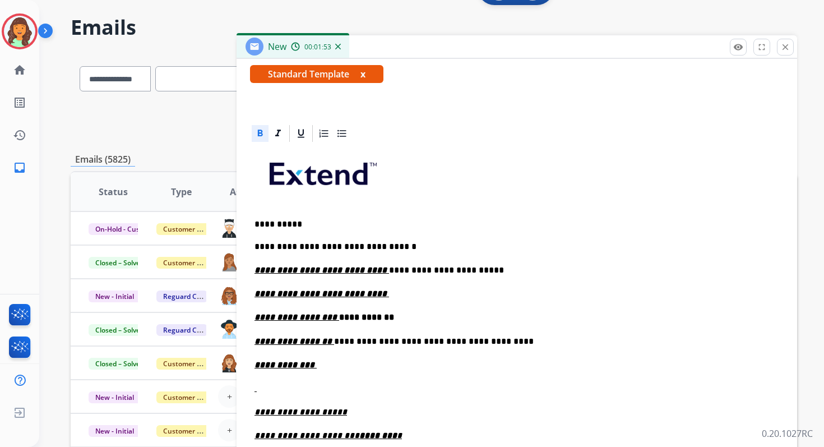
scroll to position [207, 0]
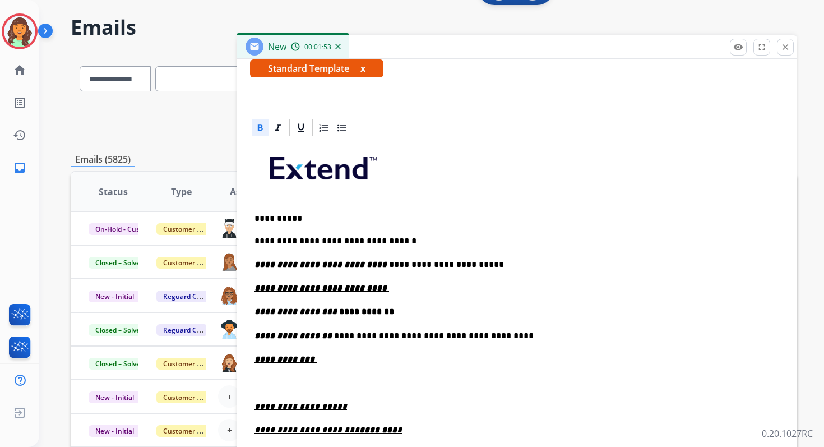
type input "**********"
click at [384, 293] on p "**********" at bounding box center [516, 288] width 525 height 12
click at [326, 358] on p "**********" at bounding box center [516, 359] width 525 height 12
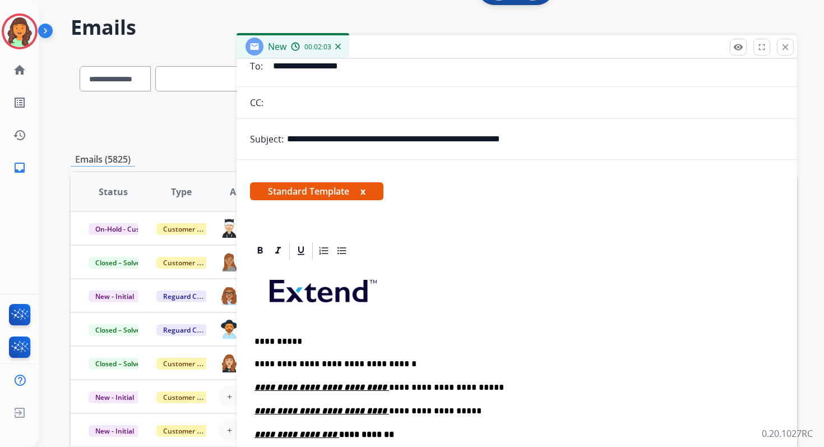
scroll to position [0, 0]
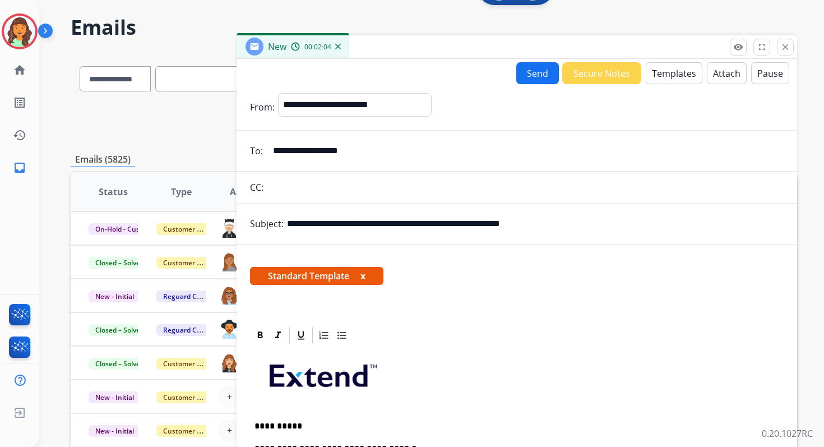
click at [535, 77] on button "Send" at bounding box center [537, 73] width 43 height 22
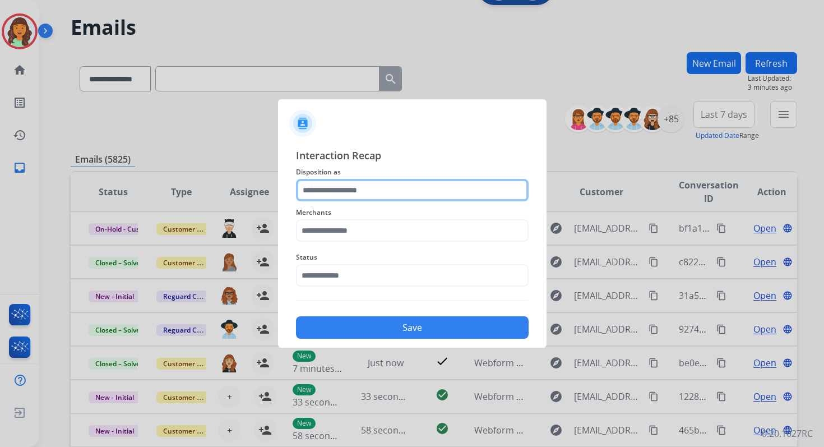
click at [360, 197] on input "text" at bounding box center [412, 190] width 233 height 22
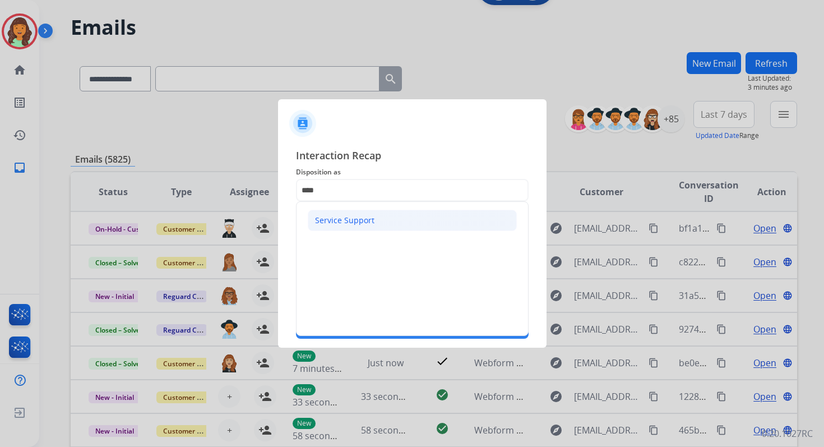
click at [357, 216] on div "Service Support" at bounding box center [344, 220] width 59 height 11
type input "**********"
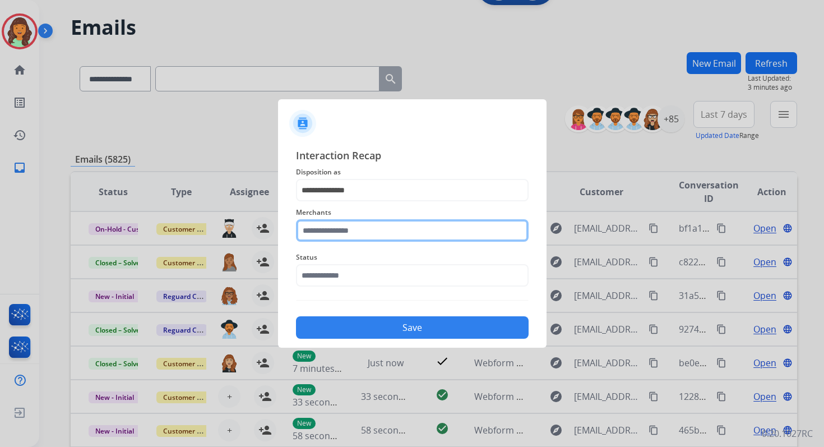
click at [356, 225] on input "text" at bounding box center [412, 230] width 233 height 22
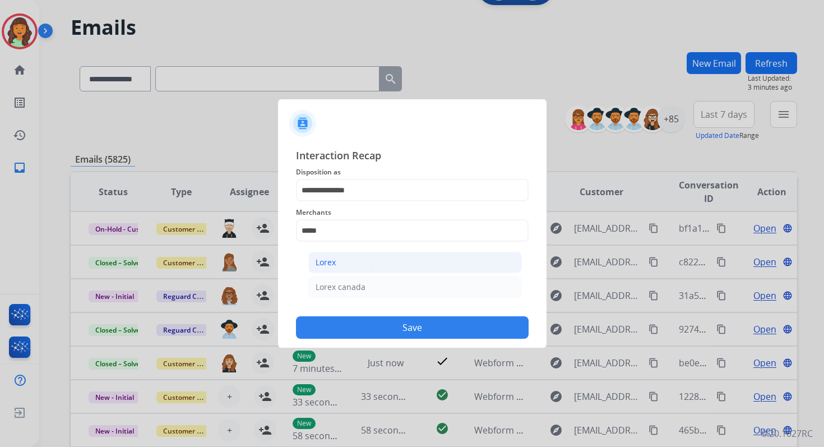
click at [355, 259] on li "Lorex" at bounding box center [415, 262] width 214 height 21
type input "*****"
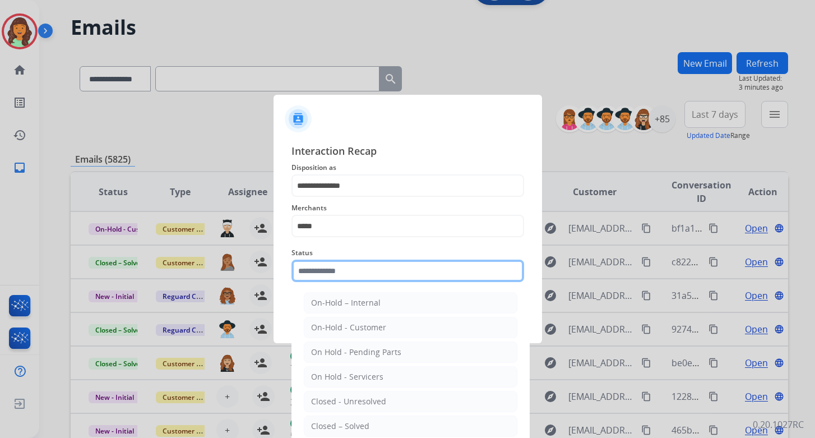
click at [355, 272] on input "text" at bounding box center [407, 270] width 233 height 22
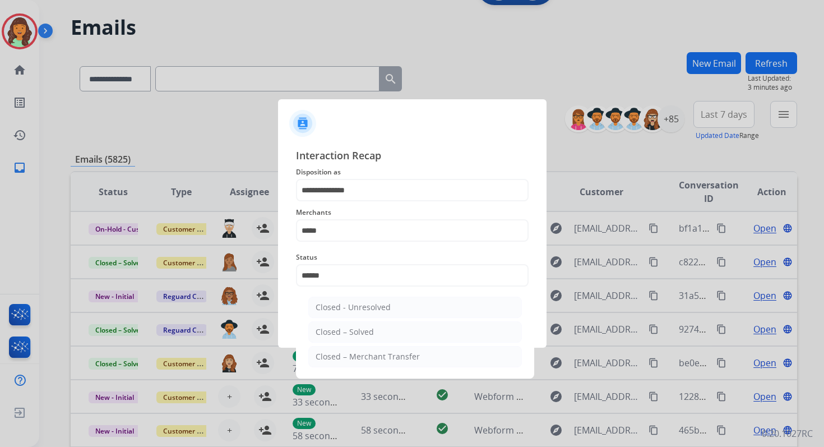
click at [361, 341] on ul "Closed - Unresolved Closed – Solved Closed – Merchant Transfer" at bounding box center [415, 334] width 220 height 87
click at [366, 332] on div "Closed – Solved" at bounding box center [345, 331] width 58 height 11
type input "**********"
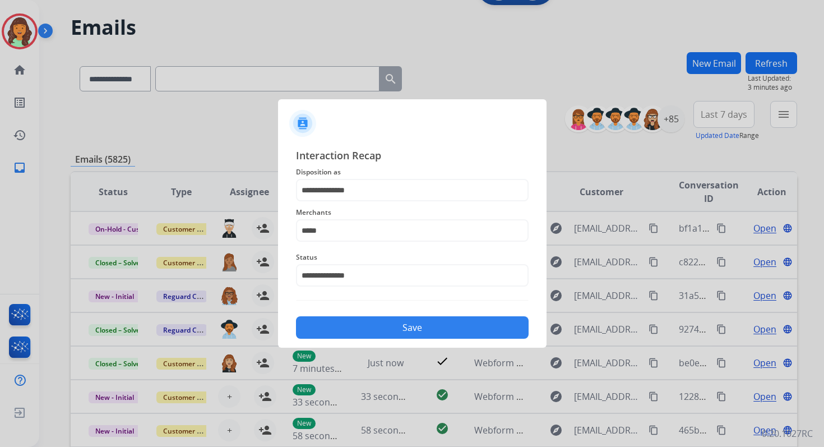
click at [366, 332] on button "Save" at bounding box center [412, 327] width 233 height 22
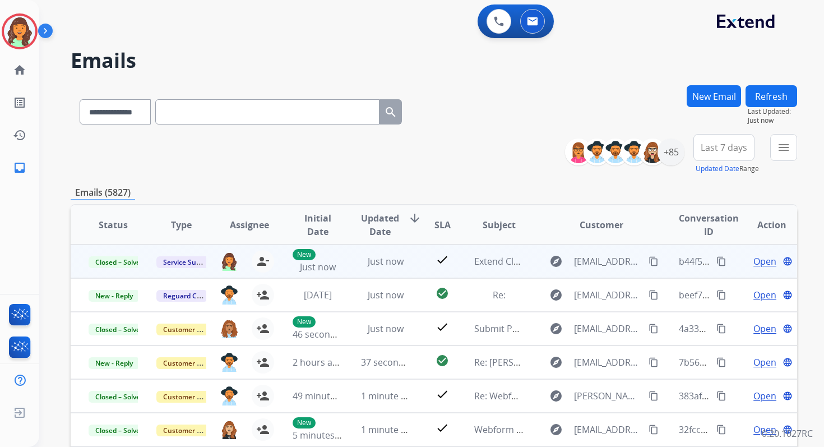
click at [716, 261] on mat-icon "content_copy" at bounding box center [721, 261] width 10 height 10
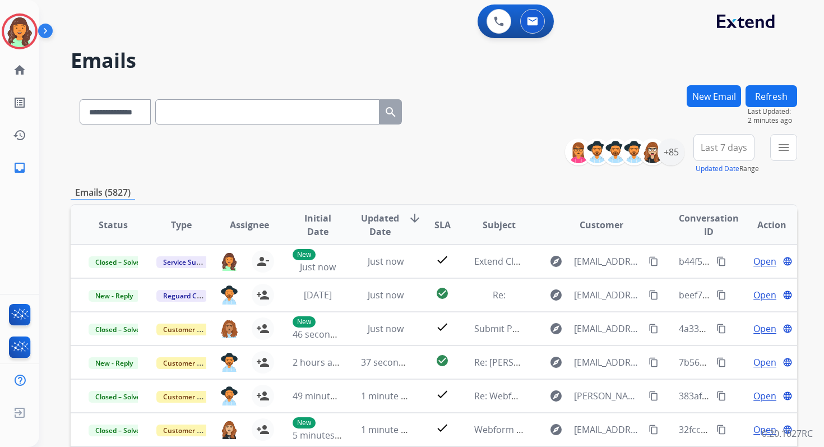
click at [707, 90] on button "New Email" at bounding box center [714, 96] width 54 height 22
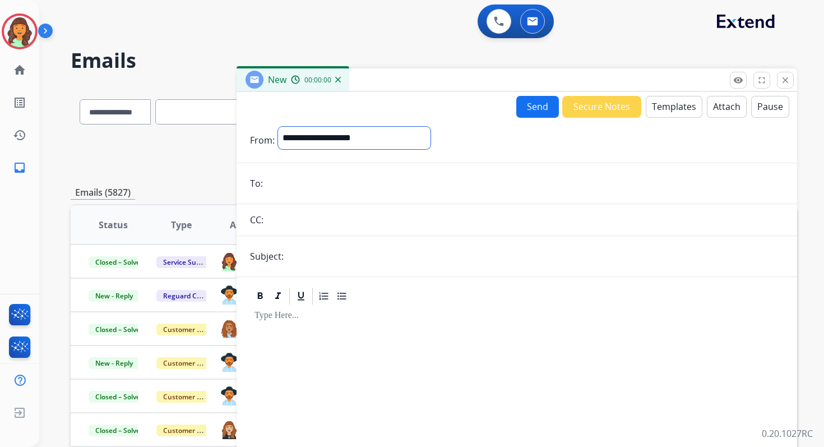
click at [351, 134] on select "**********" at bounding box center [354, 138] width 152 height 22
select select "**********"
click at [278, 127] on select "**********" at bounding box center [354, 138] width 152 height 22
click at [314, 187] on input "email" at bounding box center [524, 184] width 517 height 22
type input "**********"
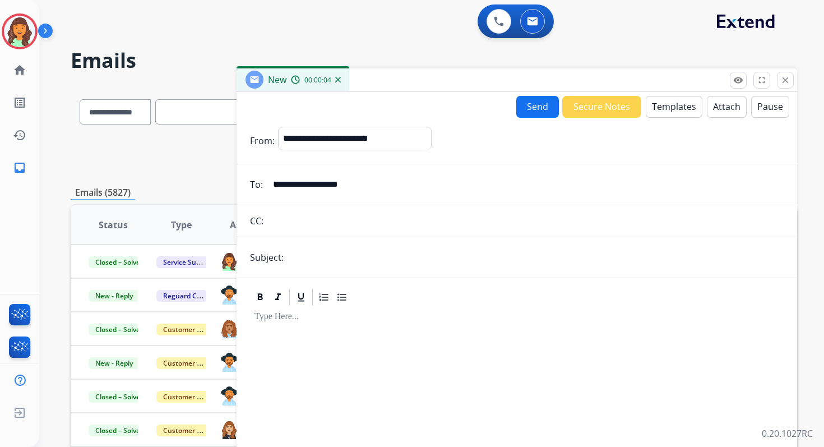
click at [310, 270] on form "**********" at bounding box center [517, 312] width 560 height 388
click at [310, 259] on input "text" at bounding box center [535, 257] width 497 height 22
type input "**********"
click at [674, 105] on button "Templates" at bounding box center [674, 107] width 57 height 22
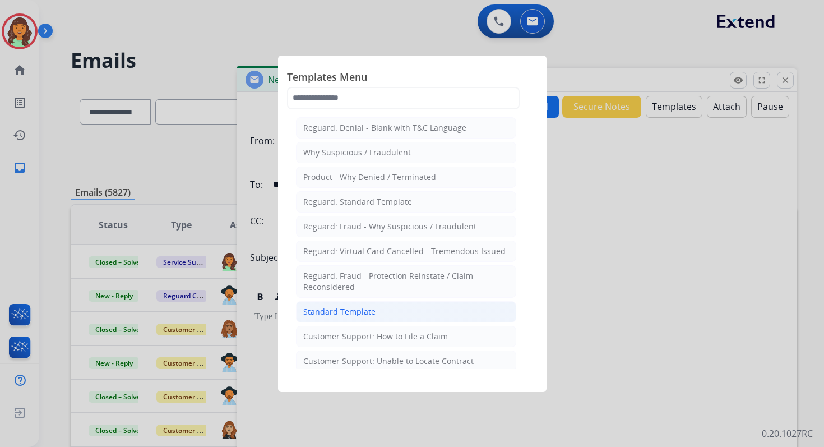
click at [367, 301] on li "Standard Template" at bounding box center [406, 311] width 220 height 21
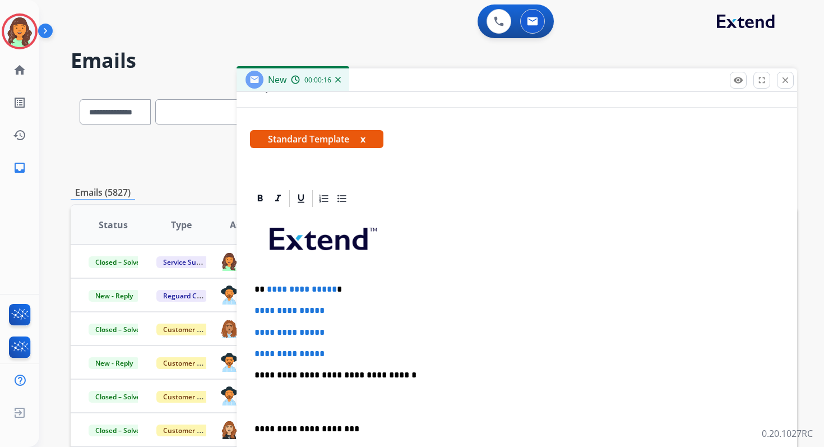
scroll to position [259, 0]
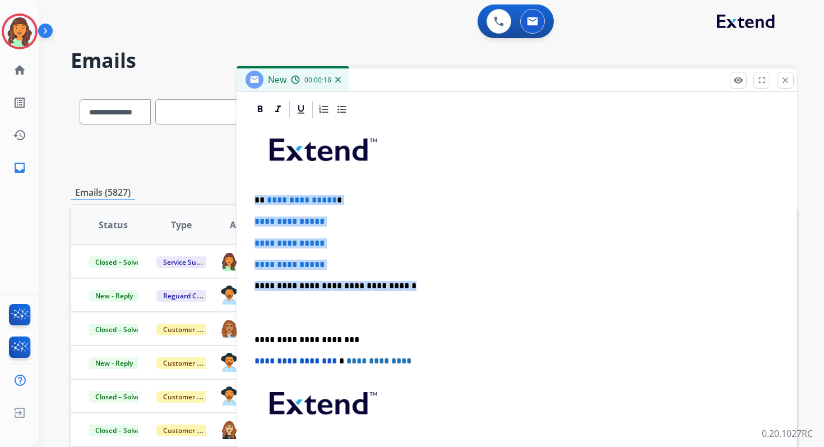
drag, startPoint x: 255, startPoint y: 199, endPoint x: 421, endPoint y: 289, distance: 189.3
click at [421, 289] on div "**********" at bounding box center [517, 312] width 534 height 386
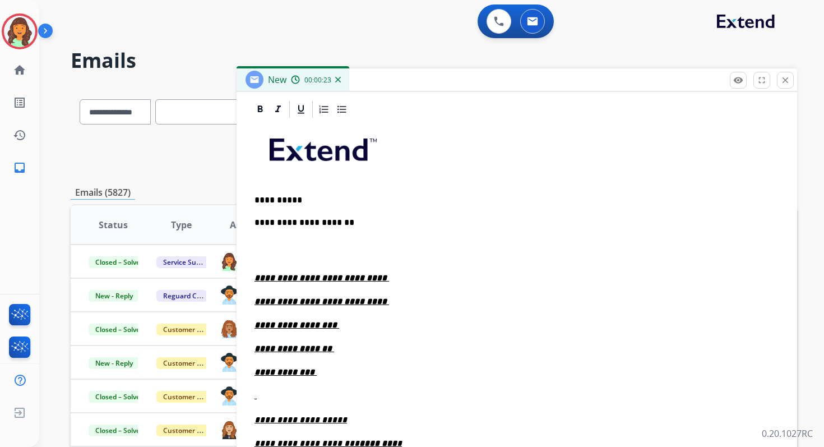
click at [378, 222] on p "**********" at bounding box center [512, 222] width 516 height 12
click at [375, 281] on p "**********" at bounding box center [516, 278] width 525 height 12
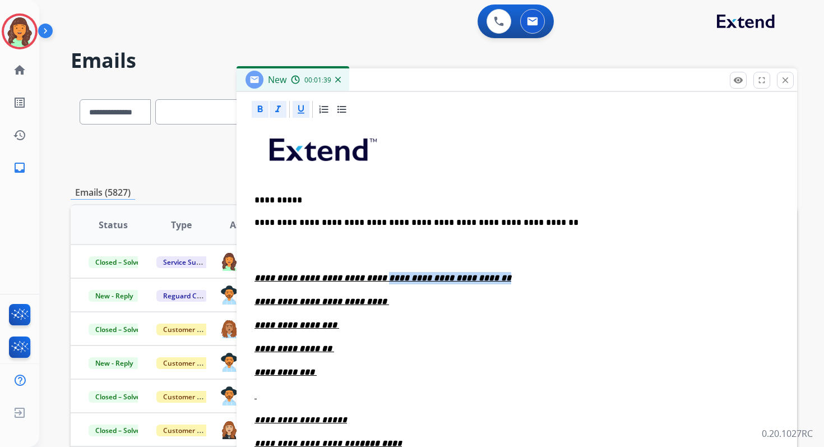
drag, startPoint x: 486, startPoint y: 276, endPoint x: 367, endPoint y: 274, distance: 118.8
click at [367, 274] on u "**********" at bounding box center [382, 277] width 257 height 8
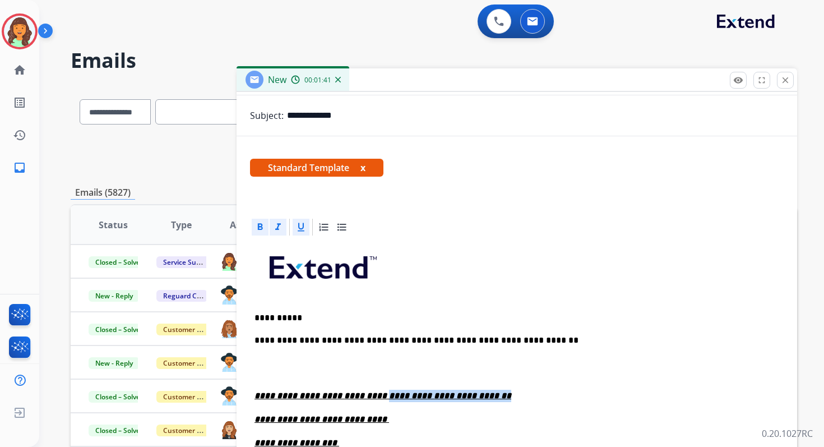
scroll to position [133, 0]
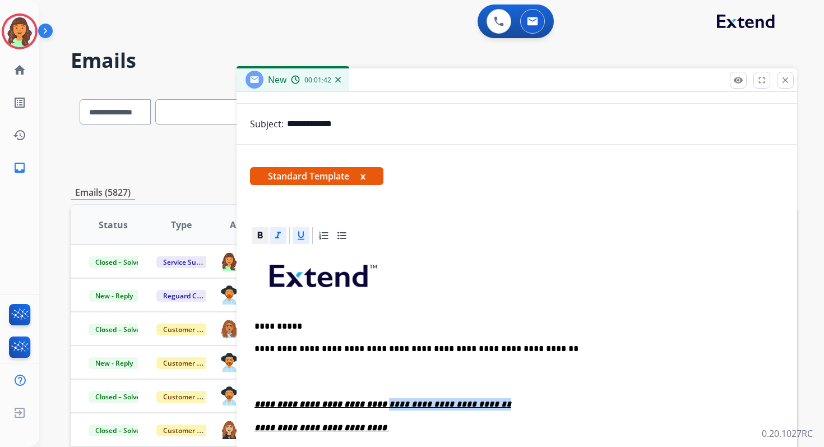
click at [262, 238] on icon at bounding box center [259, 235] width 11 height 11
click at [275, 238] on icon at bounding box center [278, 234] width 6 height 7
click at [294, 238] on div at bounding box center [301, 235] width 17 height 17
click at [382, 347] on p "**********" at bounding box center [512, 348] width 516 height 12
click at [266, 377] on p at bounding box center [516, 376] width 525 height 21
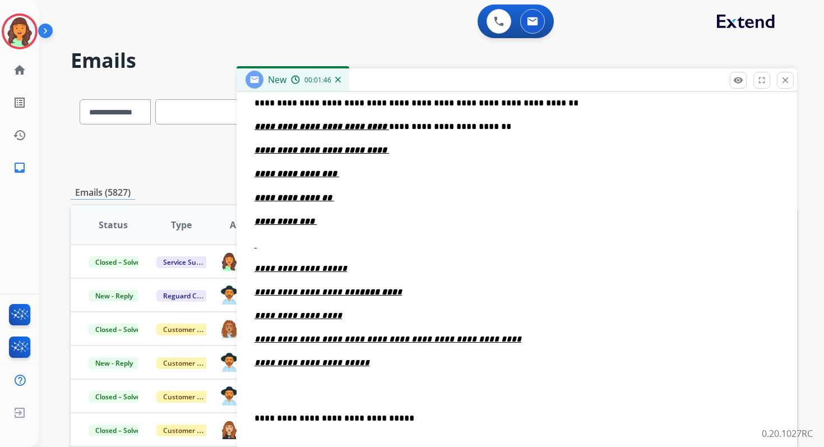
scroll to position [404, 0]
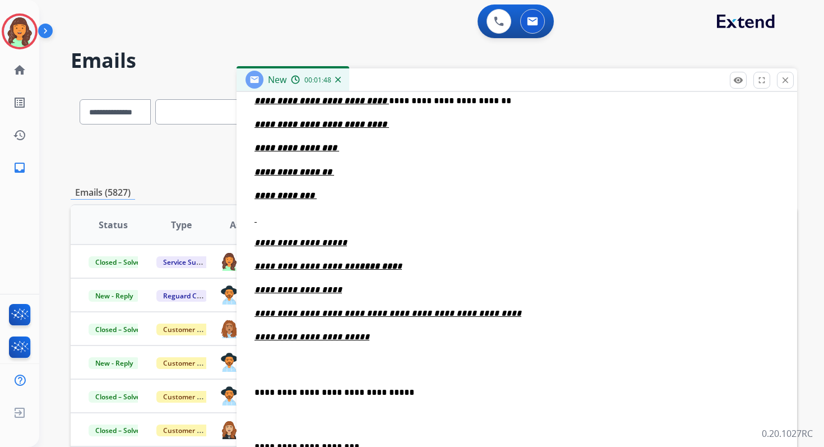
click at [253, 390] on div "**********" at bounding box center [517, 293] width 534 height 638
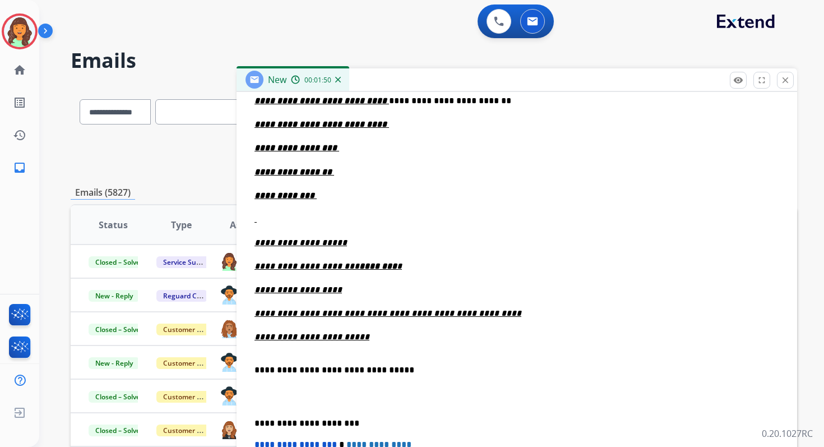
click at [302, 425] on p "**********" at bounding box center [512, 423] width 516 height 10
click at [258, 444] on span "**********" at bounding box center [295, 444] width 82 height 8
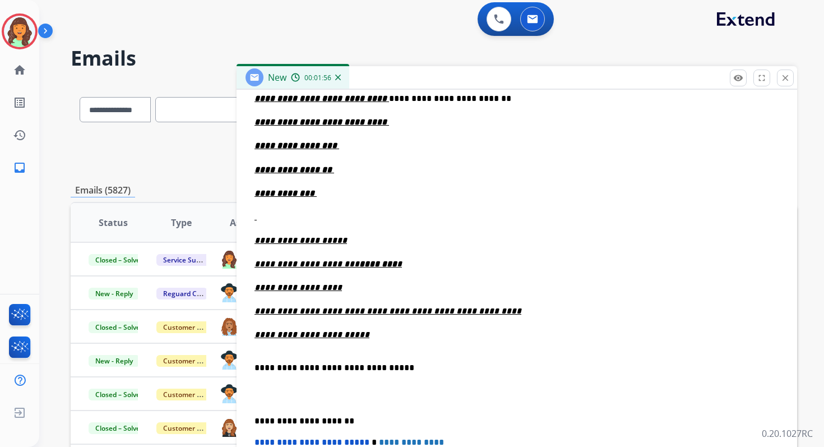
click at [382, 120] on p "**********" at bounding box center [516, 122] width 525 height 12
click at [352, 150] on p "**********" at bounding box center [516, 146] width 525 height 12
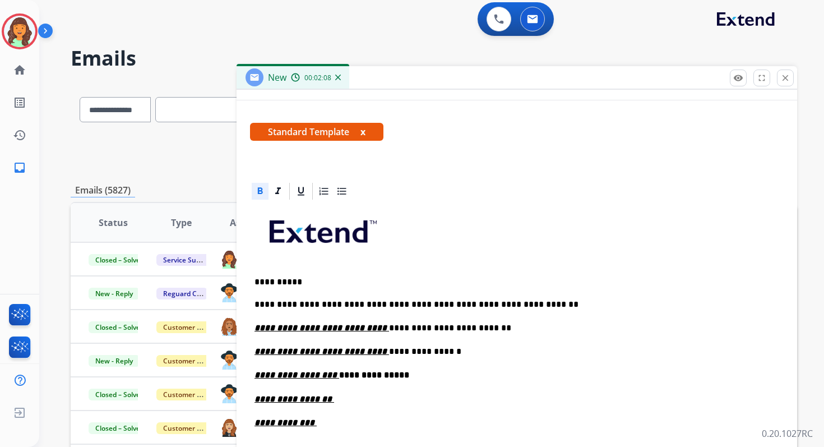
scroll to position [113, 0]
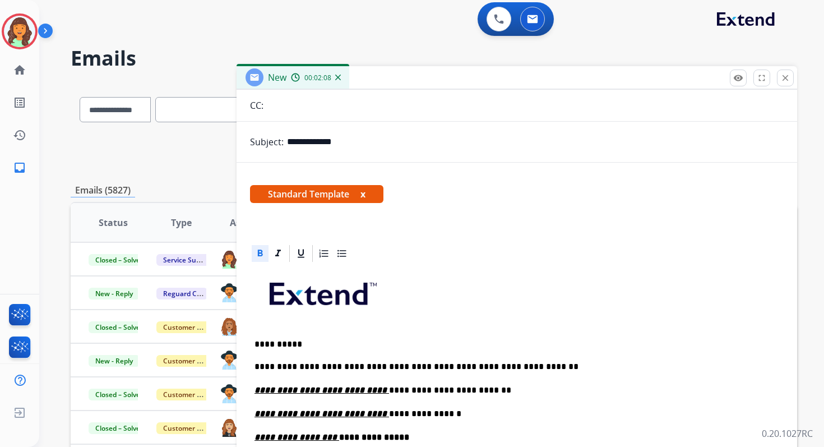
click at [459, 140] on input "**********" at bounding box center [535, 142] width 497 height 22
paste input "**********"
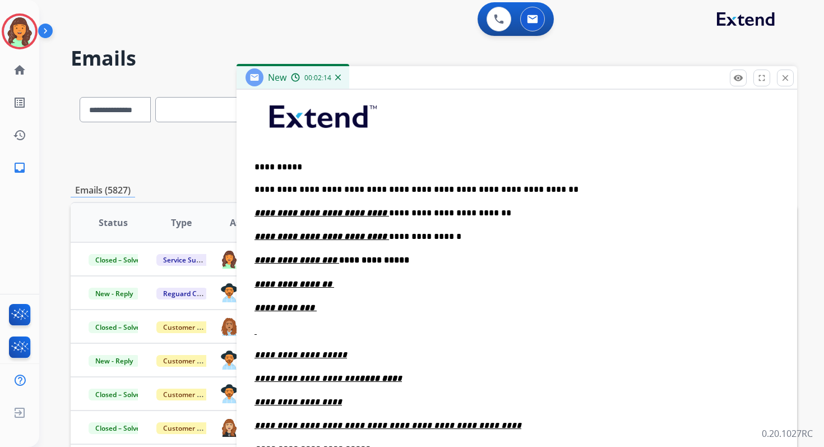
scroll to position [319, 0]
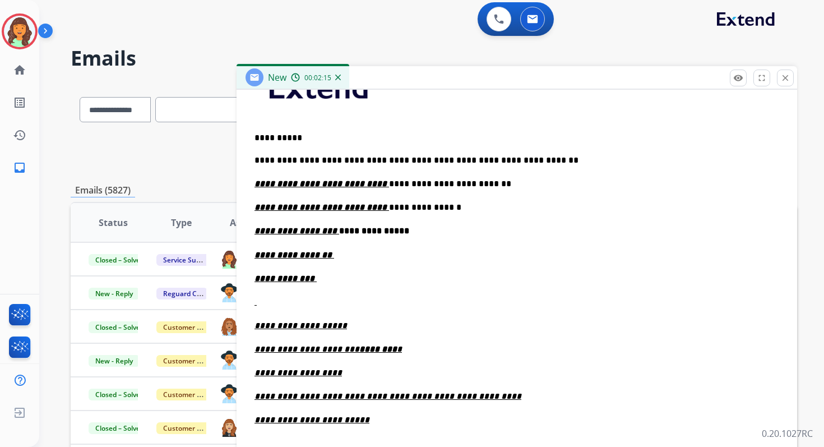
type input "**********"
click at [338, 256] on p "**********" at bounding box center [516, 255] width 525 height 12
click at [327, 283] on p "**********" at bounding box center [516, 278] width 525 height 12
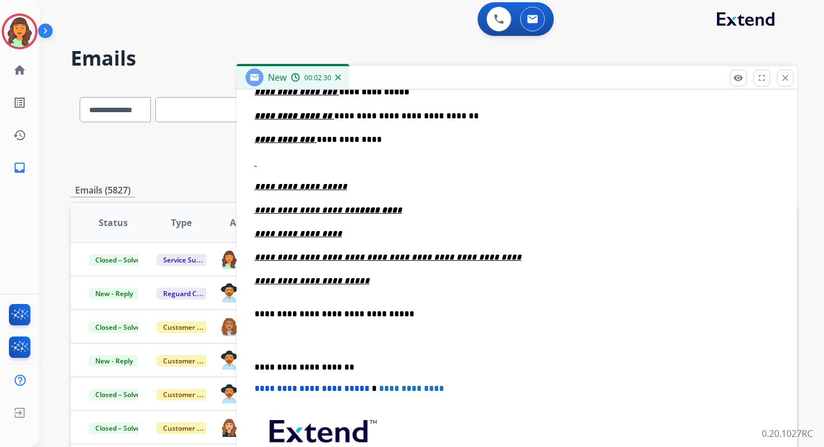
scroll to position [0, 0]
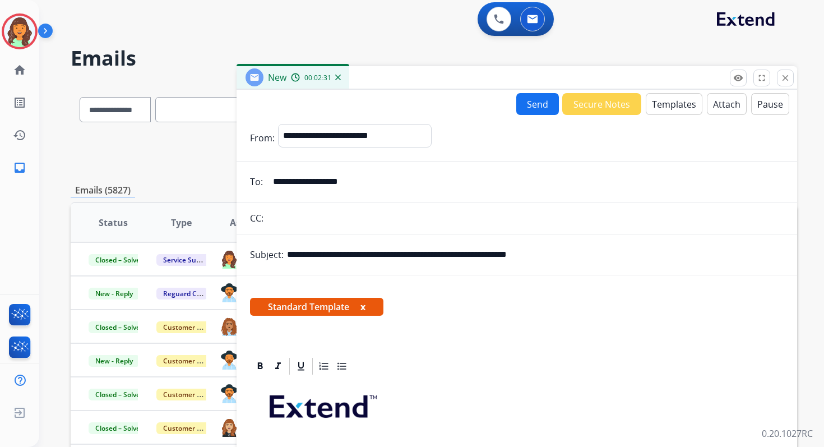
click at [534, 104] on button "Send" at bounding box center [537, 104] width 43 height 22
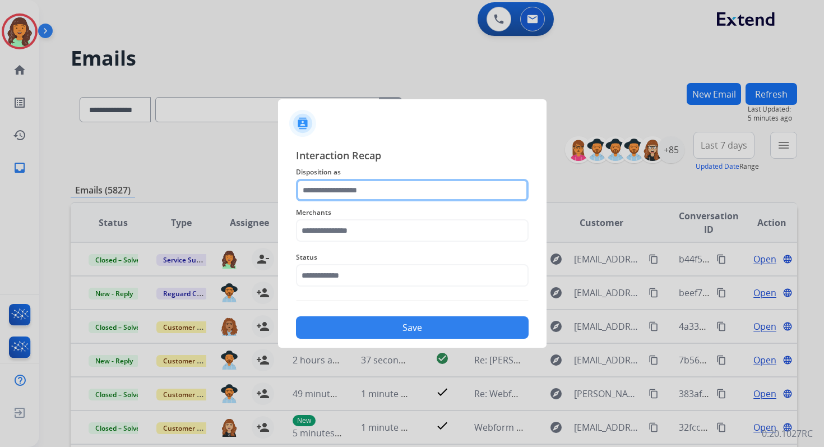
click at [355, 193] on input "text" at bounding box center [412, 190] width 233 height 22
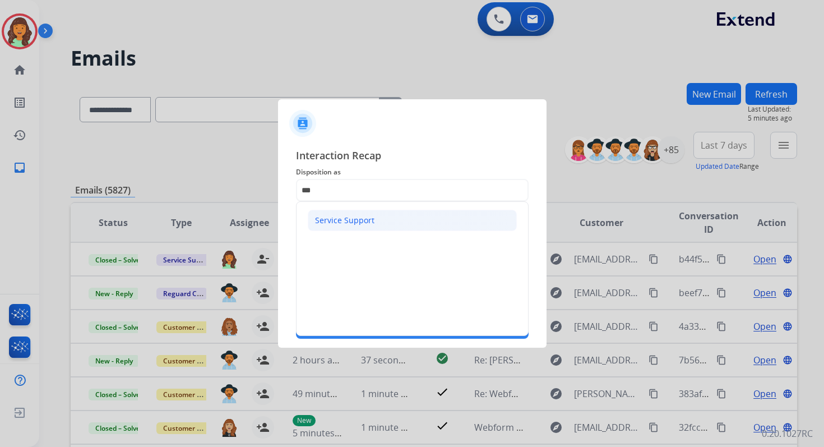
click at [348, 217] on div "Service Support" at bounding box center [344, 220] width 59 height 11
type input "**********"
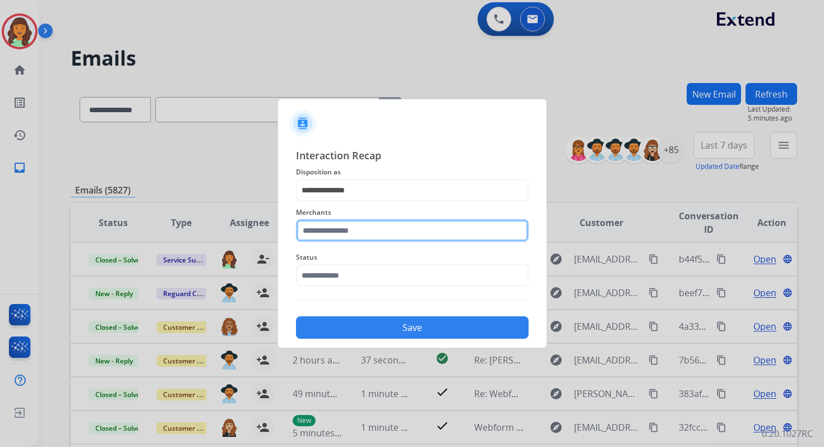
click at [349, 231] on input "text" at bounding box center [412, 230] width 233 height 22
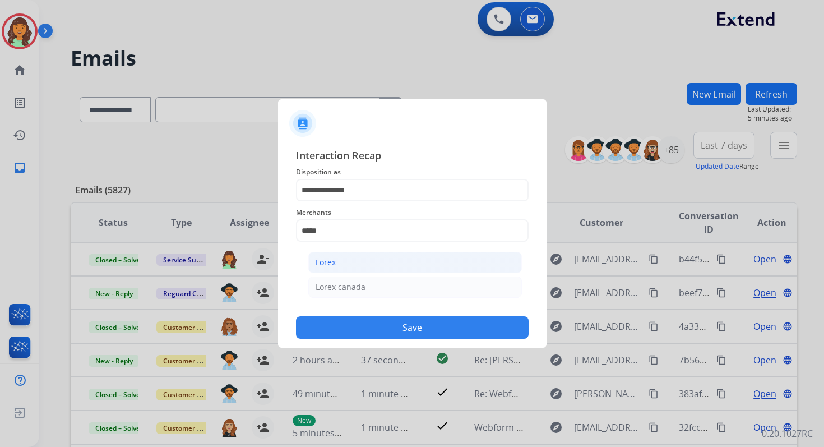
click at [353, 267] on li "Lorex" at bounding box center [415, 262] width 214 height 21
type input "*****"
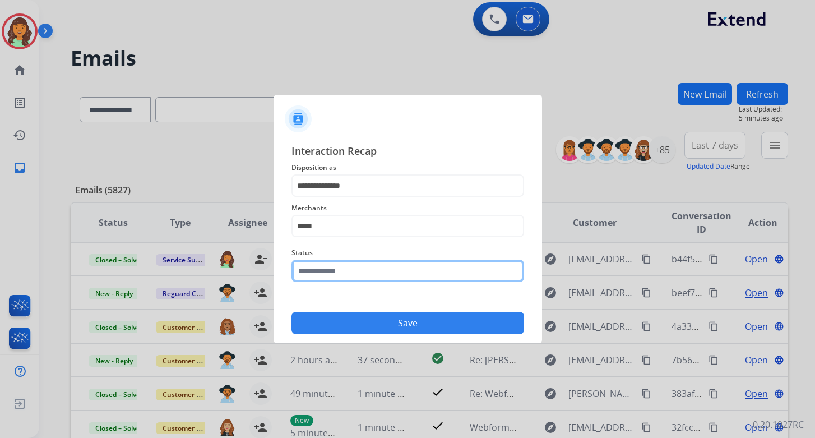
click at [354, 276] on input "text" at bounding box center [407, 270] width 233 height 22
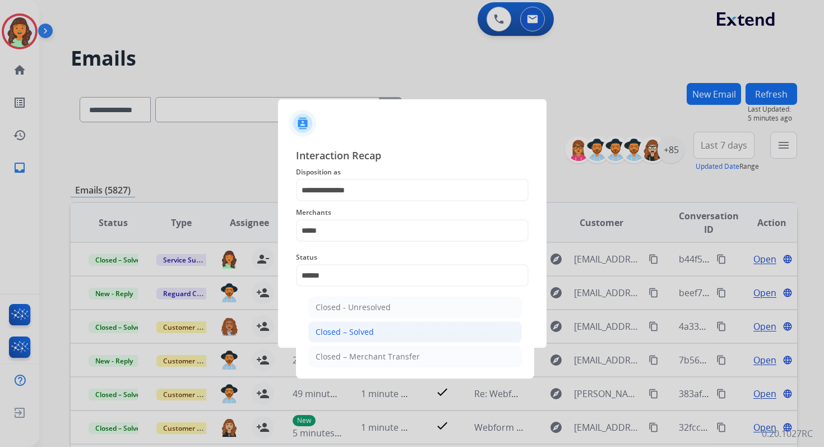
click at [361, 333] on div "Closed – Solved" at bounding box center [345, 331] width 58 height 11
type input "**********"
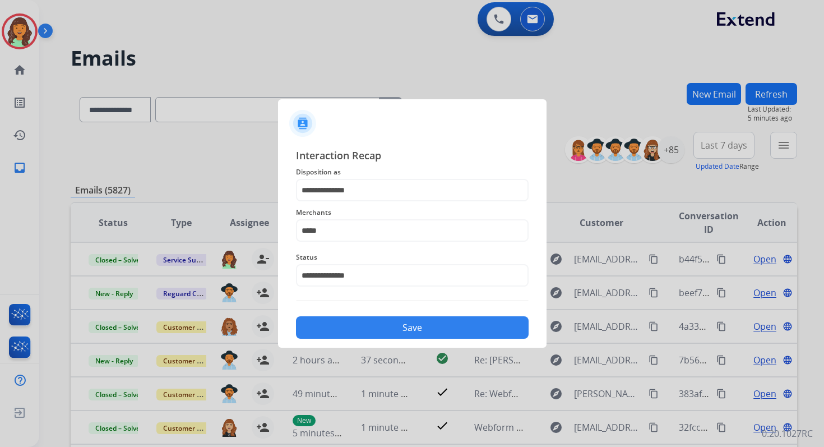
click at [399, 328] on button "Save" at bounding box center [412, 327] width 233 height 22
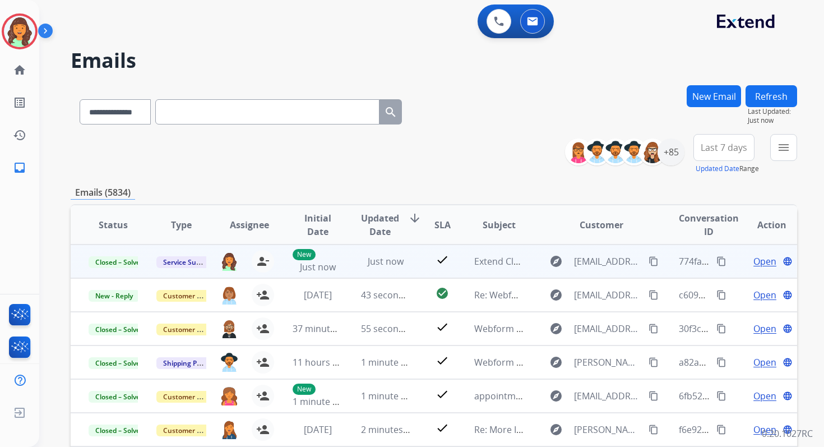
click at [716, 260] on mat-icon "content_copy" at bounding box center [721, 261] width 10 height 10
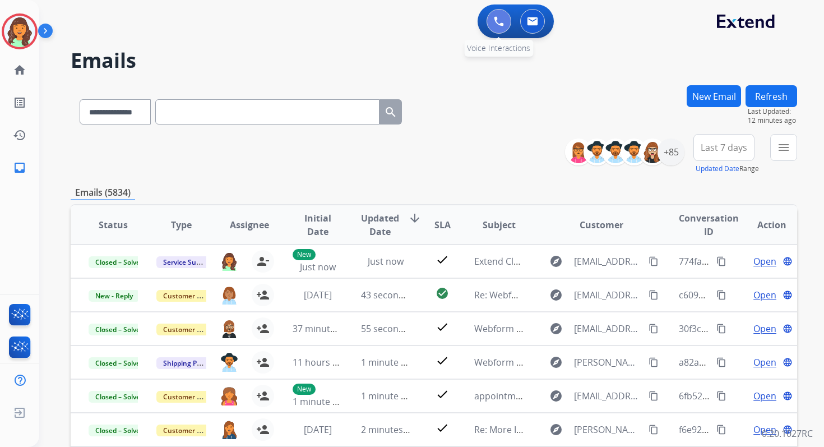
click at [492, 25] on button at bounding box center [498, 21] width 25 height 25
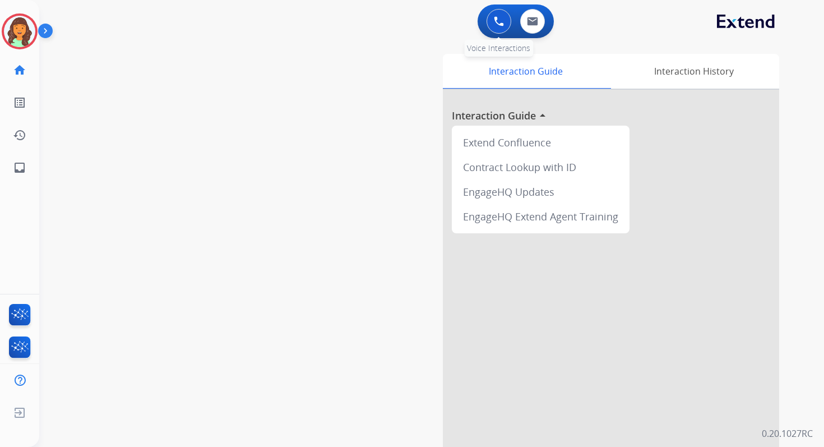
click at [498, 22] on img at bounding box center [499, 21] width 10 height 10
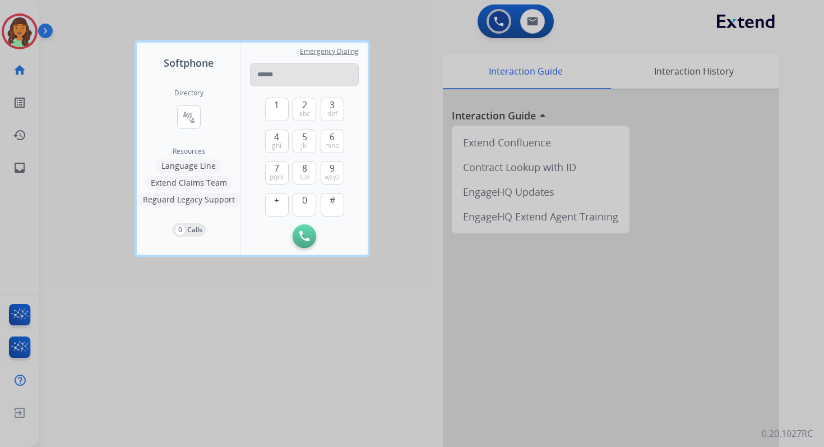
click at [281, 73] on input "tel" at bounding box center [304, 75] width 109 height 24
type input "**********"
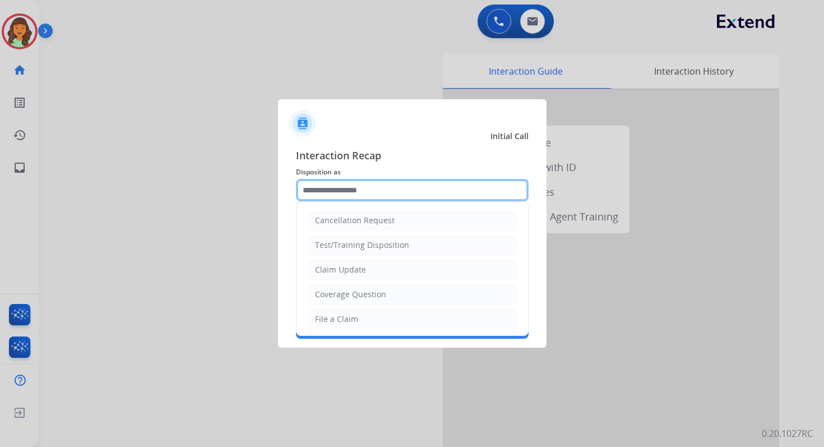
click at [344, 193] on input "text" at bounding box center [412, 190] width 233 height 22
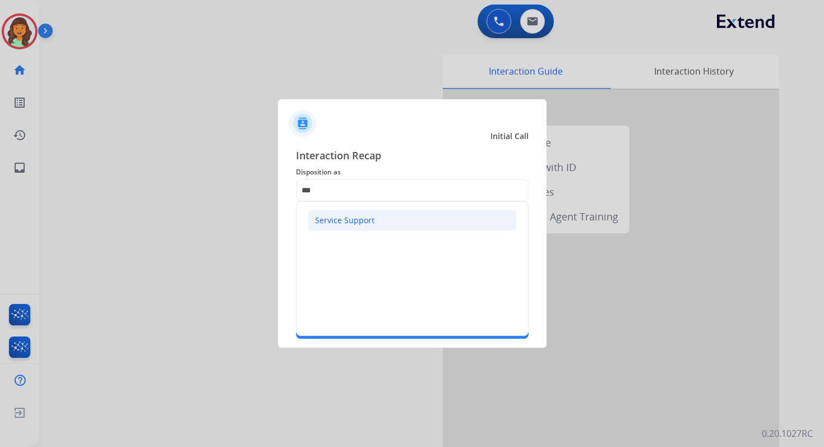
click at [351, 226] on li "Service Support" at bounding box center [412, 220] width 209 height 21
type input "**********"
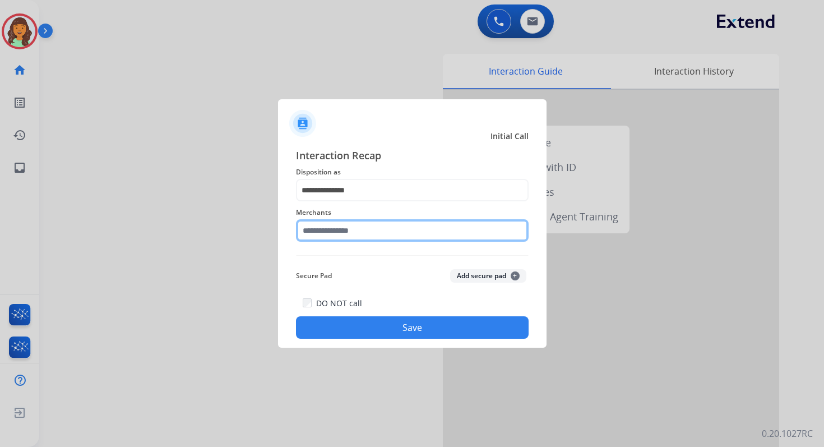
click at [357, 233] on input "text" at bounding box center [412, 230] width 233 height 22
click at [345, 230] on input "***" at bounding box center [412, 230] width 233 height 22
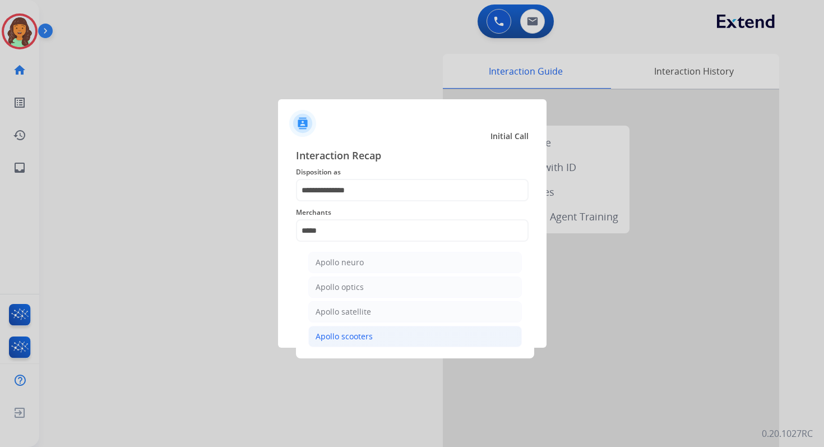
click at [359, 335] on div "Apollo scooters" at bounding box center [344, 336] width 57 height 11
type input "**********"
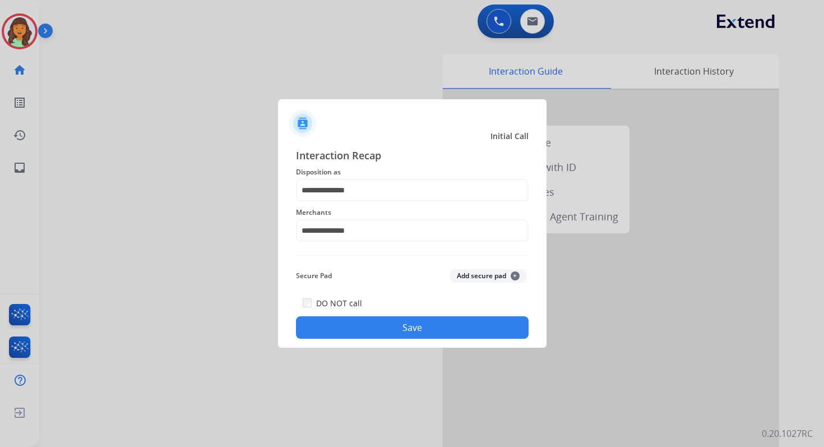
click at [388, 329] on button "Save" at bounding box center [412, 327] width 233 height 22
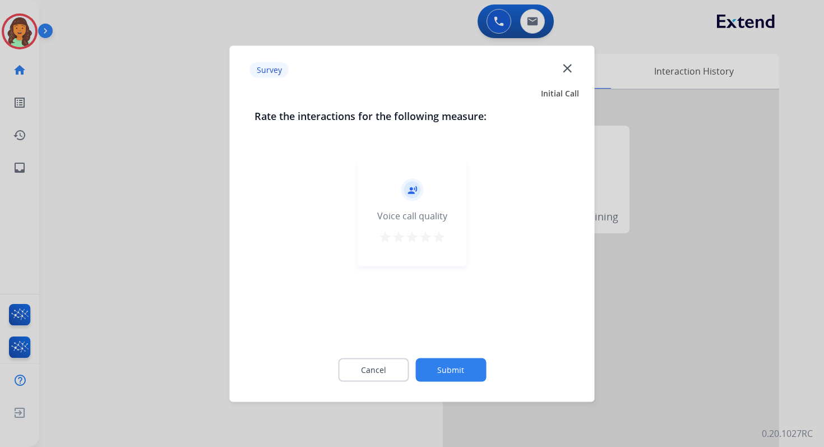
click at [439, 367] on button "Submit" at bounding box center [450, 370] width 71 height 24
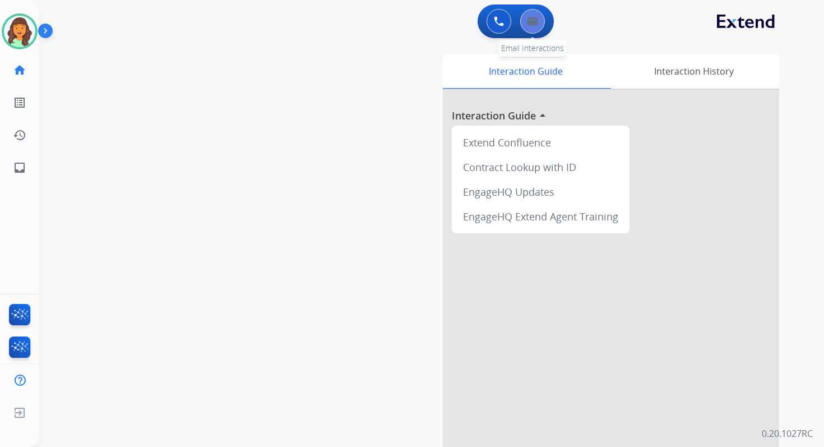
click at [533, 22] on img at bounding box center [532, 21] width 11 height 9
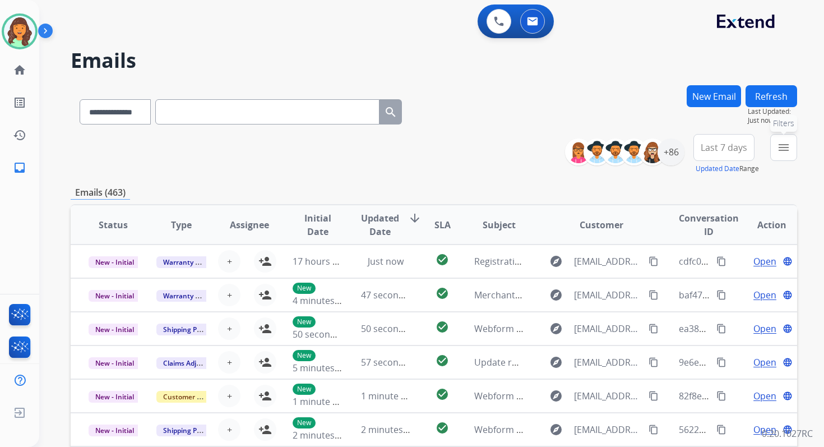
click at [778, 150] on mat-icon "menu" at bounding box center [783, 147] width 13 height 13
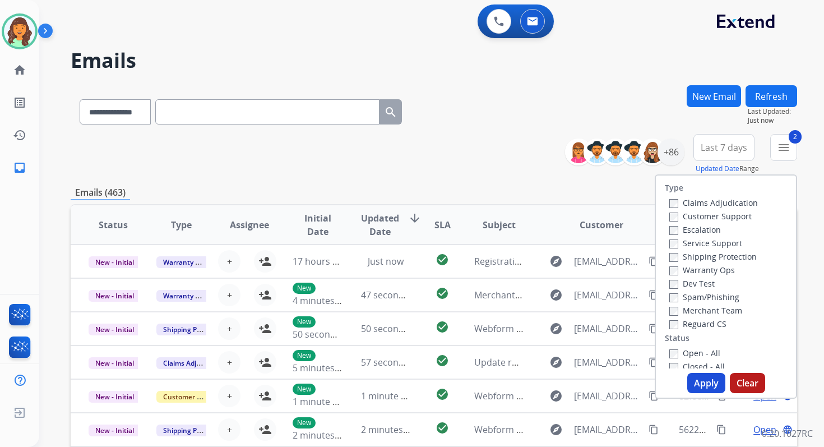
click at [693, 384] on button "Apply" at bounding box center [706, 383] width 38 height 20
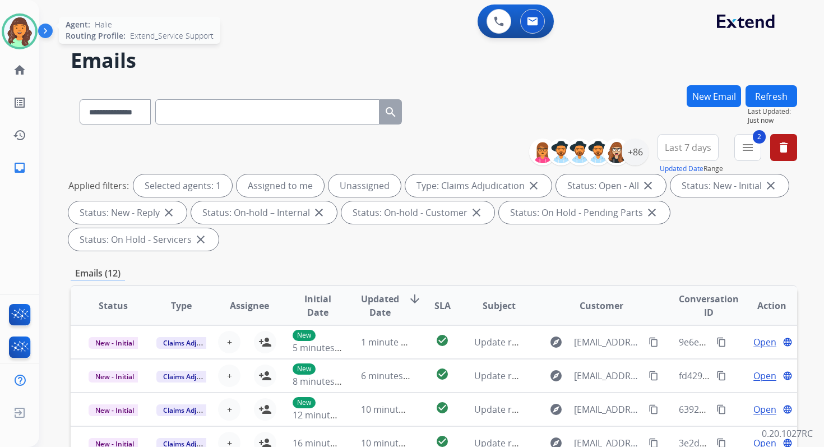
click at [25, 28] on img at bounding box center [19, 31] width 31 height 31
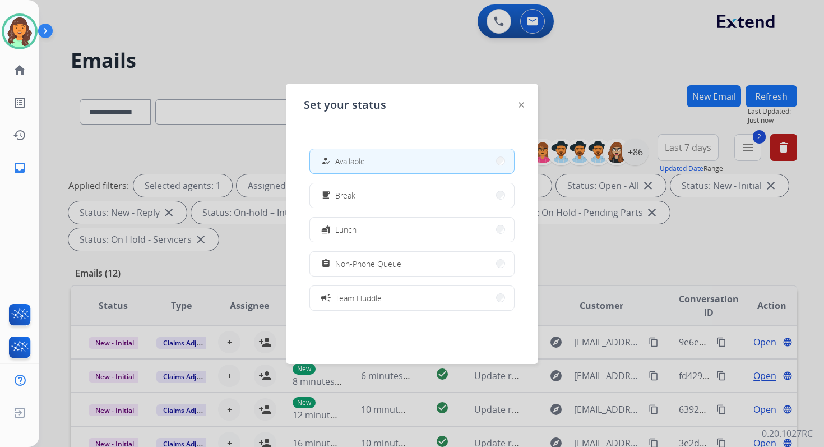
click at [346, 34] on div at bounding box center [412, 223] width 824 height 447
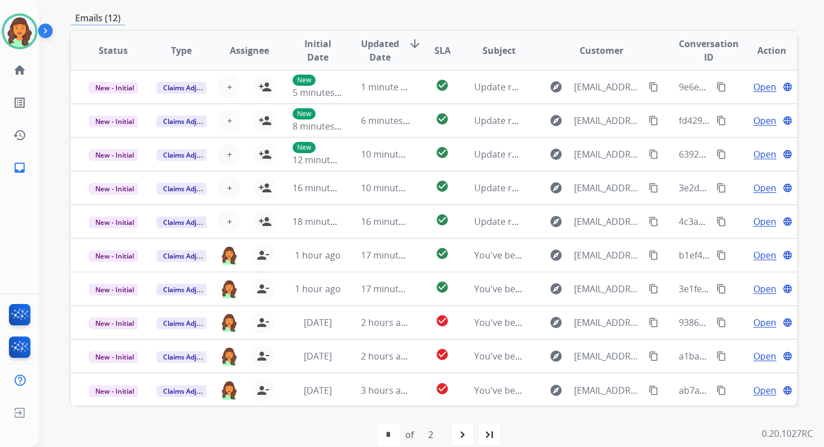
scroll to position [272, 0]
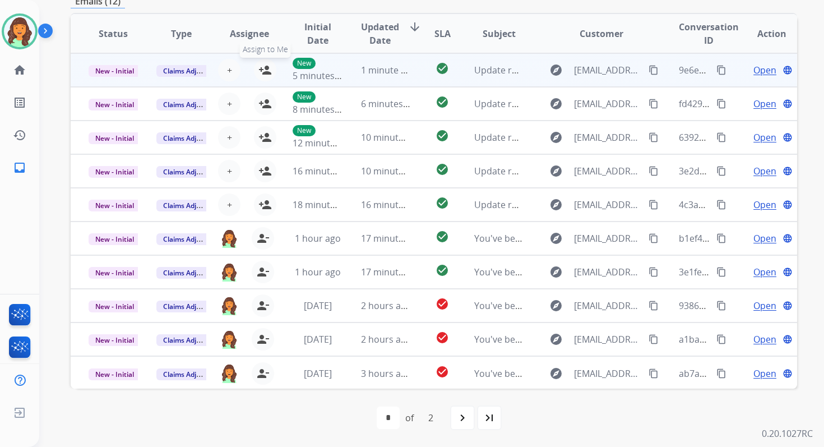
click at [265, 72] on mat-icon "person_add" at bounding box center [264, 69] width 13 height 13
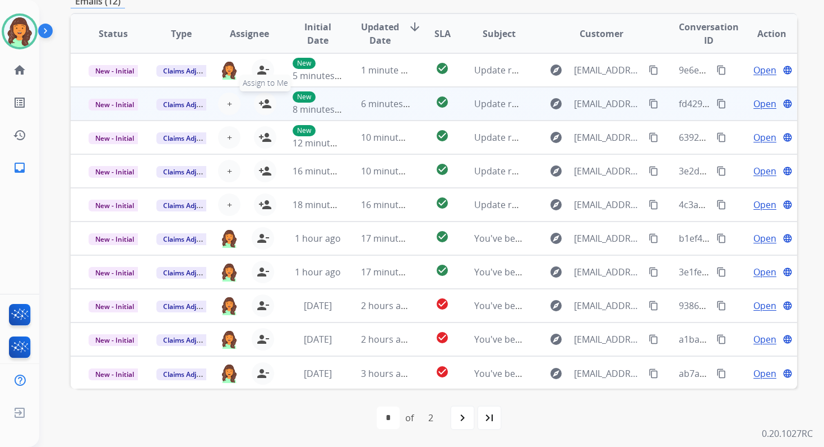
click at [265, 101] on mat-icon "person_add" at bounding box center [264, 103] width 13 height 13
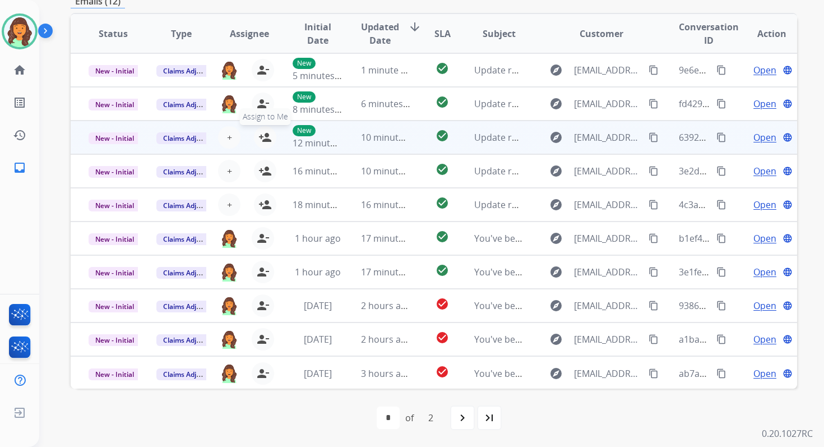
click at [266, 140] on mat-icon "person_add" at bounding box center [264, 137] width 13 height 13
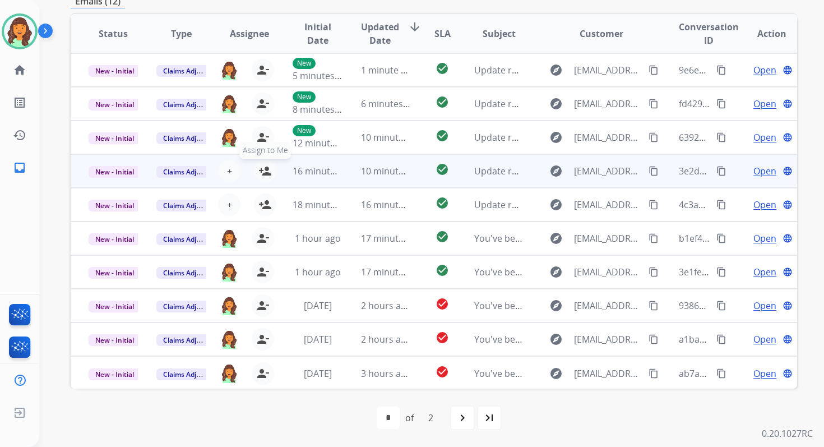
click at [266, 171] on mat-icon "person_add" at bounding box center [264, 170] width 13 height 13
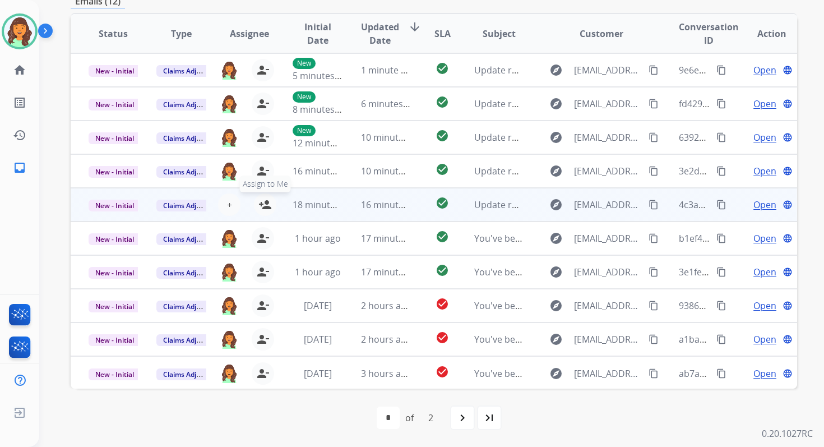
click at [265, 204] on mat-icon "person_add" at bounding box center [264, 204] width 13 height 13
click at [115, 204] on span "New - Initial" at bounding box center [115, 206] width 52 height 12
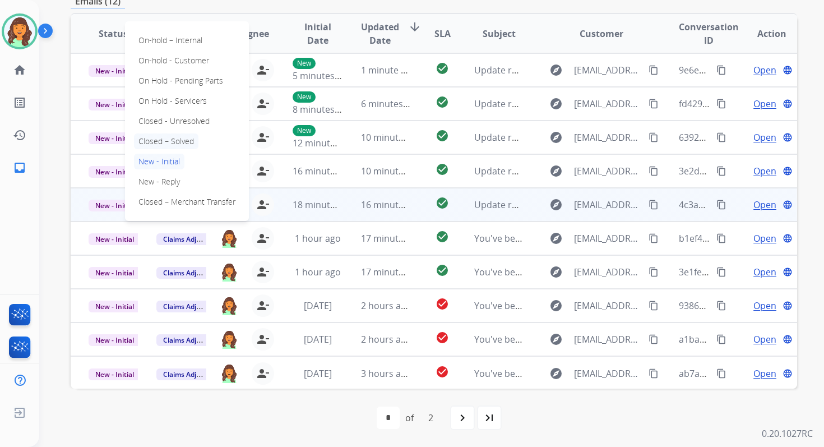
click at [160, 134] on p "Closed – Solved" at bounding box center [166, 141] width 64 height 16
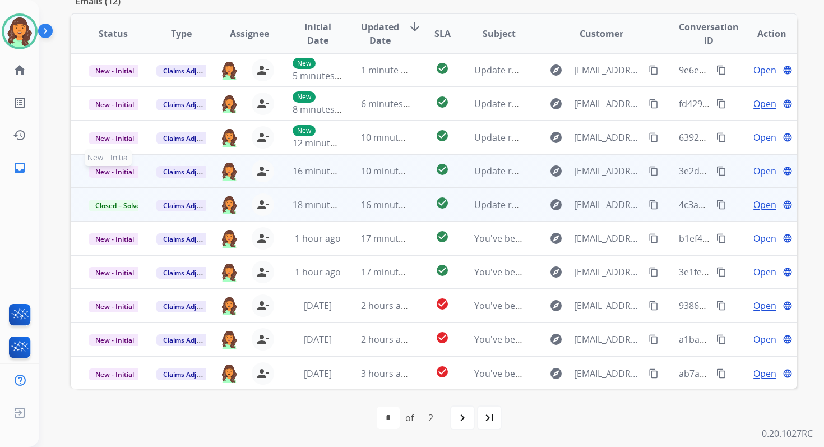
click at [122, 170] on span "New - Initial" at bounding box center [115, 172] width 52 height 12
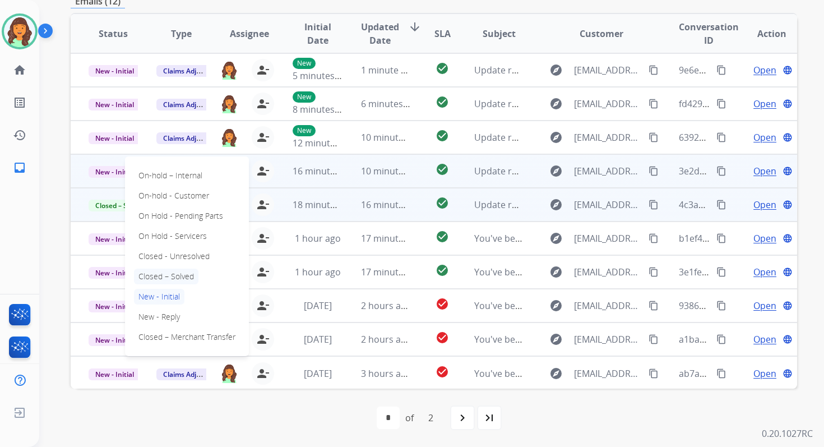
click at [163, 273] on p "Closed – Solved" at bounding box center [166, 276] width 64 height 16
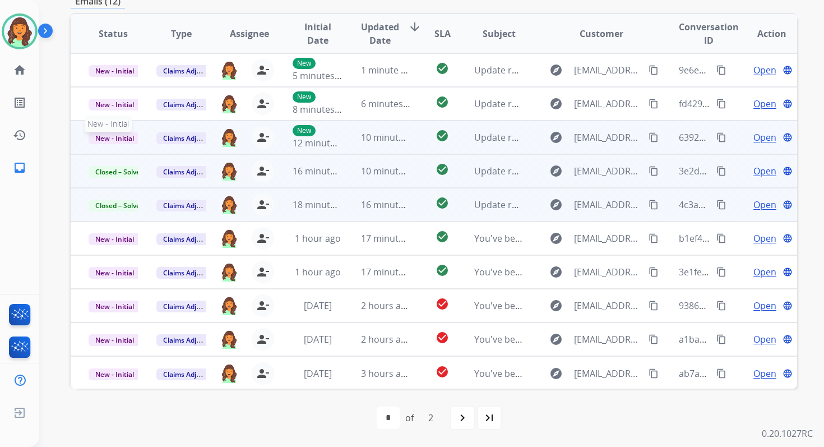
click at [127, 133] on span "New - Initial" at bounding box center [115, 138] width 52 height 12
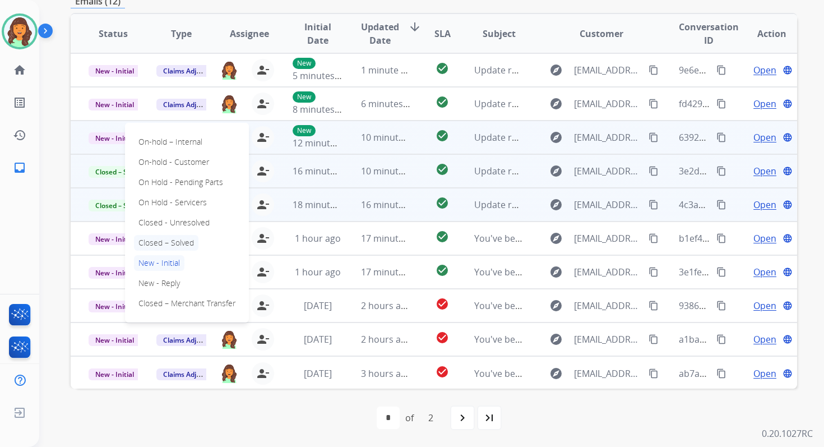
click at [168, 243] on p "Closed – Solved" at bounding box center [166, 243] width 64 height 16
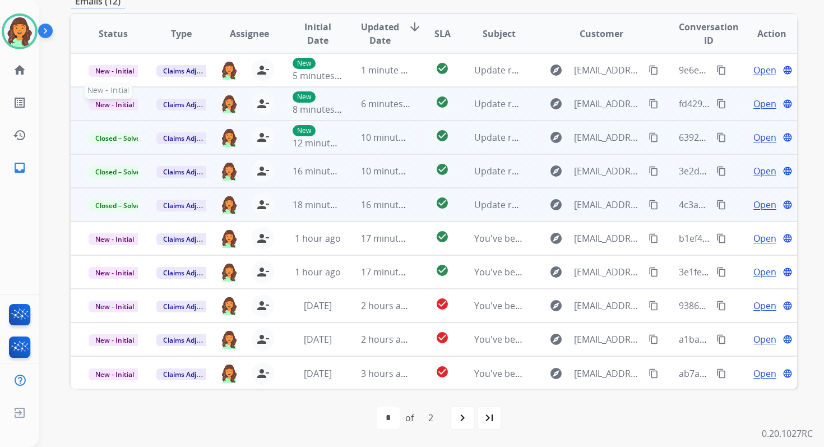
click at [131, 105] on span "New - Initial" at bounding box center [115, 105] width 52 height 12
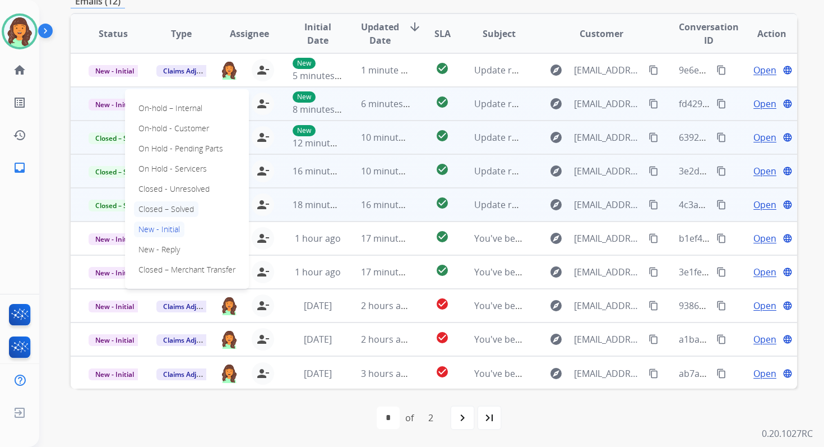
click at [170, 211] on p "Closed – Solved" at bounding box center [166, 209] width 64 height 16
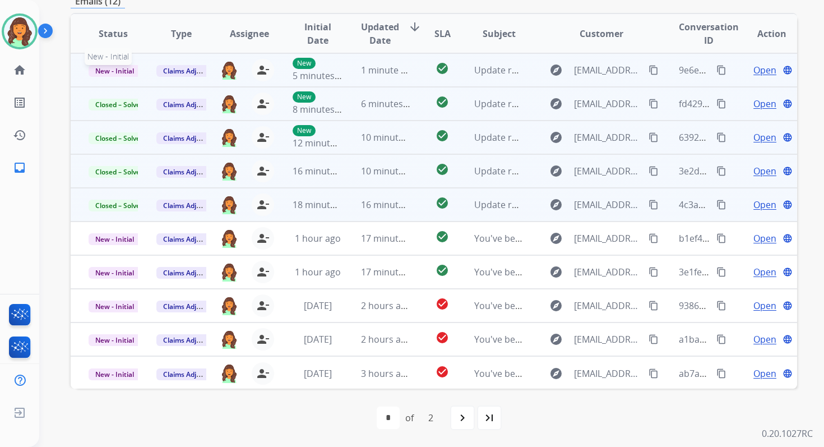
click at [123, 68] on span "New - Initial" at bounding box center [115, 71] width 52 height 12
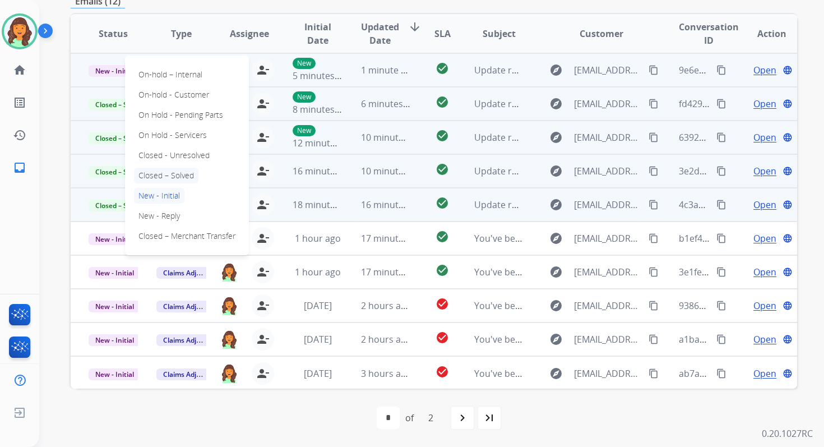
click at [166, 175] on p "Closed – Solved" at bounding box center [166, 176] width 64 height 16
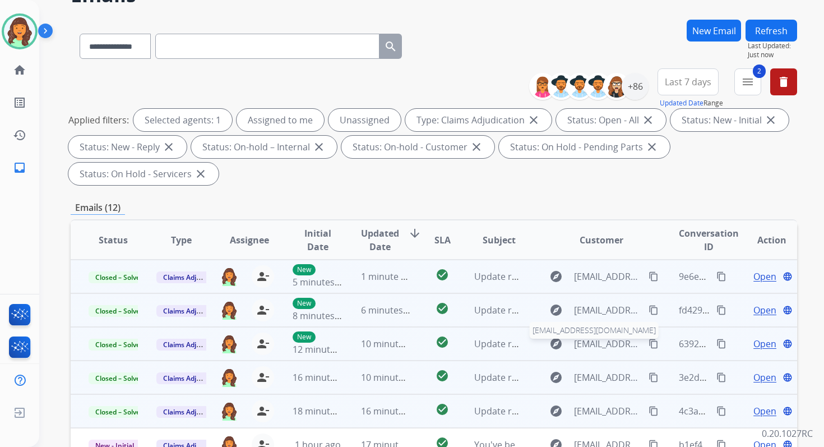
scroll to position [46, 0]
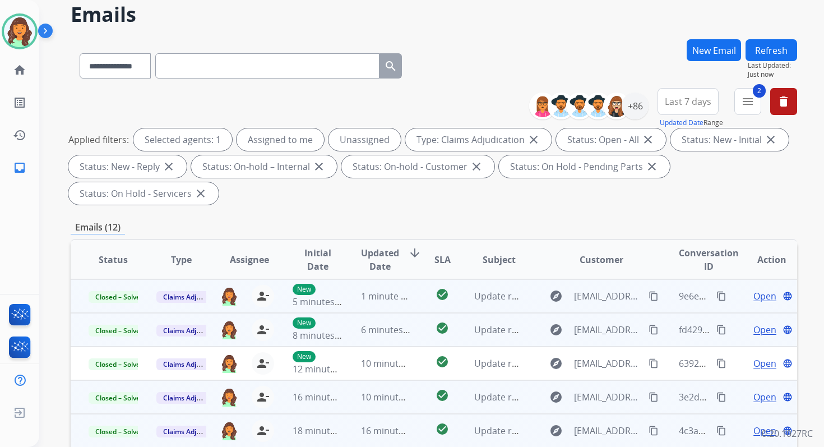
click at [762, 55] on button "Refresh" at bounding box center [771, 50] width 52 height 22
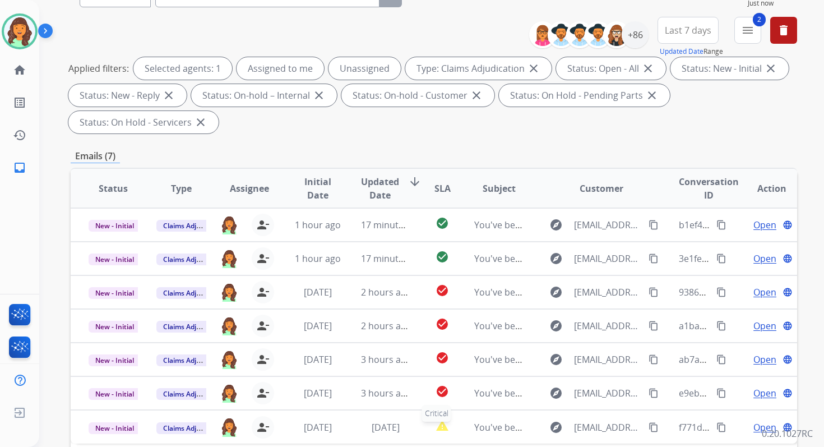
scroll to position [0, 0]
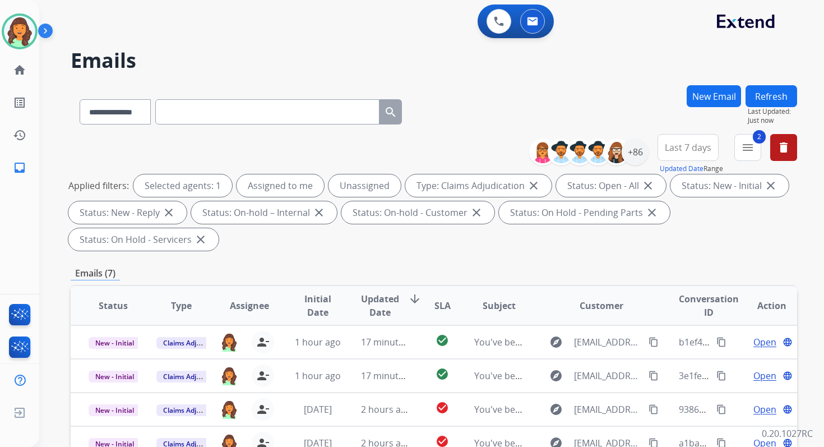
click at [763, 93] on button "Refresh" at bounding box center [771, 96] width 52 height 22
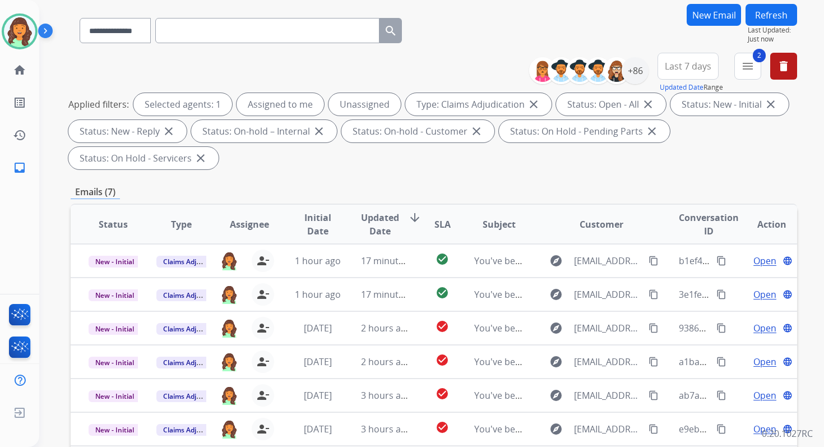
scroll to position [272, 0]
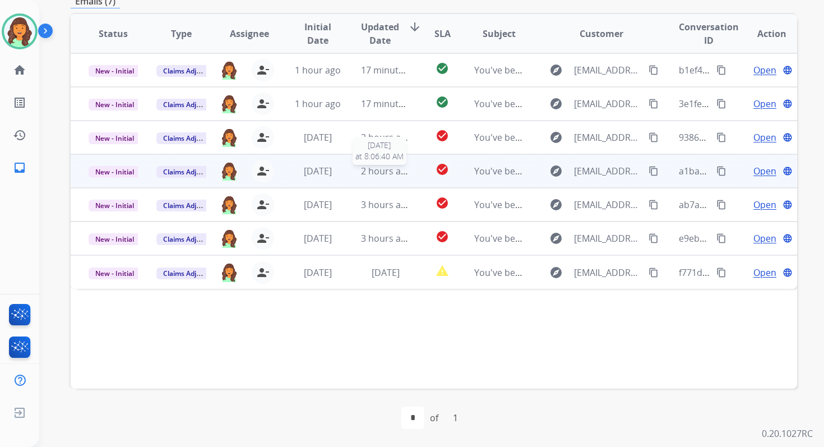
click at [383, 174] on span "2 hours ago" at bounding box center [386, 171] width 50 height 12
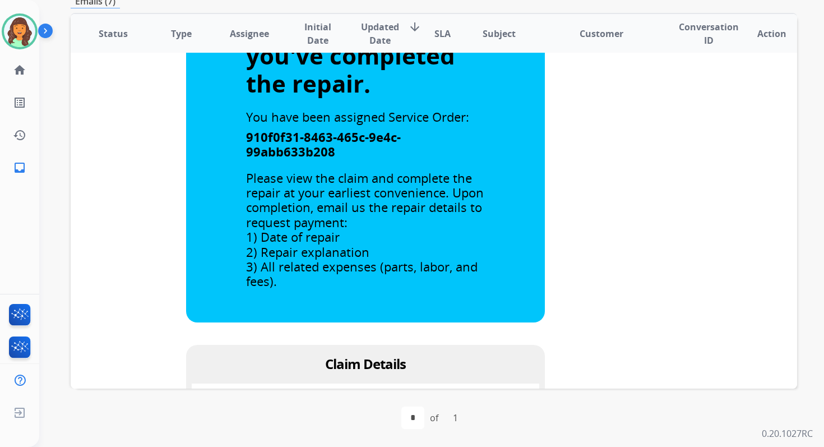
scroll to position [0, 0]
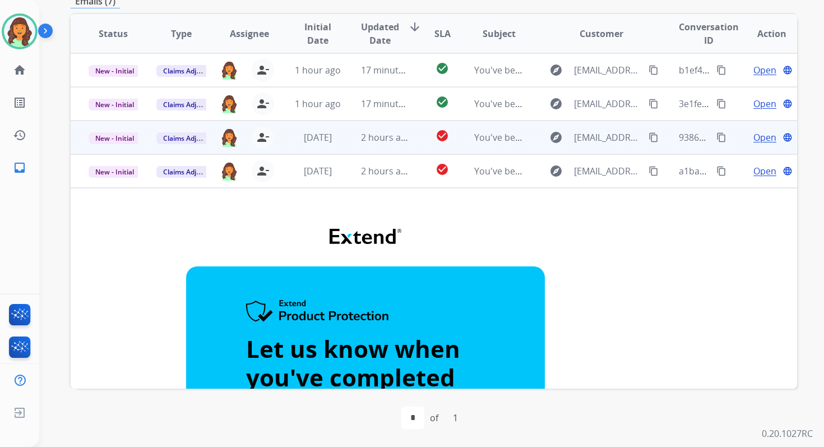
click at [377, 149] on td "2 hours ago" at bounding box center [377, 137] width 68 height 34
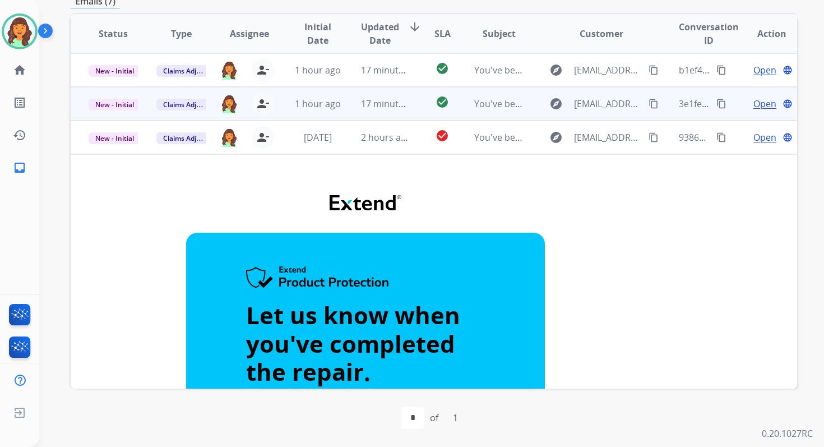
click at [367, 107] on span "17 minutes ago" at bounding box center [393, 104] width 65 height 12
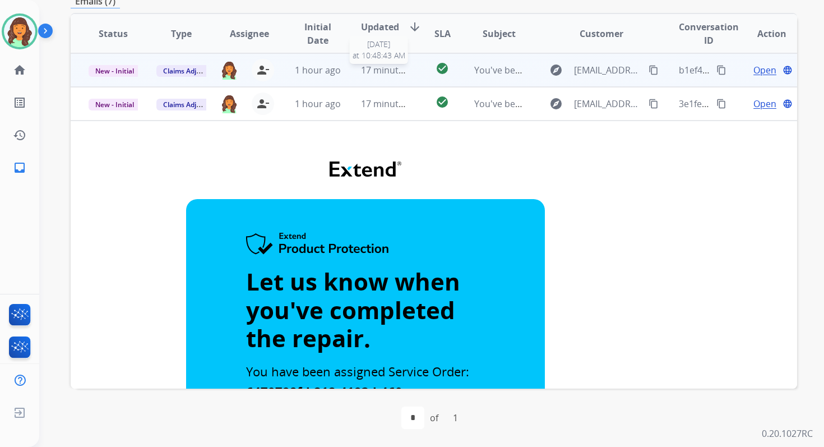
click at [363, 76] on span "17 minutes ago" at bounding box center [393, 70] width 65 height 12
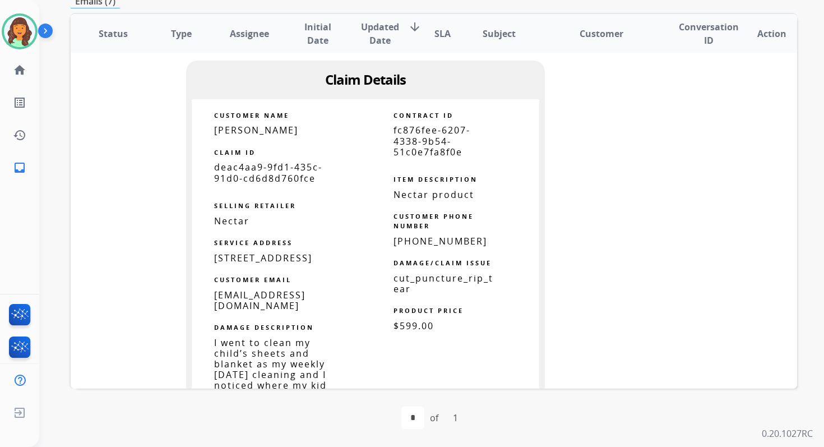
scroll to position [509, 0]
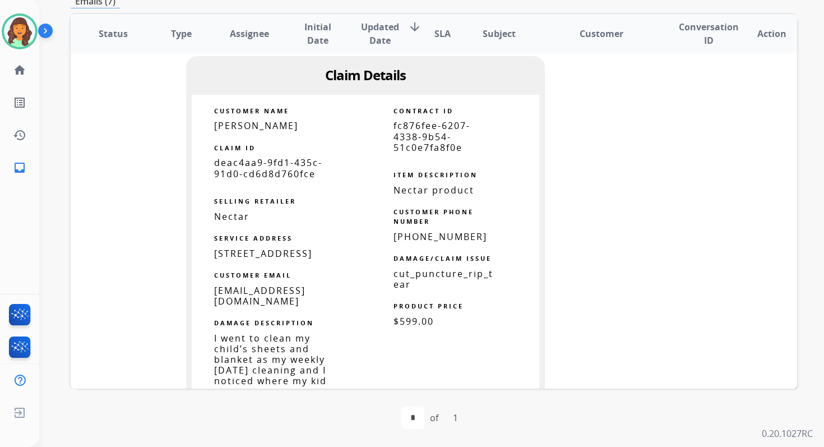
click at [415, 149] on span "fc876fee-6207-4338-9b54-51c0e7fa8f0e" at bounding box center [431, 136] width 77 height 34
copy tbody
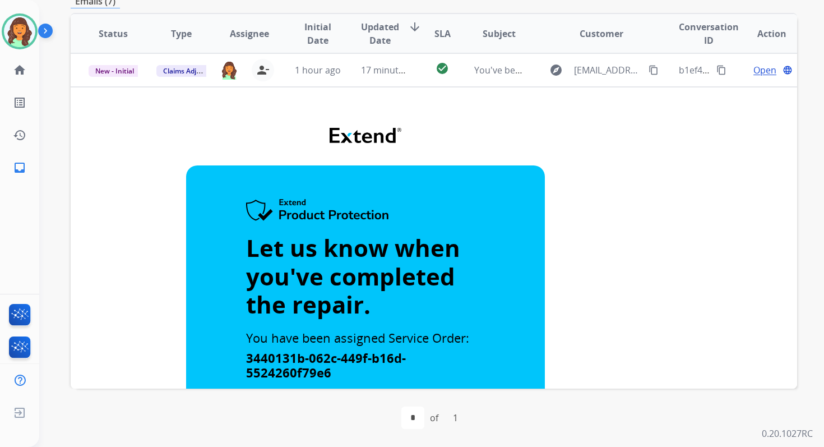
scroll to position [0, 0]
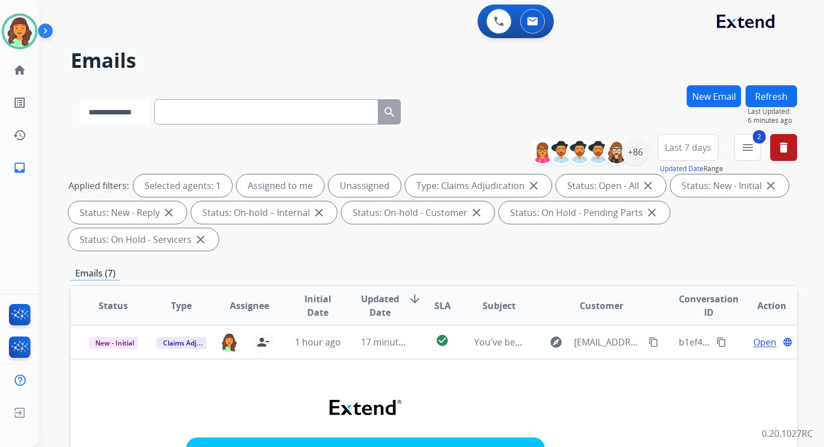
click at [119, 113] on select "**********" at bounding box center [115, 111] width 70 height 25
select select "**********"
click at [80, 99] on select "**********" at bounding box center [115, 111] width 70 height 25
click at [202, 107] on input "text" at bounding box center [267, 111] width 224 height 25
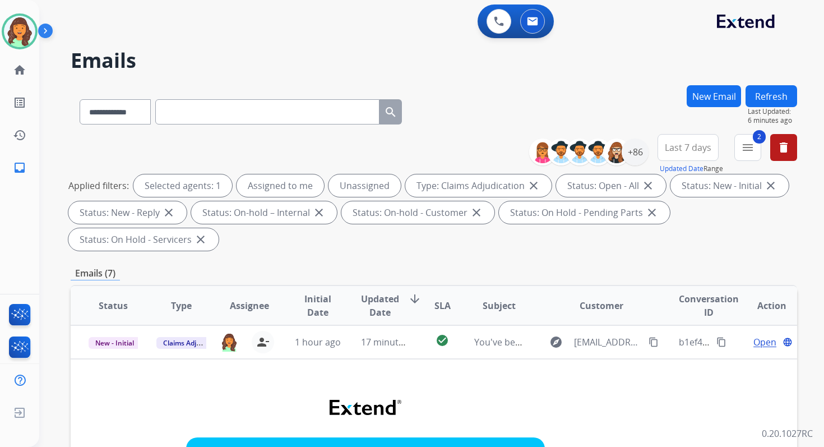
paste input "**********"
type input "**********"
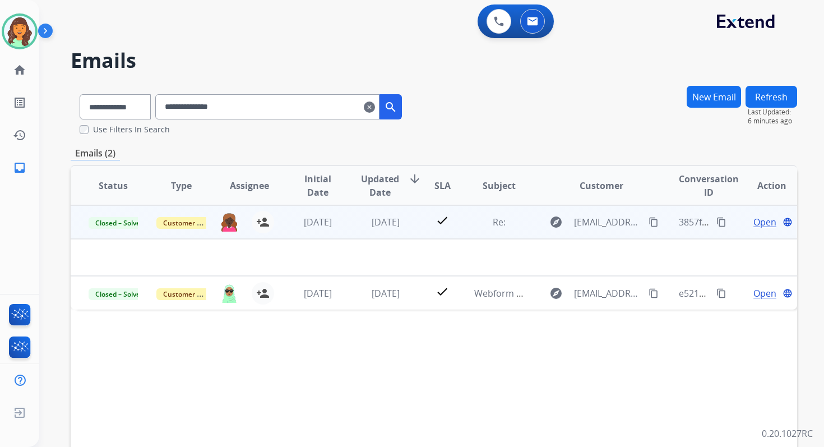
click at [755, 220] on span "Open" at bounding box center [764, 221] width 23 height 13
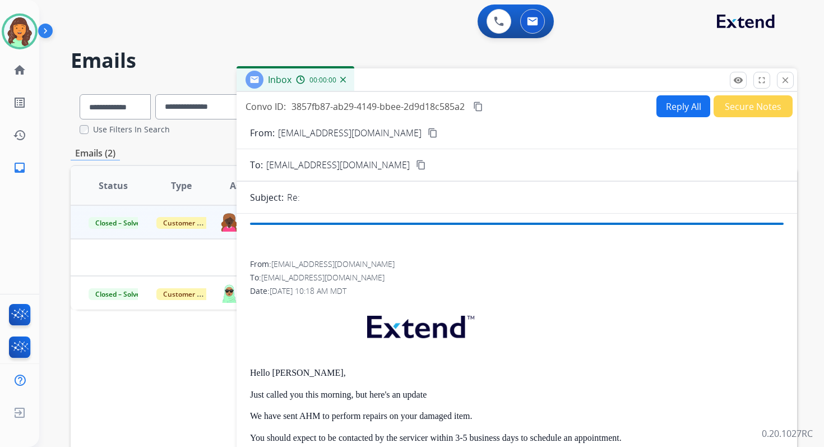
click at [678, 109] on button "Reply All" at bounding box center [683, 106] width 54 height 22
select select "**********"
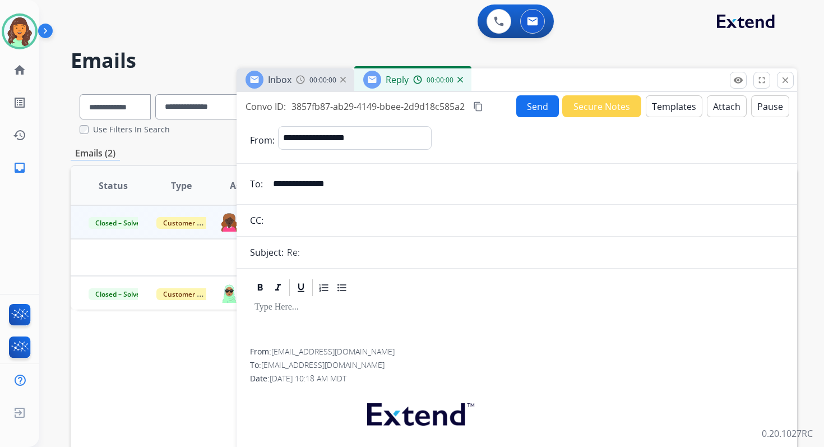
click at [678, 109] on button "Templates" at bounding box center [674, 106] width 57 height 22
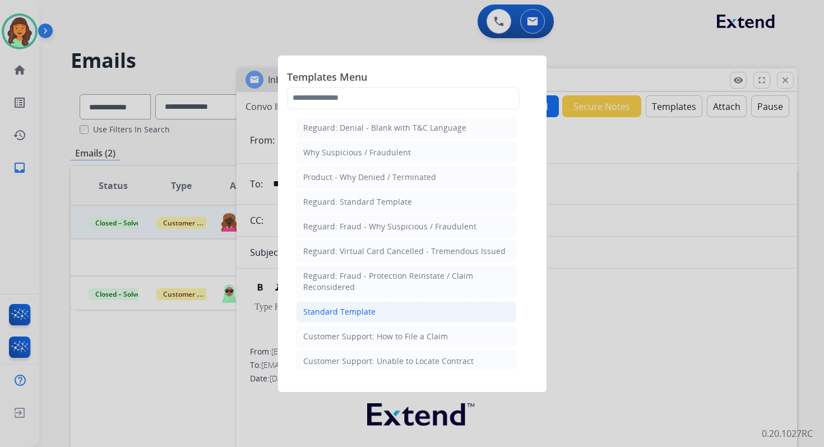
click at [342, 312] on div "Standard Template" at bounding box center [339, 311] width 72 height 11
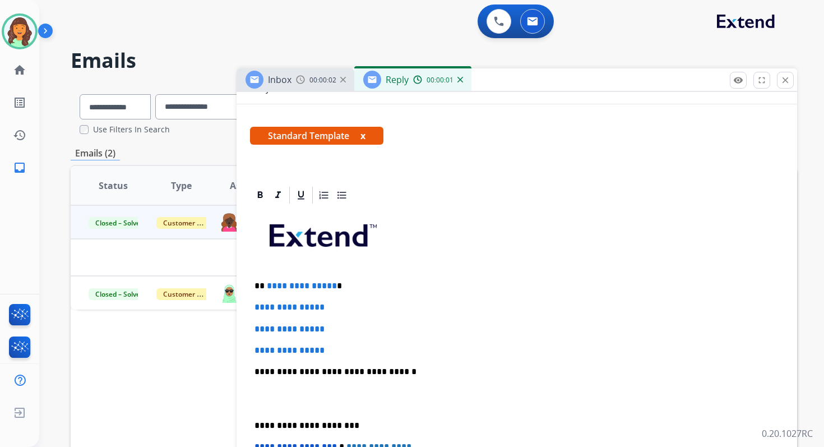
scroll to position [259, 0]
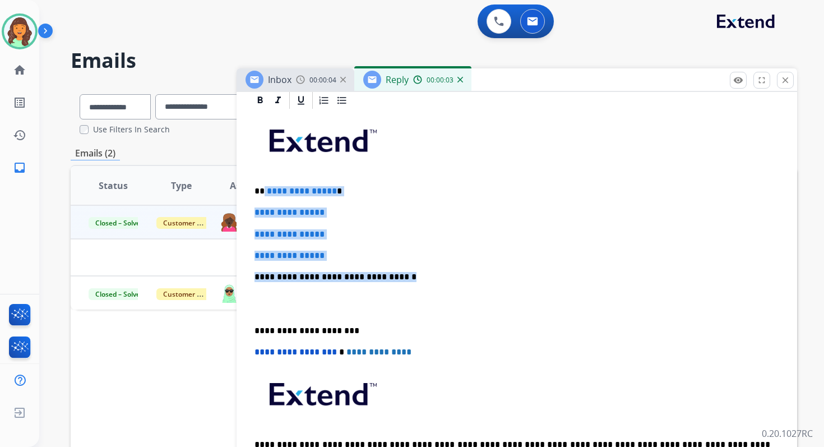
drag, startPoint x: 262, startPoint y: 189, endPoint x: 404, endPoint y: 280, distance: 167.9
click at [404, 280] on div "**********" at bounding box center [517, 303] width 534 height 386
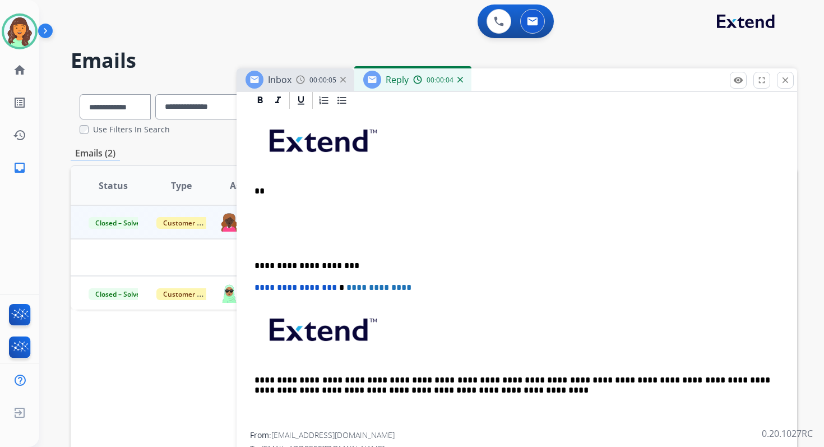
paste div
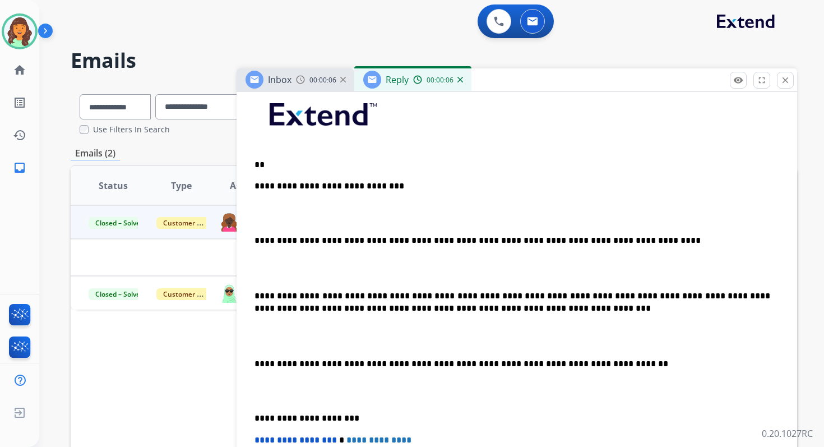
scroll to position [286, 0]
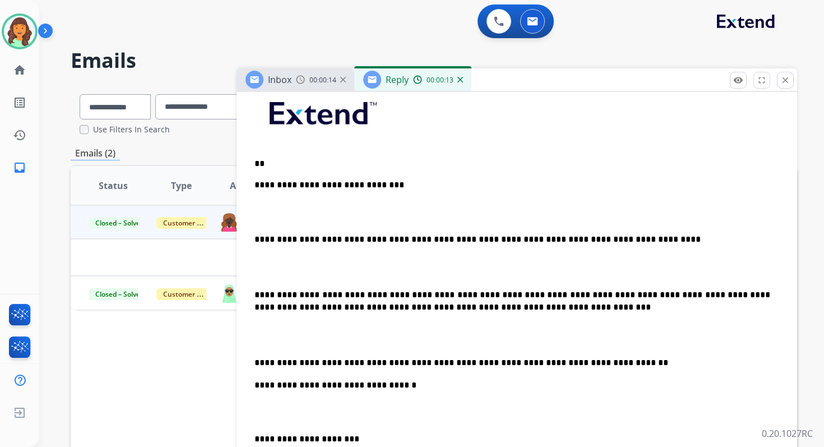
click at [255, 364] on p "**********" at bounding box center [512, 362] width 516 height 12
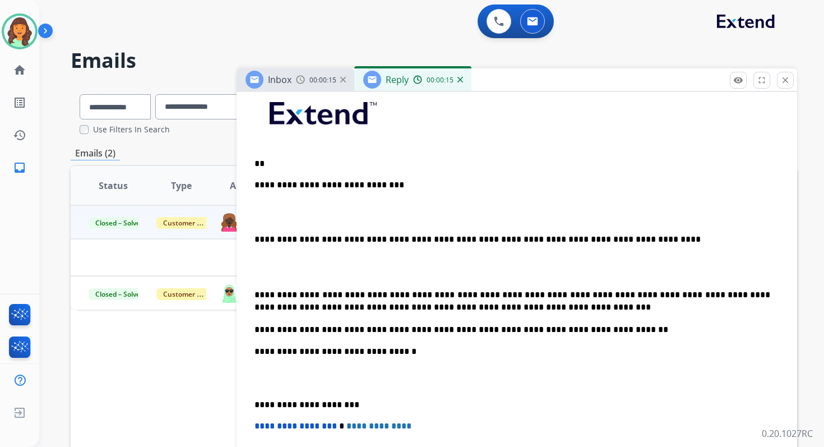
click at [254, 292] on p "**********" at bounding box center [512, 301] width 516 height 25
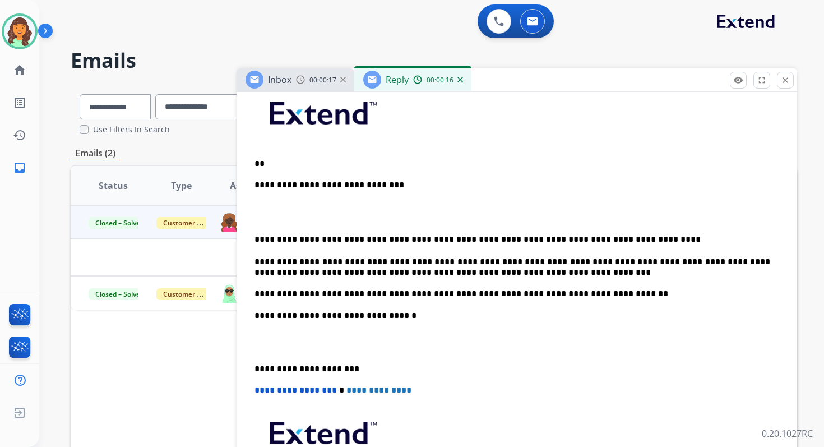
click at [255, 235] on p "**********" at bounding box center [512, 239] width 516 height 12
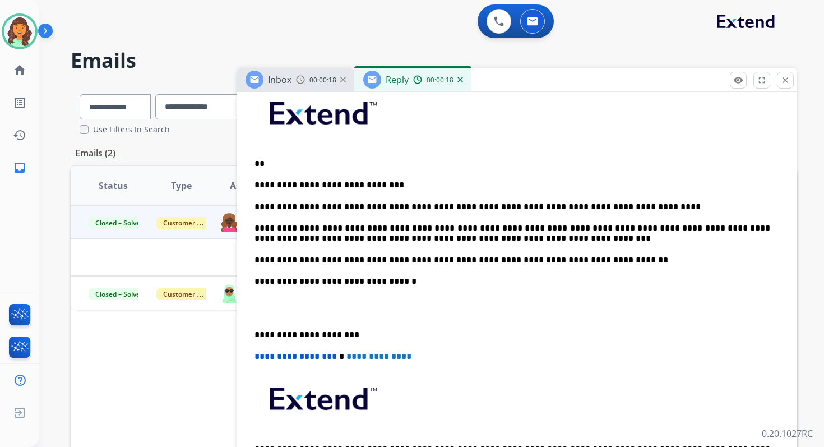
click at [289, 161] on p "**" at bounding box center [512, 164] width 516 height 10
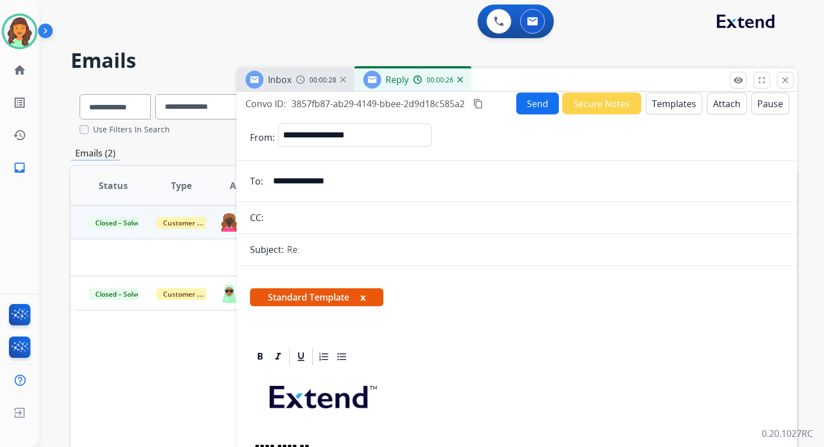
scroll to position [0, 0]
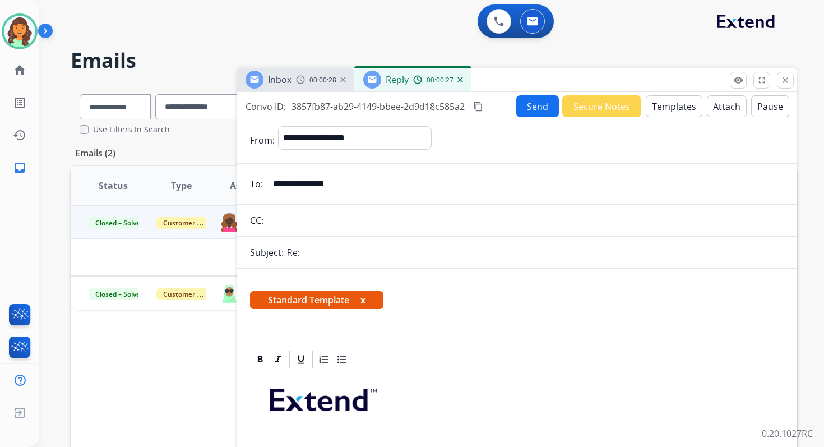
click at [530, 104] on button "Send" at bounding box center [537, 106] width 43 height 22
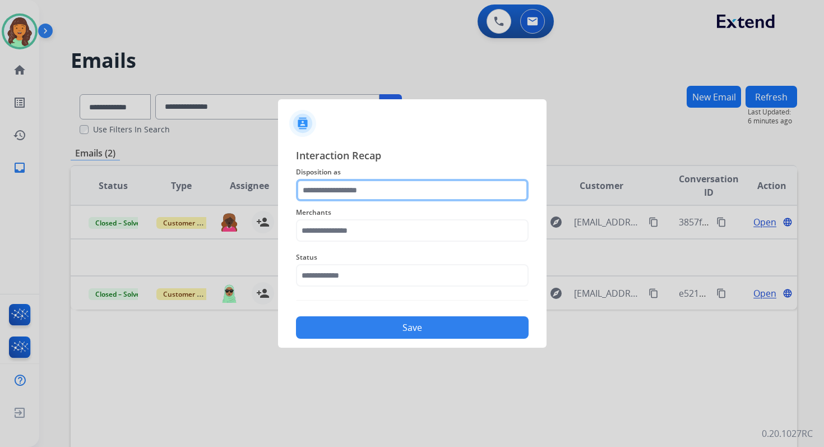
click at [342, 187] on input "text" at bounding box center [412, 190] width 233 height 22
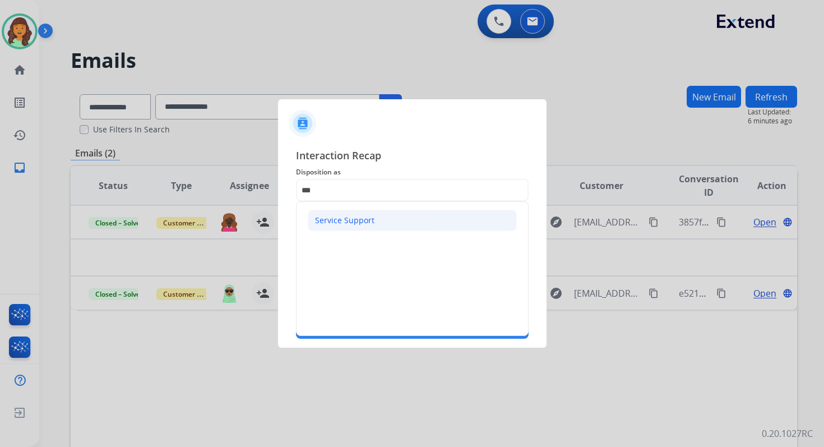
click at [344, 219] on div "Service Support" at bounding box center [344, 220] width 59 height 11
type input "**********"
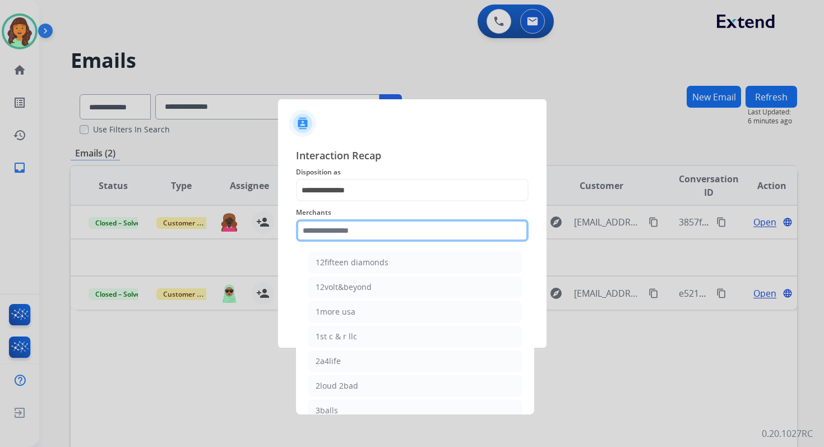
click at [344, 228] on input "text" at bounding box center [412, 230] width 233 height 22
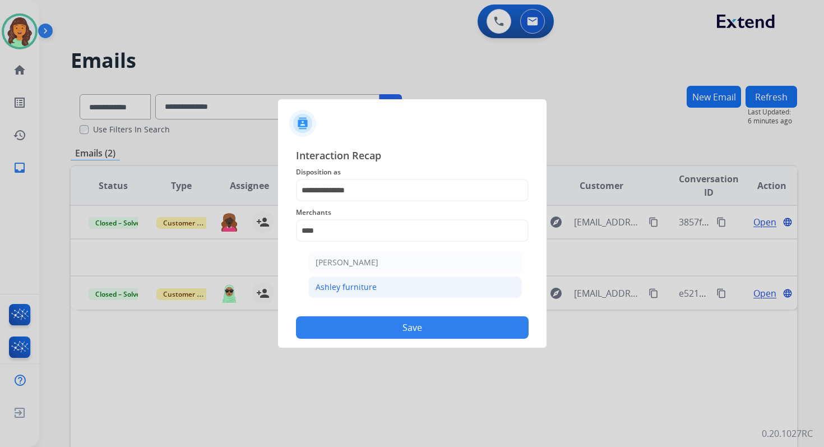
click at [351, 280] on li "Ashley furniture" at bounding box center [415, 286] width 214 height 21
type input "**********"
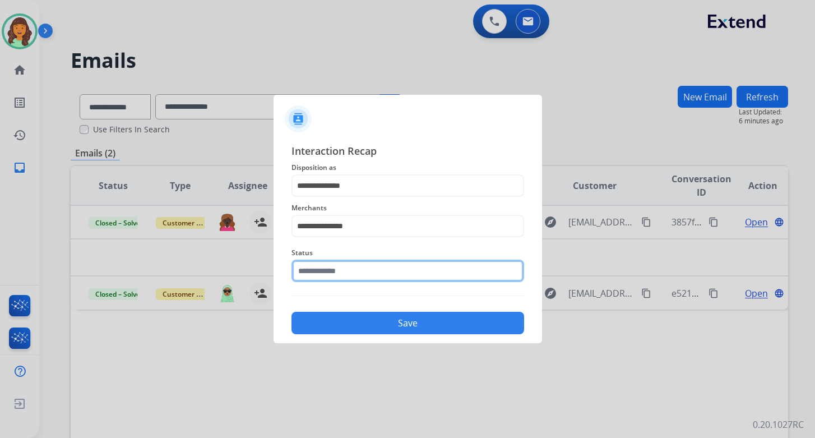
click at [374, 270] on input "text" at bounding box center [407, 270] width 233 height 22
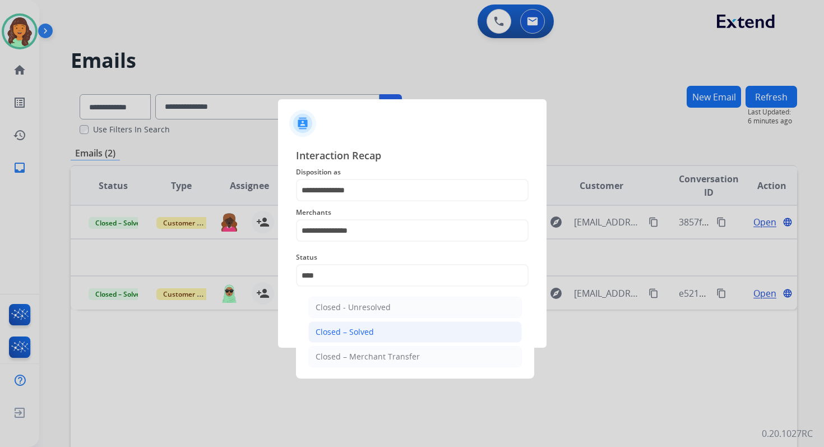
click at [386, 333] on li "Closed – Solved" at bounding box center [415, 331] width 214 height 21
type input "**********"
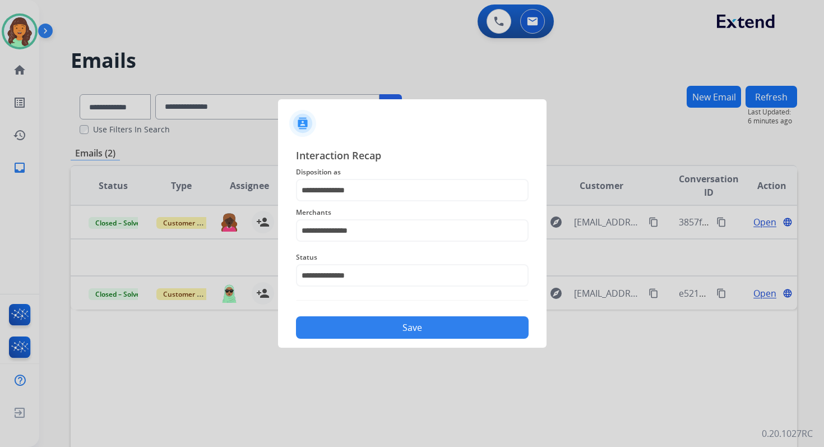
click at [386, 333] on button "Save" at bounding box center [412, 327] width 233 height 22
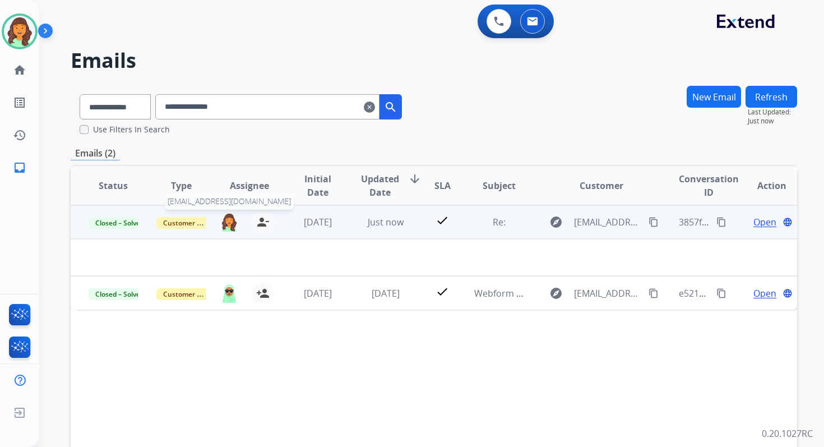
click at [227, 221] on img at bounding box center [229, 221] width 18 height 19
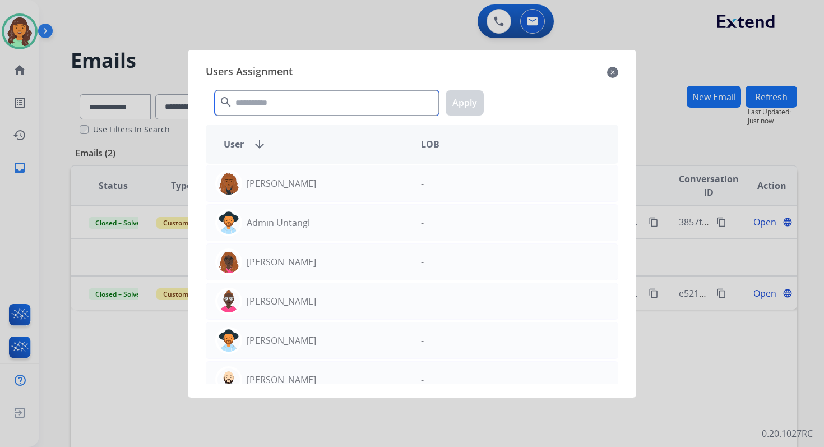
click at [303, 110] on input "text" at bounding box center [327, 102] width 224 height 25
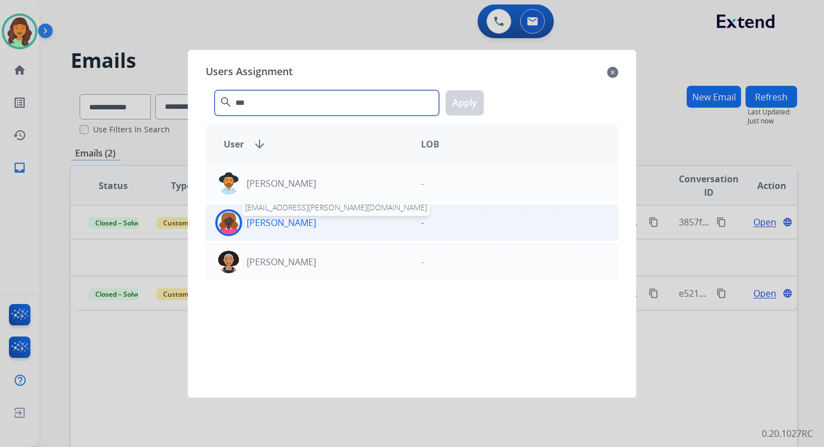
type input "***"
click at [291, 224] on p "[PERSON_NAME]" at bounding box center [281, 222] width 69 height 13
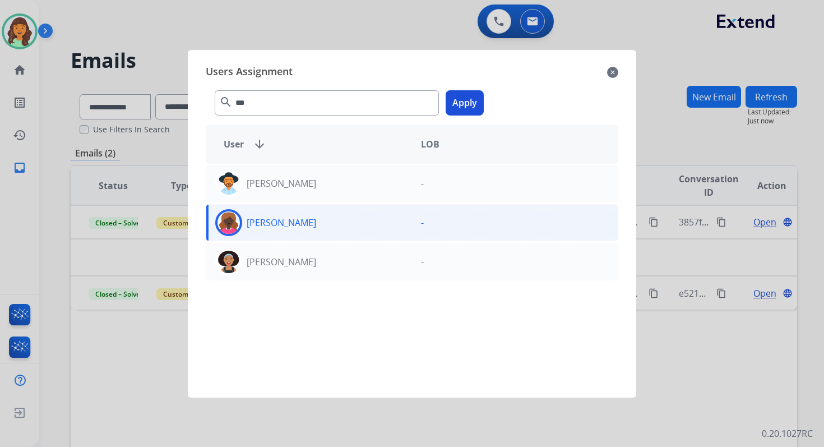
click at [457, 103] on button "Apply" at bounding box center [465, 102] width 38 height 25
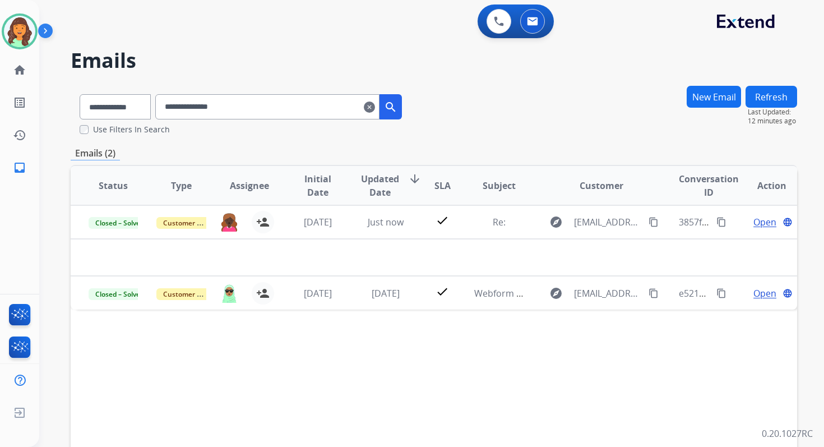
click at [375, 105] on mat-icon "clear" at bounding box center [369, 106] width 11 height 13
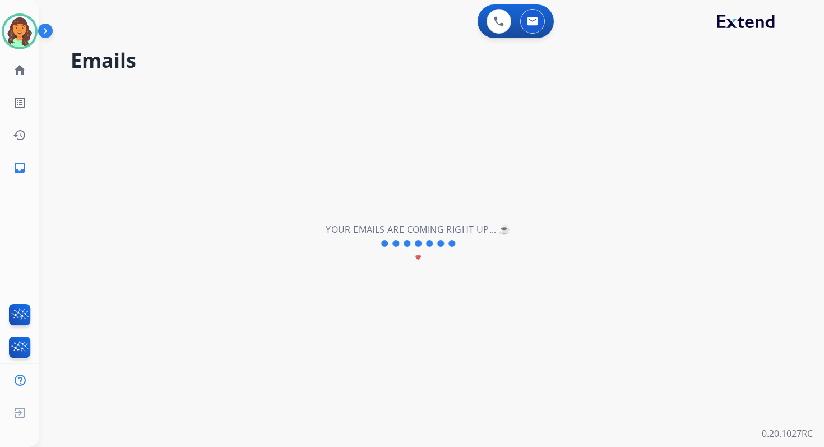
select select "**********"
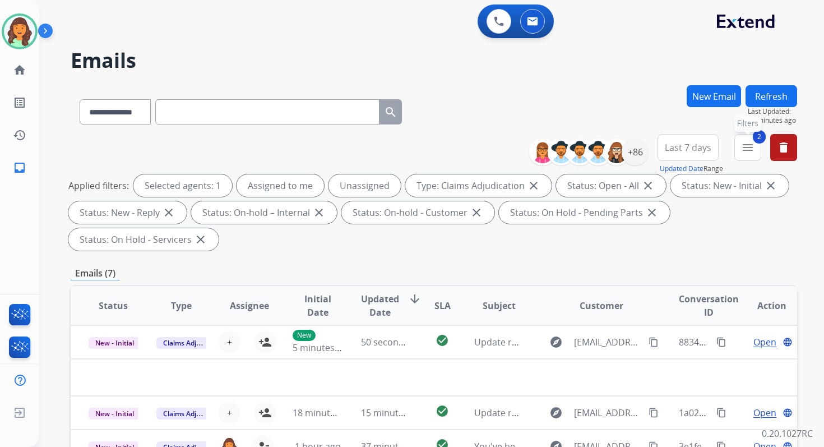
click at [748, 148] on mat-icon "menu" at bounding box center [747, 147] width 13 height 13
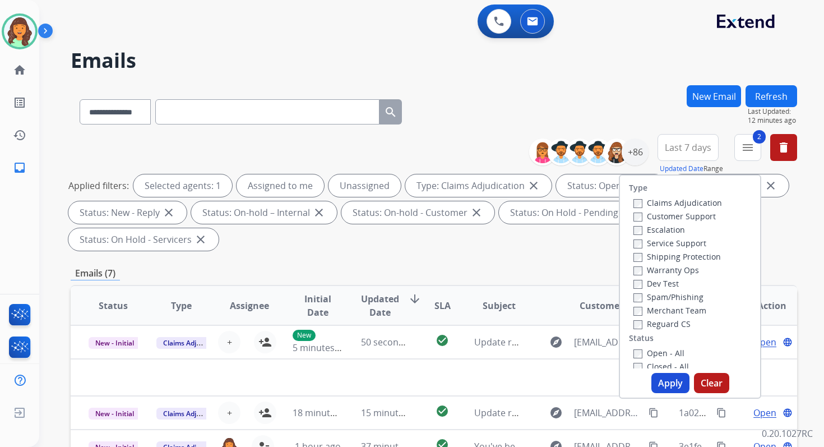
click at [667, 383] on button "Apply" at bounding box center [670, 383] width 38 height 20
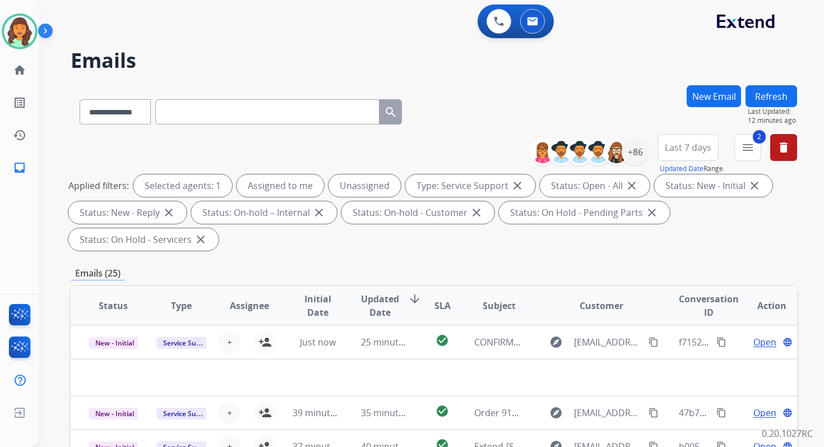
click at [387, 245] on div "Applied filters: Selected agents: 1 Assigned to me Unassigned Type: Service Sup…" at bounding box center [431, 212] width 726 height 76
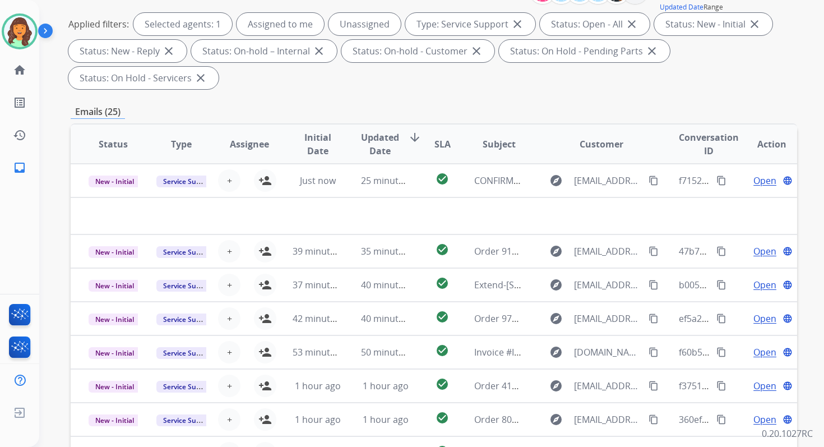
scroll to position [272, 0]
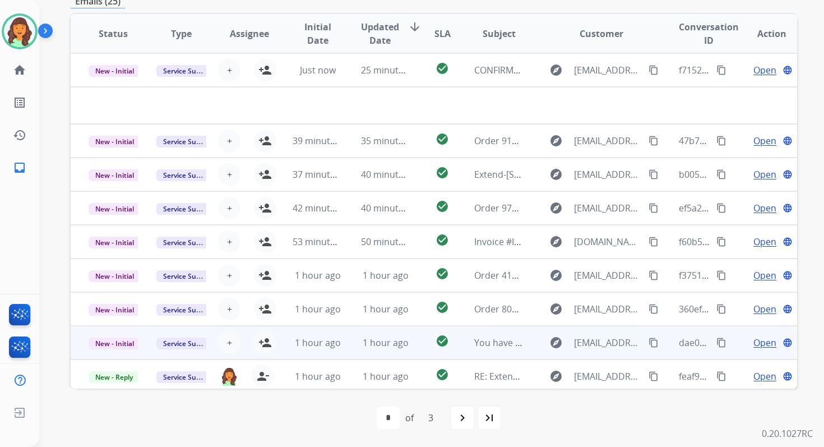
click at [375, 345] on span "1 hour ago" at bounding box center [386, 342] width 46 height 12
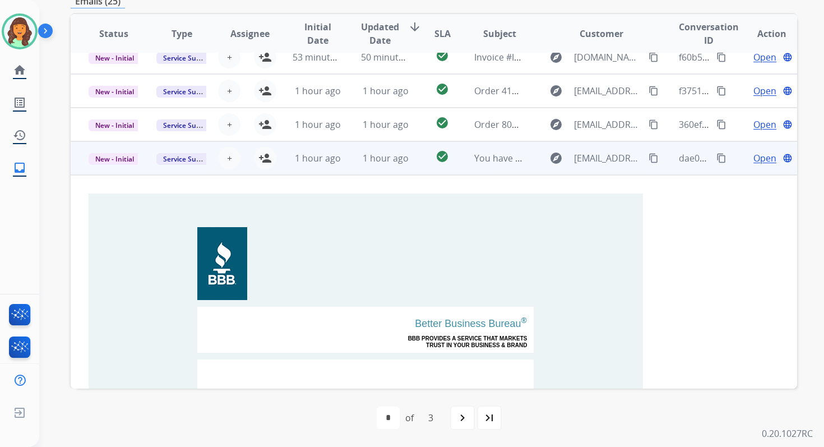
scroll to position [139, 0]
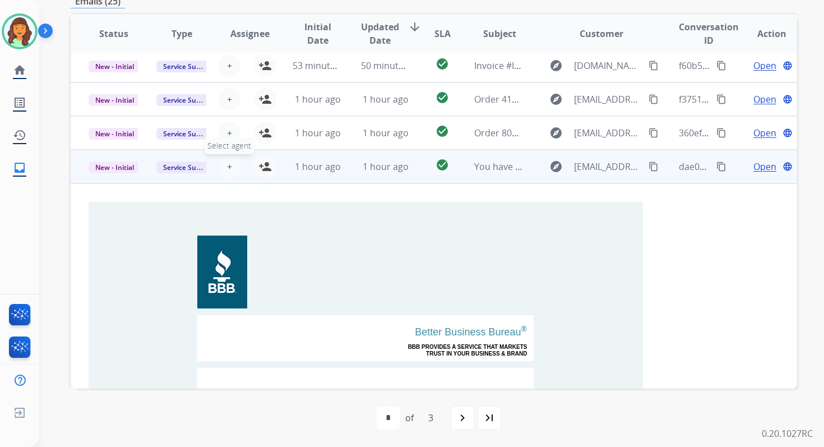
click at [228, 166] on span "+" at bounding box center [229, 166] width 5 height 13
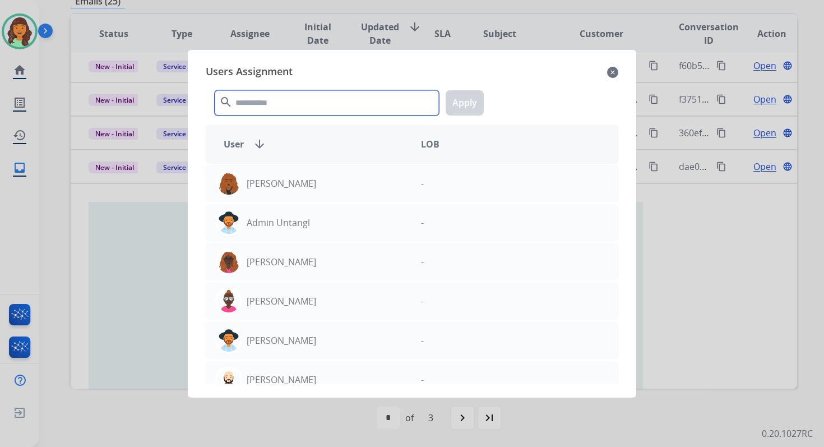
click at [270, 95] on input "text" at bounding box center [327, 102] width 224 height 25
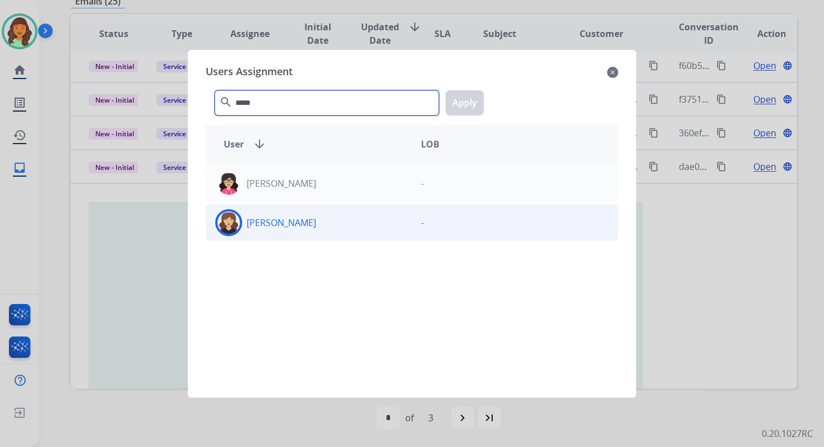
type input "*****"
click at [299, 233] on div "[PERSON_NAME]" at bounding box center [309, 222] width 206 height 27
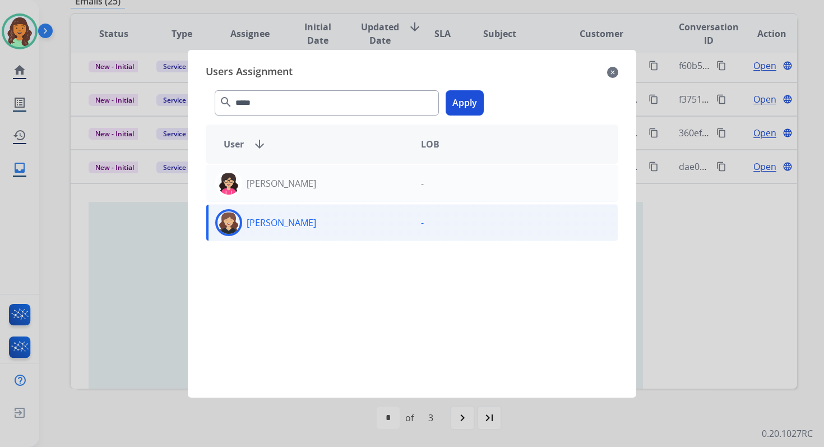
click at [465, 103] on button "Apply" at bounding box center [465, 102] width 38 height 25
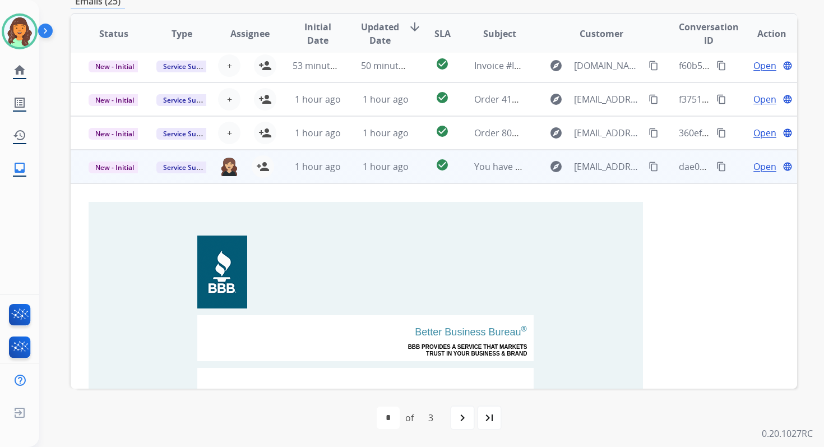
click at [717, 163] on mat-icon "content_copy" at bounding box center [721, 166] width 10 height 10
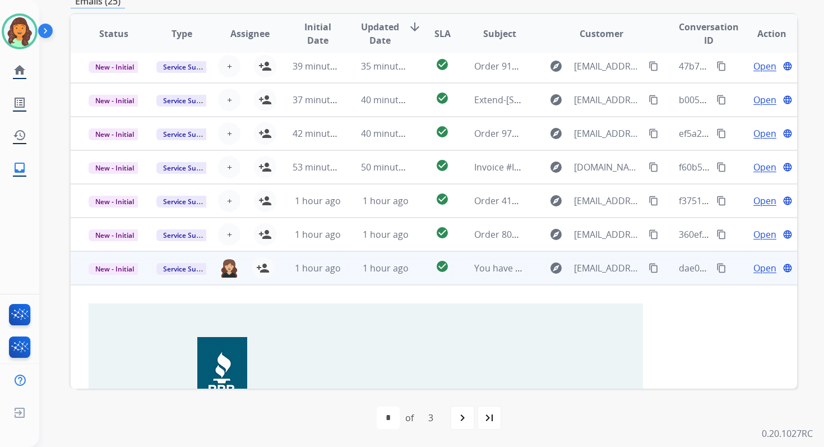
scroll to position [26, 0]
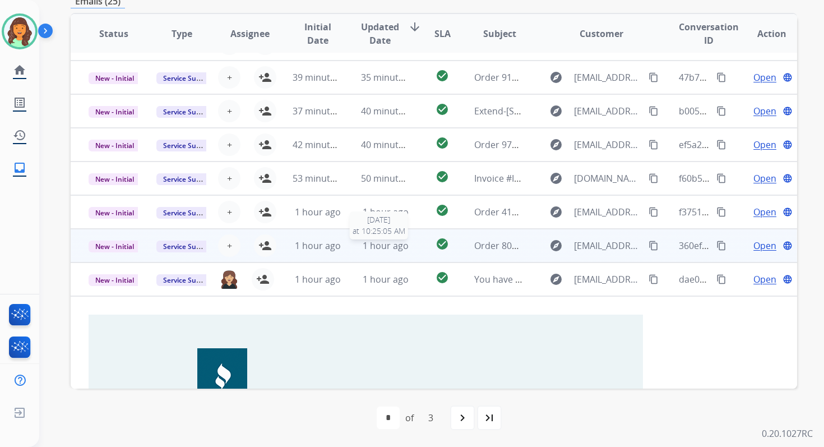
click at [384, 250] on span "1 hour ago" at bounding box center [386, 245] width 46 height 12
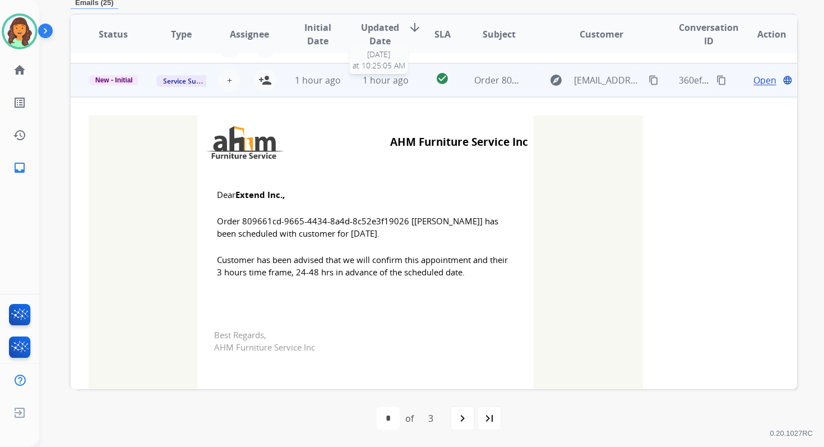
scroll to position [202, 0]
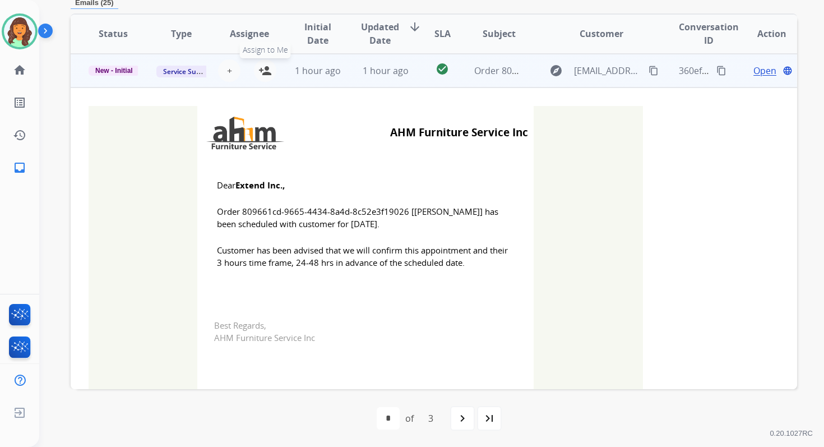
click at [266, 68] on mat-icon "person_add" at bounding box center [264, 70] width 13 height 13
click at [117, 76] on td "New - Initial" at bounding box center [105, 71] width 68 height 34
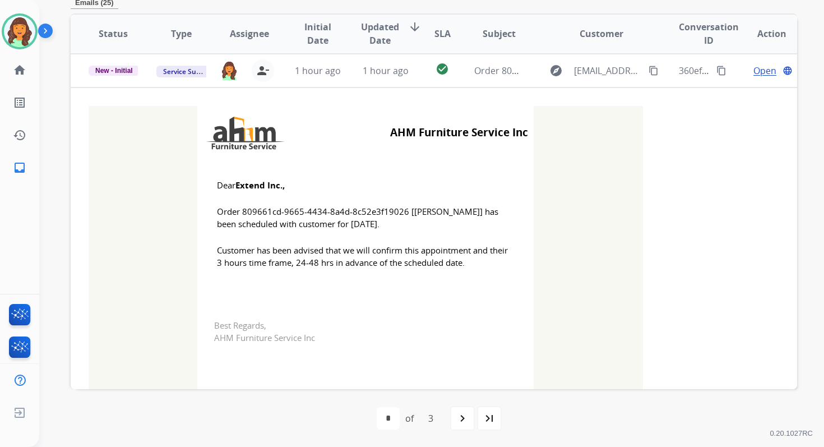
scroll to position [268, 0]
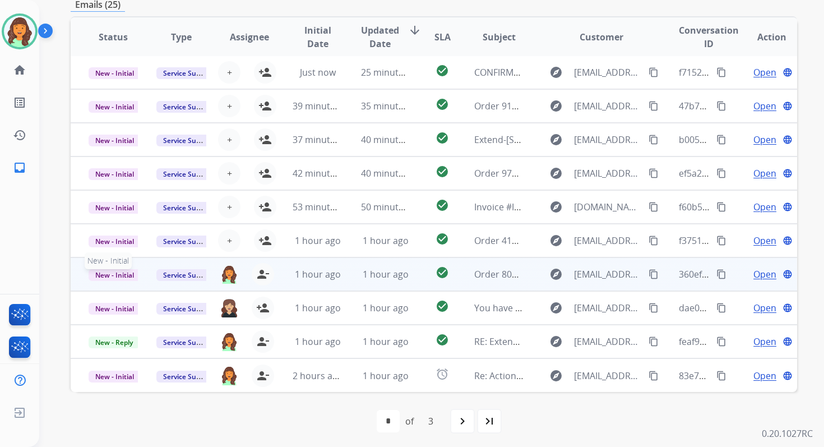
click at [123, 272] on span "New - Initial" at bounding box center [115, 275] width 52 height 12
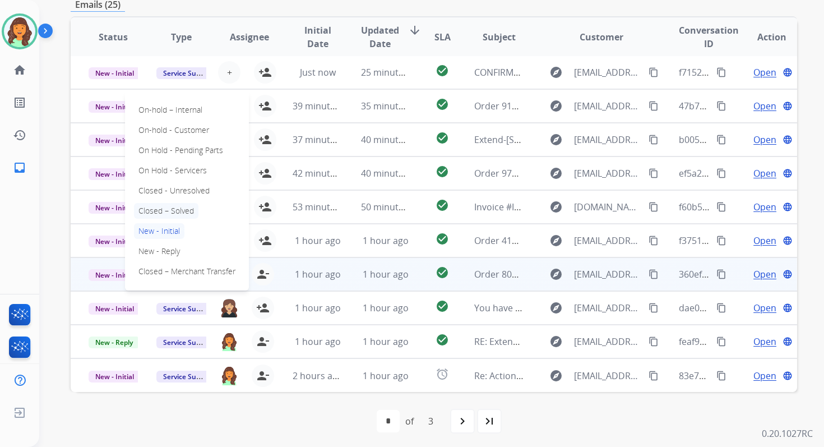
click at [169, 205] on p "Closed – Solved" at bounding box center [166, 211] width 64 height 16
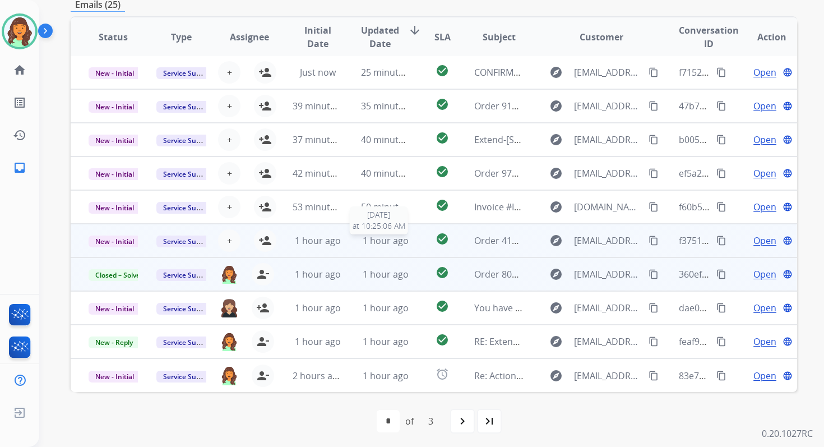
click at [376, 238] on span "1 hour ago" at bounding box center [386, 240] width 46 height 12
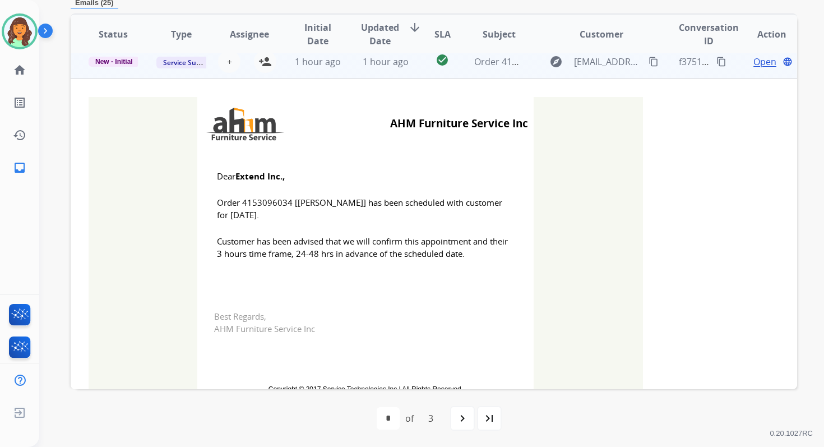
scroll to position [168, 0]
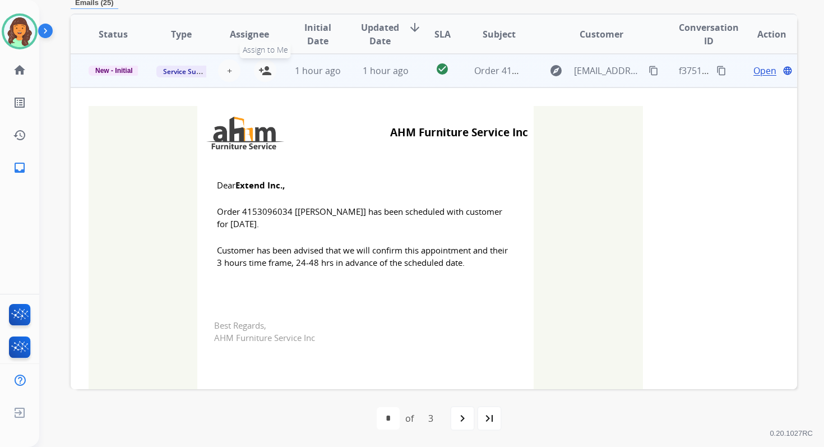
click at [266, 71] on mat-icon "person_add" at bounding box center [264, 70] width 13 height 13
click at [125, 72] on span "New - Initial" at bounding box center [114, 71] width 51 height 10
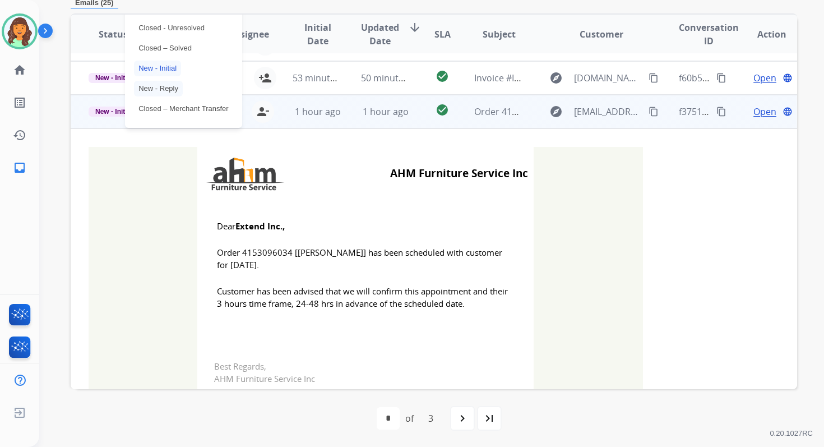
click at [156, 49] on p "Closed – Solved" at bounding box center [165, 48] width 62 height 16
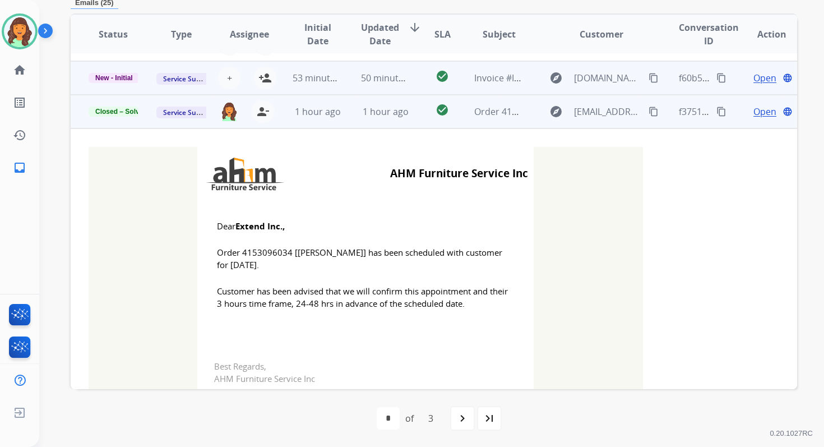
click at [353, 78] on td "50 minutes ago" at bounding box center [377, 78] width 68 height 34
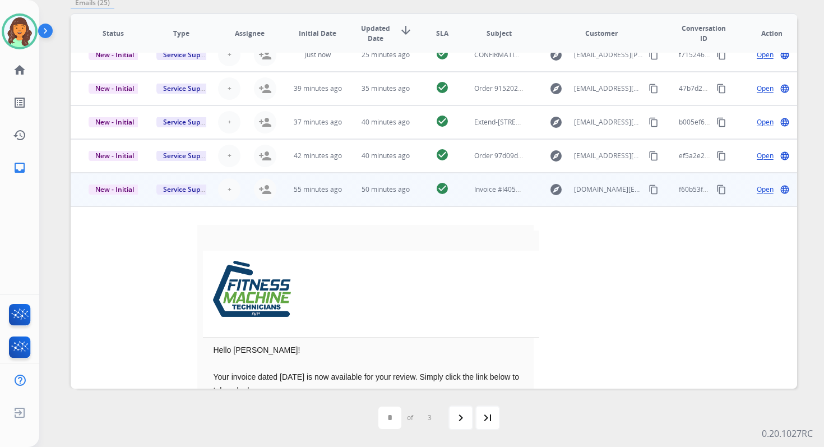
scroll to position [0, 0]
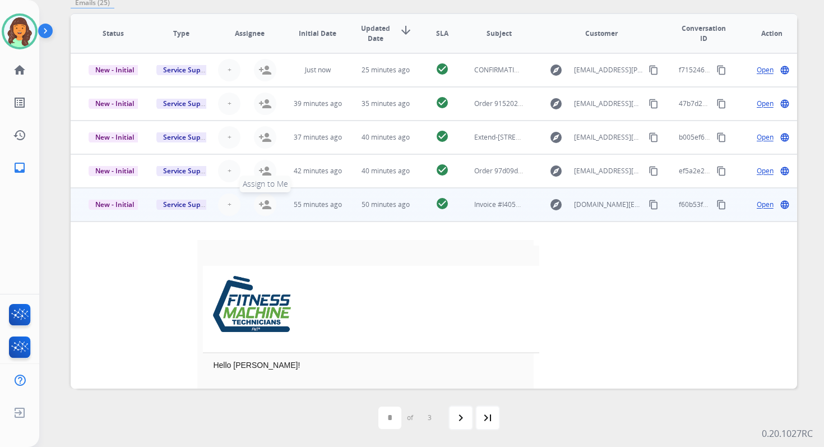
click at [266, 203] on mat-icon "person_add" at bounding box center [264, 204] width 13 height 13
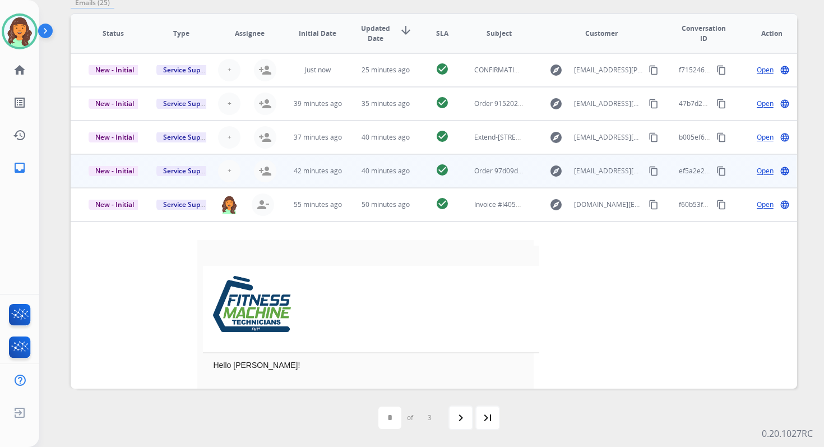
click at [343, 178] on td "40 minutes ago" at bounding box center [377, 171] width 68 height 34
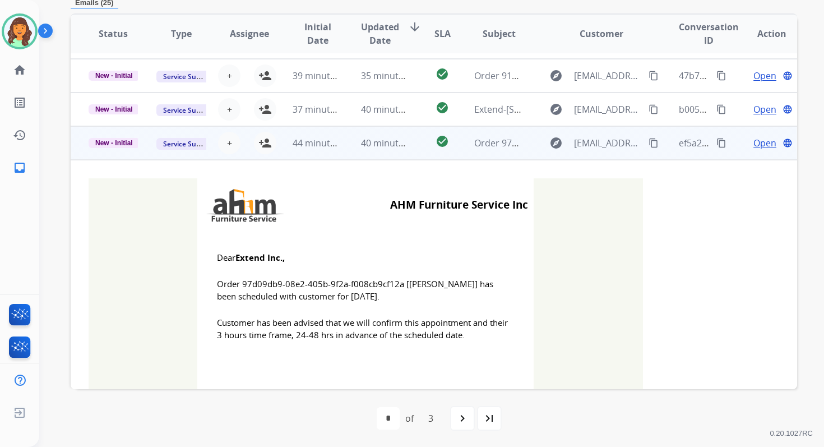
scroll to position [101, 0]
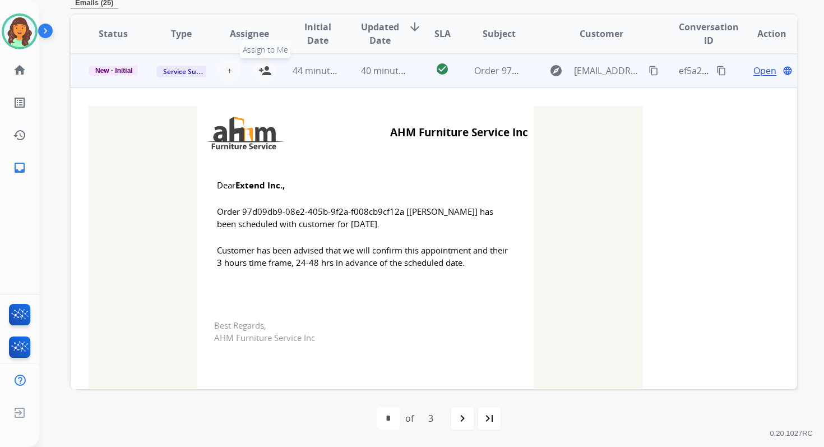
click at [266, 67] on mat-icon "person_add" at bounding box center [264, 70] width 13 height 13
click at [126, 72] on span "New - Initial" at bounding box center [114, 71] width 51 height 10
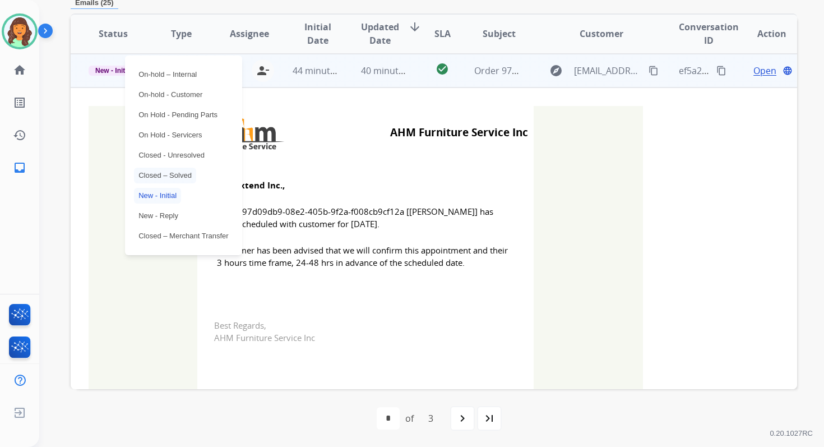
click at [169, 173] on p "Closed – Solved" at bounding box center [165, 176] width 62 height 16
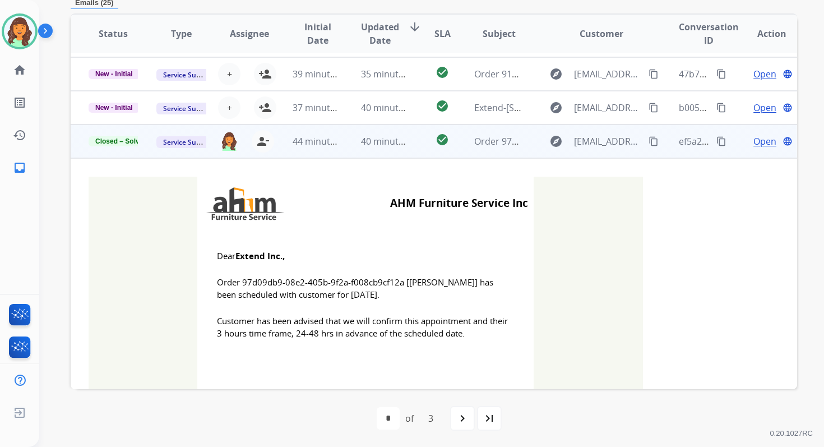
scroll to position [0, 0]
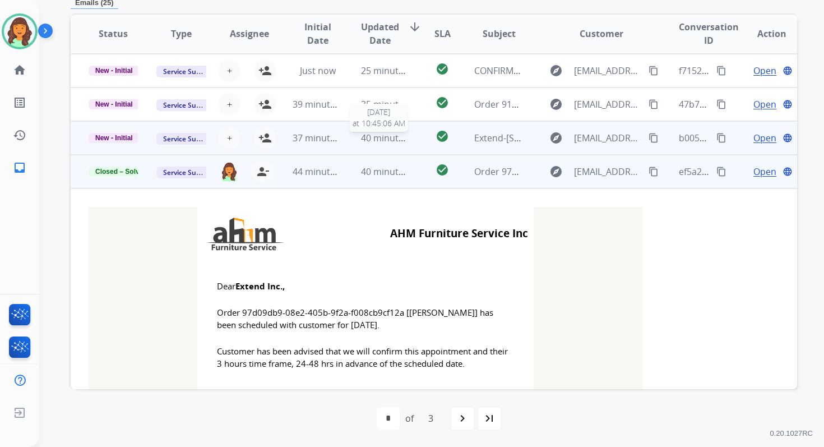
click at [361, 133] on span "40 minutes ago" at bounding box center [393, 138] width 65 height 12
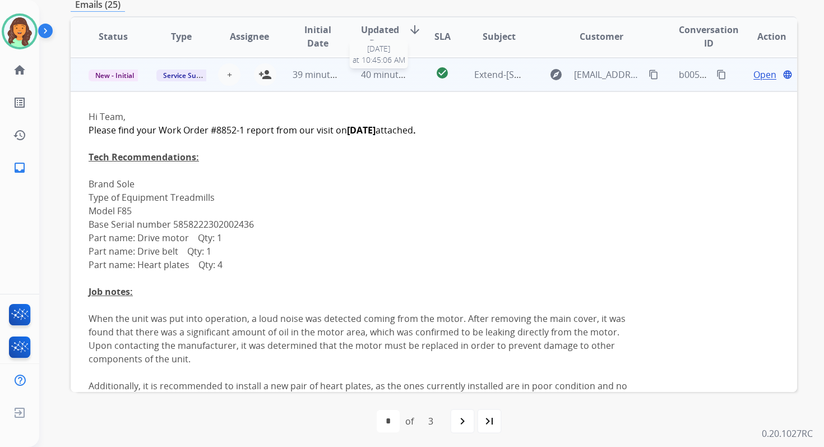
scroll to position [67, 0]
click at [262, 77] on mat-icon "person_add" at bounding box center [264, 73] width 13 height 13
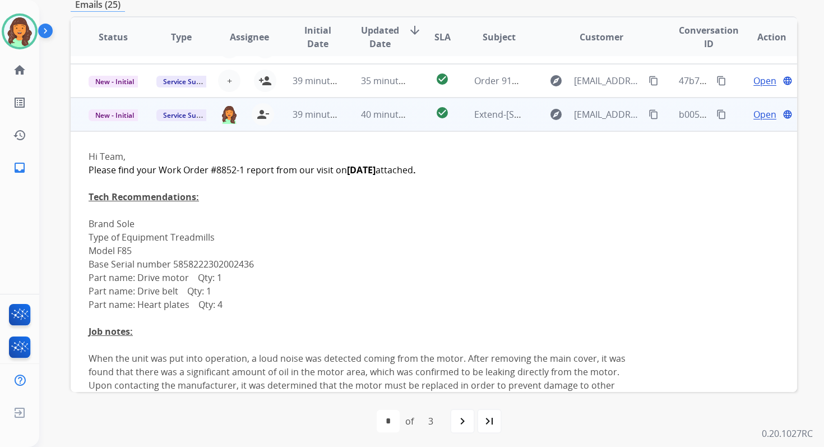
scroll to position [0, 0]
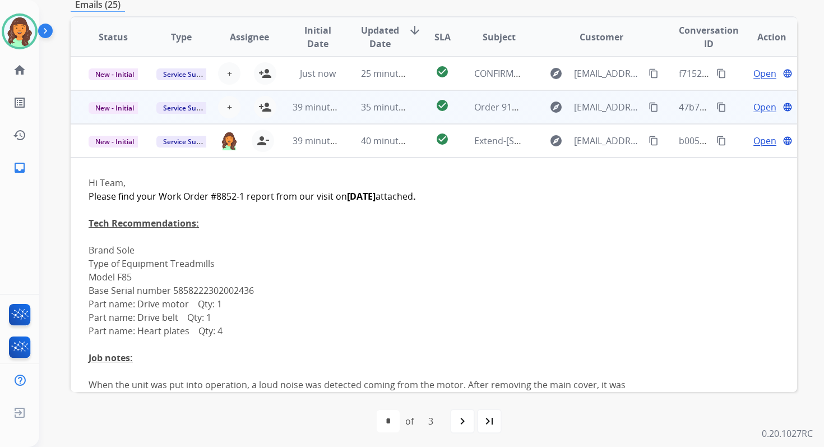
click at [411, 101] on td "check_circle" at bounding box center [433, 107] width 45 height 34
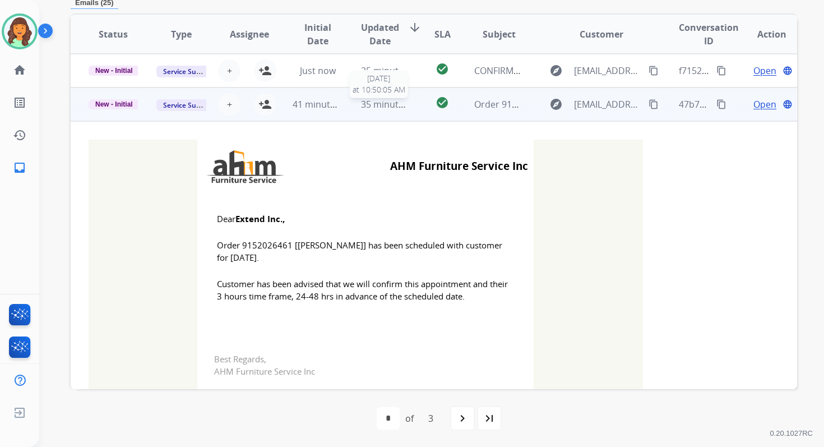
scroll to position [34, 0]
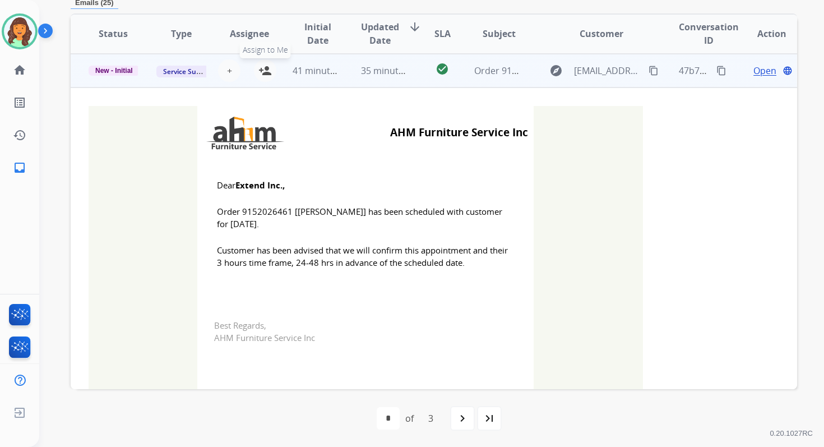
click at [261, 67] on mat-icon "person_add" at bounding box center [264, 70] width 13 height 13
click at [114, 68] on span "New - Initial" at bounding box center [114, 71] width 51 height 10
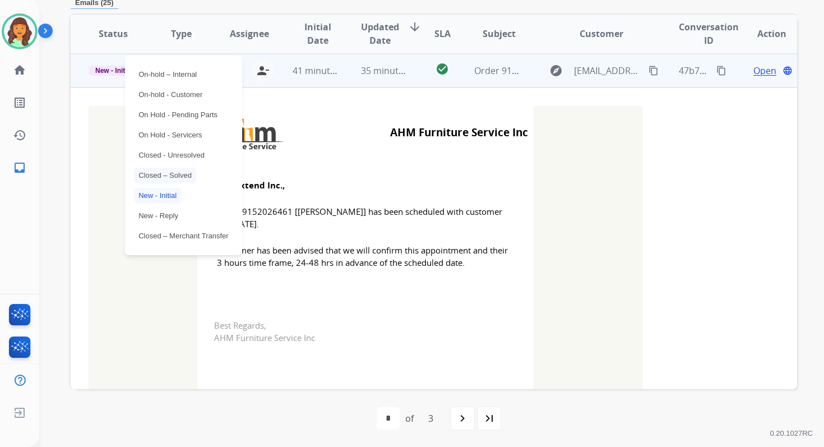
click at [163, 173] on p "Closed – Solved" at bounding box center [165, 176] width 62 height 16
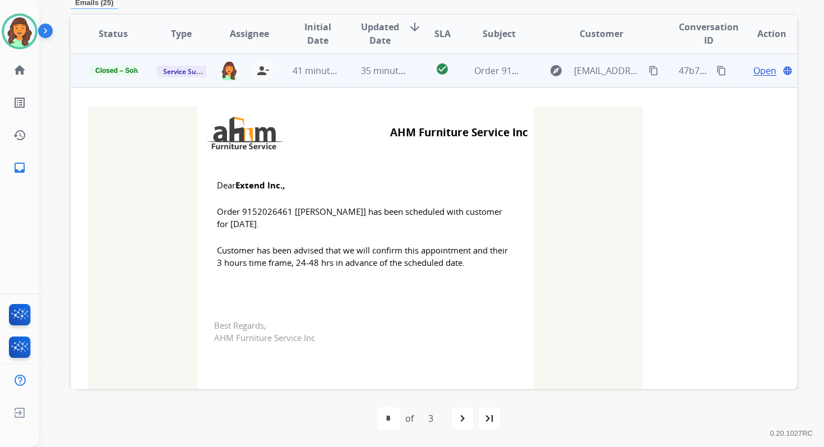
scroll to position [0, 0]
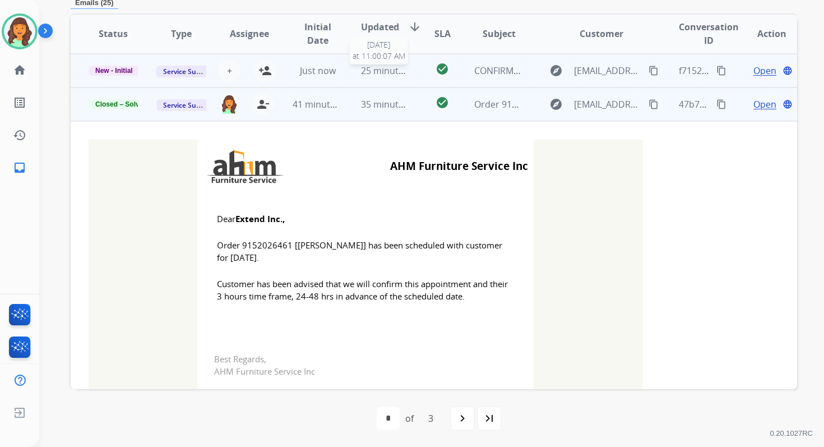
click at [405, 72] on span "25 minutes ago" at bounding box center [393, 70] width 65 height 12
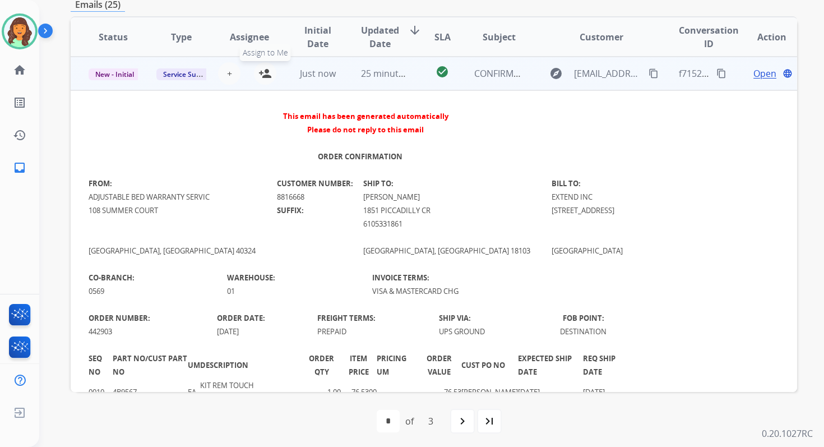
click at [270, 76] on button "person_add Assign to Me" at bounding box center [265, 73] width 22 height 22
click at [389, 77] on span "25 minutes ago" at bounding box center [393, 73] width 65 height 12
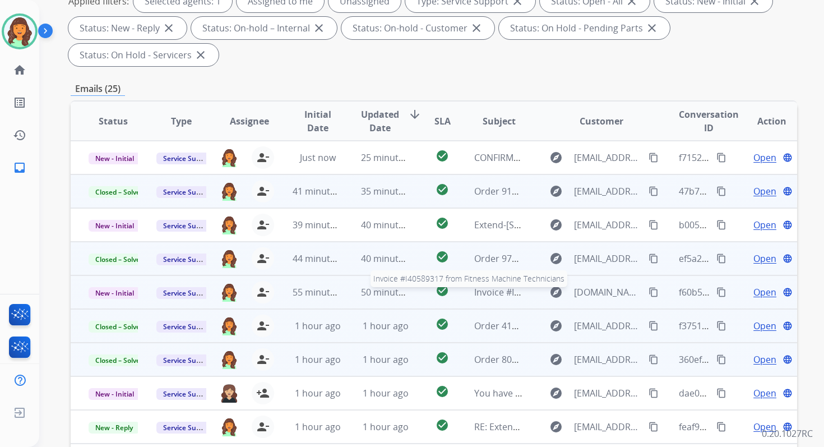
scroll to position [0, 0]
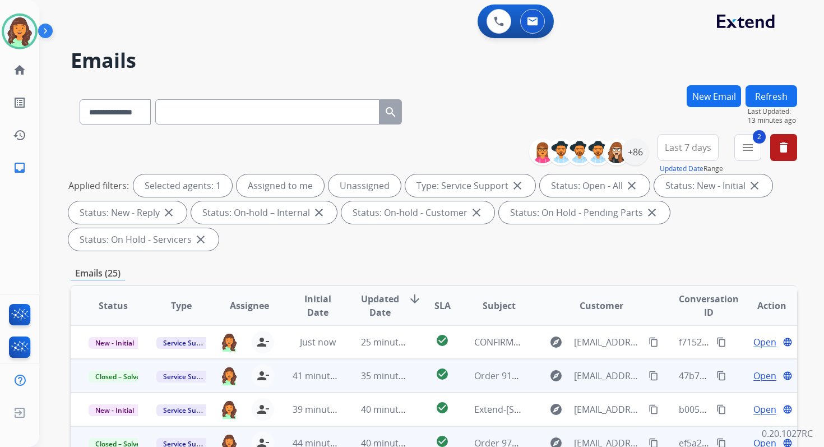
click at [773, 96] on button "Refresh" at bounding box center [771, 96] width 52 height 22
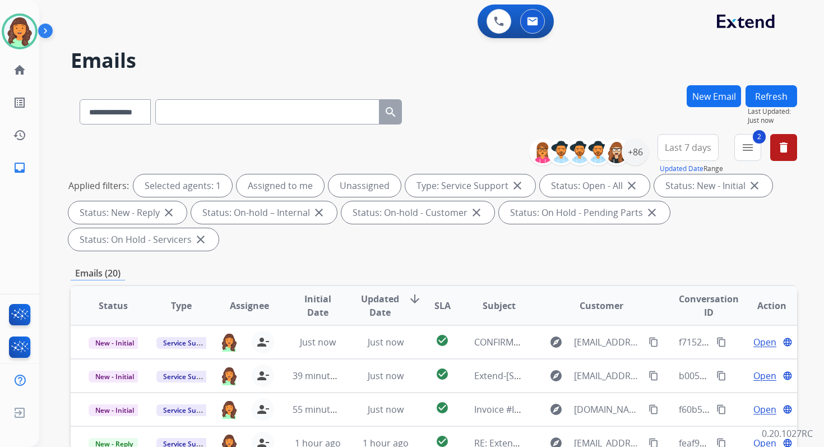
scroll to position [272, 0]
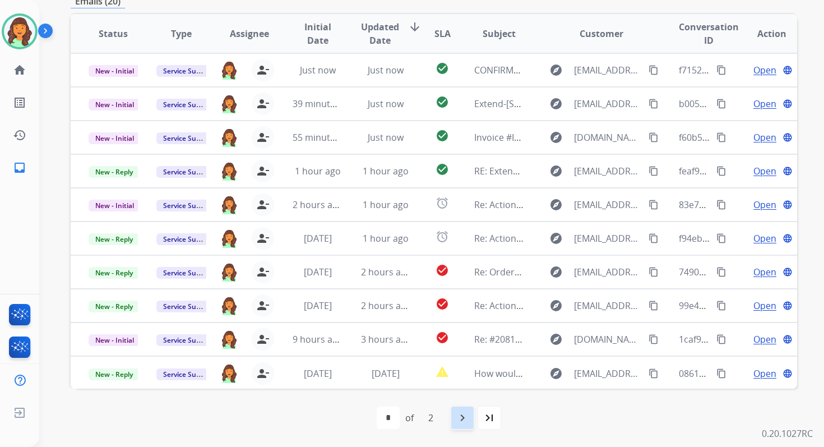
click at [468, 416] on mat-icon "navigate_next" at bounding box center [462, 417] width 13 height 13
select select "*"
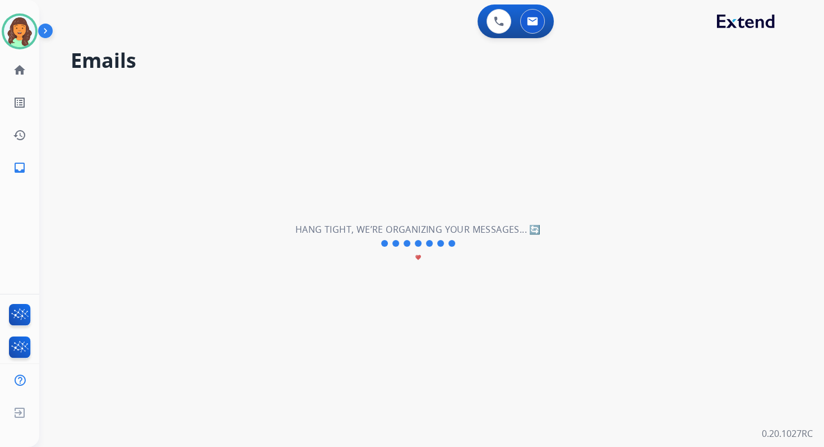
scroll to position [0, 0]
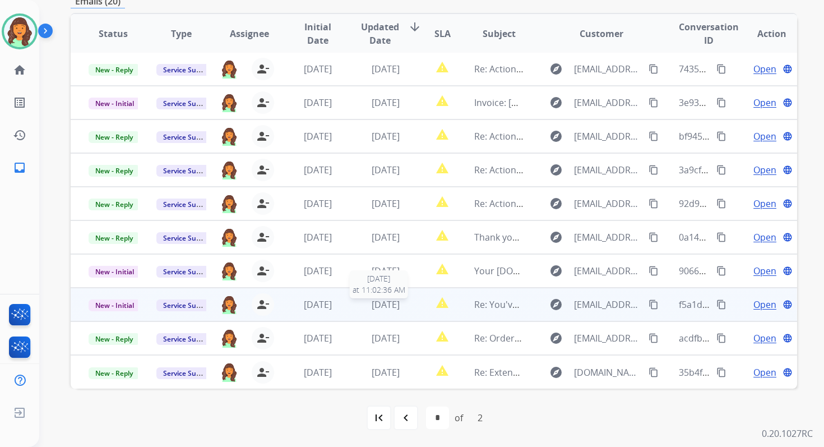
click at [391, 308] on span "[DATE]" at bounding box center [386, 304] width 28 height 12
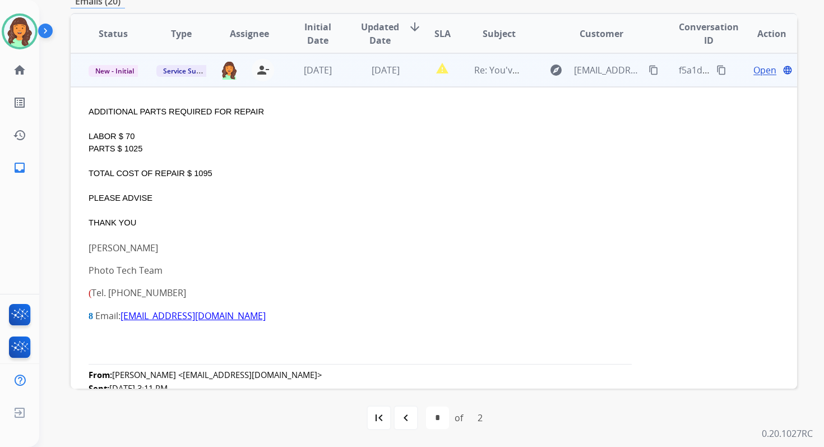
click at [753, 70] on span "Open" at bounding box center [764, 69] width 23 height 13
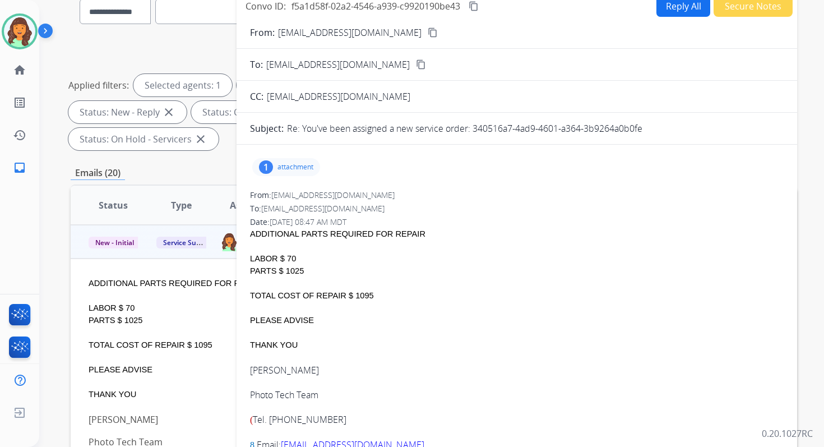
drag, startPoint x: 475, startPoint y: 127, endPoint x: 665, endPoint y: 133, distance: 190.6
click at [665, 133] on div "Re: You've been assigned a new service order: 340516a7-4ad9-4601-a364-3b9264a0b…" at bounding box center [535, 128] width 497 height 13
copy p "340516a7-4ad9-4601-a364-3b9264a0b0fe"
drag, startPoint x: 354, startPoint y: 294, endPoint x: 386, endPoint y: 295, distance: 32.5
click at [386, 295] on div "TOTAL COST OF REPAIR $ 1095" at bounding box center [517, 295] width 534 height 12
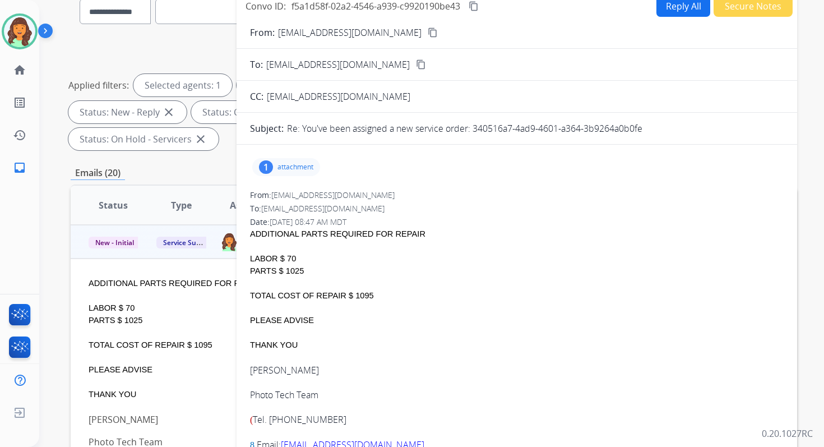
click at [365, 294] on div "TOTAL COST OF REPAIR $ 1095" at bounding box center [517, 295] width 534 height 12
drag, startPoint x: 368, startPoint y: 294, endPoint x: 350, endPoint y: 294, distance: 17.9
click at [350, 294] on div "TOTAL COST OF REPAIR $ 1095" at bounding box center [517, 295] width 534 height 12
drag, startPoint x: 344, startPoint y: 294, endPoint x: 374, endPoint y: 294, distance: 30.3
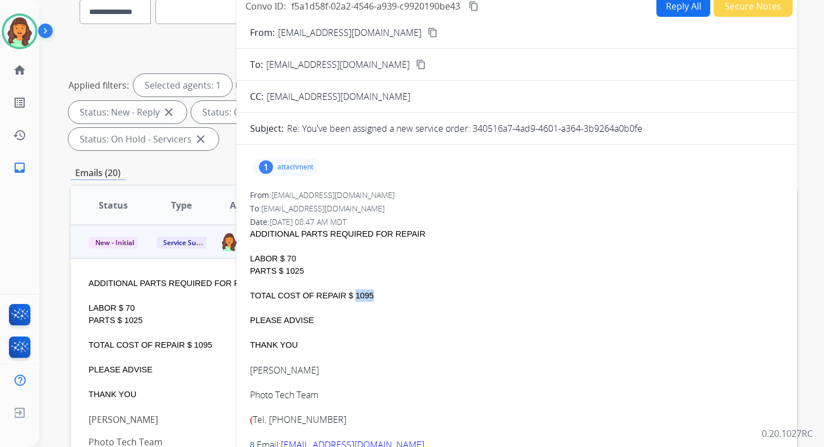
click at [374, 294] on div "TOTAL COST OF REPAIR $ 1095" at bounding box center [517, 295] width 534 height 12
copy div "$ 1095"
click at [477, 2] on mat-icon "content_copy" at bounding box center [474, 6] width 10 height 10
click at [687, 6] on button "Reply All" at bounding box center [683, 6] width 54 height 22
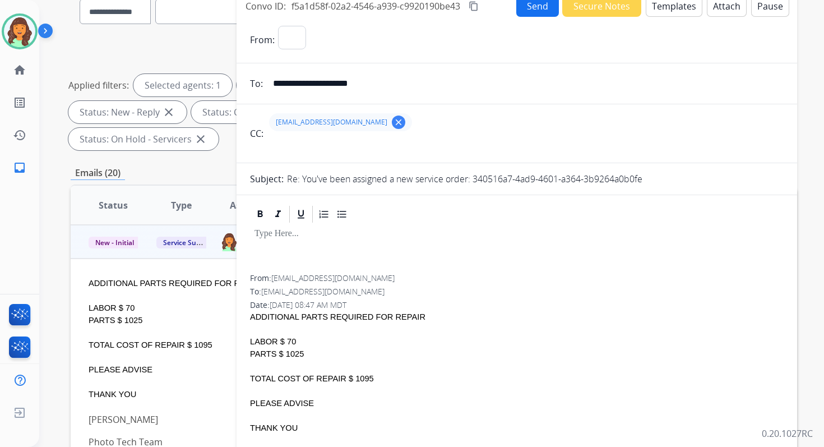
select select "**********"
click at [687, 6] on button "Templates" at bounding box center [674, 6] width 57 height 22
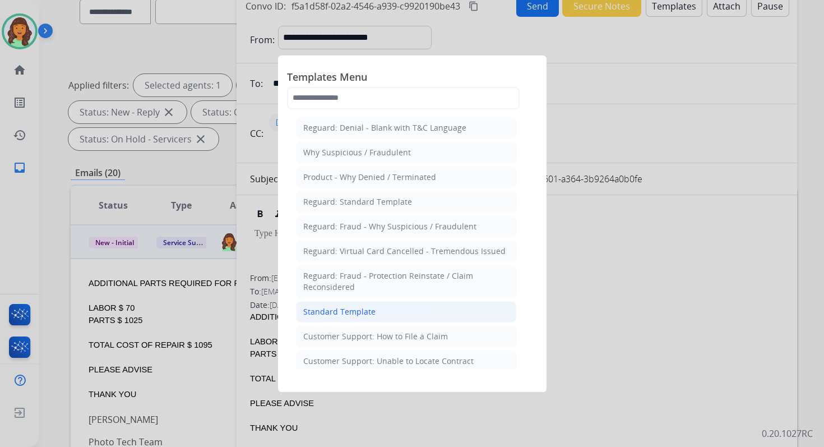
click at [384, 303] on li "Standard Template" at bounding box center [406, 311] width 220 height 21
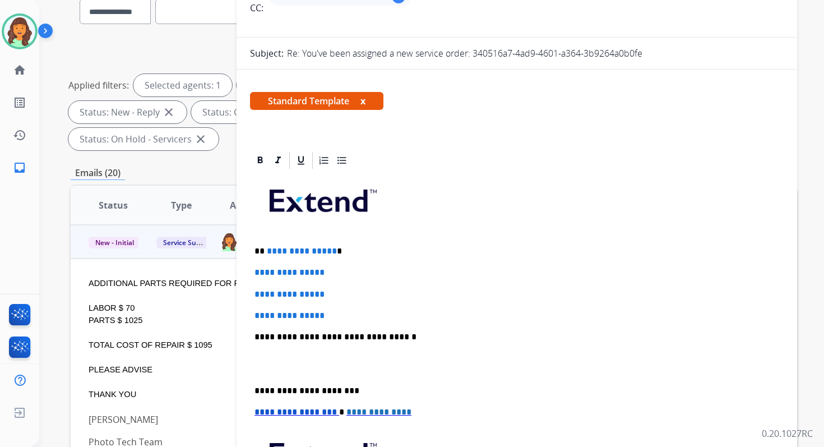
scroll to position [237, 0]
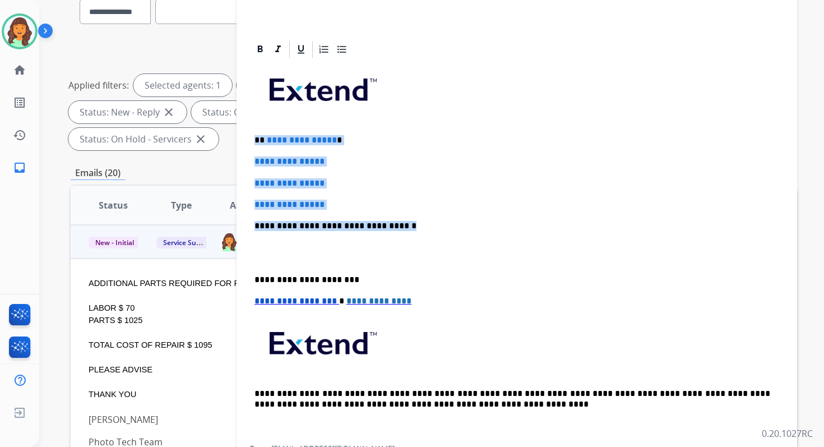
drag, startPoint x: 254, startPoint y: 137, endPoint x: 411, endPoint y: 224, distance: 179.6
click at [410, 224] on div "**********" at bounding box center [517, 252] width 534 height 386
paste div
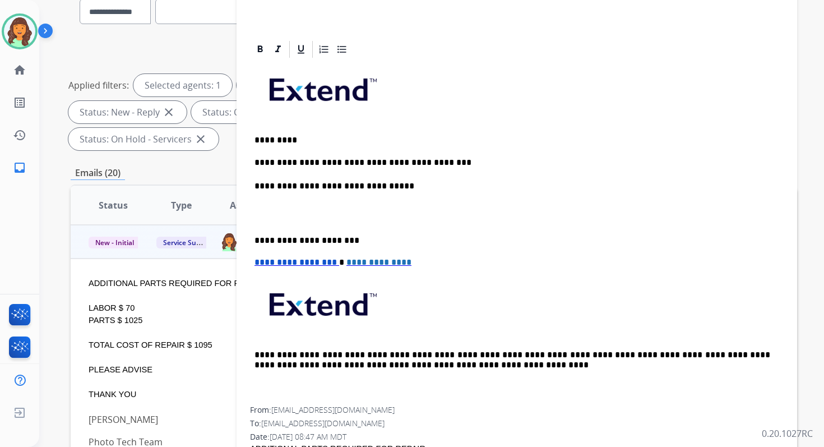
click at [302, 242] on p "**********" at bounding box center [512, 240] width 516 height 10
click at [257, 265] on span "**********" at bounding box center [295, 262] width 82 height 8
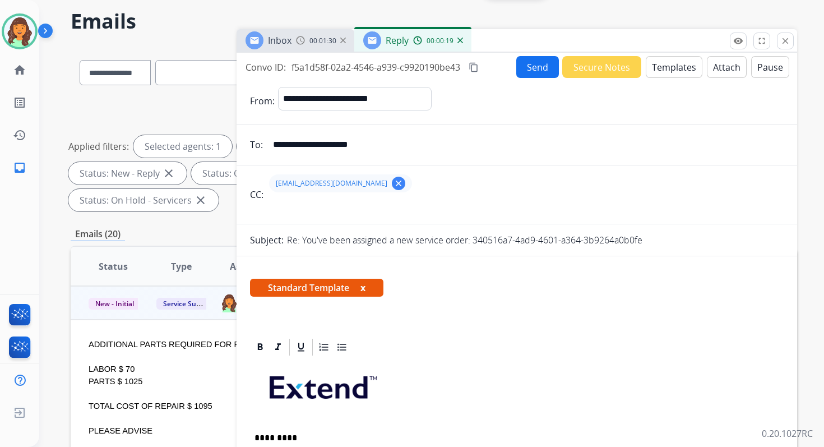
scroll to position [25, 0]
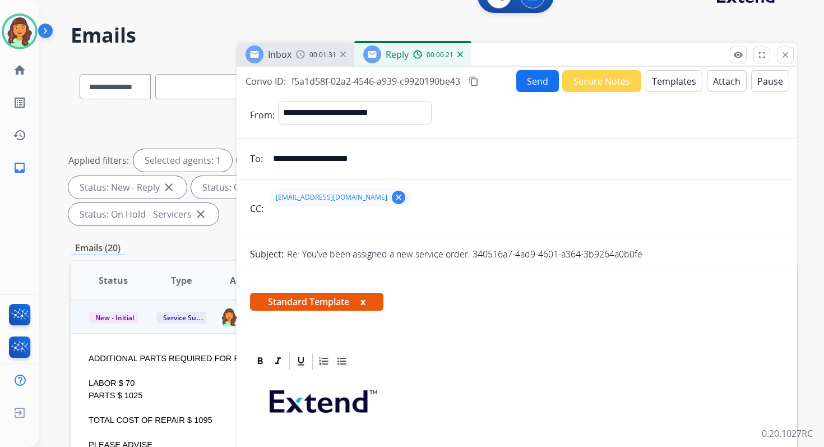
click at [540, 78] on button "Send" at bounding box center [537, 81] width 43 height 22
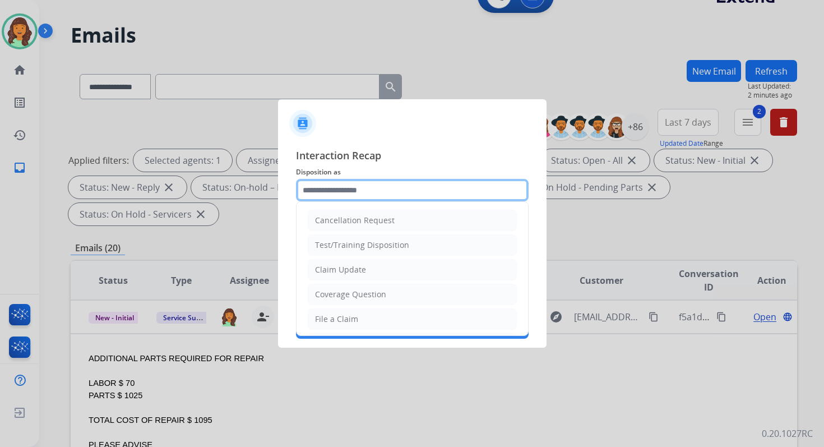
click at [361, 192] on input "text" at bounding box center [412, 190] width 233 height 22
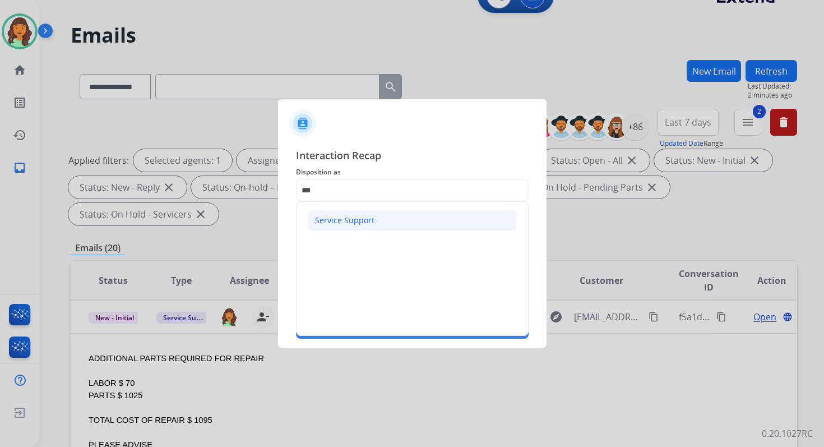
click at [348, 214] on li "Service Support" at bounding box center [412, 220] width 209 height 21
type input "**********"
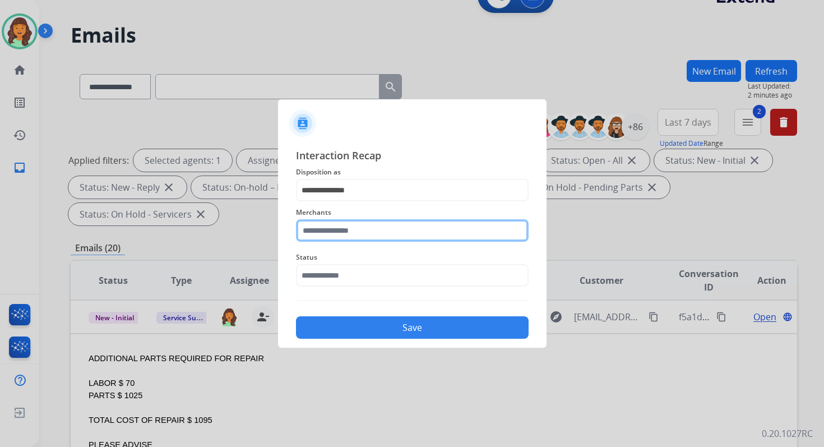
click at [349, 228] on input "text" at bounding box center [412, 230] width 233 height 22
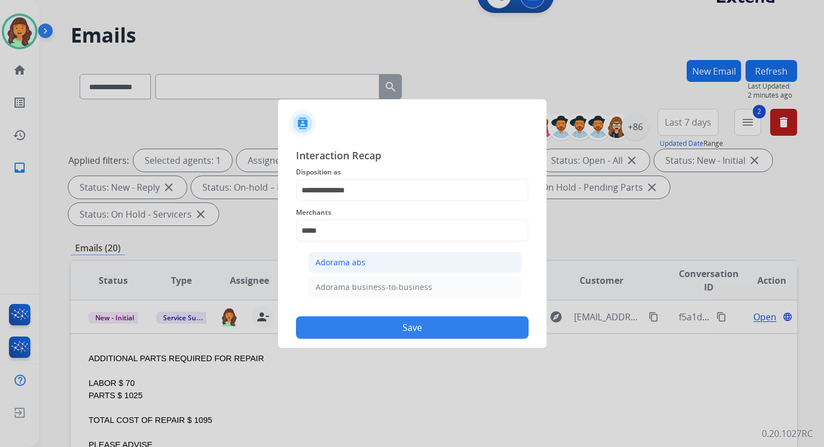
click at [358, 265] on div "Adorama abs" at bounding box center [341, 262] width 50 height 11
type input "**********"
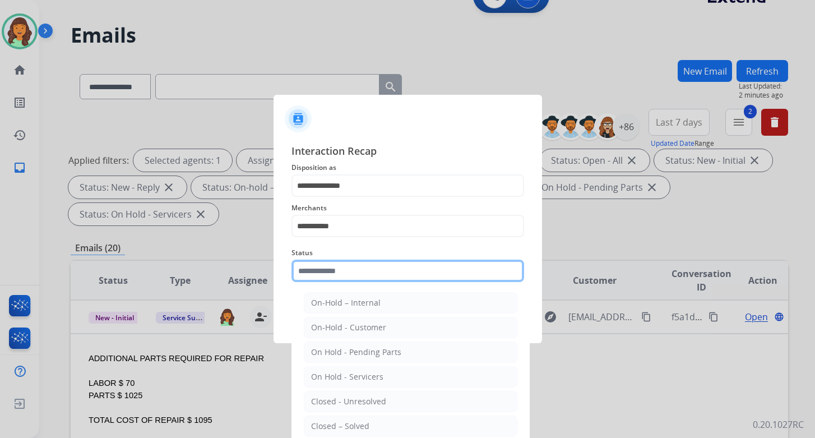
click at [358, 272] on input "text" at bounding box center [407, 270] width 233 height 22
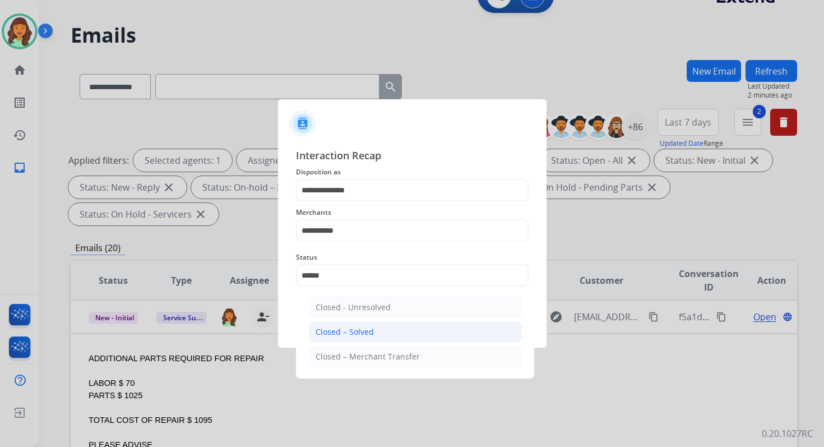
click at [367, 330] on div "Closed – Solved" at bounding box center [345, 331] width 58 height 11
type input "**********"
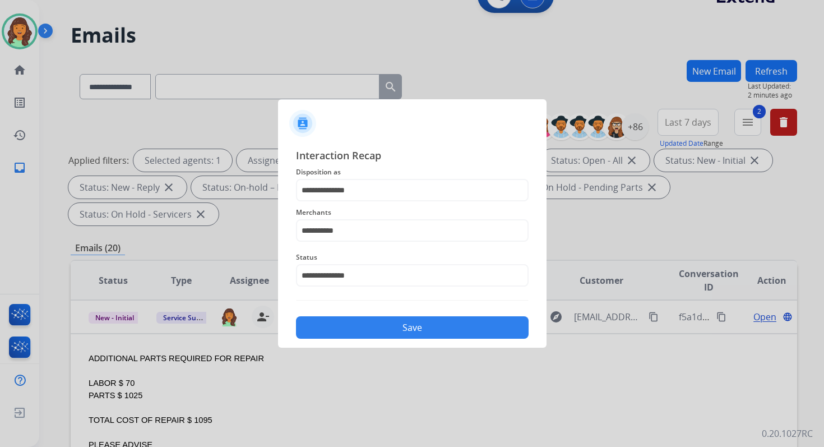
click at [367, 330] on button "Save" at bounding box center [412, 327] width 233 height 22
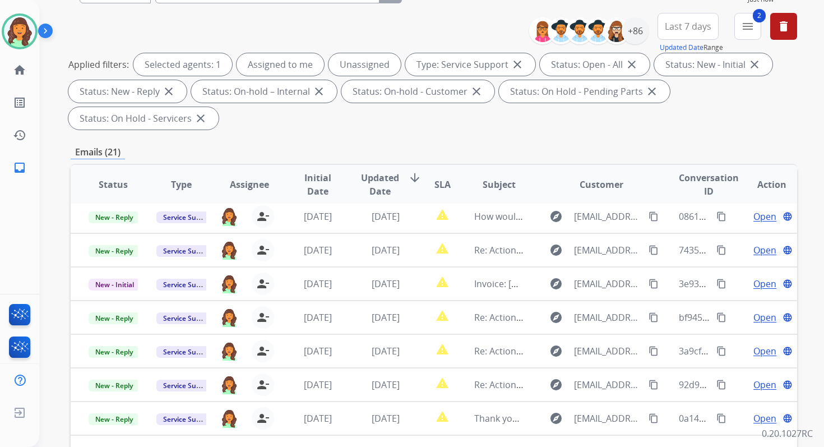
scroll to position [272, 0]
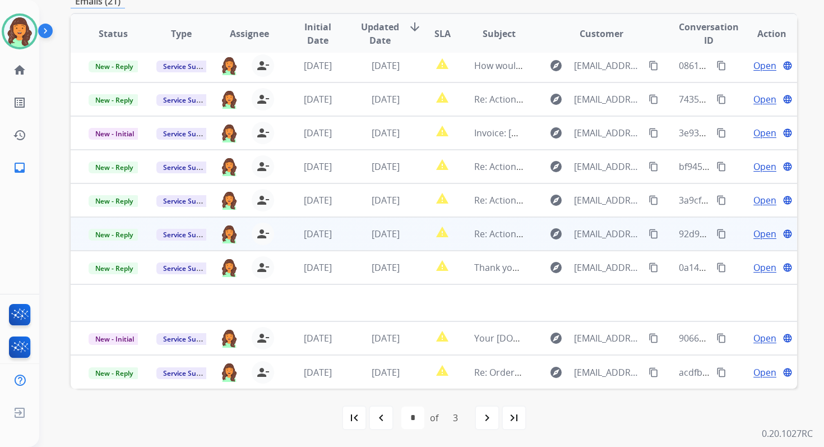
click at [389, 240] on td "[DATE]" at bounding box center [377, 234] width 68 height 34
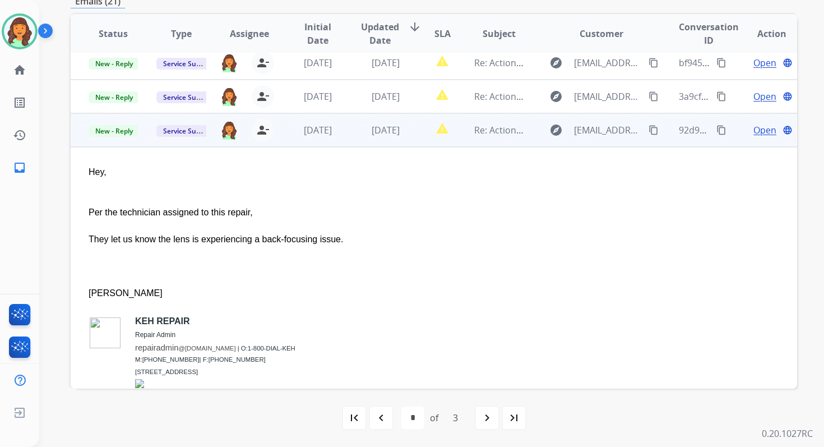
scroll to position [202, 0]
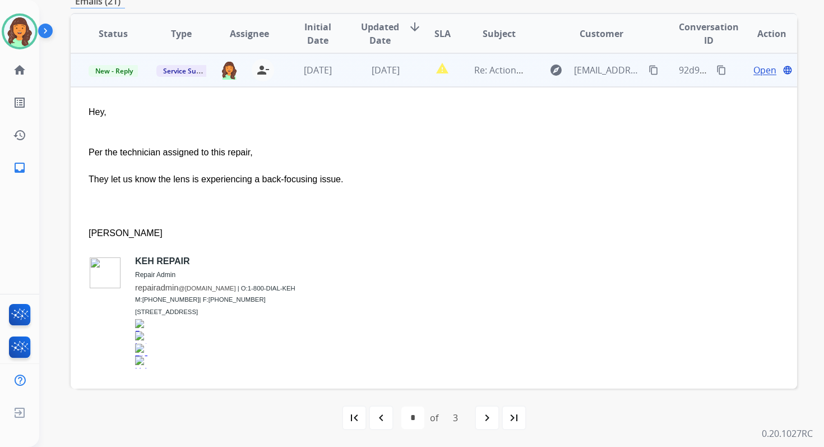
click at [753, 70] on span "Open" at bounding box center [764, 69] width 23 height 13
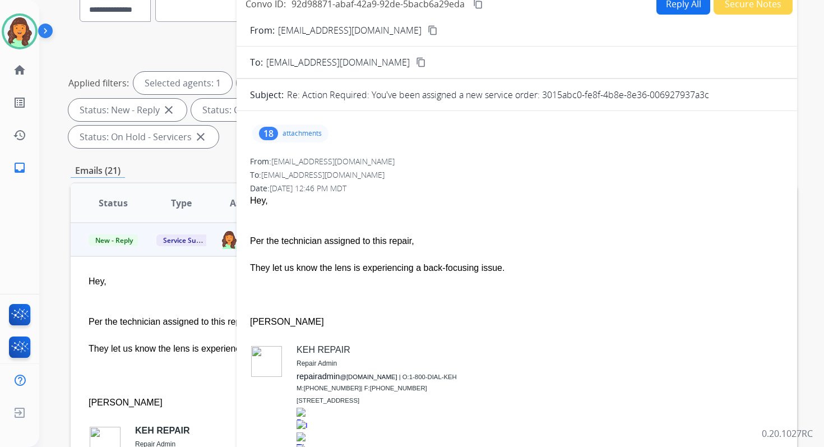
scroll to position [70, 0]
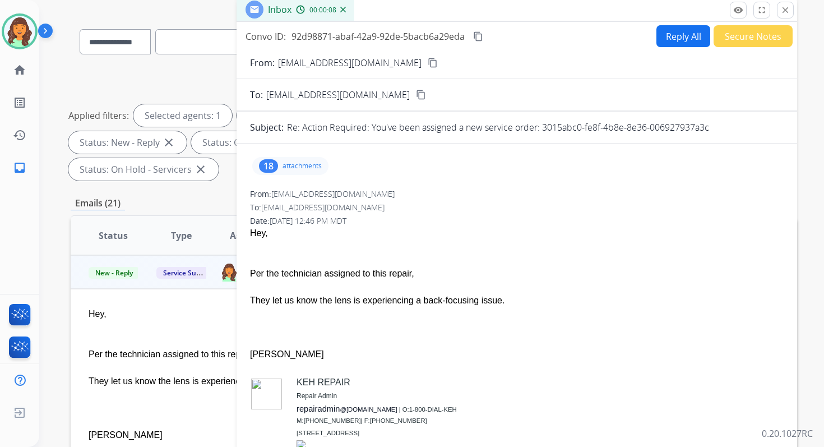
drag, startPoint x: 543, startPoint y: 124, endPoint x: 722, endPoint y: 132, distance: 179.5
click at [722, 132] on div "Re: Action Required: You've been assigned a new service order: 3015abc0-fe8f-4b…" at bounding box center [535, 126] width 497 height 13
copy p "3015abc0-fe8f-4b8e-8e36-006927937a3c"
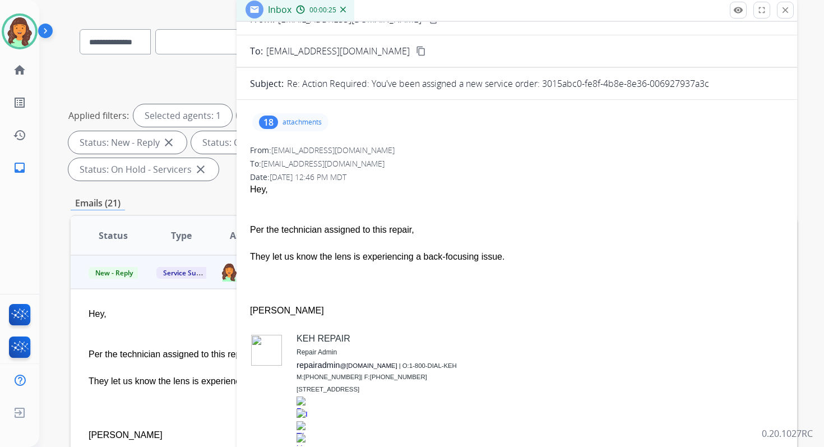
scroll to position [40, 0]
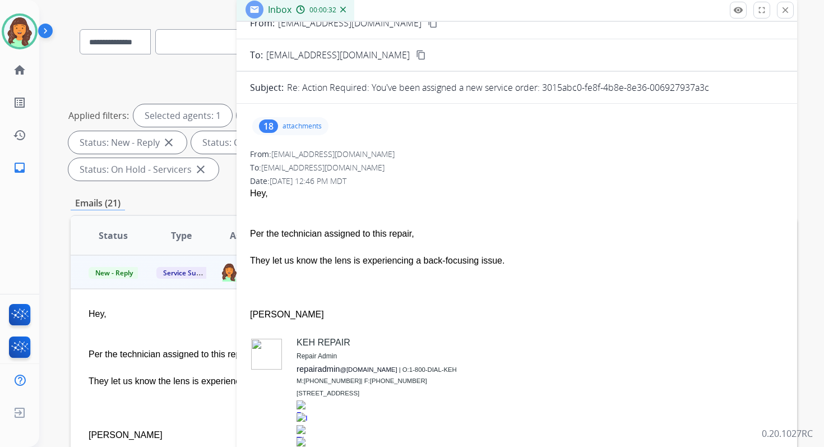
drag, startPoint x: 248, startPoint y: 231, endPoint x: 519, endPoint y: 264, distance: 272.6
copy span "Per the technician assigned to this repair, They let us know the lens is experi…"
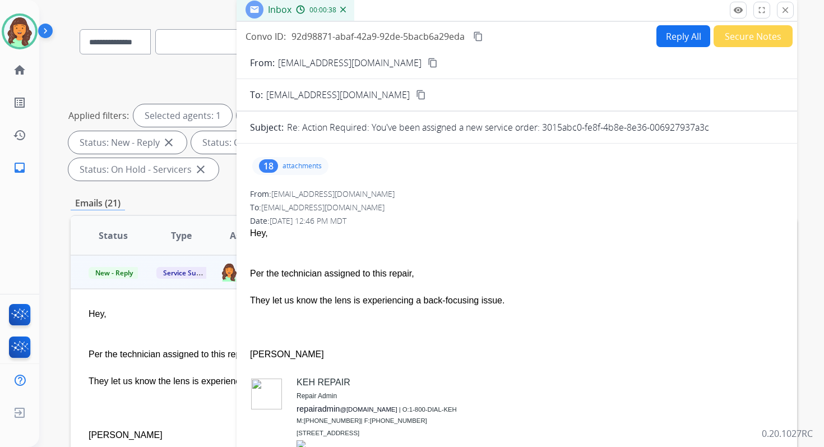
click at [683, 27] on button "Reply All" at bounding box center [683, 36] width 54 height 22
select select "**********"
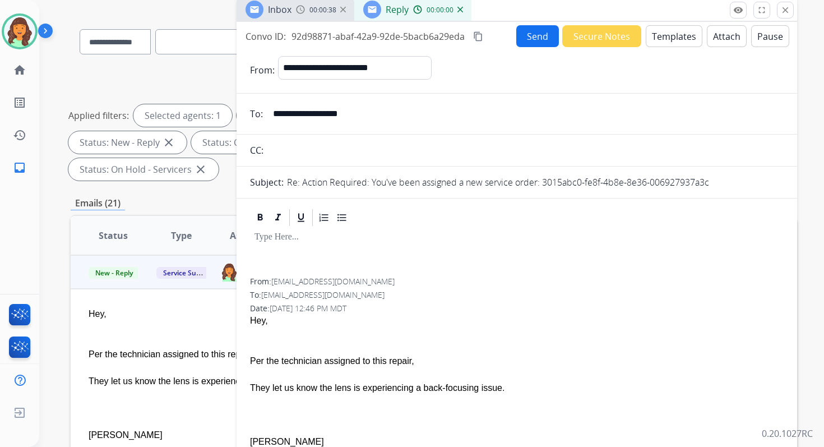
click at [684, 36] on button "Templates" at bounding box center [674, 36] width 57 height 22
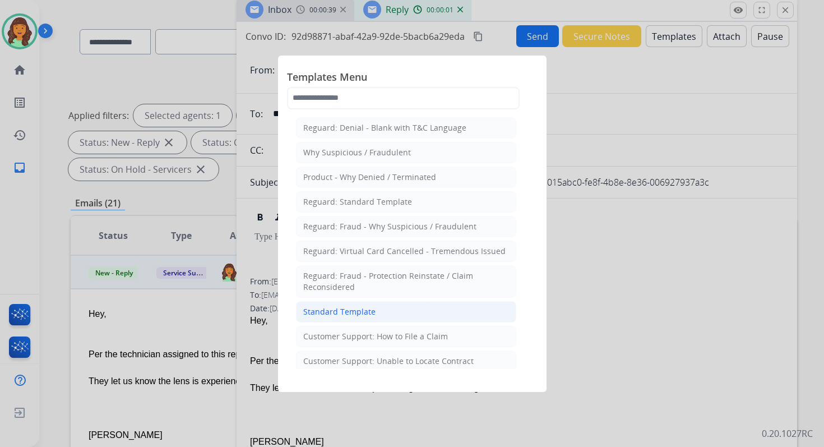
click at [321, 307] on div "Standard Template" at bounding box center [339, 311] width 72 height 11
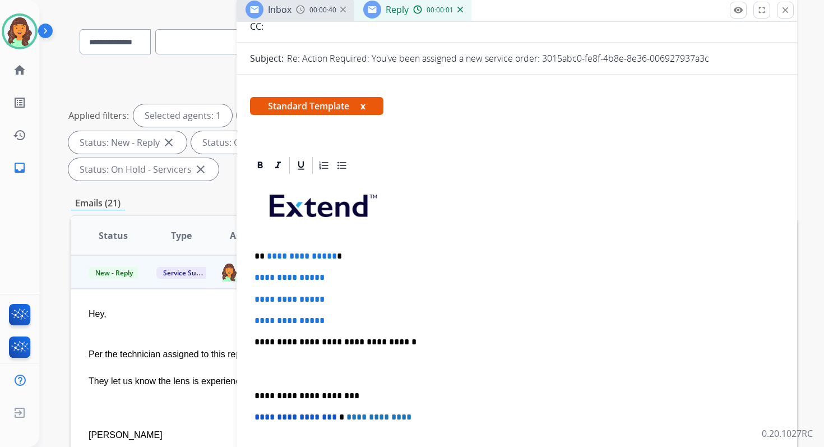
scroll to position [164, 0]
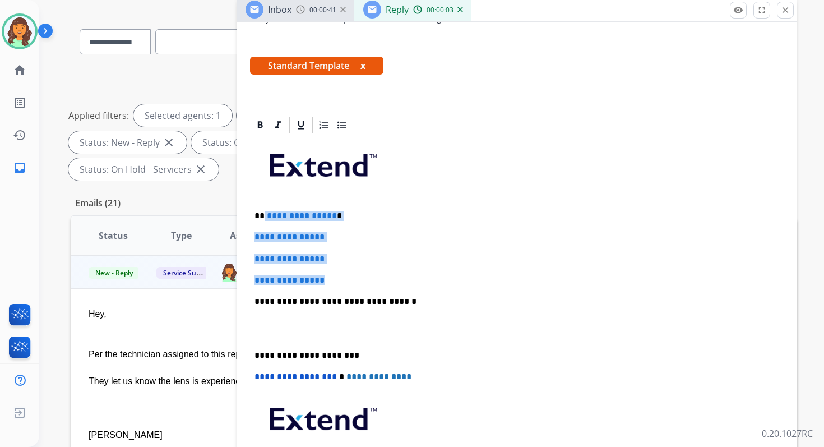
drag, startPoint x: 263, startPoint y: 215, endPoint x: 340, endPoint y: 281, distance: 101.0
click at [340, 281] on div "**********" at bounding box center [517, 328] width 534 height 386
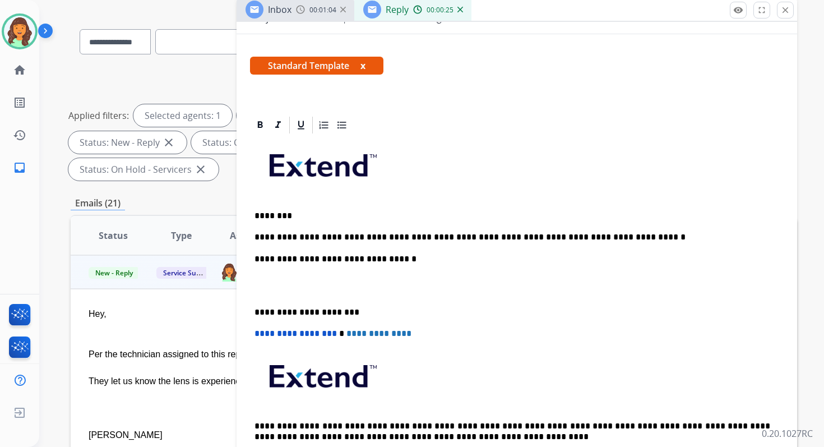
click at [319, 238] on p "**********" at bounding box center [512, 237] width 516 height 10
click at [470, 238] on p "**********" at bounding box center [512, 237] width 516 height 10
drag, startPoint x: 479, startPoint y: 237, endPoint x: 615, endPoint y: 236, distance: 136.7
click at [615, 236] on p "**********" at bounding box center [512, 237] width 516 height 10
click at [472, 239] on p "**********" at bounding box center [512, 237] width 516 height 10
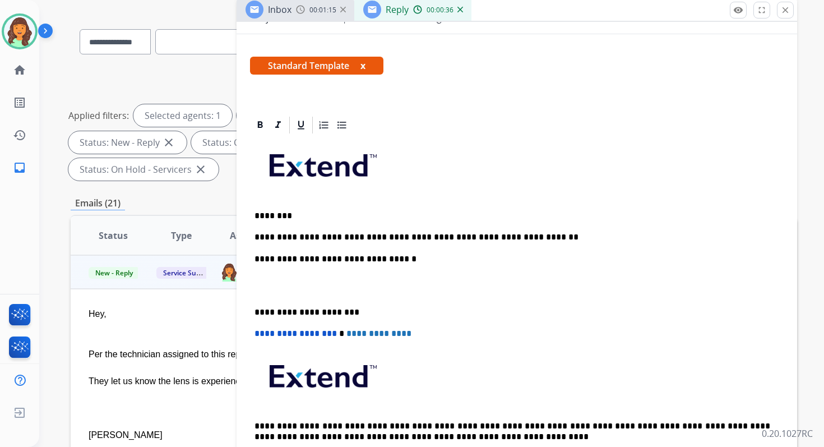
click at [522, 241] on p "**********" at bounding box center [512, 237] width 516 height 10
click at [373, 262] on p "**********" at bounding box center [512, 259] width 516 height 10
click at [305, 308] on p "**********" at bounding box center [512, 312] width 516 height 10
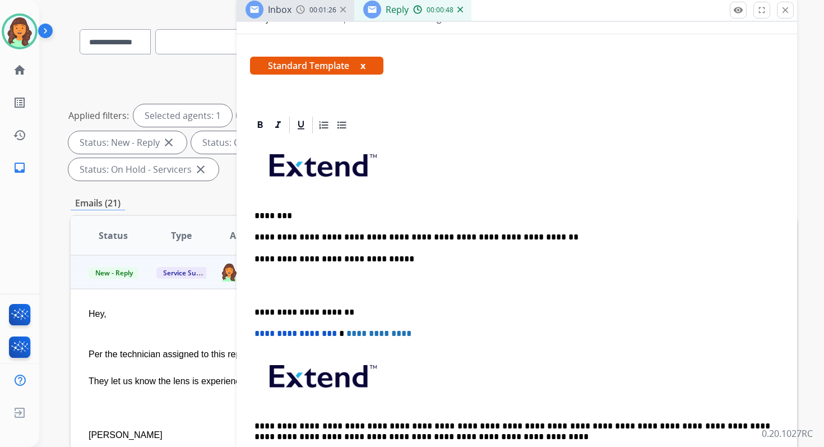
click at [258, 336] on span "**********" at bounding box center [295, 333] width 82 height 8
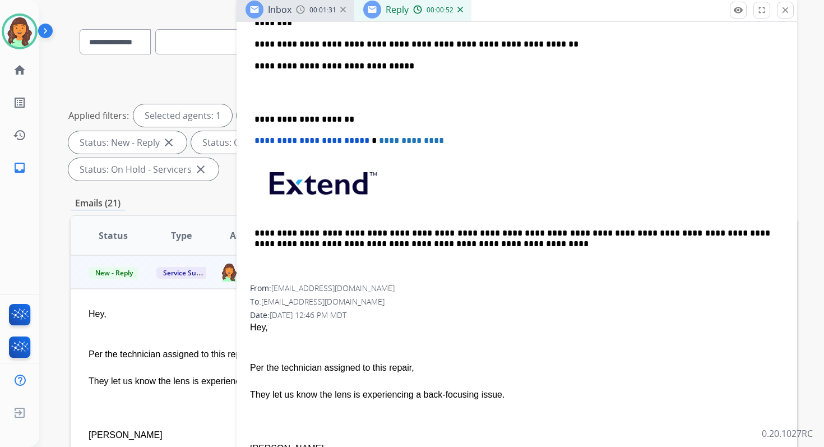
scroll to position [284, 0]
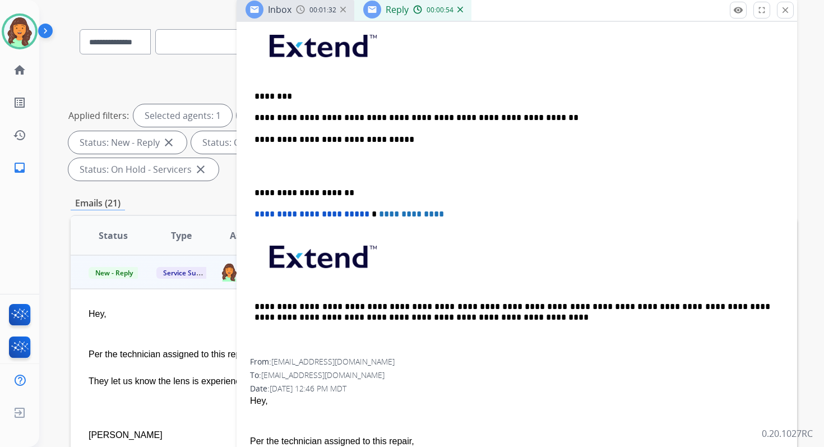
click at [508, 118] on p "**********" at bounding box center [512, 118] width 516 height 10
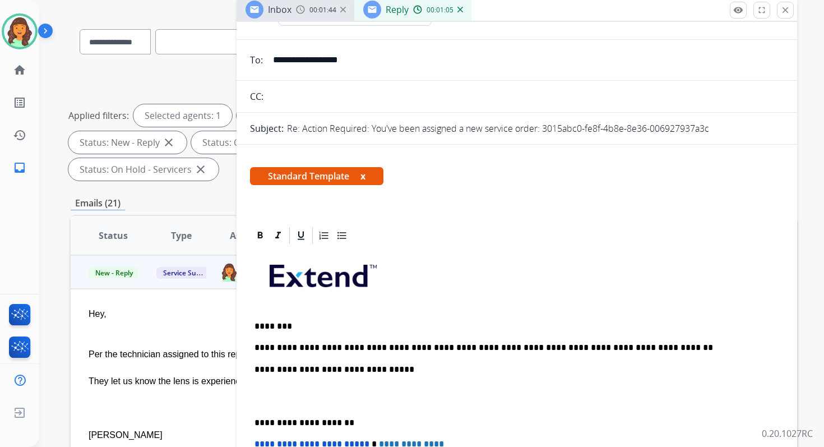
scroll to position [0, 0]
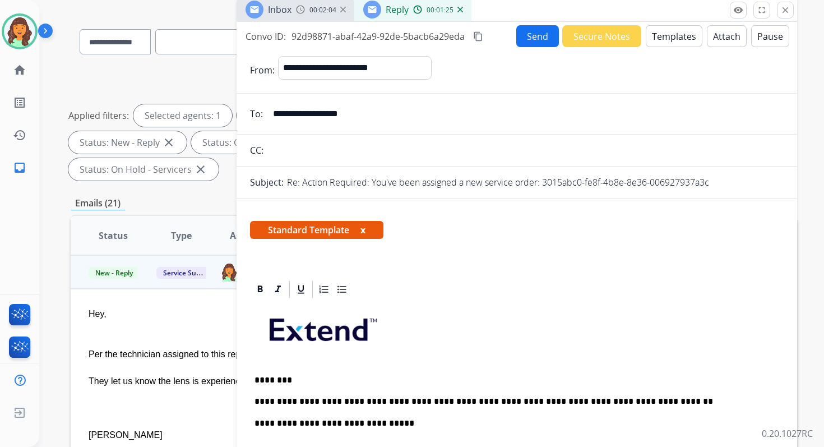
click at [477, 28] on div "Convo ID: 92d98871-abaf-42a9-92de-5bacb6a29eda content_copy Send Secure Notes T…" at bounding box center [517, 36] width 560 height 22
click at [479, 33] on mat-icon "content_copy" at bounding box center [478, 36] width 10 height 10
click at [518, 36] on button "Send" at bounding box center [537, 36] width 43 height 22
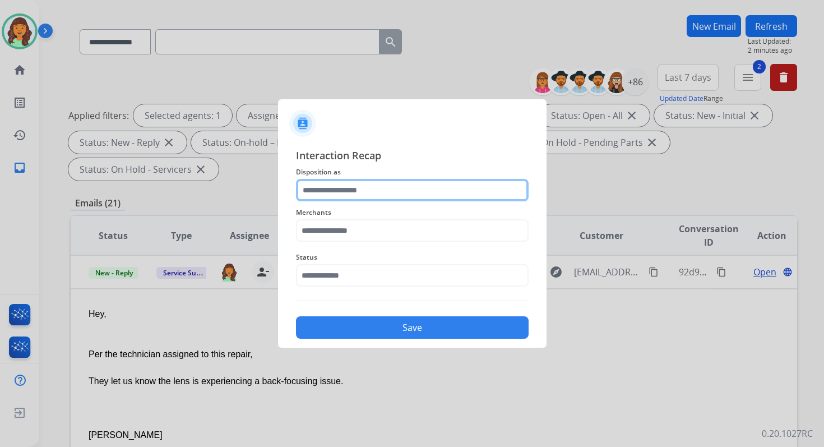
click at [352, 186] on input "text" at bounding box center [412, 190] width 233 height 22
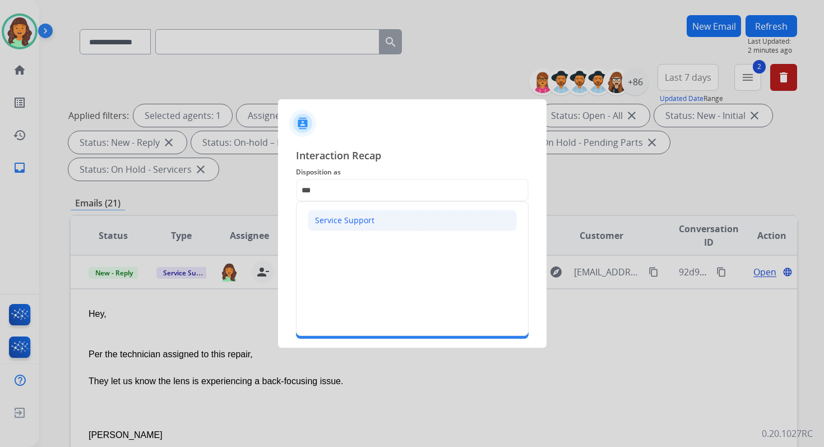
click at [350, 222] on div "Service Support" at bounding box center [344, 220] width 59 height 11
type input "**********"
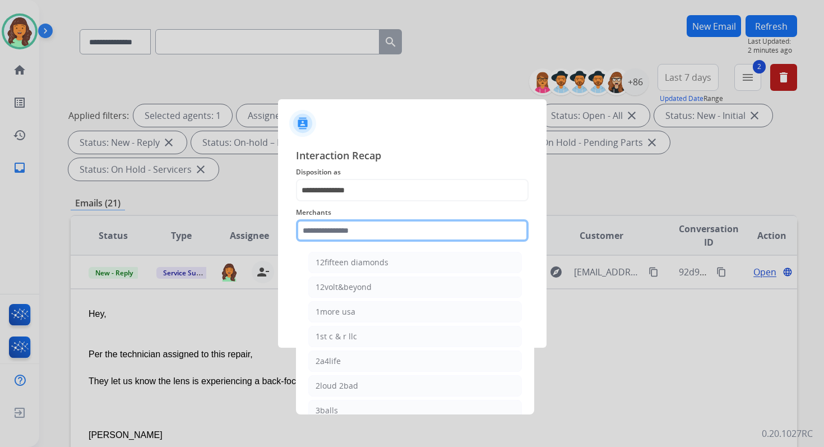
click at [352, 231] on input "text" at bounding box center [412, 230] width 233 height 22
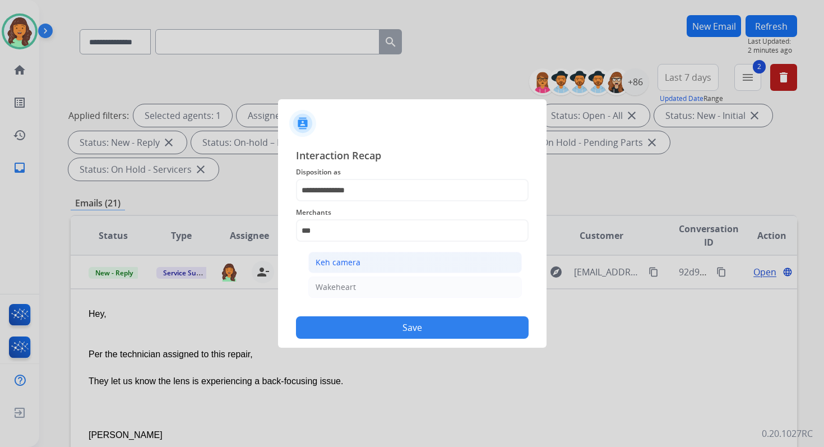
click at [355, 262] on div "Keh camera" at bounding box center [338, 262] width 45 height 11
type input "**********"
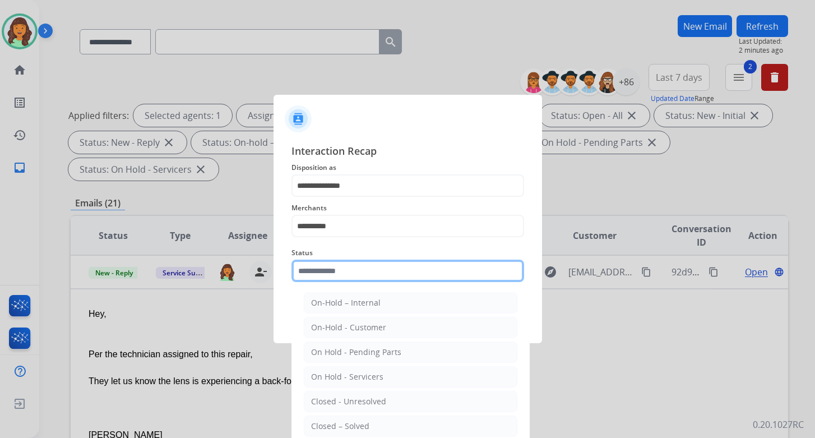
click at [359, 275] on input "text" at bounding box center [407, 270] width 233 height 22
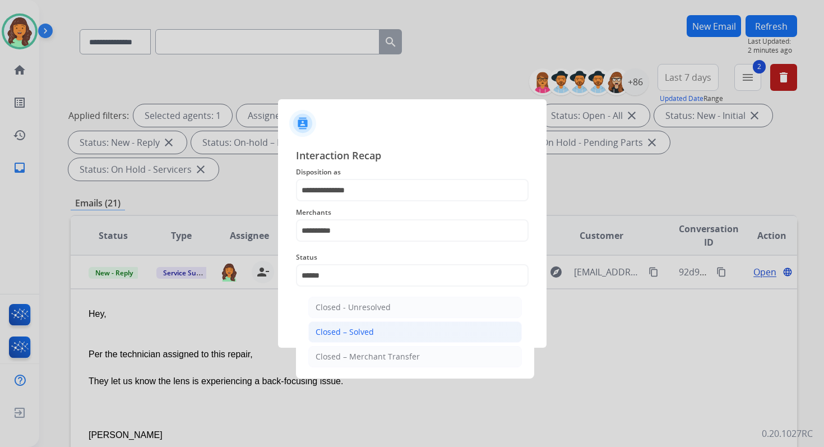
click at [361, 328] on div "Closed – Solved" at bounding box center [345, 331] width 58 height 11
type input "**********"
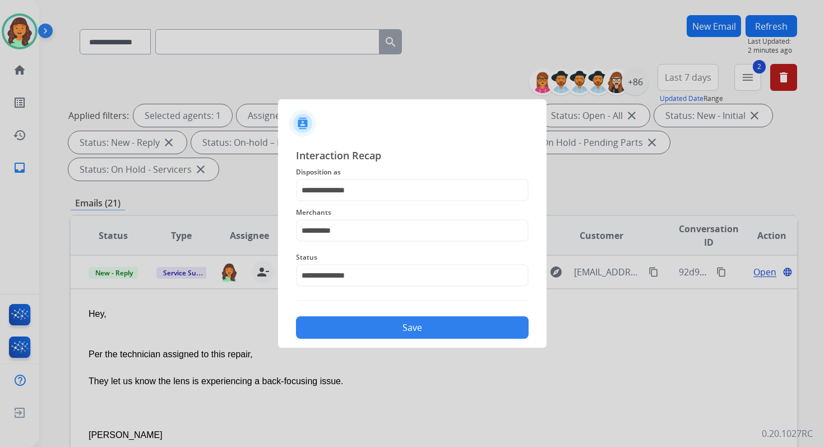
click at [361, 328] on button "Save" at bounding box center [412, 327] width 233 height 22
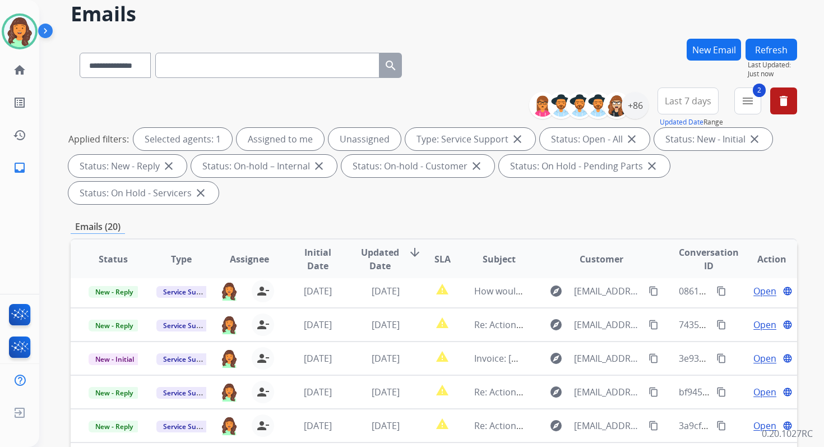
scroll to position [272, 0]
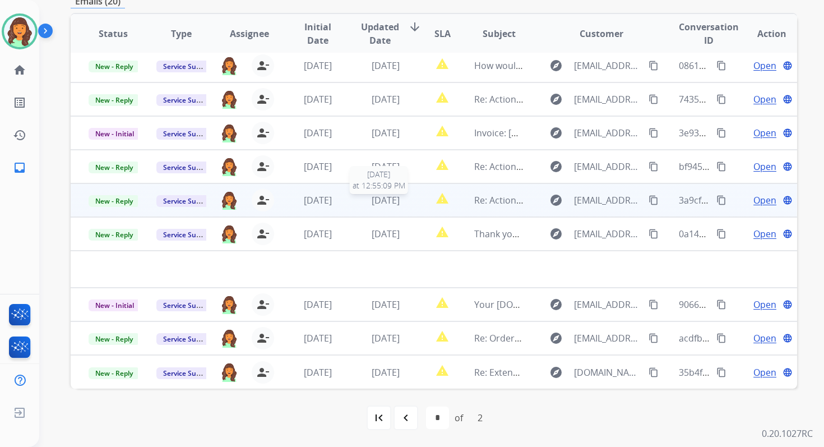
click at [391, 194] on span "[DATE]" at bounding box center [386, 200] width 28 height 12
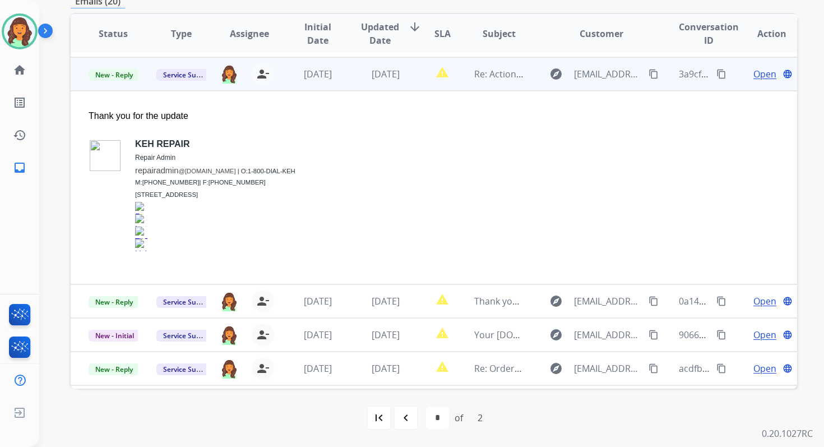
scroll to position [168, 0]
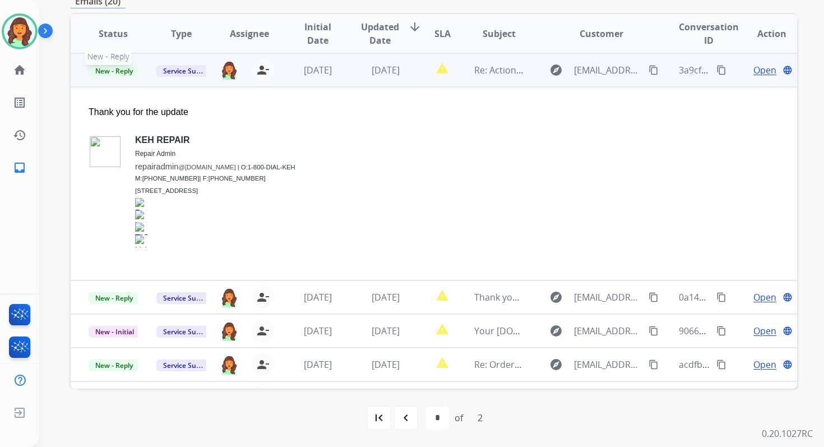
click at [127, 68] on span "New - Reply" at bounding box center [114, 71] width 51 height 12
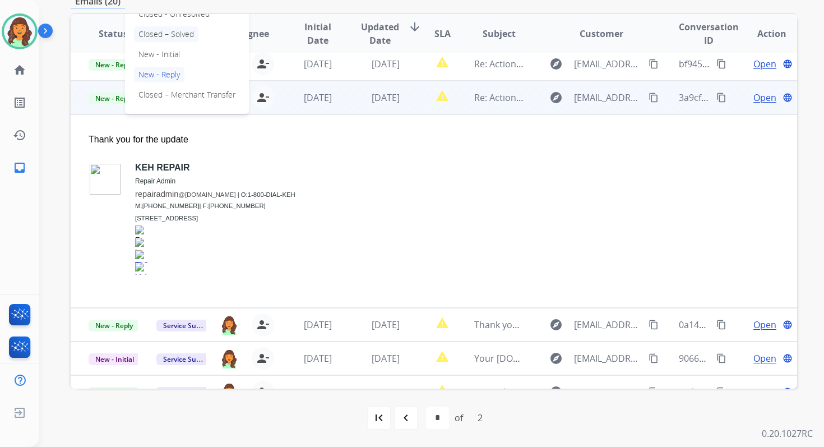
click at [159, 36] on p "Closed – Solved" at bounding box center [166, 34] width 64 height 16
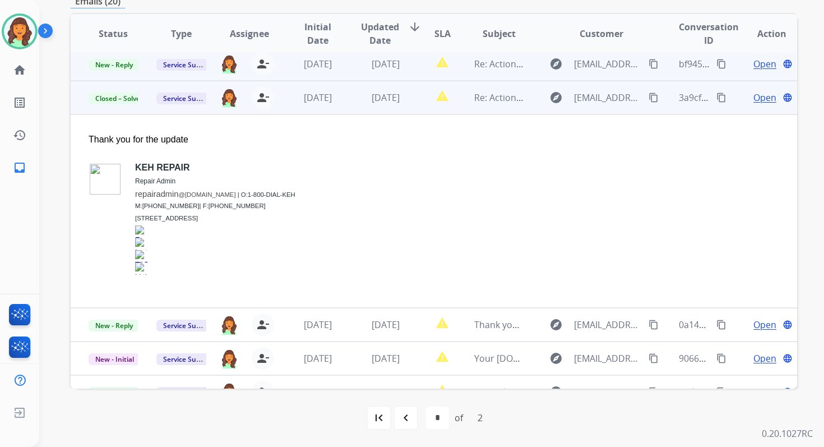
click at [350, 80] on td "[DATE]" at bounding box center [377, 64] width 68 height 34
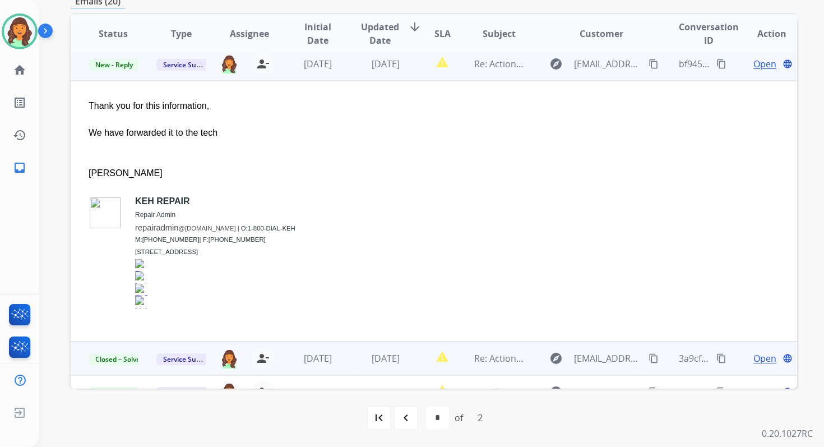
scroll to position [135, 0]
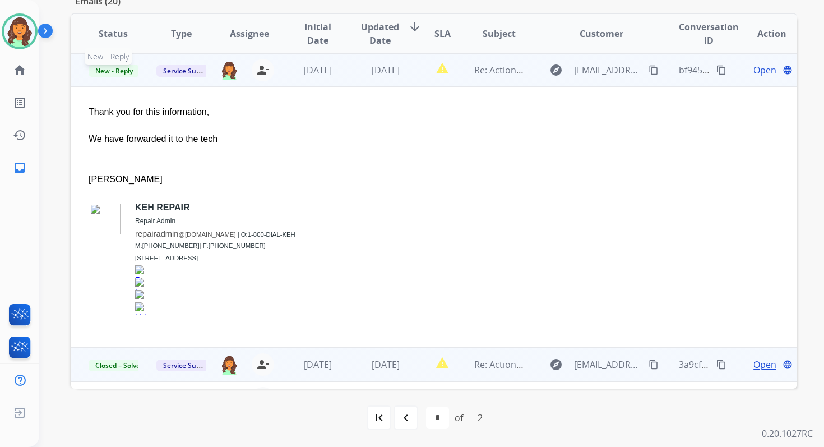
click at [108, 72] on span "New - Reply" at bounding box center [114, 71] width 51 height 12
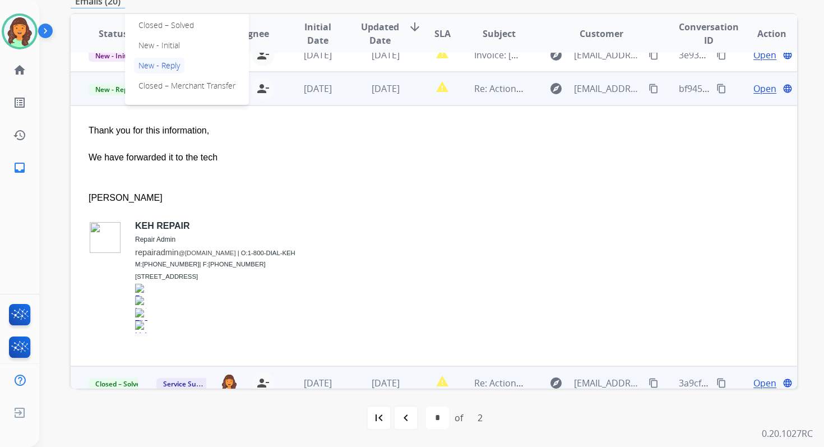
scroll to position [96, 0]
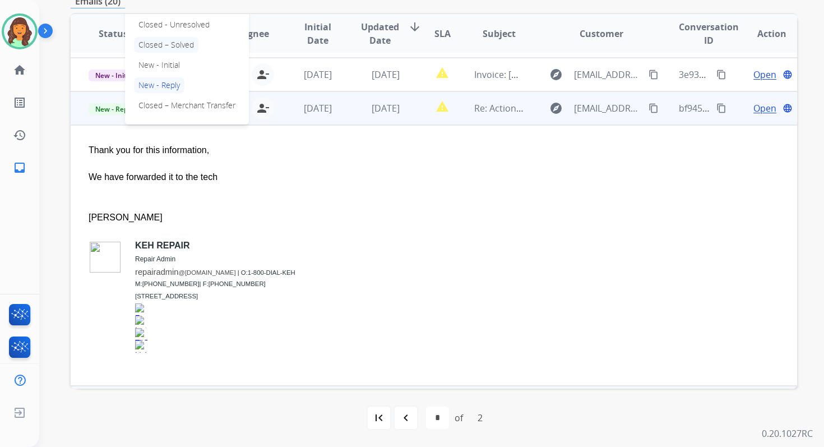
click at [178, 41] on p "Closed – Solved" at bounding box center [166, 45] width 64 height 16
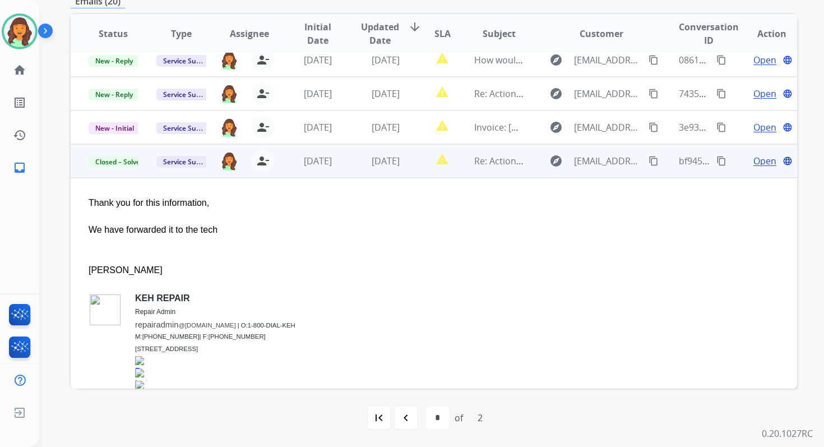
scroll to position [30, 0]
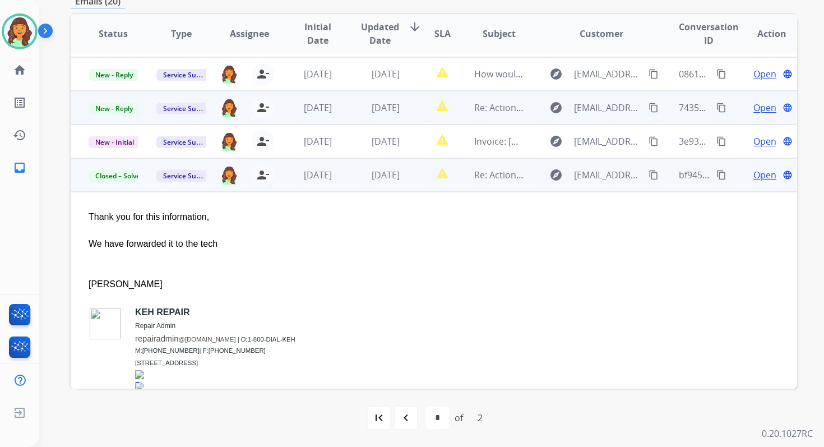
click at [398, 119] on td "[DATE]" at bounding box center [377, 108] width 68 height 34
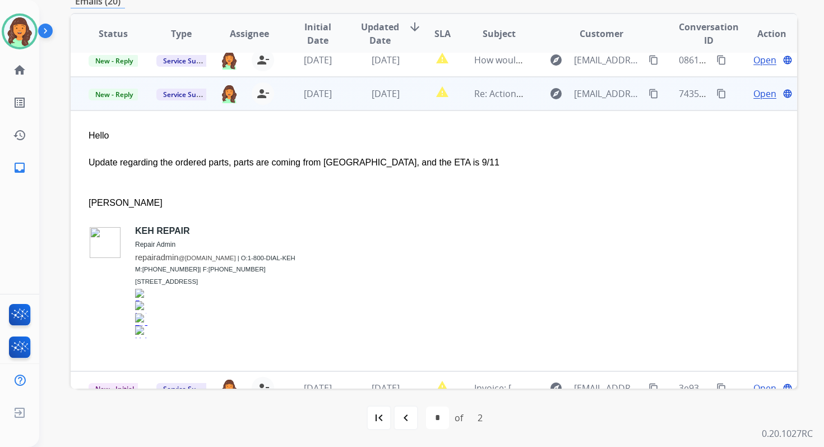
scroll to position [67, 0]
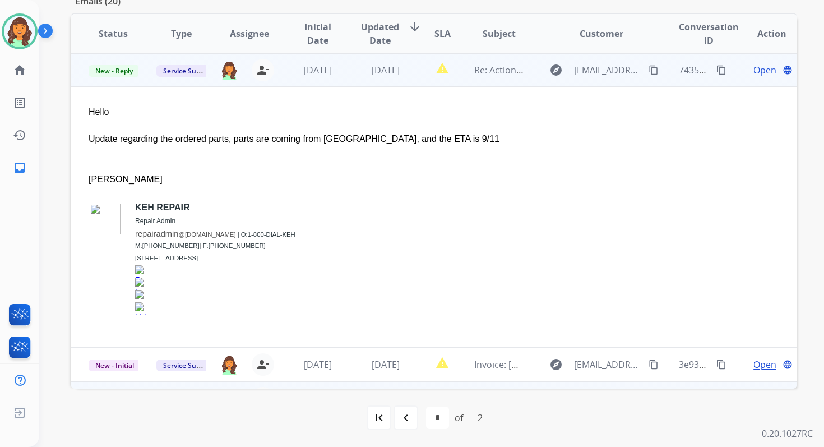
click at [753, 72] on span "Open" at bounding box center [764, 69] width 23 height 13
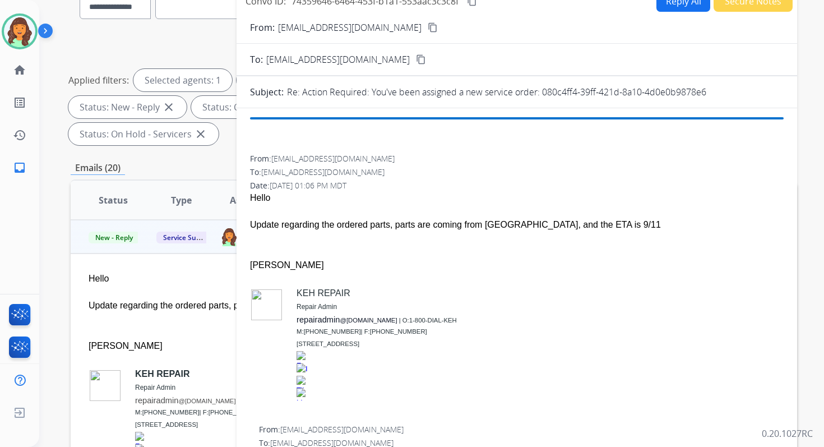
scroll to position [100, 0]
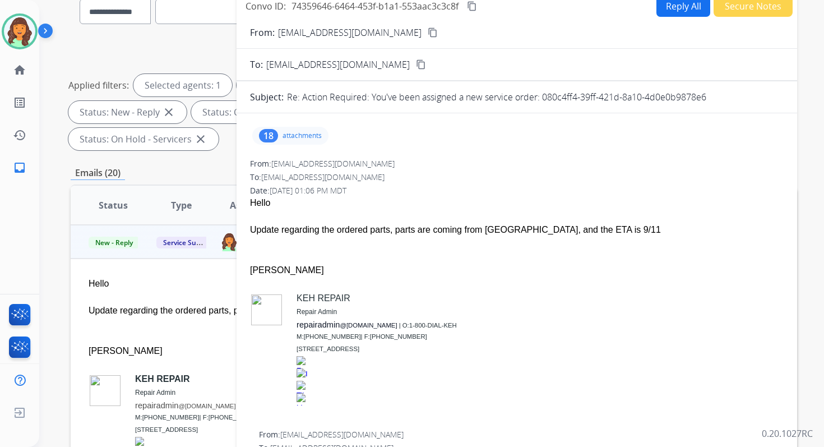
drag, startPoint x: 542, startPoint y: 96, endPoint x: 738, endPoint y: 99, distance: 196.2
click at [738, 99] on div "Re: Action Required: You've been assigned a new service order: 080c4ff4-39ff-42…" at bounding box center [535, 96] width 497 height 13
copy p "080c4ff4-39ff-421d-8a10-4d0e0b9878e6"
click at [343, 228] on div "Update regarding the ordered parts, parts are coming from [GEOGRAPHIC_DATA], an…" at bounding box center [517, 229] width 534 height 13
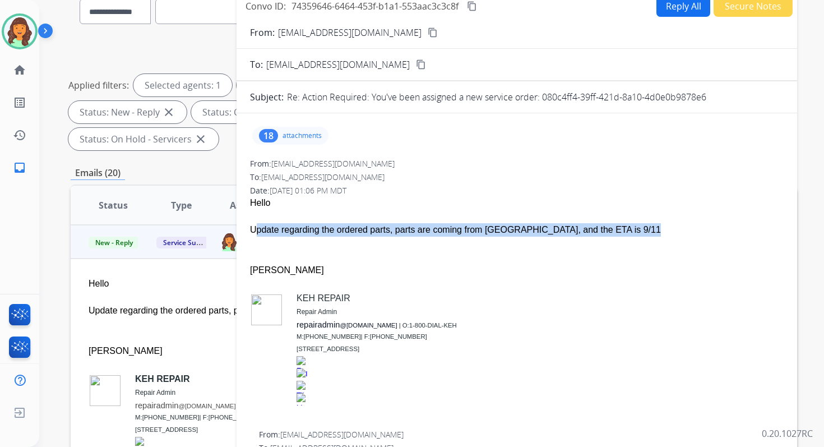
click at [343, 228] on div "Update regarding the ordered parts, parts are coming from [GEOGRAPHIC_DATA], an…" at bounding box center [517, 229] width 534 height 13
copy span "Update regarding the ordered parts, parts are coming from [GEOGRAPHIC_DATA], an…"
click at [475, 2] on mat-icon "content_copy" at bounding box center [472, 6] width 10 height 10
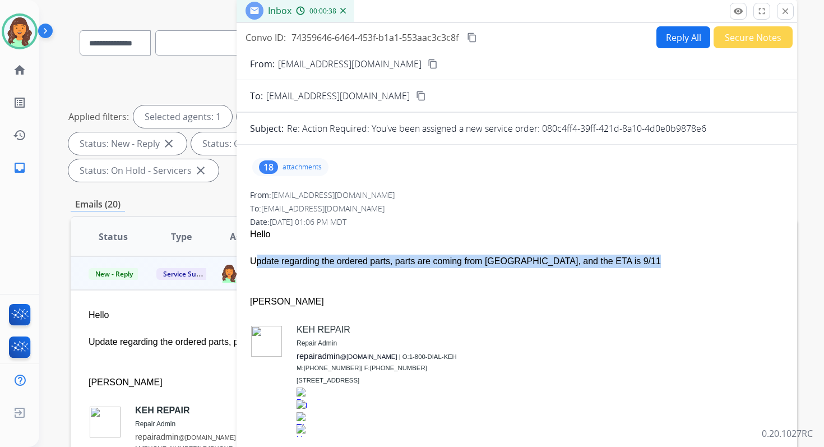
scroll to position [24, 0]
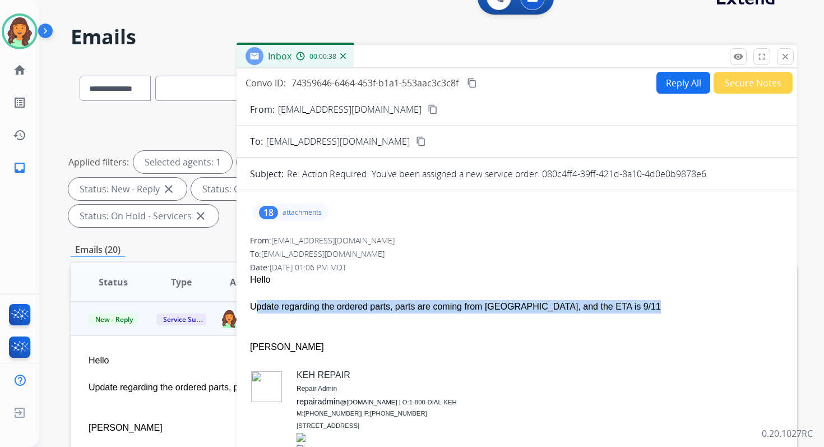
click at [686, 78] on button "Reply All" at bounding box center [683, 83] width 54 height 22
select select "**********"
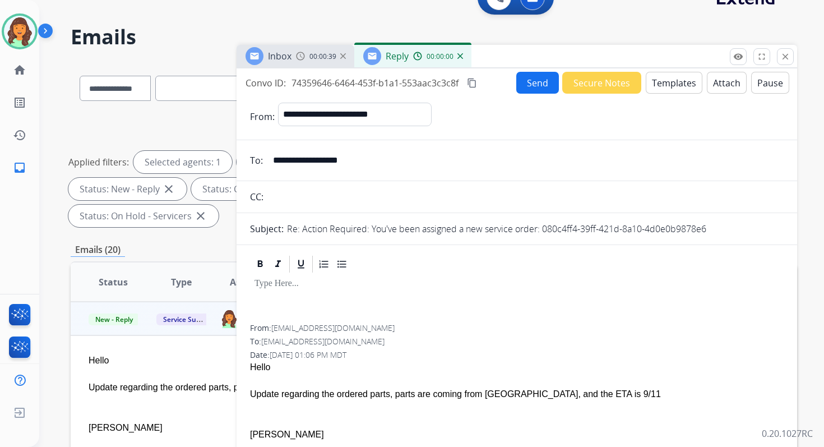
click at [686, 78] on button "Templates" at bounding box center [674, 83] width 57 height 22
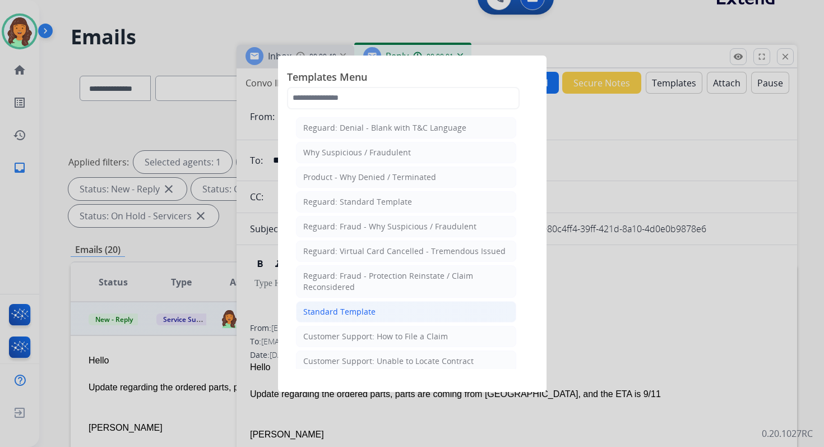
click at [364, 306] on div "Standard Template" at bounding box center [339, 311] width 72 height 11
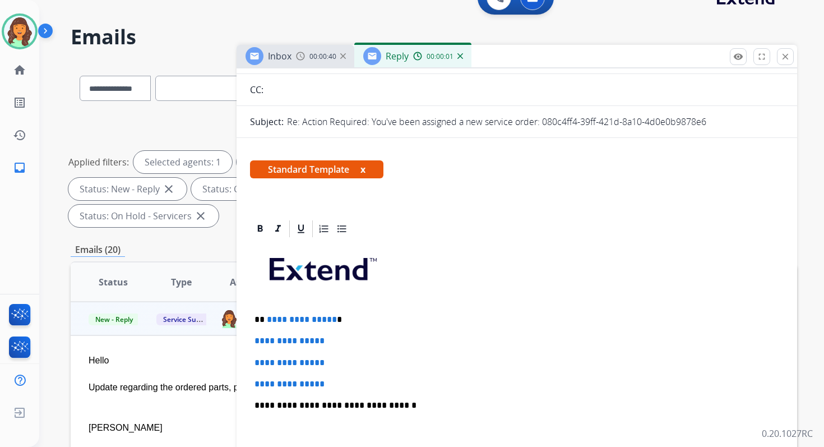
scroll to position [167, 0]
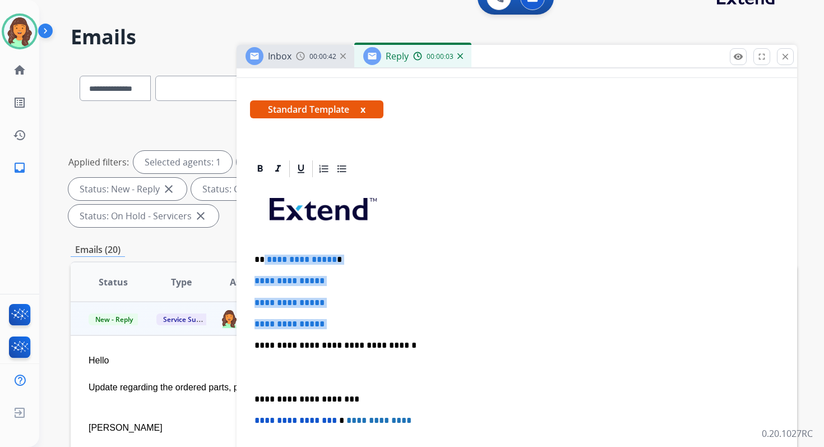
drag, startPoint x: 263, startPoint y: 259, endPoint x: 355, endPoint y: 328, distance: 115.2
click at [355, 328] on div "**********" at bounding box center [517, 372] width 534 height 386
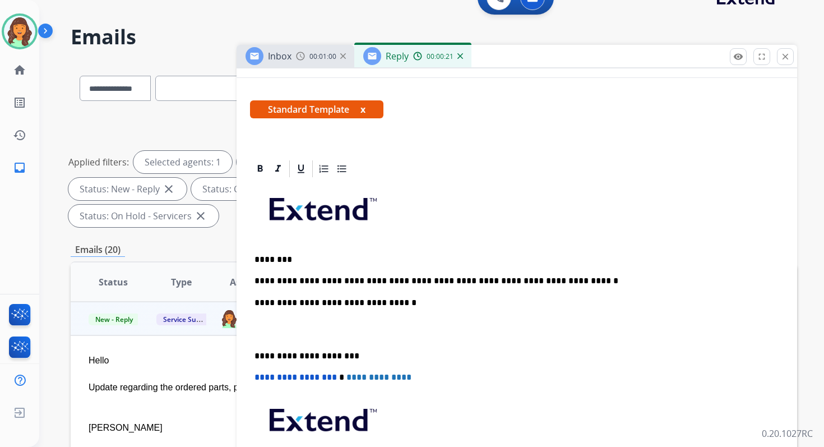
click at [374, 302] on p "**********" at bounding box center [512, 303] width 516 height 10
click at [308, 354] on p "**********" at bounding box center [512, 356] width 516 height 10
click at [258, 377] on span "**********" at bounding box center [295, 377] width 82 height 8
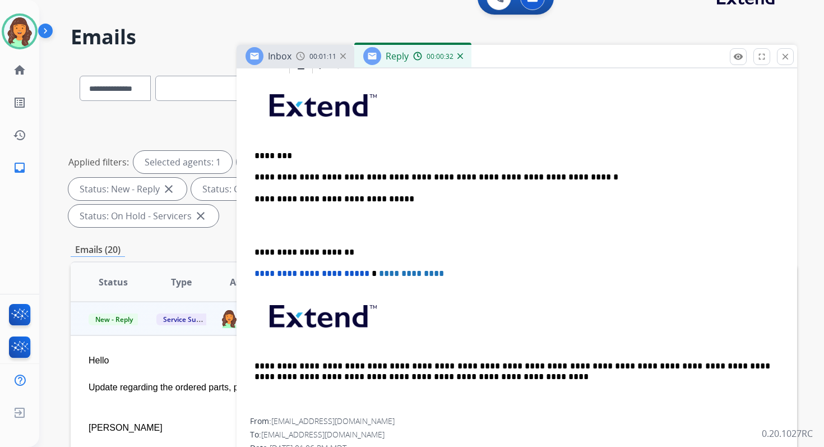
scroll to position [0, 0]
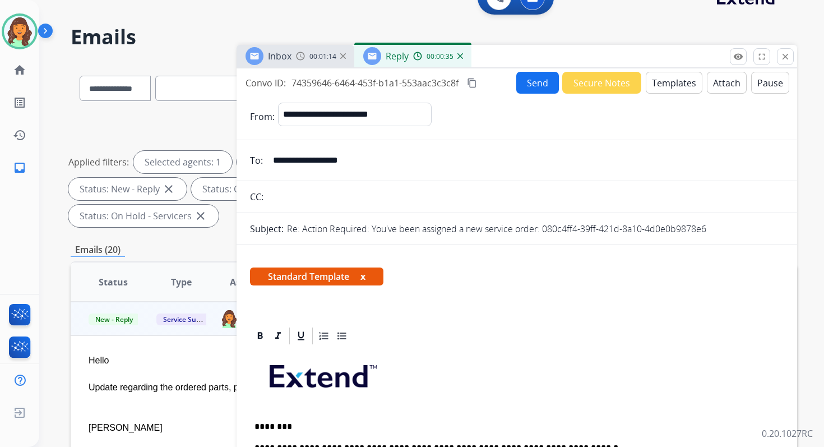
click at [534, 80] on button "Send" at bounding box center [537, 83] width 43 height 22
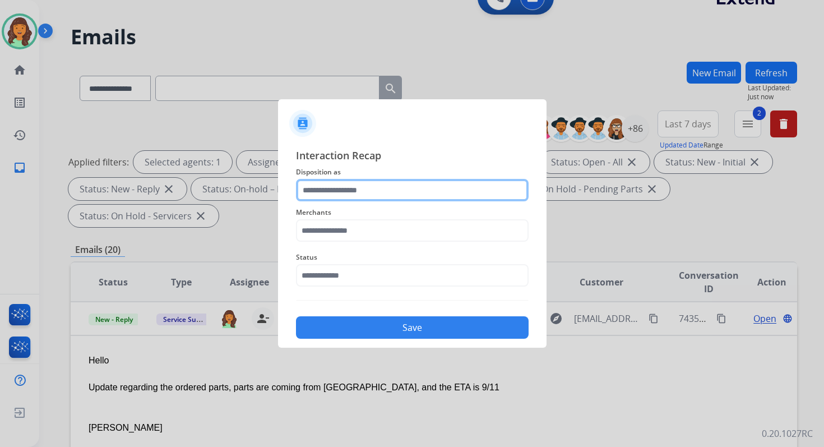
click at [368, 187] on input "text" at bounding box center [412, 190] width 233 height 22
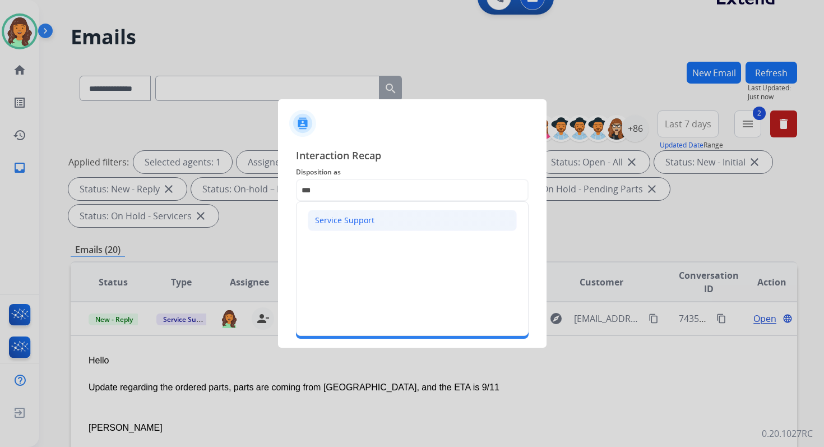
click at [363, 217] on div "Service Support" at bounding box center [344, 220] width 59 height 11
type input "**********"
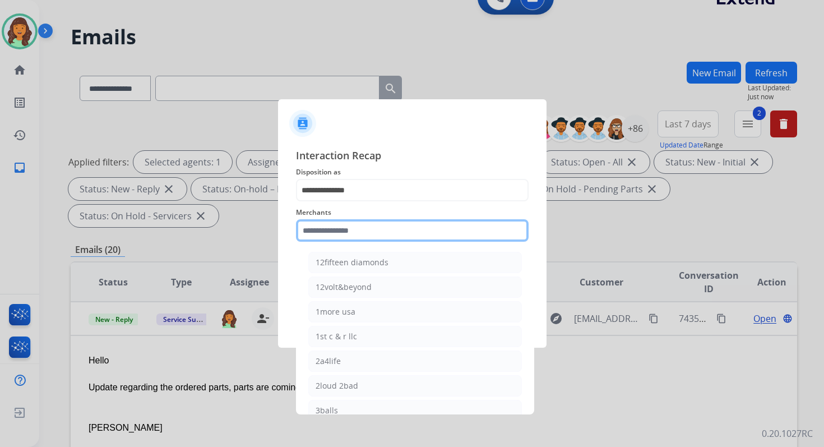
click at [362, 227] on input "text" at bounding box center [412, 230] width 233 height 22
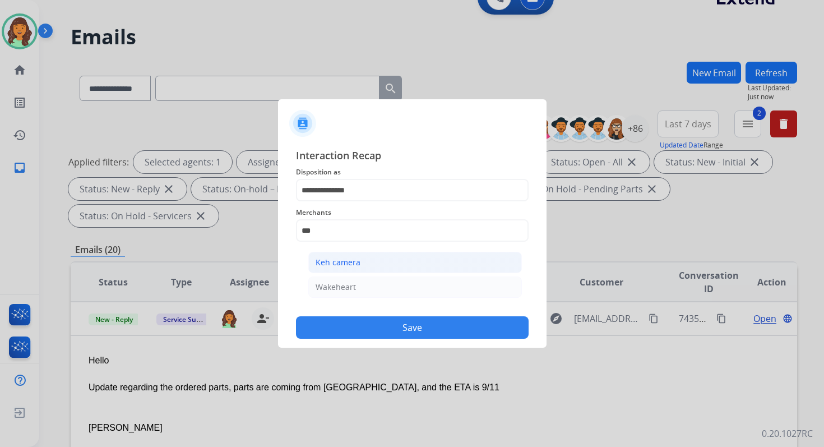
click at [373, 259] on li "Keh camera" at bounding box center [415, 262] width 214 height 21
type input "**********"
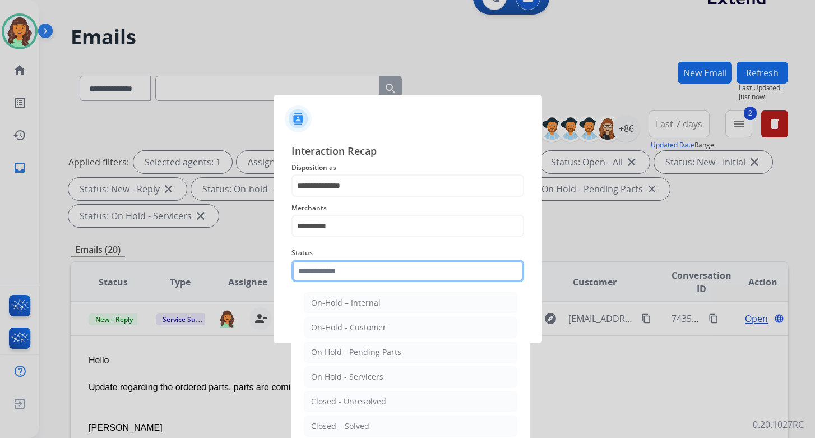
click at [373, 278] on input "text" at bounding box center [407, 270] width 233 height 22
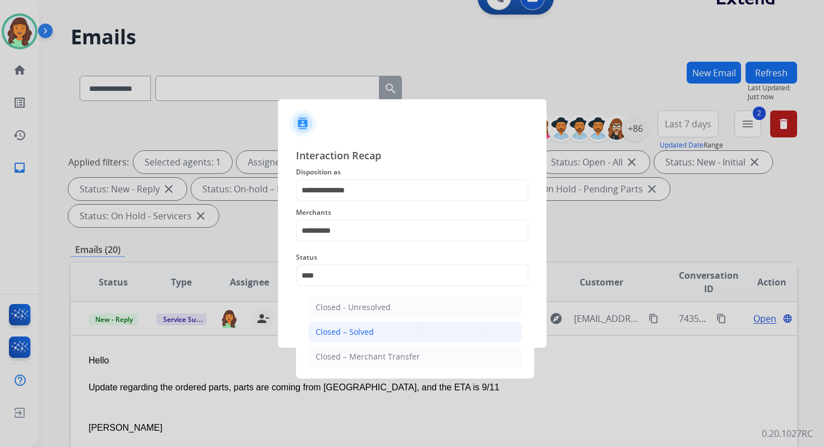
click at [376, 331] on li "Closed – Solved" at bounding box center [415, 331] width 214 height 21
type input "**********"
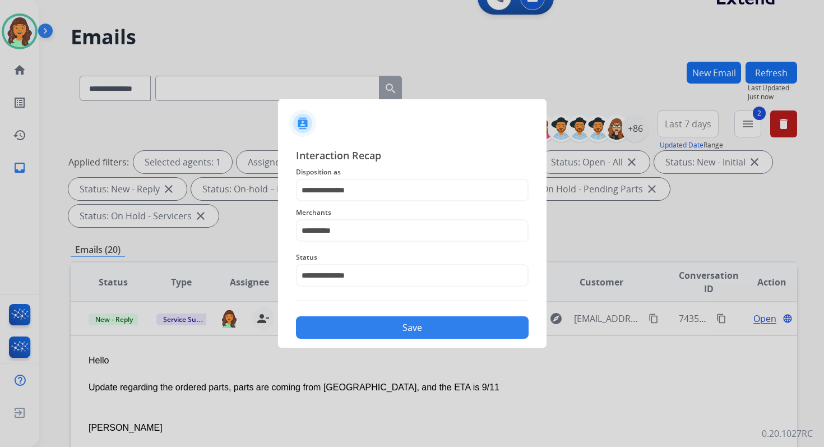
click at [376, 331] on button "Save" at bounding box center [412, 327] width 233 height 22
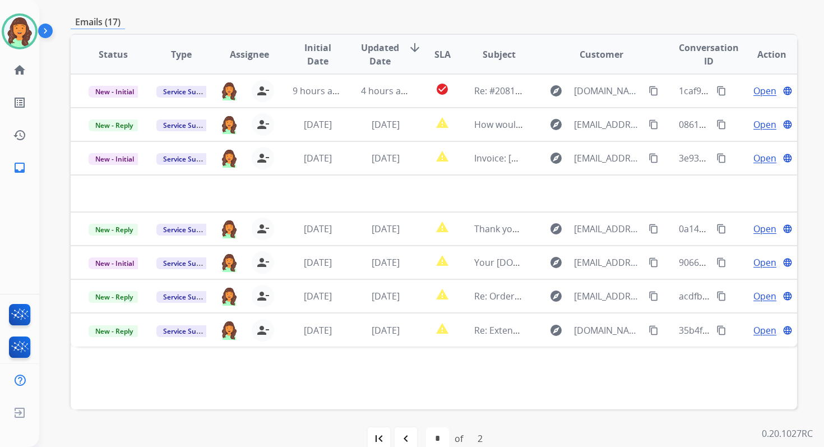
scroll to position [272, 0]
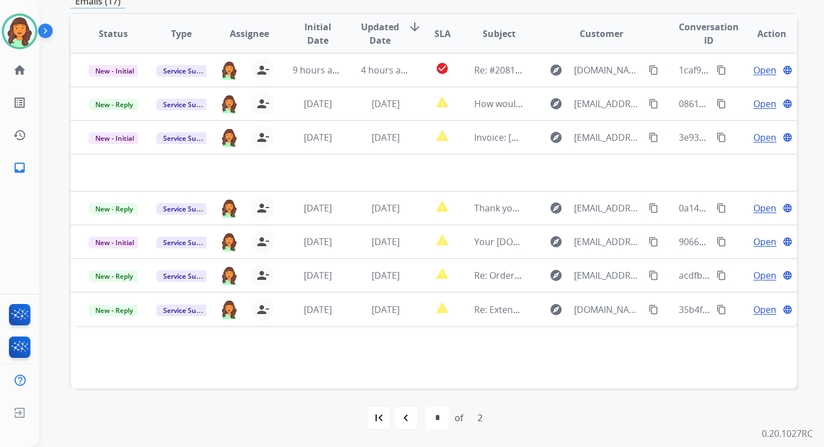
click at [375, 342] on div "Status Type Assignee Initial Date Updated Date arrow_downward SLA Subject Custo…" at bounding box center [434, 200] width 726 height 375
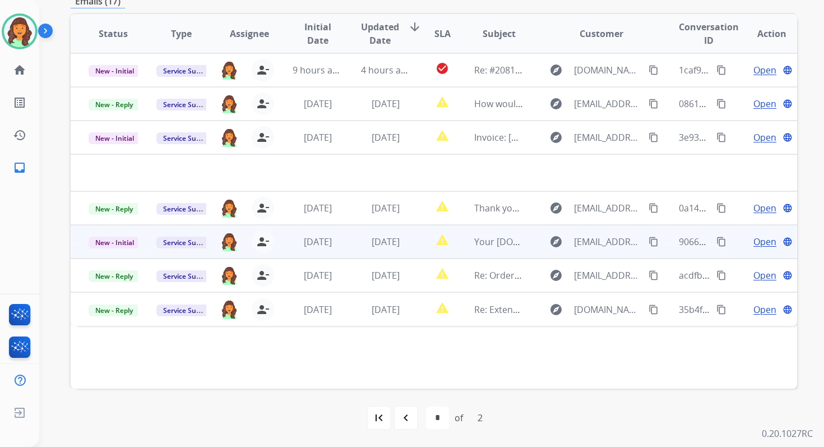
click at [386, 233] on td "[DATE]" at bounding box center [377, 242] width 68 height 34
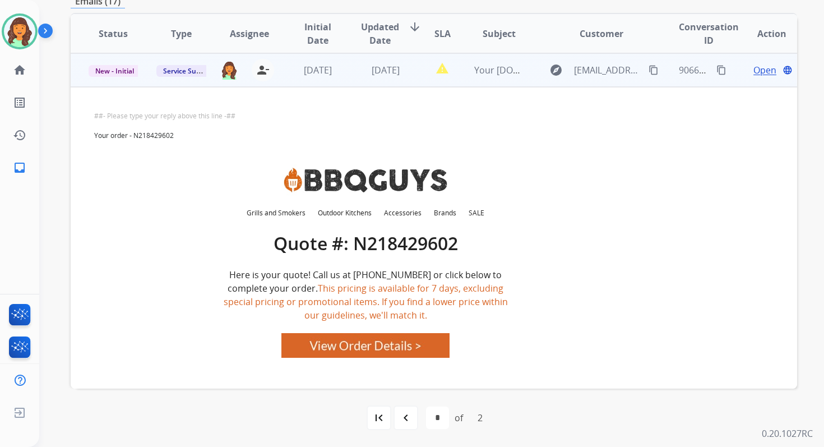
scroll to position [0, 0]
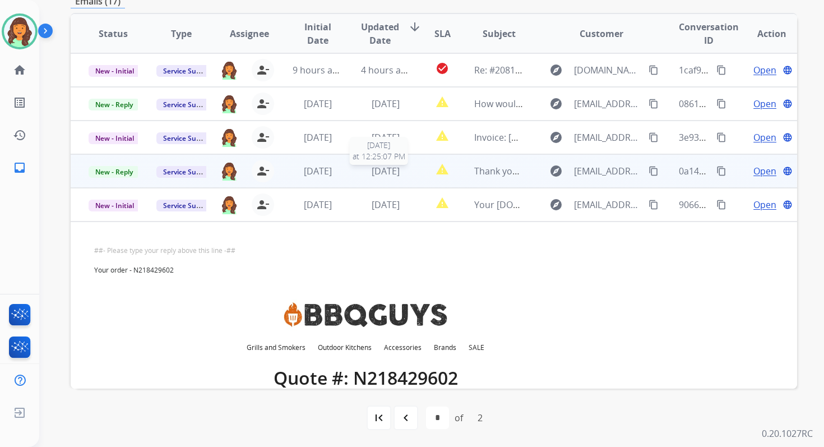
click at [381, 174] on span "[DATE]" at bounding box center [386, 171] width 28 height 12
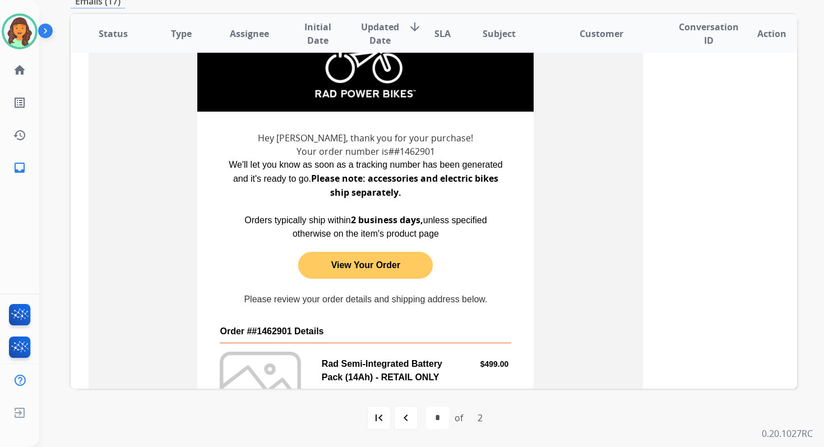
scroll to position [206, 0]
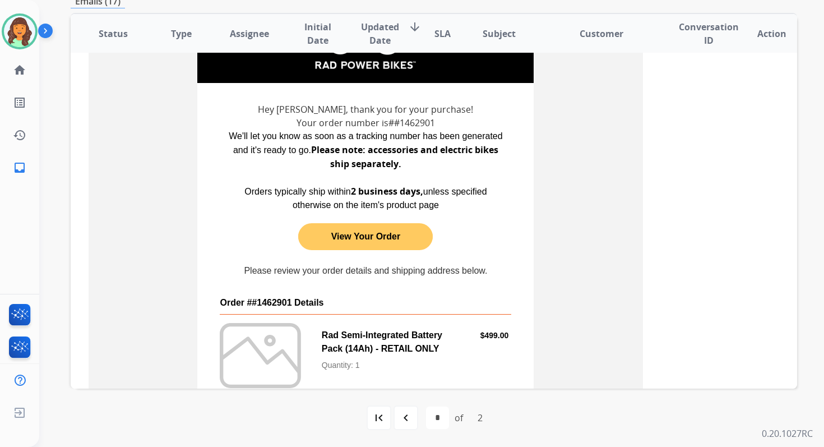
click at [369, 238] on link "View Your Order" at bounding box center [365, 236] width 135 height 22
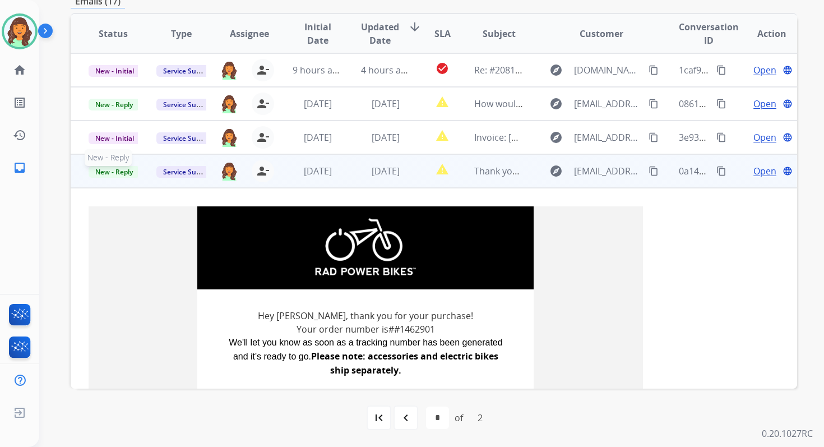
click at [119, 171] on span "New - Reply" at bounding box center [114, 172] width 51 height 12
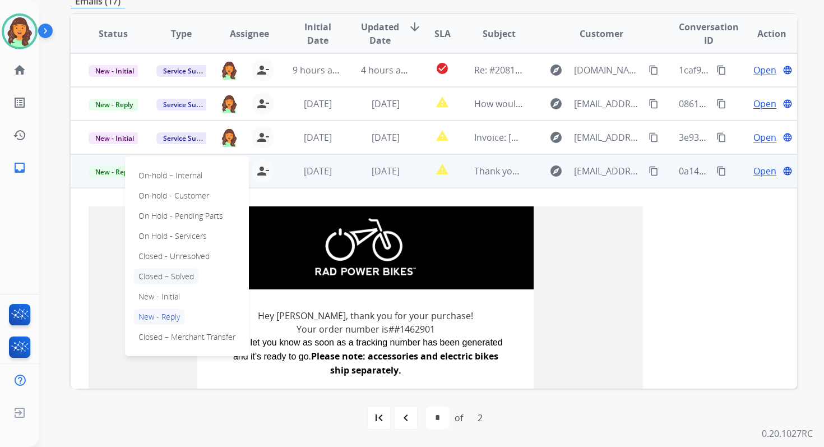
click at [181, 281] on p "Closed – Solved" at bounding box center [166, 276] width 64 height 16
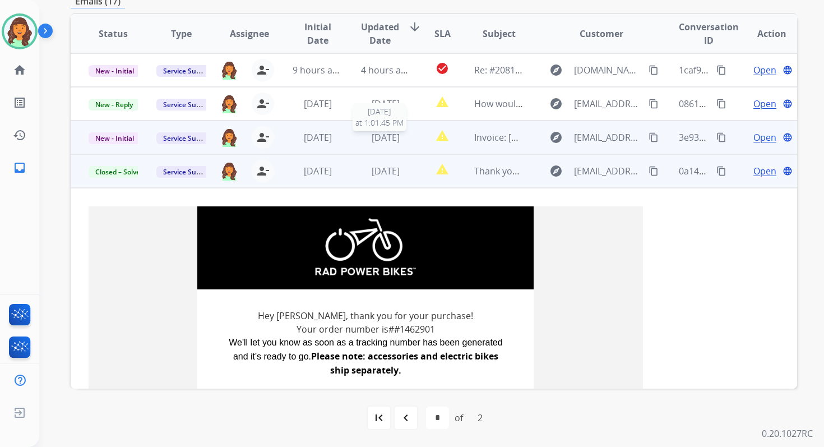
click at [399, 141] on span "[DATE]" at bounding box center [386, 137] width 28 height 12
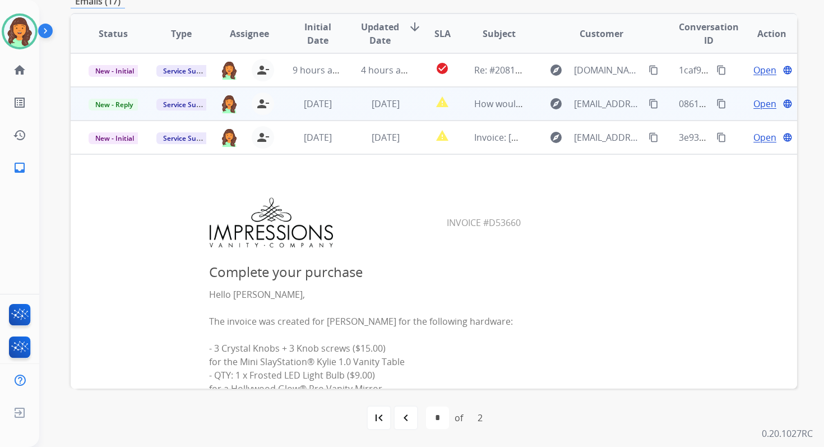
click at [406, 108] on td "[DATE]" at bounding box center [377, 104] width 68 height 34
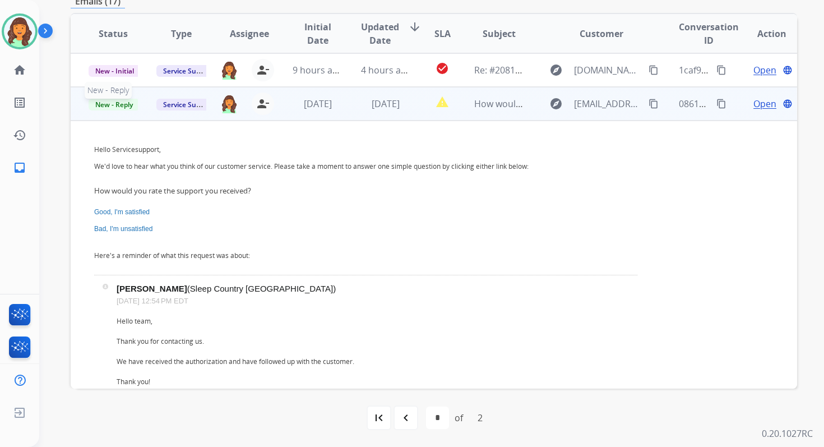
click at [126, 106] on span "New - Reply" at bounding box center [114, 105] width 51 height 12
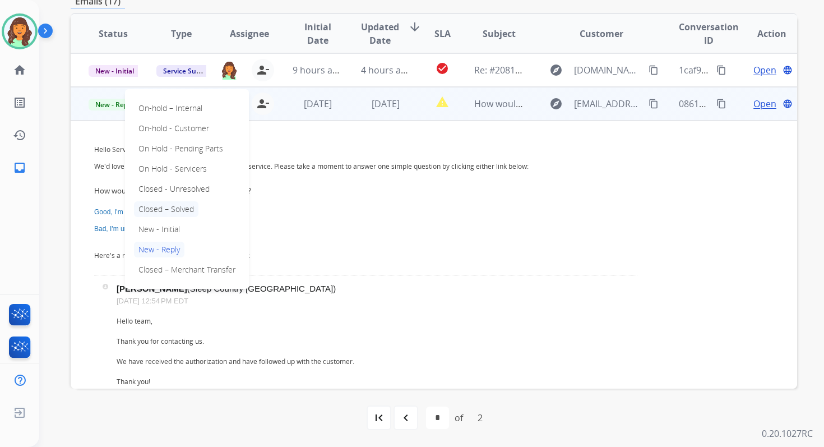
click at [178, 208] on p "Closed – Solved" at bounding box center [166, 209] width 64 height 16
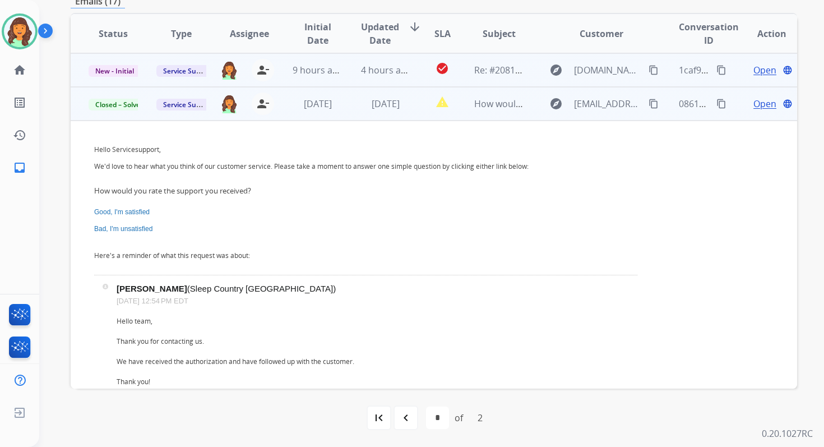
click at [411, 66] on td "check_circle" at bounding box center [433, 70] width 45 height 34
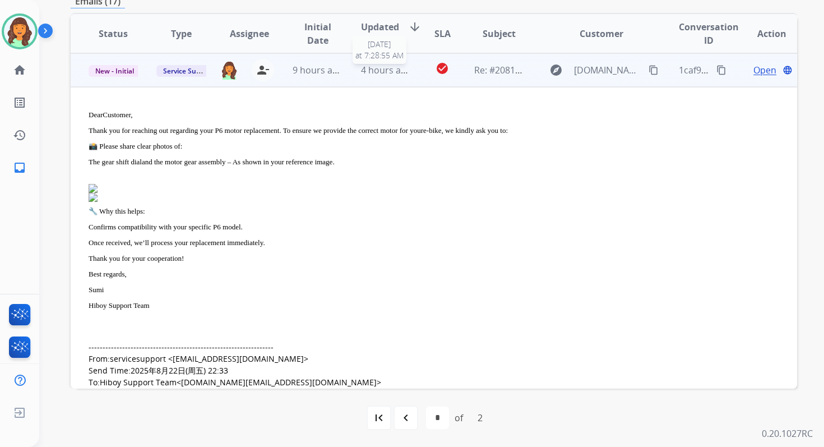
click at [397, 75] on span "4 hours ago" at bounding box center [386, 70] width 50 height 12
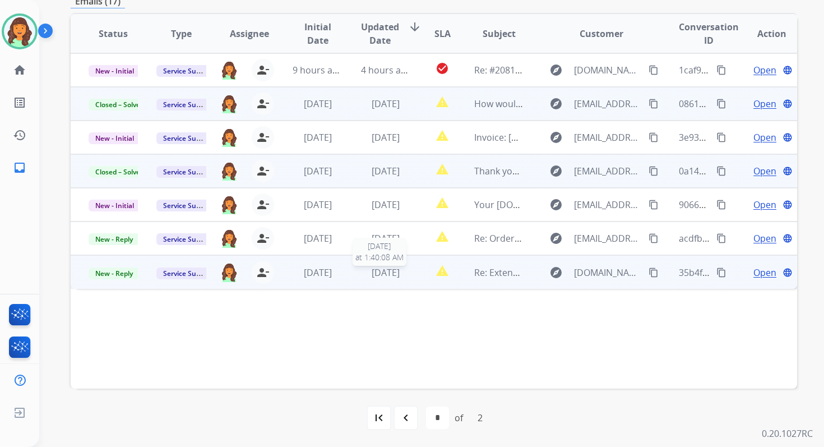
click at [386, 272] on span "[DATE]" at bounding box center [386, 272] width 28 height 12
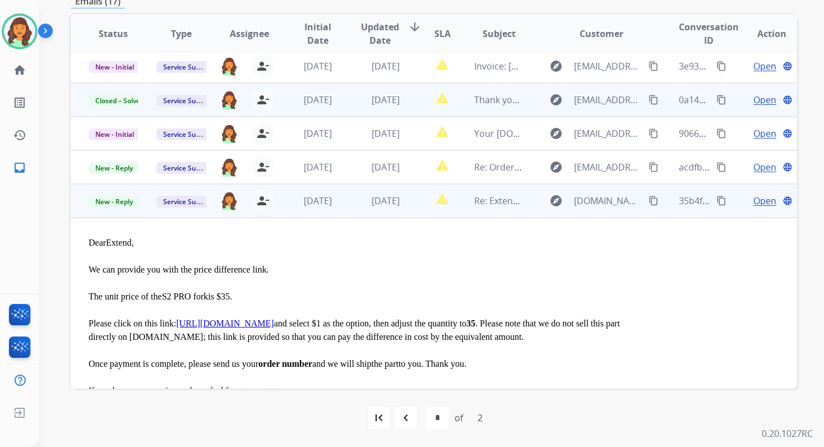
scroll to position [16, 0]
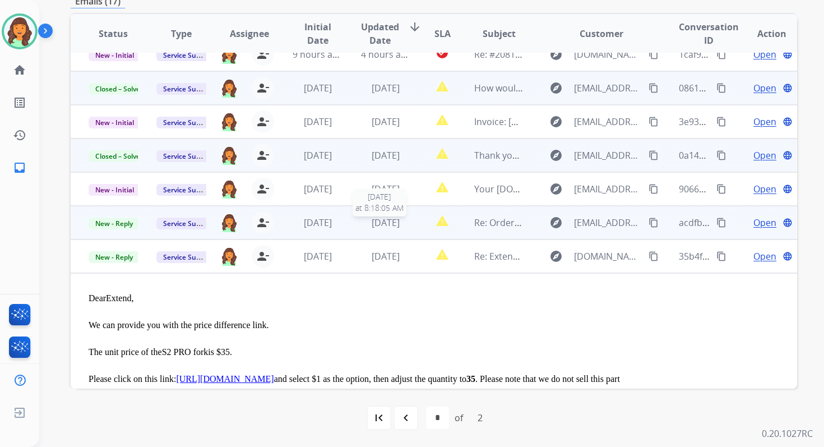
click at [393, 224] on span "[DATE]" at bounding box center [386, 222] width 28 height 12
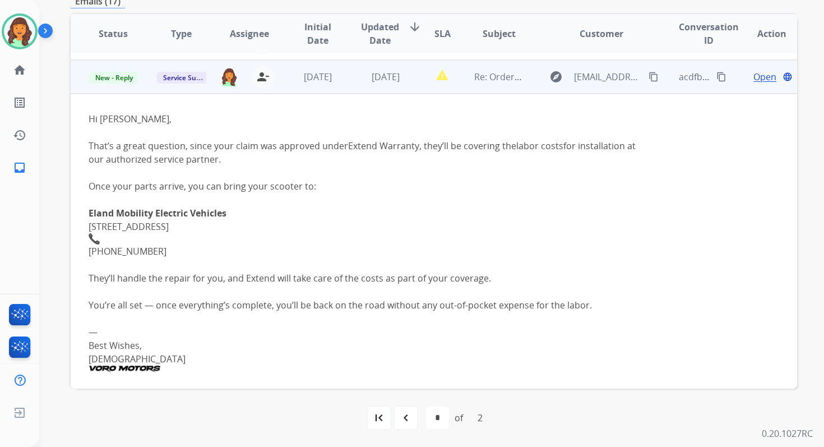
scroll to position [168, 0]
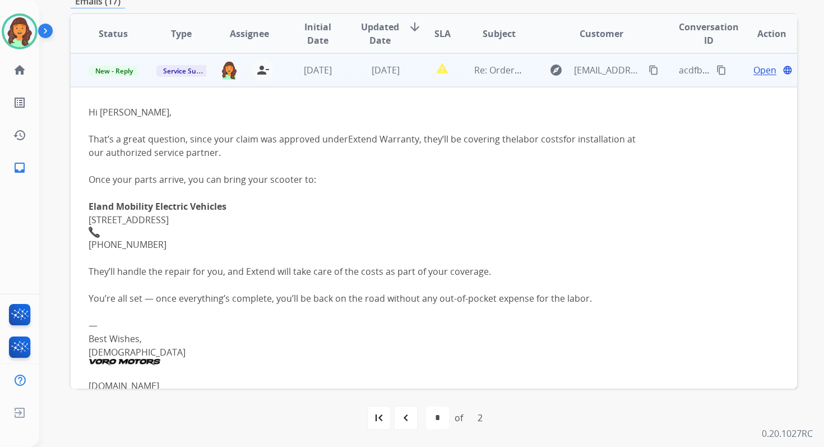
click at [753, 70] on span "Open" at bounding box center [764, 69] width 23 height 13
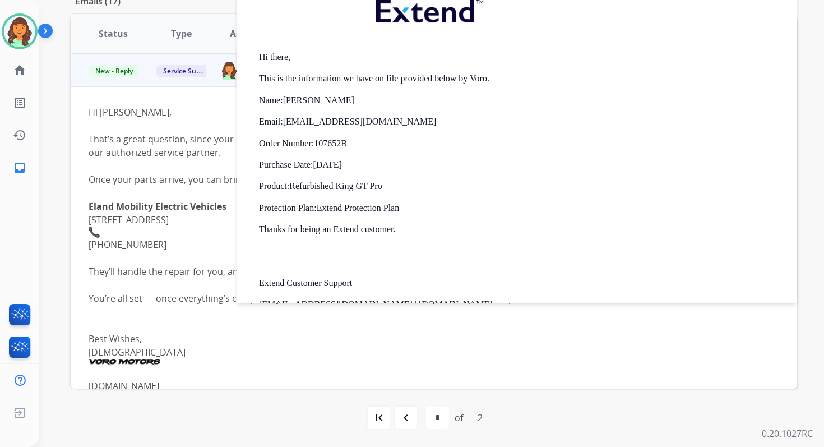
scroll to position [467, 0]
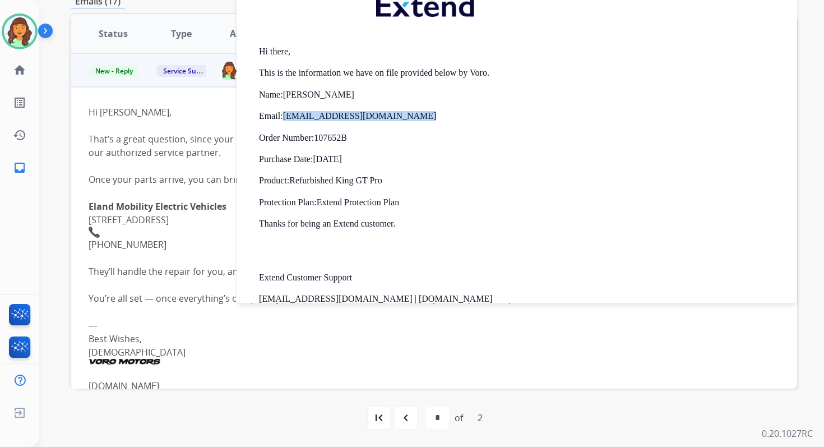
drag, startPoint x: 286, startPoint y: 115, endPoint x: 416, endPoint y: 123, distance: 130.3
click at [416, 123] on ul "Name: ​[PERSON_NAME] Email: [EMAIL_ADDRESS][DOMAIN_NAME] Order Number: 107652B …" at bounding box center [521, 149] width 525 height 118
copy p "[EMAIL_ADDRESS][DOMAIN_NAME]"
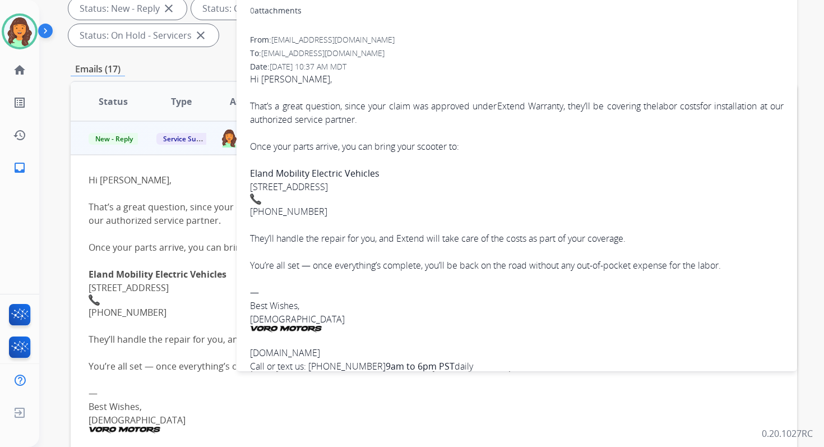
scroll to position [0, 0]
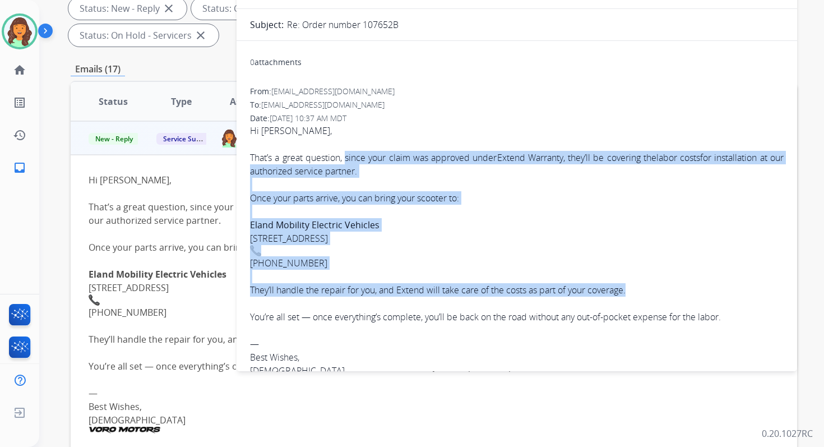
drag, startPoint x: 346, startPoint y: 157, endPoint x: 650, endPoint y: 290, distance: 331.3
click at [650, 290] on div "Hi [PERSON_NAME], That’s a great question, since your claim was approved under …" at bounding box center [517, 293] width 534 height 338
copy div "since your claim was approved under Extend Warranty , they’ll be covering the l…"
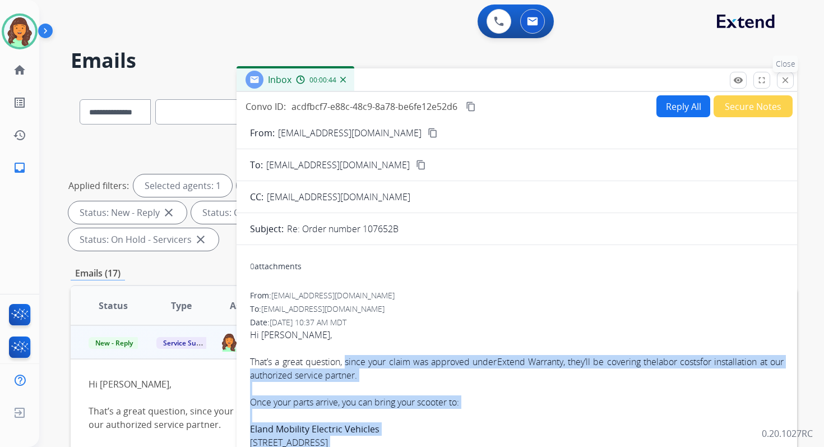
click at [782, 84] on mat-icon "close" at bounding box center [785, 80] width 10 height 10
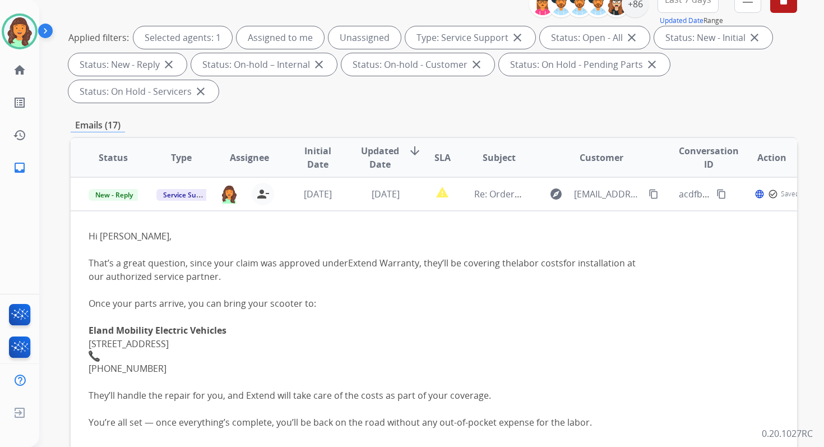
scroll to position [272, 0]
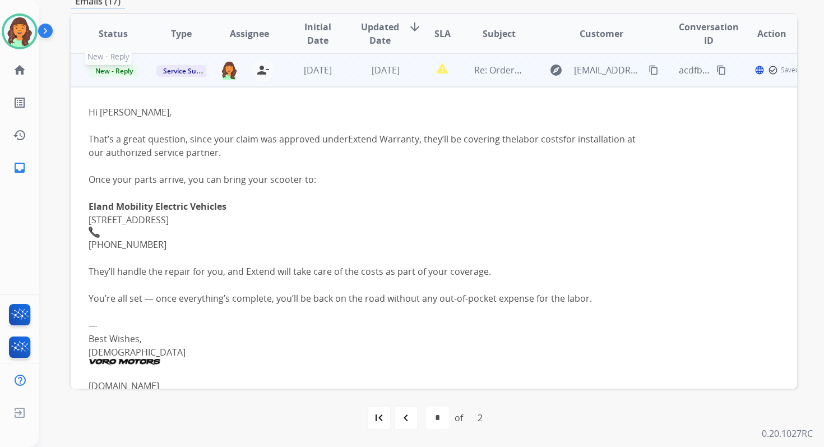
click at [117, 71] on span "New - Reply" at bounding box center [114, 71] width 51 height 12
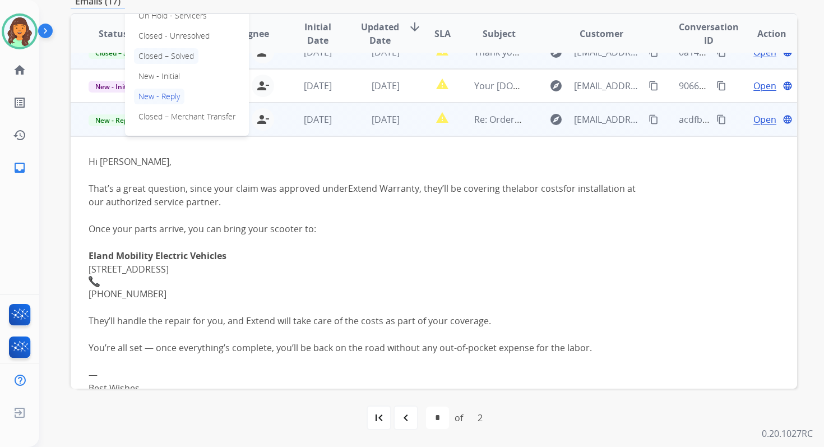
click at [172, 54] on p "Closed – Solved" at bounding box center [166, 56] width 64 height 16
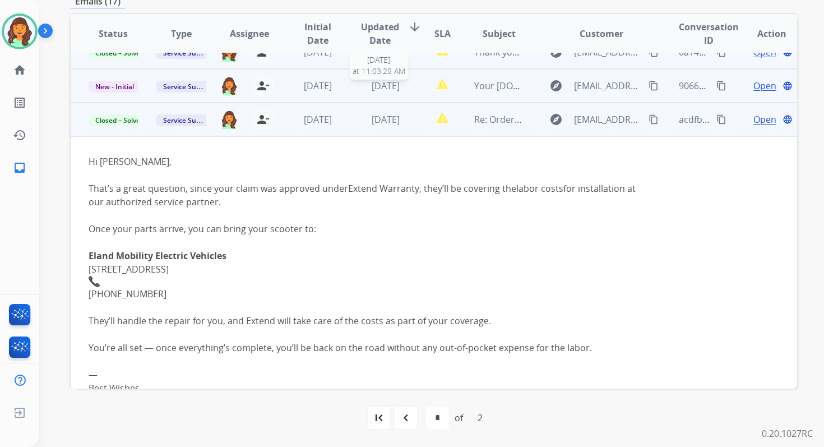
click at [390, 85] on span "[DATE]" at bounding box center [386, 86] width 28 height 12
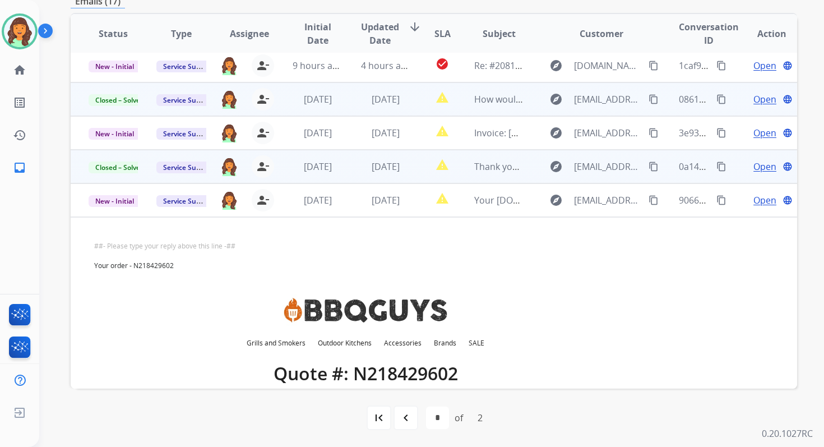
scroll to position [0, 0]
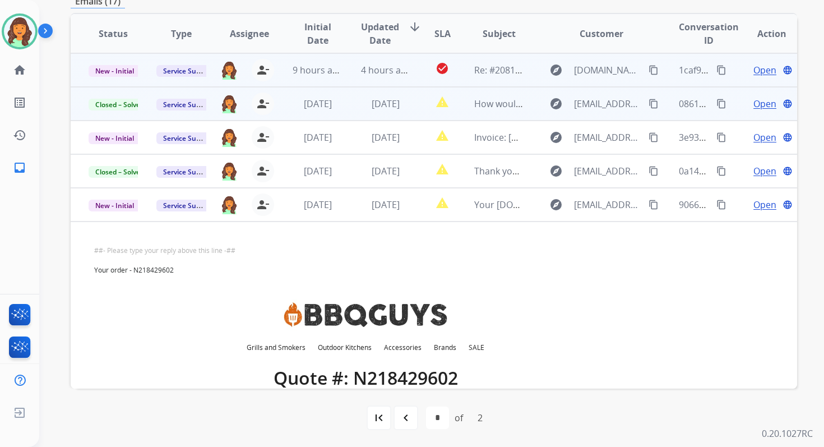
click at [395, 77] on td "4 hours ago" at bounding box center [377, 70] width 68 height 34
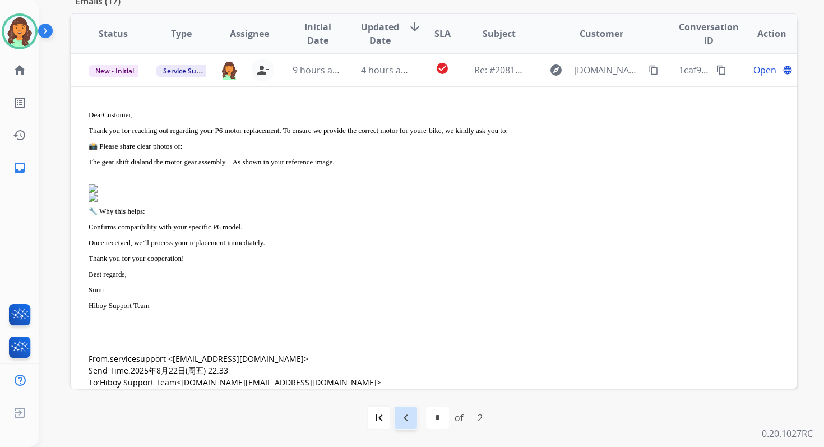
click at [400, 421] on mat-icon "navigate_before" at bounding box center [405, 417] width 13 height 13
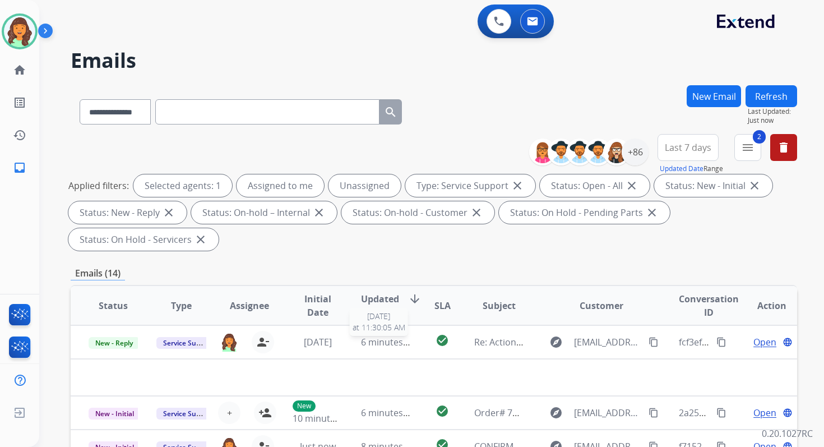
select select "**********"
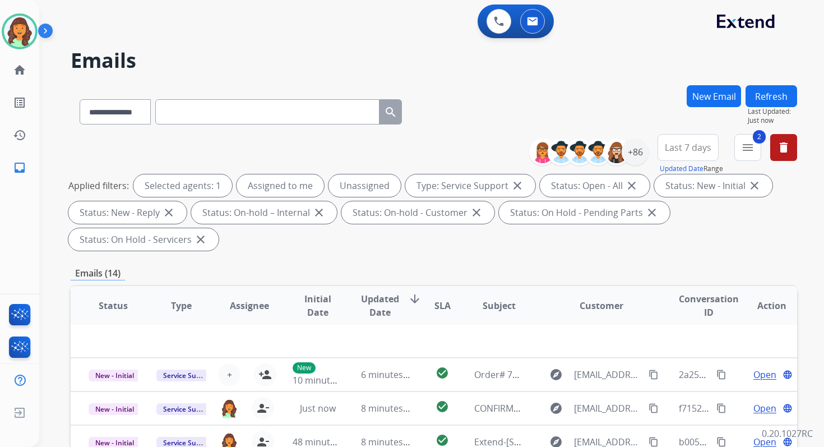
scroll to position [272, 0]
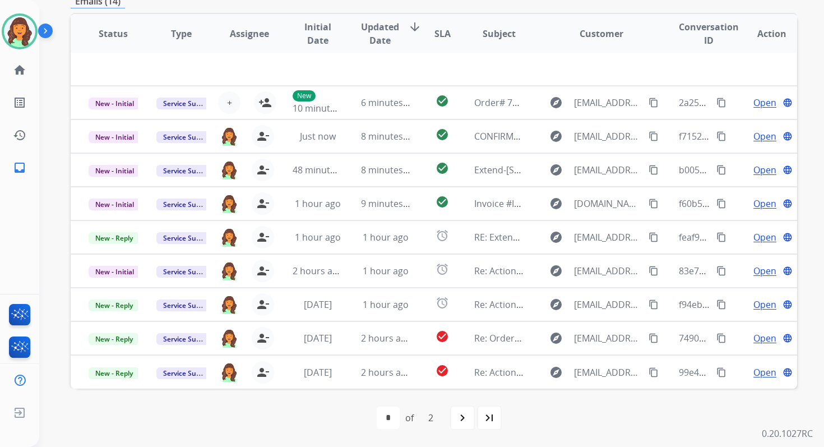
click at [321, 414] on div "first_page navigate_before * * of 2 navigate_next last_page" at bounding box center [434, 417] width 726 height 22
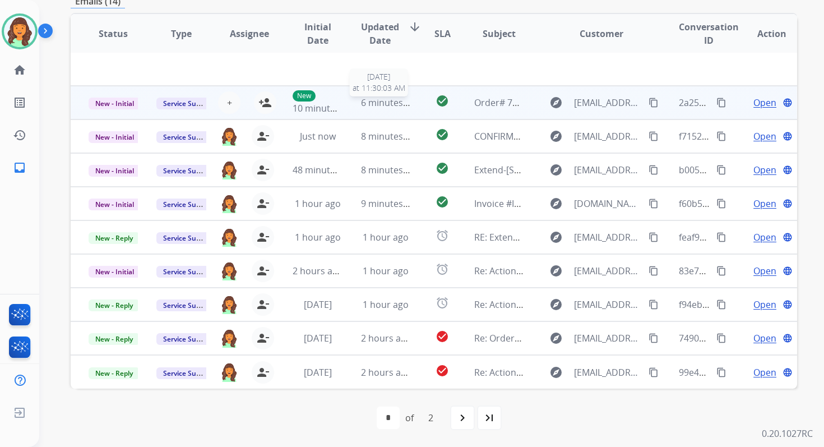
click at [401, 102] on span "6 minutes ago" at bounding box center [391, 102] width 60 height 12
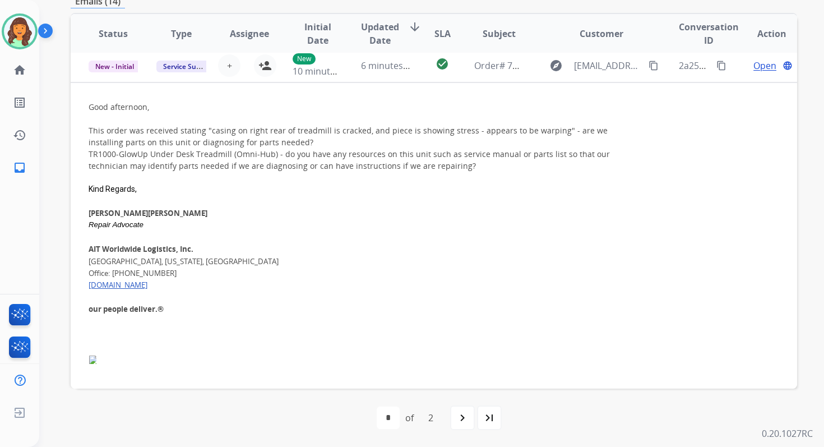
scroll to position [34, 0]
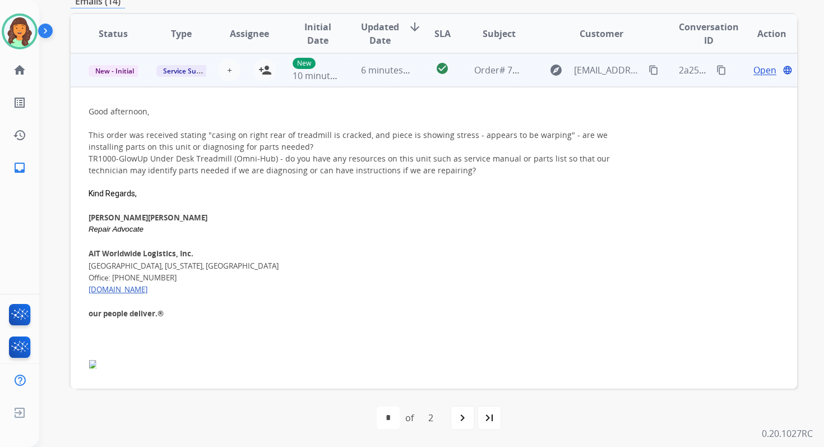
click at [411, 64] on td "check_circle" at bounding box center [433, 70] width 45 height 34
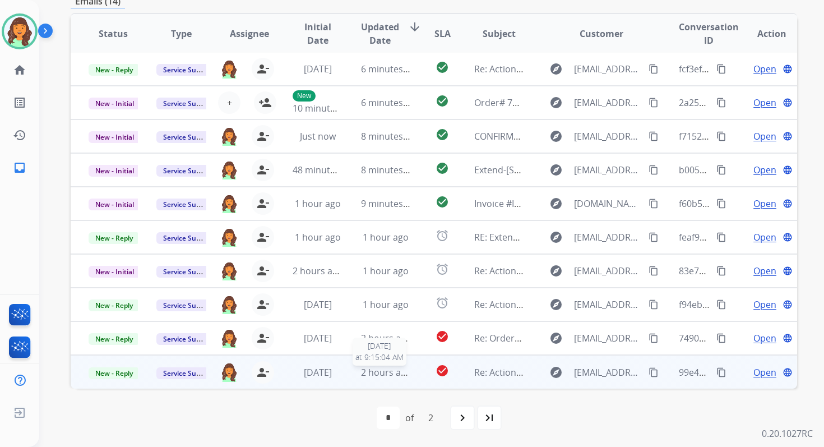
click at [391, 375] on span "2 hours ago" at bounding box center [386, 372] width 50 height 12
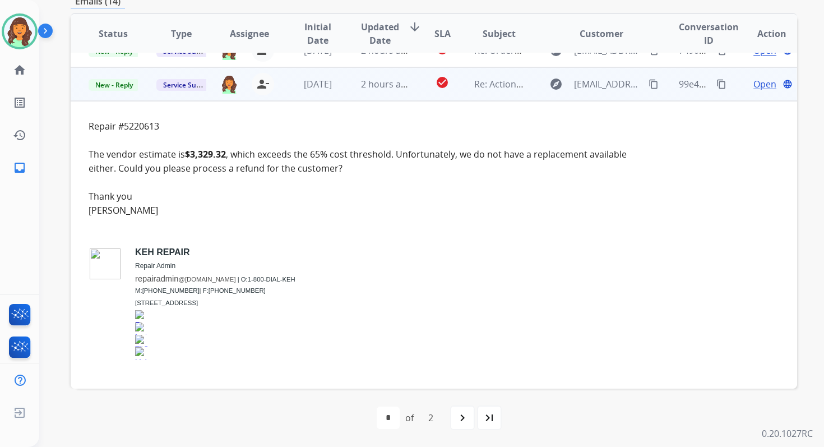
scroll to position [291, 0]
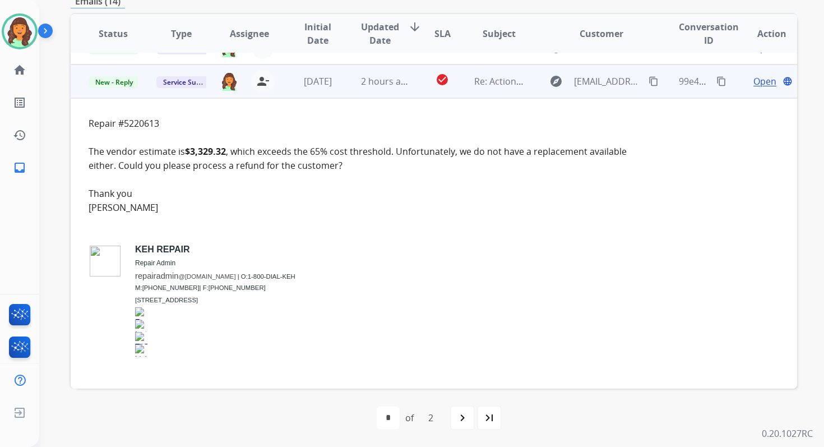
click at [755, 82] on span "Open" at bounding box center [764, 81] width 23 height 13
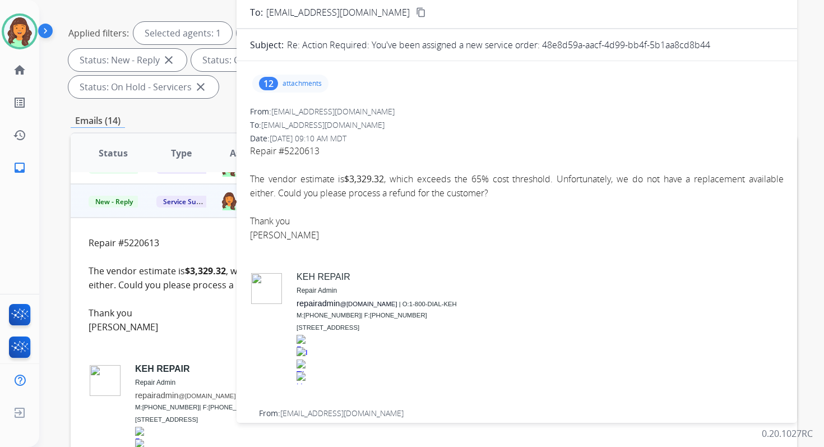
scroll to position [139, 0]
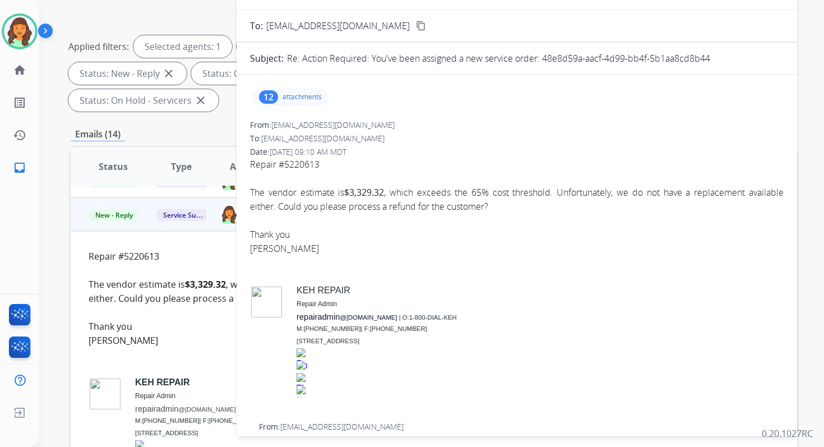
drag, startPoint x: 541, startPoint y: 57, endPoint x: 737, endPoint y: 62, distance: 195.7
click at [737, 62] on div "Re: Action Required: You've been assigned a new service order: 48e8d59a-aacf-4d…" at bounding box center [535, 58] width 497 height 13
copy p "48e8d59a-aacf-4d99-bb4f-5b1aa8cd8b44"
click at [456, 194] on span "The vendor estimate is $3,329.32 , which exceeds the 65% cost threshold. Unfort…" at bounding box center [517, 199] width 534 height 26
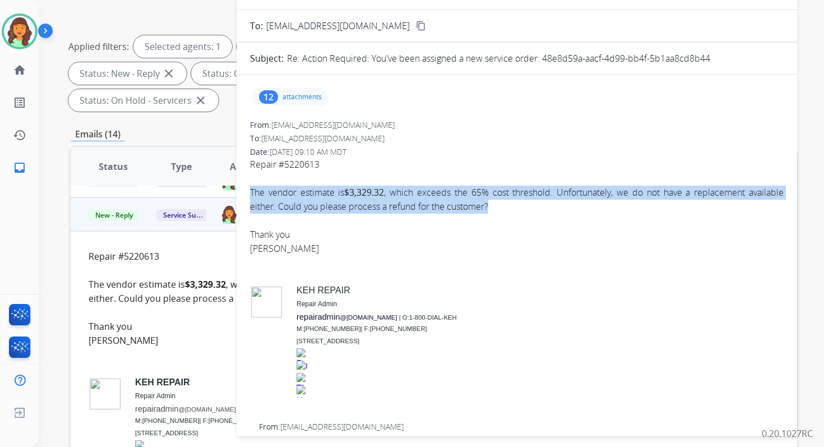
click at [456, 194] on span "The vendor estimate is $3,329.32 , which exceeds the 65% cost threshold. Unfort…" at bounding box center [517, 199] width 534 height 26
copy span "The vendor estimate is $3,329.32 , which exceeds the 65% cost threshold. Unfort…"
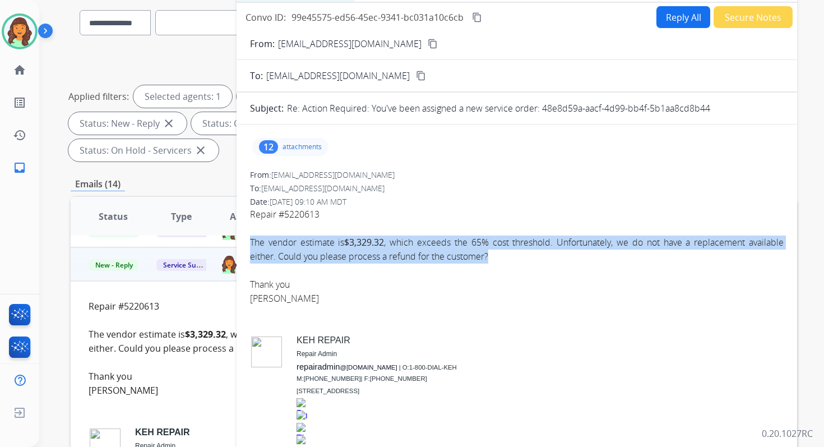
scroll to position [0, 0]
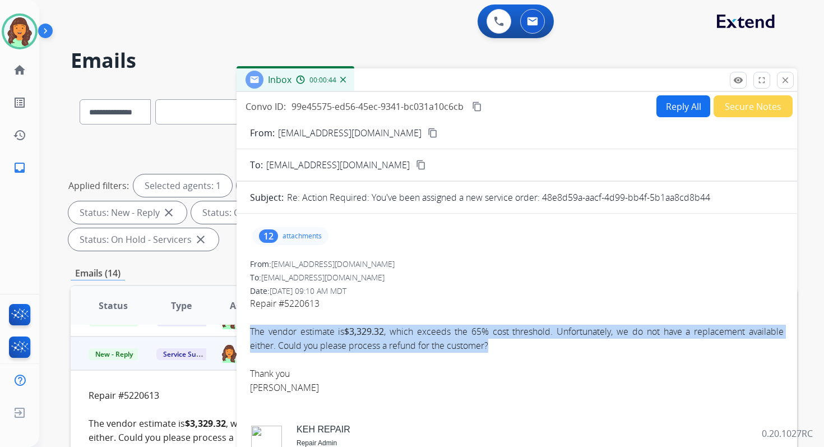
click at [476, 105] on mat-icon "content_copy" at bounding box center [477, 106] width 10 height 10
click at [678, 106] on button "Reply All" at bounding box center [683, 106] width 54 height 22
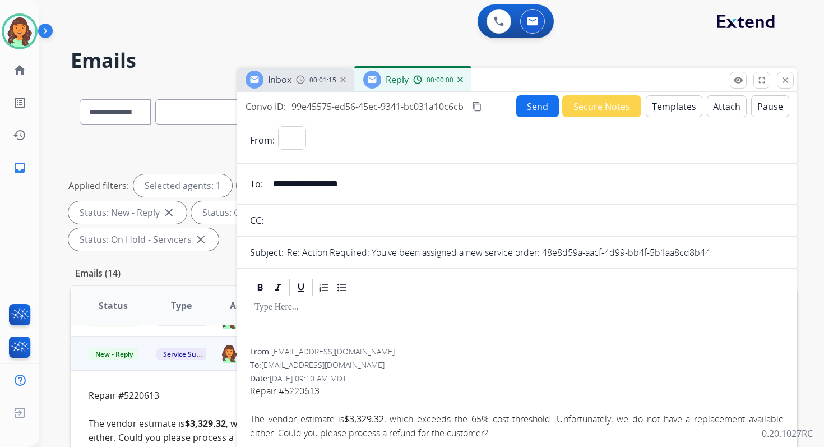
select select "**********"
click at [678, 106] on button "Templates" at bounding box center [674, 106] width 57 height 22
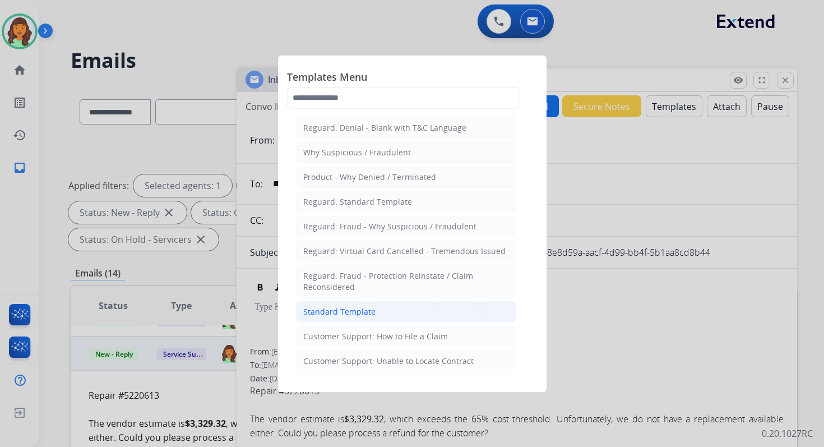
click at [372, 315] on li "Standard Template" at bounding box center [406, 311] width 220 height 21
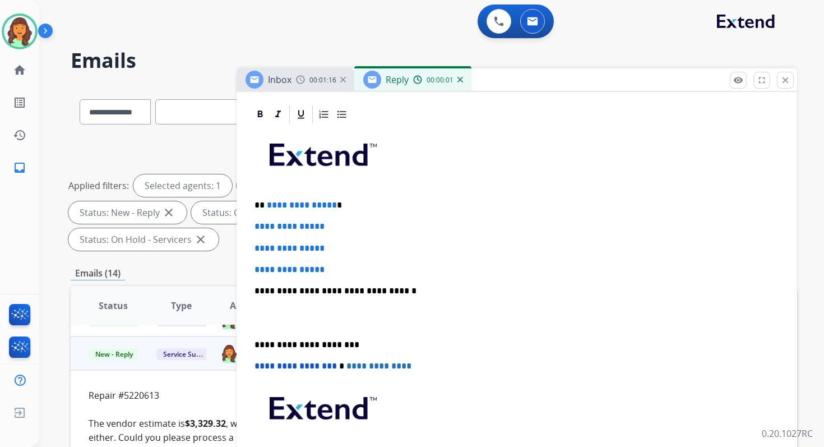
scroll to position [282, 0]
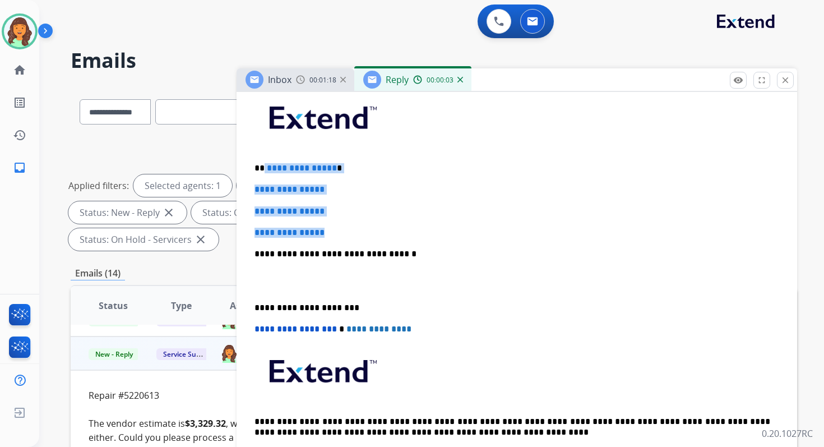
drag, startPoint x: 264, startPoint y: 166, endPoint x: 347, endPoint y: 231, distance: 105.8
click at [347, 231] on div "**********" at bounding box center [517, 280] width 534 height 386
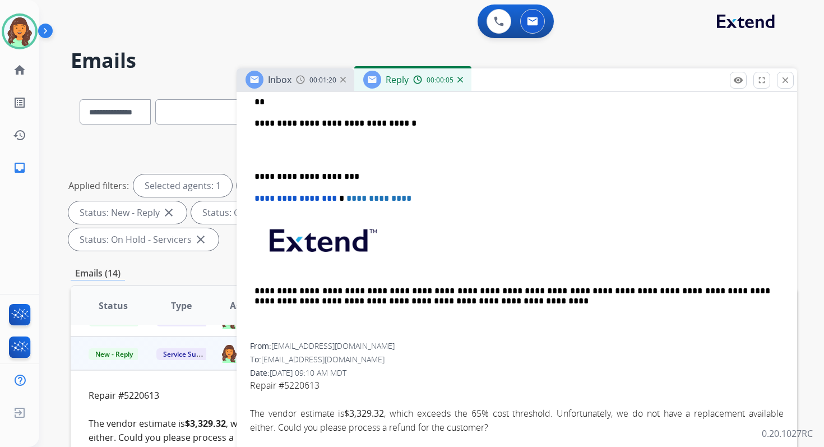
scroll to position [279, 0]
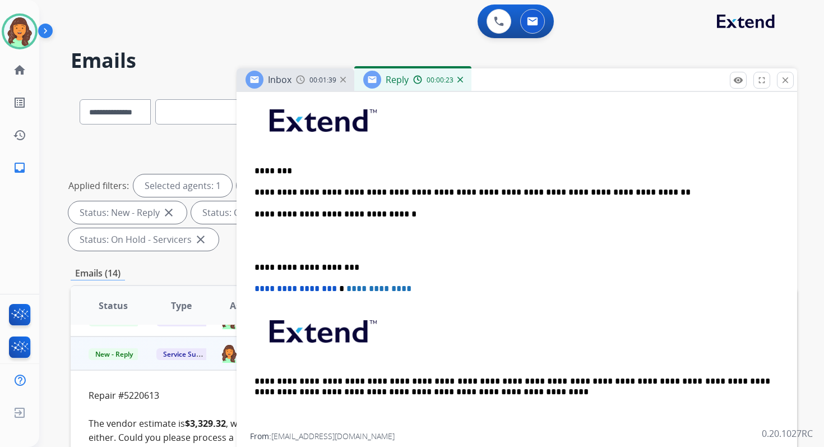
click at [377, 215] on p "**********" at bounding box center [512, 214] width 516 height 10
click at [298, 268] on p "**********" at bounding box center [512, 267] width 516 height 10
click at [257, 289] on span "**********" at bounding box center [295, 288] width 82 height 8
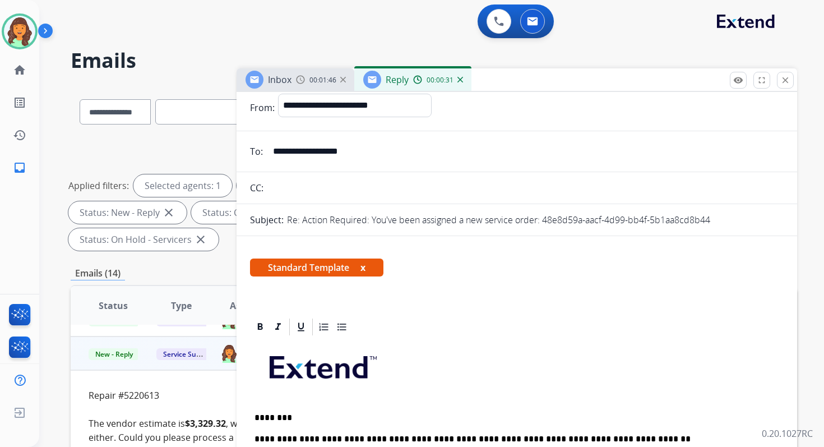
scroll to position [0, 0]
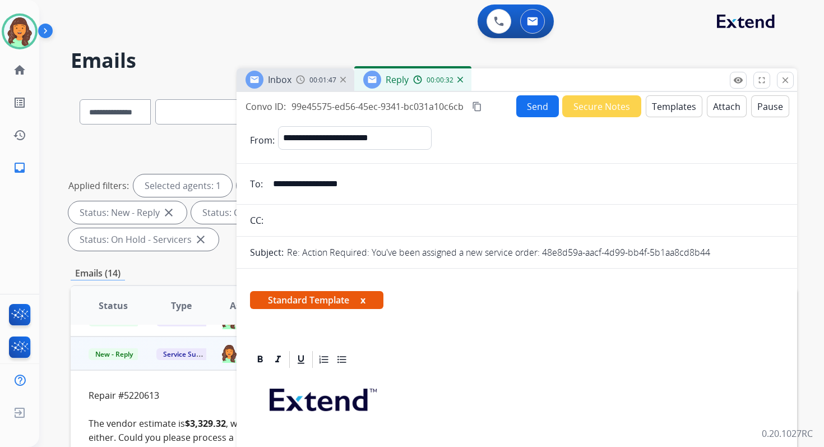
click at [483, 106] on button "content_copy" at bounding box center [476, 106] width 13 height 13
click at [533, 103] on button "Send" at bounding box center [537, 106] width 43 height 22
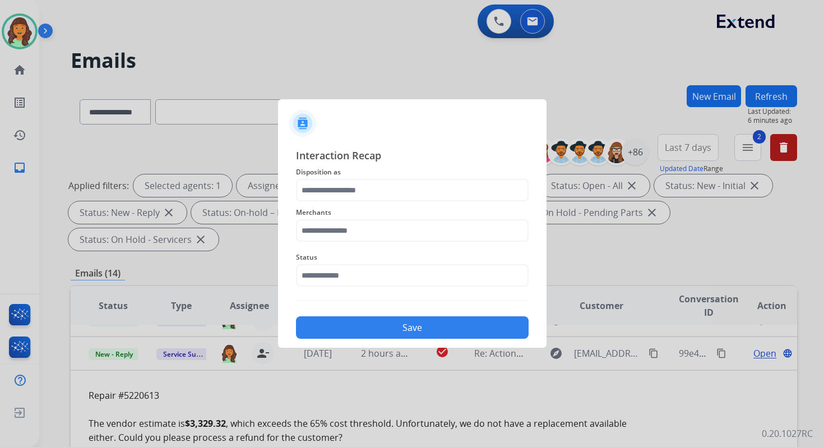
click at [359, 175] on span "Disposition as" at bounding box center [412, 171] width 233 height 13
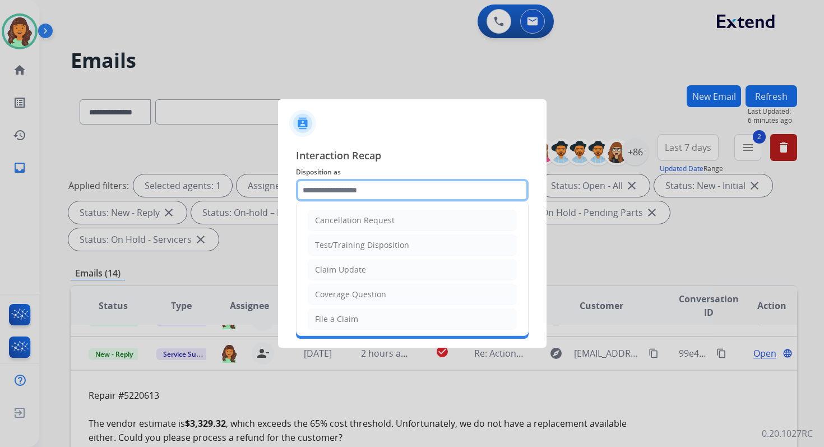
click at [359, 188] on input "text" at bounding box center [412, 190] width 233 height 22
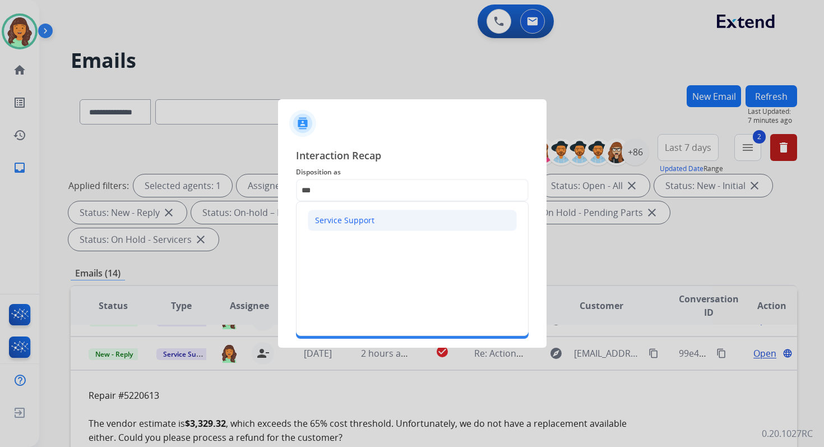
click at [345, 221] on div "Service Support" at bounding box center [344, 220] width 59 height 11
type input "**********"
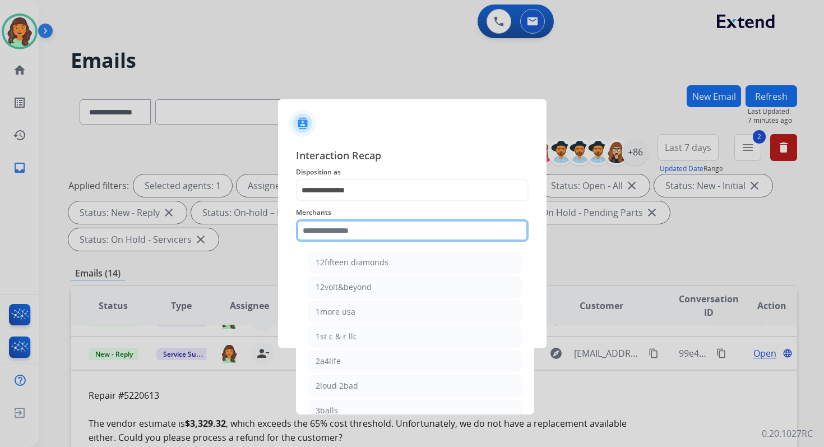
click at [345, 228] on input "text" at bounding box center [412, 230] width 233 height 22
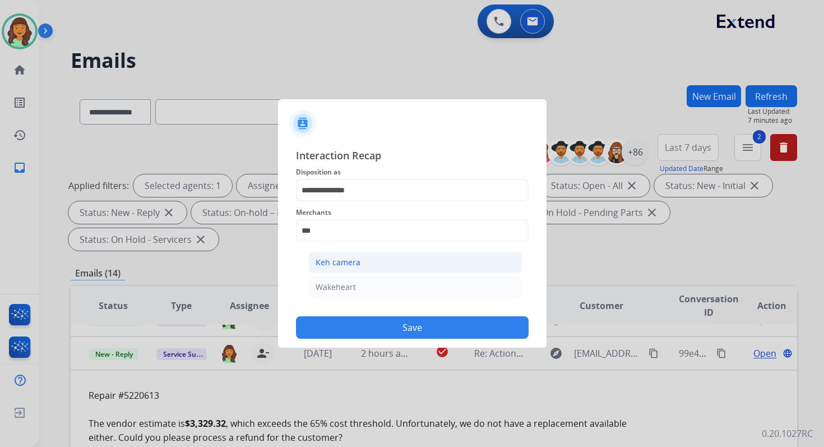
click at [355, 268] on li "Keh camera" at bounding box center [415, 262] width 214 height 21
type input "**********"
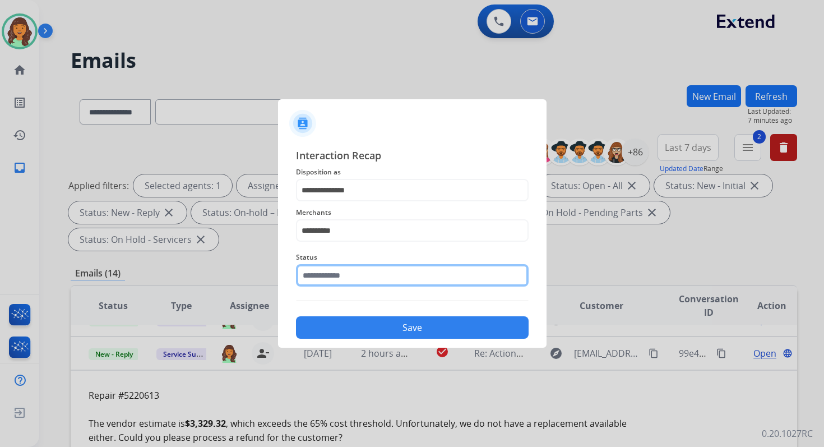
click at [358, 273] on input "text" at bounding box center [412, 275] width 233 height 22
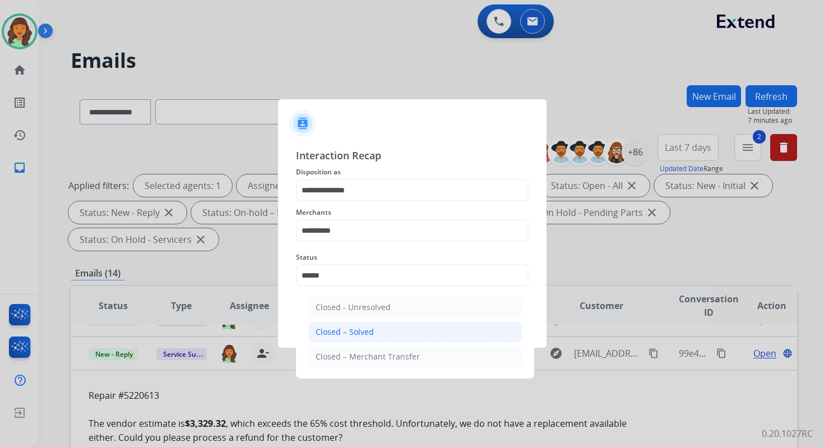
click at [368, 331] on div "Closed – Solved" at bounding box center [345, 331] width 58 height 11
type input "**********"
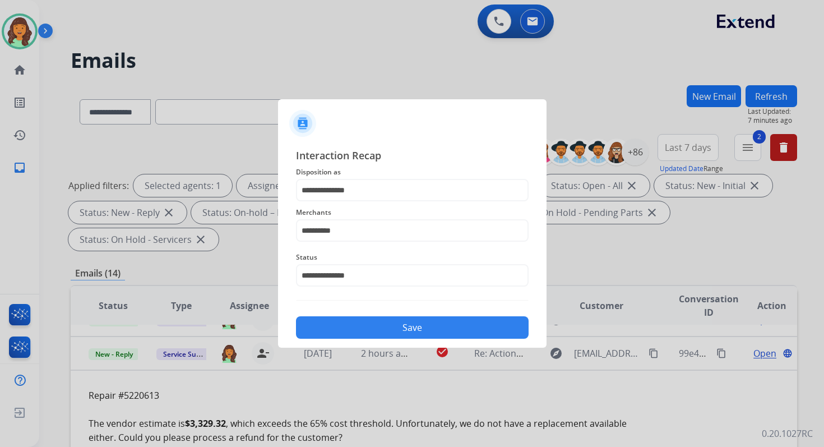
click at [396, 327] on button "Save" at bounding box center [412, 327] width 233 height 22
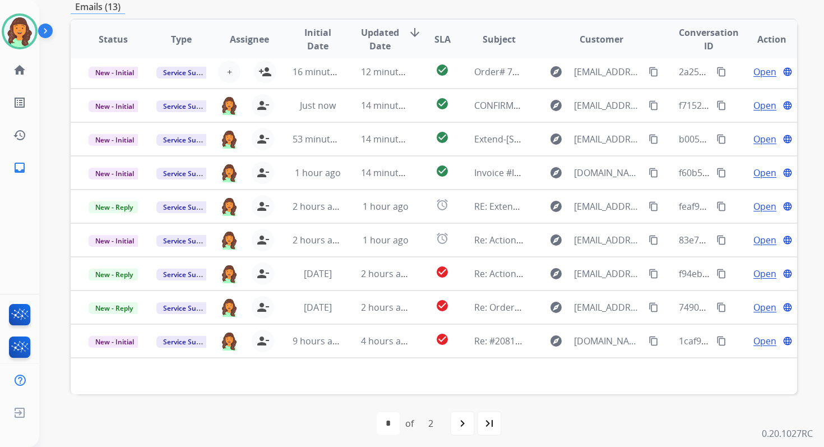
scroll to position [272, 0]
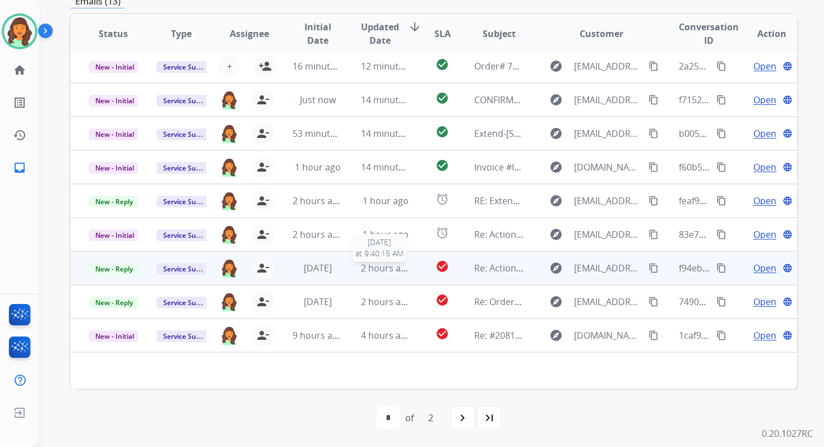
click at [382, 268] on span "2 hours ago" at bounding box center [386, 268] width 50 height 12
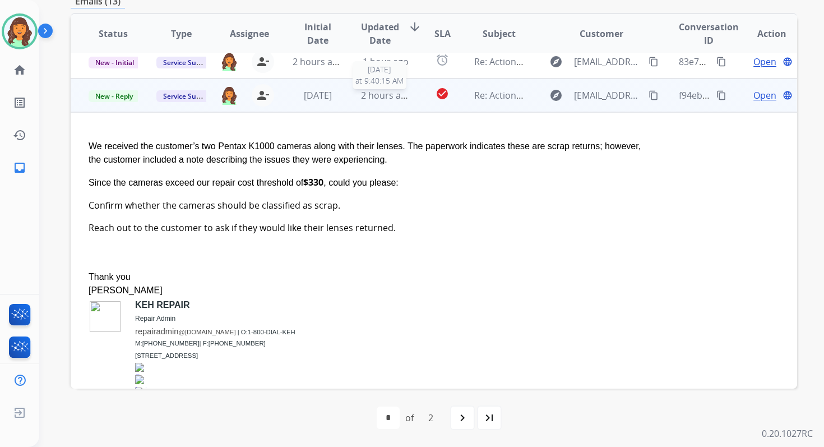
scroll to position [235, 0]
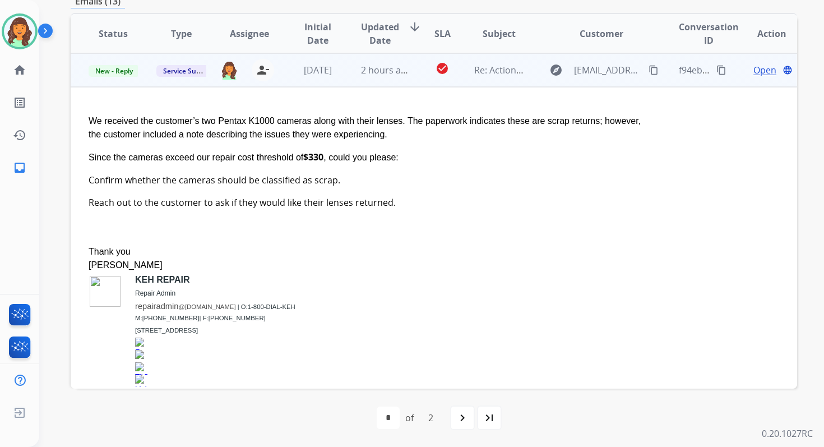
click at [754, 71] on span "Open" at bounding box center [764, 69] width 23 height 13
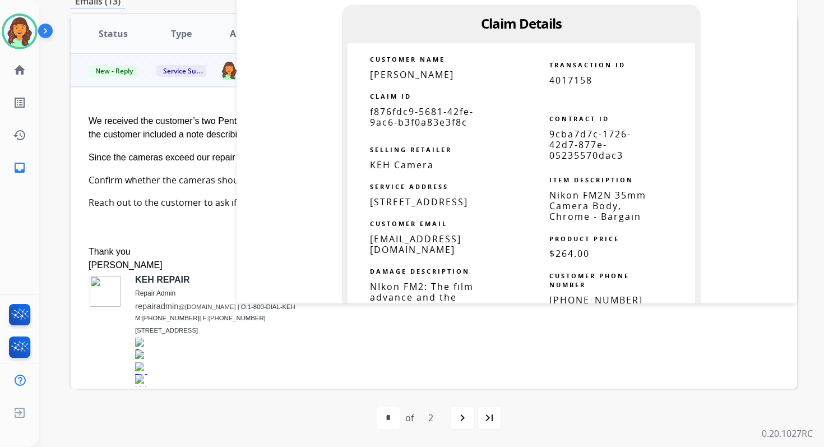
scroll to position [1093, 0]
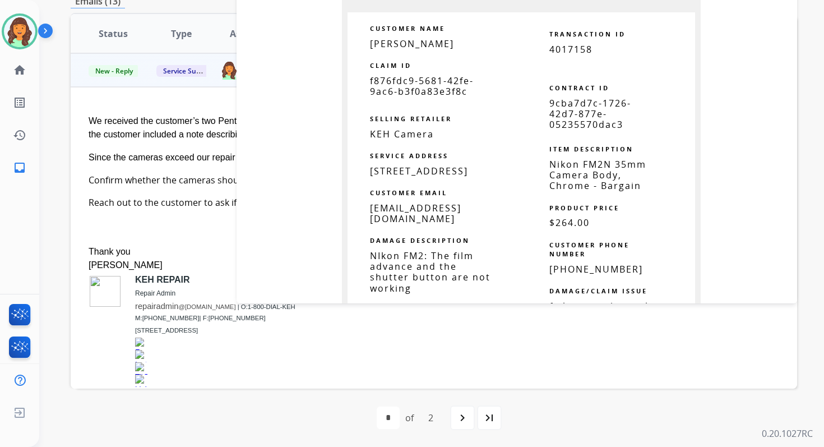
click at [570, 105] on span "9cba7d7c-1726-42d7-877e-05235570dac3" at bounding box center [590, 114] width 82 height 34
copy table "9cba7d7c-1726-42d7-877e-05235570dac3"
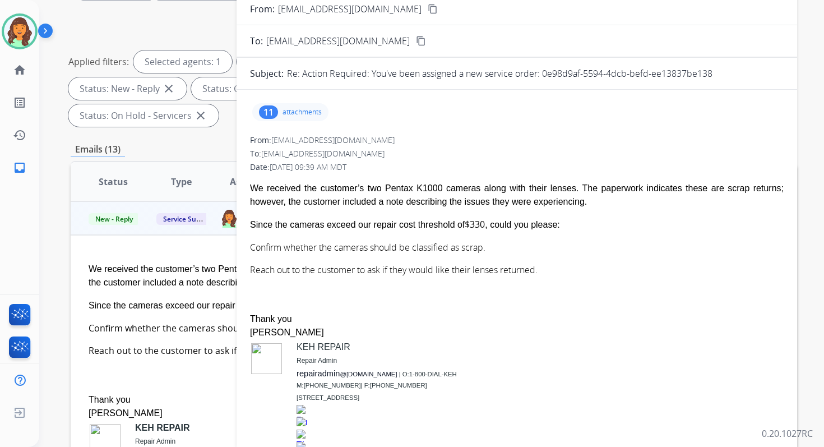
scroll to position [0, 0]
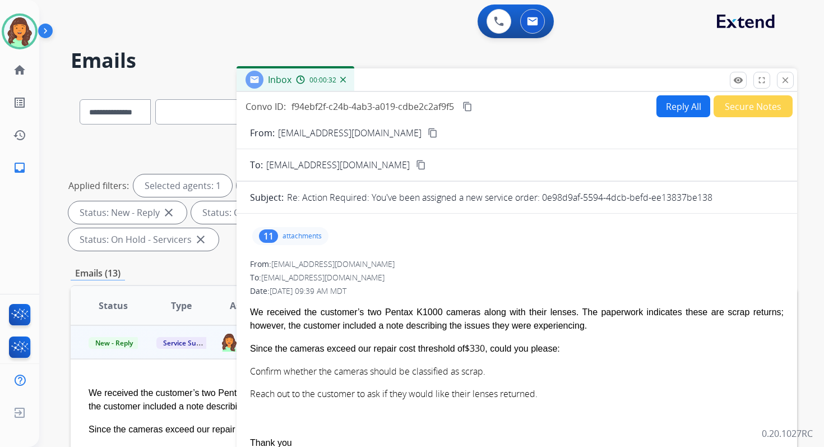
click at [673, 103] on button "Reply All" at bounding box center [683, 106] width 54 height 22
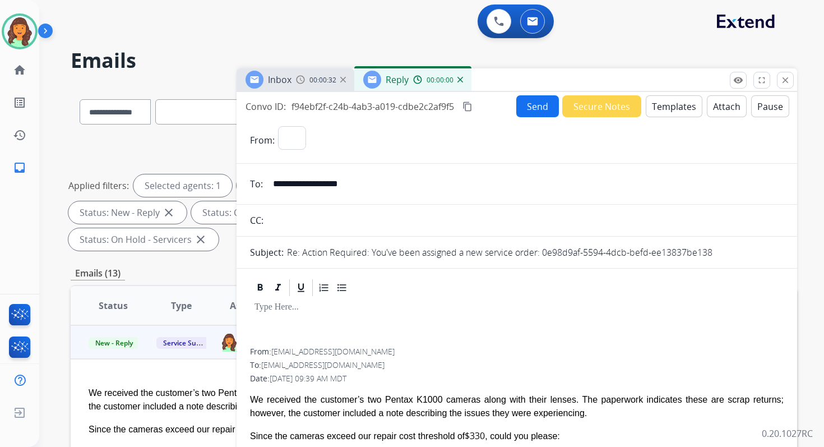
click at [673, 103] on button "Templates" at bounding box center [674, 106] width 57 height 22
select select "**********"
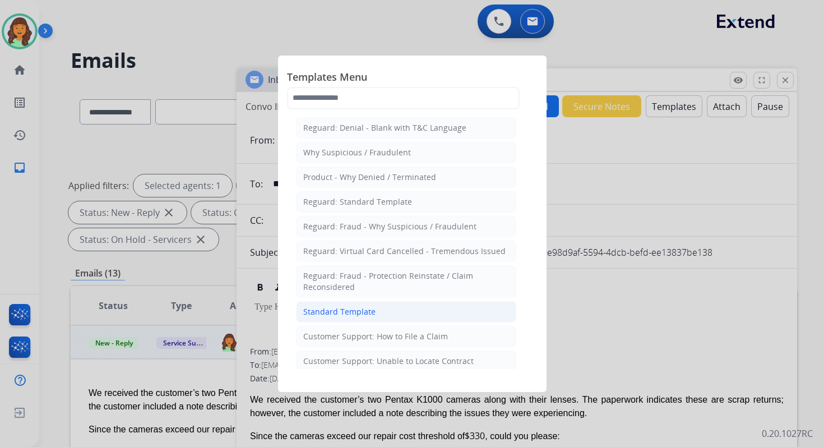
click at [342, 311] on div "Standard Template" at bounding box center [339, 311] width 72 height 11
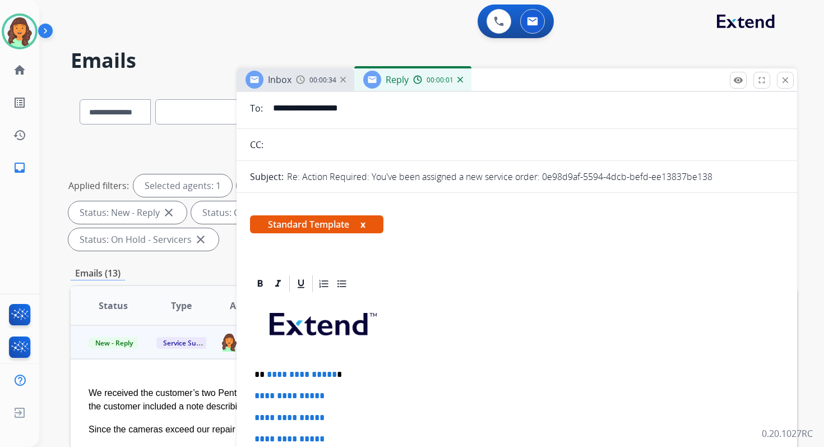
scroll to position [166, 0]
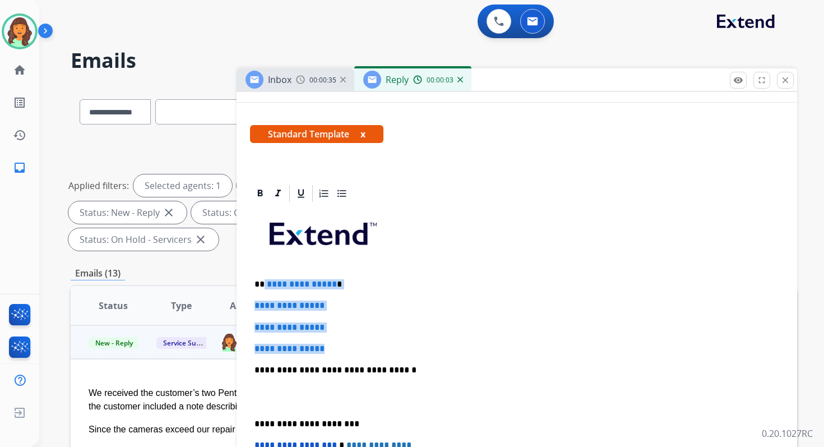
drag, startPoint x: 263, startPoint y: 286, endPoint x: 350, endPoint y: 351, distance: 108.9
click at [350, 351] on div "**********" at bounding box center [517, 396] width 534 height 386
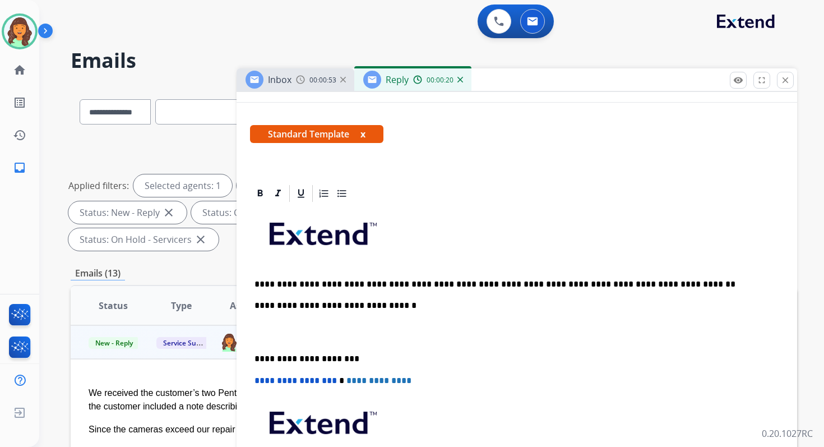
click at [359, 282] on p "**********" at bounding box center [512, 284] width 516 height 10
click at [643, 282] on p "**********" at bounding box center [512, 284] width 516 height 10
click at [372, 308] on p "**********" at bounding box center [512, 305] width 516 height 10
click at [287, 282] on p "**********" at bounding box center [512, 284] width 516 height 10
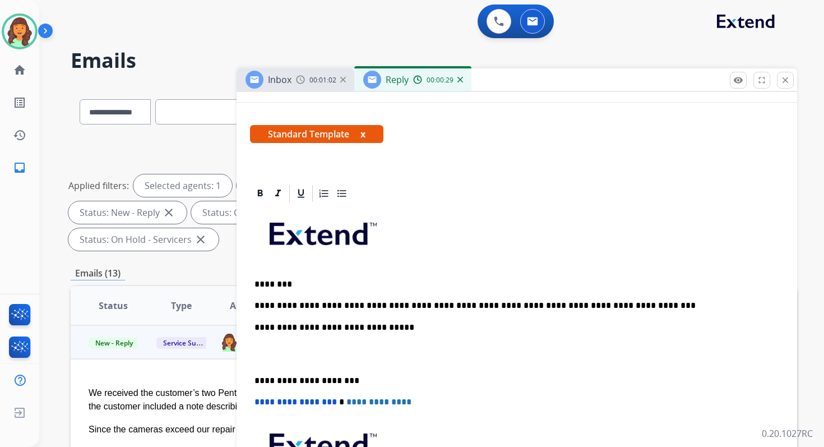
click at [302, 382] on p "**********" at bounding box center [512, 380] width 516 height 10
click at [258, 403] on span "**********" at bounding box center [295, 401] width 82 height 8
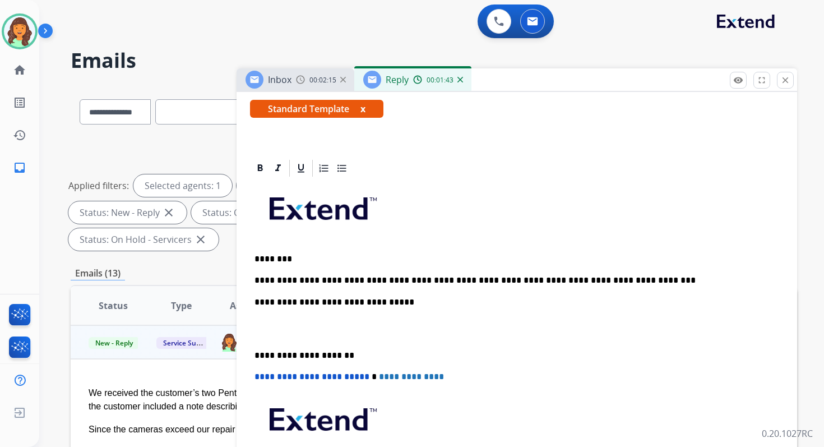
scroll to position [0, 0]
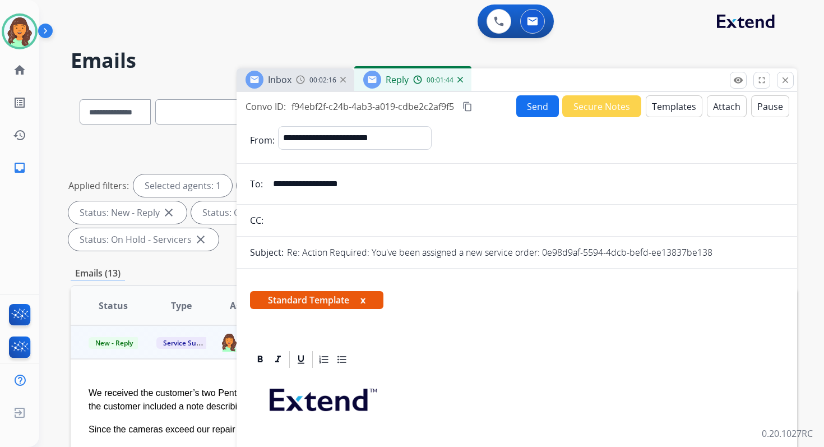
click at [466, 105] on mat-icon "content_copy" at bounding box center [467, 106] width 10 height 10
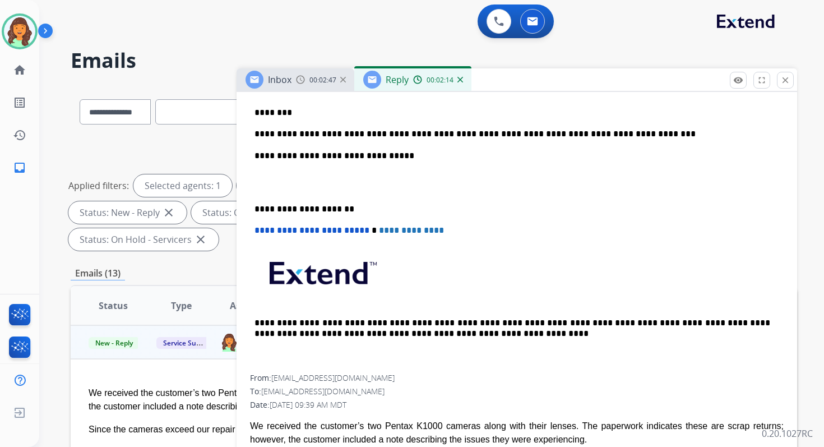
scroll to position [518, 0]
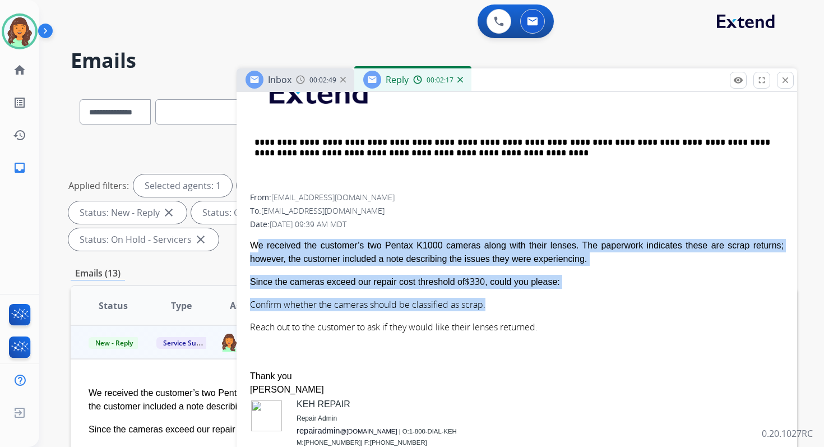
drag, startPoint x: 251, startPoint y: 242, endPoint x: 579, endPoint y: 300, distance: 333.6
click at [579, 300] on span "We received the customer’s two Pentax K1000 cameras along with their lenses. Th…" at bounding box center [517, 382] width 534 height 287
copy span "We received the customer’s two Pentax K1000 cameras along with their lenses. Th…"
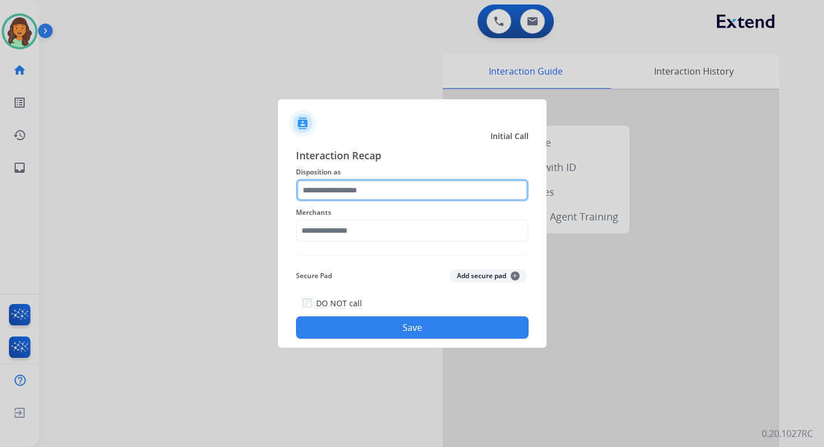
click at [336, 197] on input "text" at bounding box center [412, 190] width 233 height 22
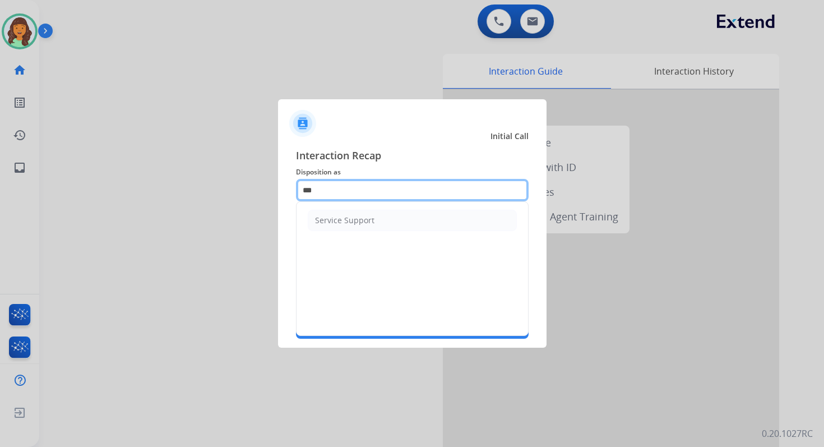
click at [332, 189] on input "***" at bounding box center [412, 190] width 233 height 22
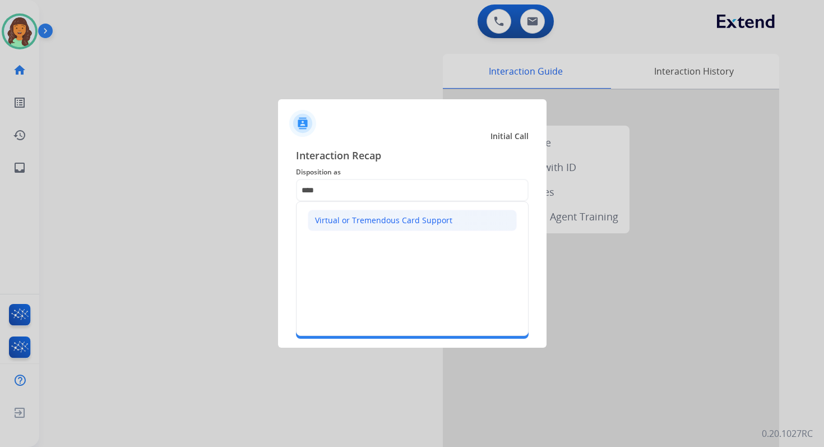
click at [340, 217] on div "Virtual or Tremendous Card Support" at bounding box center [383, 220] width 137 height 11
type input "**********"
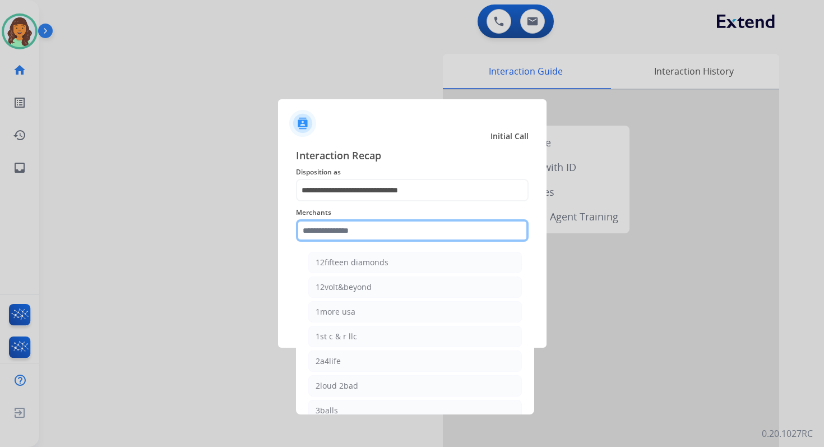
click at [340, 225] on input "text" at bounding box center [412, 230] width 233 height 22
type input "*"
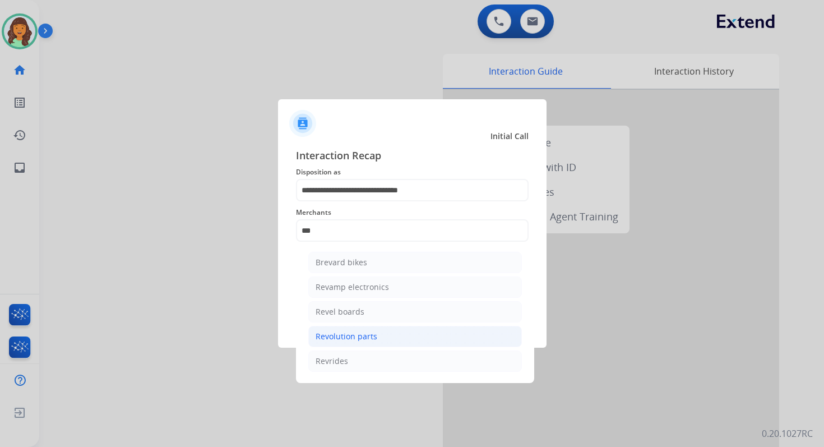
click at [347, 333] on div "Revolution parts" at bounding box center [347, 336] width 62 height 11
type input "**********"
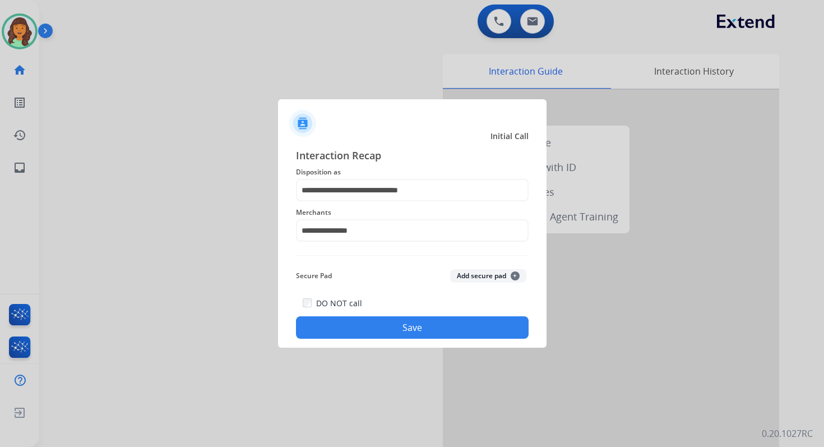
click at [395, 324] on button "Save" at bounding box center [412, 327] width 233 height 22
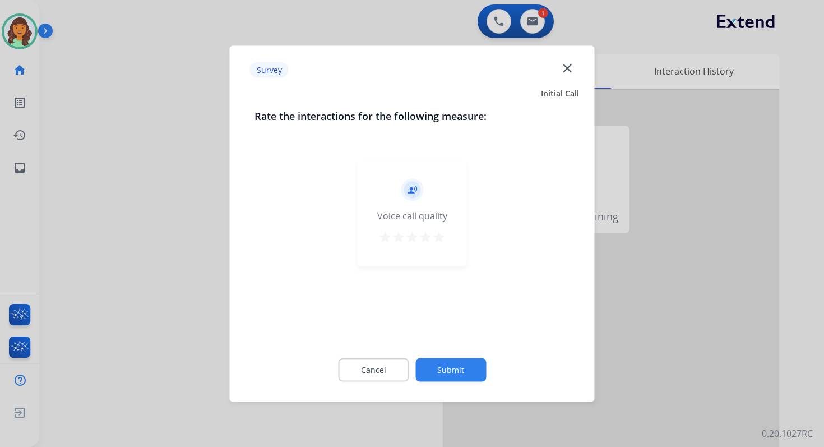
click at [442, 369] on button "Submit" at bounding box center [450, 370] width 71 height 24
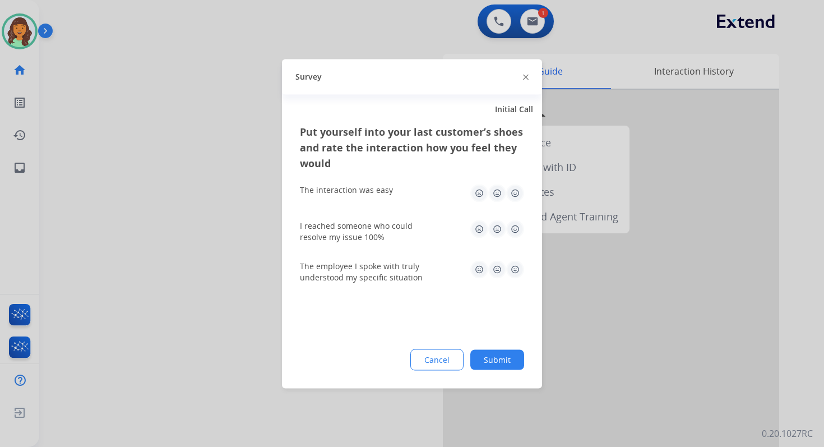
click at [482, 362] on button "Submit" at bounding box center [497, 359] width 54 height 20
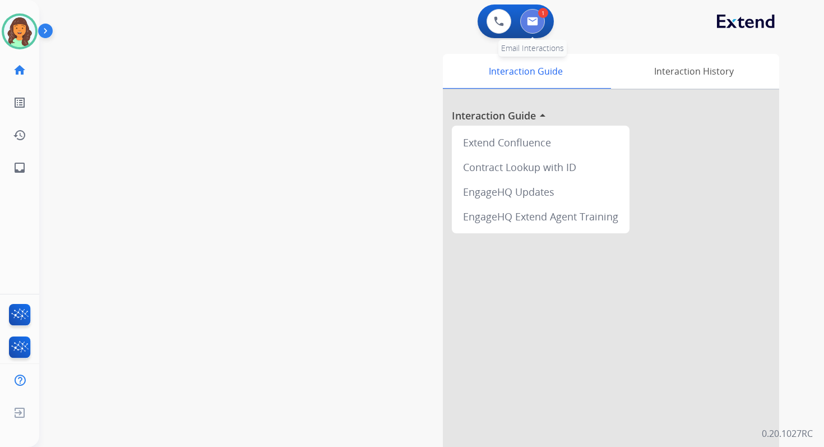
click at [539, 21] on button at bounding box center [532, 21] width 25 height 25
select select "**********"
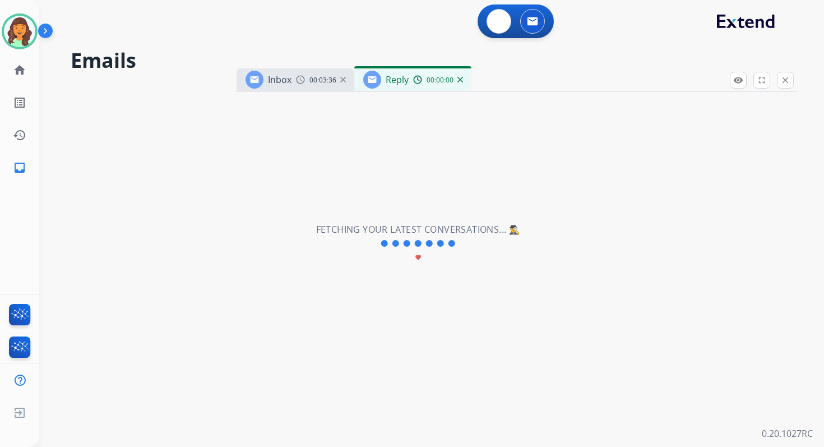
select select "**********"
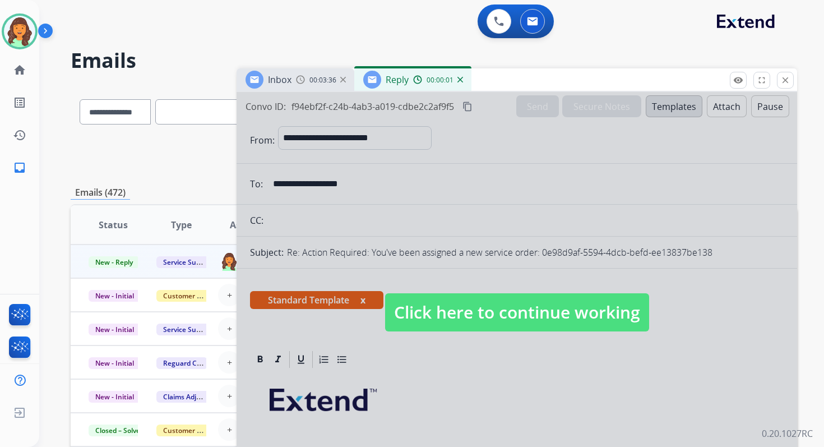
click at [527, 304] on span "Click here to continue working" at bounding box center [517, 312] width 264 height 38
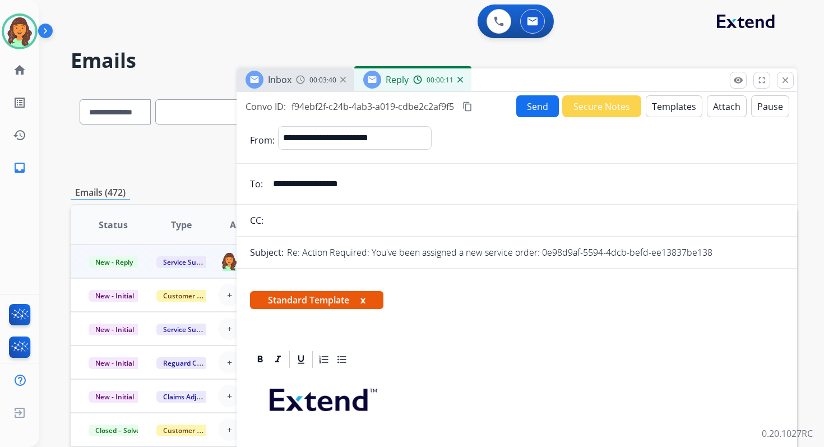
click at [533, 110] on button "Send" at bounding box center [537, 106] width 43 height 22
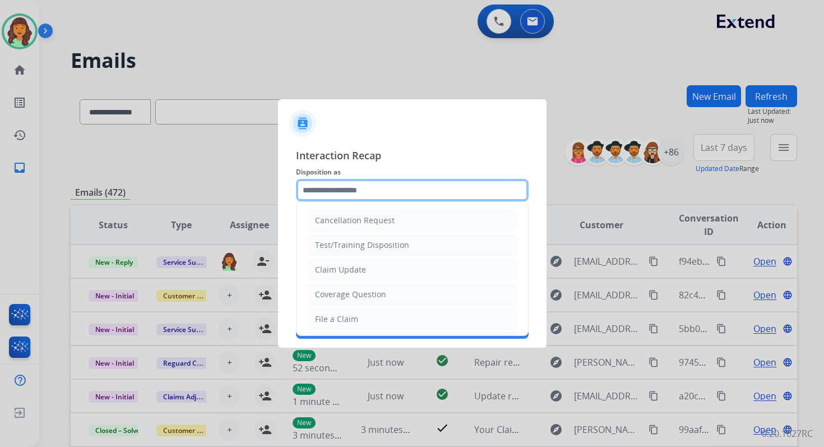
click at [382, 187] on input "text" at bounding box center [412, 190] width 233 height 22
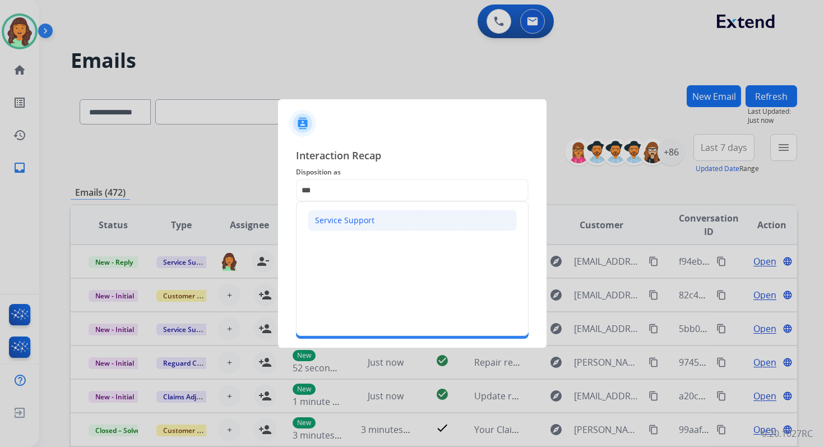
click at [358, 218] on div "Service Support" at bounding box center [344, 220] width 59 height 11
type input "**********"
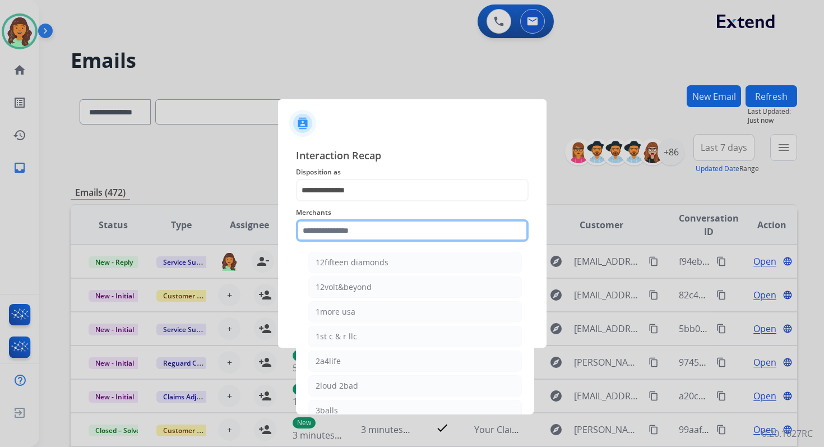
click at [358, 229] on input "text" at bounding box center [412, 230] width 233 height 22
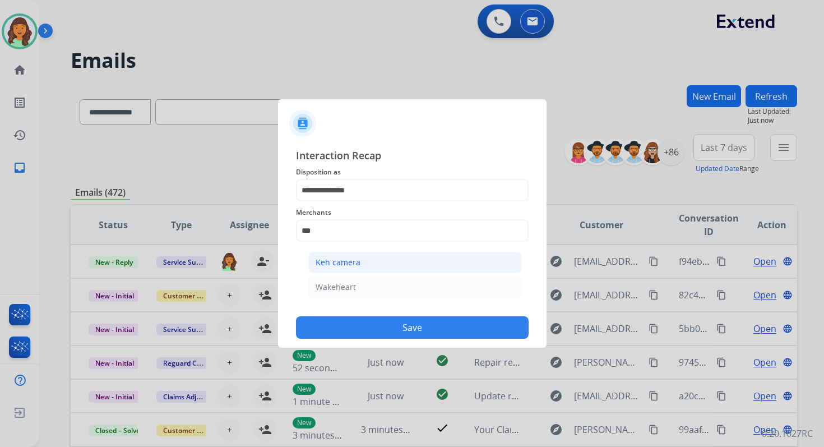
click at [359, 257] on li "Keh camera" at bounding box center [415, 262] width 214 height 21
type input "**********"
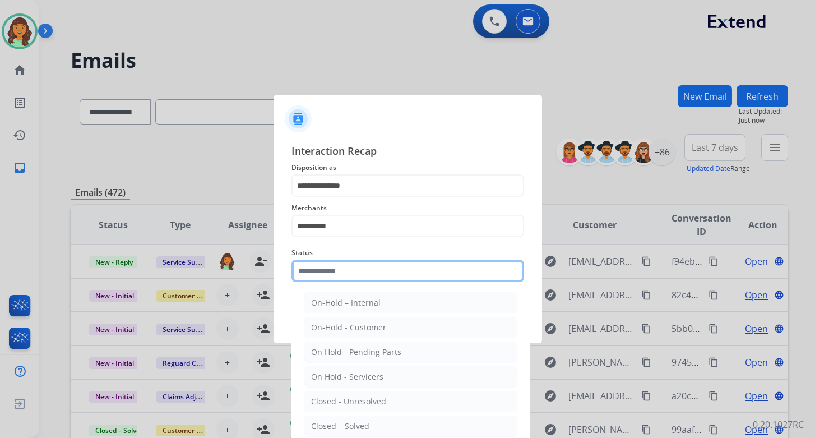
click at [360, 272] on input "text" at bounding box center [407, 270] width 233 height 22
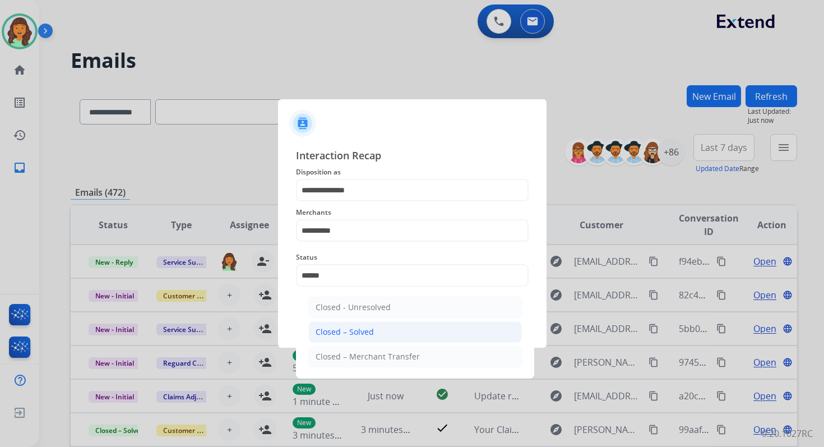
click at [375, 331] on li "Closed – Solved" at bounding box center [415, 331] width 214 height 21
type input "**********"
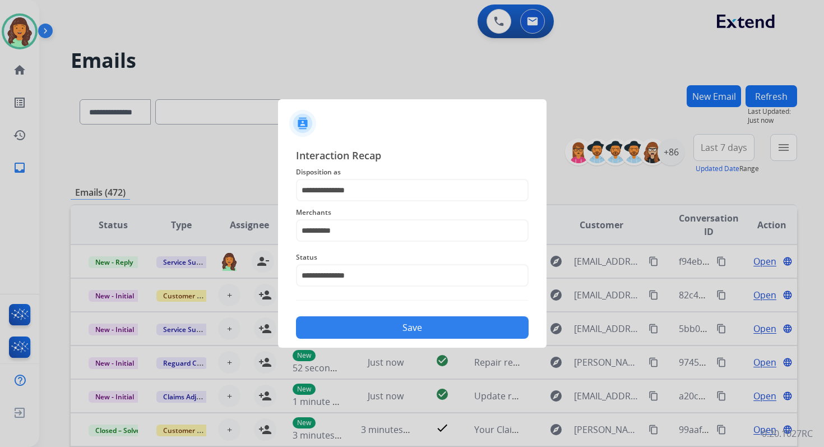
click at [375, 331] on button "Save" at bounding box center [412, 327] width 233 height 22
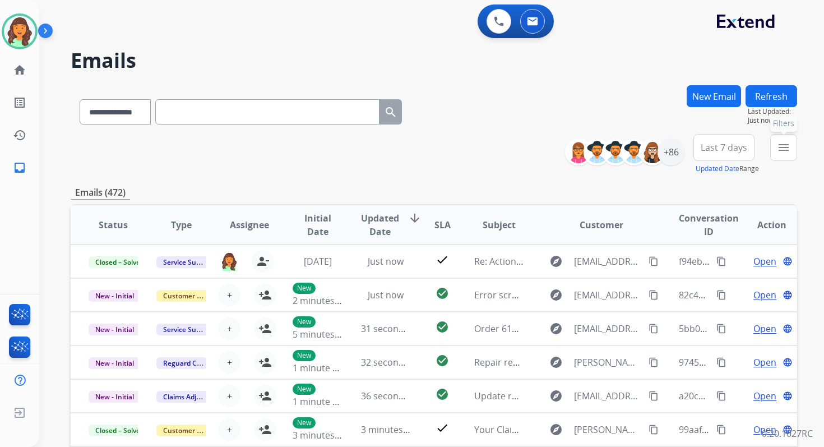
click at [785, 149] on mat-icon "menu" at bounding box center [783, 147] width 13 height 13
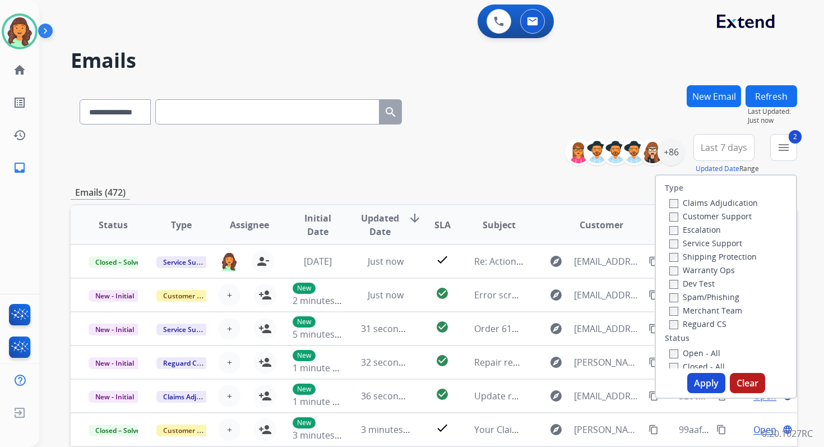
click at [704, 384] on button "Apply" at bounding box center [706, 383] width 38 height 20
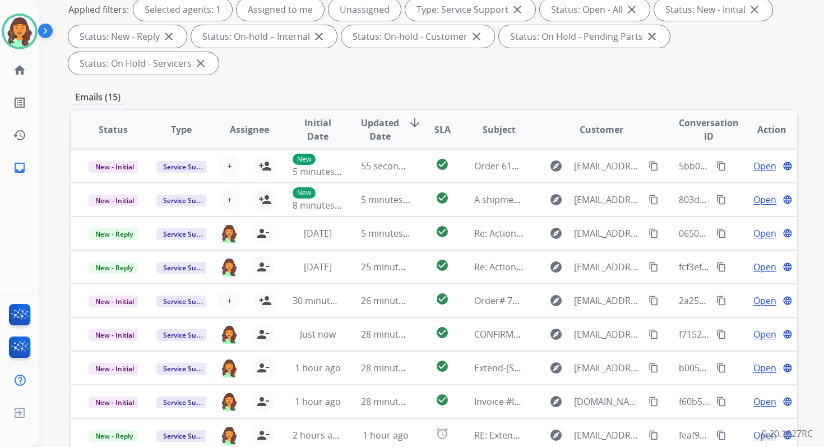
scroll to position [272, 0]
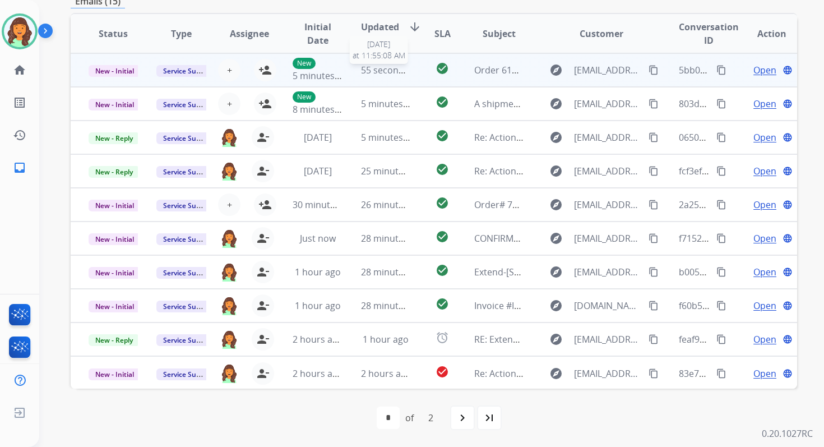
click at [379, 72] on span "55 seconds ago" at bounding box center [394, 70] width 66 height 12
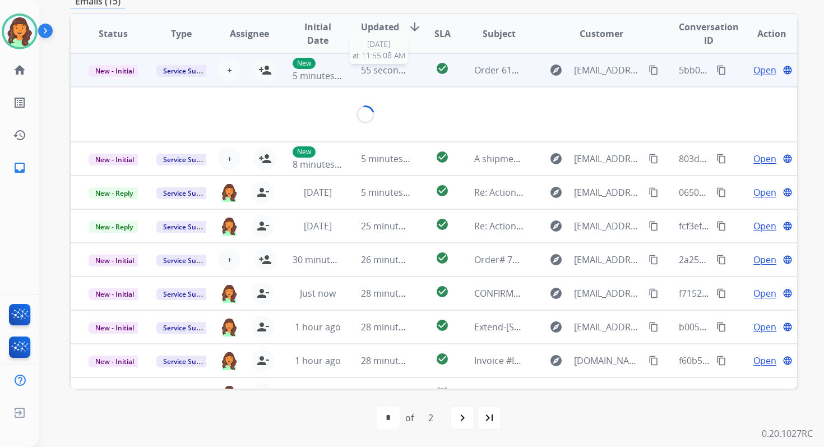
scroll to position [269, 0]
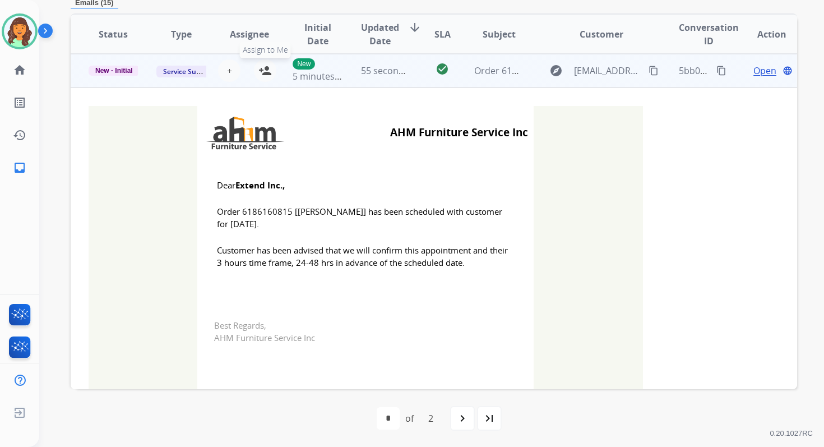
click at [265, 70] on mat-icon "person_add" at bounding box center [264, 70] width 13 height 13
click at [114, 71] on span "New - Initial" at bounding box center [114, 71] width 51 height 10
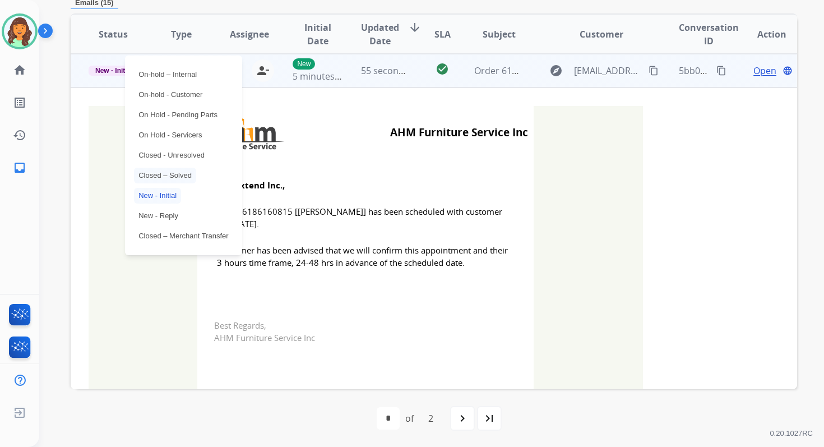
click at [159, 174] on p "Closed – Solved" at bounding box center [165, 176] width 62 height 16
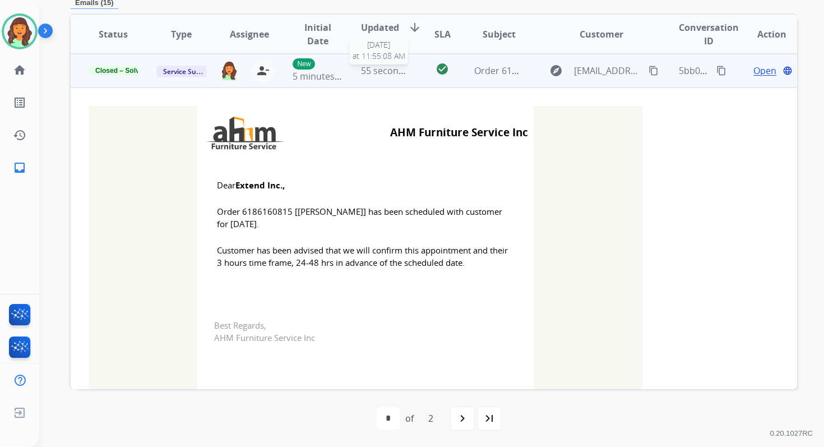
click at [369, 73] on span "55 seconds ago" at bounding box center [394, 70] width 66 height 12
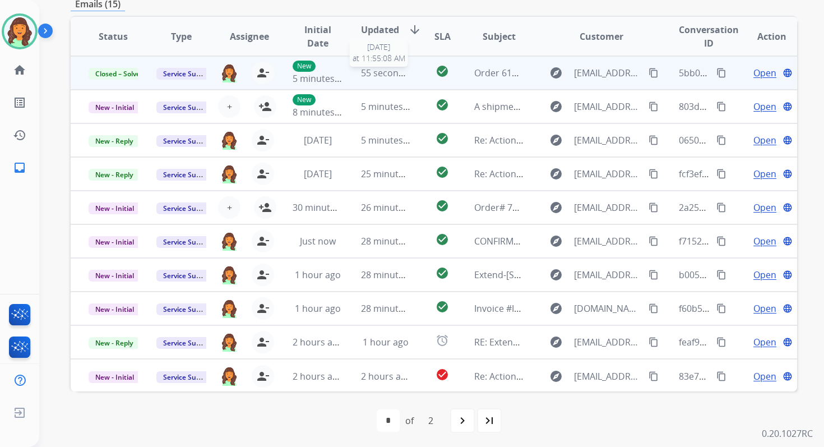
scroll to position [268, 0]
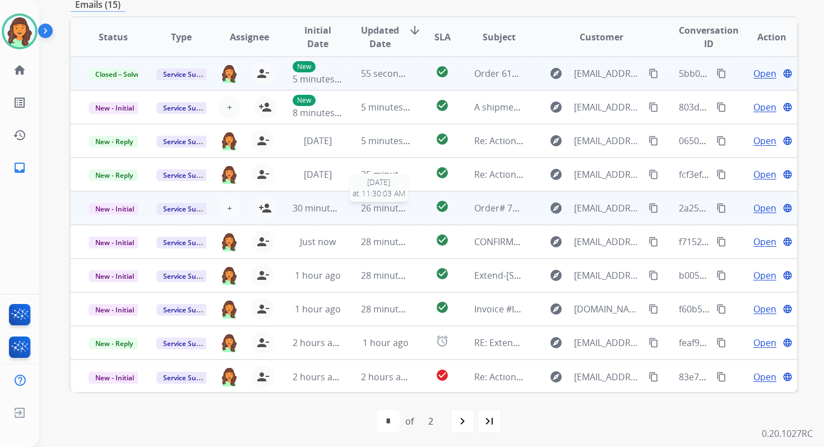
click at [378, 205] on span "26 minutes ago" at bounding box center [393, 208] width 65 height 12
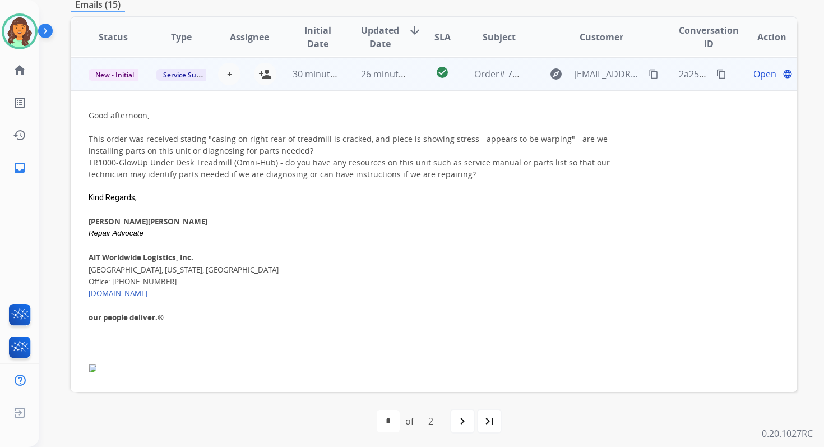
scroll to position [135, 0]
click at [377, 77] on span "26 minutes ago" at bounding box center [393, 73] width 65 height 12
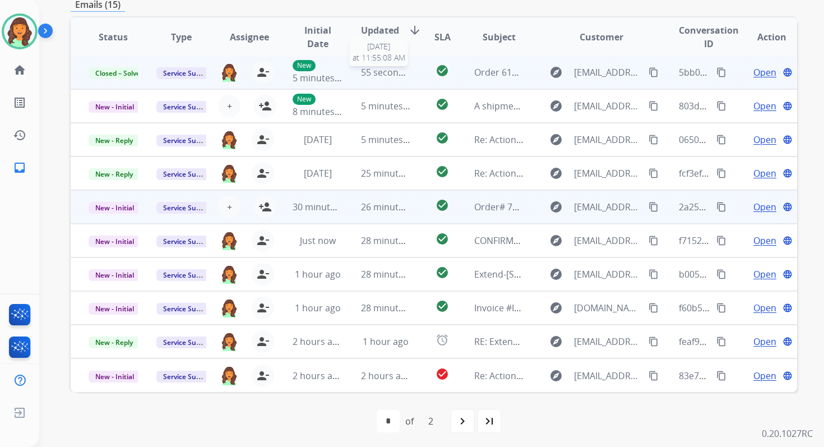
scroll to position [1, 0]
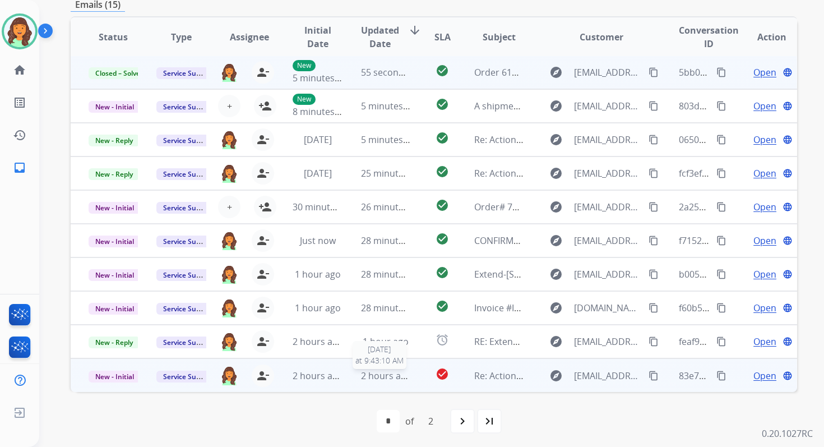
click at [394, 376] on span "2 hours ago" at bounding box center [386, 375] width 50 height 12
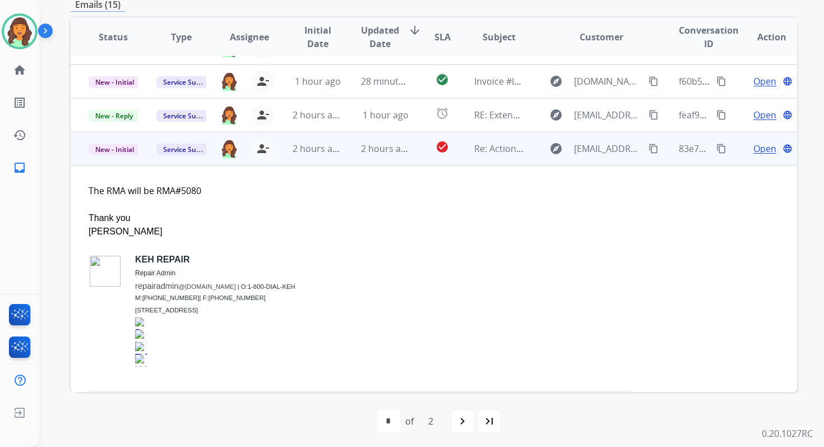
scroll to position [303, 0]
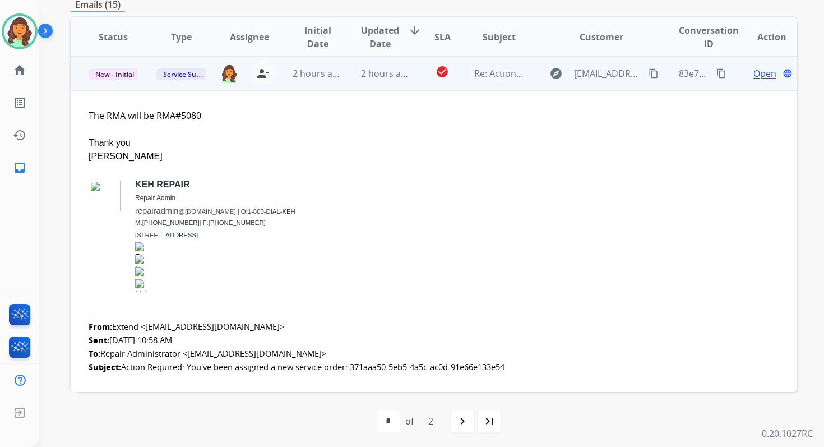
click at [753, 73] on span "Open" at bounding box center [764, 73] width 23 height 13
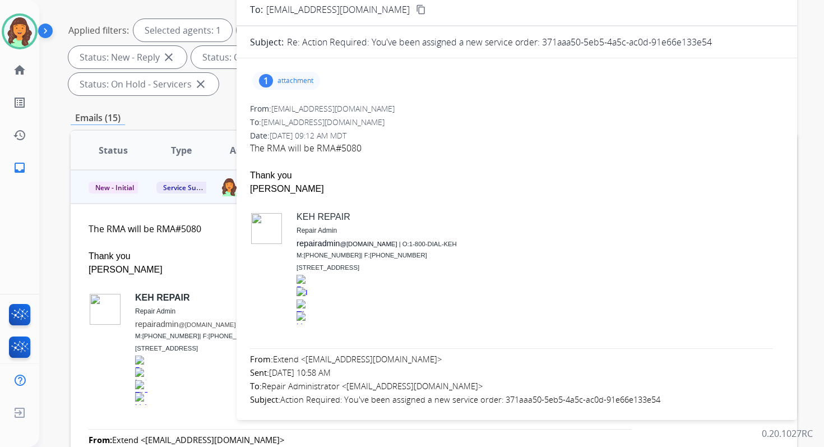
scroll to position [0, 0]
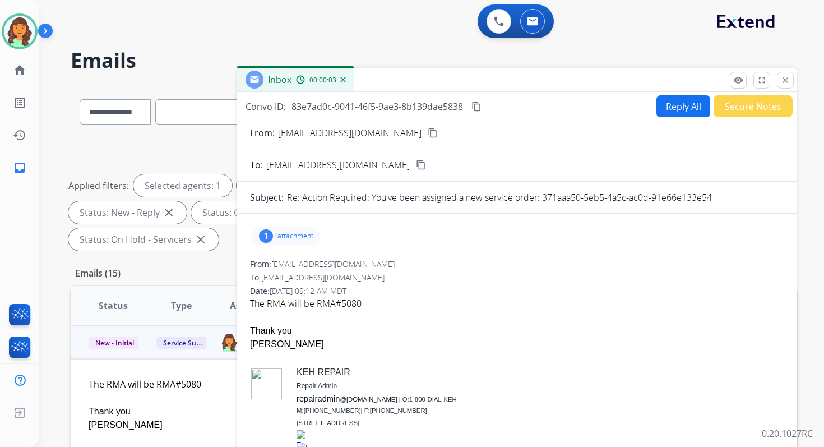
click at [542, 196] on p "Re: Action Required: You've been assigned a new service order: 371aaa50-5eb5-4a…" at bounding box center [499, 197] width 425 height 13
drag, startPoint x: 542, startPoint y: 196, endPoint x: 741, endPoint y: 201, distance: 199.0
click at [742, 202] on div "Re: Action Required: You've been assigned a new service order: 371aaa50-5eb5-4a…" at bounding box center [535, 197] width 497 height 13
copy p "371aaa50-5eb5-4a5c-ac0d-91e66e133e54"
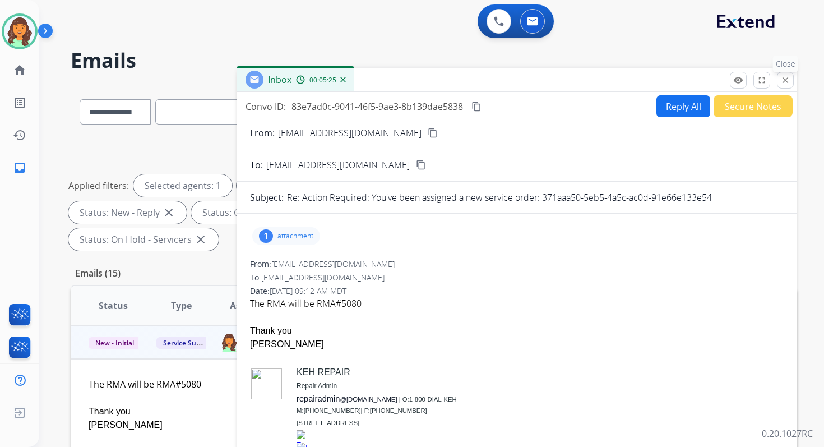
click at [788, 85] on button "close Close" at bounding box center [785, 80] width 17 height 17
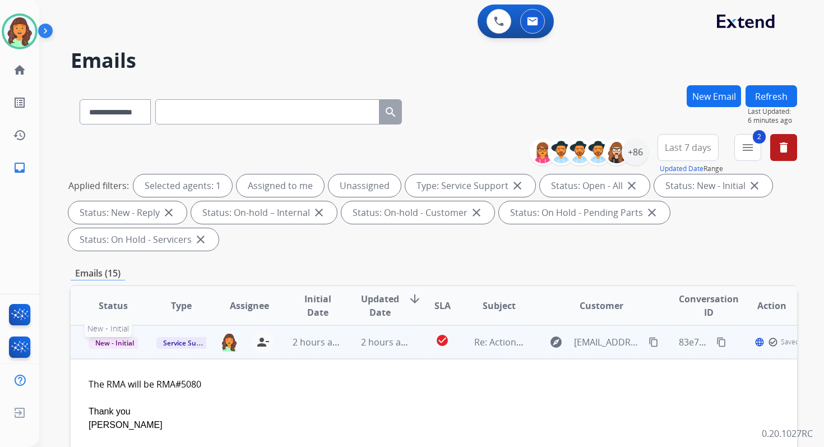
click at [126, 346] on span "New - Initial" at bounding box center [115, 343] width 52 height 12
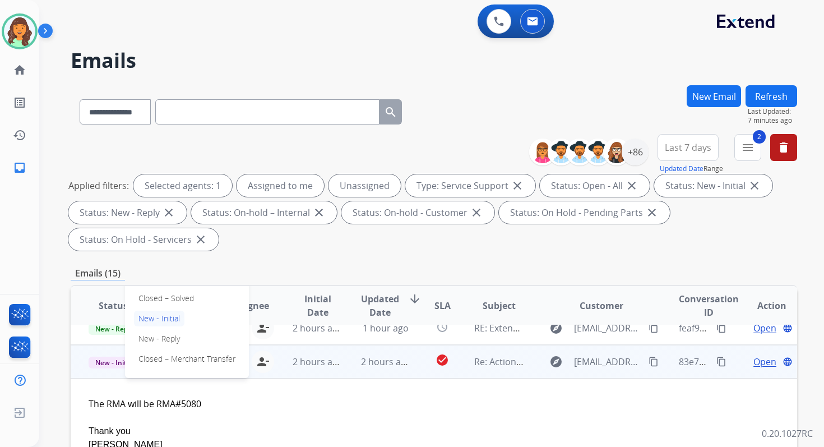
scroll to position [256, 0]
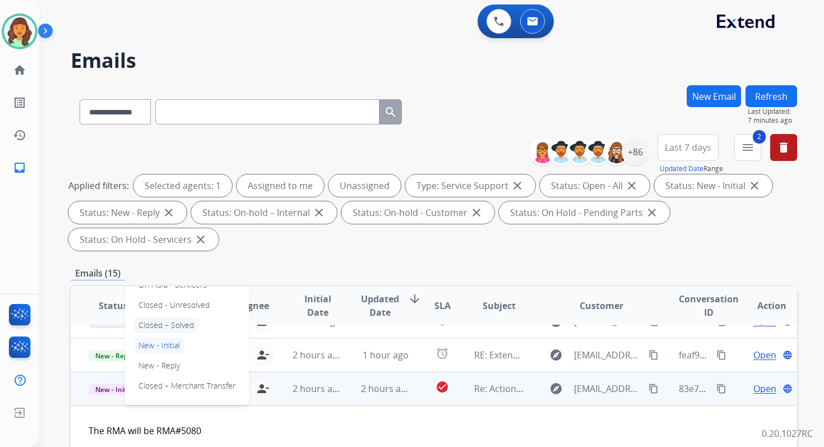
click at [165, 328] on p "Closed – Solved" at bounding box center [166, 325] width 64 height 16
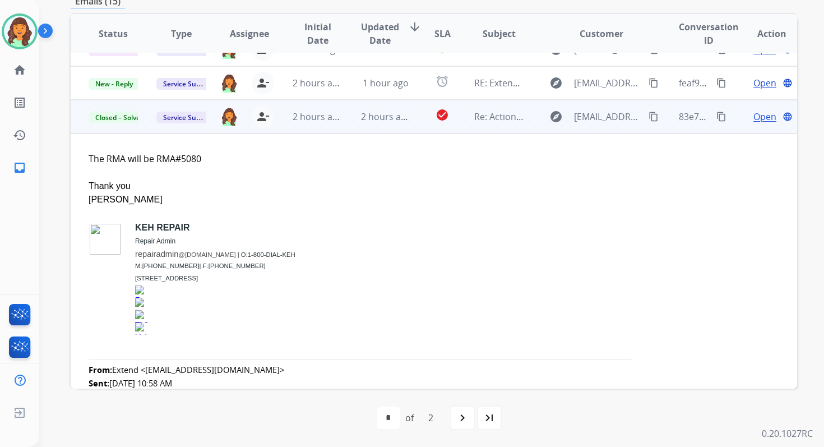
scroll to position [0, 0]
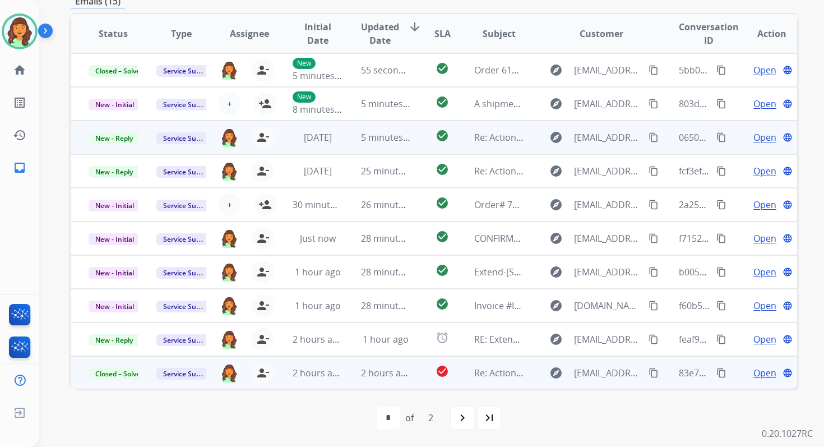
click at [411, 136] on td "check_circle" at bounding box center [433, 137] width 45 height 34
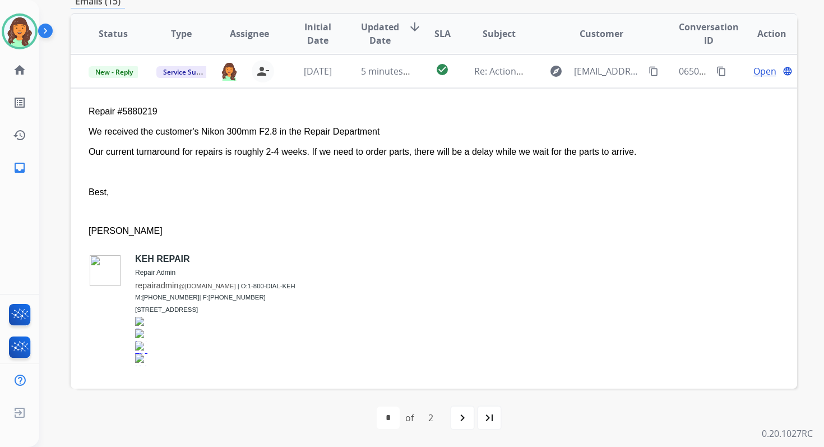
scroll to position [67, 0]
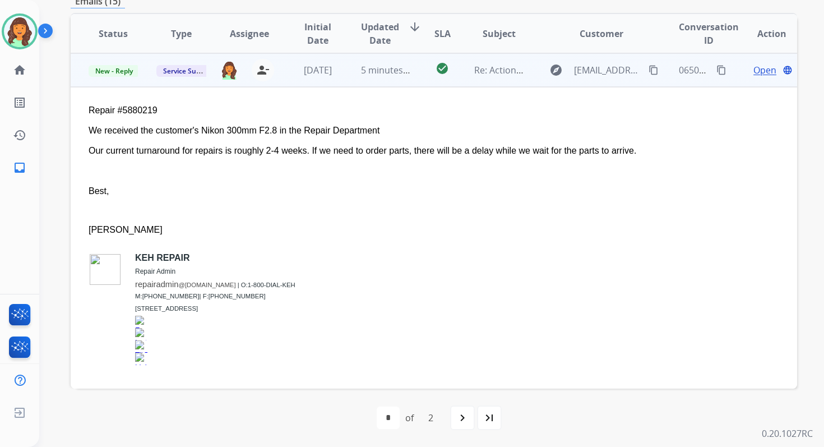
click at [755, 70] on span "Open" at bounding box center [764, 69] width 23 height 13
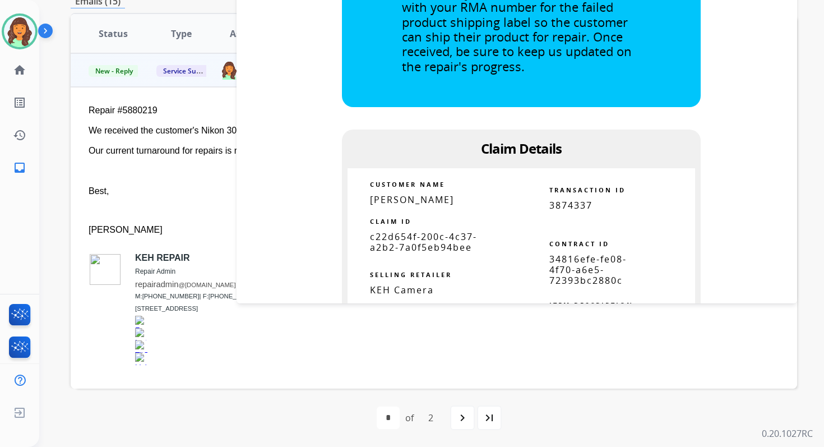
scroll to position [970, 0]
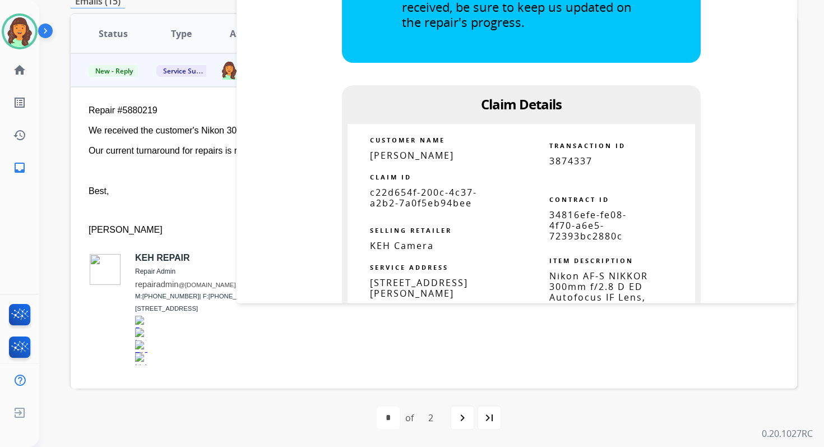
click at [563, 227] on span "34816efe-fe08-4f70-a6e5-72393bc2880c" at bounding box center [587, 225] width 77 height 34
copy table "34816efe-fe08-4f70-a6e5-72393bc2880c"
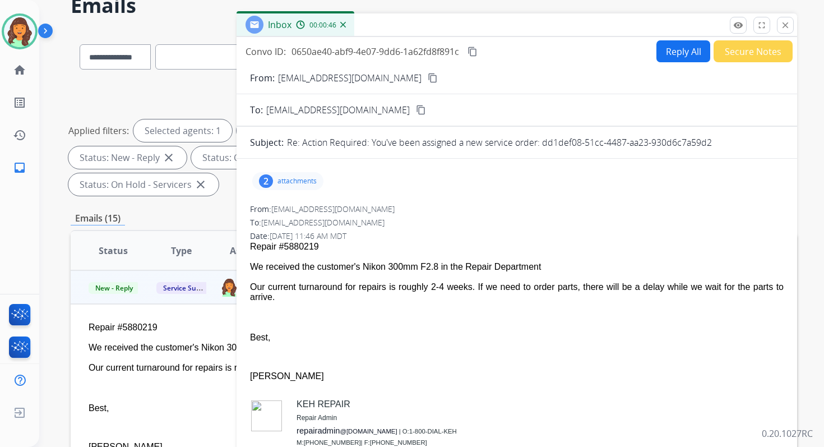
scroll to position [51, 0]
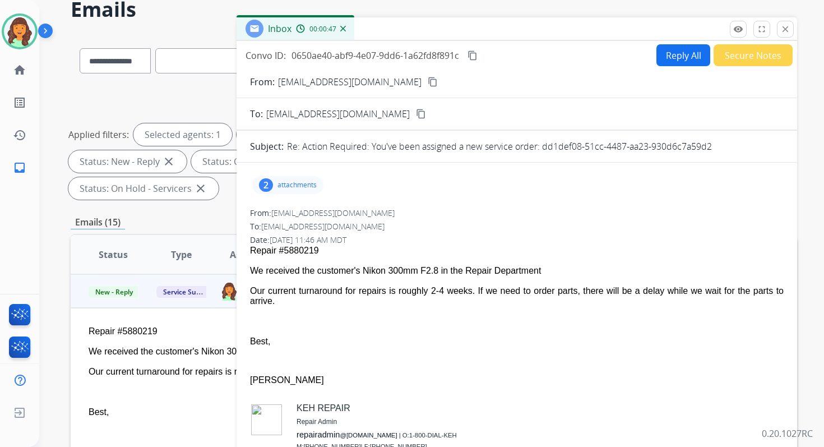
click at [665, 58] on button "Reply All" at bounding box center [683, 55] width 54 height 22
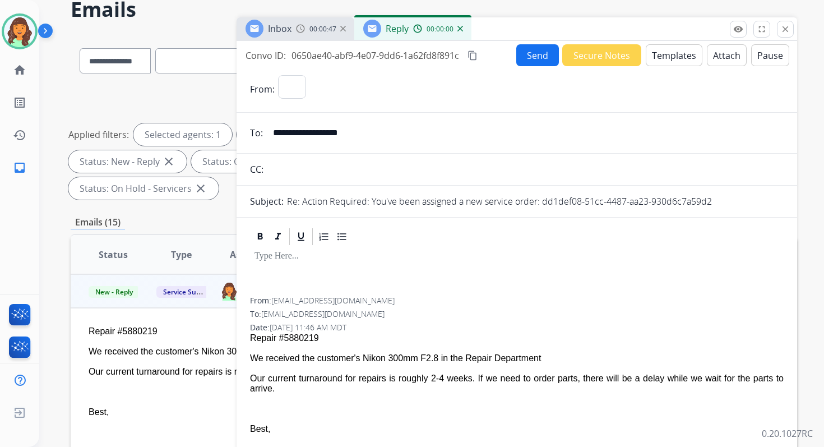
select select "**********"
click at [665, 58] on button "Templates" at bounding box center [674, 55] width 57 height 22
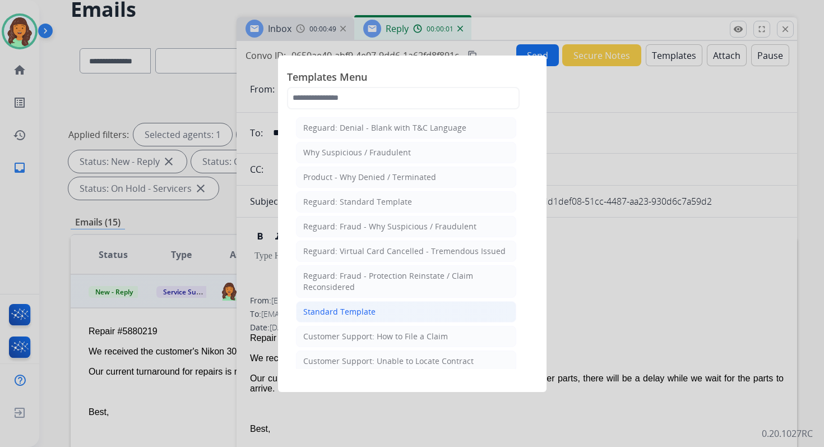
click at [338, 301] on li "Standard Template" at bounding box center [406, 311] width 220 height 21
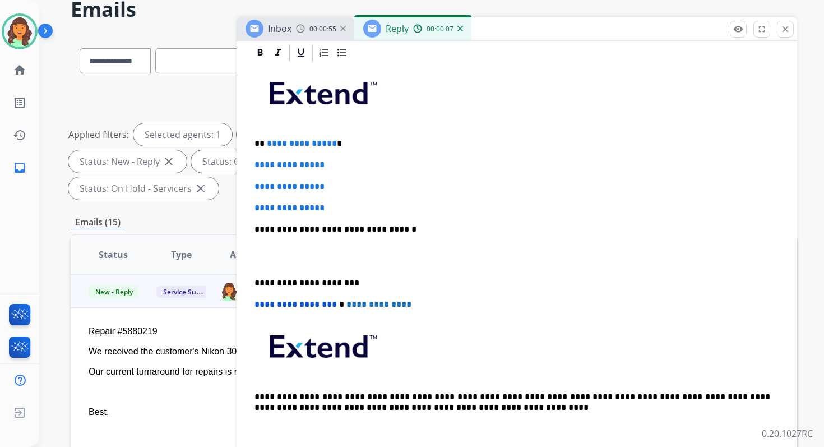
scroll to position [188, 0]
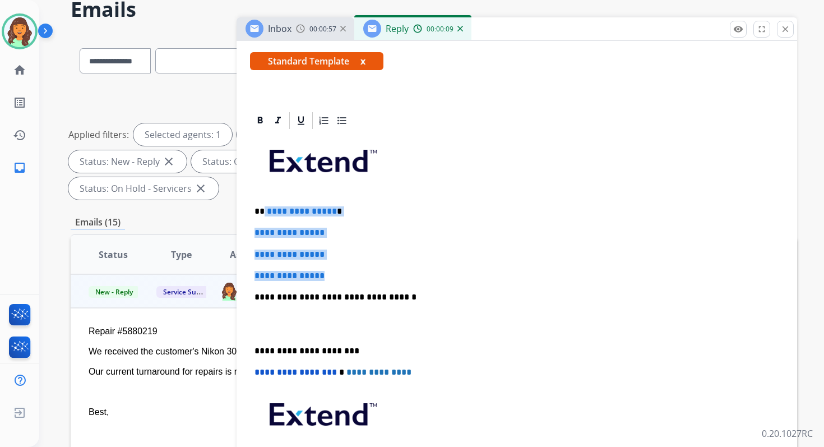
drag, startPoint x: 263, startPoint y: 211, endPoint x: 347, endPoint y: 280, distance: 108.3
click at [347, 280] on div "**********" at bounding box center [517, 324] width 534 height 386
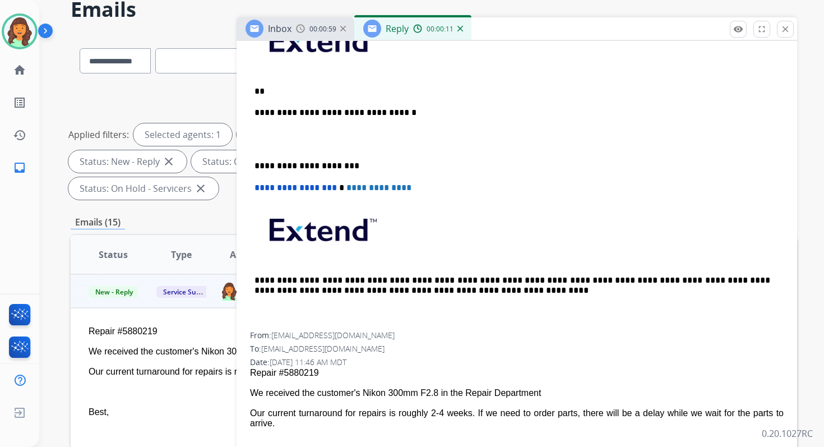
scroll to position [186, 0]
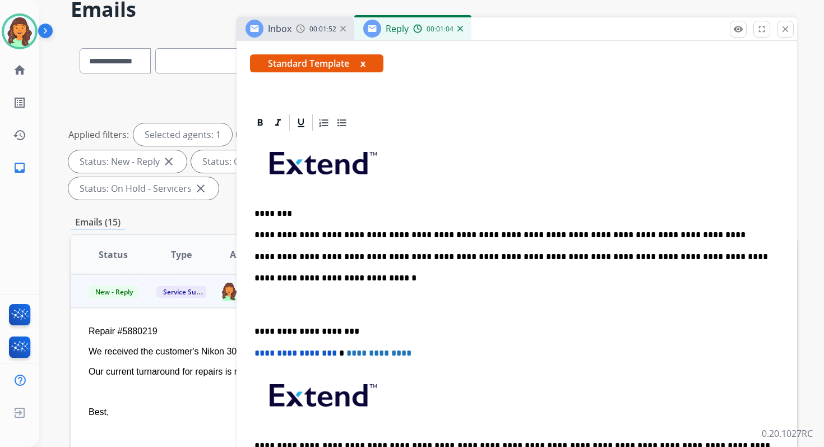
click at [369, 277] on p "**********" at bounding box center [512, 278] width 516 height 10
click at [299, 332] on p "**********" at bounding box center [512, 331] width 516 height 10
click at [259, 353] on span "**********" at bounding box center [295, 353] width 82 height 8
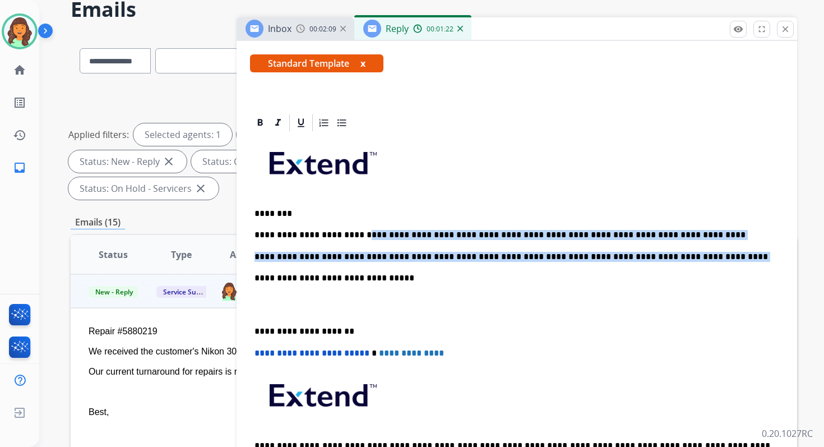
copy div "**********"
drag, startPoint x: 351, startPoint y: 235, endPoint x: 479, endPoint y: 272, distance: 133.4
click at [479, 272] on div "**********" at bounding box center [517, 315] width 534 height 364
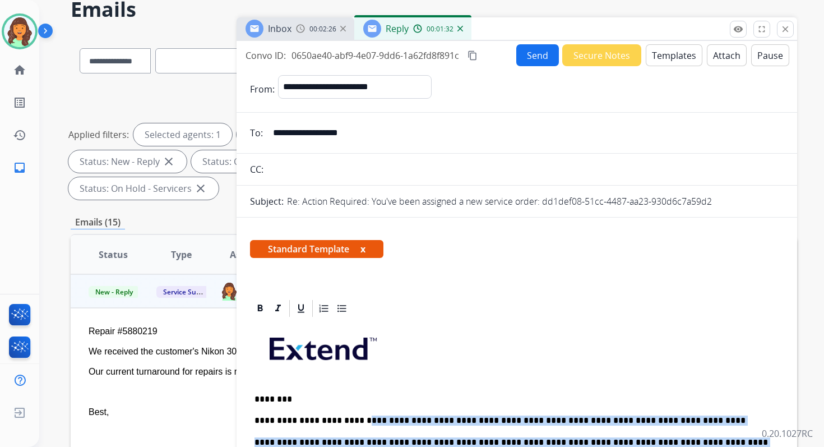
click at [474, 52] on mat-icon "content_copy" at bounding box center [472, 55] width 10 height 10
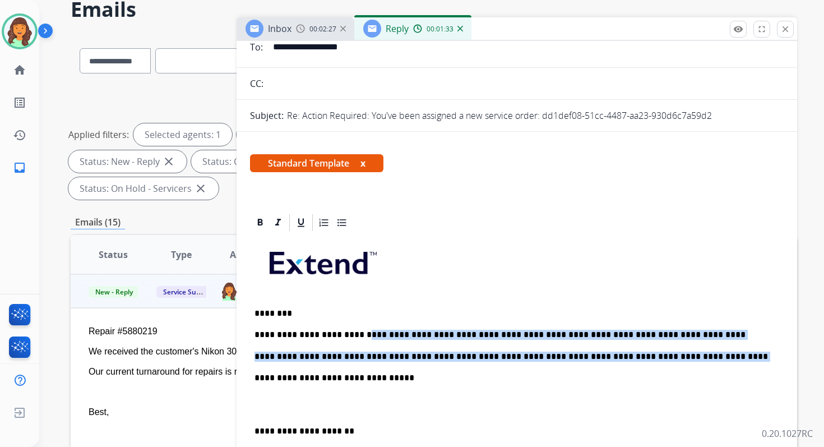
scroll to position [142, 0]
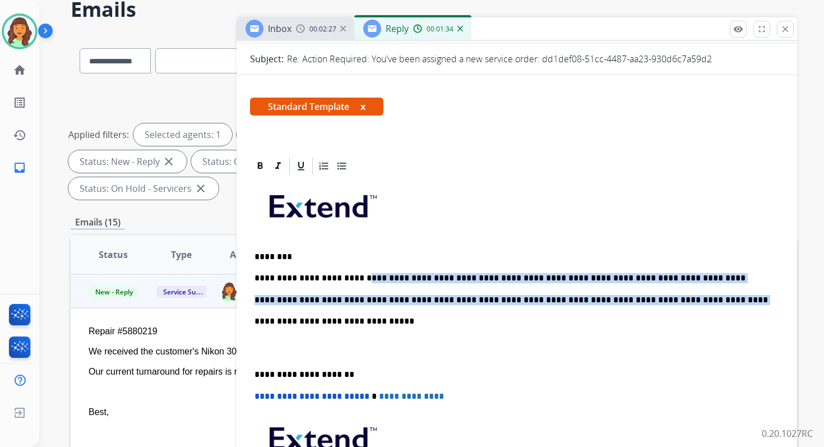
click at [452, 299] on p "**********" at bounding box center [512, 300] width 516 height 10
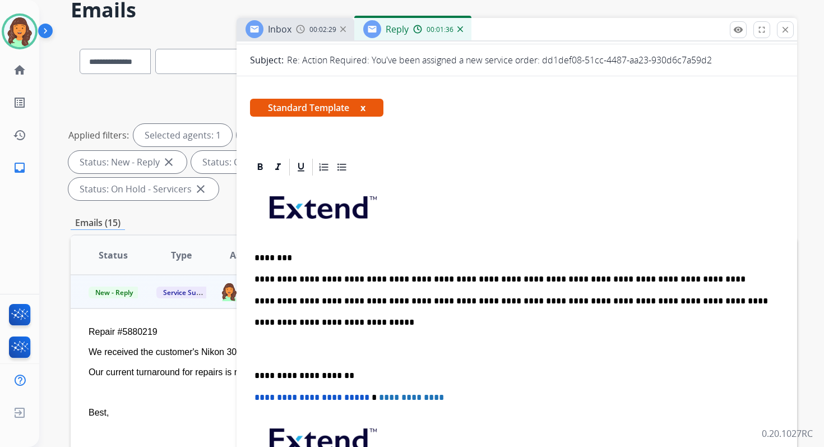
scroll to position [51, 0]
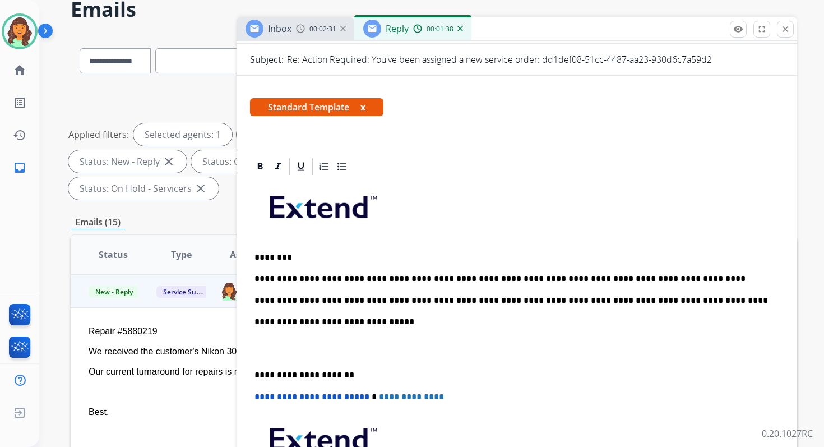
click at [522, 280] on p "**********" at bounding box center [512, 278] width 516 height 10
click at [332, 279] on p "**********" at bounding box center [512, 278] width 516 height 10
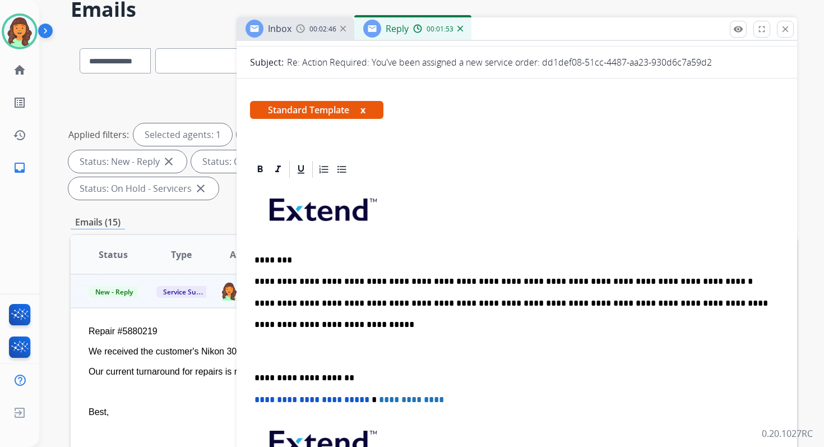
scroll to position [0, 0]
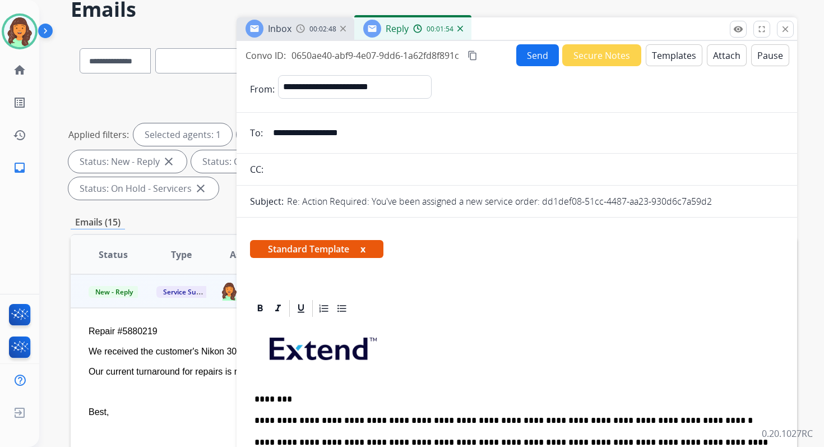
click at [474, 56] on mat-icon "content_copy" at bounding box center [472, 55] width 10 height 10
click at [509, 55] on span "Copied!" at bounding box center [495, 55] width 32 height 13
click at [542, 54] on button "Send" at bounding box center [537, 55] width 43 height 22
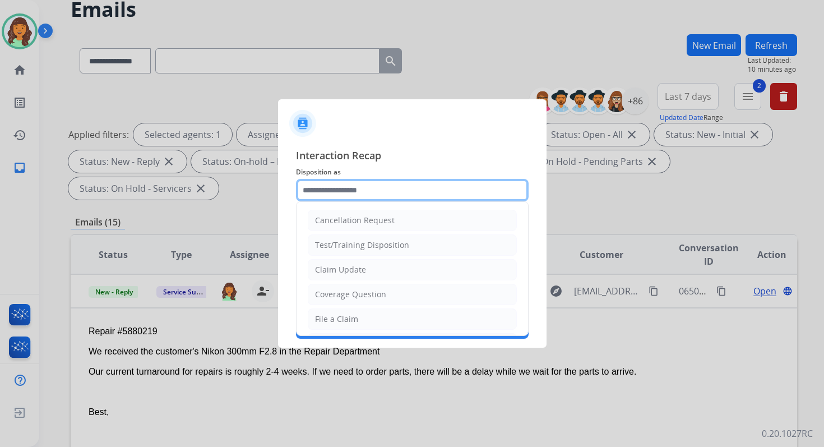
click at [316, 188] on input "text" at bounding box center [412, 190] width 233 height 22
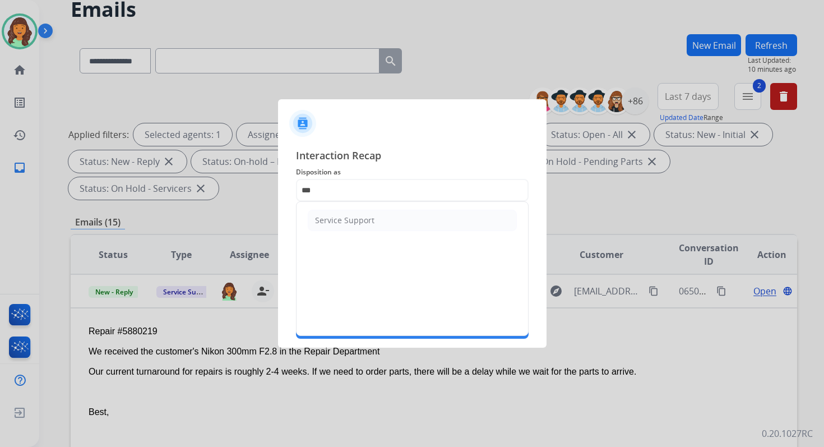
click at [332, 221] on div "Service Support" at bounding box center [344, 220] width 59 height 11
type input "**********"
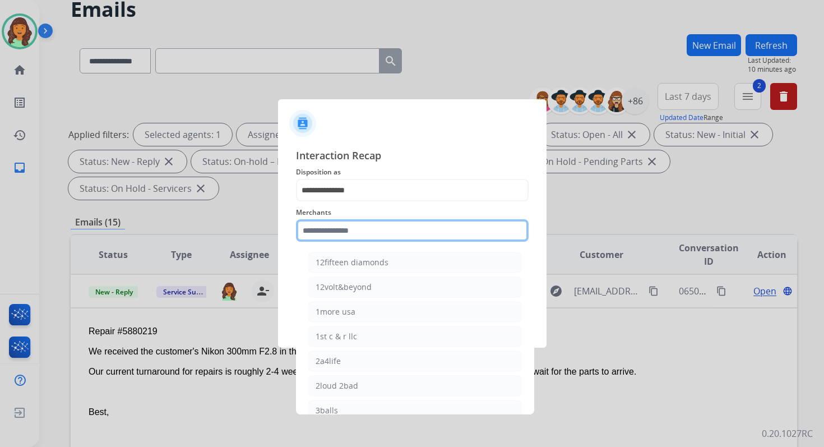
click at [337, 235] on input "text" at bounding box center [412, 230] width 233 height 22
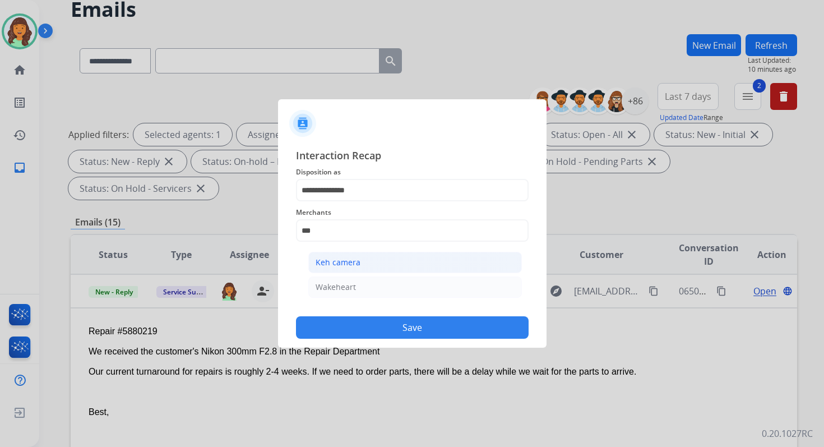
click at [350, 263] on div "Keh camera" at bounding box center [338, 262] width 45 height 11
type input "**********"
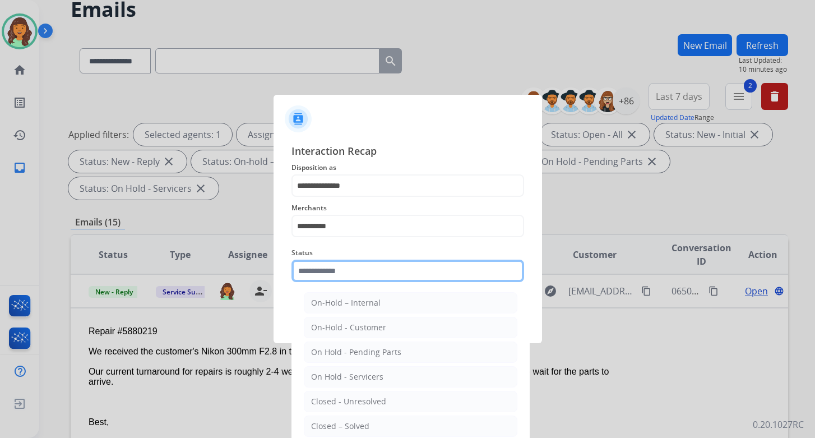
click at [355, 272] on input "text" at bounding box center [407, 270] width 233 height 22
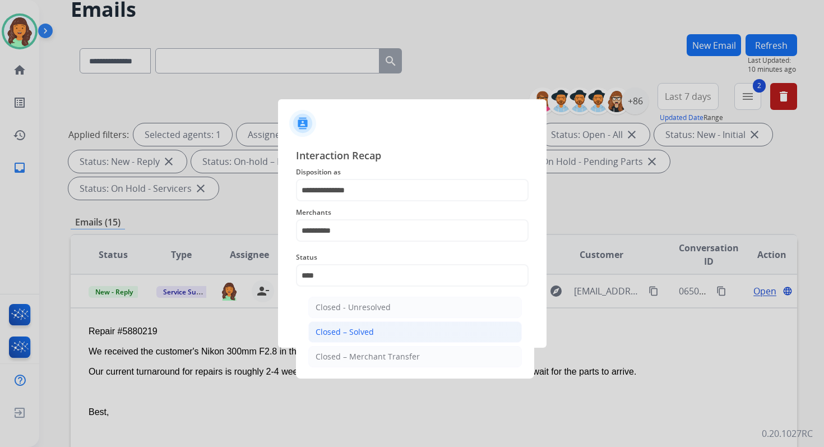
click at [374, 327] on li "Closed – Solved" at bounding box center [415, 331] width 214 height 21
type input "**********"
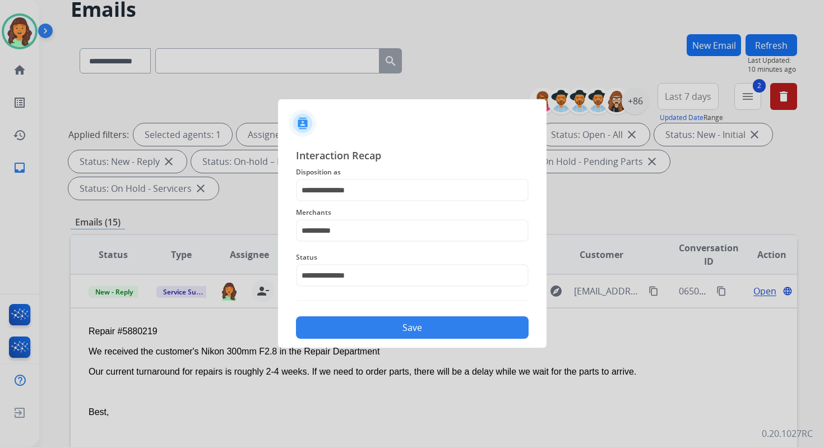
click at [374, 327] on button "Save" at bounding box center [412, 327] width 233 height 22
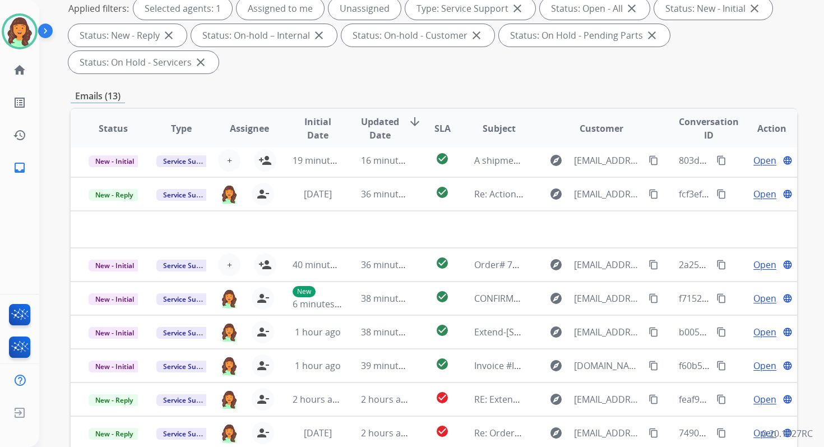
scroll to position [272, 0]
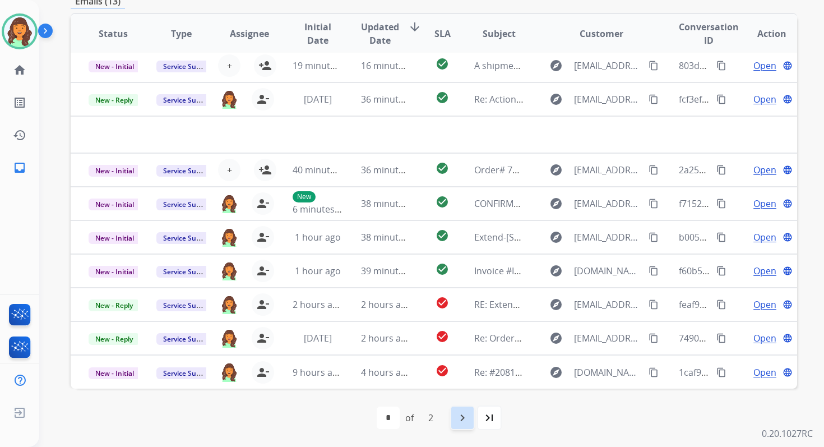
click at [468, 412] on mat-icon "navigate_next" at bounding box center [462, 417] width 13 height 13
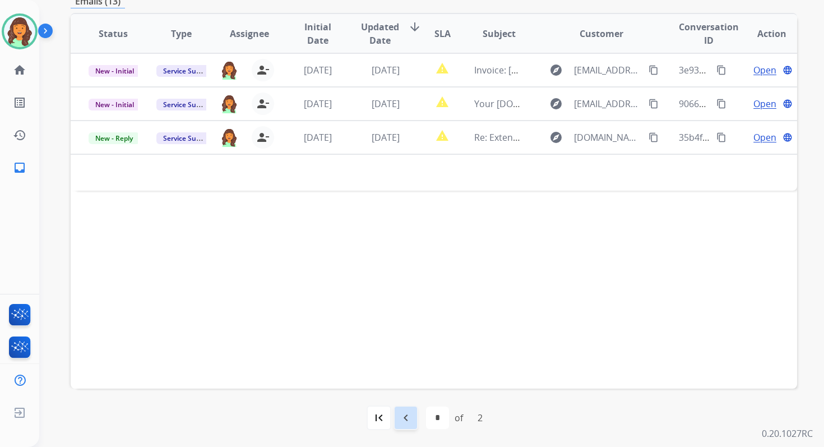
click at [409, 418] on mat-icon "navigate_before" at bounding box center [405, 417] width 13 height 13
select select "*"
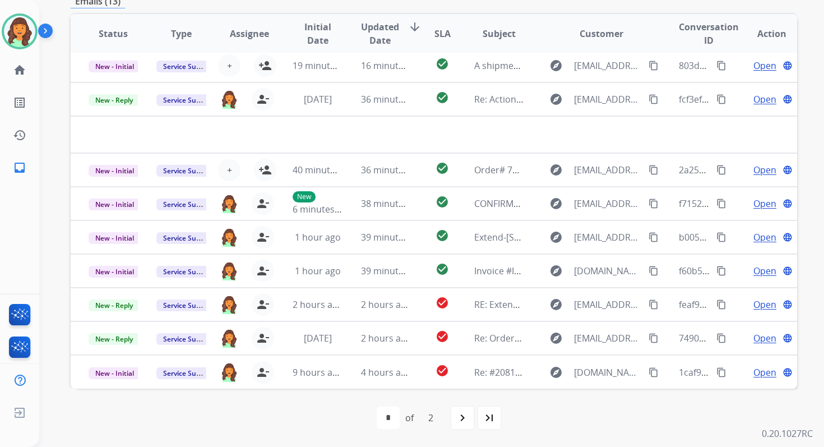
click at [306, 412] on div "first_page navigate_before * * of 2 navigate_next last_page" at bounding box center [434, 417] width 726 height 22
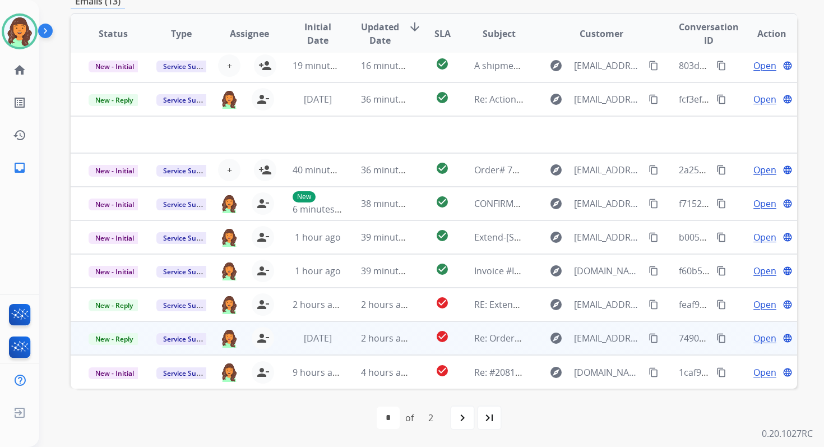
click at [351, 349] on td "2 hours ago" at bounding box center [377, 338] width 68 height 34
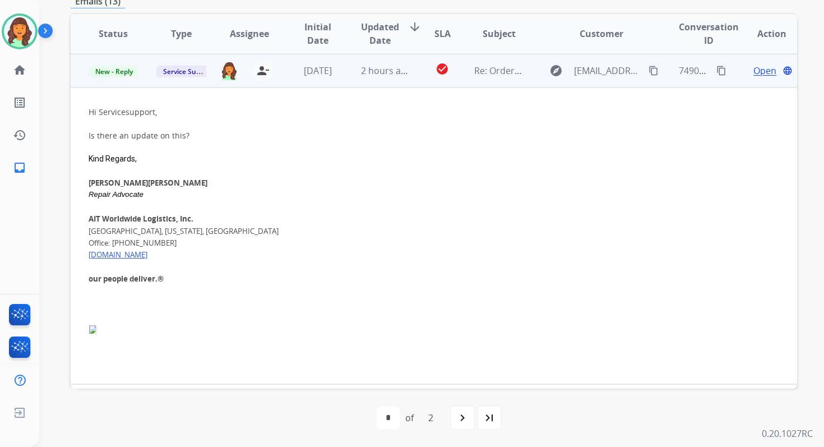
scroll to position [269, 0]
click at [754, 68] on span "Open" at bounding box center [764, 69] width 23 height 13
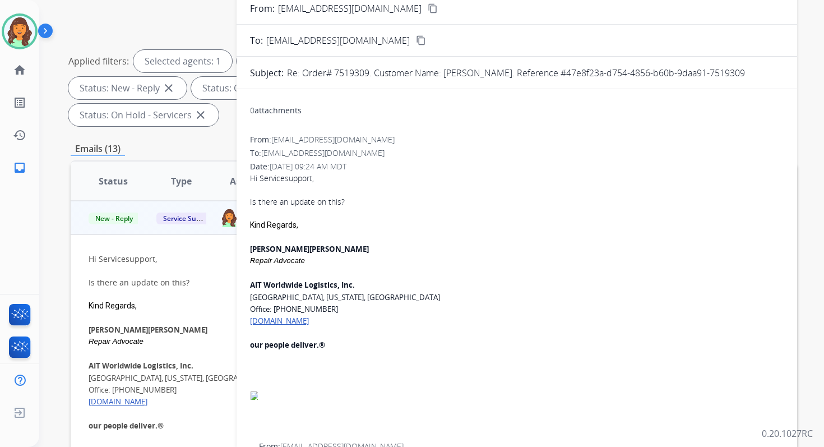
scroll to position [111, 0]
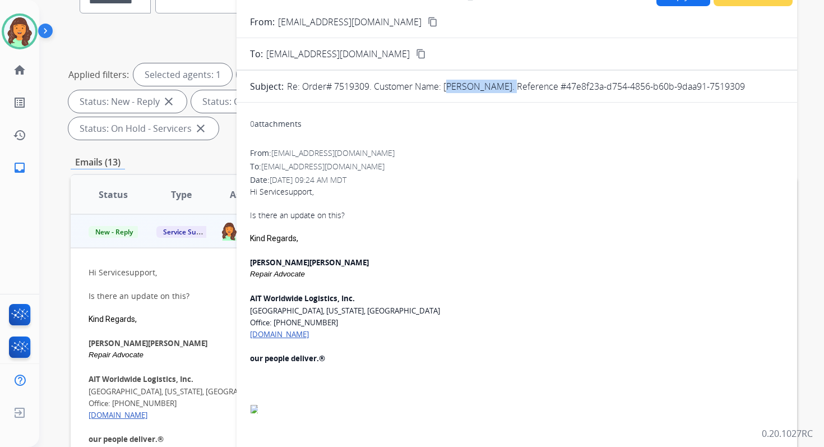
drag, startPoint x: 444, startPoint y: 86, endPoint x: 506, endPoint y: 87, distance: 61.1
click at [506, 87] on p "Re: Order# 7519309. Customer Name: [PERSON_NAME]. Reference #47e8f23a-d754-4856…" at bounding box center [516, 86] width 458 height 13
copy p "Terry Mcgovern"
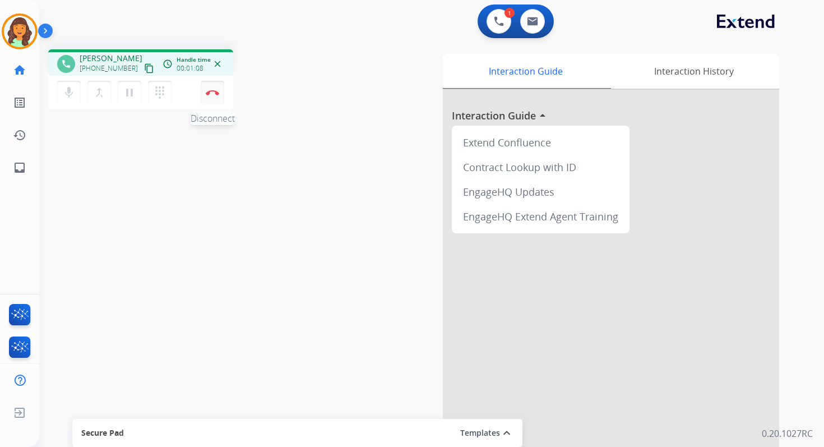
click at [213, 91] on img at bounding box center [212, 93] width 13 height 6
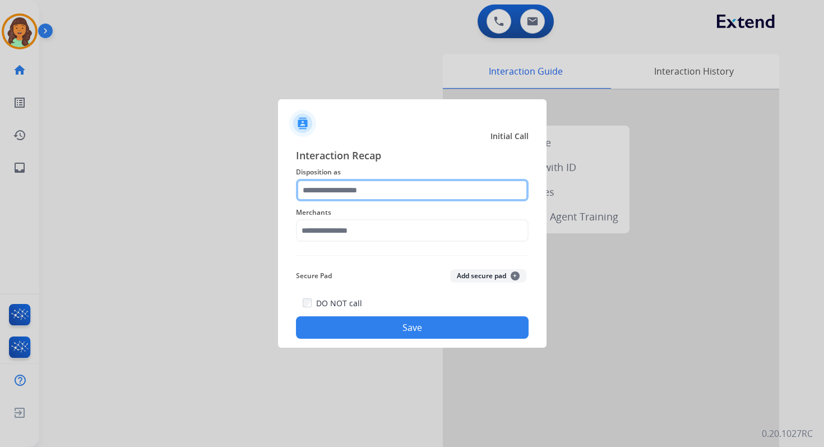
click at [353, 192] on input "text" at bounding box center [412, 190] width 233 height 22
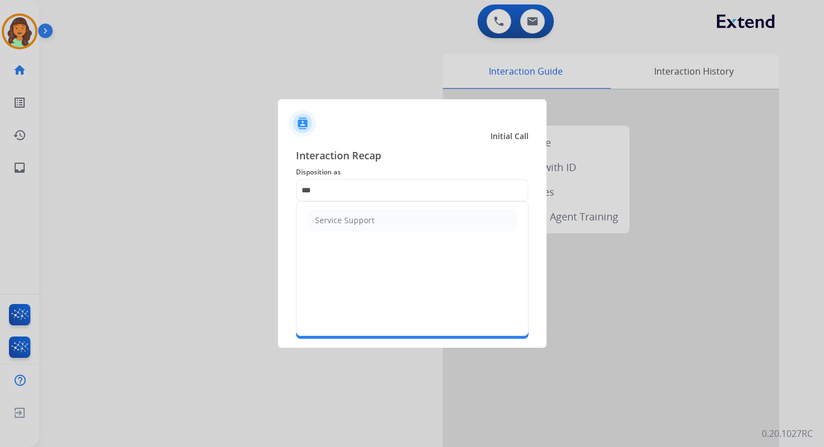
click at [357, 231] on ul "Service Support" at bounding box center [411, 220] width 231 height 37
click at [355, 224] on div "Service Support" at bounding box center [344, 220] width 59 height 11
type input "**********"
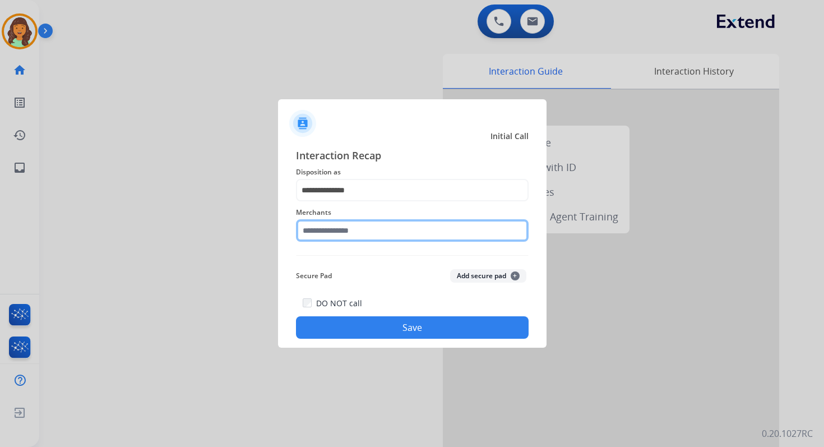
click at [355, 235] on input "text" at bounding box center [412, 230] width 233 height 22
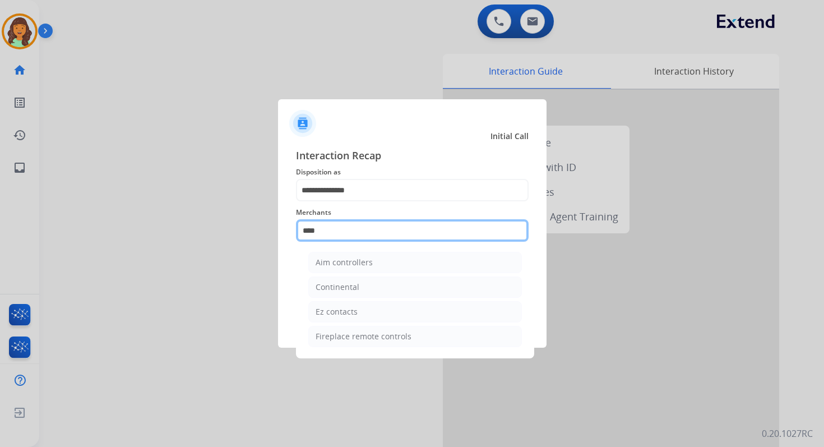
click at [348, 237] on input "****" at bounding box center [412, 230] width 233 height 22
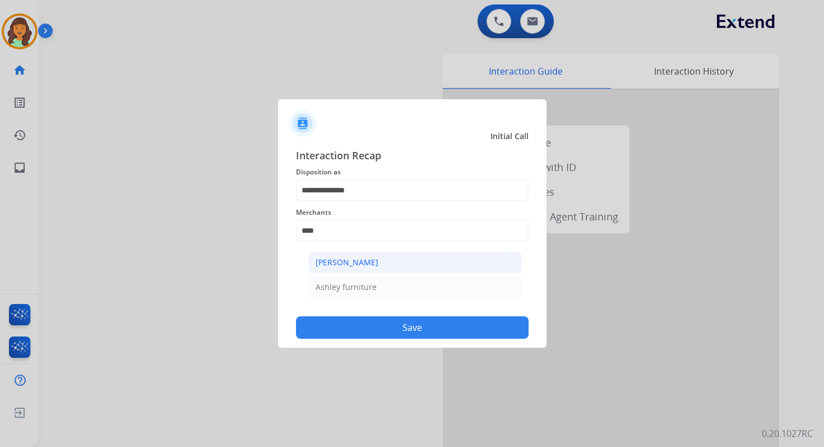
click at [360, 268] on li "[PERSON_NAME]" at bounding box center [415, 262] width 214 height 21
type input "**********"
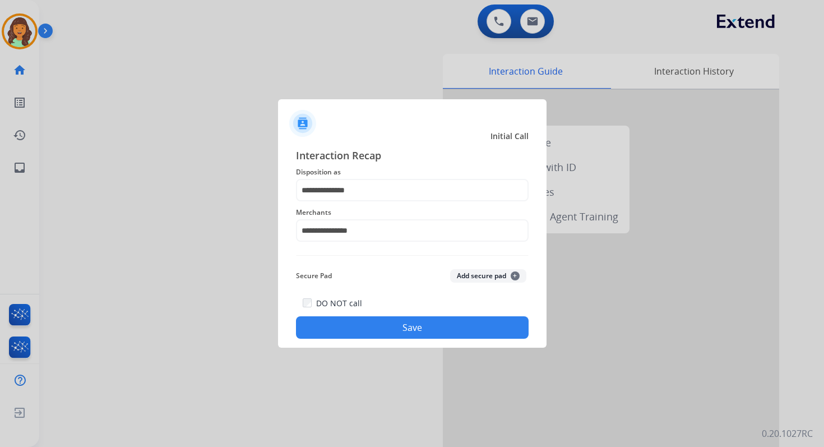
click at [399, 322] on button "Save" at bounding box center [412, 327] width 233 height 22
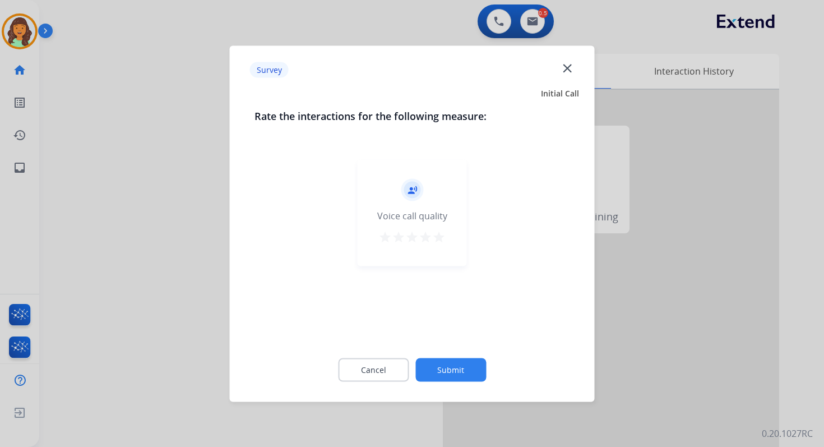
click at [454, 360] on button "Submit" at bounding box center [450, 370] width 71 height 24
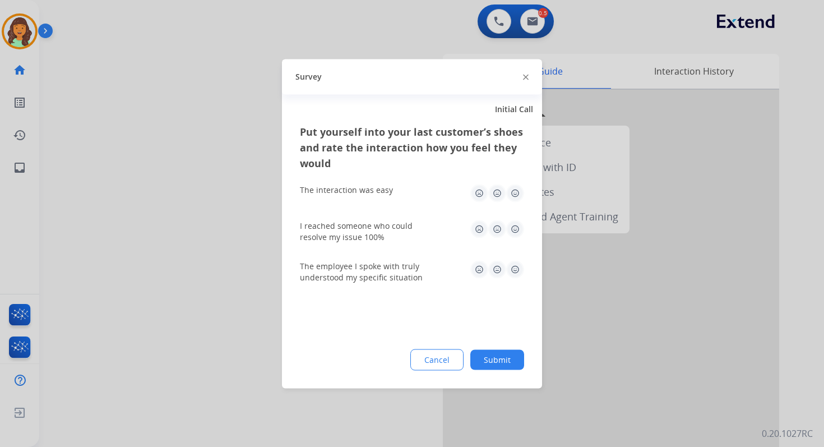
drag, startPoint x: 504, startPoint y: 374, endPoint x: 504, endPoint y: 367, distance: 6.7
click at [504, 373] on div "Put yourself into your last customer’s shoes and rate the interaction how you f…" at bounding box center [412, 255] width 260 height 265
click at [504, 363] on button "Submit" at bounding box center [497, 359] width 54 height 20
